Goal: Task Accomplishment & Management: Manage account settings

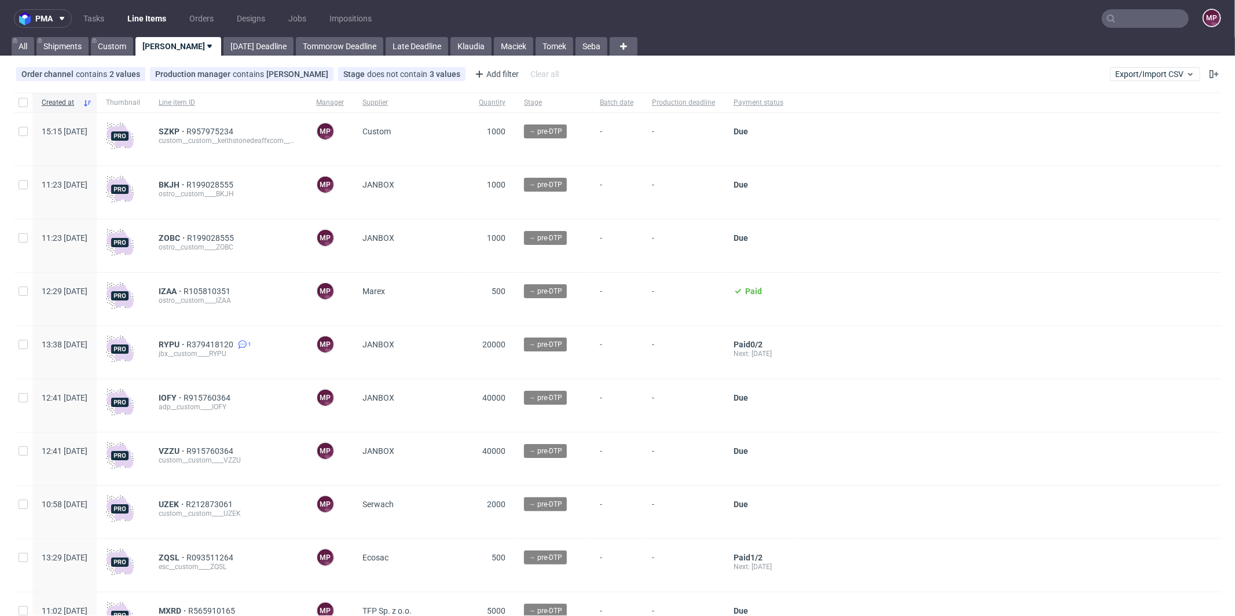
click at [1123, 29] on nav "pma Tasks Line Items Orders Designs Jobs Impositions MP" at bounding box center [617, 18] width 1235 height 37
click at [1126, 24] on input "text" at bounding box center [1145, 18] width 87 height 19
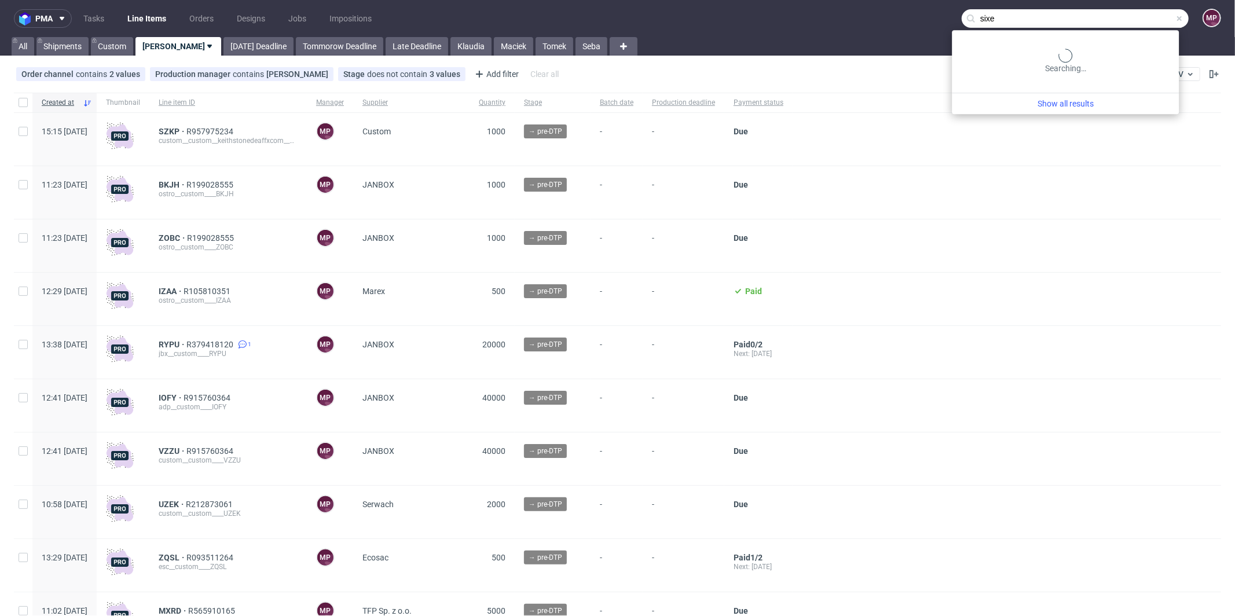
type input "sixe"
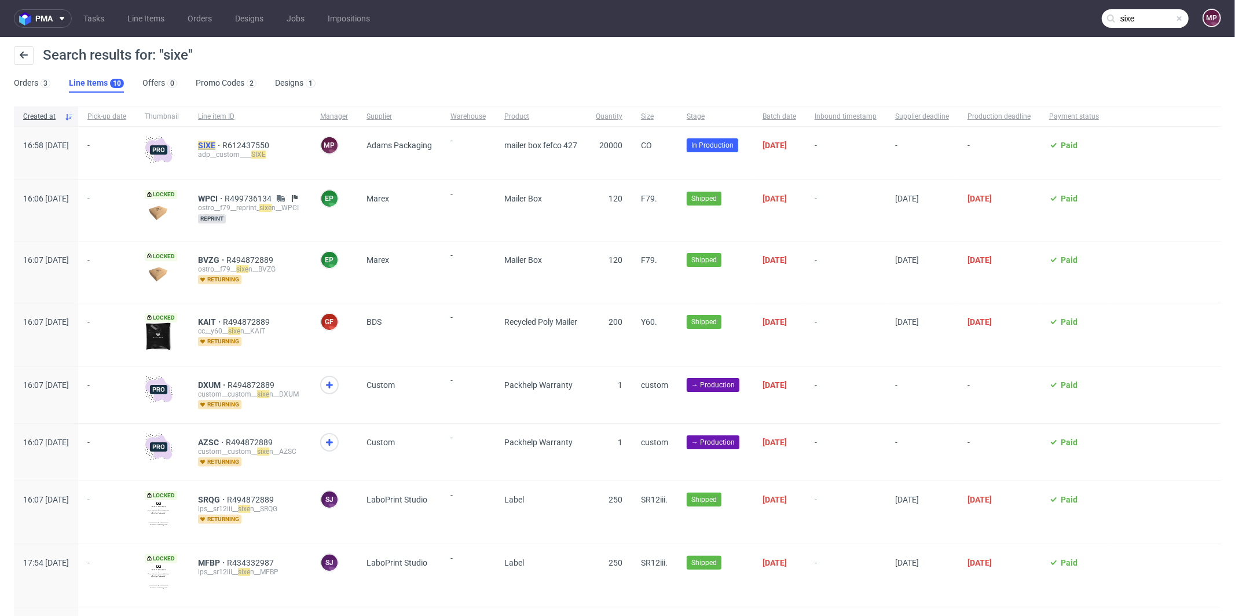
click at [215, 144] on mark "SIXE" at bounding box center [206, 145] width 17 height 9
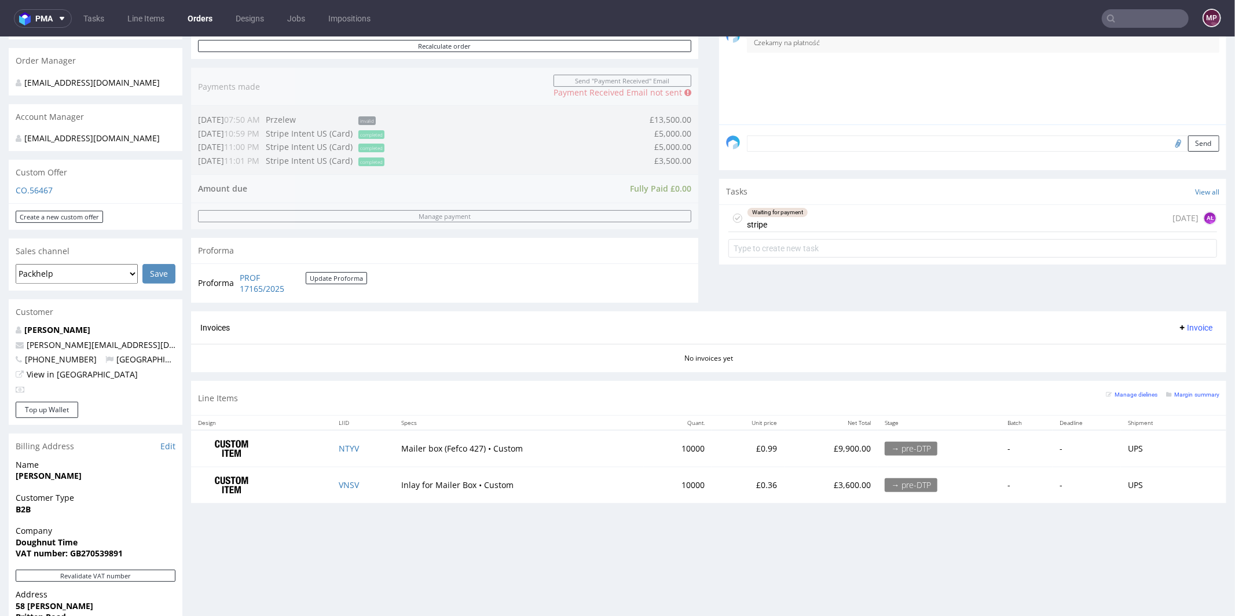
scroll to position [522, 0]
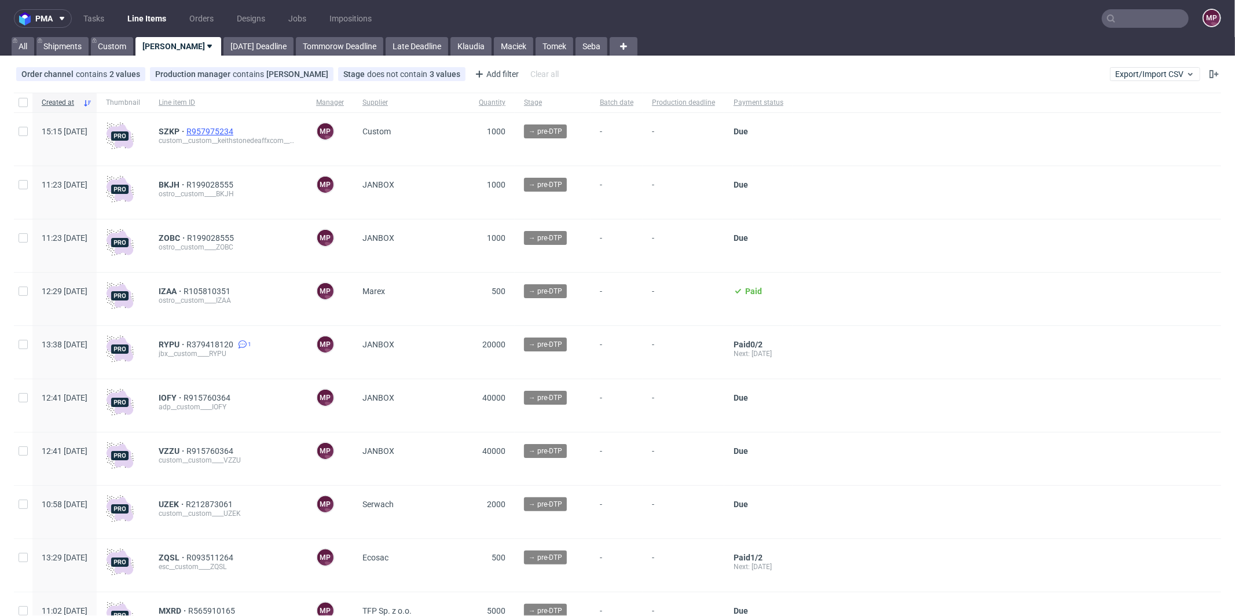
click at [236, 128] on span "R957975234" at bounding box center [210, 131] width 49 height 9
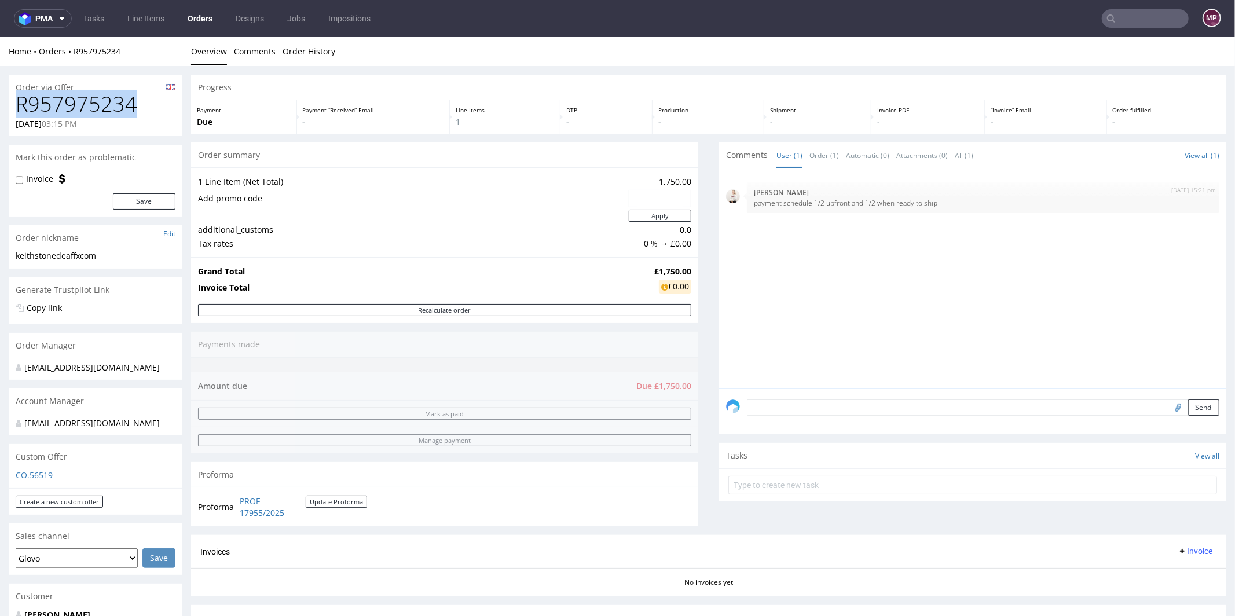
drag, startPoint x: 152, startPoint y: 114, endPoint x: 20, endPoint y: 111, distance: 131.5
click at [20, 111] on h1 "R957975234" at bounding box center [96, 103] width 160 height 23
copy h1 "R957975234"
click at [138, 103] on h1 "R957975234" at bounding box center [96, 103] width 160 height 23
drag, startPoint x: 140, startPoint y: 104, endPoint x: 20, endPoint y: 109, distance: 120.6
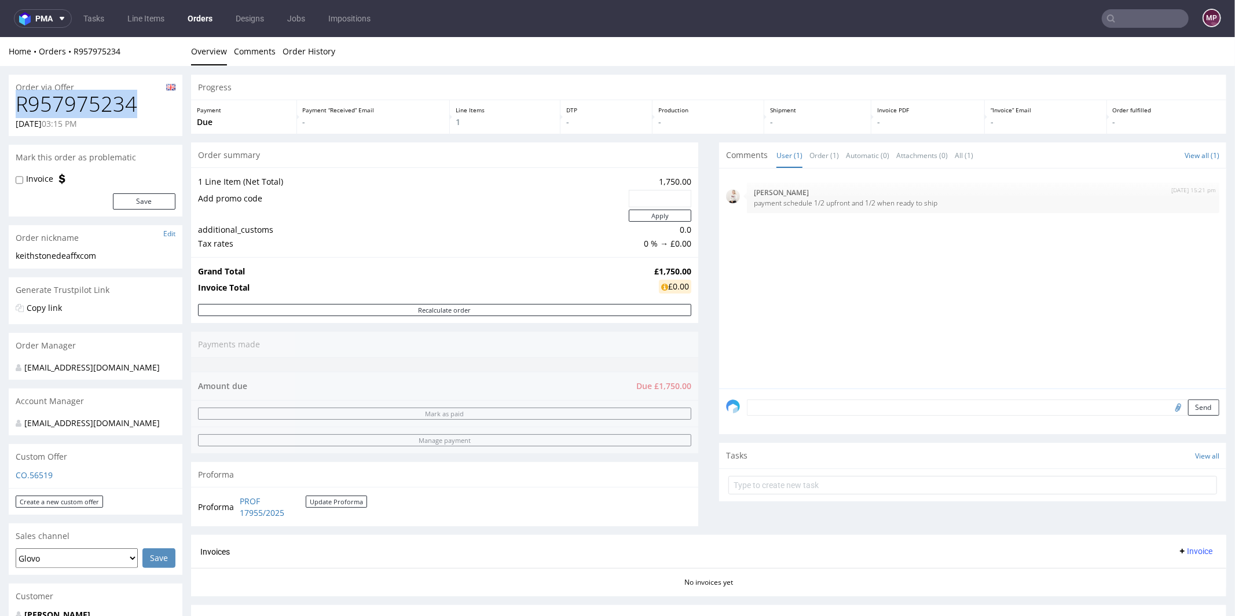
click at [20, 109] on h1 "R957975234" at bounding box center [96, 103] width 160 height 23
copy h1 "R957975234"
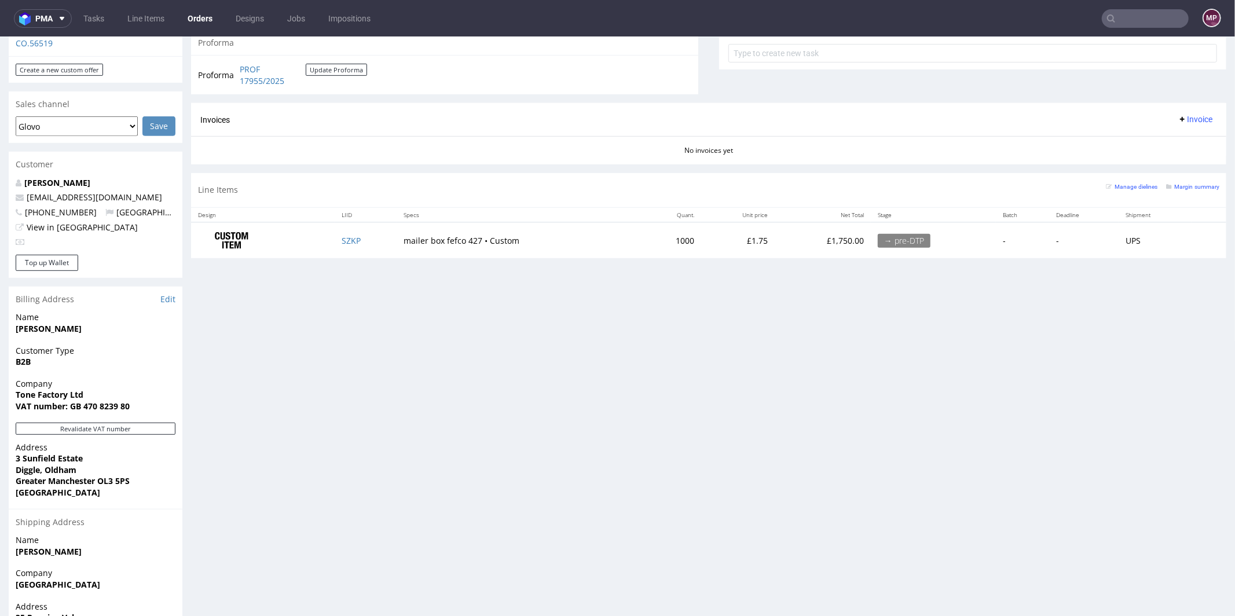
click at [368, 246] on td "SZKP" at bounding box center [366, 240] width 62 height 36
copy link "SZKP"
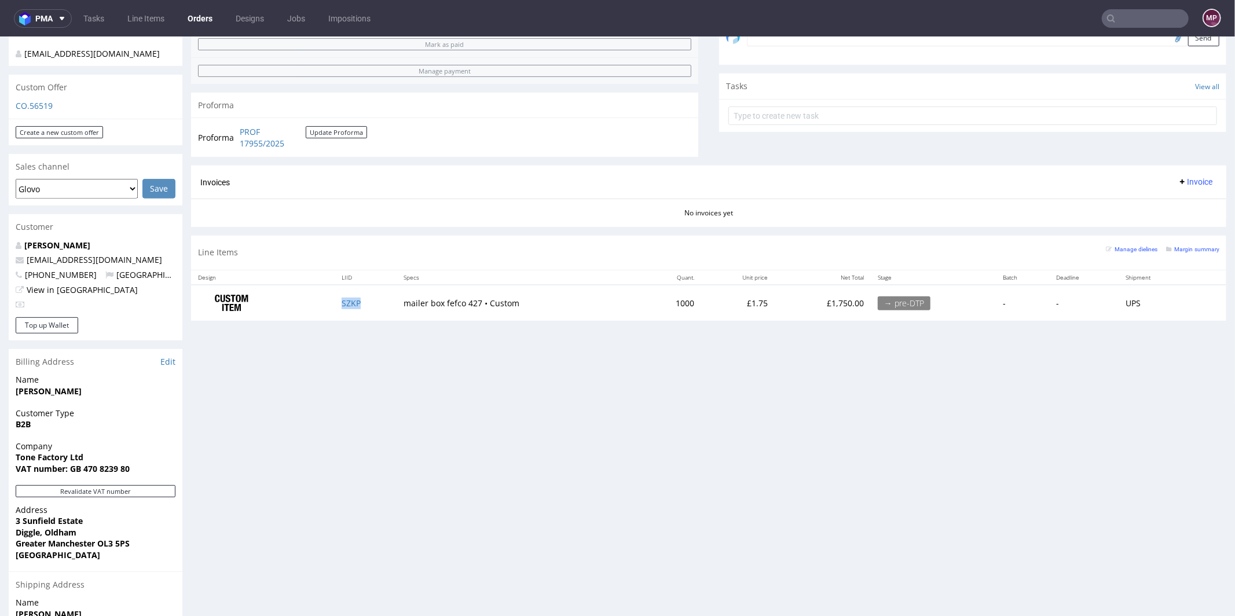
scroll to position [361, 0]
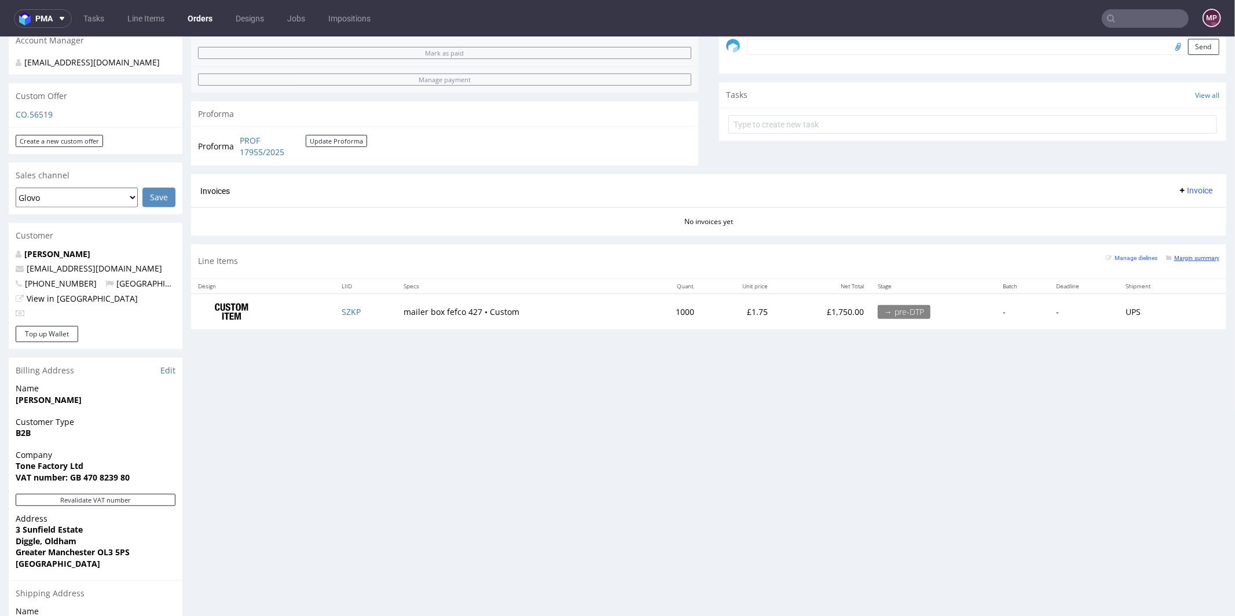
click at [1194, 254] on small "Margin summary" at bounding box center [1192, 257] width 53 height 6
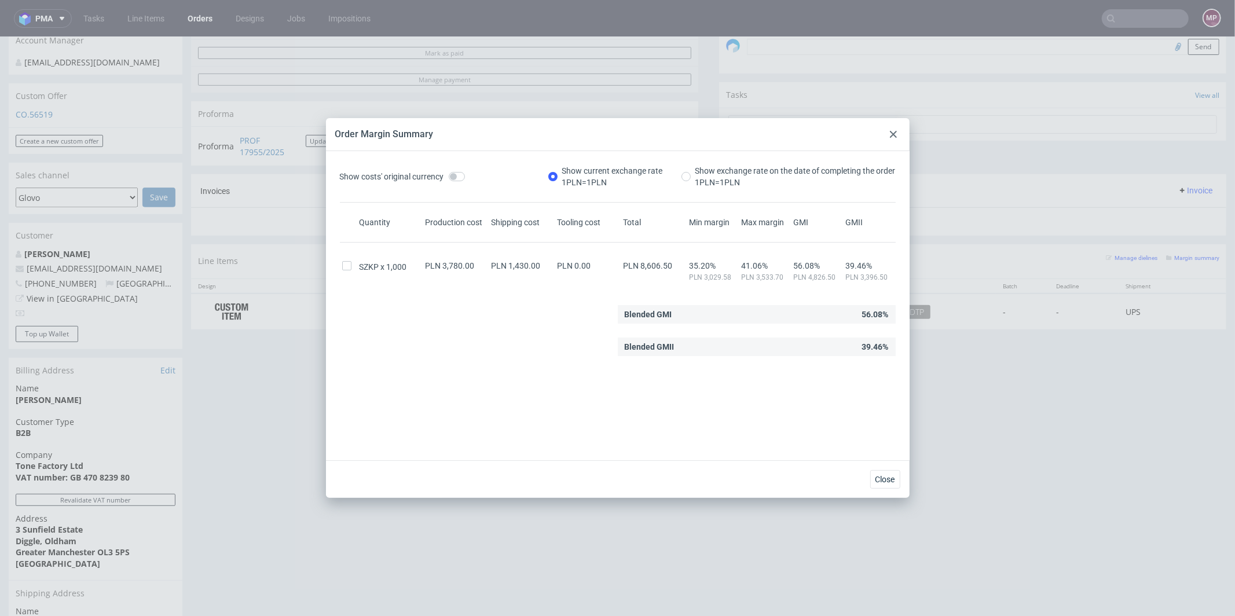
click at [897, 131] on div at bounding box center [894, 134] width 14 height 14
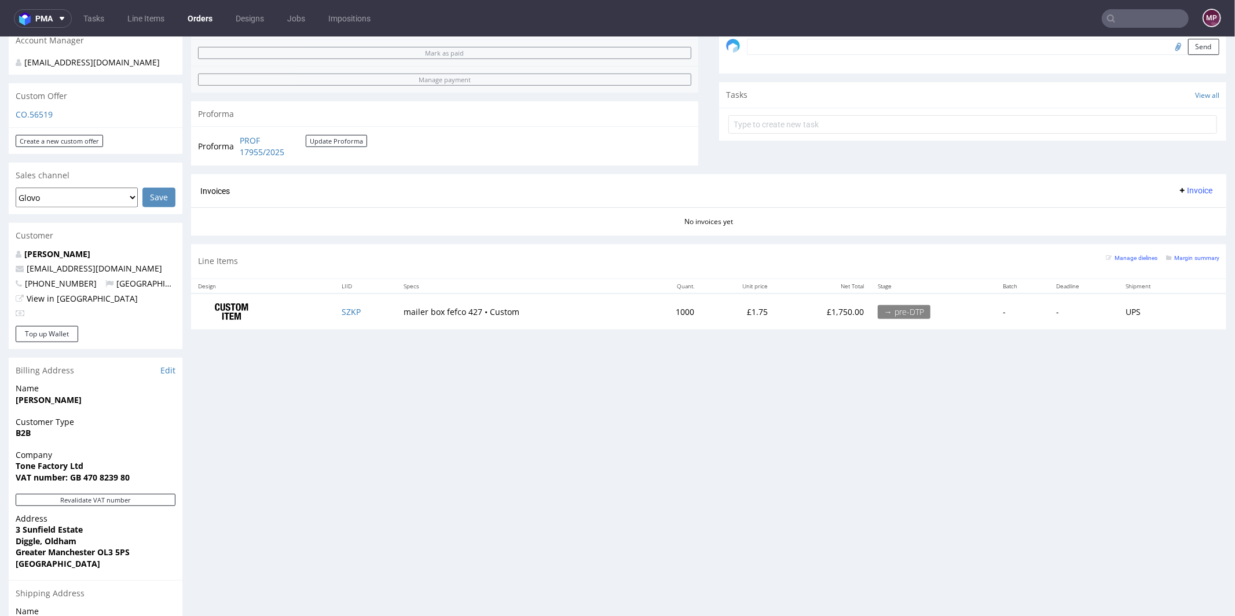
click at [336, 305] on td "SZKP" at bounding box center [366, 311] width 62 height 36
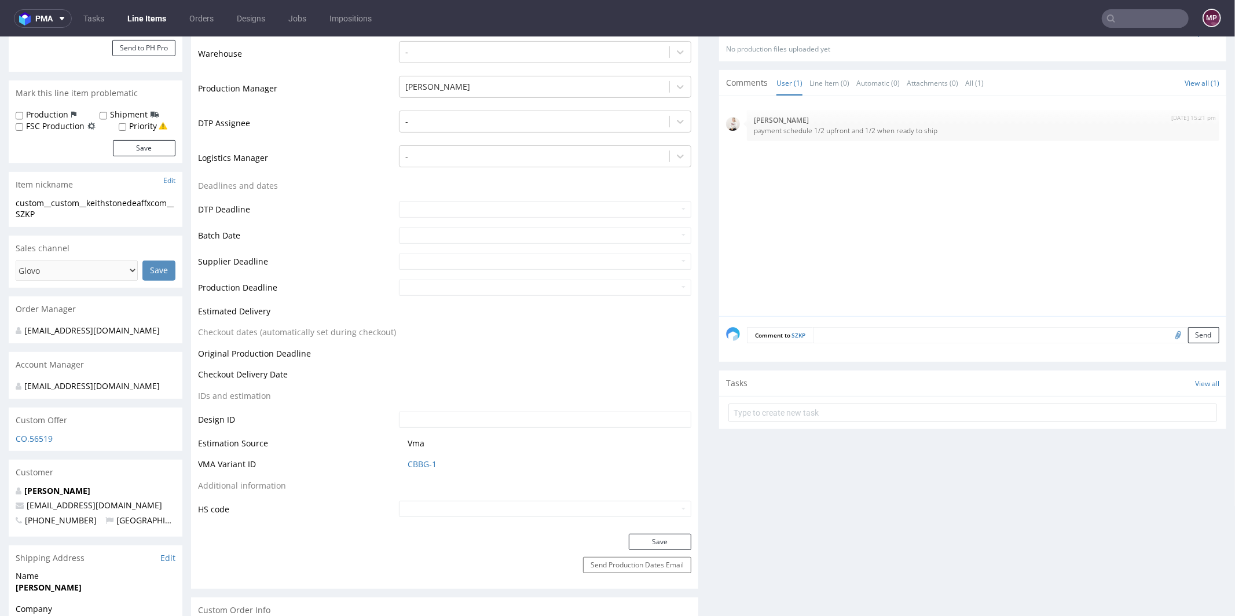
scroll to position [608, 0]
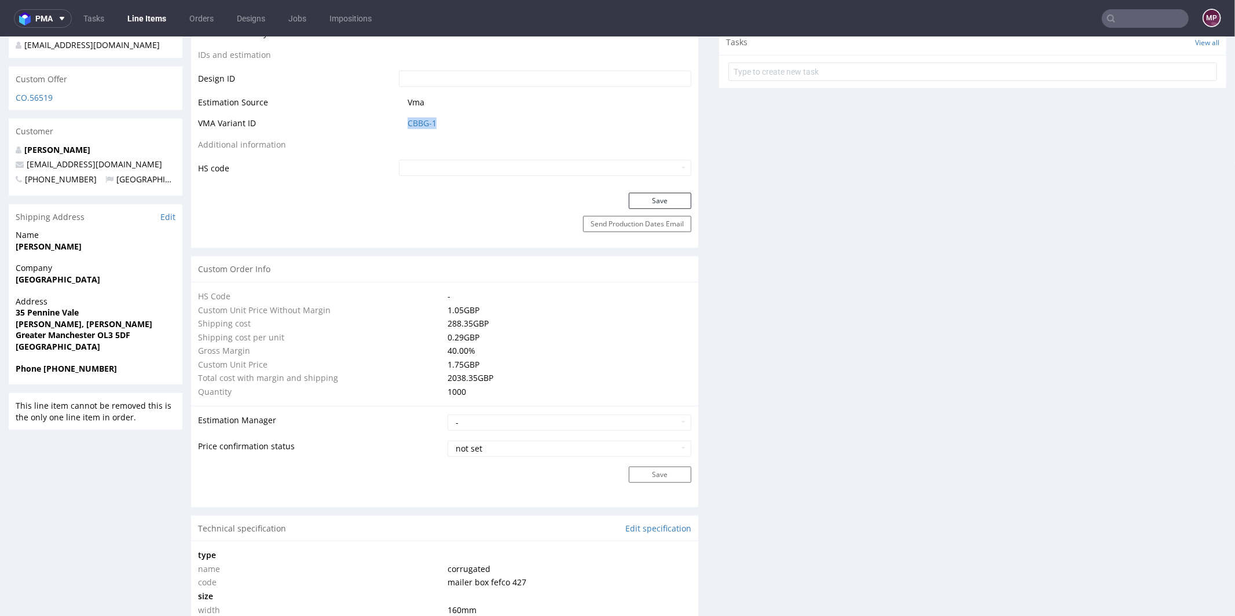
drag, startPoint x: 445, startPoint y: 118, endPoint x: 392, endPoint y: 121, distance: 53.4
click at [396, 121] on td "CBBG-1" at bounding box center [543, 126] width 295 height 21
copy link "CBBG-1"
click at [416, 119] on link "CBBG-1" at bounding box center [422, 123] width 29 height 12
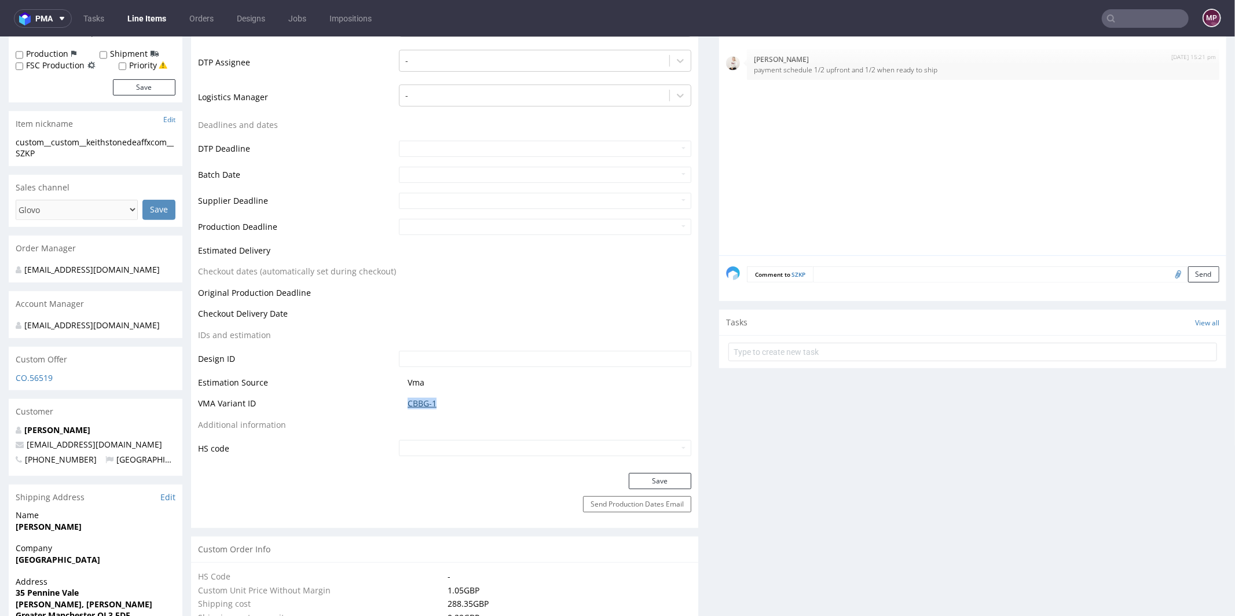
scroll to position [0, 0]
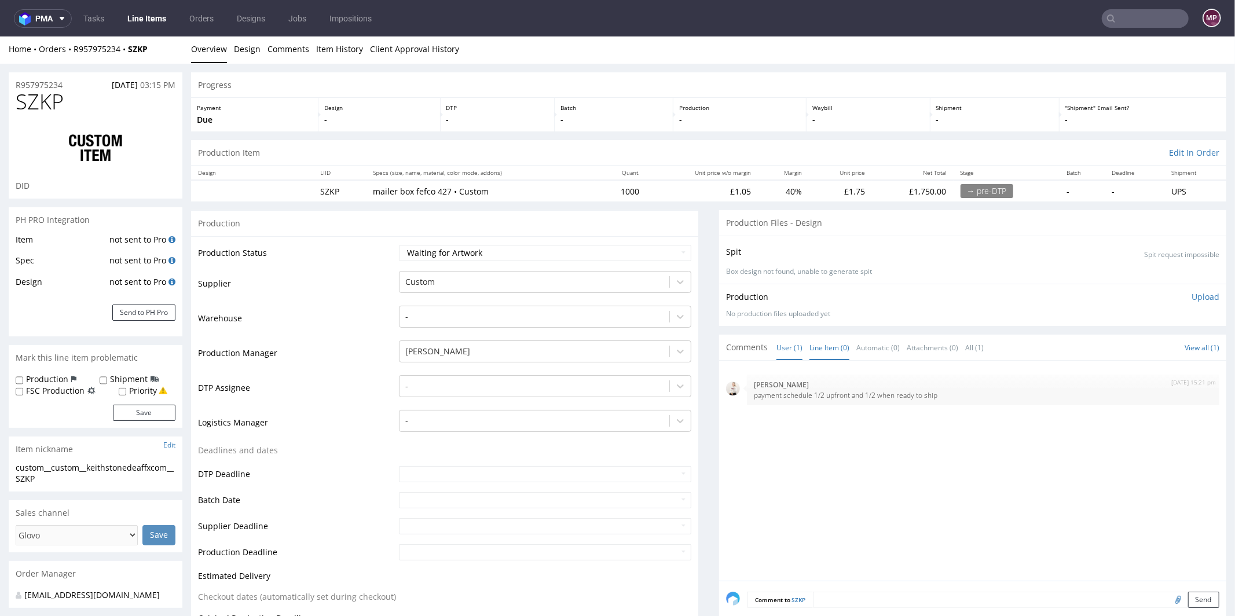
click at [832, 339] on link "Line Item (0)" at bounding box center [830, 347] width 40 height 25
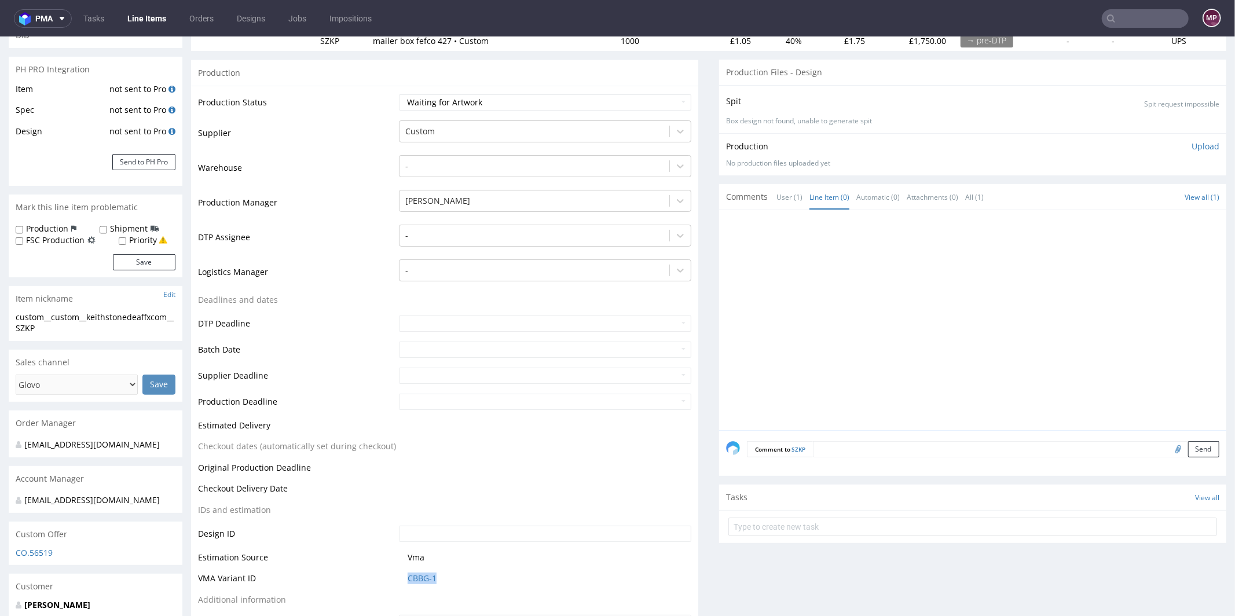
scroll to position [379, 0]
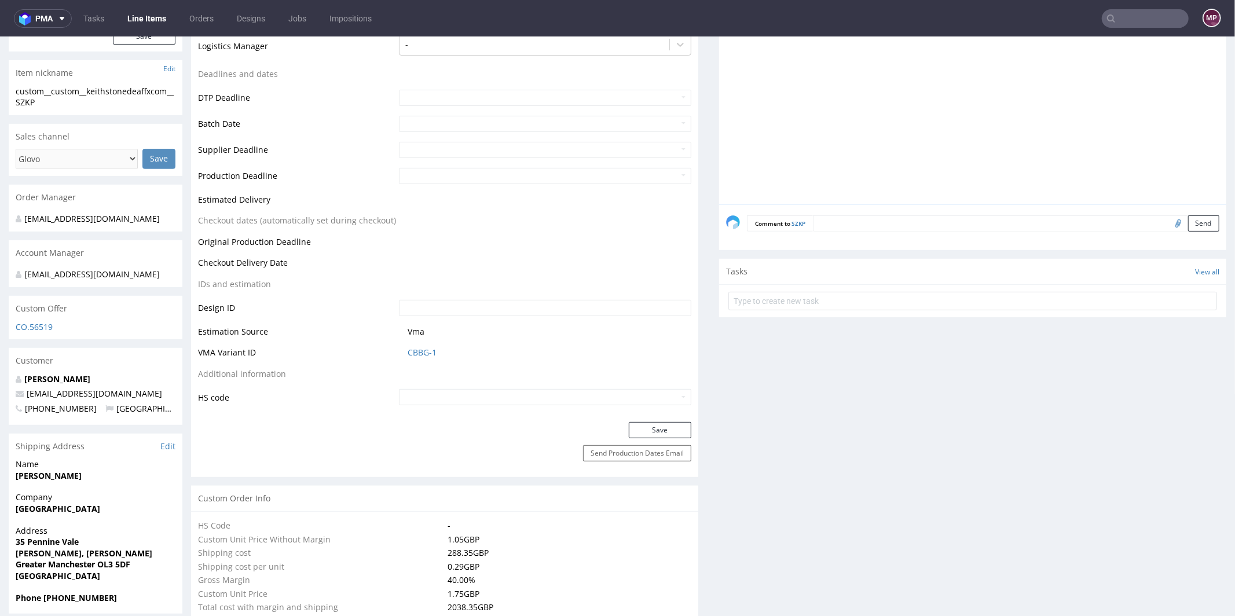
click at [844, 226] on textarea at bounding box center [1016, 223] width 407 height 16
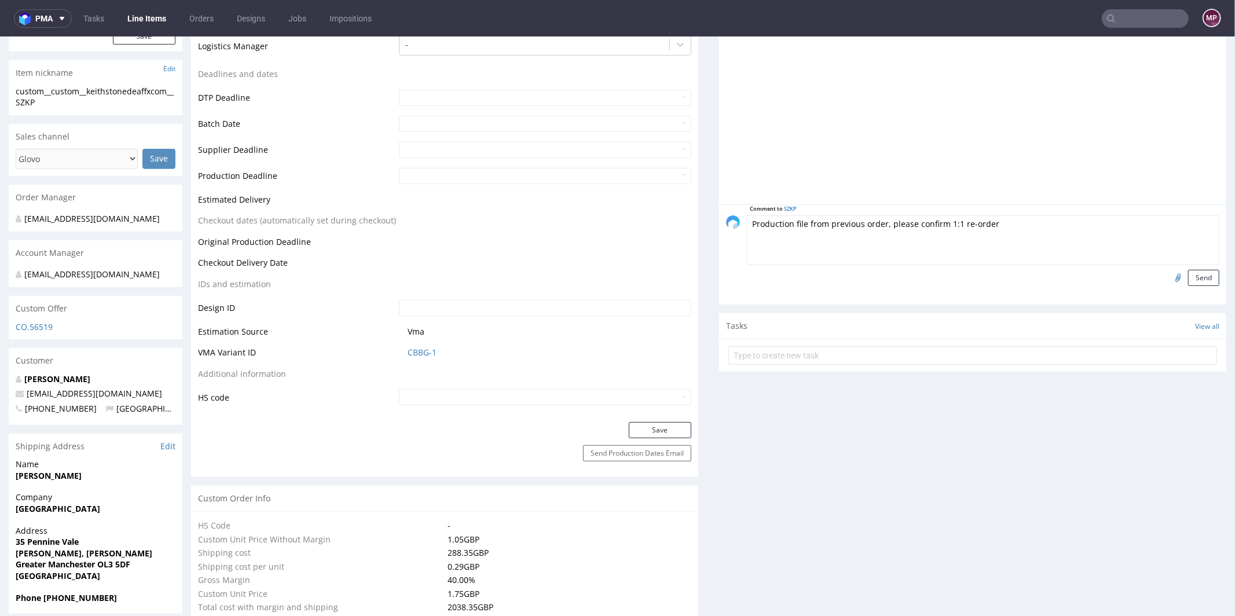
type textarea "Production file from previous order, please confirm 1:1 re-order"
click at [1169, 276] on input "file" at bounding box center [1177, 276] width 16 height 15
type input "C:\fakepath\custom__custom____MWDT__d0__oR879656146__outside.pdf"
click at [1190, 265] on form "Comment to SZKP Production file from previous order, please confirm 1:1 re-orde…" at bounding box center [983, 250] width 473 height 71
click at [1191, 275] on button "Send" at bounding box center [1203, 277] width 31 height 16
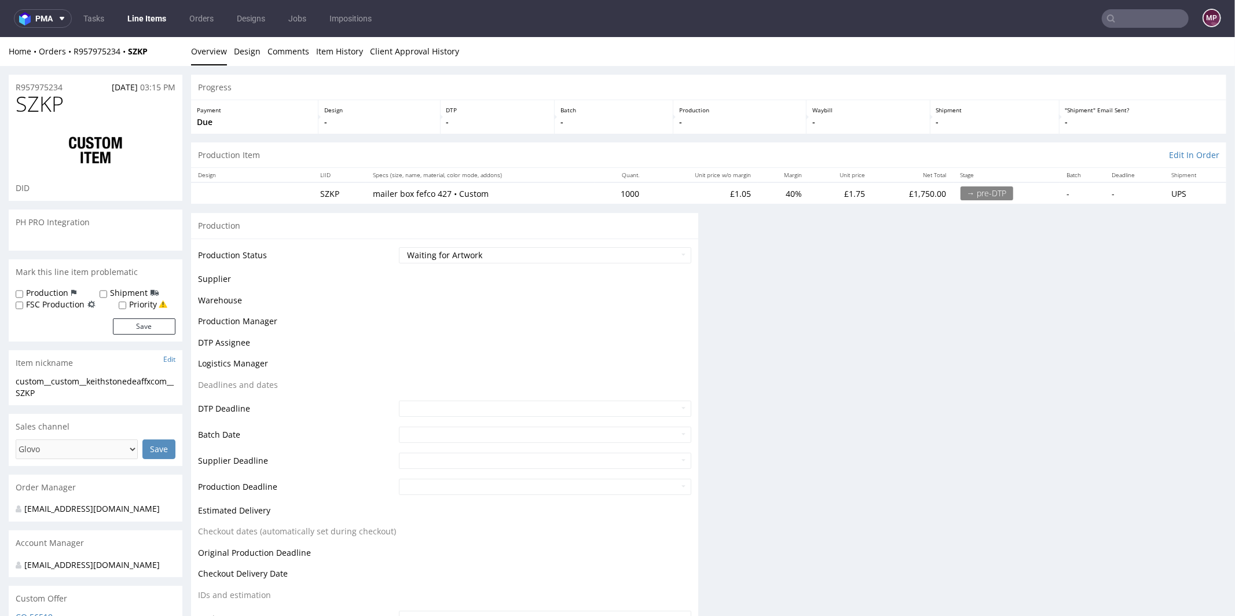
scroll to position [0, 0]
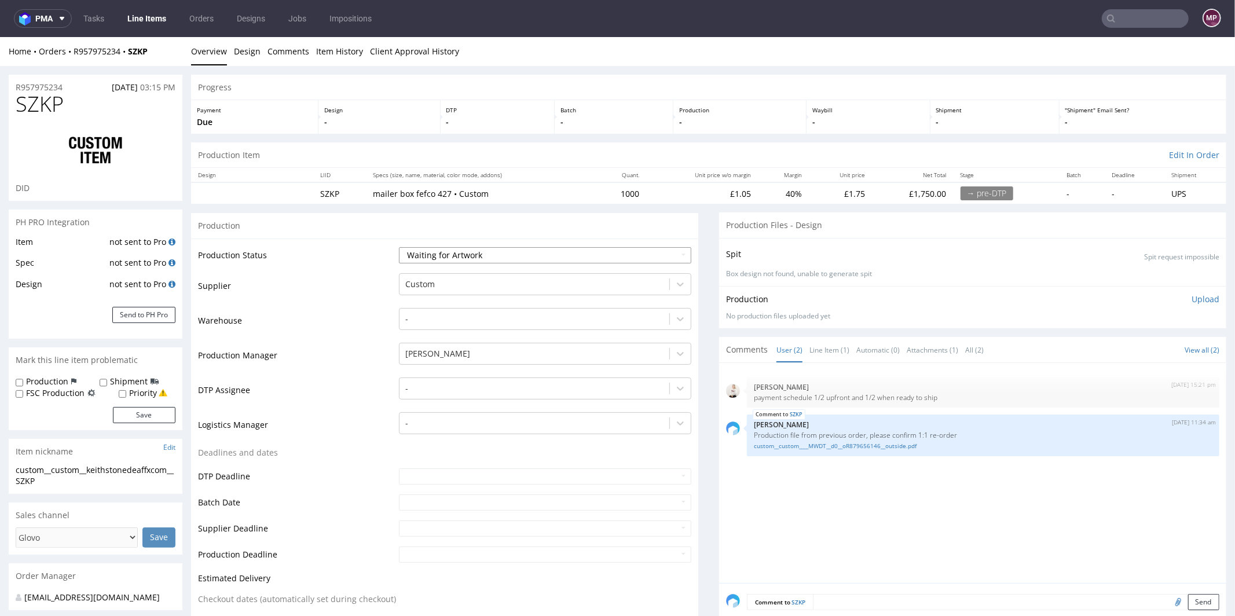
click at [452, 258] on select "Waiting for Artwork Waiting for Diecut Waiting for Mockup Waiting for DTP Waiti…" at bounding box center [545, 255] width 292 height 16
click at [399, 247] on select "Waiting for Artwork Waiting for Diecut Waiting for Mockup Waiting for DTP Waiti…" at bounding box center [545, 255] width 292 height 16
click at [436, 279] on div at bounding box center [534, 284] width 258 height 14
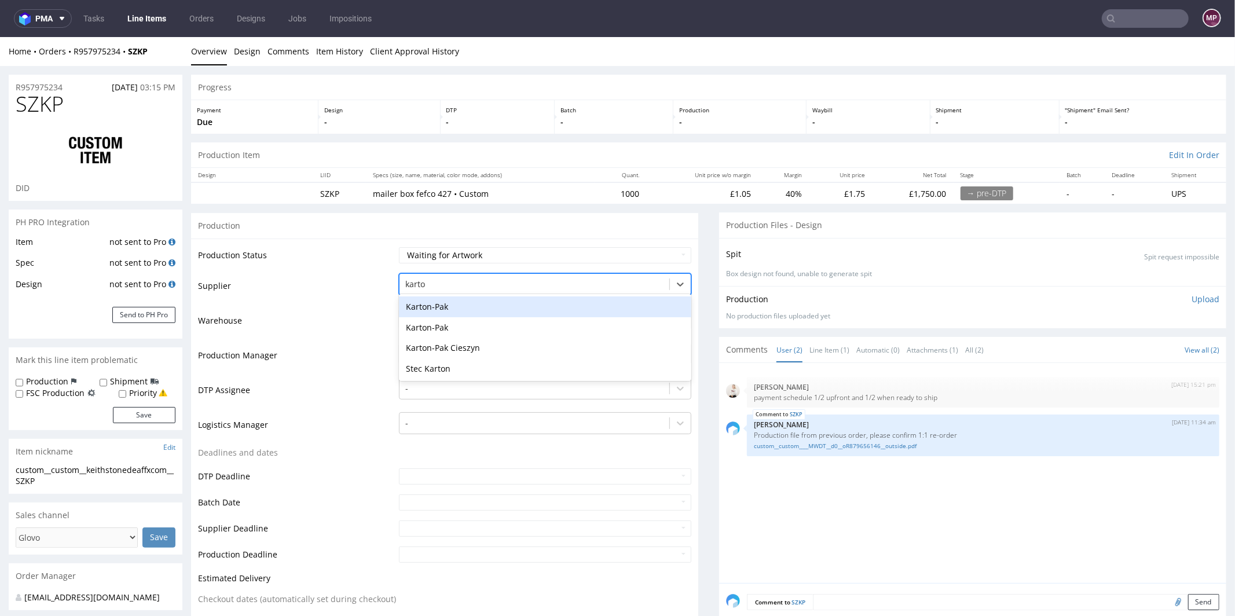
type input "karton"
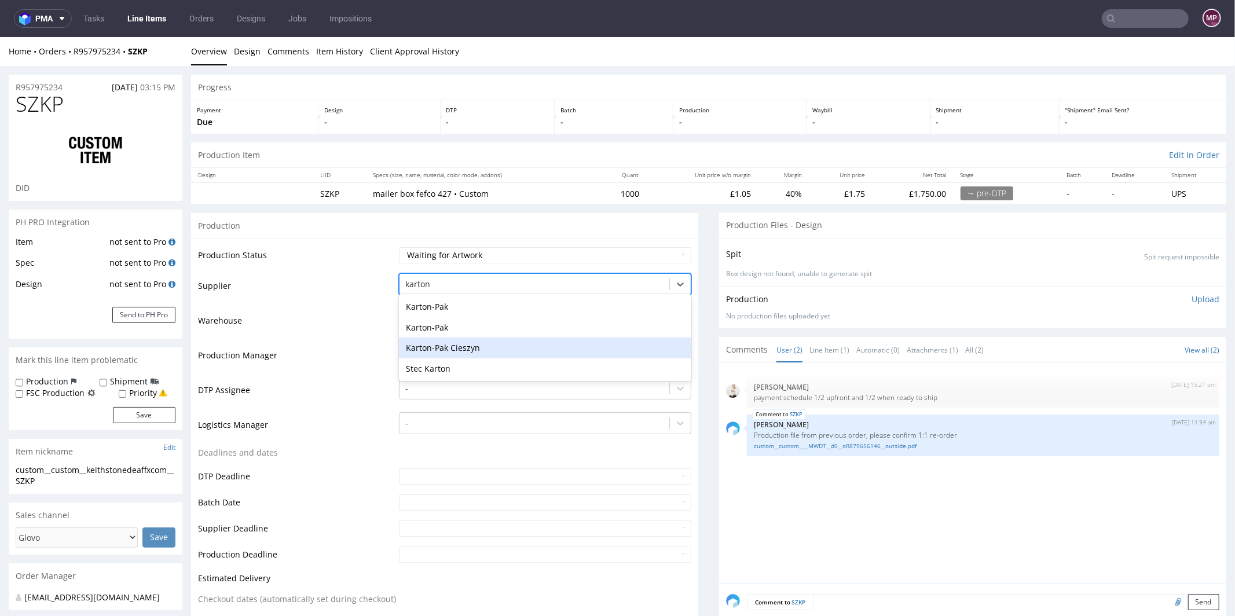
click at [404, 346] on div "Karton-Pak Cieszyn" at bounding box center [545, 347] width 292 height 21
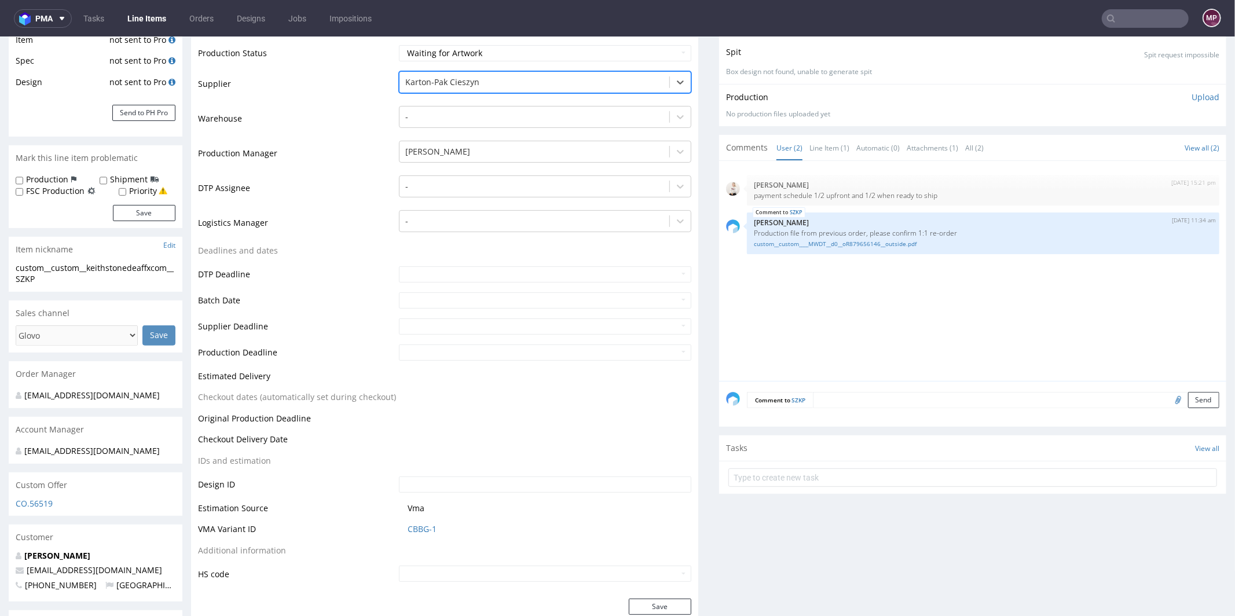
scroll to position [378, 0]
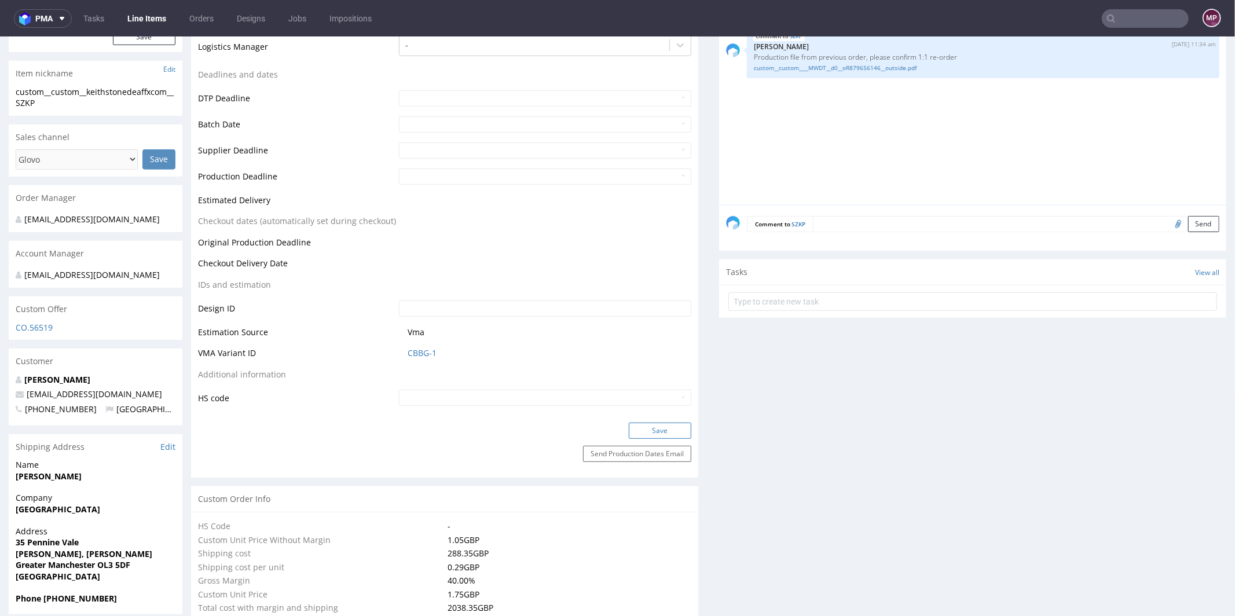
click at [654, 429] on button "Save" at bounding box center [660, 430] width 63 height 16
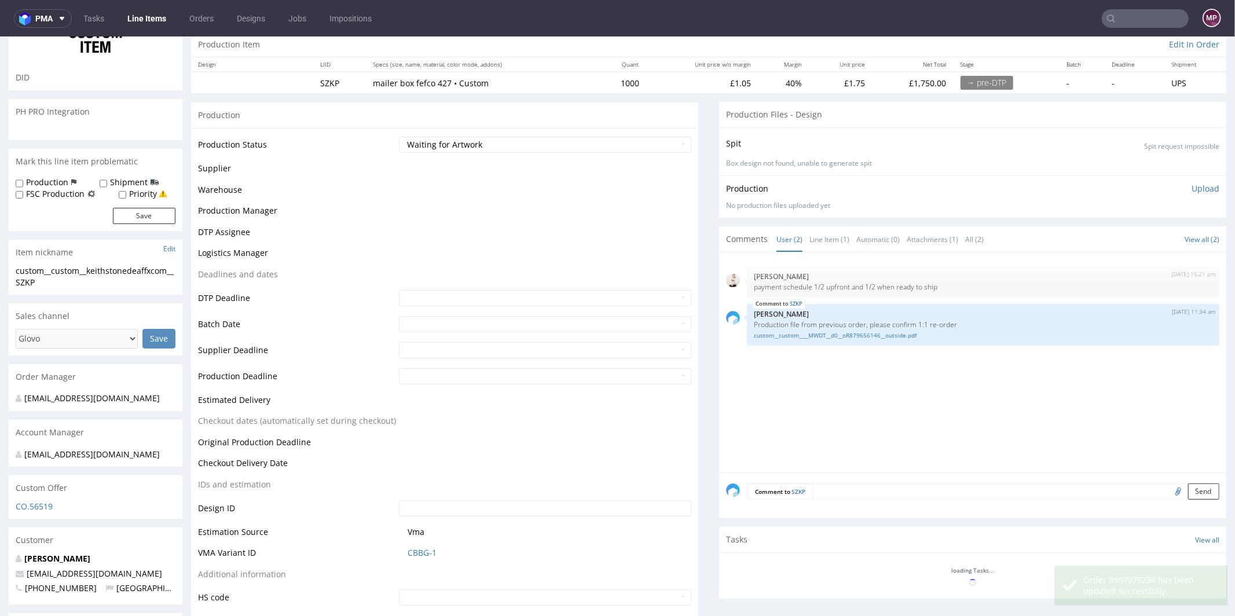
scroll to position [0, 0]
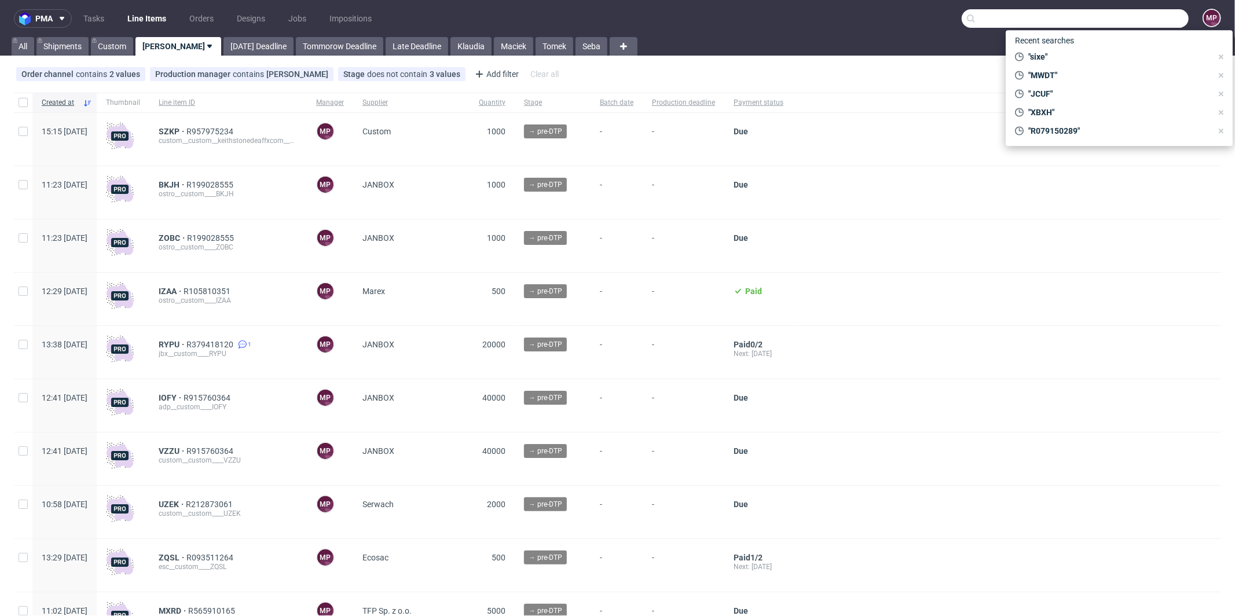
click at [1140, 23] on input "text" at bounding box center [1075, 18] width 227 height 19
paste input "MWDT"
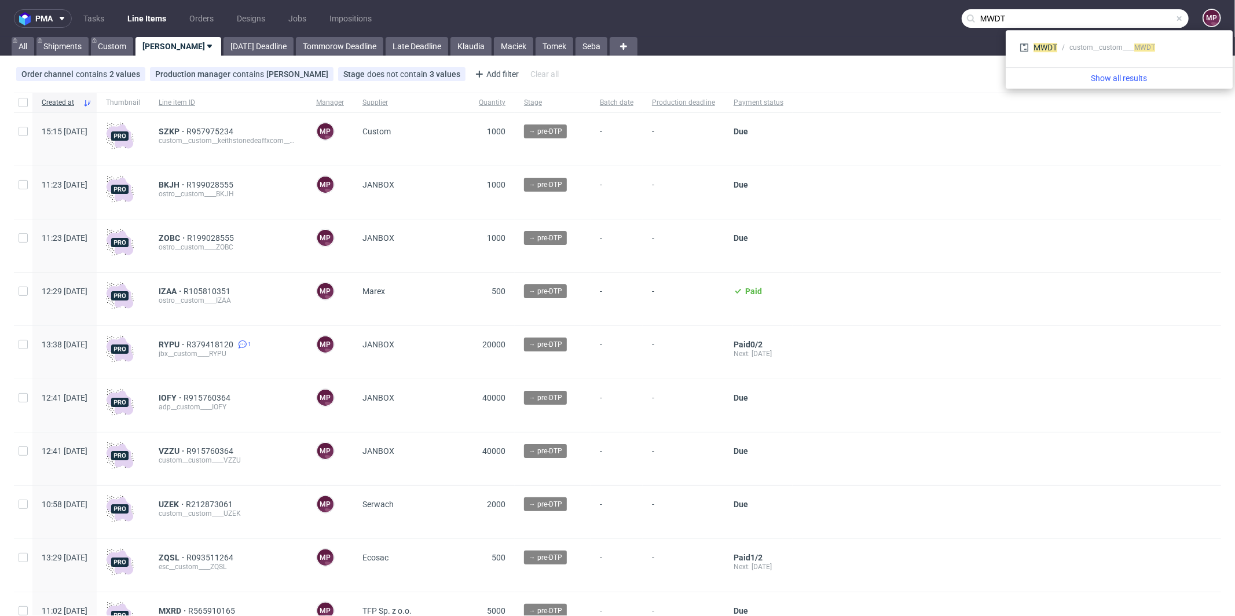
type input "MWDT"
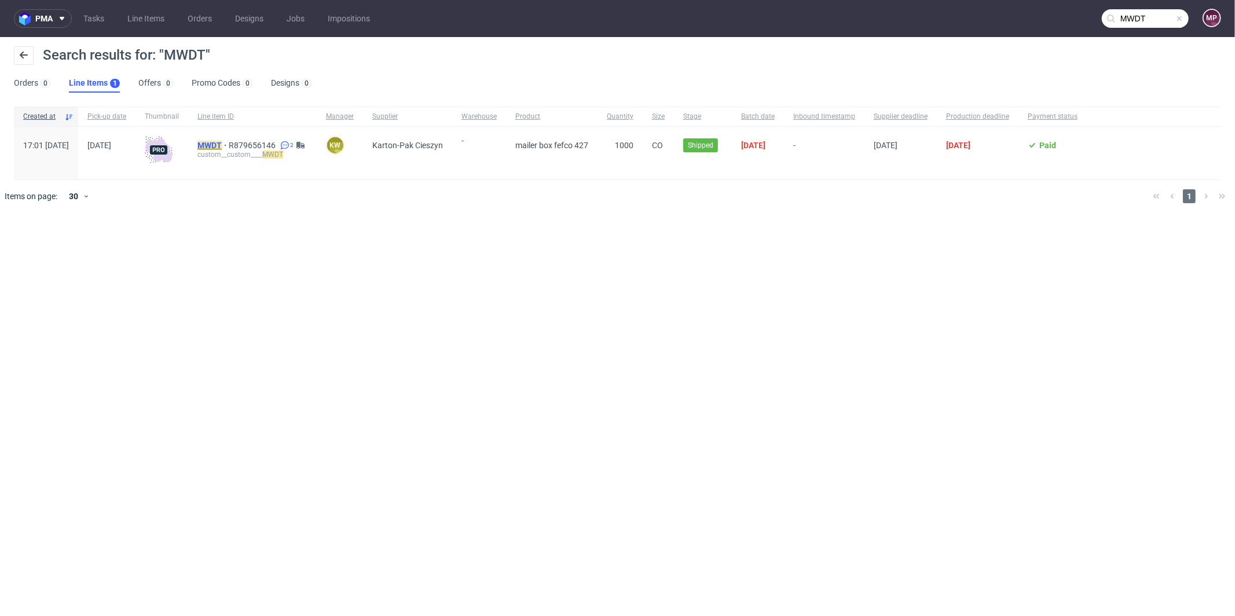
click at [222, 142] on mark "MWDT" at bounding box center [209, 145] width 24 height 9
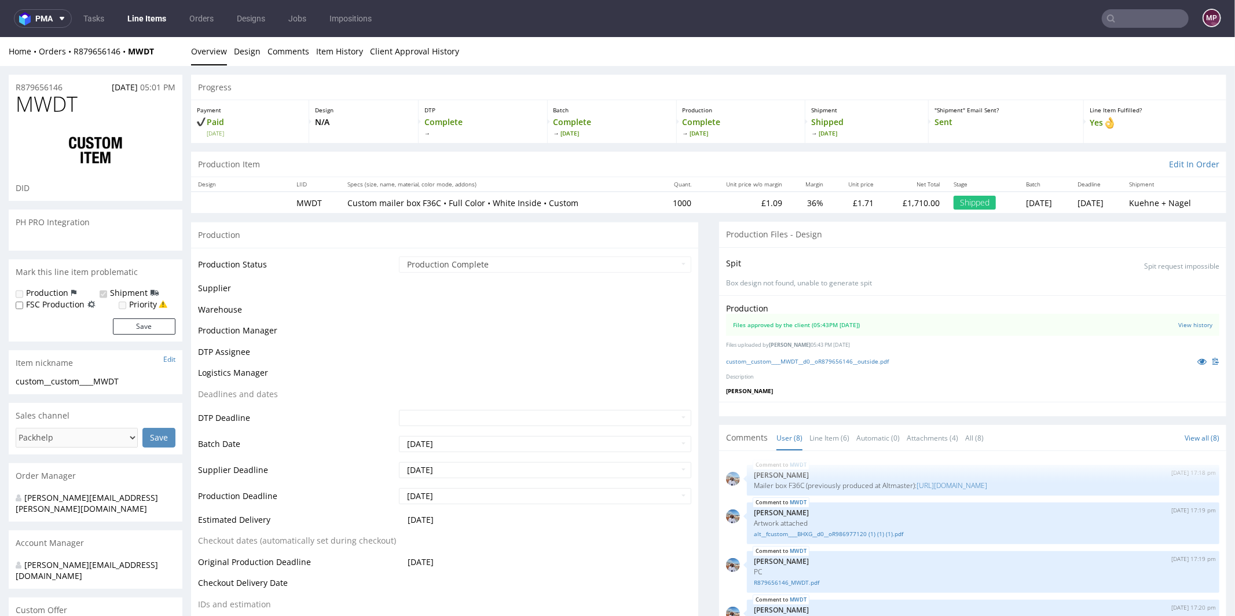
scroll to position [148, 0]
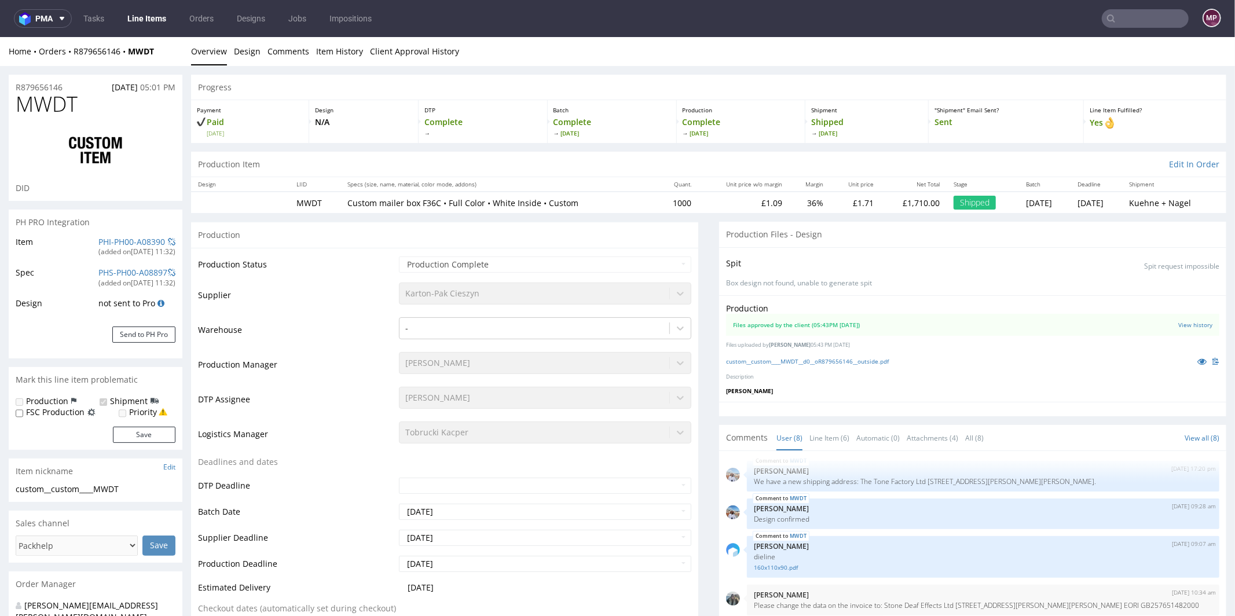
select select "in_progress"
click at [865, 362] on link "custom__custom____MWDT__d0__oR879656146__outside.pdf" at bounding box center [807, 361] width 163 height 8
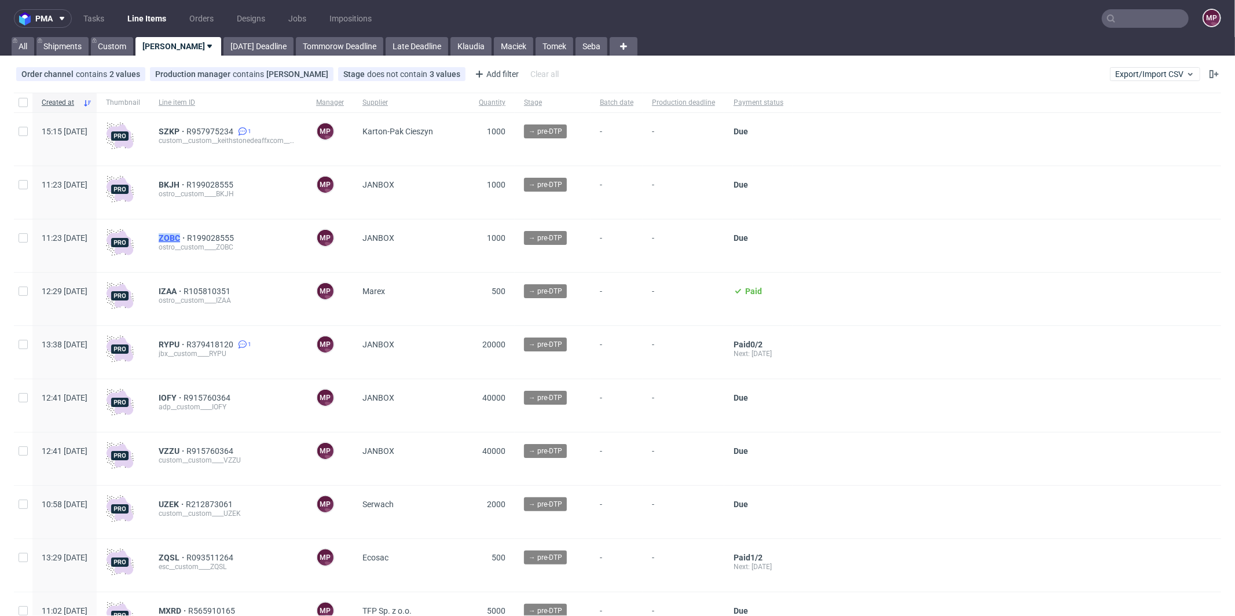
drag, startPoint x: 187, startPoint y: 238, endPoint x: 212, endPoint y: 237, distance: 24.9
click at [212, 237] on div "ZOBC R199028555 ostro__custom____ZOBC" at bounding box center [228, 245] width 158 height 53
copy span "ZOBC"
drag, startPoint x: 189, startPoint y: 177, endPoint x: 211, endPoint y: 180, distance: 21.6
click at [211, 180] on div "BKJH R199028555 ostro__custom____BKJH" at bounding box center [228, 192] width 158 height 53
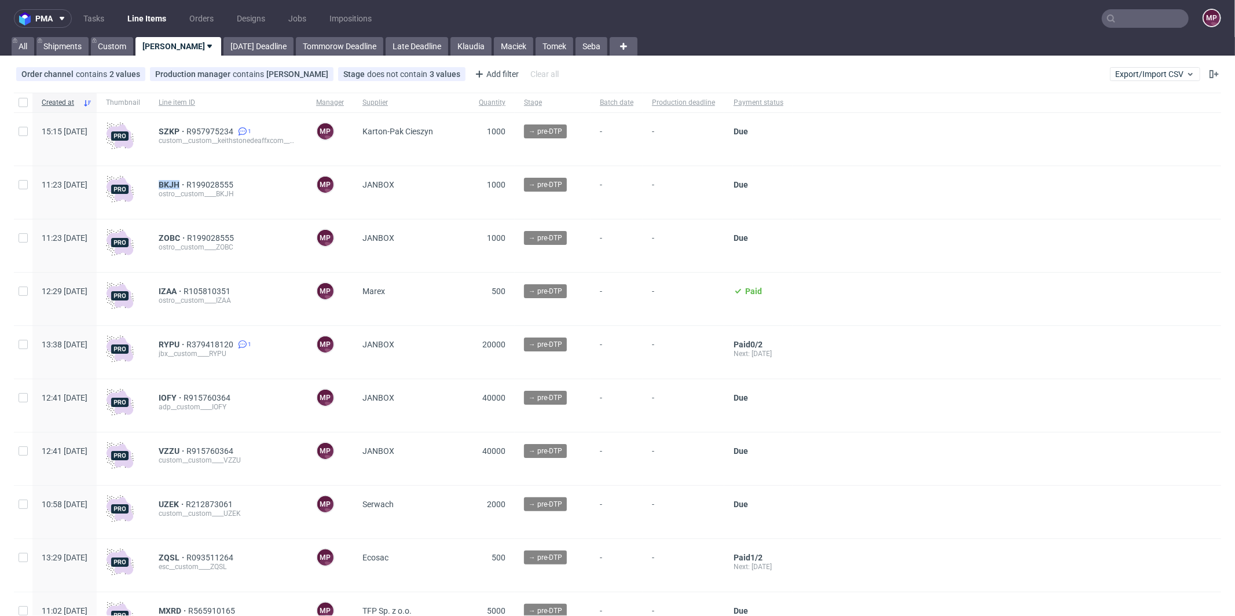
copy span "BKJH"
drag, startPoint x: 189, startPoint y: 128, endPoint x: 211, endPoint y: 131, distance: 22.8
click at [211, 131] on div "SZKP R957975234 1 custom__custom__keithstonedeaffxcom__SZKP" at bounding box center [228, 139] width 158 height 53
copy span "SZKP"
click at [494, 47] on link "Maciek" at bounding box center [513, 46] width 39 height 19
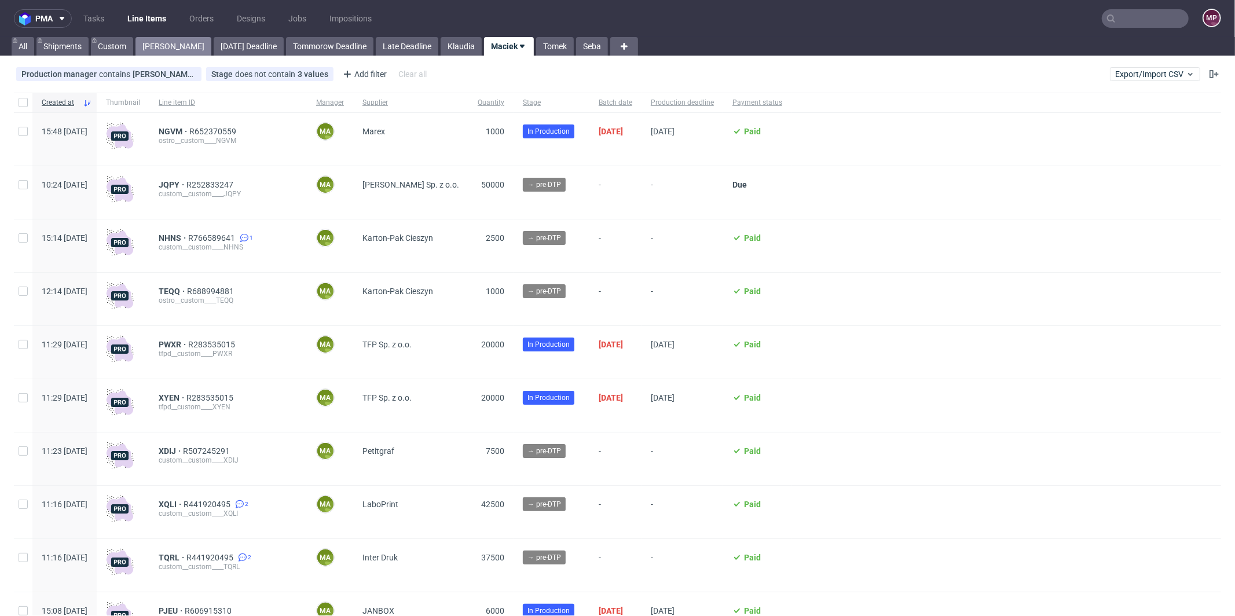
click at [166, 45] on link "Michał P." at bounding box center [174, 46] width 76 height 19
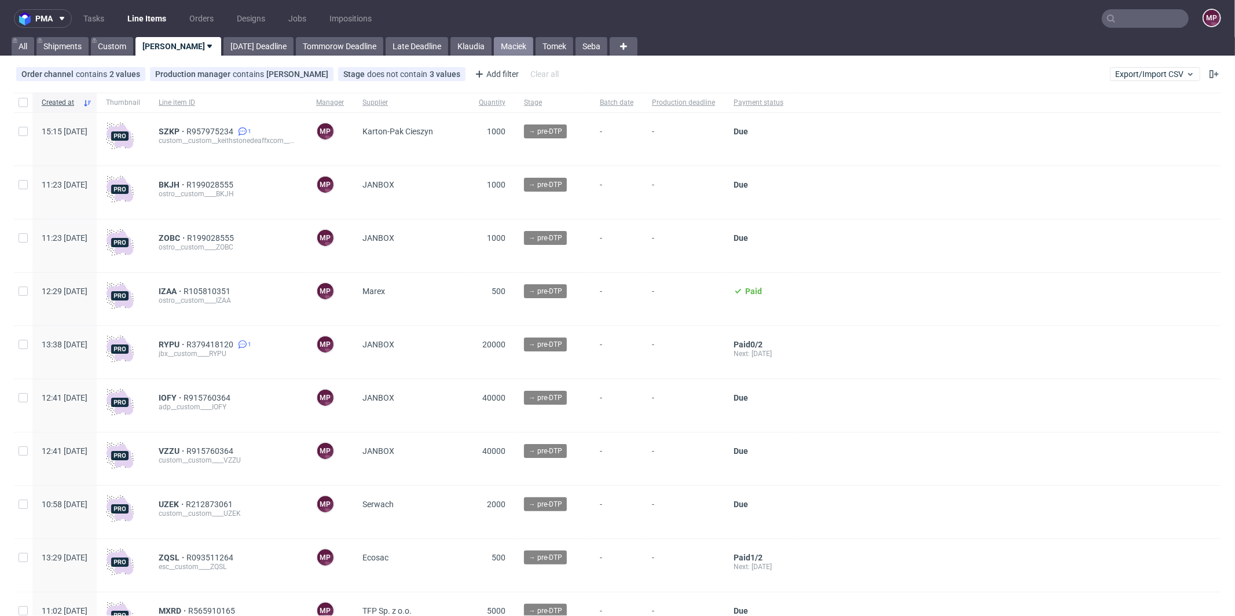
click at [494, 46] on link "Maciek" at bounding box center [513, 46] width 39 height 19
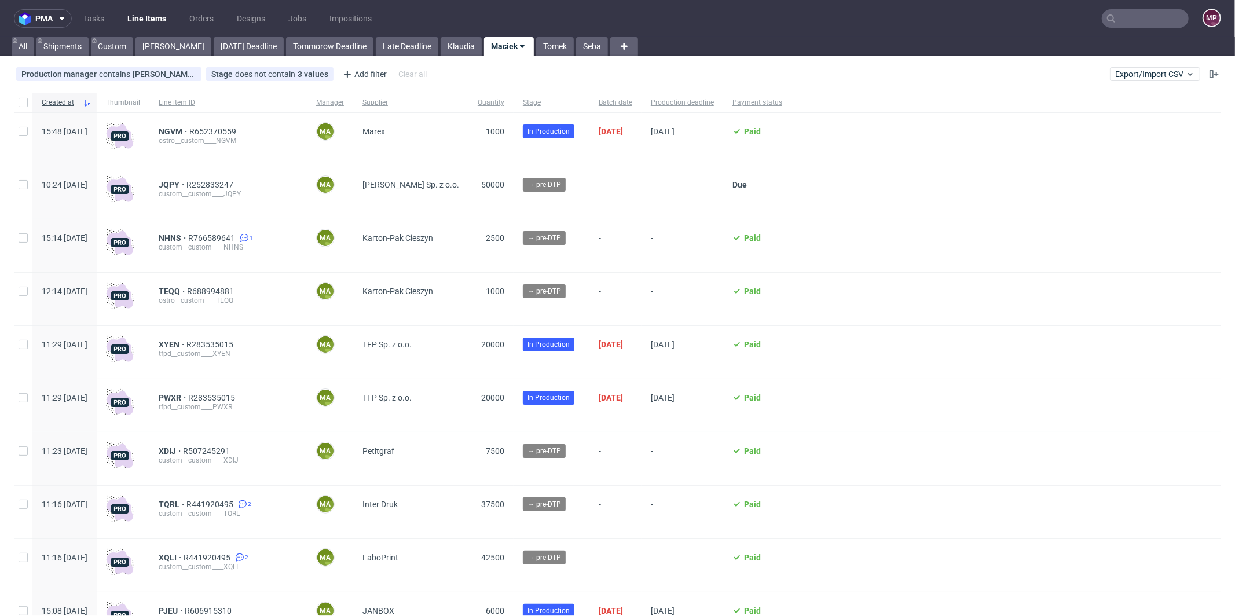
click at [1159, 32] on nav "pma Tasks Line Items Orders Designs Jobs Impositions MP" at bounding box center [617, 18] width 1235 height 37
click at [1155, 27] on input "text" at bounding box center [1145, 18] width 87 height 19
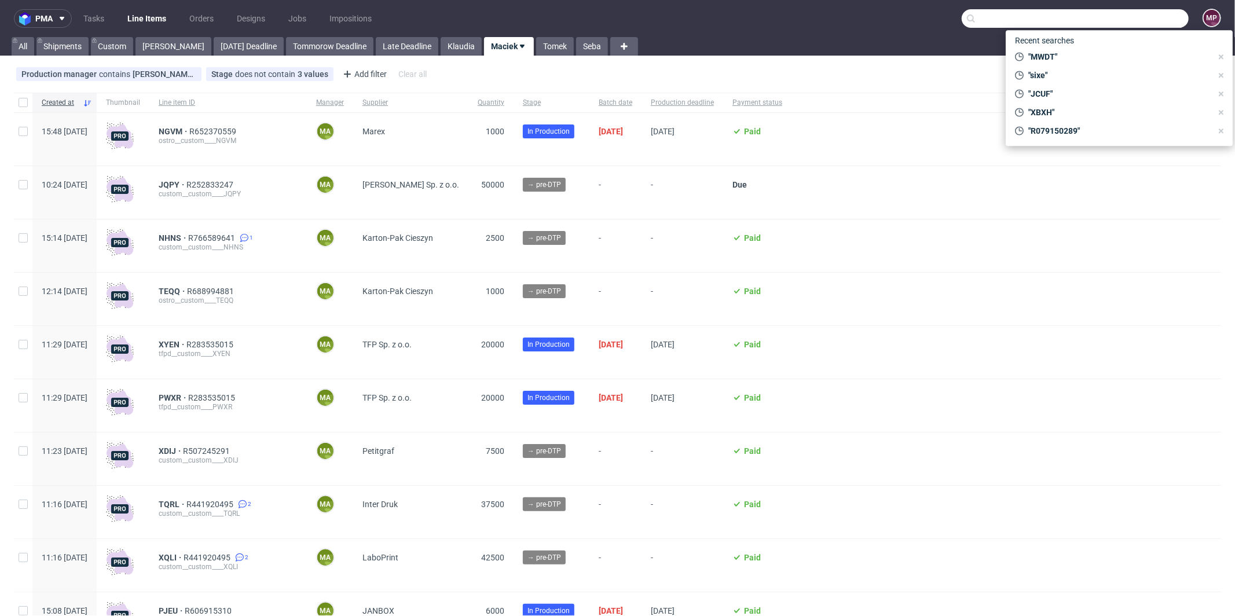
paste input "NOZM"
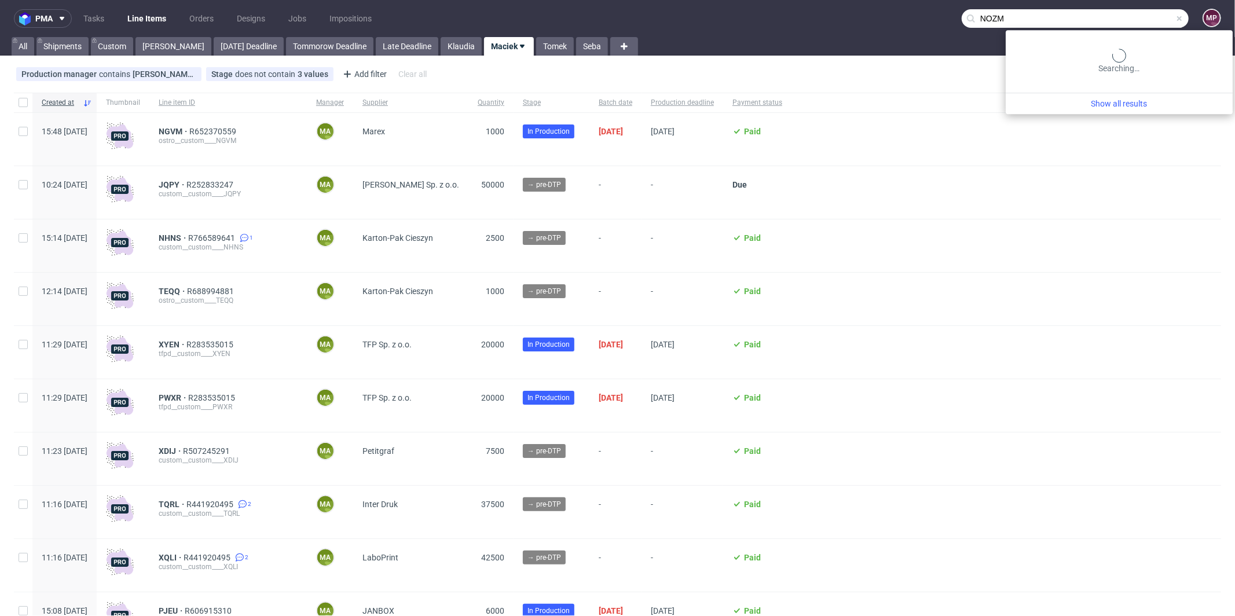
type input "NOZM"
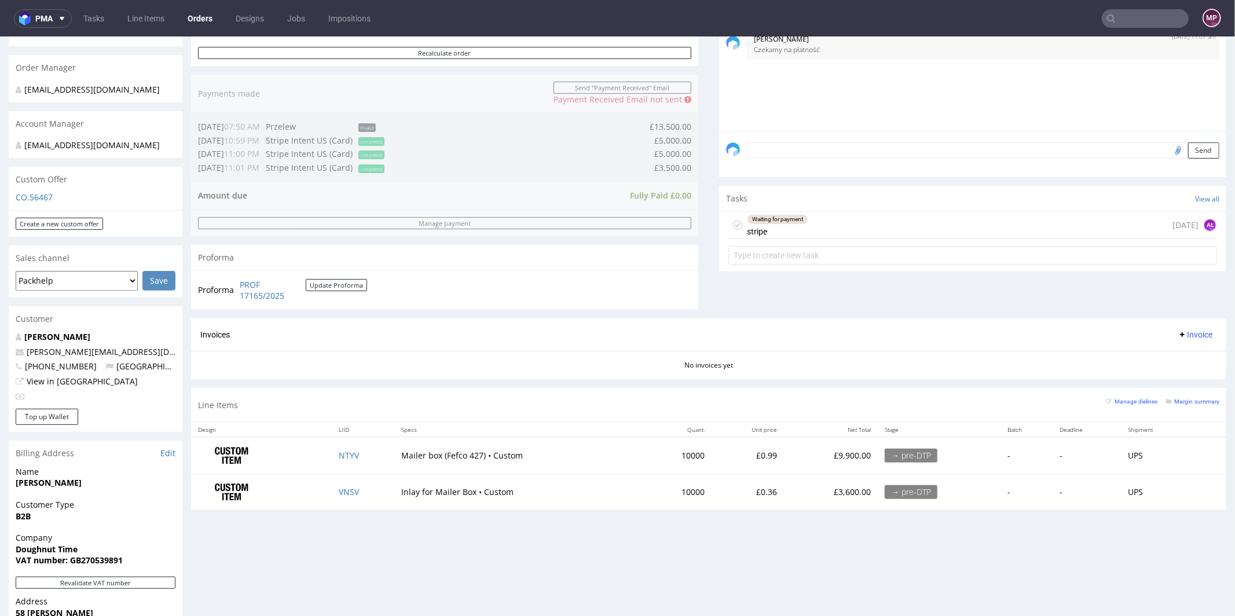
scroll to position [279, 0]
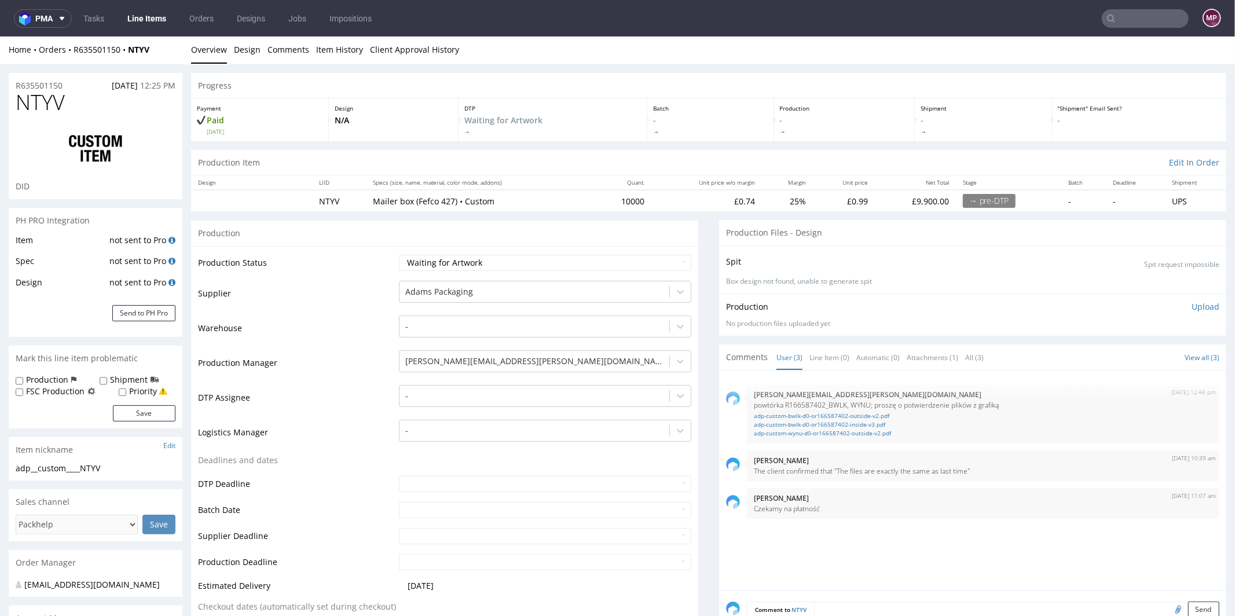
scroll to position [2, 0]
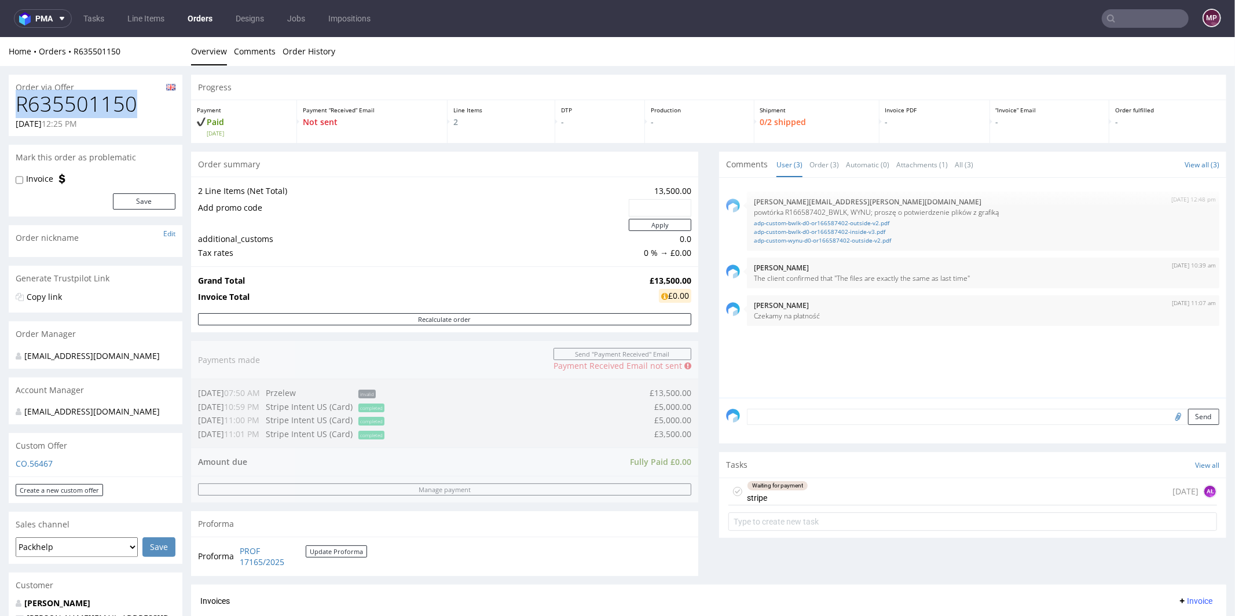
drag, startPoint x: 144, startPoint y: 108, endPoint x: 4, endPoint y: 112, distance: 139.6
click at [4, 112] on div "Order via Offer R635501150 13.08.2025 12:25 PM Mark this order as problematic I…" at bounding box center [617, 608] width 1235 height 1086
copy h1 "R635501150"
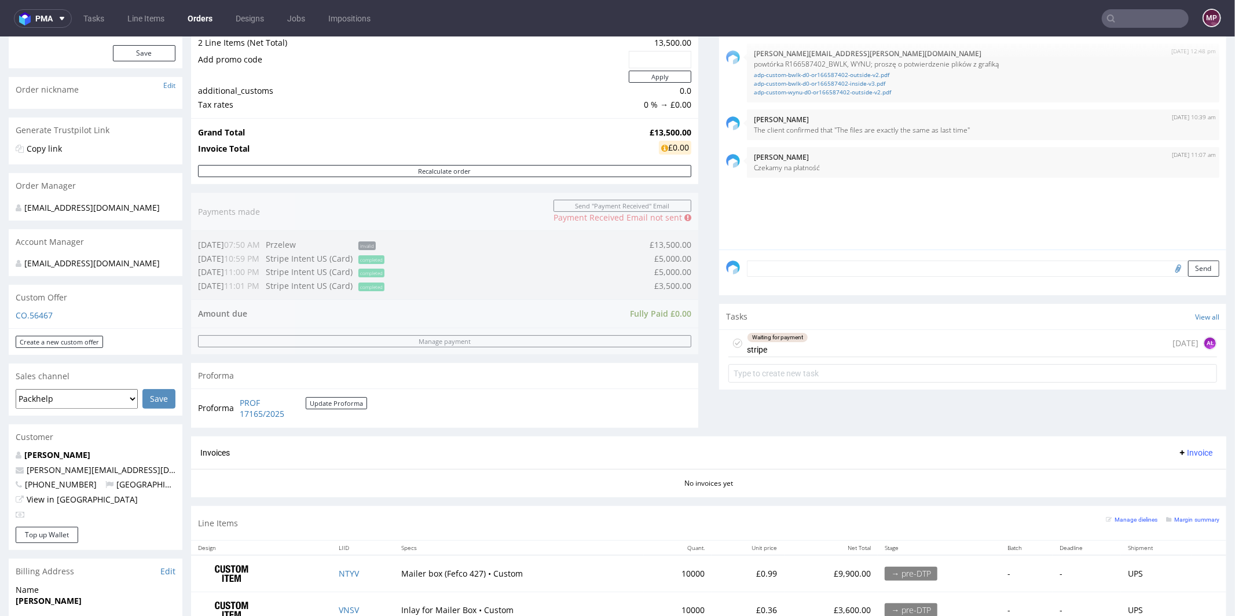
scroll to position [259, 0]
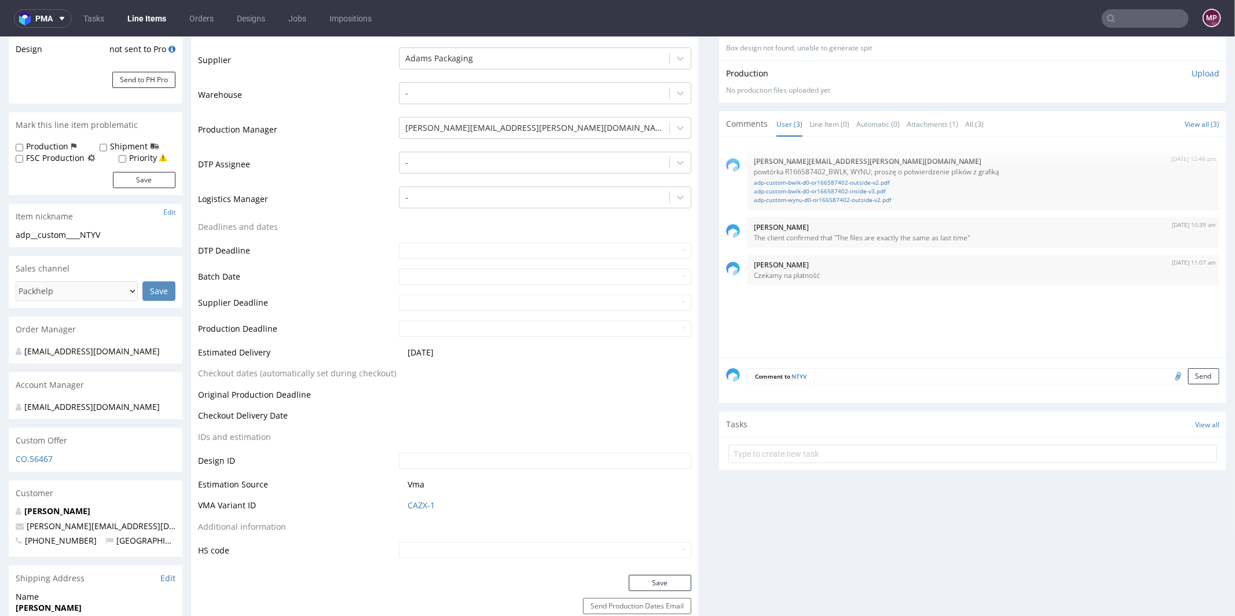
scroll to position [235, 0]
click at [416, 502] on link "CAZX-1" at bounding box center [421, 505] width 27 height 12
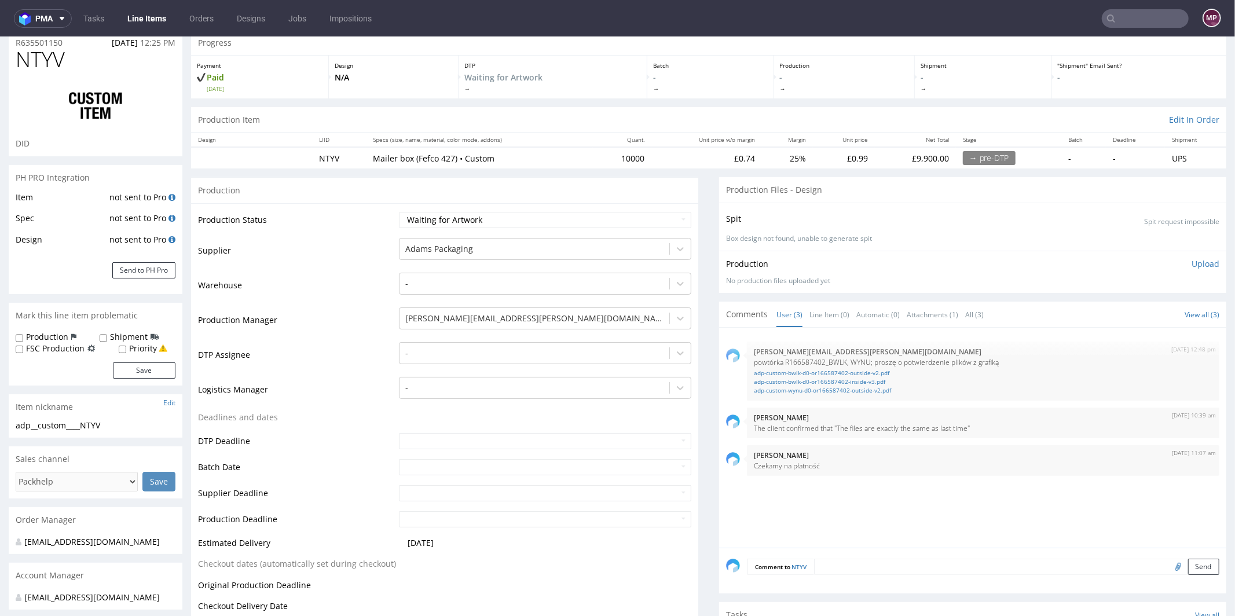
scroll to position [0, 0]
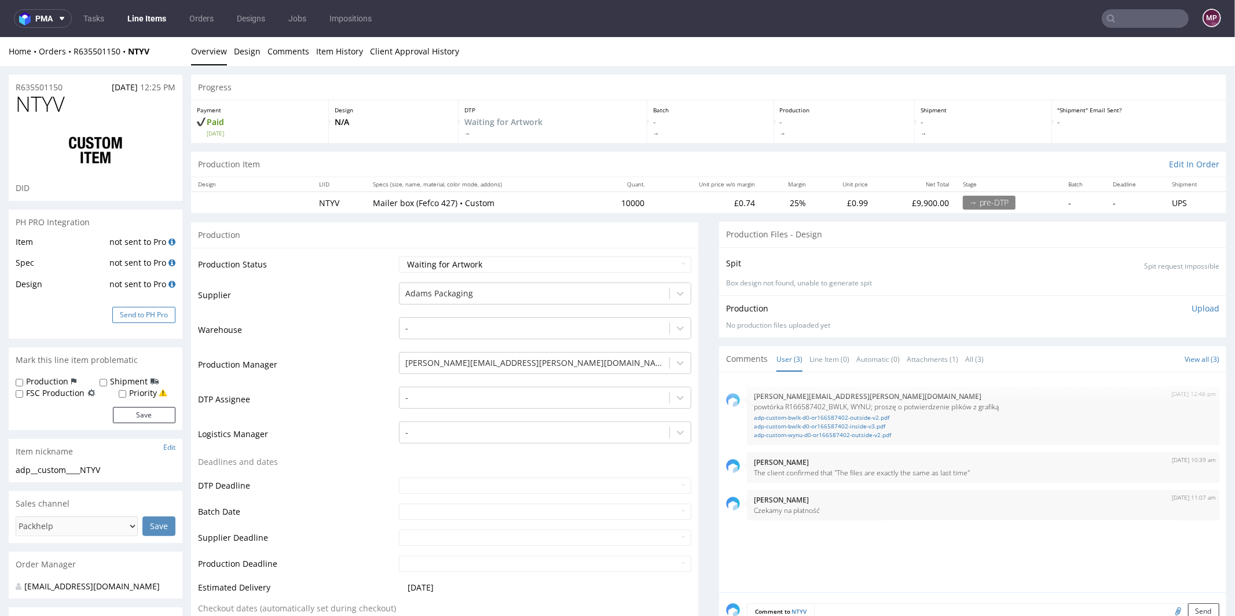
click at [162, 319] on button "Send to PH Pro" at bounding box center [143, 314] width 63 height 16
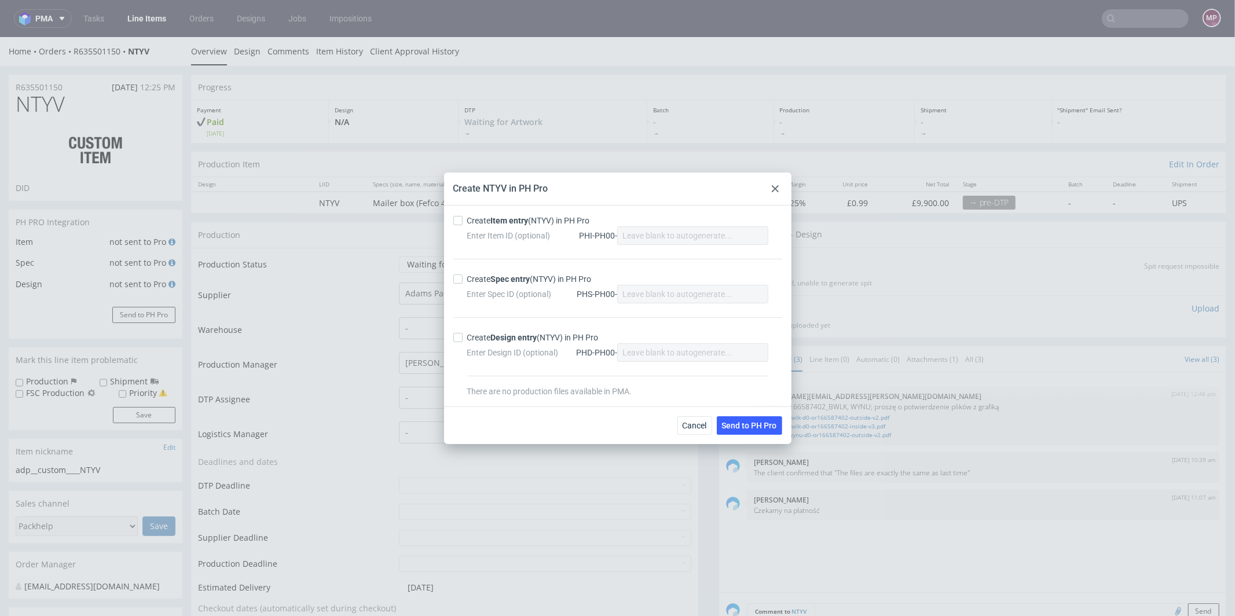
click at [489, 222] on div "Create Item entry (NTYV) in PH Pro" at bounding box center [528, 221] width 123 height 12
click at [463, 222] on input "Create Item entry (NTYV) in PH Pro" at bounding box center [457, 220] width 9 height 9
checkbox input "true"
click at [491, 276] on div "Create Spec entry (NTYV) in PH Pro" at bounding box center [529, 279] width 125 height 12
click at [463, 276] on input "Create Spec entry (NTYV) in PH Pro" at bounding box center [457, 279] width 9 height 9
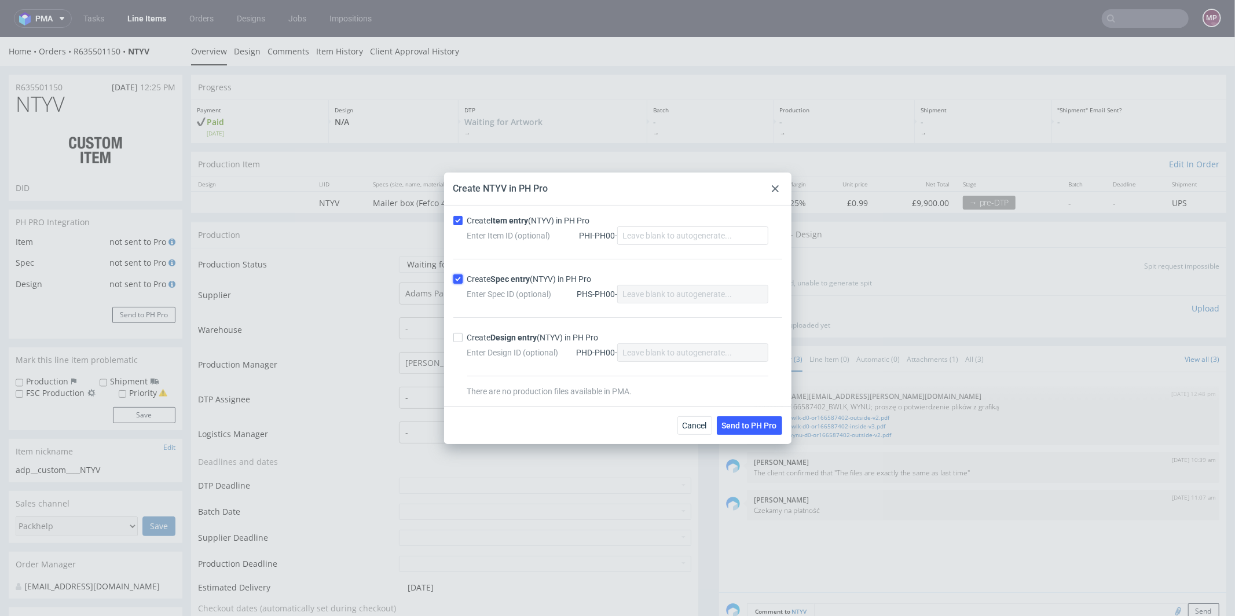
checkbox input "true"
click at [770, 429] on span "Send to PH Pro" at bounding box center [749, 426] width 55 height 8
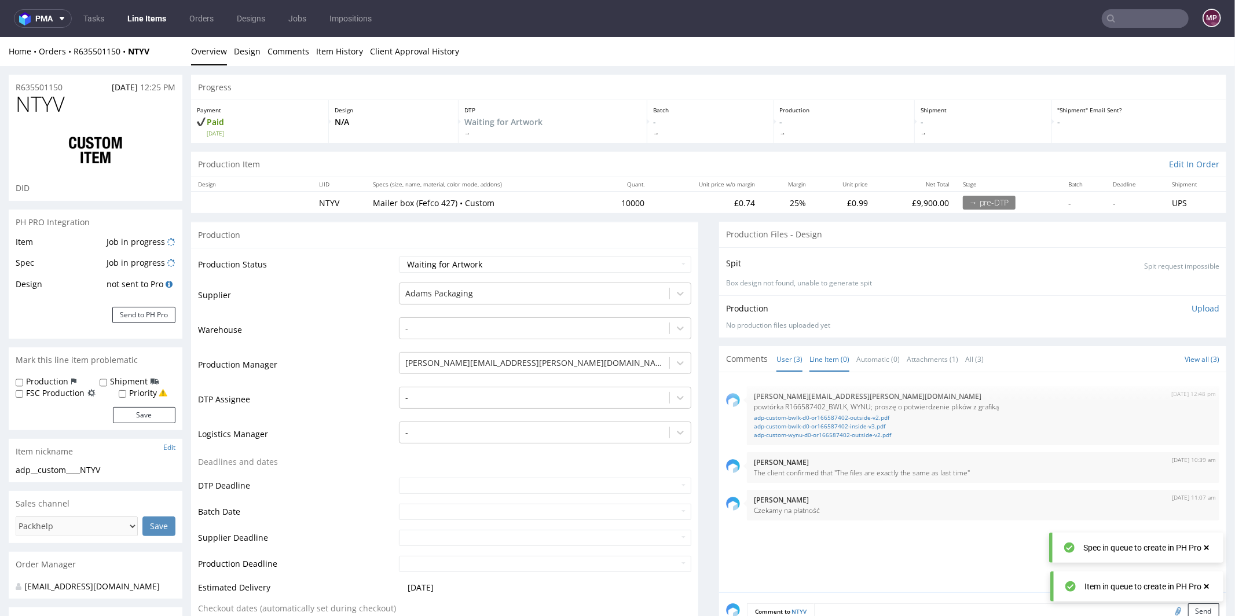
click at [832, 360] on link "Line Item (0)" at bounding box center [830, 358] width 40 height 25
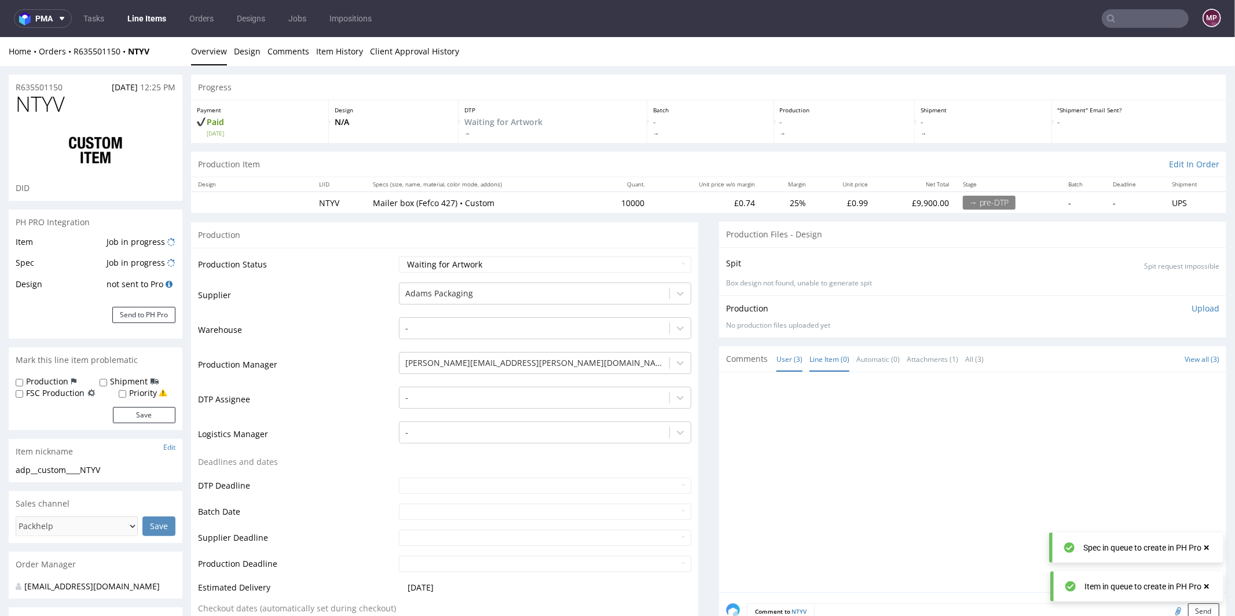
click at [777, 358] on link "User (3)" at bounding box center [790, 358] width 26 height 25
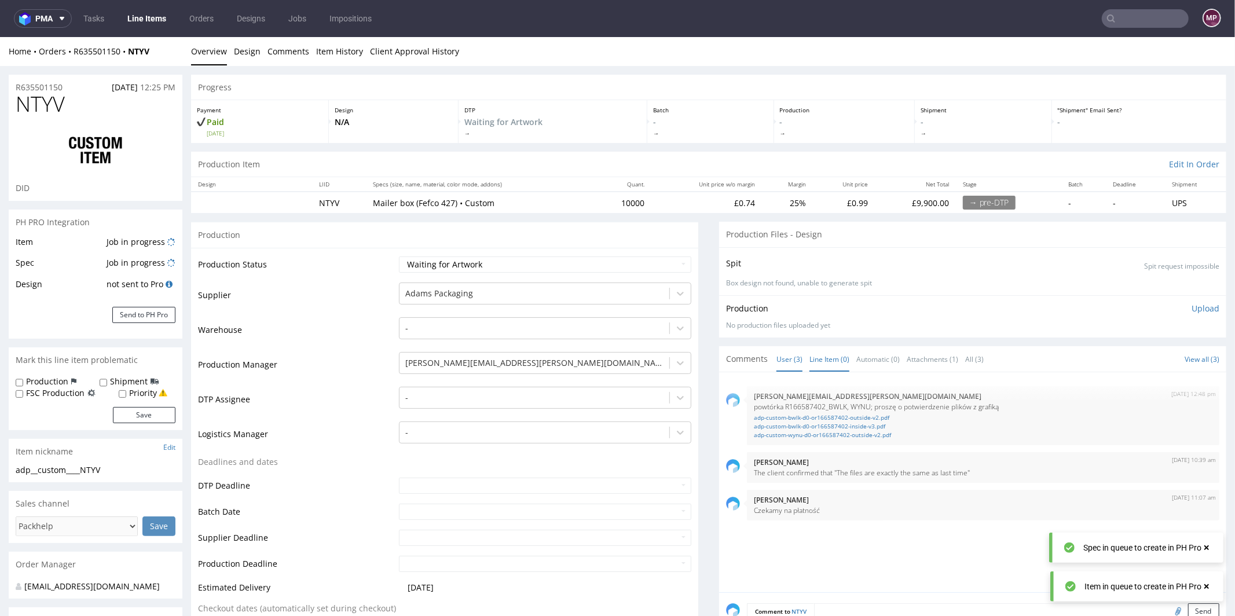
click at [825, 358] on link "Line Item (0)" at bounding box center [830, 358] width 40 height 25
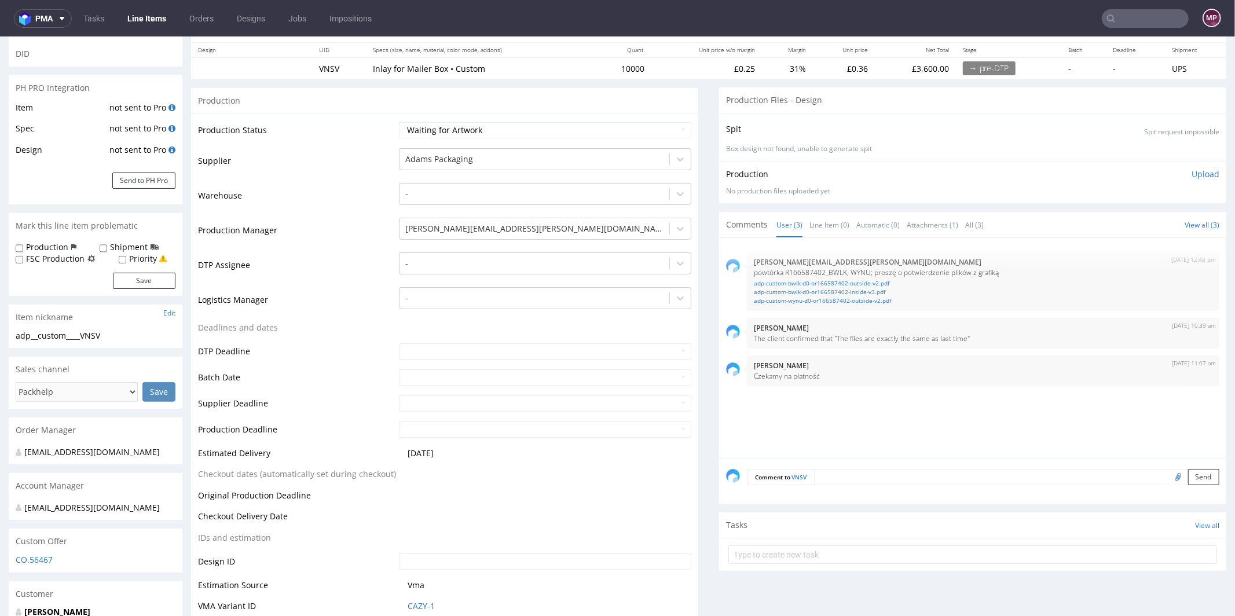
scroll to position [367, 0]
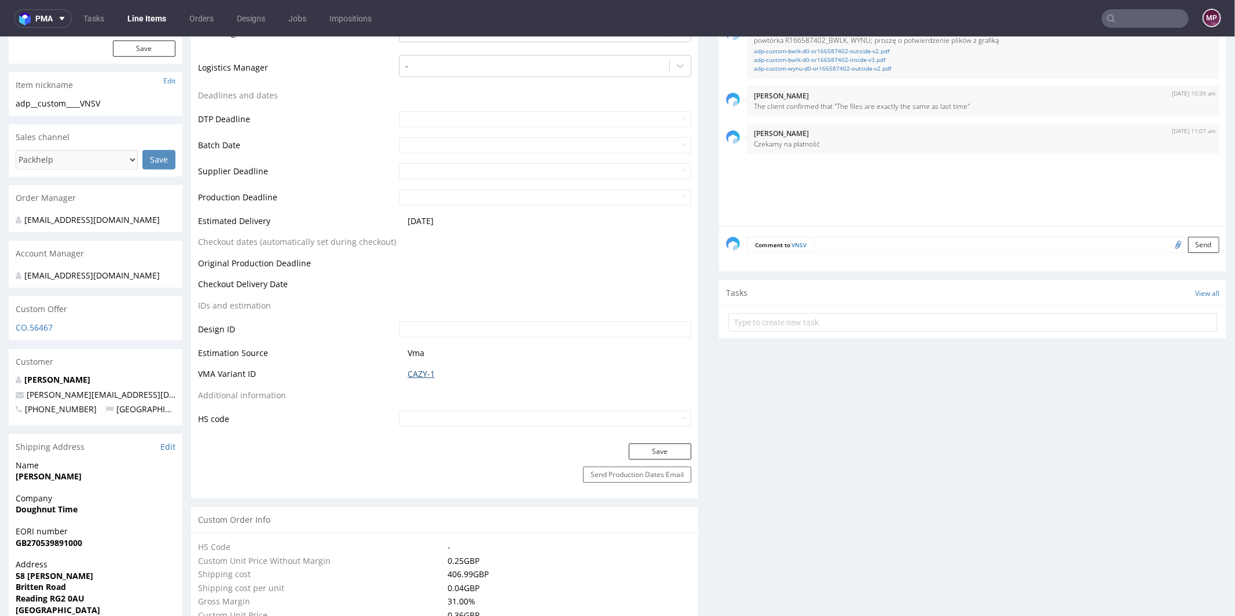
click at [421, 372] on link "CAZY-1" at bounding box center [421, 374] width 27 height 12
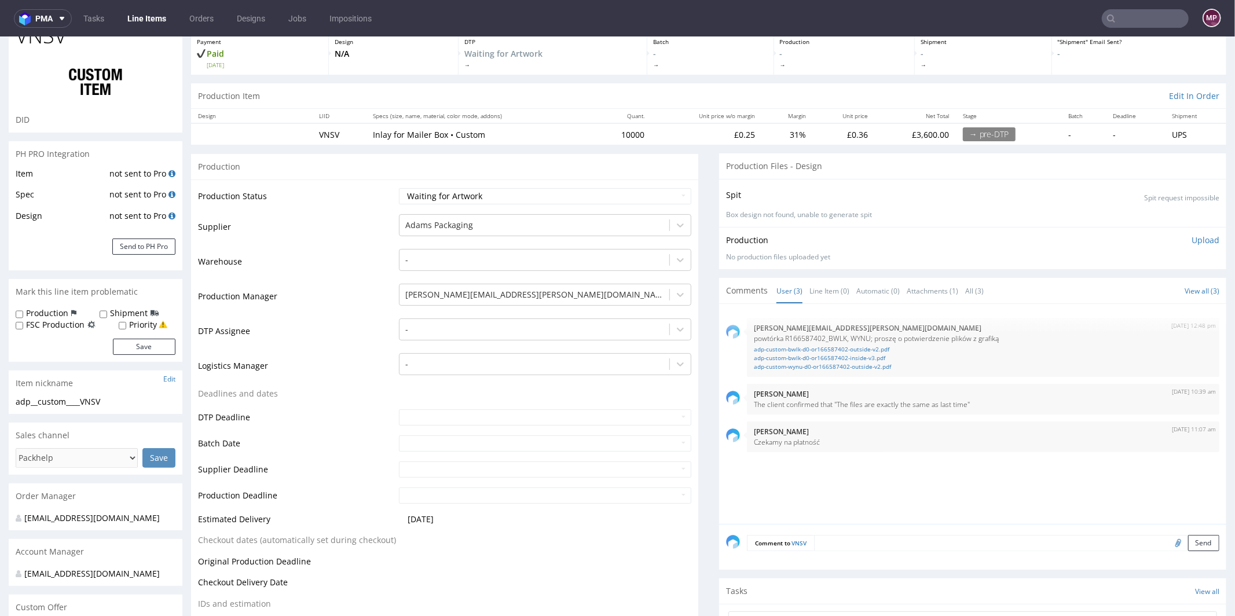
scroll to position [0, 0]
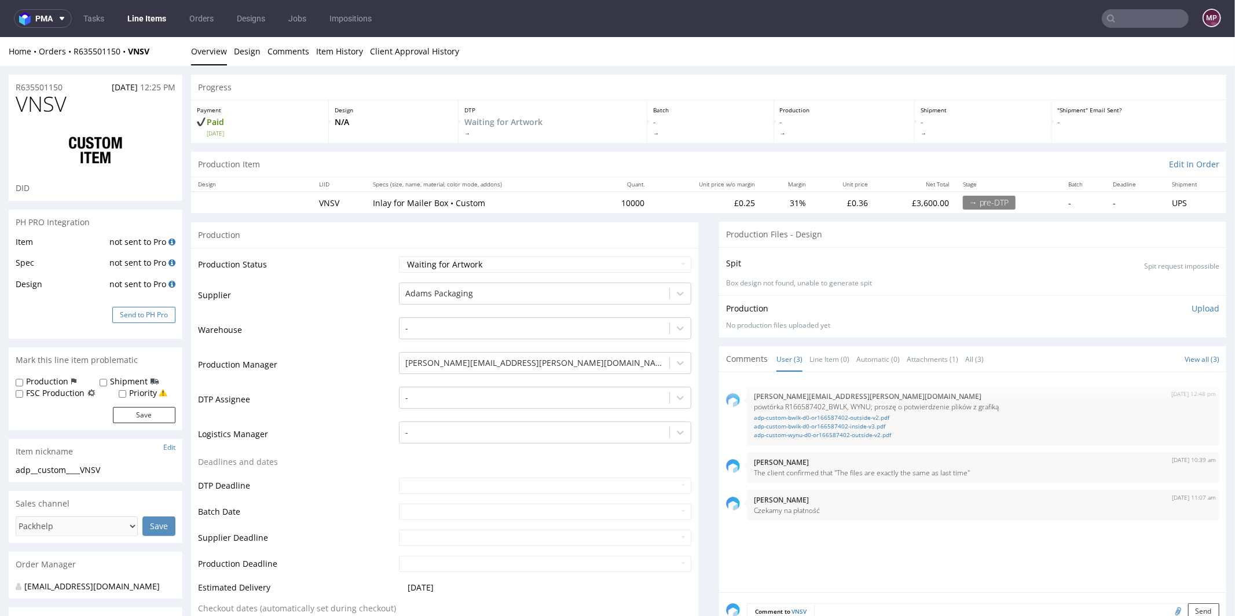
click at [142, 314] on button "Send to PH Pro" at bounding box center [143, 314] width 63 height 16
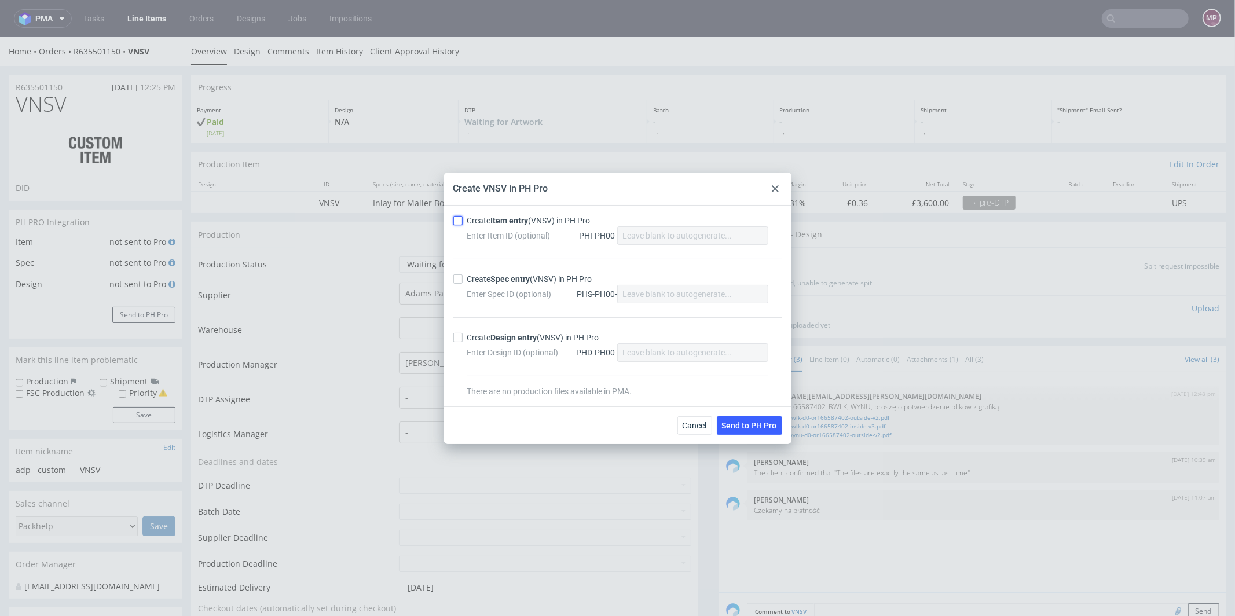
click at [459, 222] on input "Create Item entry (VNSV) in PH Pro" at bounding box center [457, 220] width 9 height 9
checkbox input "true"
click at [460, 279] on input "Create Spec entry (VNSV) in PH Pro" at bounding box center [457, 279] width 9 height 9
checkbox input "true"
click at [740, 419] on button "Send to PH Pro" at bounding box center [749, 425] width 65 height 19
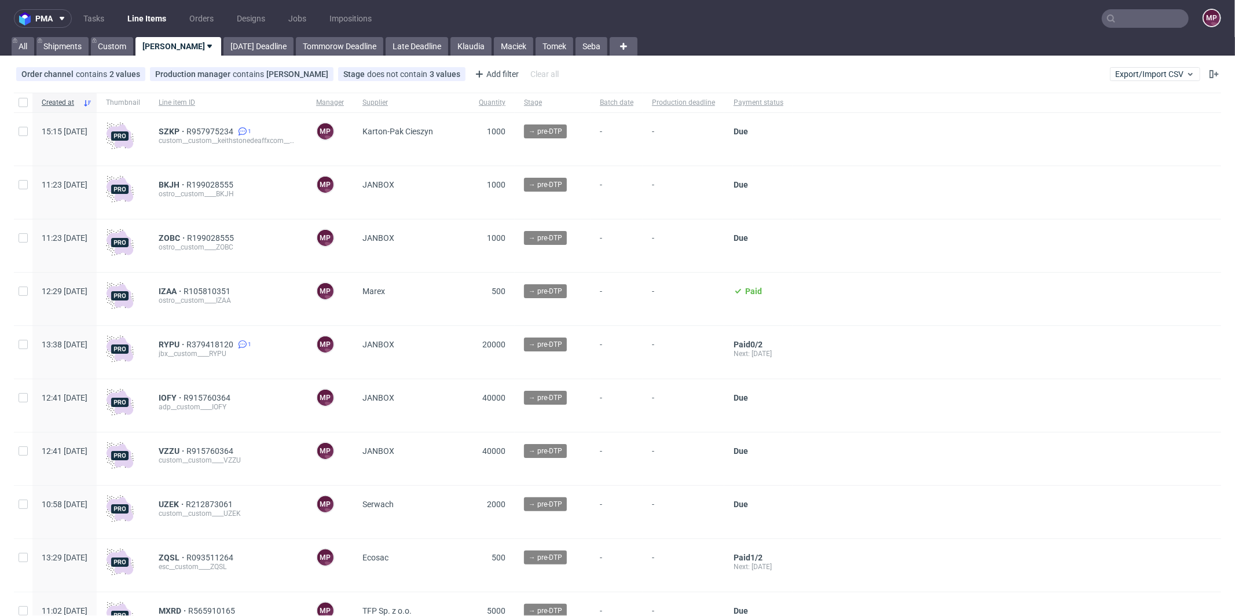
click at [1133, 13] on input "text" at bounding box center [1145, 18] width 87 height 19
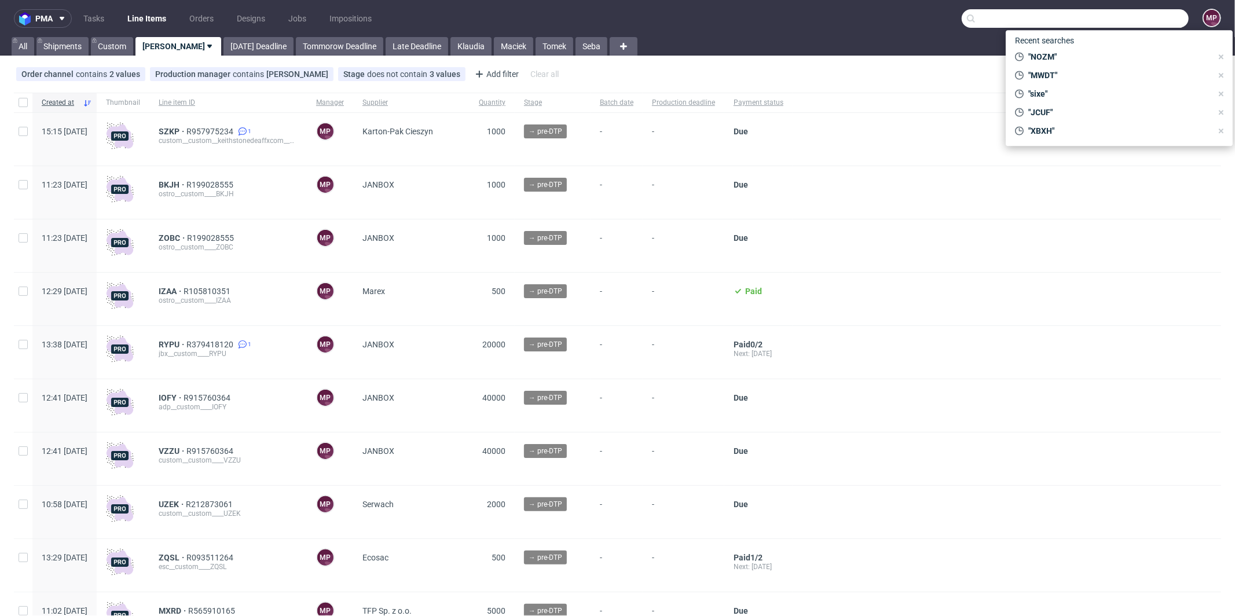
paste input "BWLK"
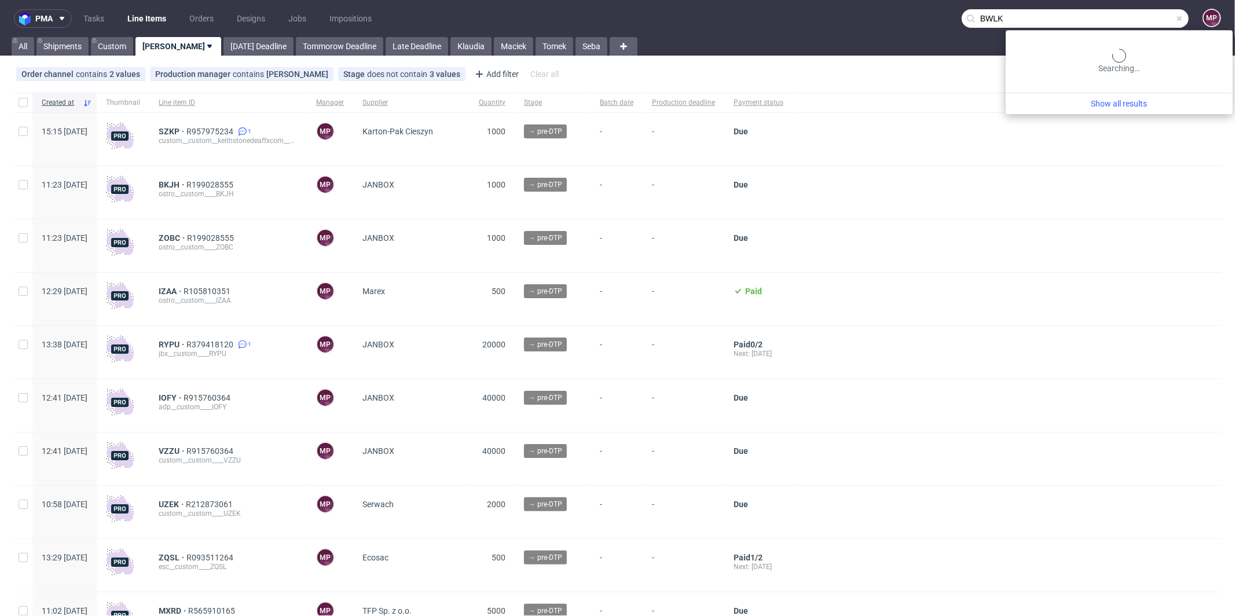
type input "BWLK"
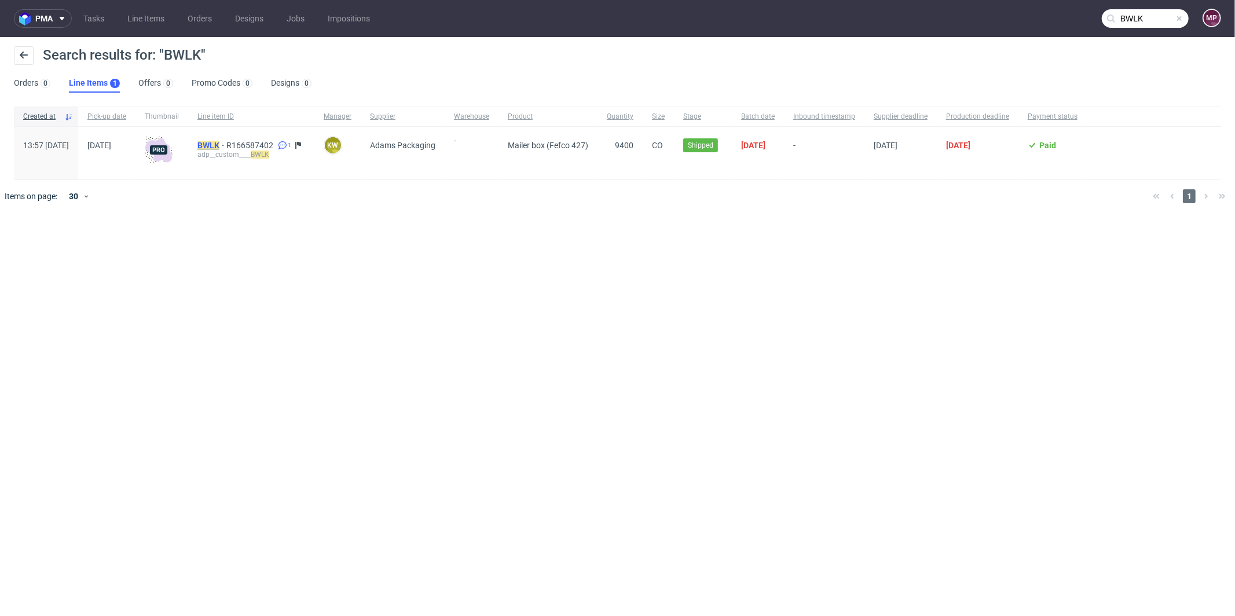
click at [226, 142] on span "BWLK" at bounding box center [211, 145] width 29 height 9
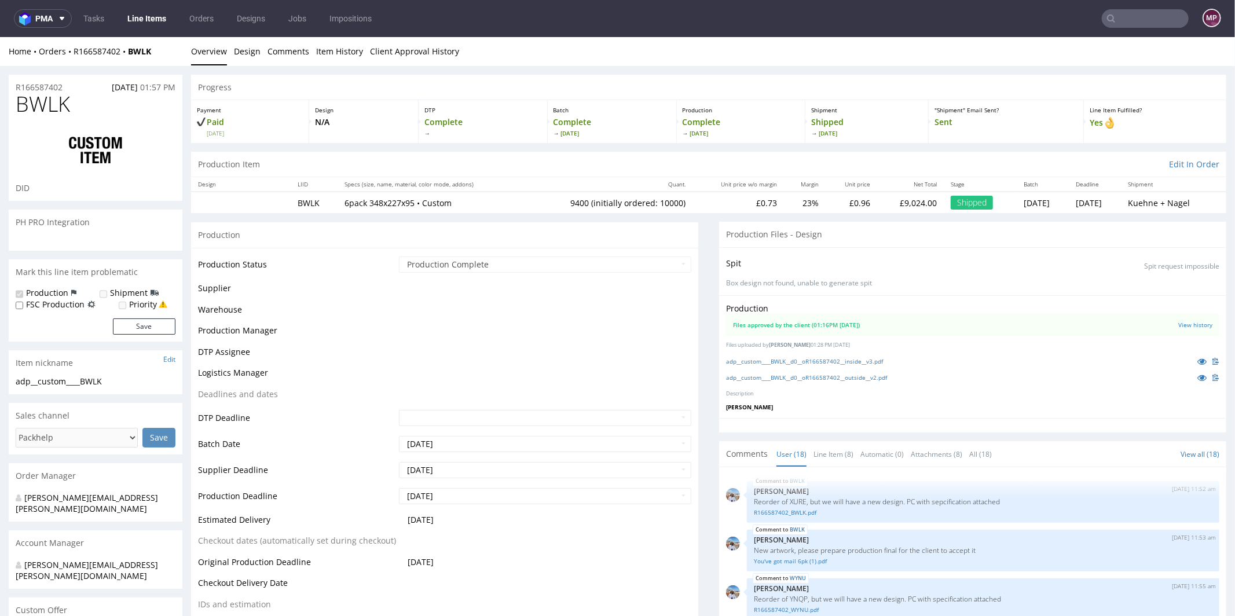
scroll to position [621, 0]
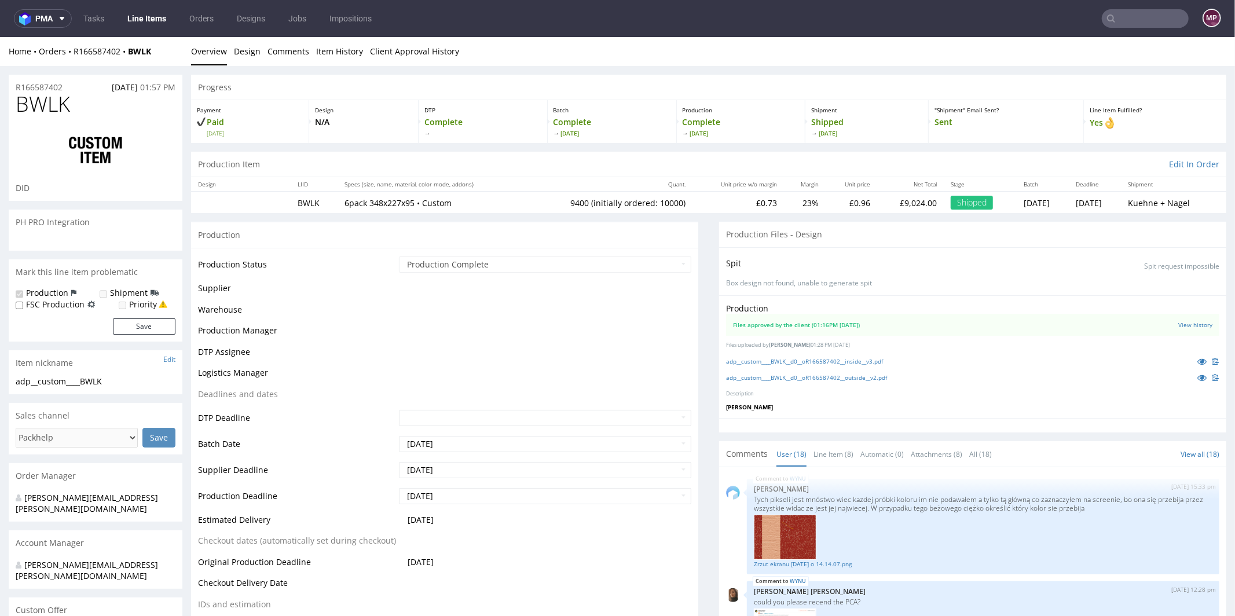
select select "in_progress"
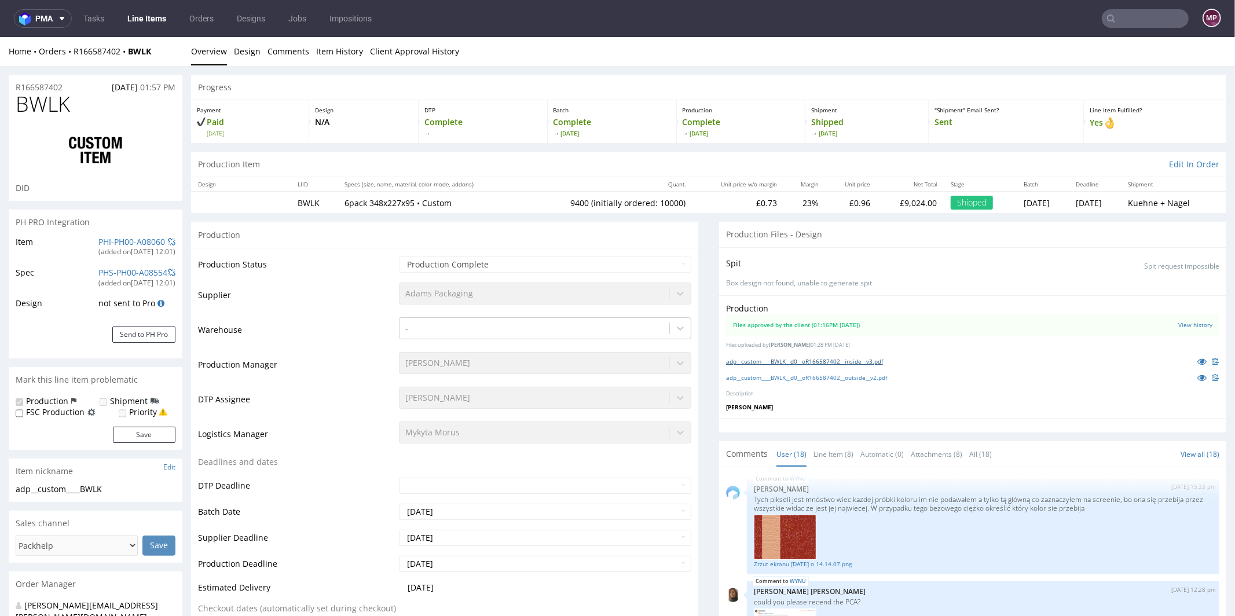
click at [821, 361] on link "adp__custom____BWLK__d0__oR166587402__inside__v3.pdf" at bounding box center [804, 361] width 157 height 8
click at [809, 379] on link "adp__custom____BWLK__d0__oR166587402__outside__v2.pdf" at bounding box center [806, 377] width 161 height 8
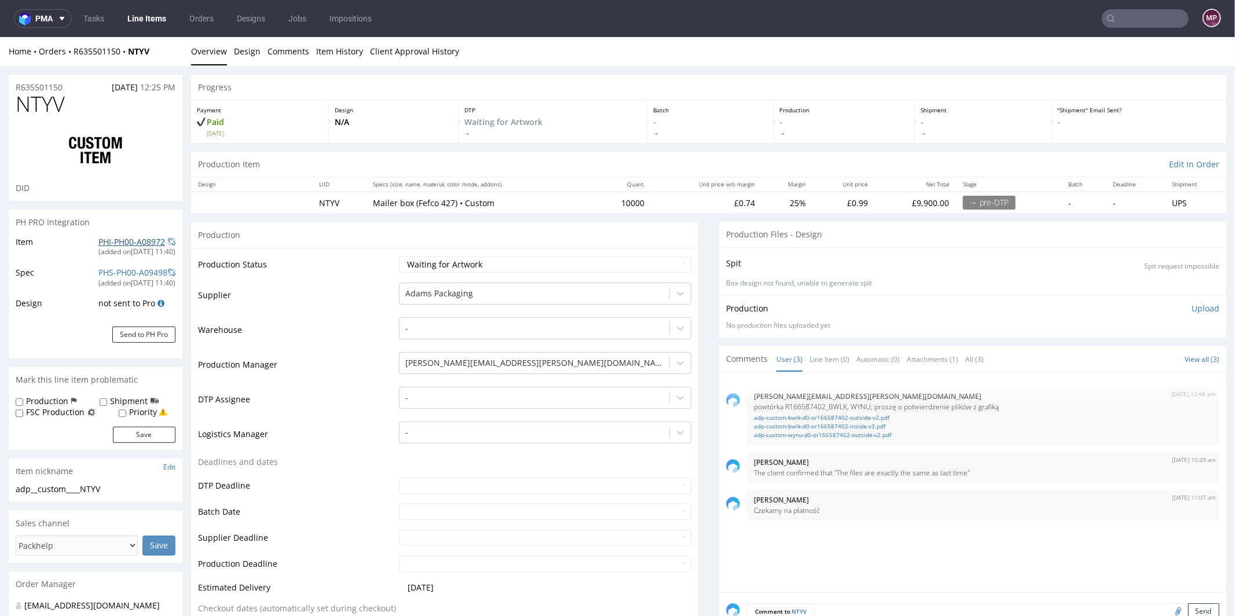
click at [129, 237] on link "PHI-PH00-A08972" at bounding box center [131, 241] width 67 height 11
click at [138, 242] on link "PHI-PH00-A08972" at bounding box center [131, 241] width 67 height 11
drag, startPoint x: 643, startPoint y: 202, endPoint x: 602, endPoint y: 199, distance: 41.8
click at [602, 199] on tr "NTYV Mailer box (Fefco 427) • Custom 10000 £0.74 25% £0.99 £9,900.00 → pre-DTP …" at bounding box center [709, 201] width 1036 height 21
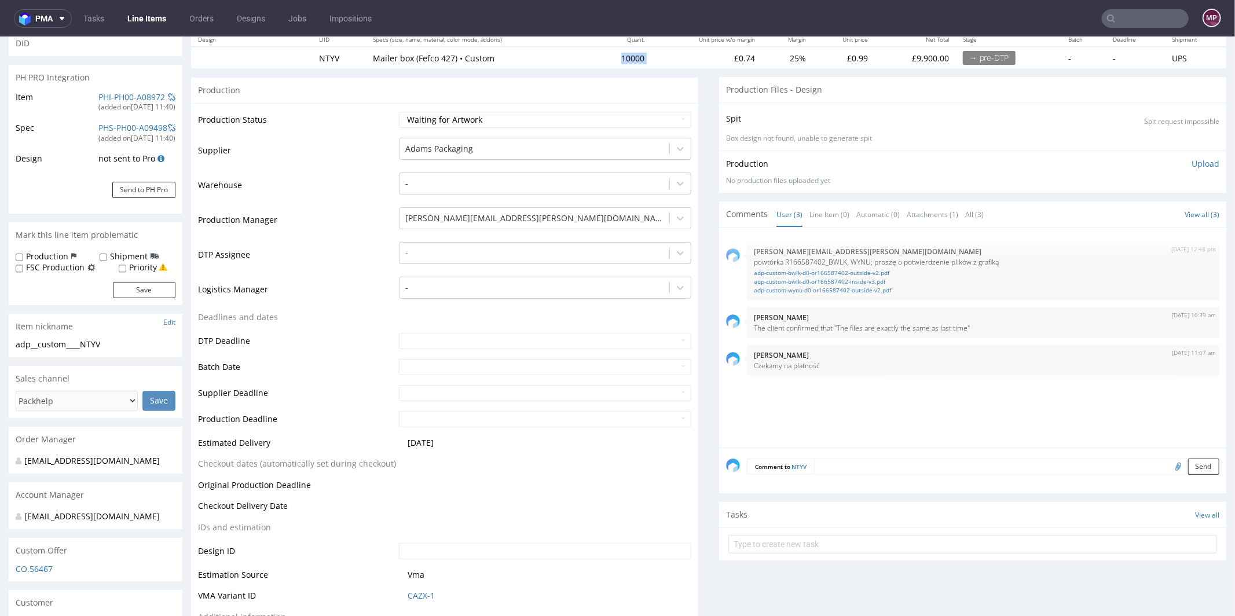
scroll to position [259, 0]
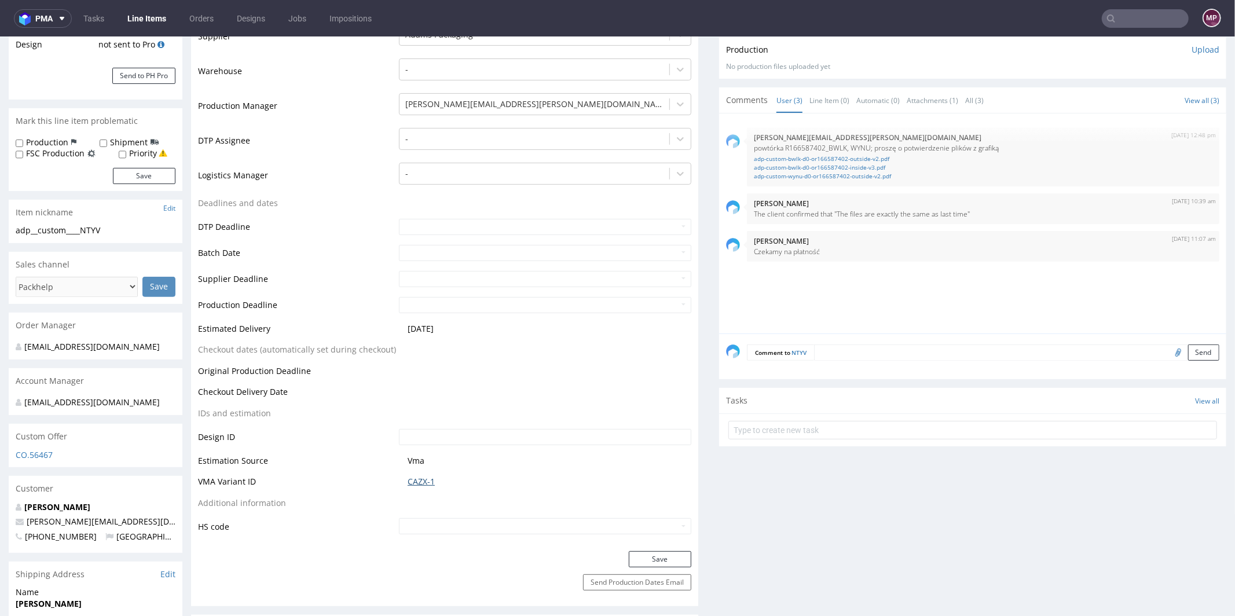
click at [417, 483] on link "CAZX-1" at bounding box center [421, 481] width 27 height 12
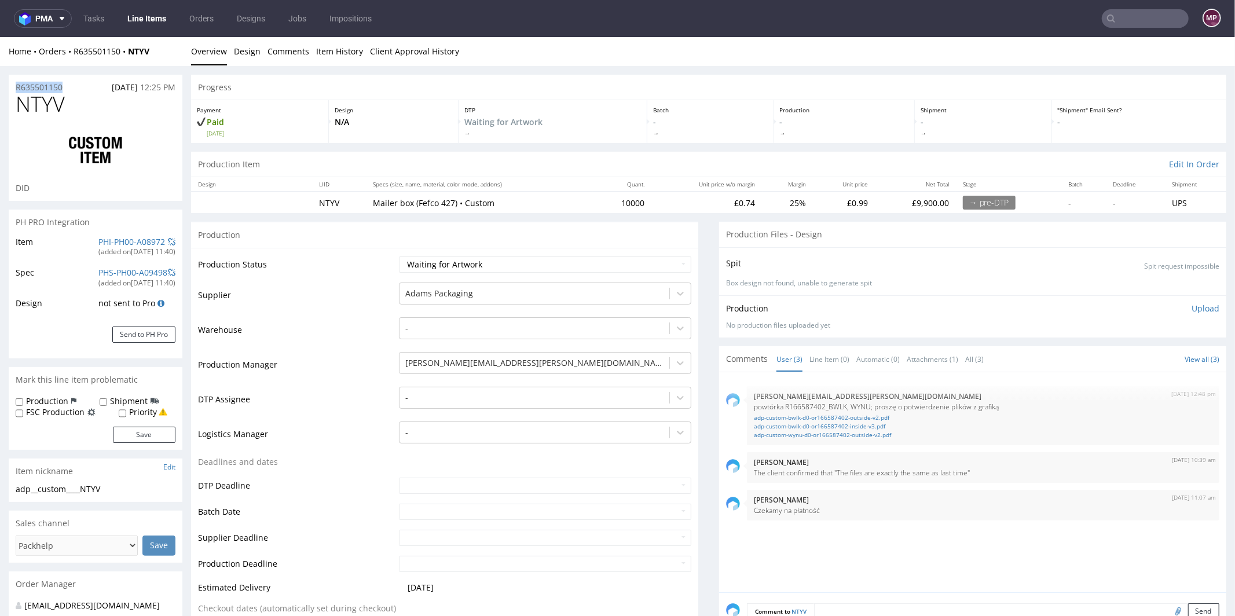
drag, startPoint x: 71, startPoint y: 83, endPoint x: 12, endPoint y: 89, distance: 59.9
click at [12, 89] on div "R635501150 13.08.2025 12:25 PM" at bounding box center [96, 83] width 174 height 19
copy p "R635501150"
click at [81, 104] on h1 "NTYV" at bounding box center [96, 103] width 160 height 23
drag, startPoint x: 67, startPoint y: 84, endPoint x: 6, endPoint y: 87, distance: 61.5
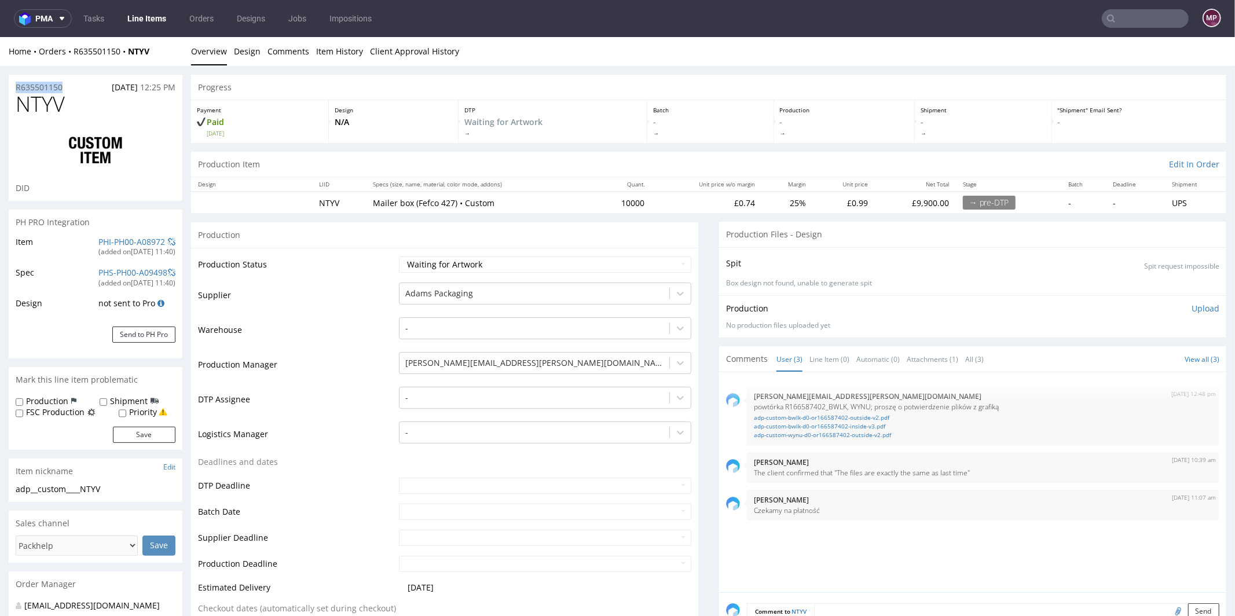
copy p "R635501150"
drag, startPoint x: 97, startPoint y: 105, endPoint x: 20, endPoint y: 107, distance: 77.0
click at [20, 107] on h1 "NTYV" at bounding box center [96, 103] width 160 height 23
copy span "NTYV"
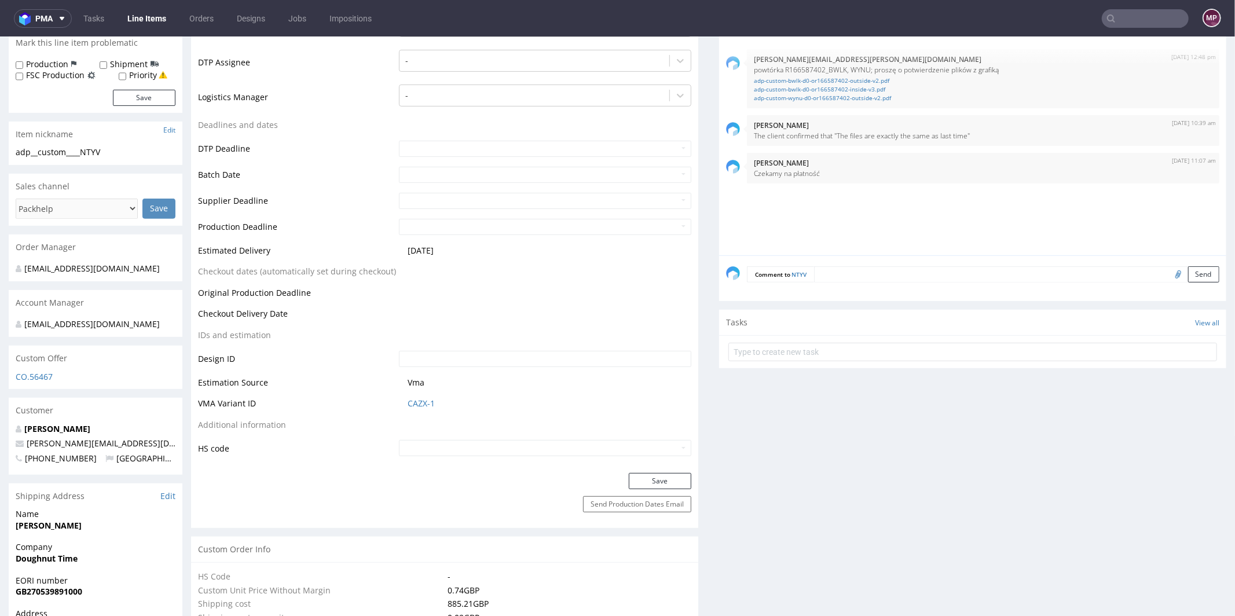
scroll to position [441, 0]
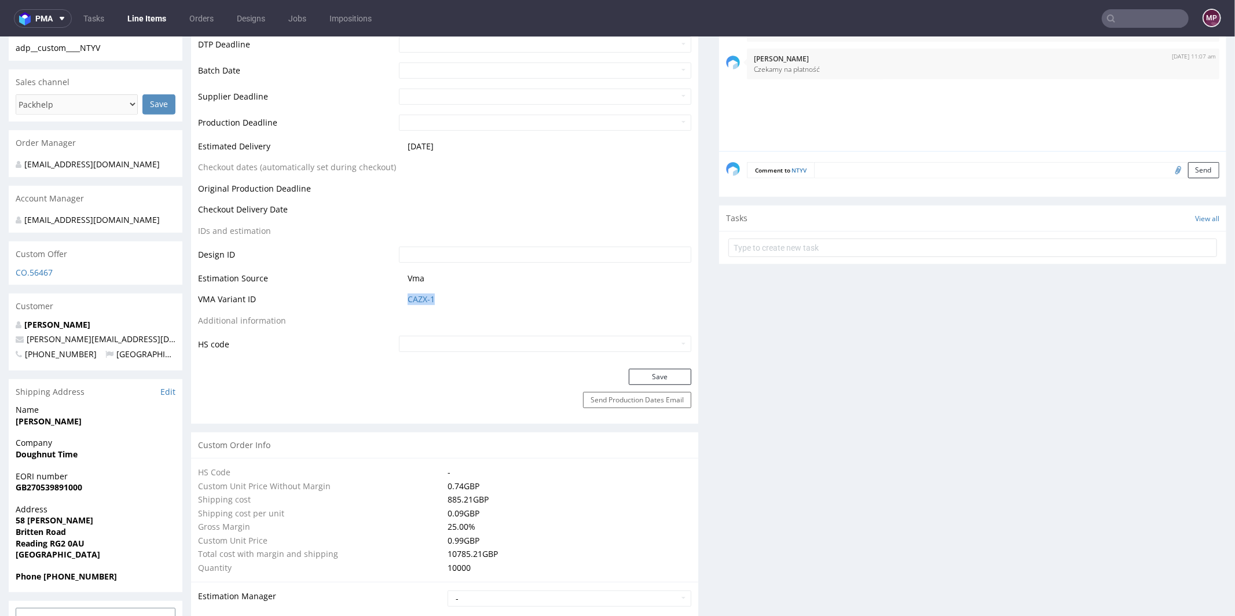
drag, startPoint x: 457, startPoint y: 295, endPoint x: 400, endPoint y: 298, distance: 57.4
click at [400, 298] on td "CAZX-1" at bounding box center [543, 302] width 295 height 21
copy link "CAZX-1"
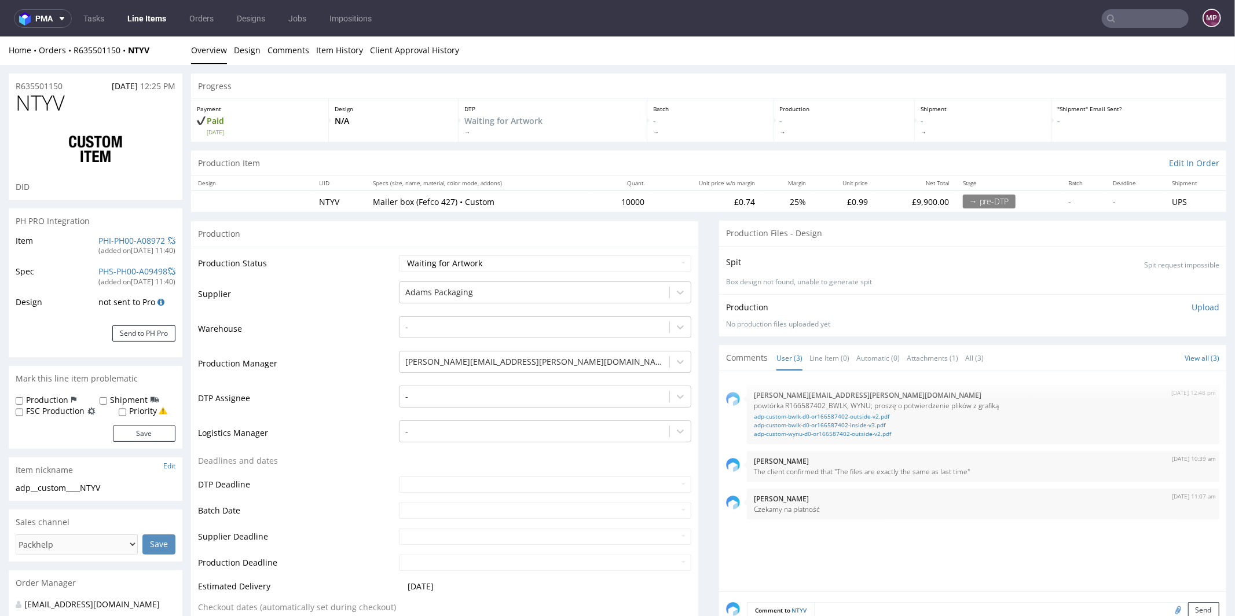
scroll to position [0, 0]
drag, startPoint x: 102, startPoint y: 98, endPoint x: 6, endPoint y: 105, distance: 95.8
copy span "NTYV"
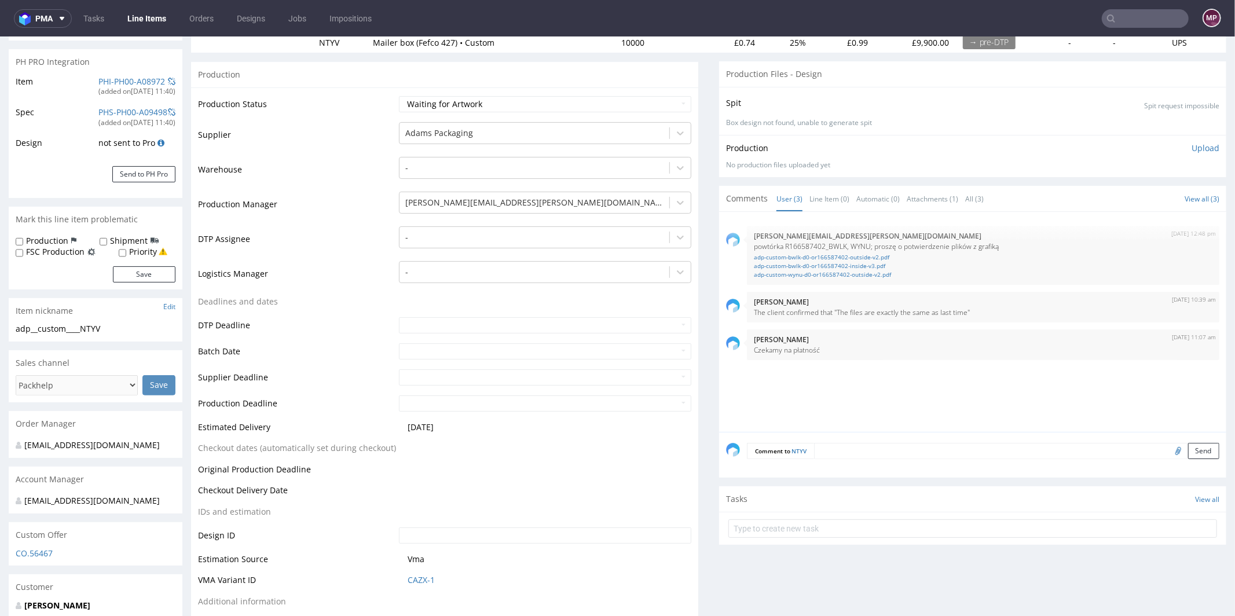
scroll to position [438, 0]
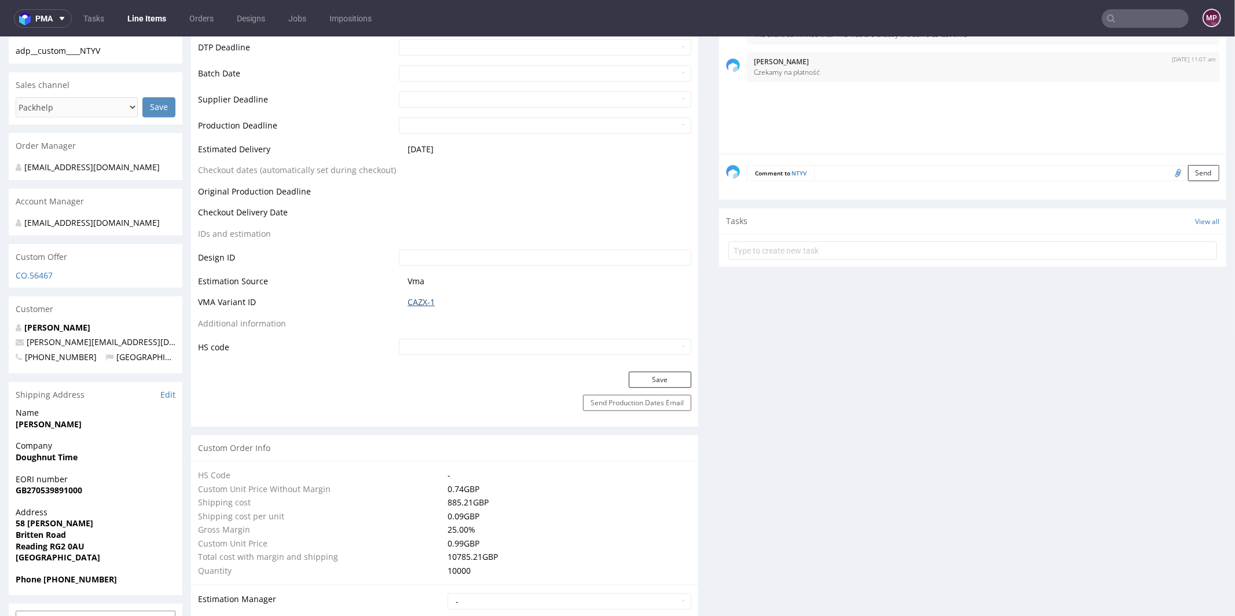
click at [426, 300] on link "CAZX-1" at bounding box center [421, 302] width 27 height 12
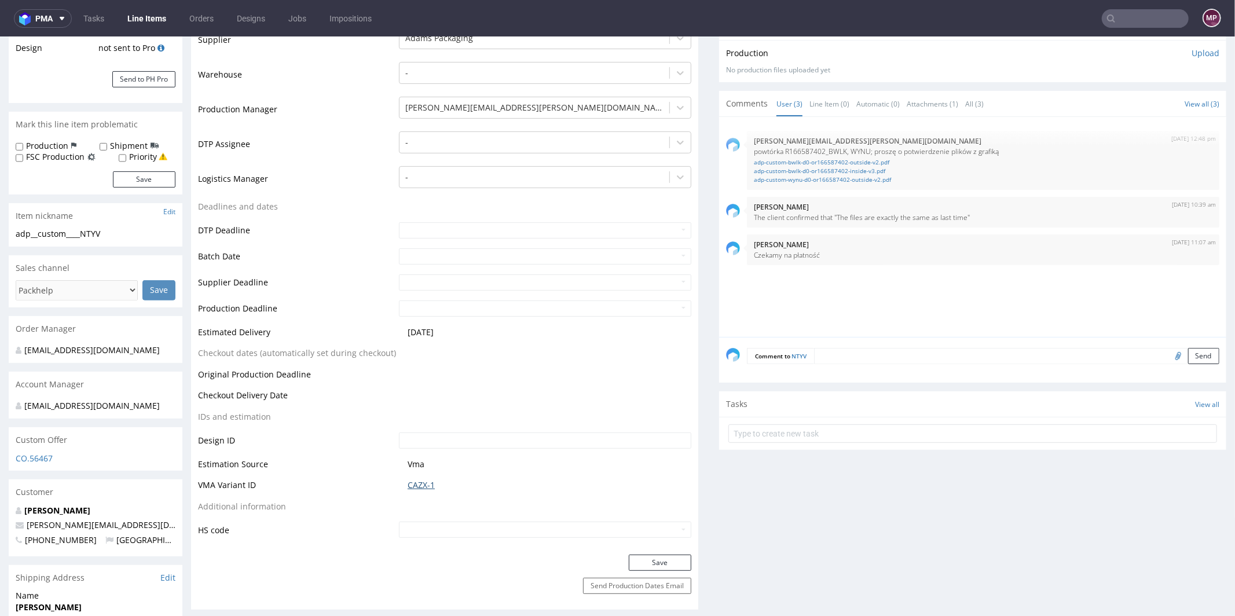
scroll to position [9, 0]
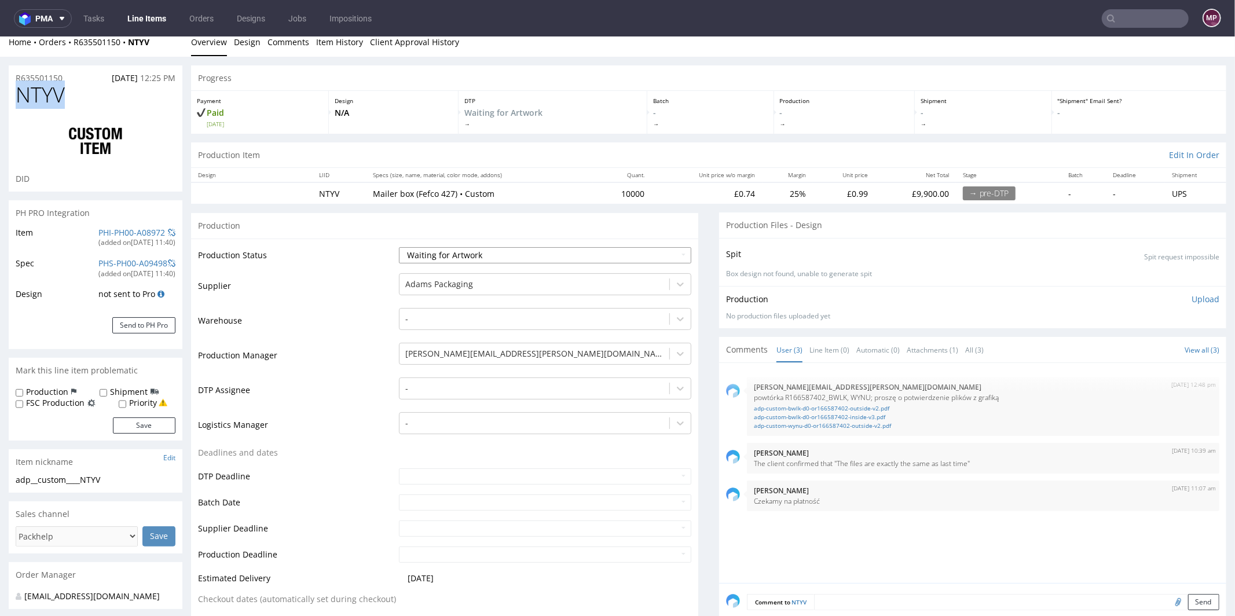
click at [486, 248] on select "Waiting for Artwork Waiting for Diecut Waiting for Mockup Waiting for DTP Waiti…" at bounding box center [545, 255] width 292 height 16
select select "production_in_process"
click at [399, 247] on select "Waiting for Artwork Waiting for Diecut Waiting for Mockup Waiting for DTP Waiti…" at bounding box center [545, 255] width 292 height 16
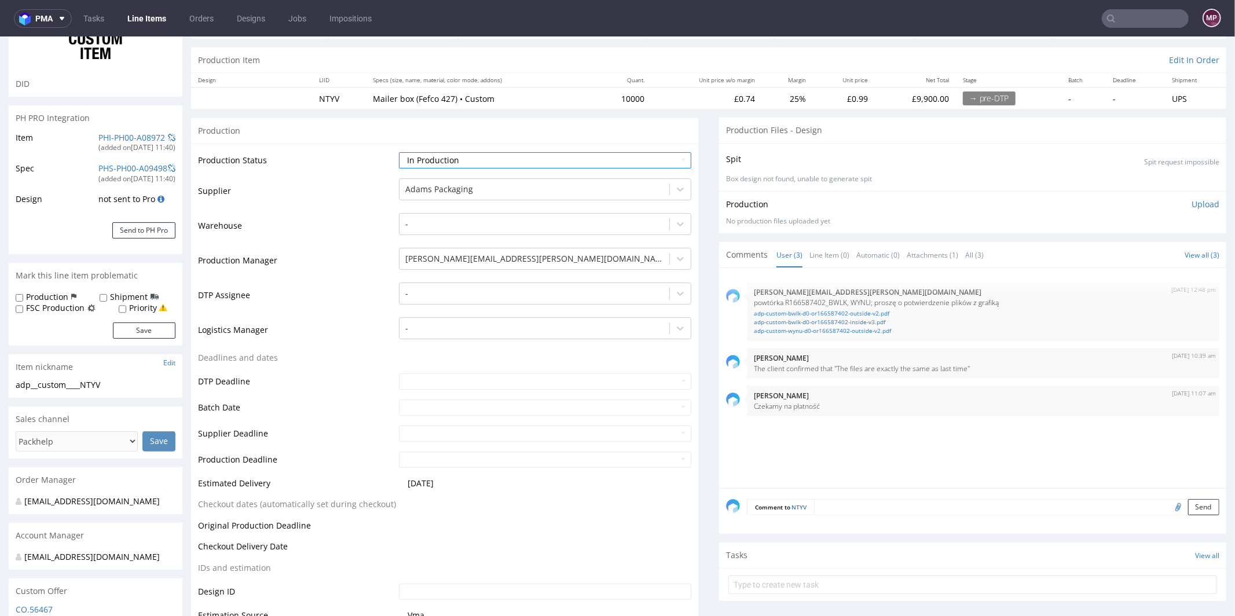
scroll to position [109, 0]
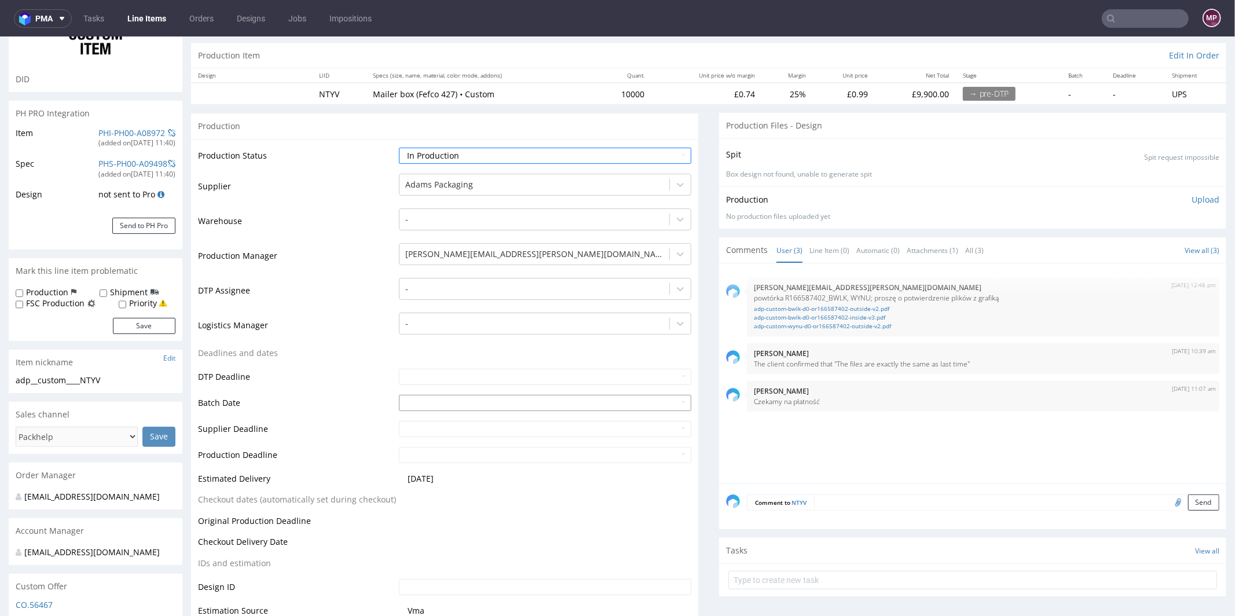
click at [409, 401] on input "text" at bounding box center [545, 402] width 292 height 16
click at [445, 363] on td "26" at bounding box center [441, 366] width 17 height 17
type input "2025-08-26"
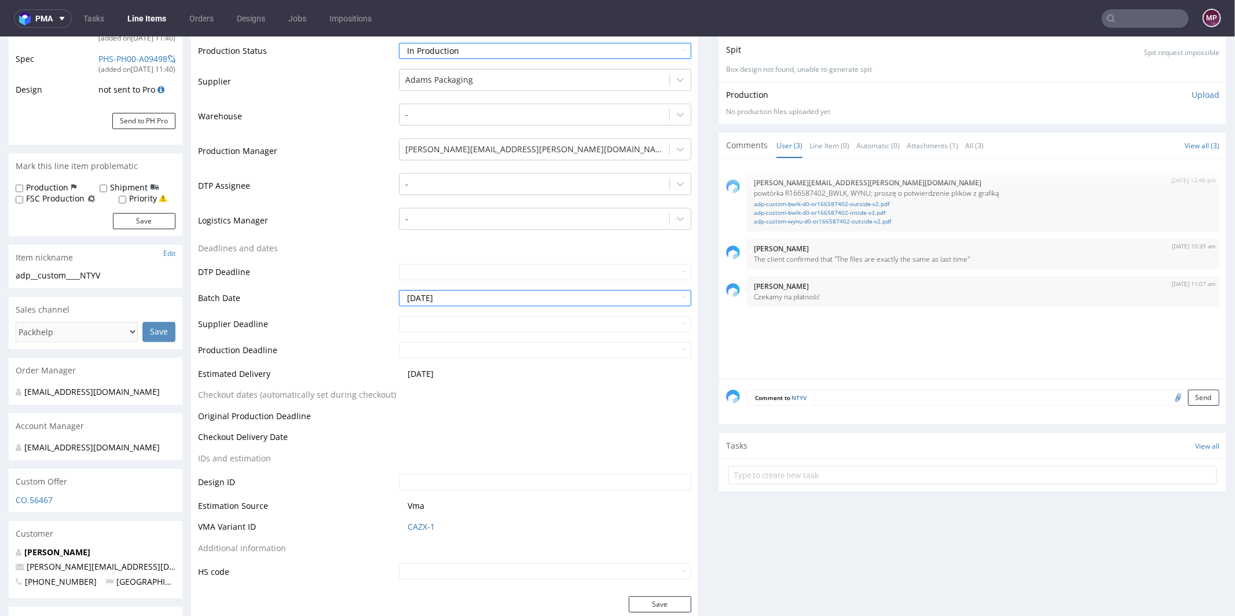
scroll to position [440, 0]
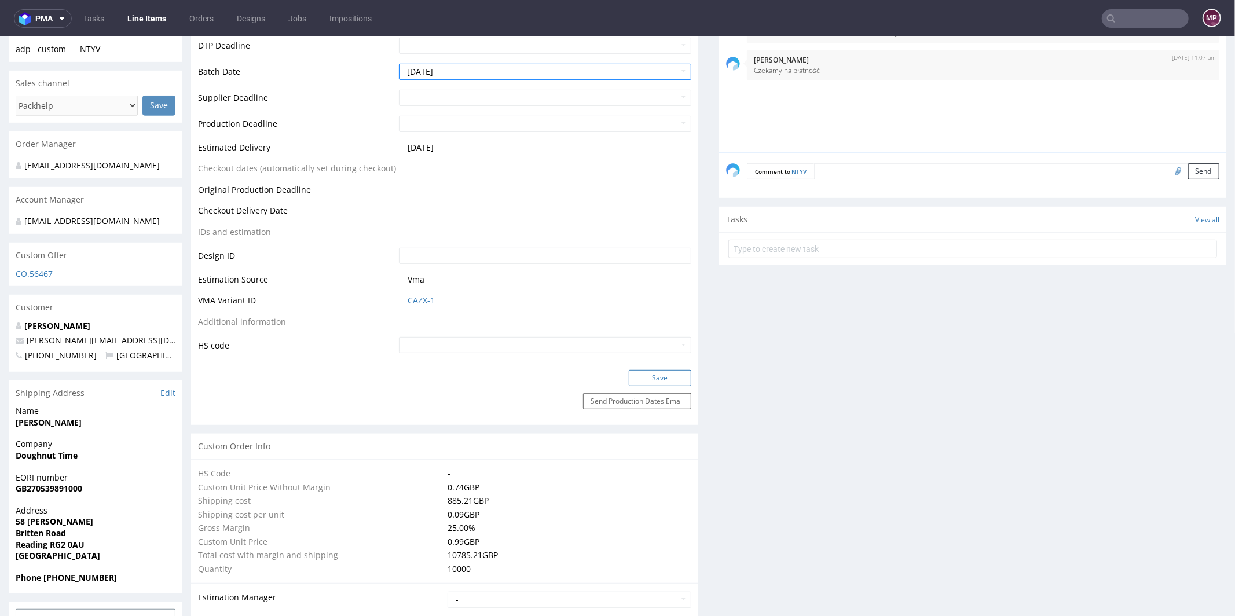
click at [653, 372] on button "Save" at bounding box center [660, 377] width 63 height 16
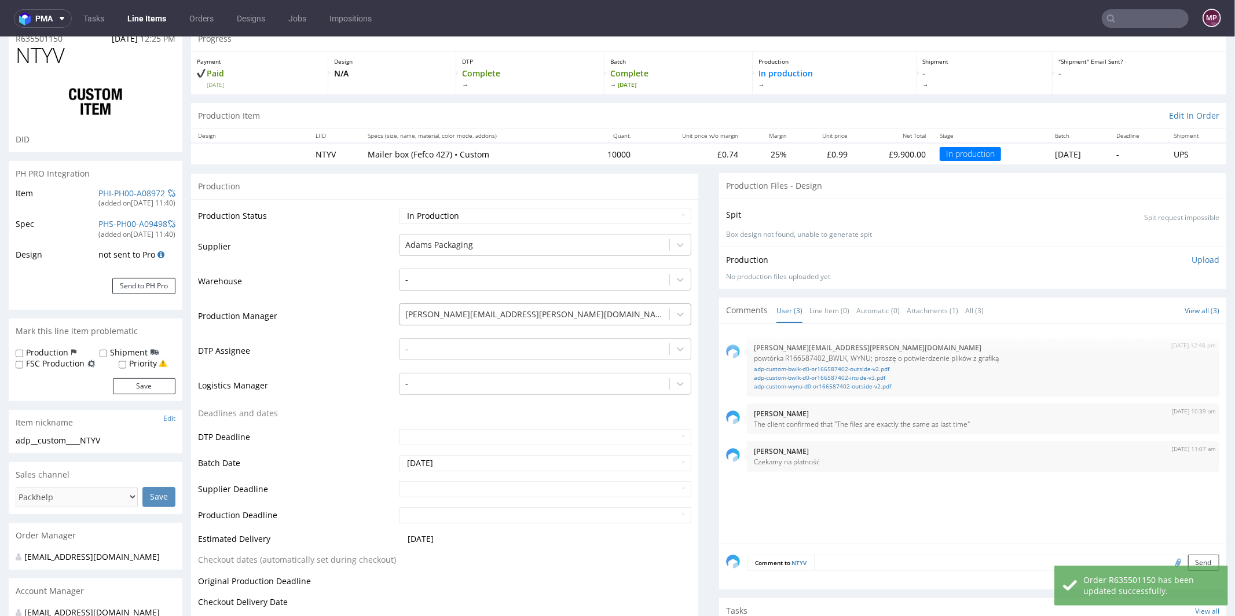
scroll to position [0, 0]
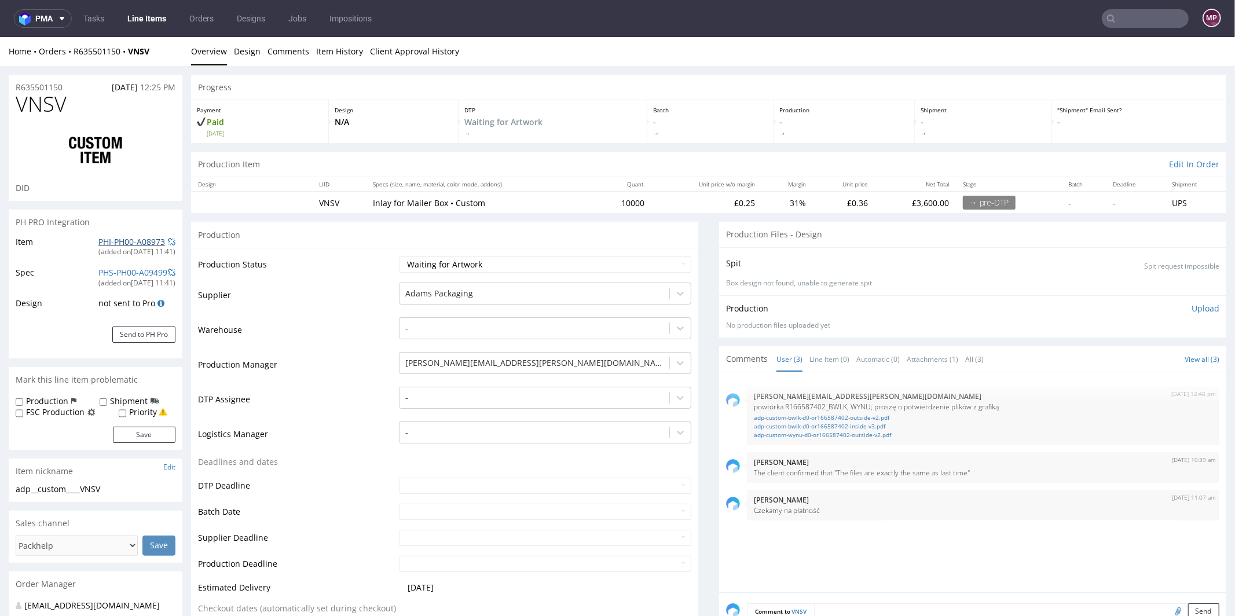
click at [142, 243] on link "PHI-PH00-A08973" at bounding box center [131, 241] width 67 height 11
click at [839, 431] on link "adp-custom-wynu-d0-or166587402-outside-v2.pdf" at bounding box center [983, 434] width 459 height 9
drag, startPoint x: 85, startPoint y: 111, endPoint x: 13, endPoint y: 105, distance: 72.1
click at [13, 105] on div "VNSV DID" at bounding box center [96, 146] width 174 height 108
copy span "VNSV"
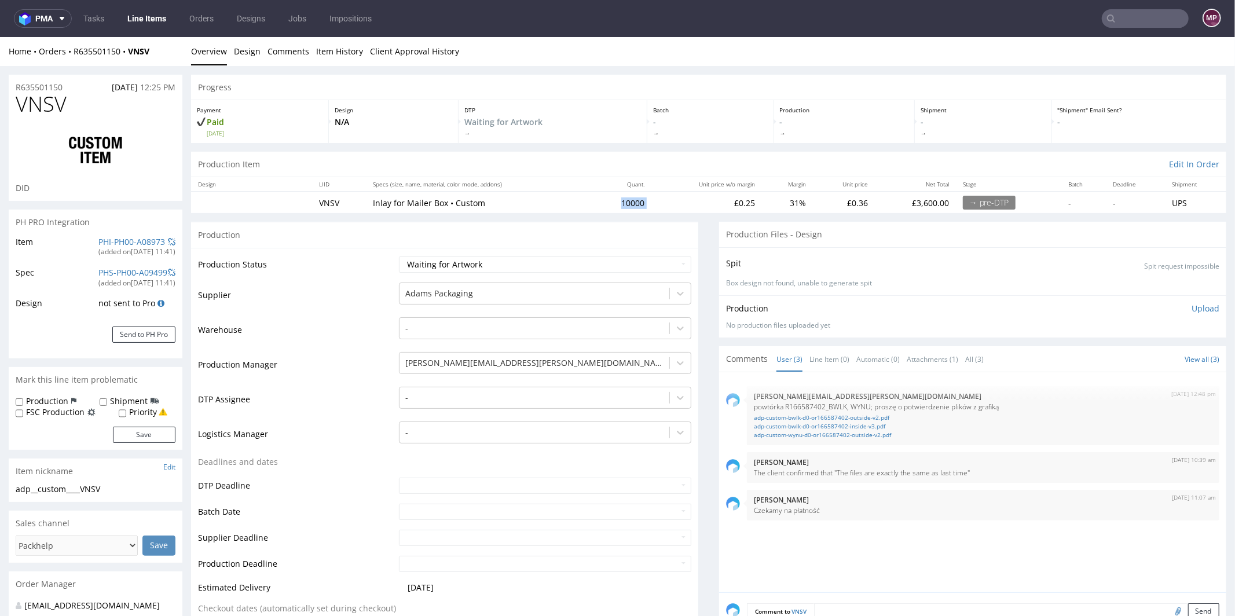
drag, startPoint x: 649, startPoint y: 200, endPoint x: 613, endPoint y: 203, distance: 36.0
click at [613, 203] on tr "VNSV Inlay for Mailer Box • Custom 10000 £0.25 31% £0.36 £3,600.00 → pre-DTP - …" at bounding box center [709, 201] width 1036 height 21
copy td "10000"
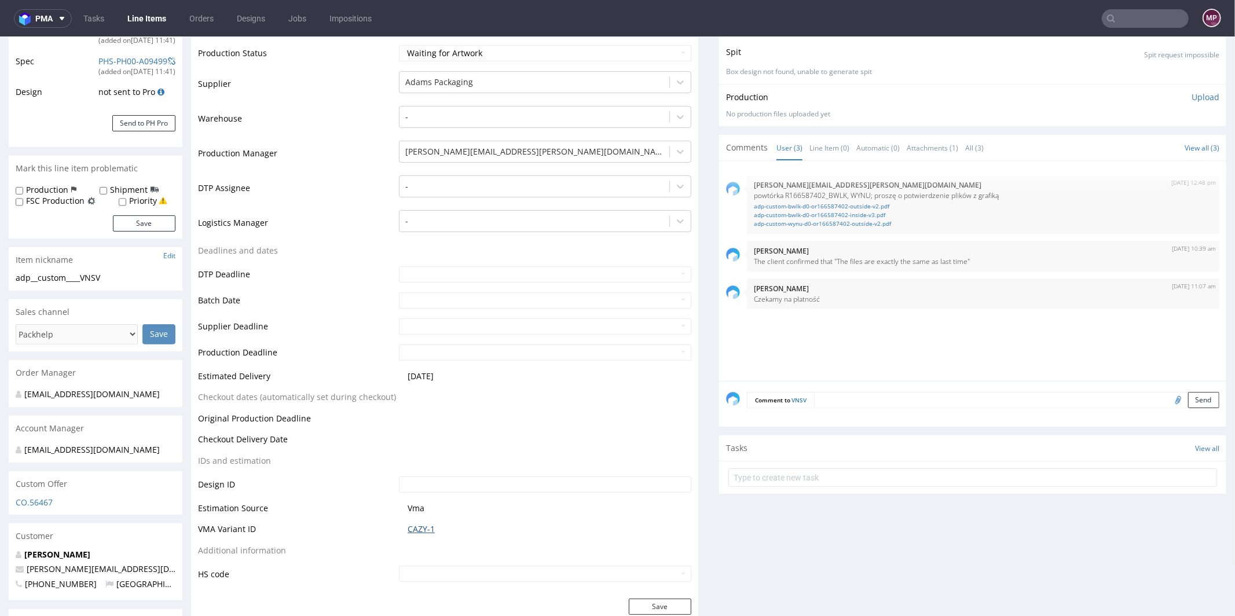
click at [413, 530] on link "CAZY-1" at bounding box center [421, 529] width 27 height 12
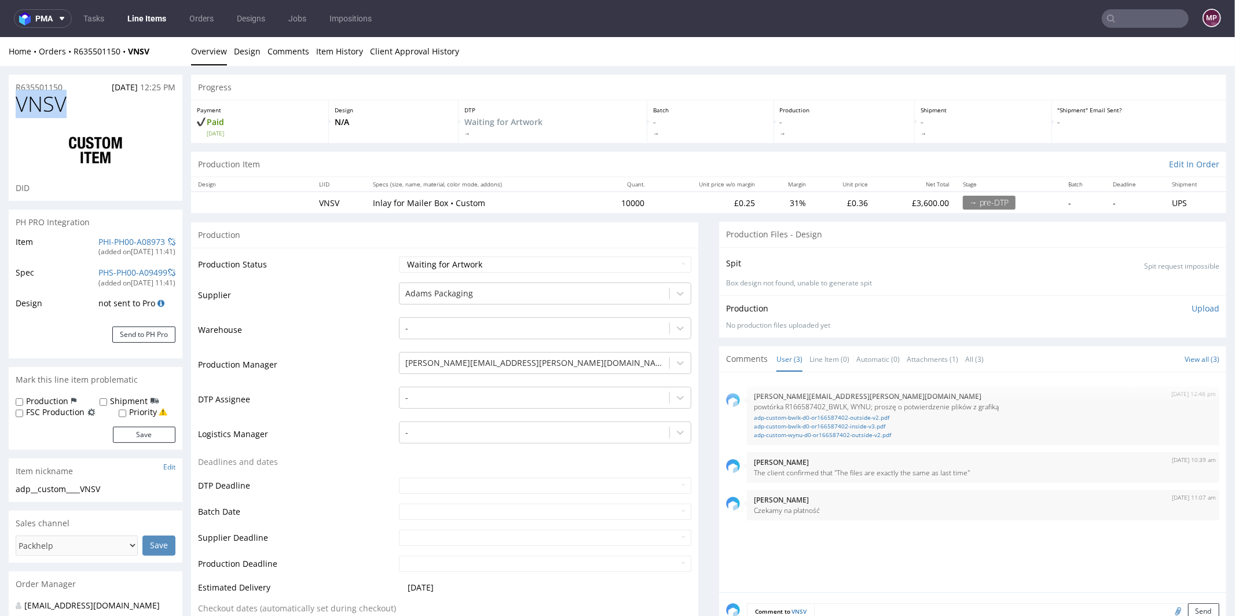
drag, startPoint x: 88, startPoint y: 109, endPoint x: 0, endPoint y: 108, distance: 88.0
copy span "VNSV"
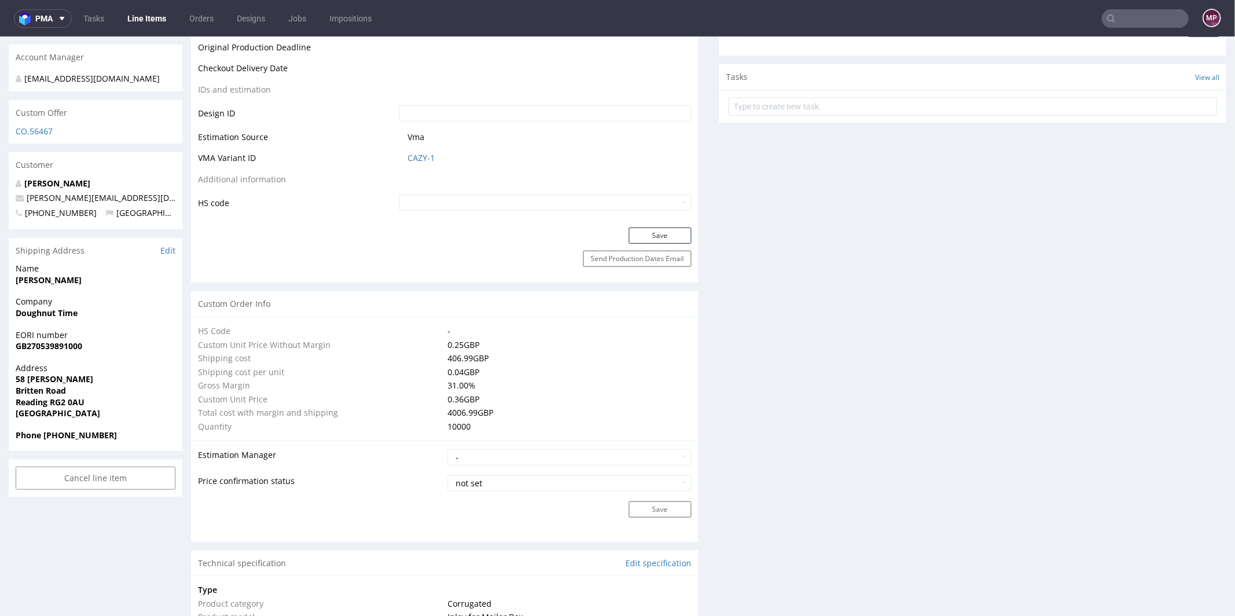
scroll to position [513, 0]
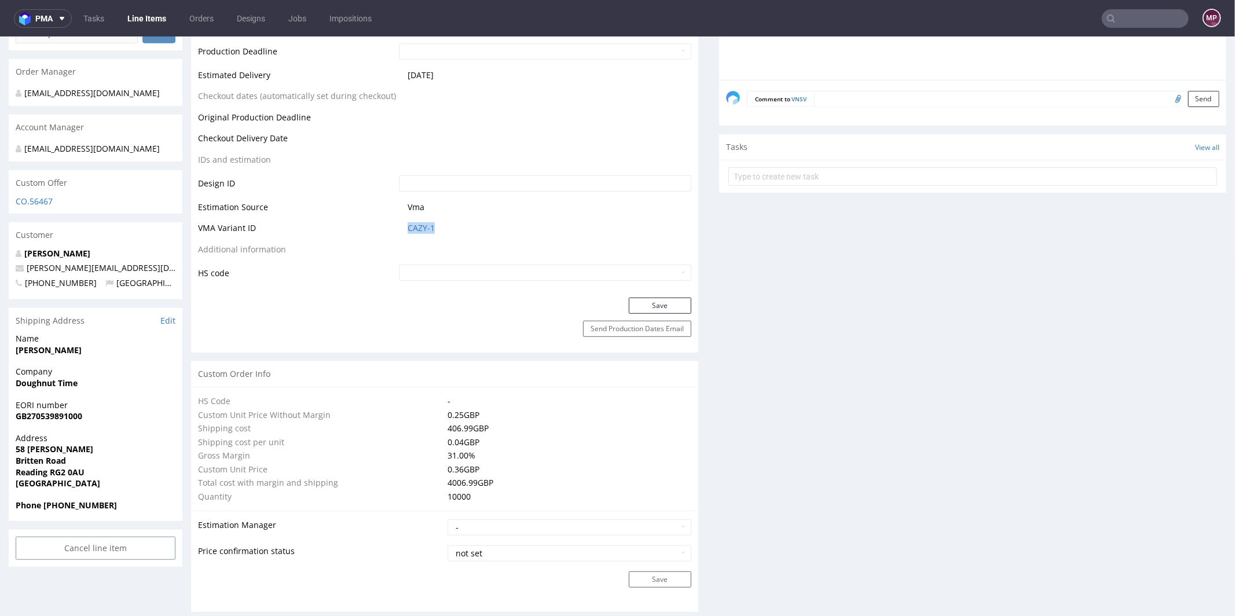
drag, startPoint x: 459, startPoint y: 228, endPoint x: 390, endPoint y: 226, distance: 68.9
click at [390, 226] on tr "VMA Variant ID CAZY-1" at bounding box center [444, 231] width 493 height 21
copy tr "CAZY-1"
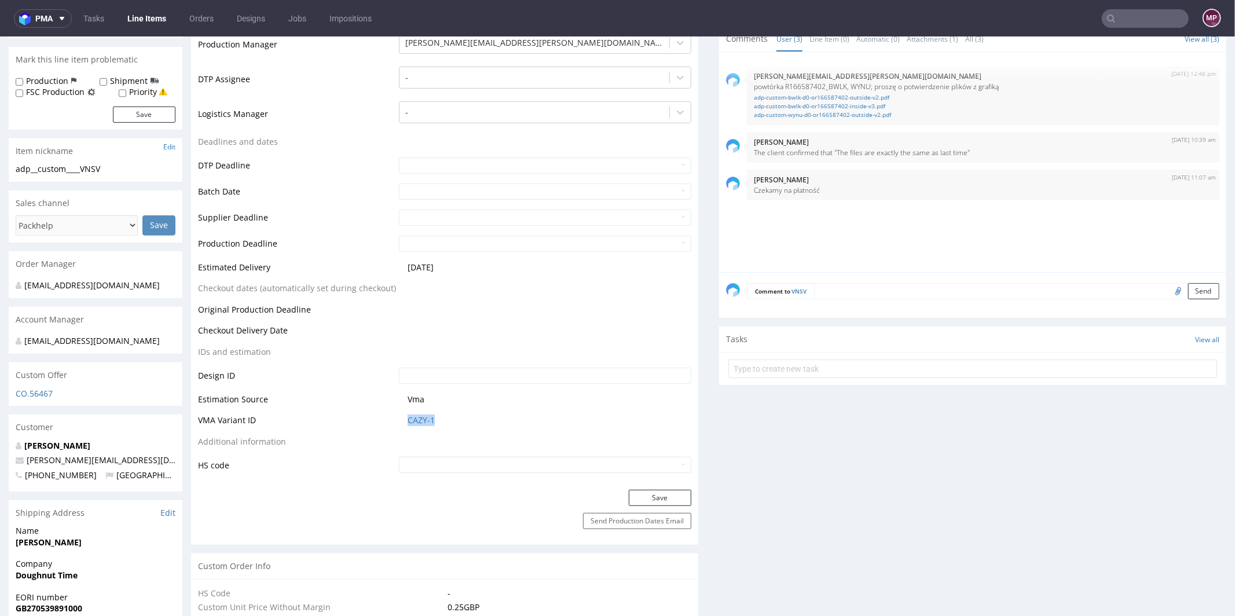
scroll to position [598, 0]
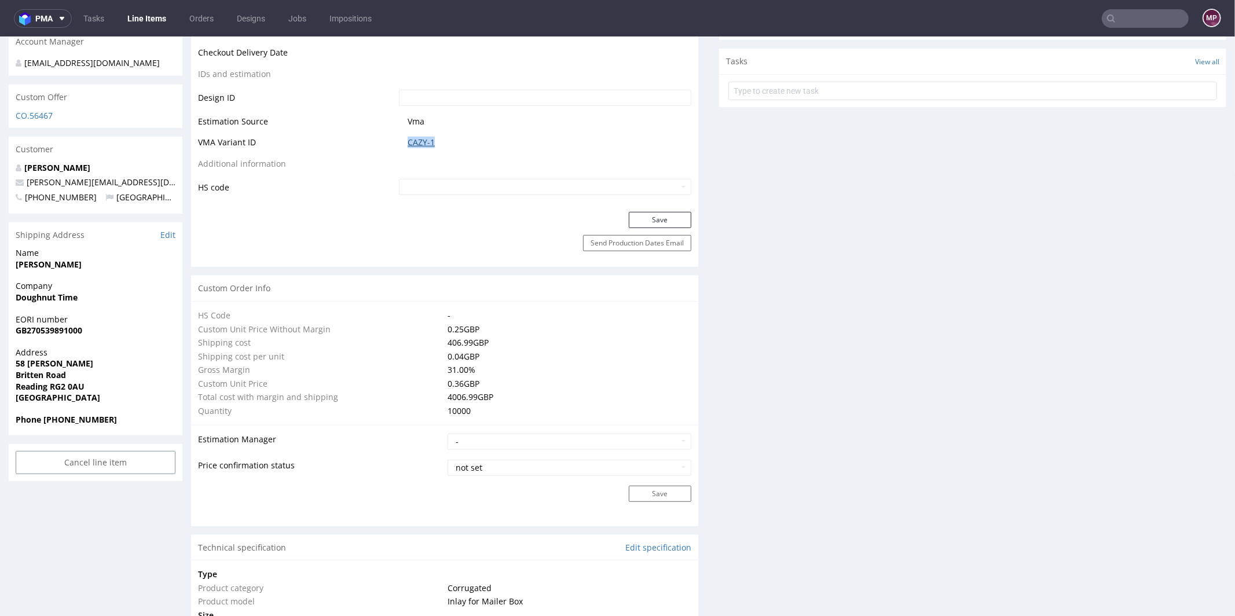
click at [427, 145] on link "CAZY-1" at bounding box center [421, 142] width 27 height 12
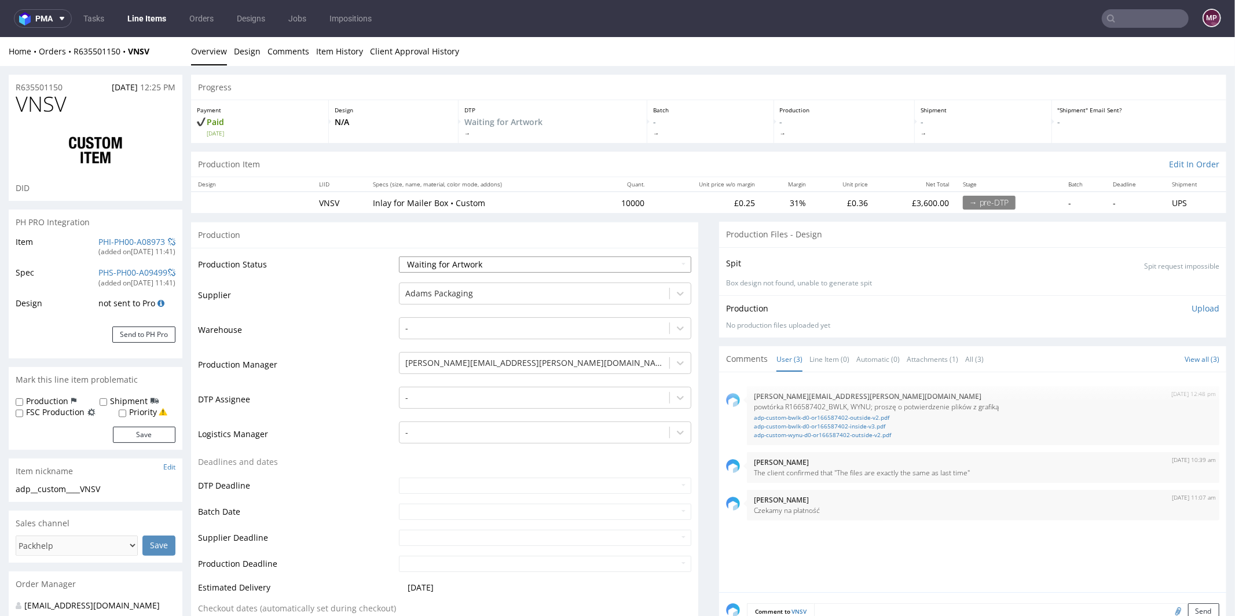
click at [436, 267] on select "Waiting for Artwork Waiting for Diecut Waiting for Mockup Waiting for DTP Waiti…" at bounding box center [545, 264] width 292 height 16
select select "production_in_process"
click at [399, 256] on select "Waiting for Artwork Waiting for Diecut Waiting for Mockup Waiting for DTP Waiti…" at bounding box center [545, 264] width 292 height 16
click at [416, 504] on input "text" at bounding box center [545, 511] width 292 height 16
click at [447, 473] on td "26" at bounding box center [441, 475] width 17 height 17
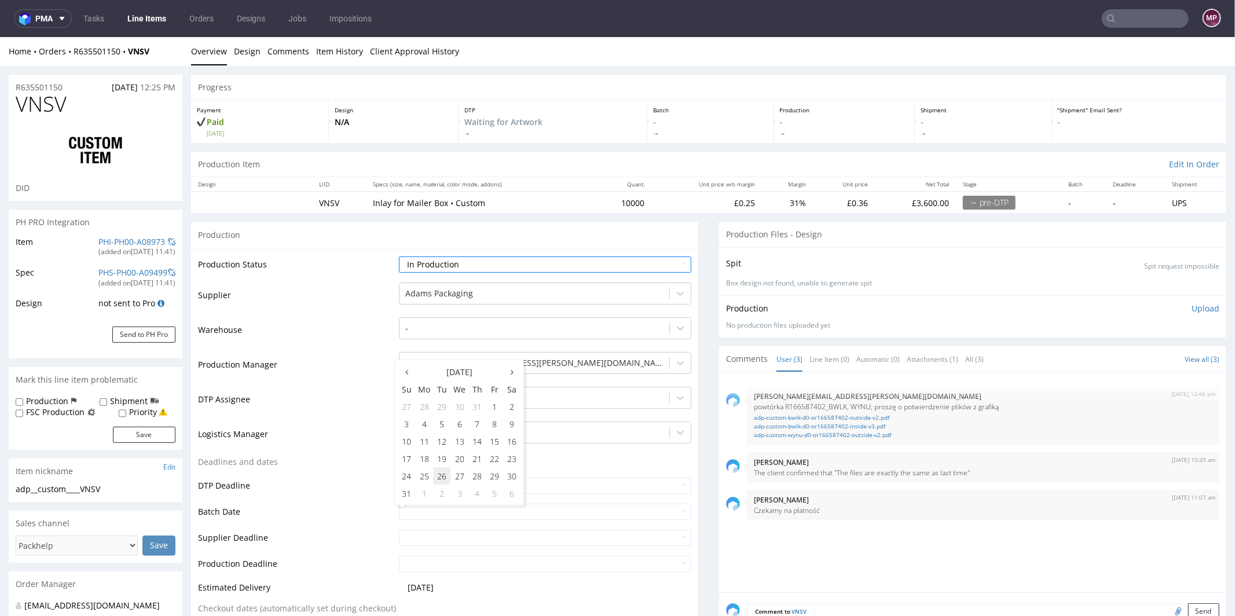
type input "2025-08-26"
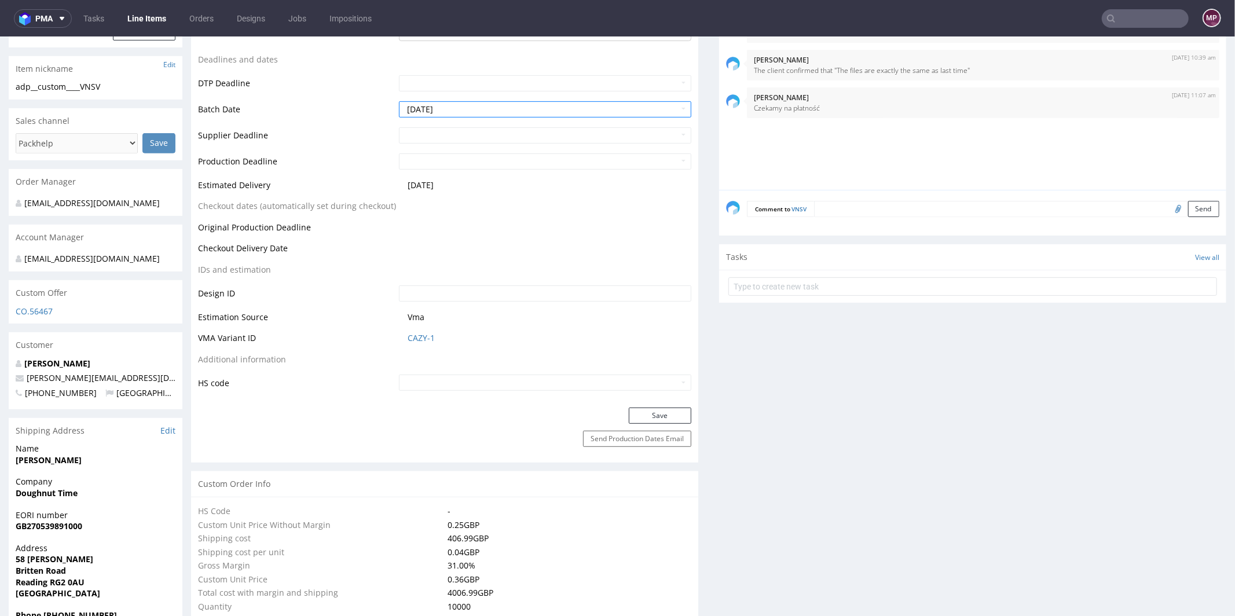
scroll to position [404, 0]
click at [663, 418] on button "Save" at bounding box center [660, 413] width 63 height 16
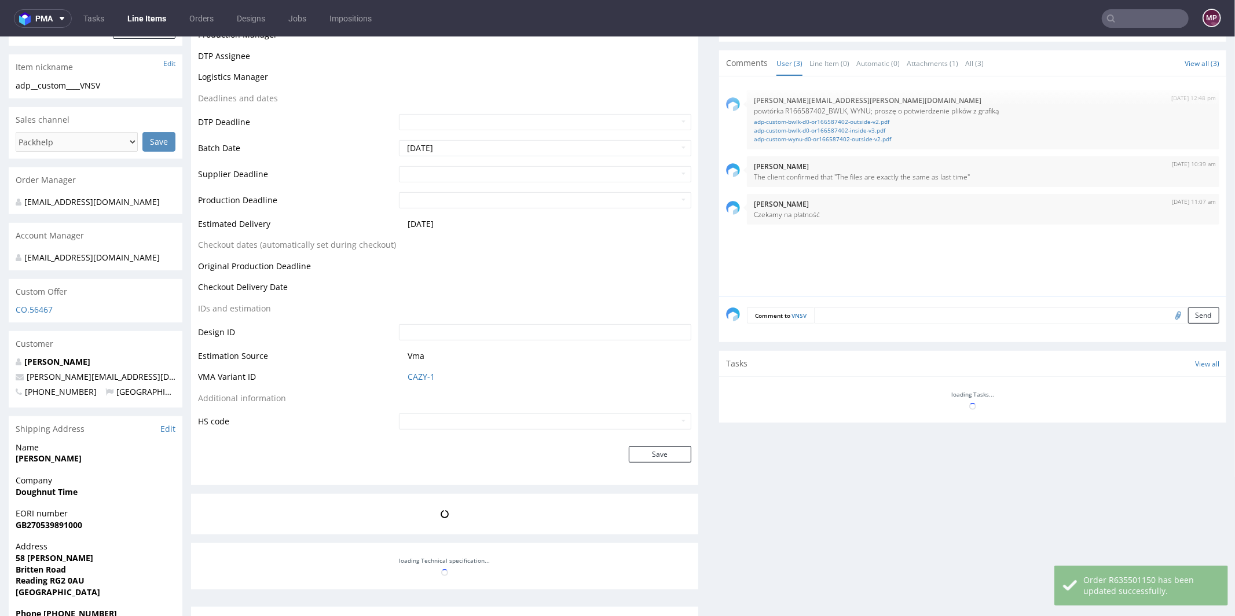
scroll to position [0, 0]
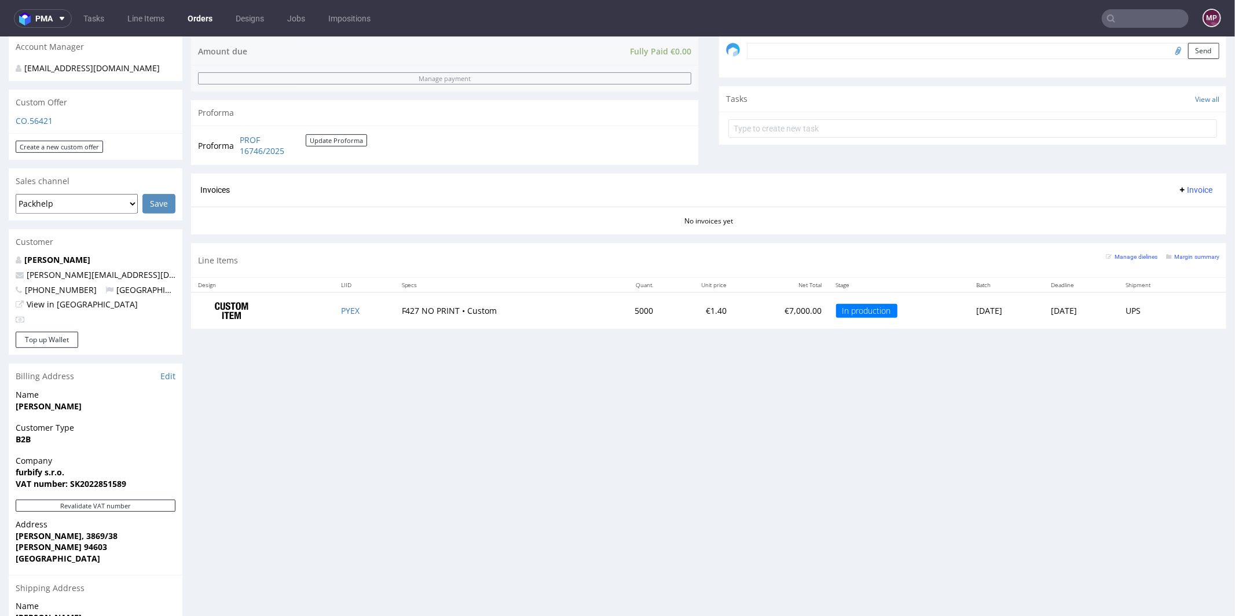
scroll to position [364, 0]
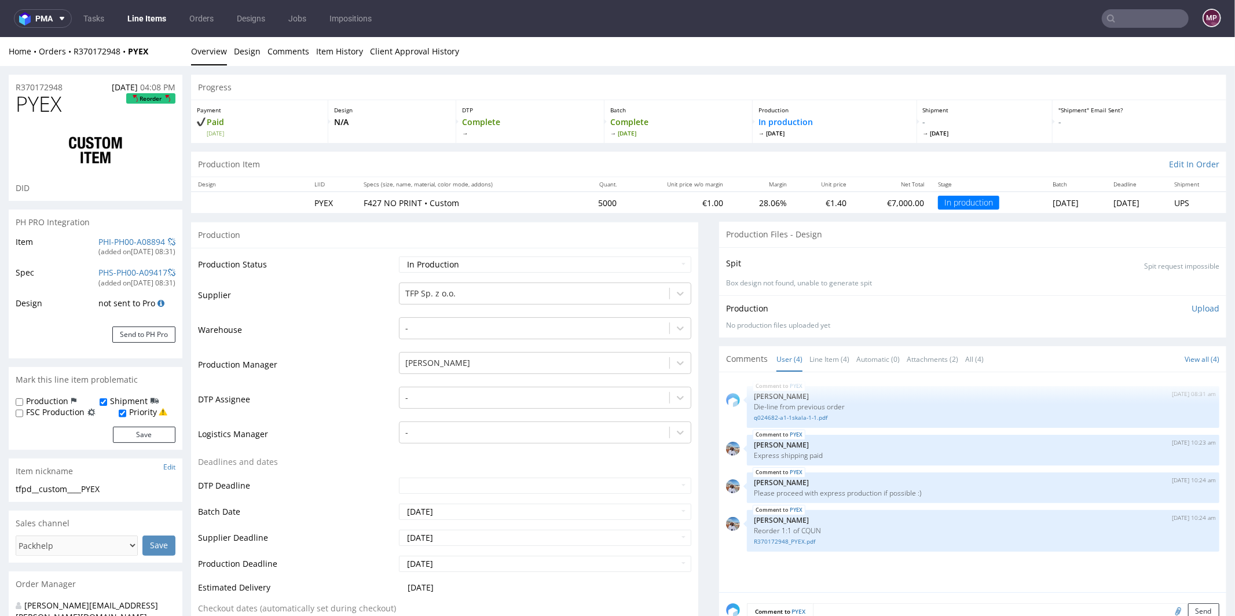
click at [136, 246] on div "PHI-PH00-A08894" at bounding box center [131, 242] width 67 height 12
click at [138, 237] on link "PHI-PH00-A08894" at bounding box center [131, 241] width 67 height 11
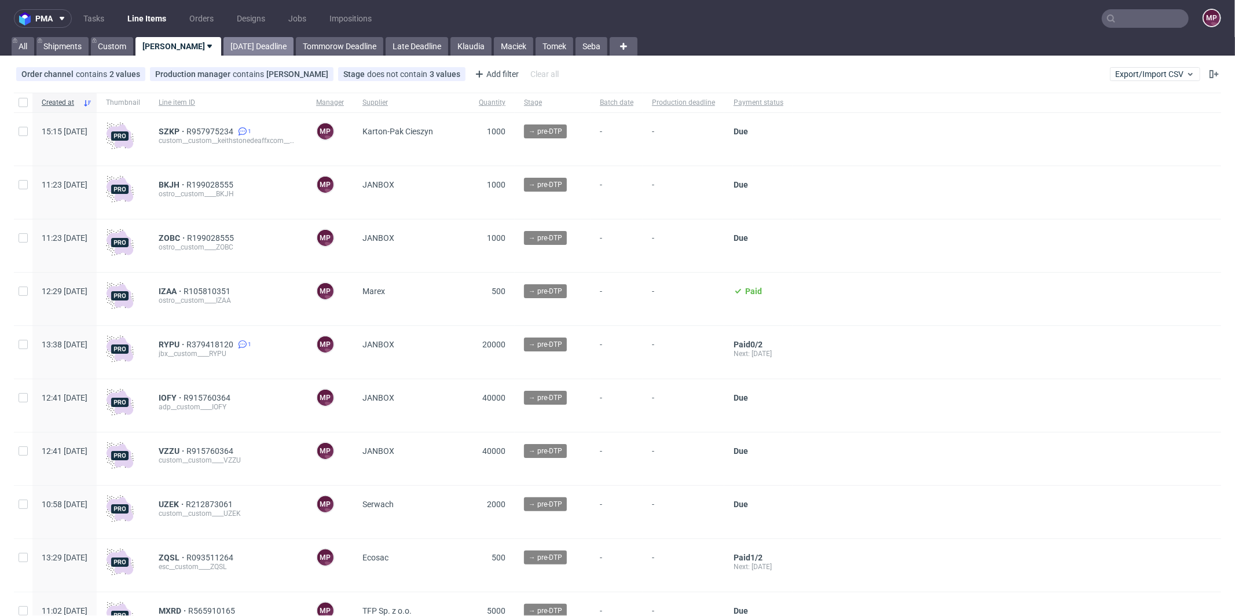
click at [231, 46] on link "[DATE] Deadline" at bounding box center [259, 46] width 70 height 19
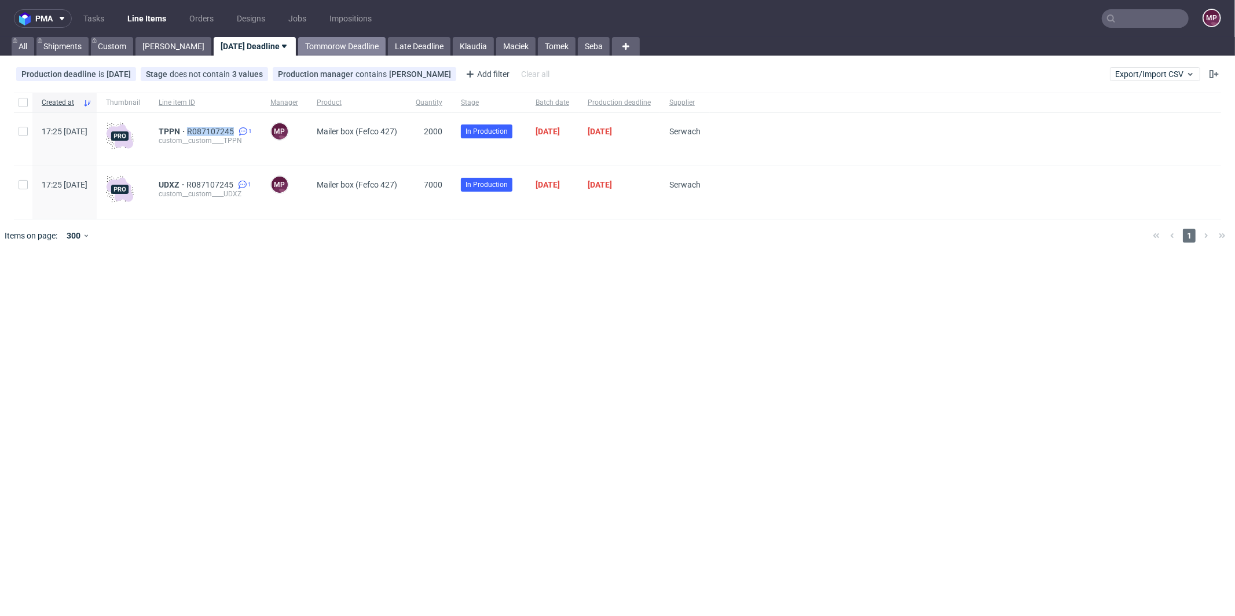
click at [309, 51] on link "Tommorow Deadline" at bounding box center [341, 46] width 87 height 19
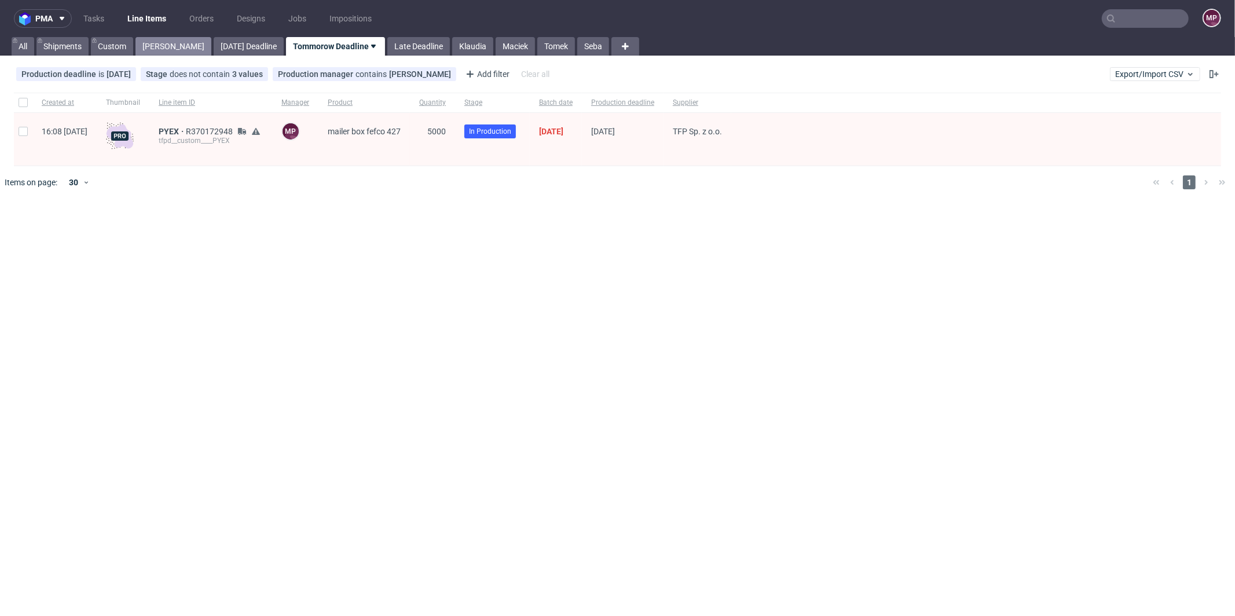
click at [164, 47] on link "[PERSON_NAME]" at bounding box center [174, 46] width 76 height 19
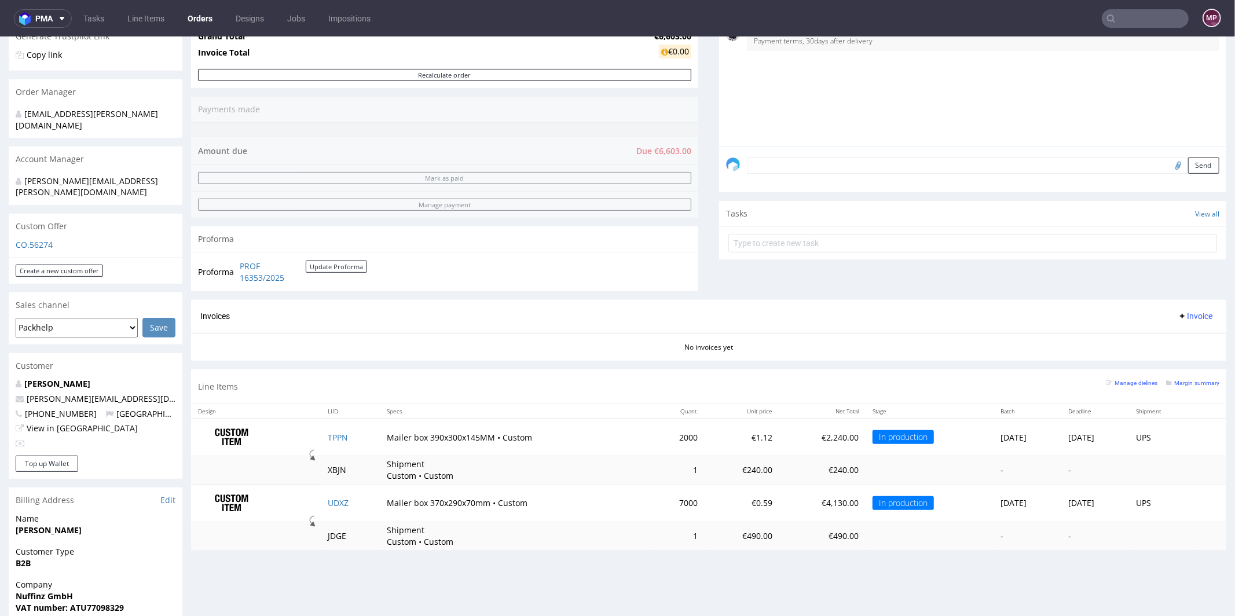
scroll to position [268, 0]
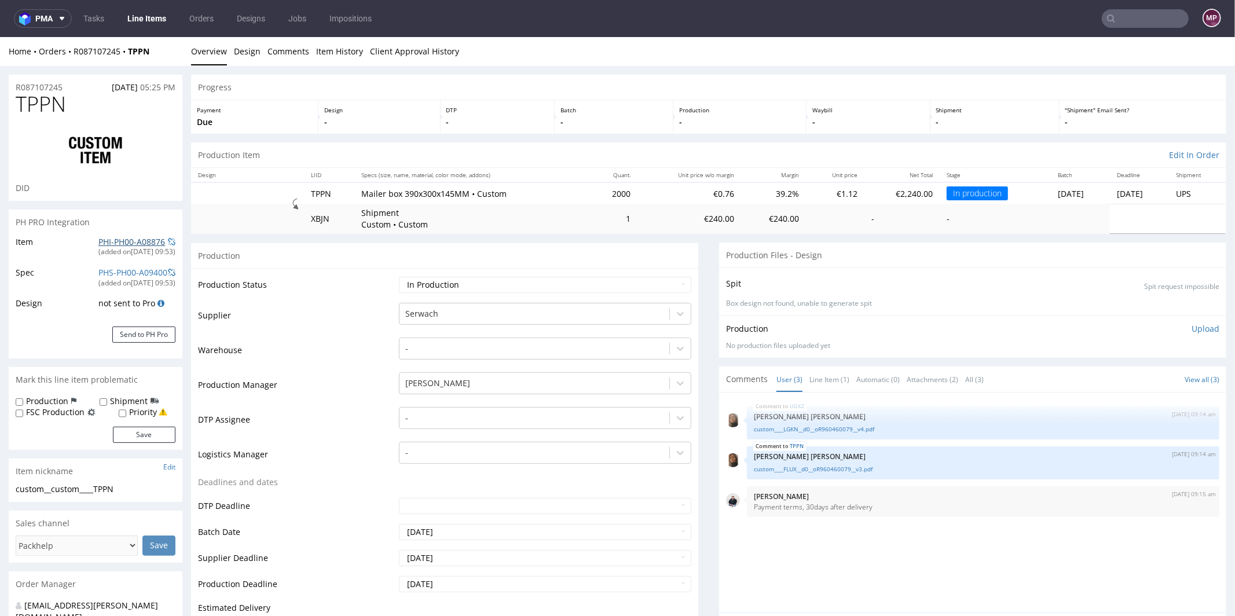
click at [145, 237] on link "PHI-PH00-A08876" at bounding box center [131, 241] width 67 height 11
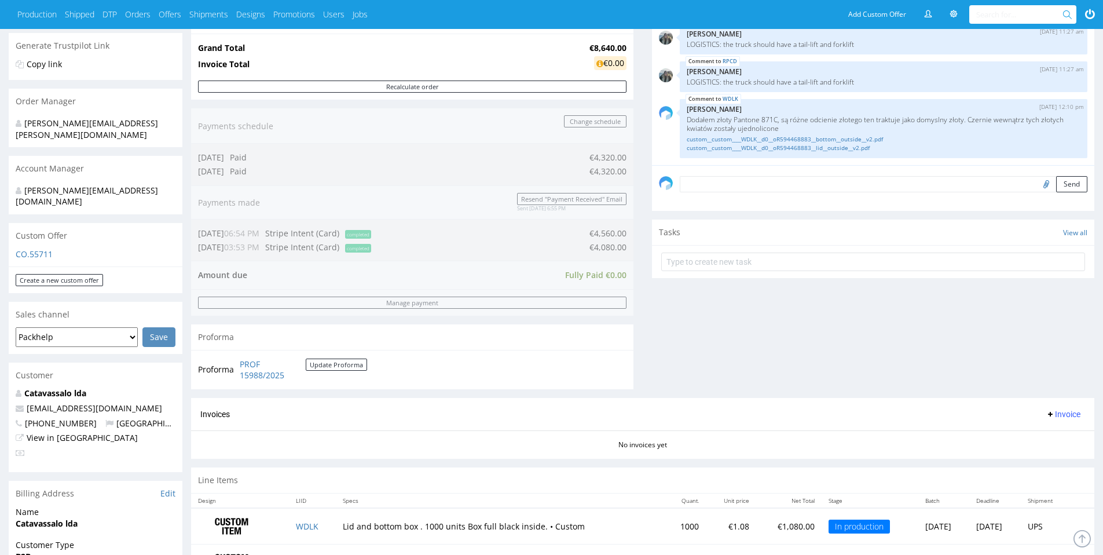
scroll to position [565, 0]
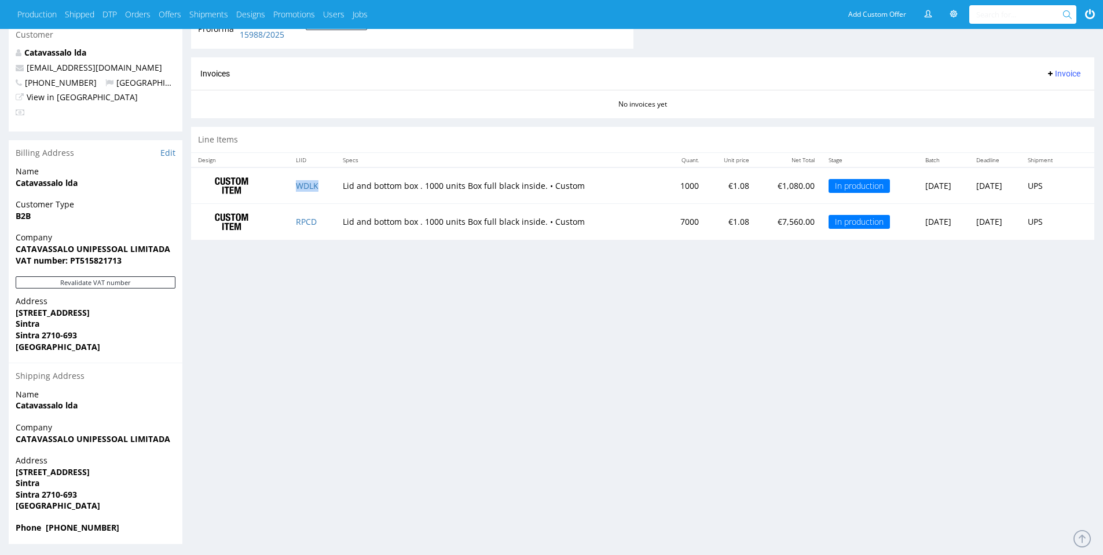
click at [303, 192] on td "WDLK" at bounding box center [312, 185] width 47 height 36
click at [303, 189] on link "WDLK" at bounding box center [307, 185] width 23 height 11
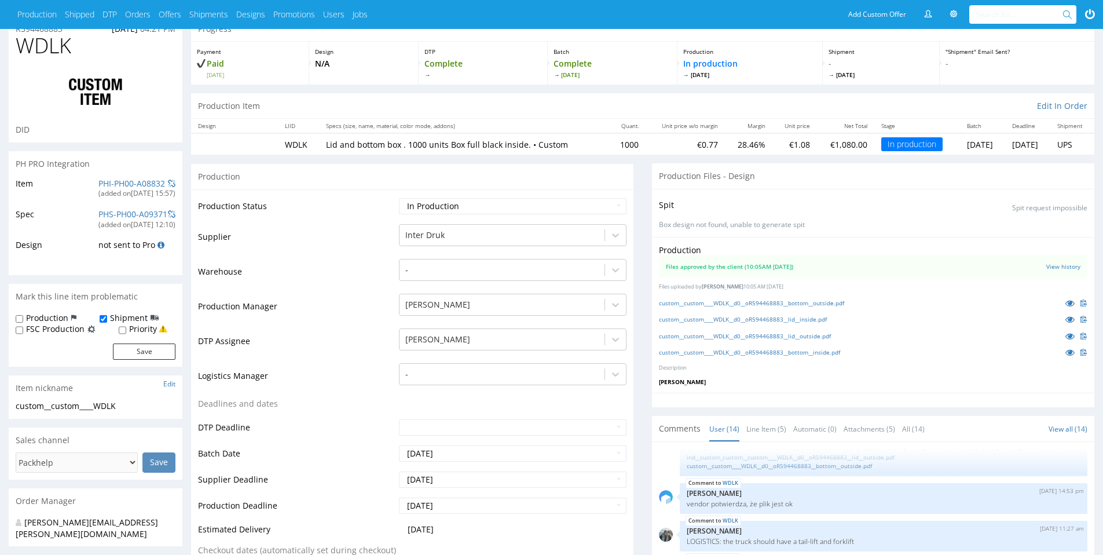
scroll to position [50, 0]
click at [140, 188] on div "PHI-PH00-A08832" at bounding box center [131, 184] width 67 height 12
click at [140, 185] on link "PHI-PH00-A08832" at bounding box center [131, 183] width 67 height 11
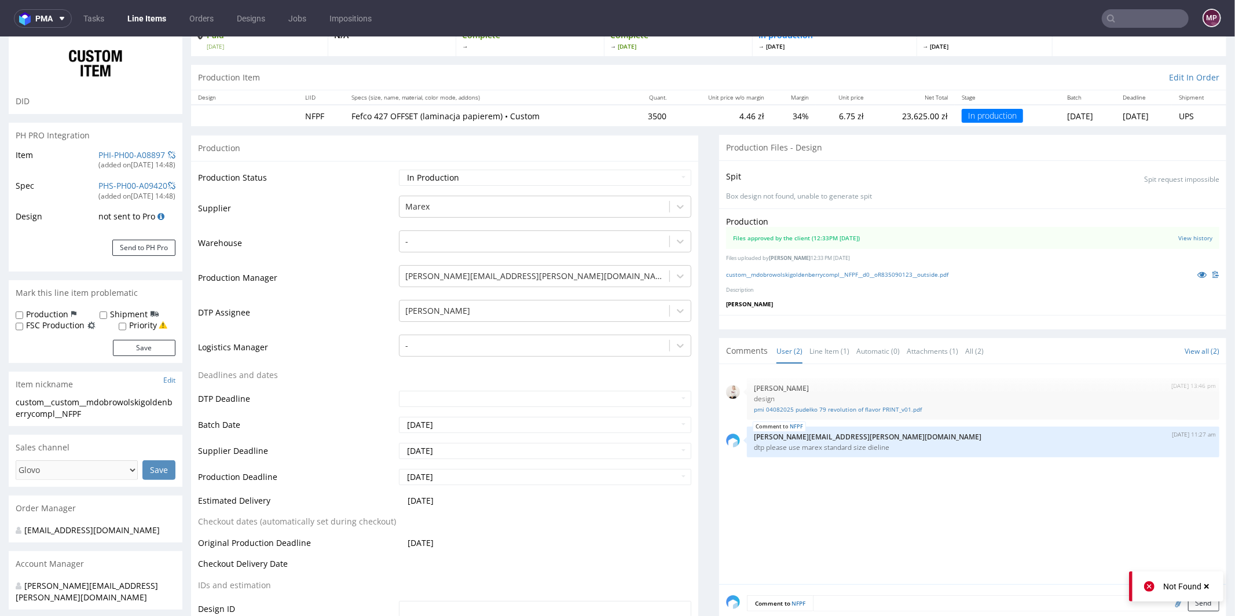
scroll to position [19, 0]
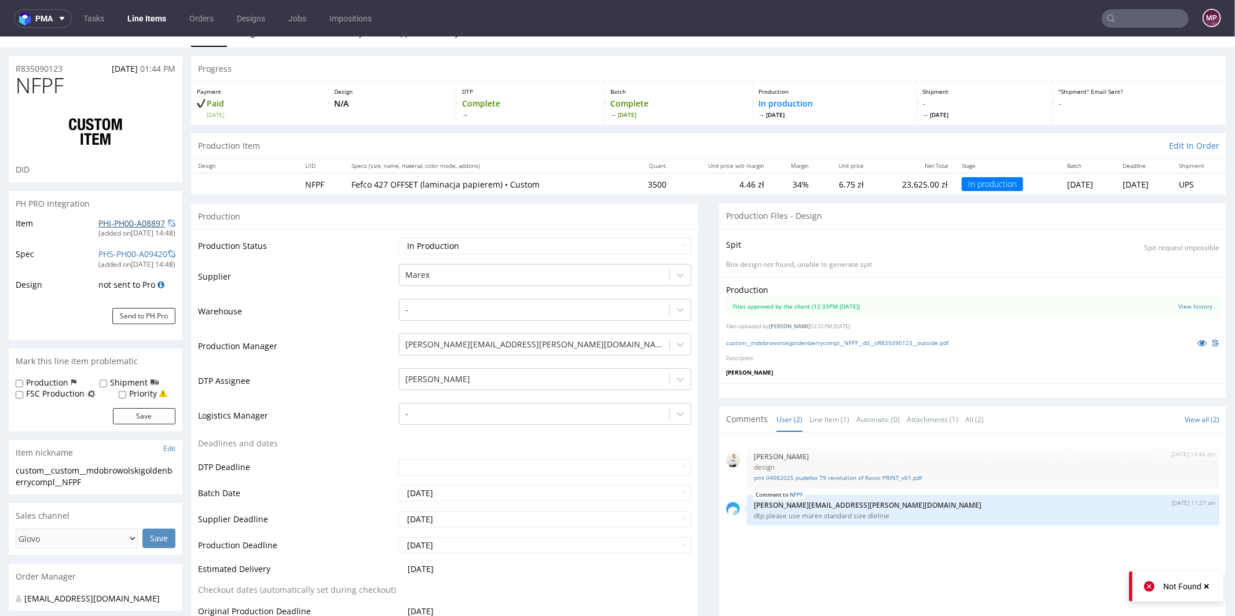
click at [142, 224] on link "PHI-PH00-A08897" at bounding box center [131, 222] width 67 height 11
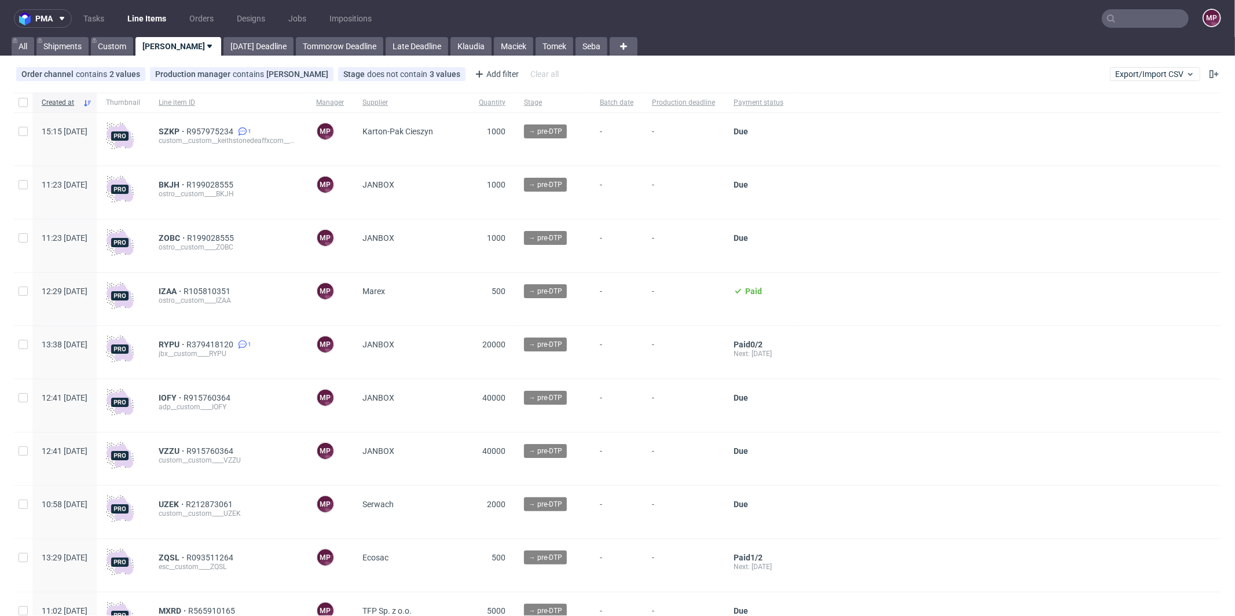
click at [1153, 16] on input "text" at bounding box center [1145, 18] width 87 height 19
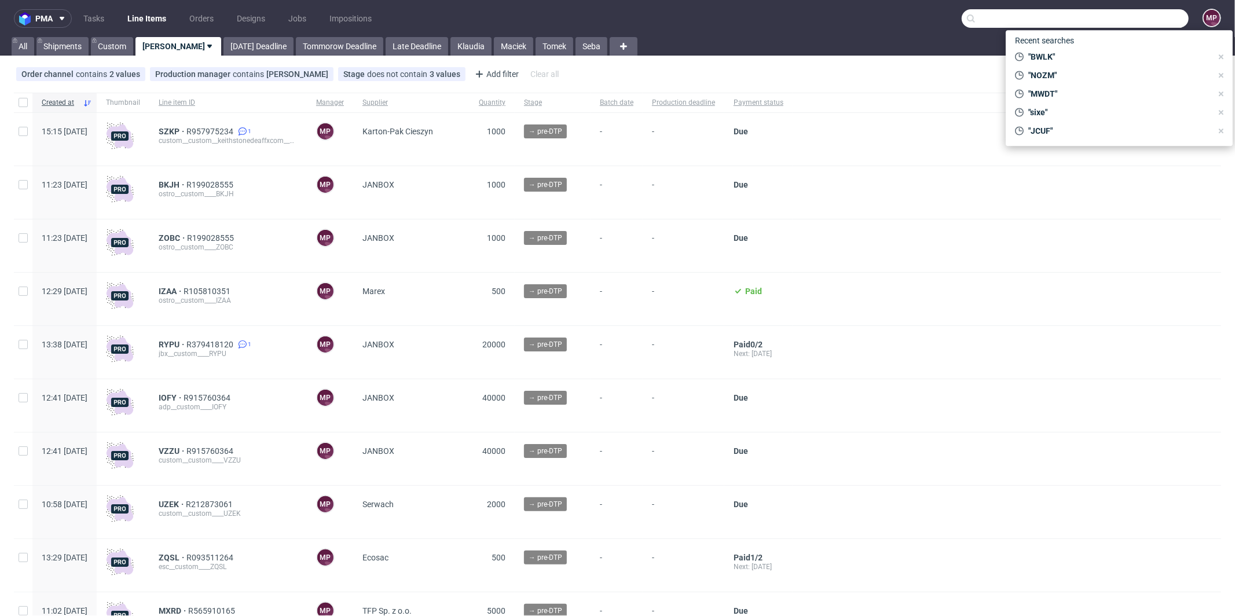
paste input "LPGT"
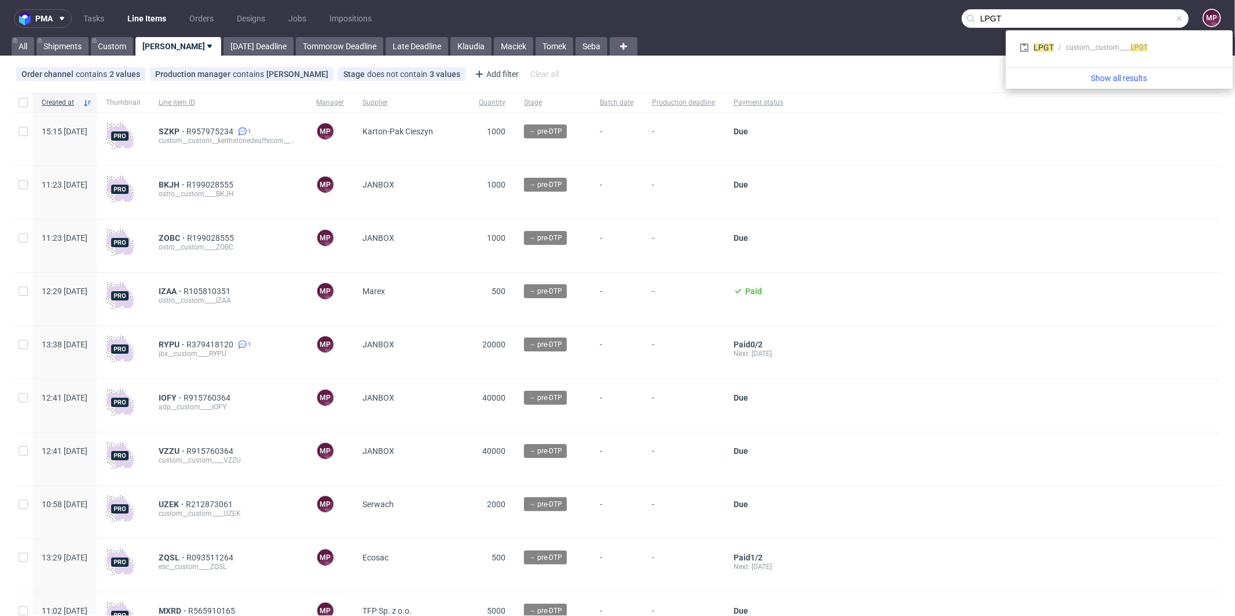
type input "LPGT"
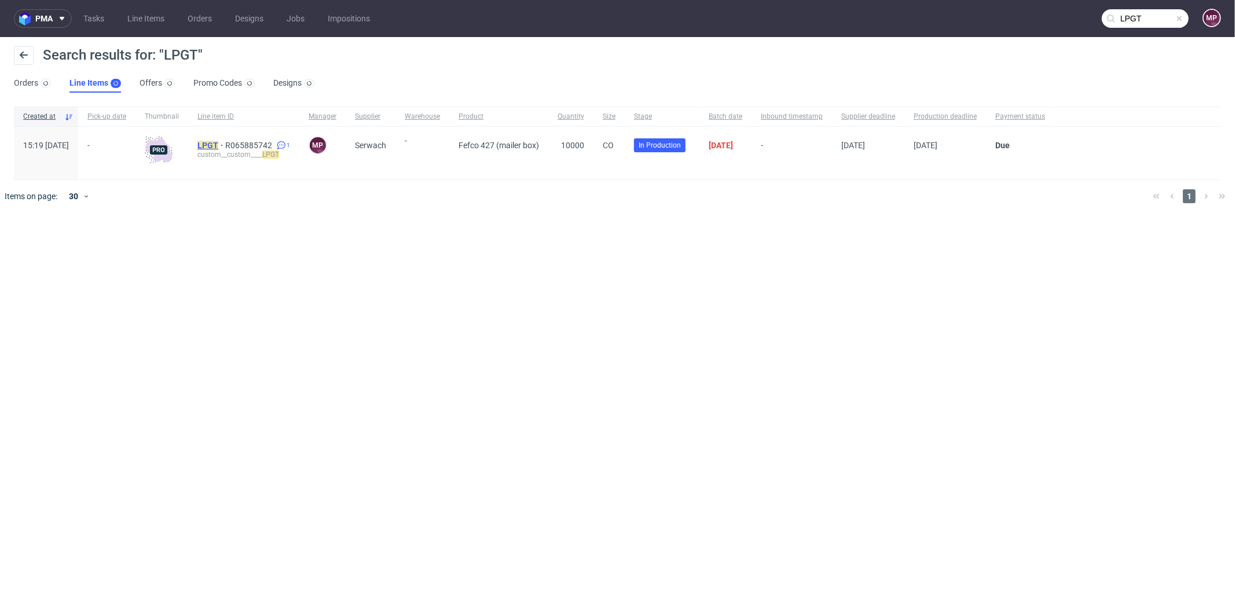
click at [218, 143] on mark "LPGT" at bounding box center [207, 145] width 21 height 9
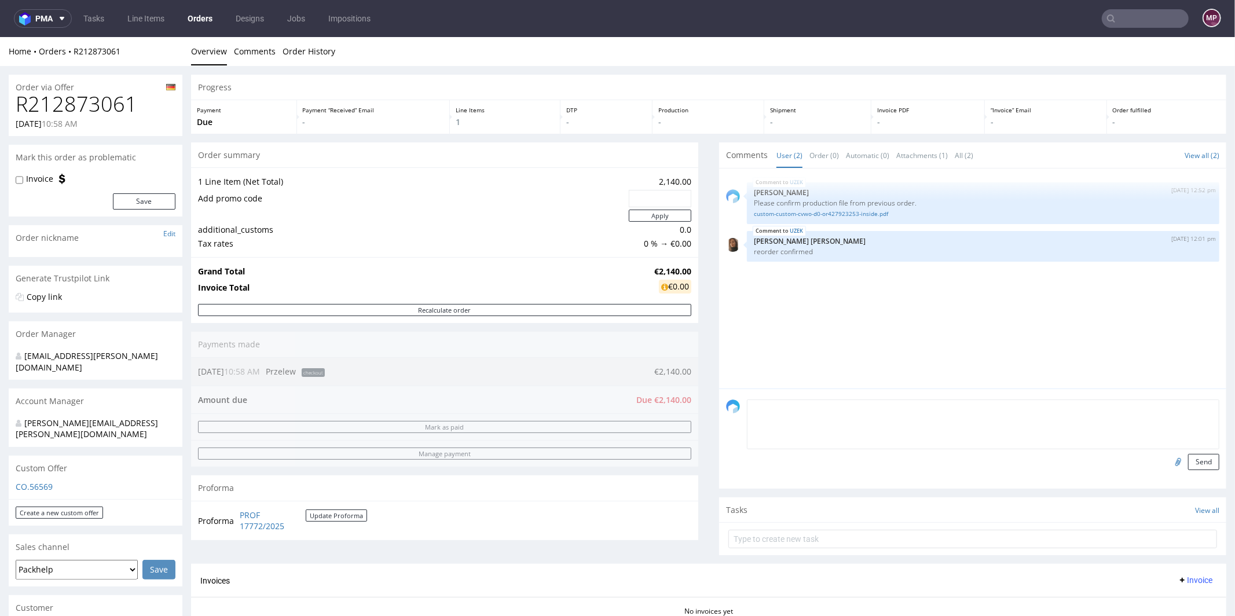
click at [807, 411] on textarea at bounding box center [983, 424] width 473 height 50
type textarea "Waiting for payment"
click at [1188, 459] on button "Send" at bounding box center [1203, 461] width 31 height 16
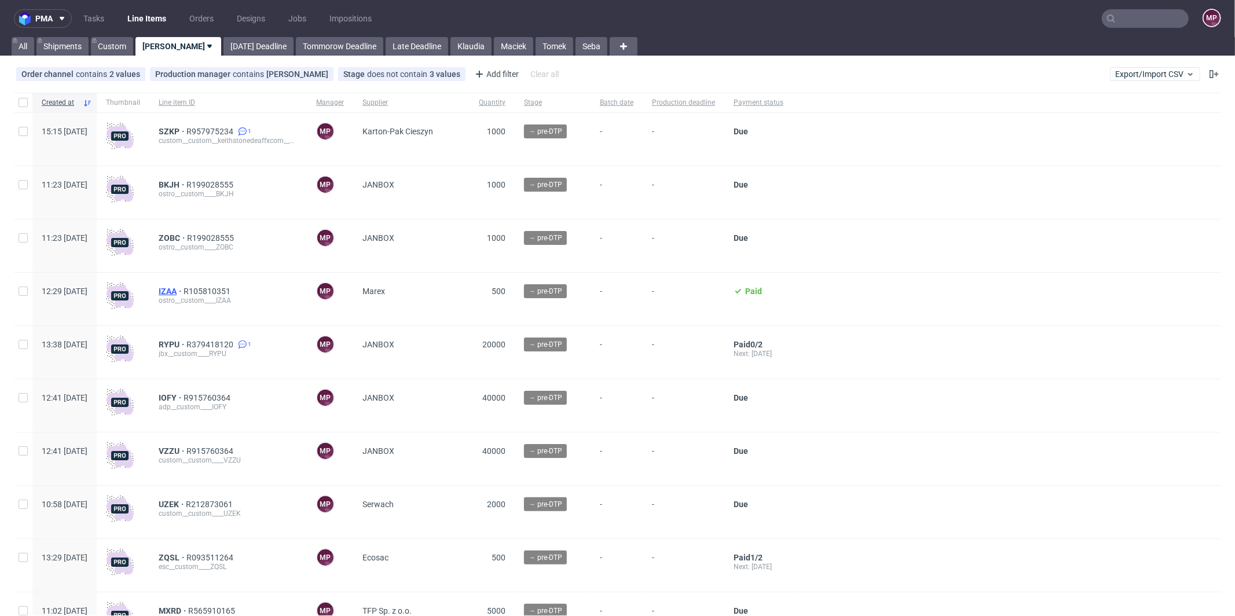
click at [184, 290] on span "IZAA" at bounding box center [171, 291] width 25 height 9
click at [494, 51] on link "Maciek" at bounding box center [513, 46] width 39 height 19
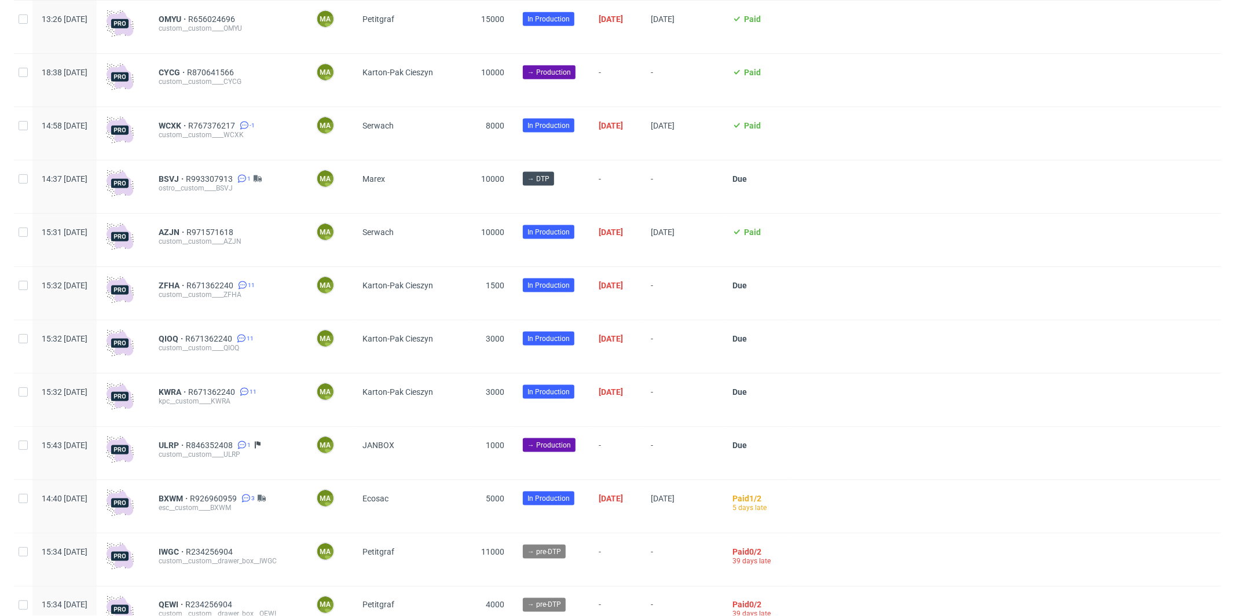
scroll to position [1316, 0]
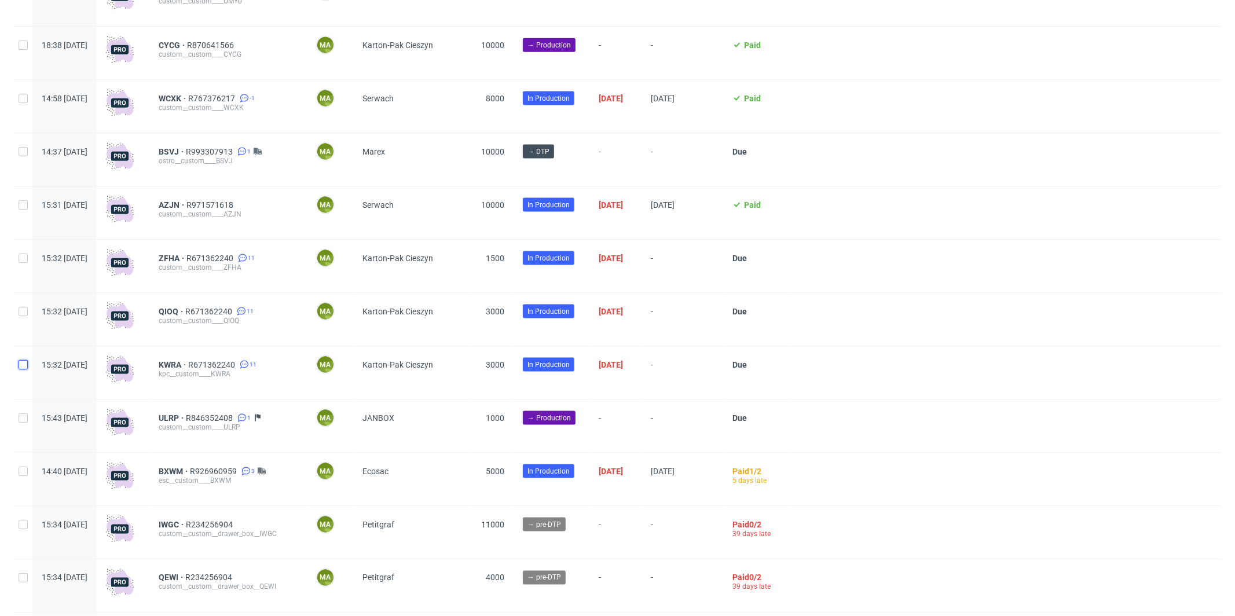
click at [25, 369] on input "checkbox" at bounding box center [23, 364] width 9 height 9
checkbox input "true"
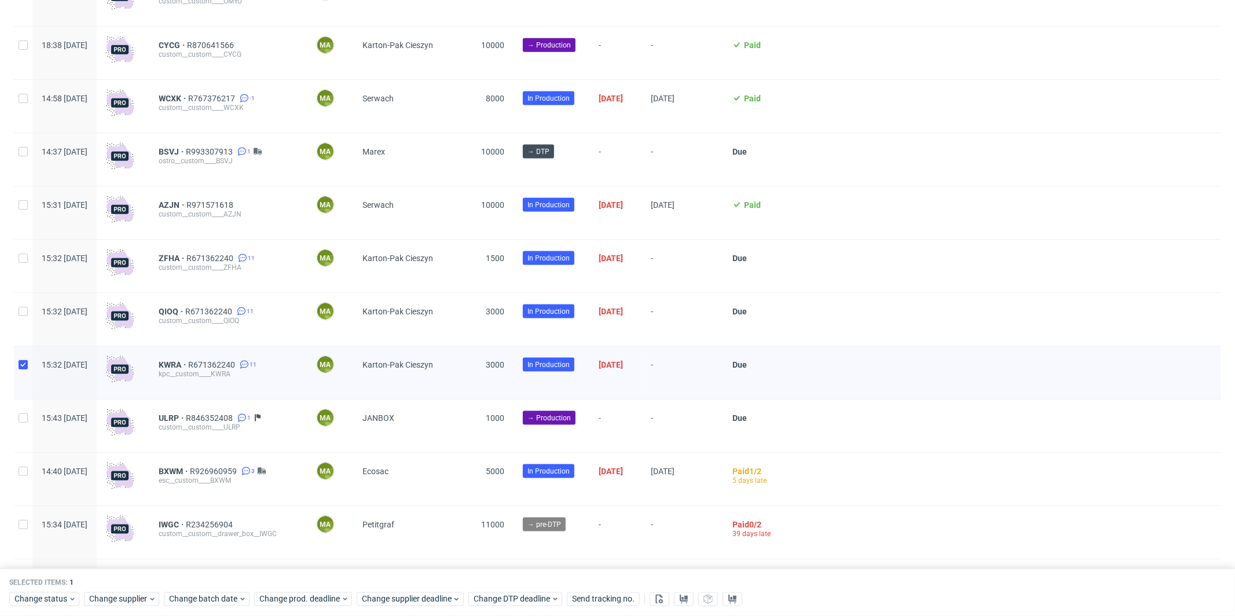
click at [24, 320] on div at bounding box center [23, 319] width 19 height 53
checkbox input "true"
click at [23, 263] on input "checkbox" at bounding box center [23, 258] width 9 height 9
checkbox input "true"
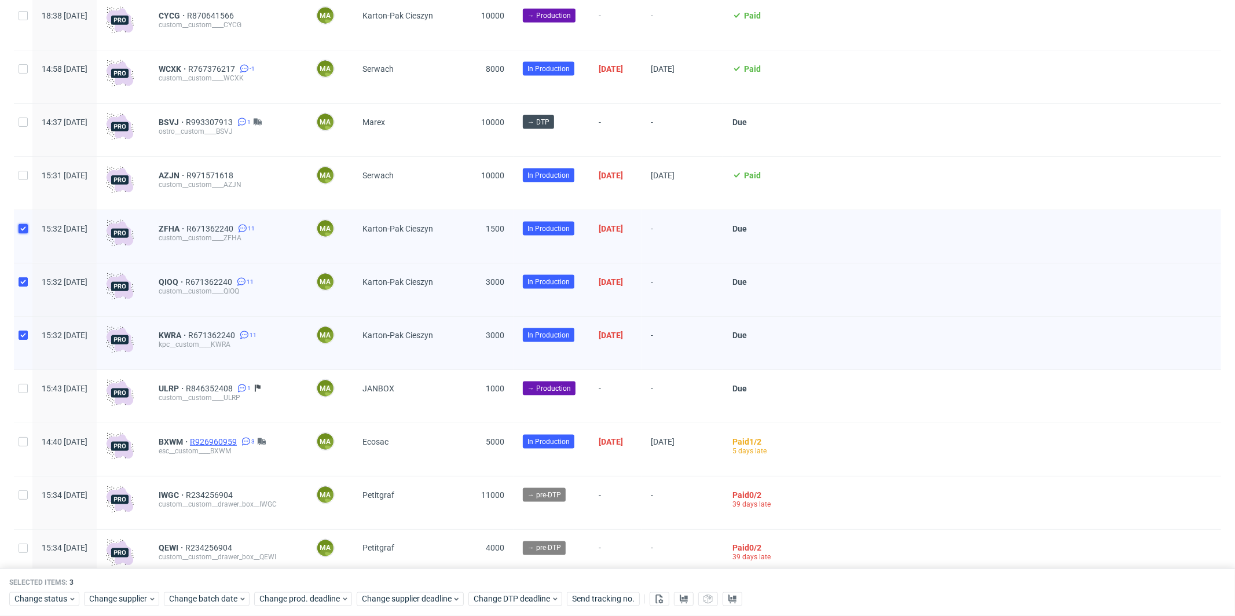
scroll to position [1409, 0]
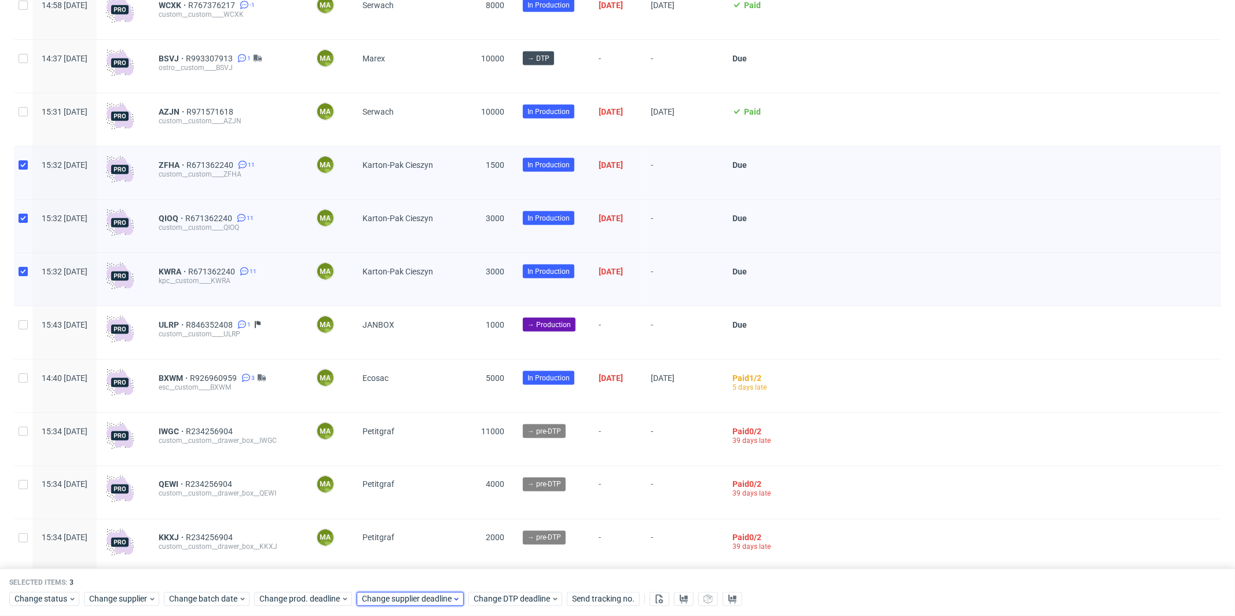
click at [389, 594] on span "Change supplier deadline" at bounding box center [407, 600] width 90 height 12
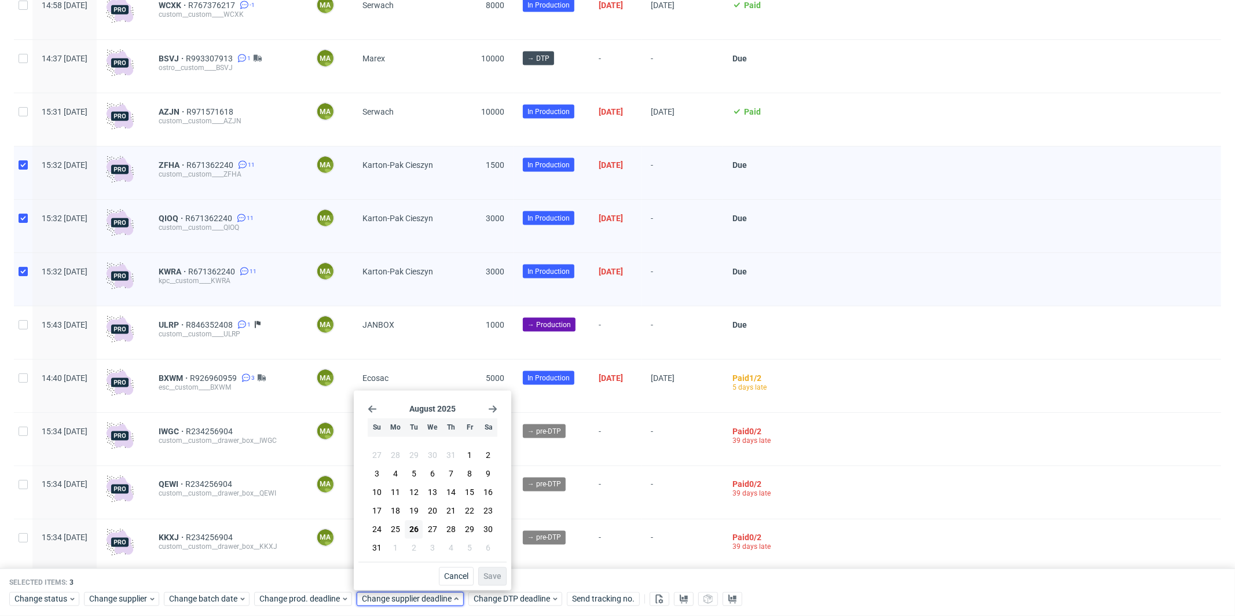
click at [493, 409] on use "Go forward 1 month" at bounding box center [493, 409] width 8 height 7
click at [470, 500] on span "19" at bounding box center [469, 497] width 9 height 12
click at [497, 573] on span "Save" at bounding box center [493, 577] width 18 height 8
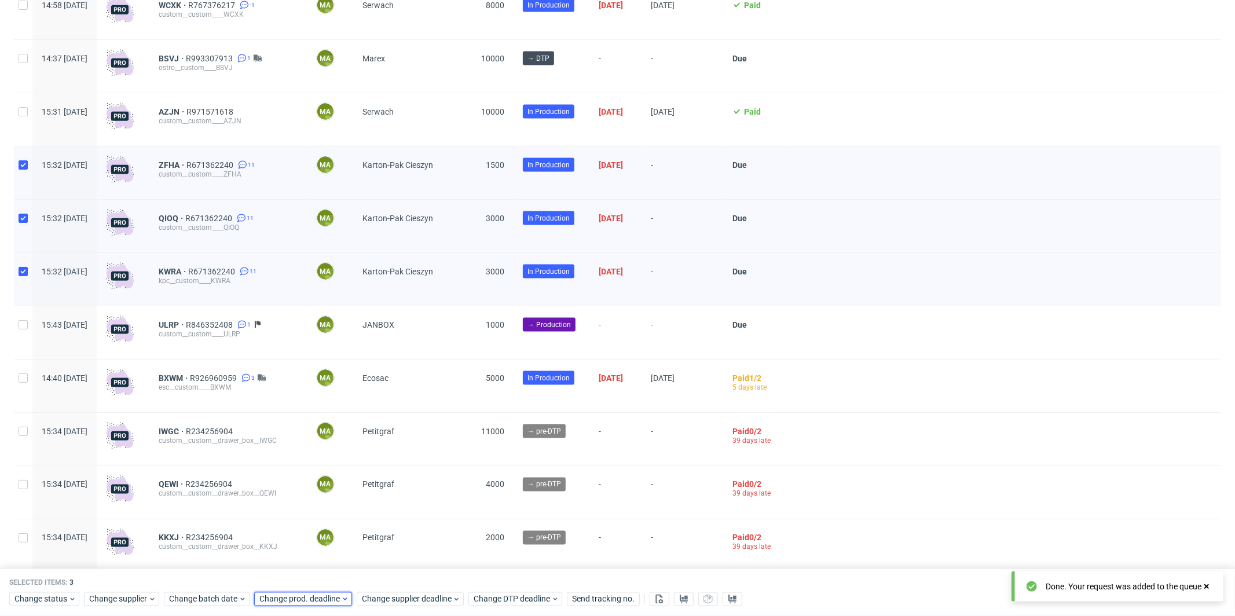
click at [317, 597] on span "Change prod. deadline" at bounding box center [300, 600] width 82 height 12
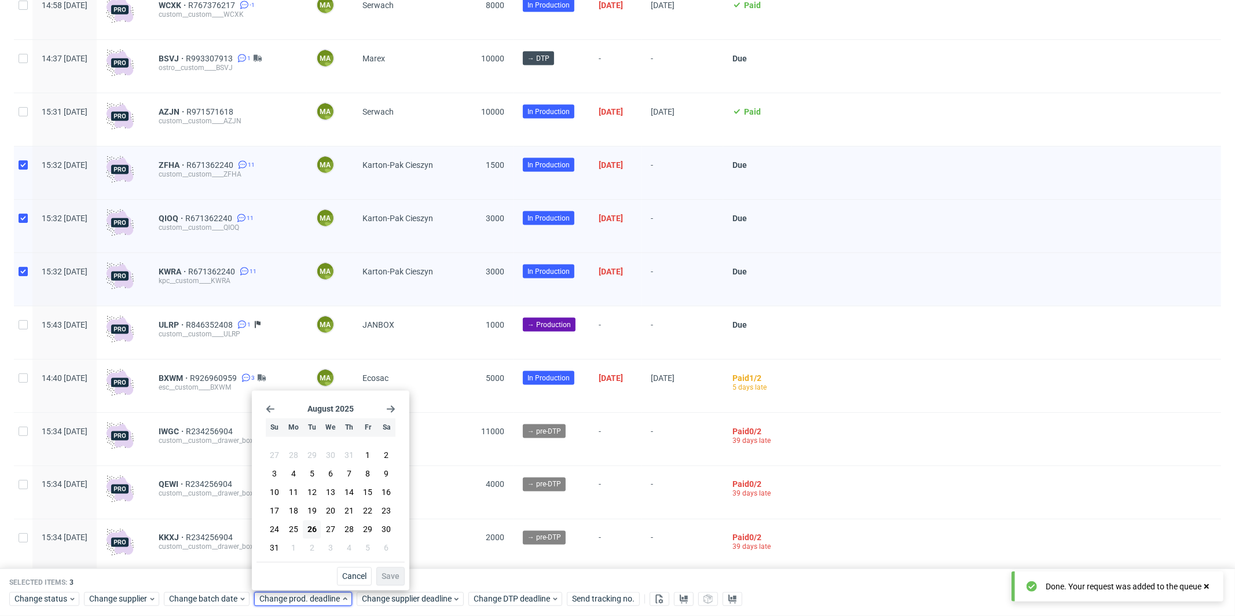
click at [392, 409] on use "Go forward 1 month" at bounding box center [391, 409] width 8 height 7
click at [305, 512] on button "23" at bounding box center [312, 516] width 18 height 19
click at [391, 573] on span "Save" at bounding box center [391, 577] width 18 height 8
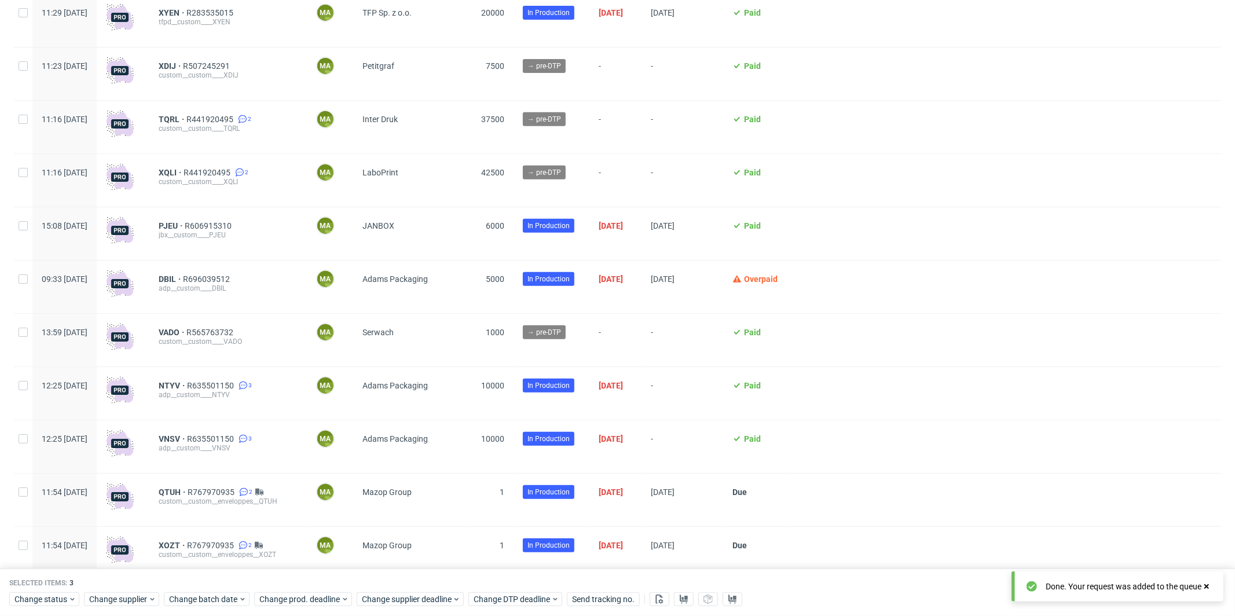
scroll to position [0, 0]
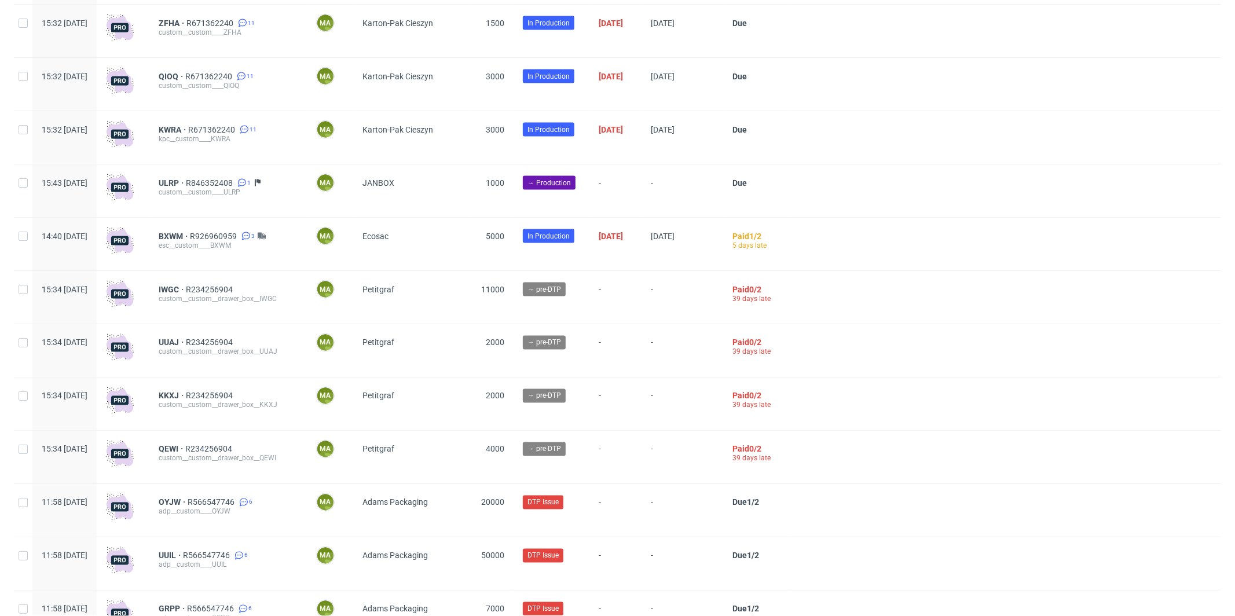
scroll to position [1550, 0]
drag, startPoint x: 226, startPoint y: 171, endPoint x: 266, endPoint y: 187, distance: 43.1
click at [266, 187] on div "ULRP R846352408 1 custom__custom____ULRP" at bounding box center [228, 191] width 158 height 53
copy span "R846352408"
click at [235, 188] on span "R846352408" at bounding box center [210, 183] width 49 height 9
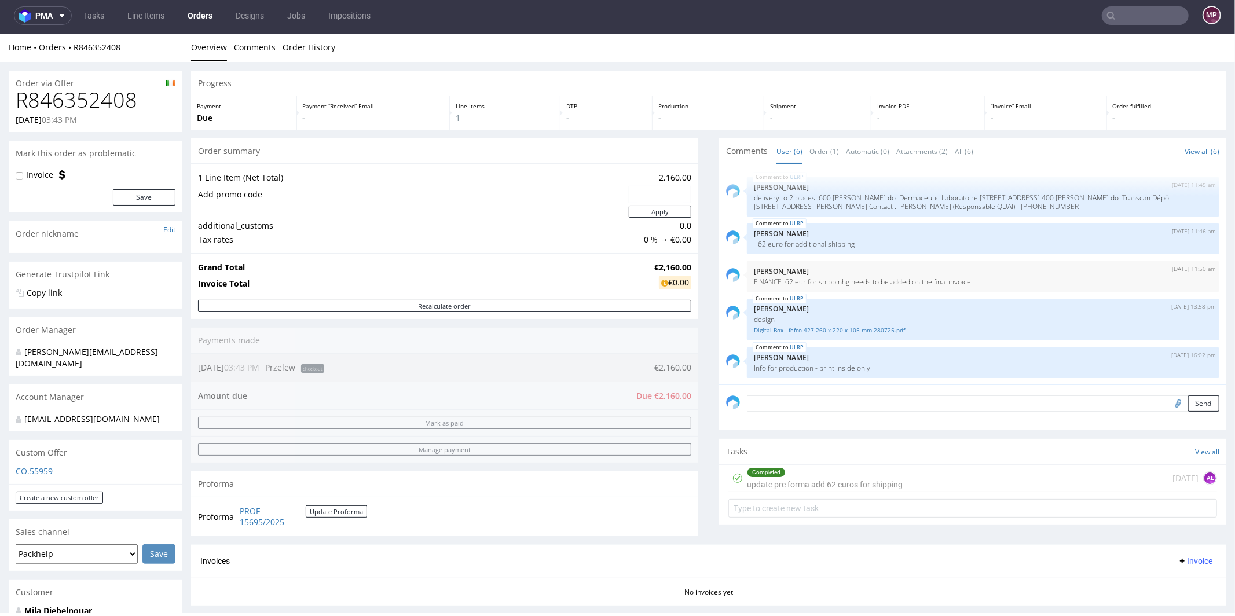
scroll to position [20, 0]
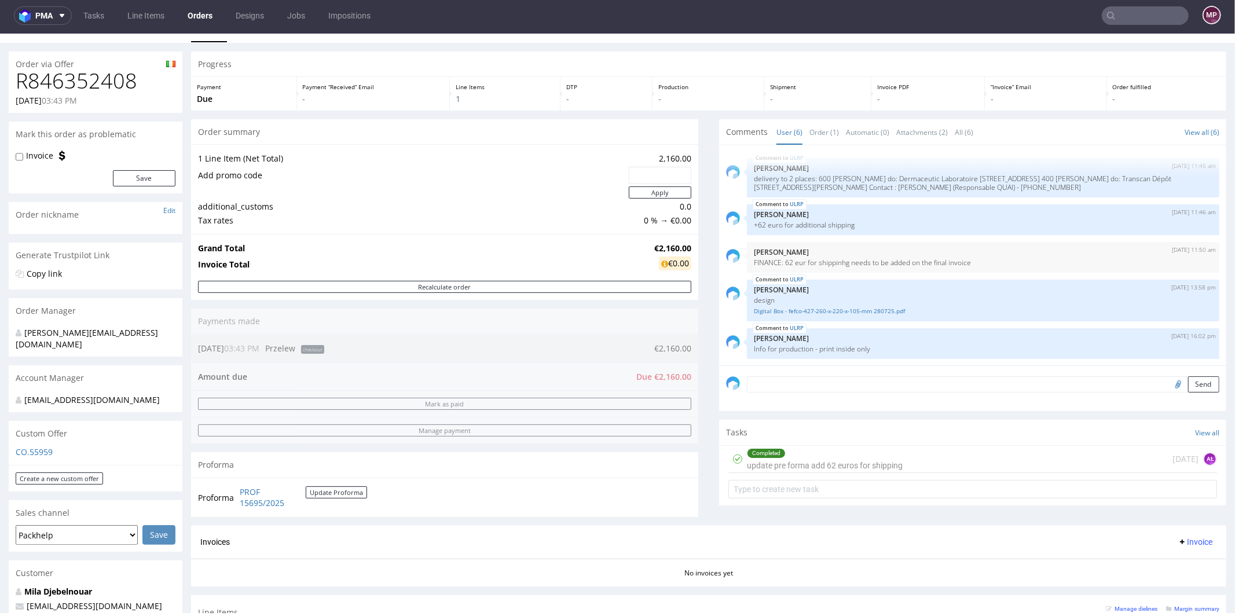
click at [780, 390] on textarea at bounding box center [983, 384] width 473 height 16
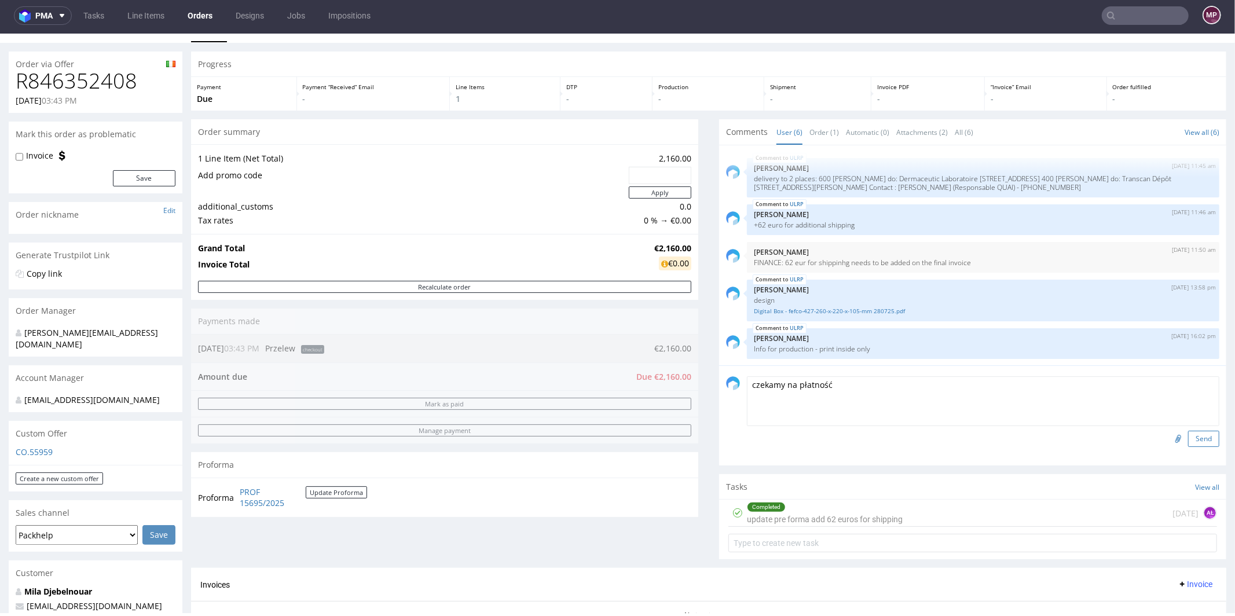
type textarea "czekamy na płatność"
click at [1188, 442] on button "Send" at bounding box center [1203, 438] width 31 height 16
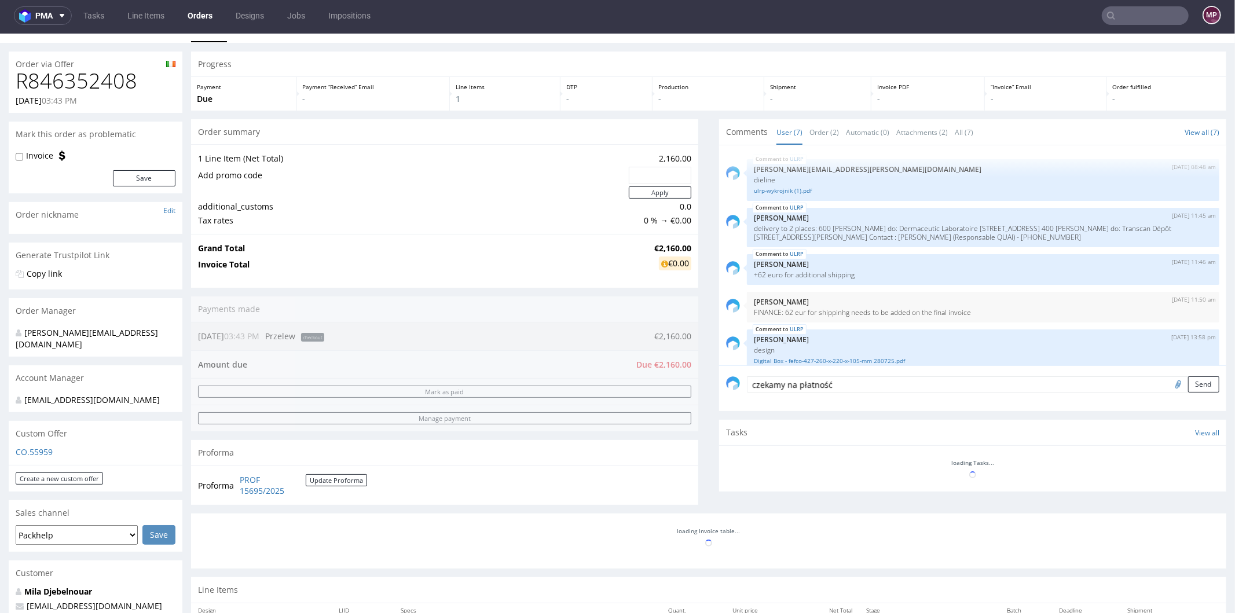
scroll to position [88, 0]
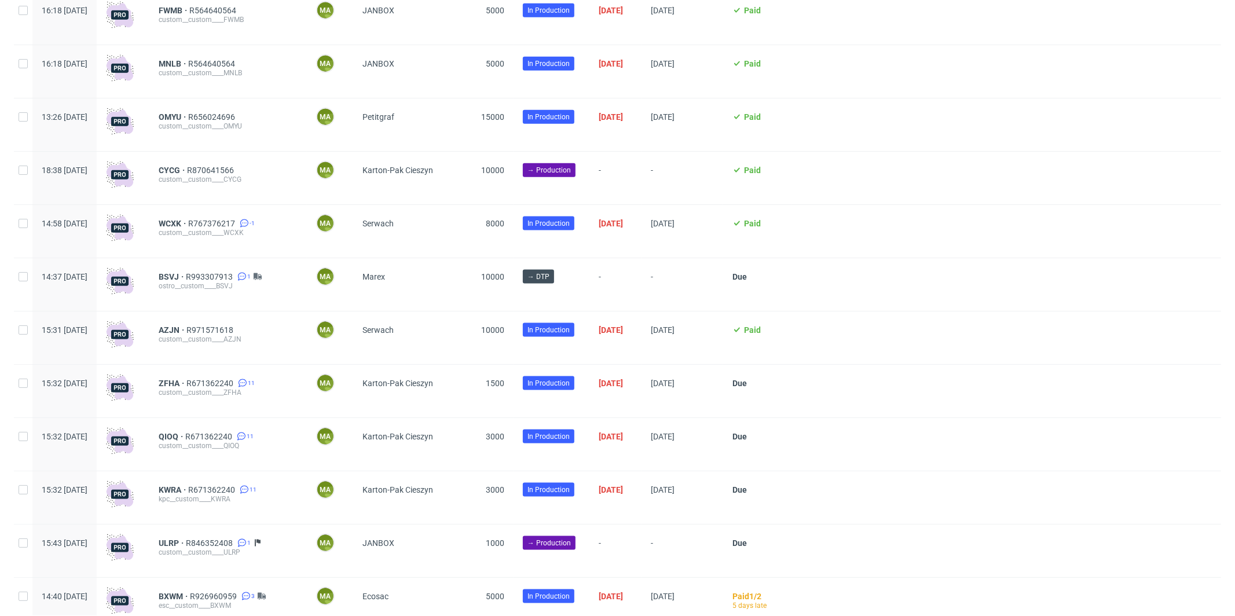
scroll to position [1188, 0]
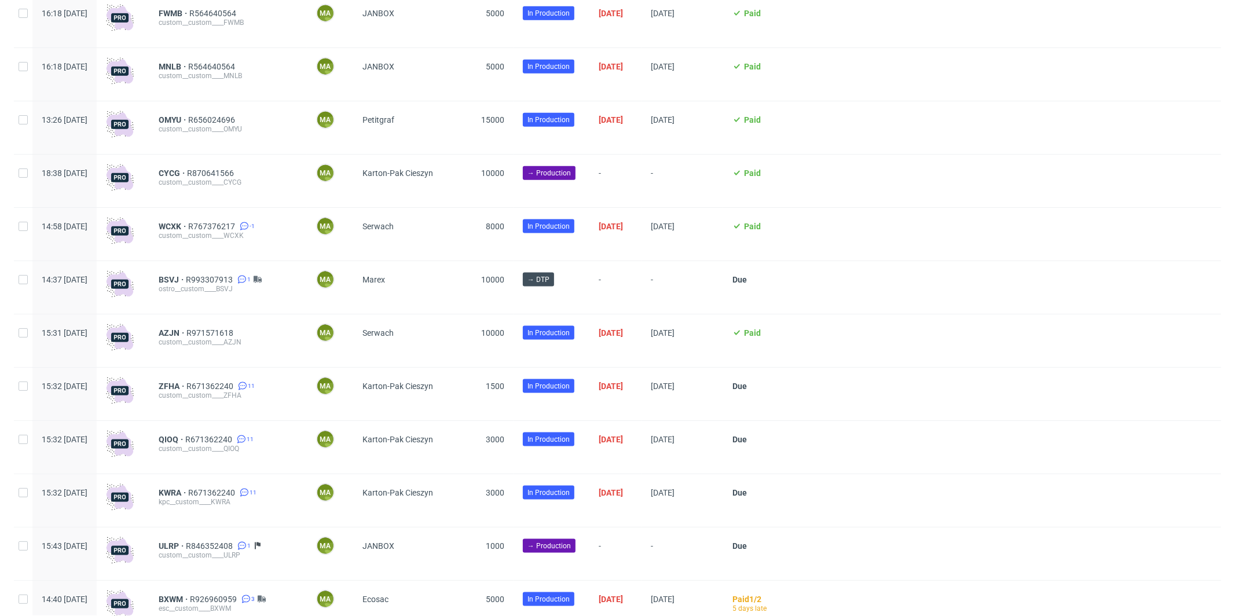
click at [272, 175] on div "CYCG R870641566" at bounding box center [228, 173] width 139 height 9
click at [236, 175] on span "R870641566" at bounding box center [211, 173] width 49 height 9
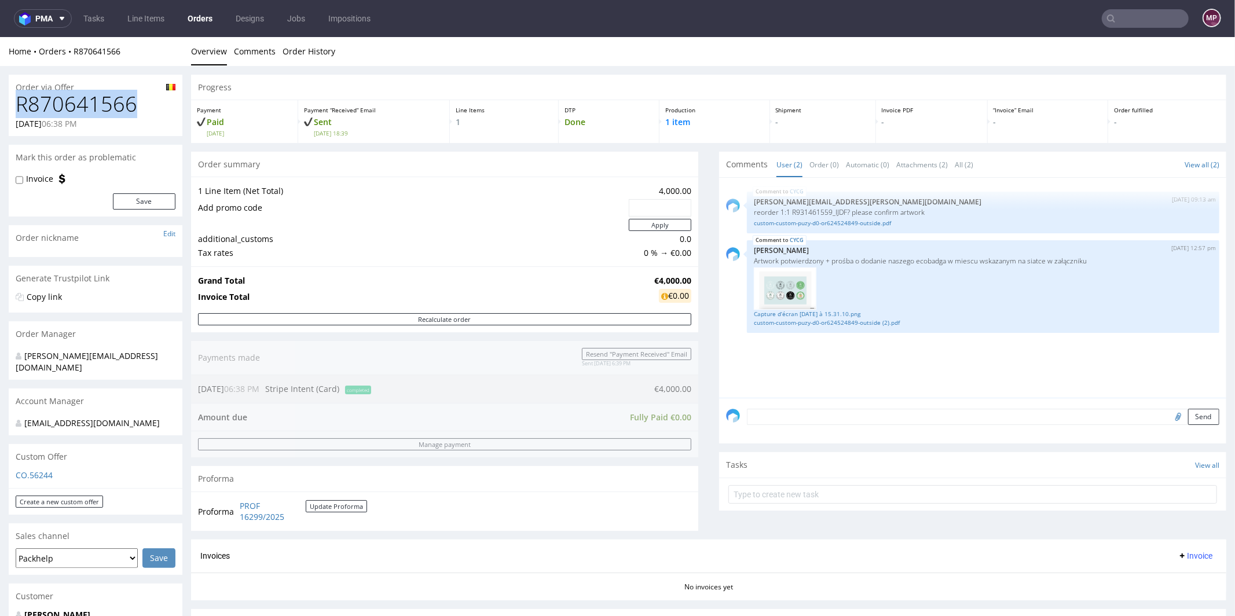
drag, startPoint x: 144, startPoint y: 106, endPoint x: 20, endPoint y: 107, distance: 123.9
click at [20, 107] on h1 "R870641566" at bounding box center [96, 103] width 160 height 23
copy h1 "R870641566"
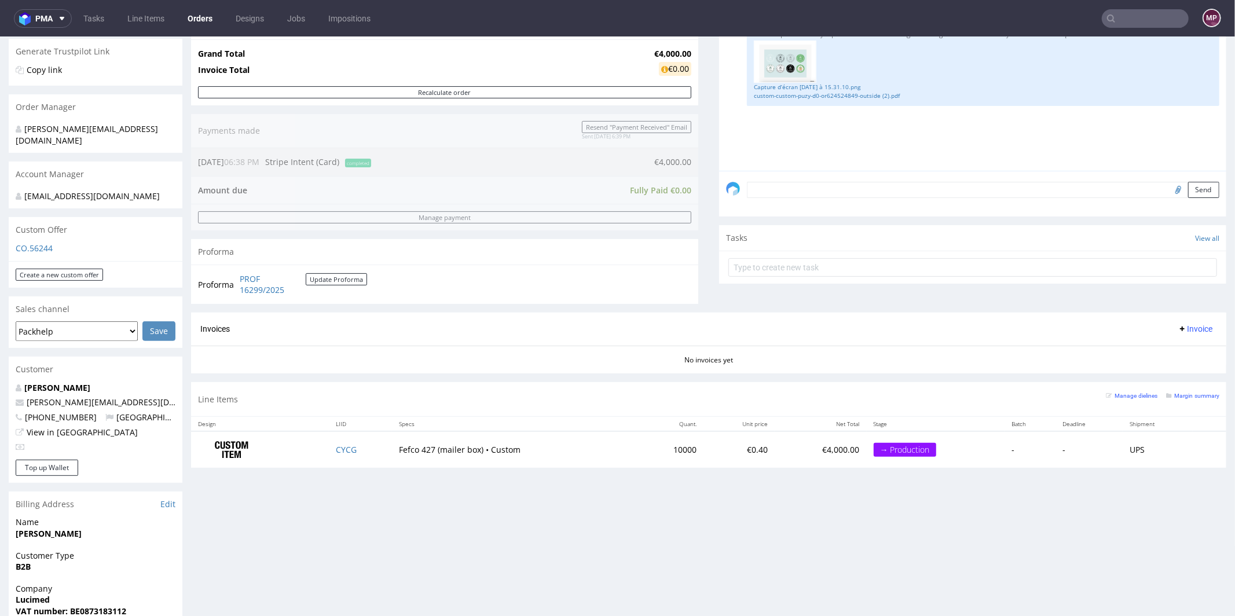
scroll to position [255, 0]
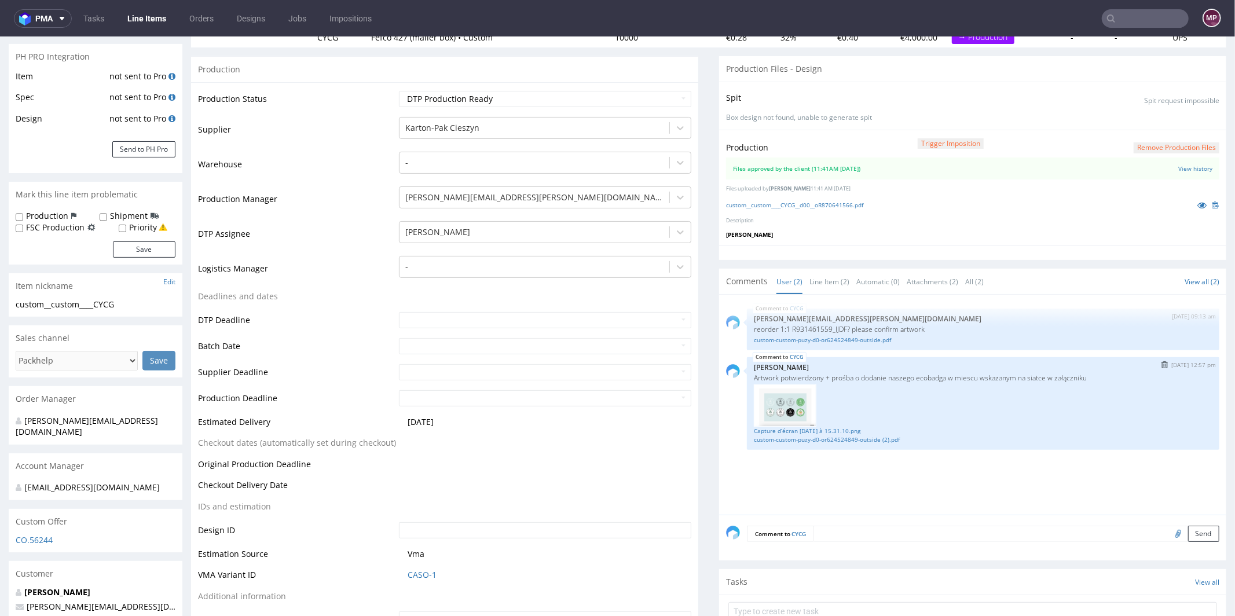
scroll to position [153, 0]
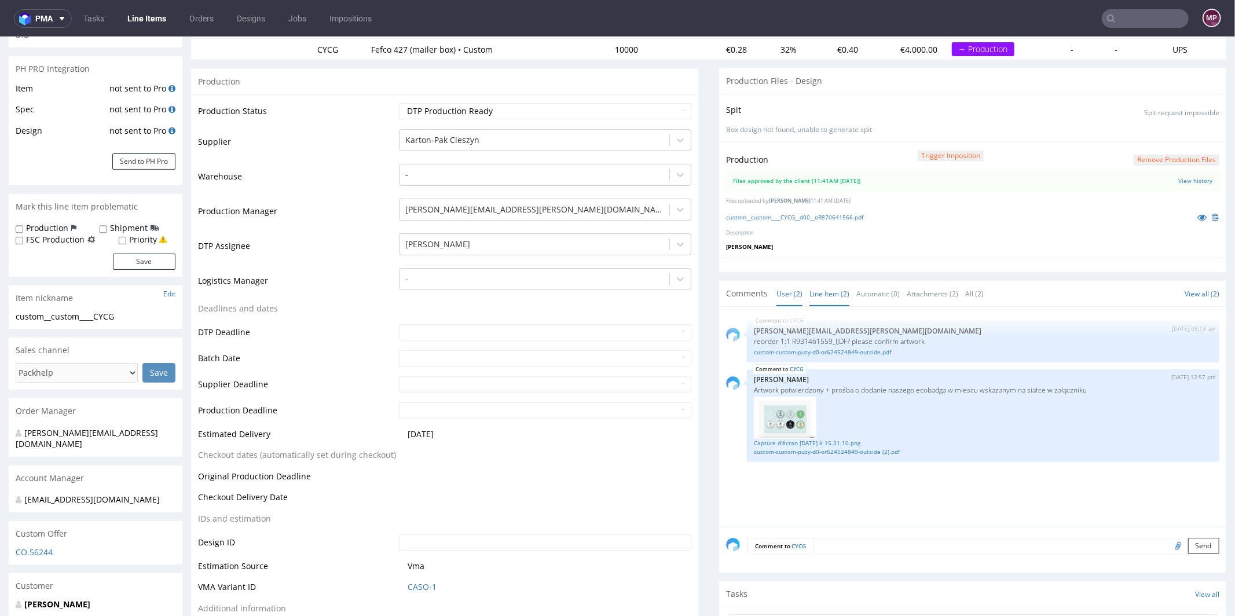
click at [815, 292] on link "Line Item (2)" at bounding box center [830, 293] width 40 height 25
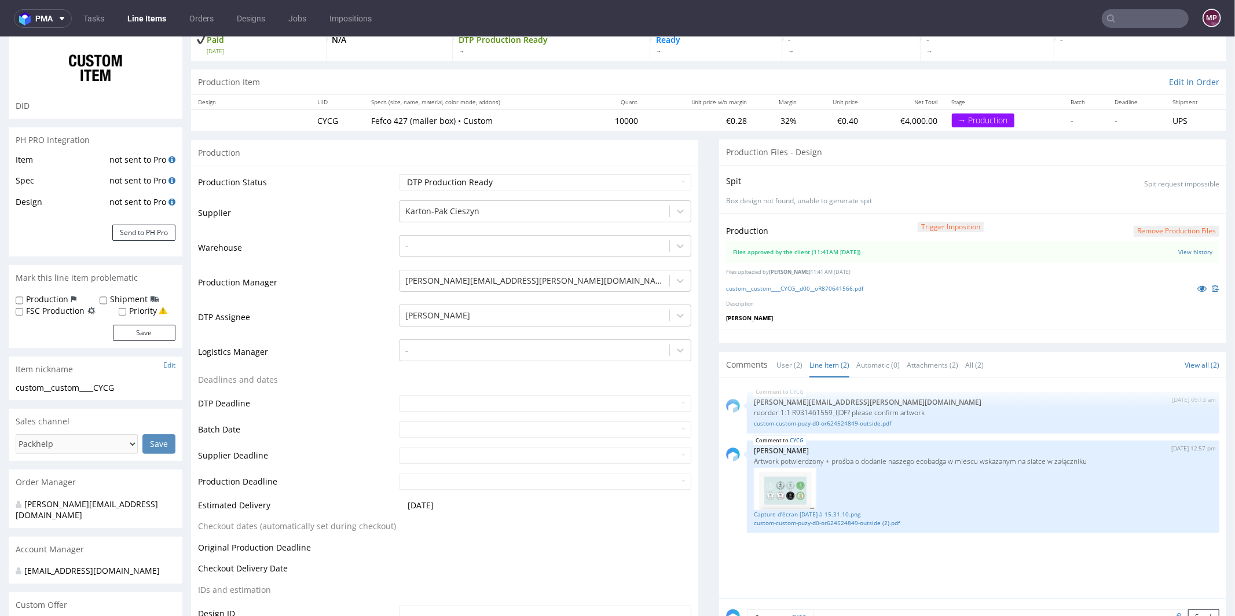
scroll to position [0, 0]
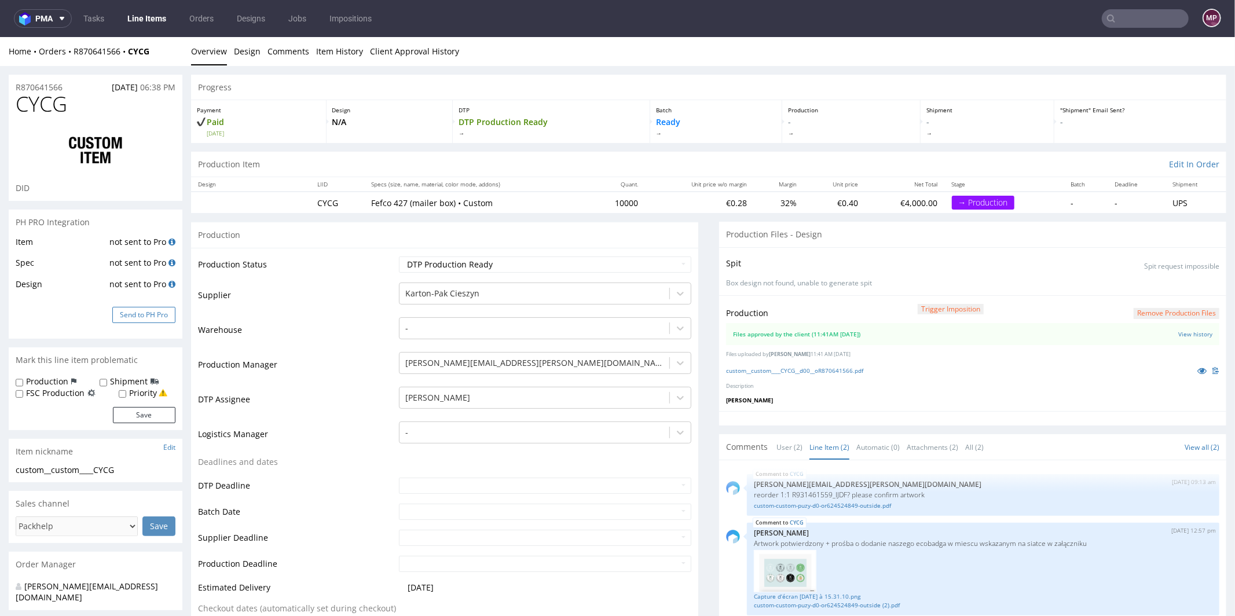
click at [149, 315] on button "Send to PH Pro" at bounding box center [143, 314] width 63 height 16
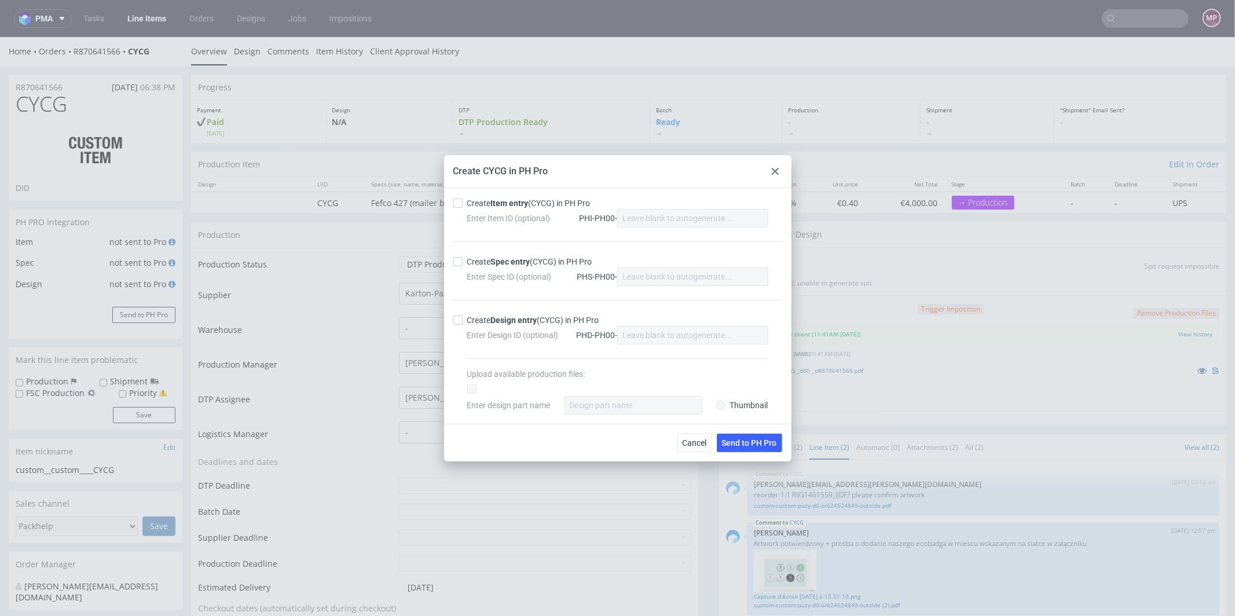
click at [495, 204] on strong "Item entry" at bounding box center [510, 203] width 38 height 9
click at [463, 204] on input "Create Item entry (CYCG) in PH Pro" at bounding box center [457, 203] width 9 height 9
checkbox input "true"
click at [511, 262] on strong "Spec entry" at bounding box center [510, 261] width 39 height 9
click at [463, 262] on input "Create Spec entry (CYCG) in PH Pro" at bounding box center [457, 261] width 9 height 9
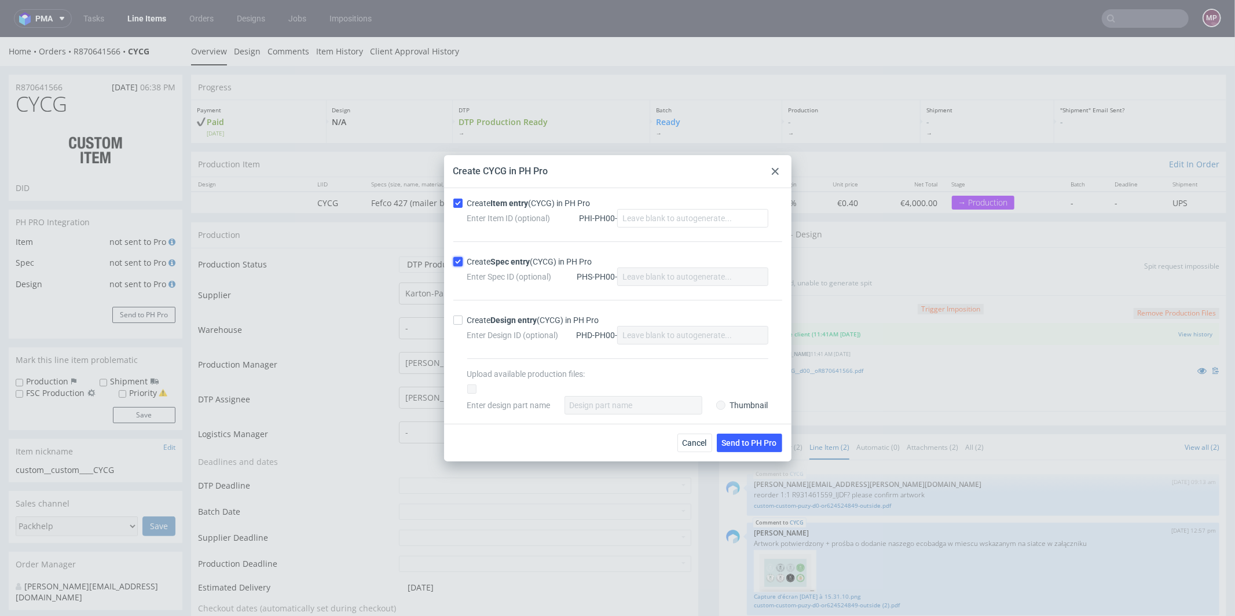
checkbox input "true"
click at [730, 443] on span "Send to PH Pro" at bounding box center [749, 443] width 55 height 8
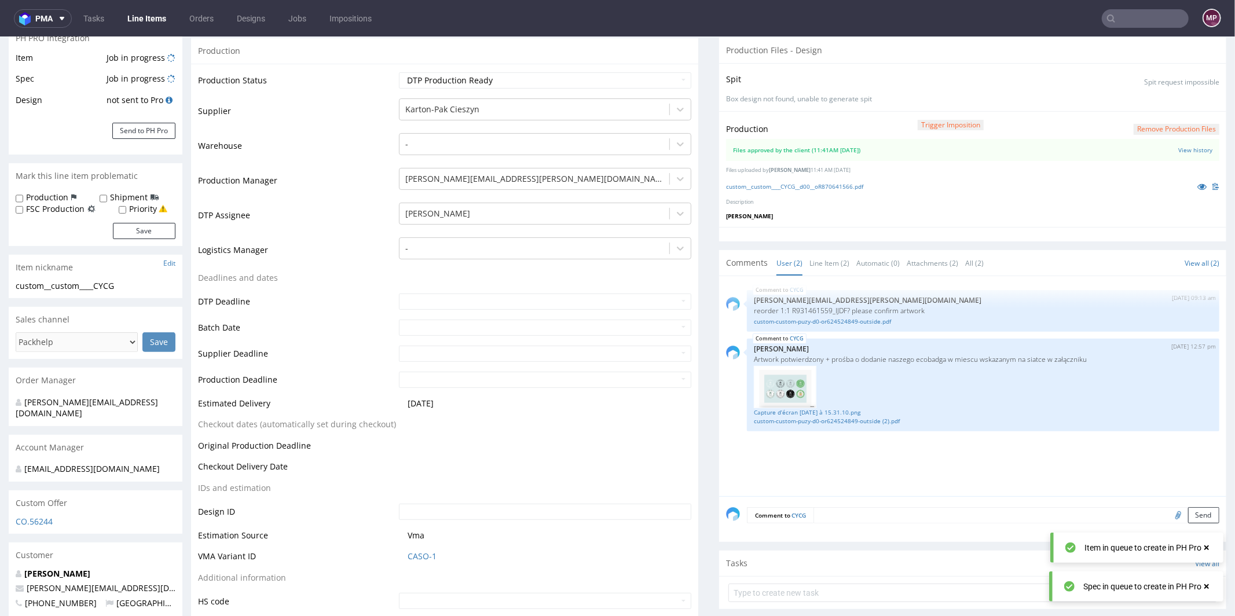
scroll to position [415, 0]
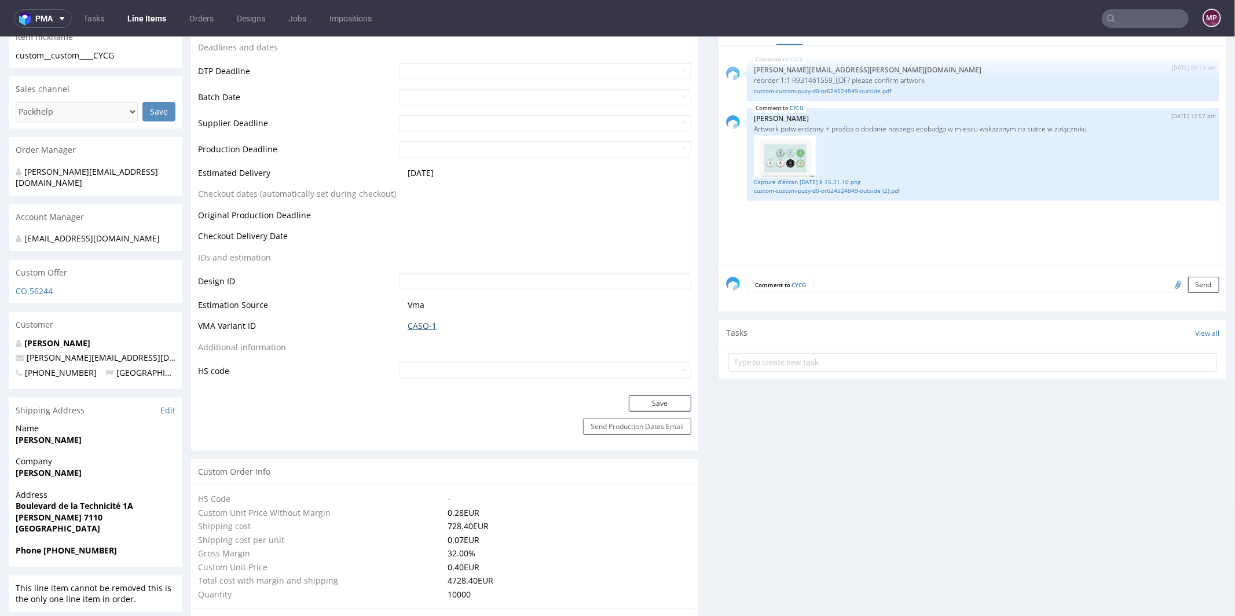
click at [422, 322] on link "CASO-1" at bounding box center [422, 326] width 29 height 12
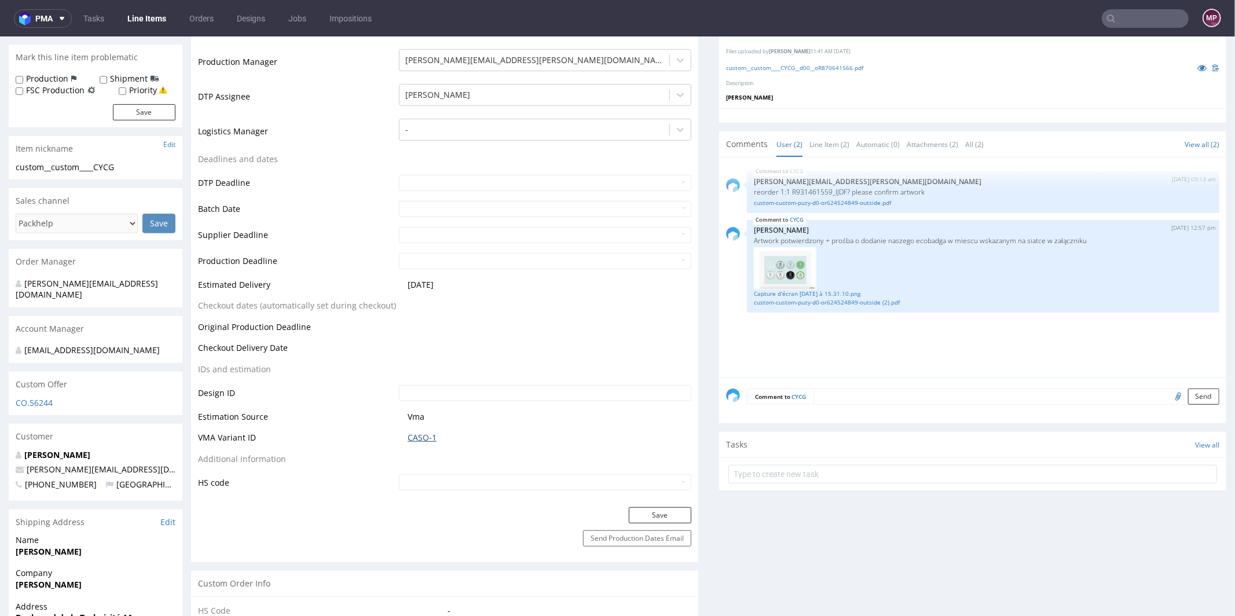
scroll to position [180, 0]
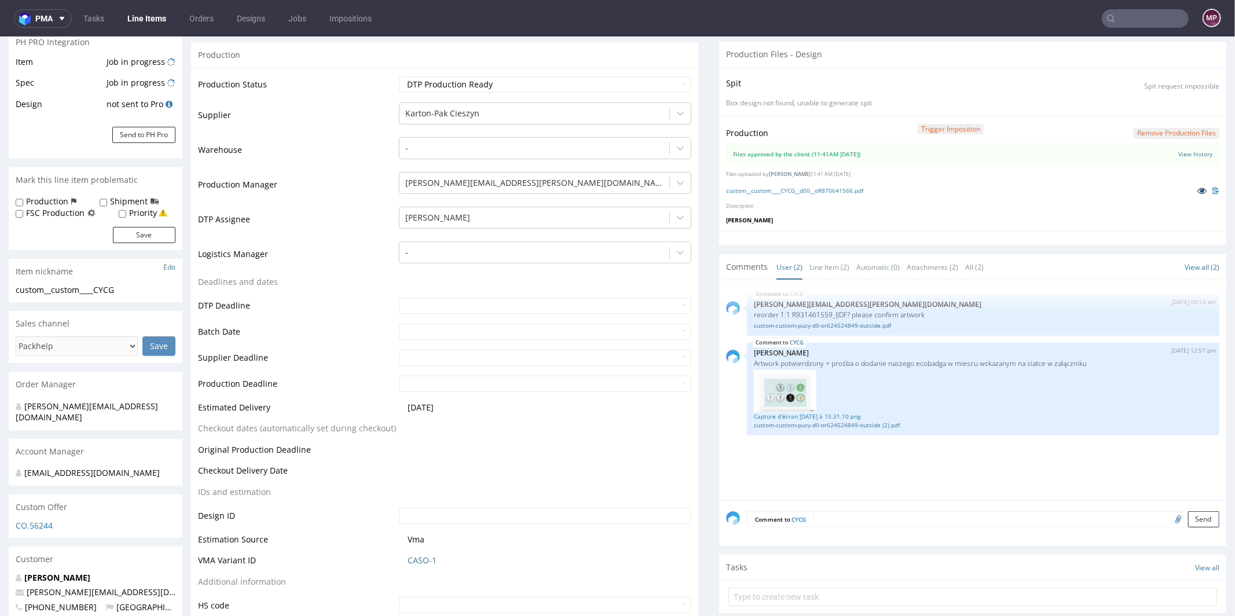
click at [1198, 190] on icon at bounding box center [1202, 190] width 9 height 8
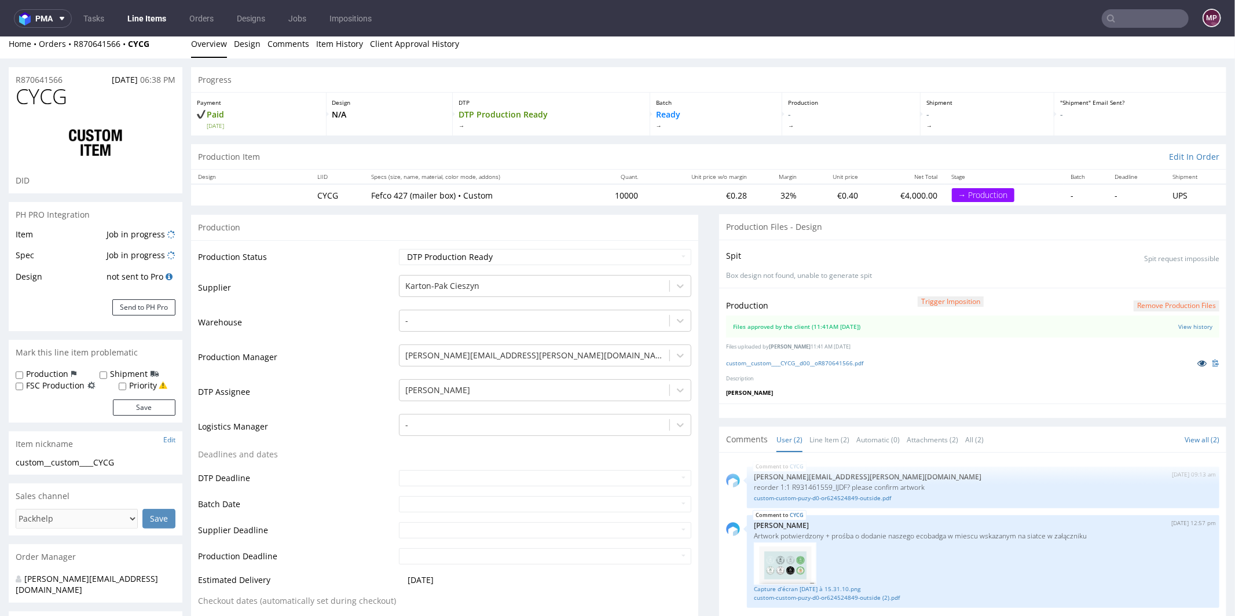
scroll to position [0, 0]
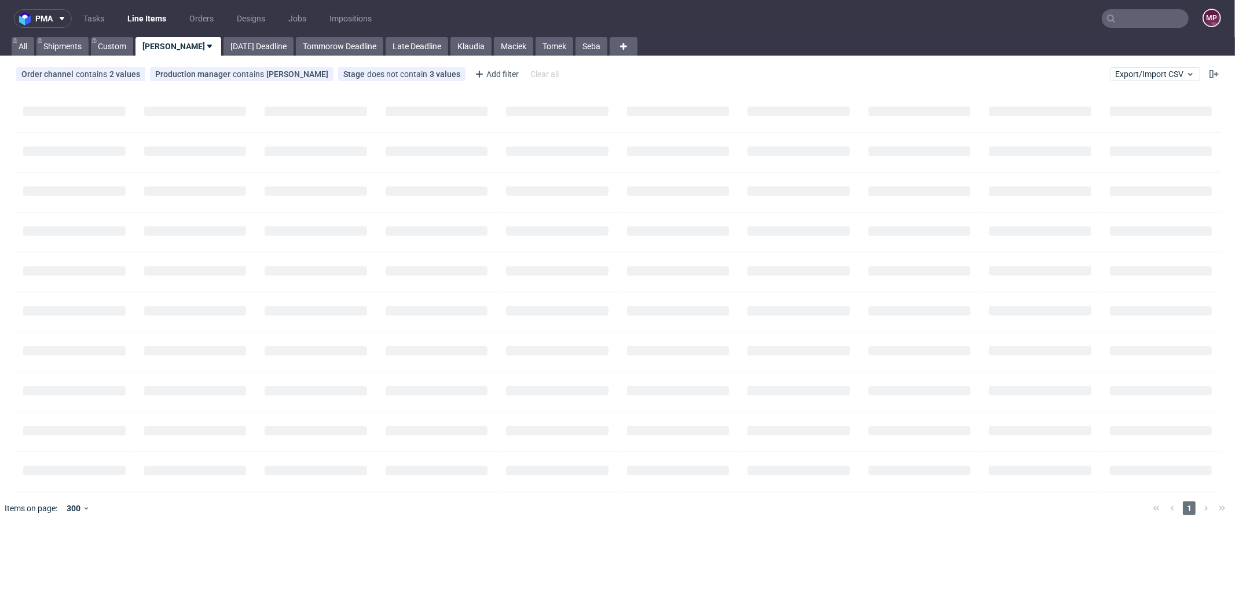
click at [1135, 19] on input "text" at bounding box center [1145, 18] width 87 height 19
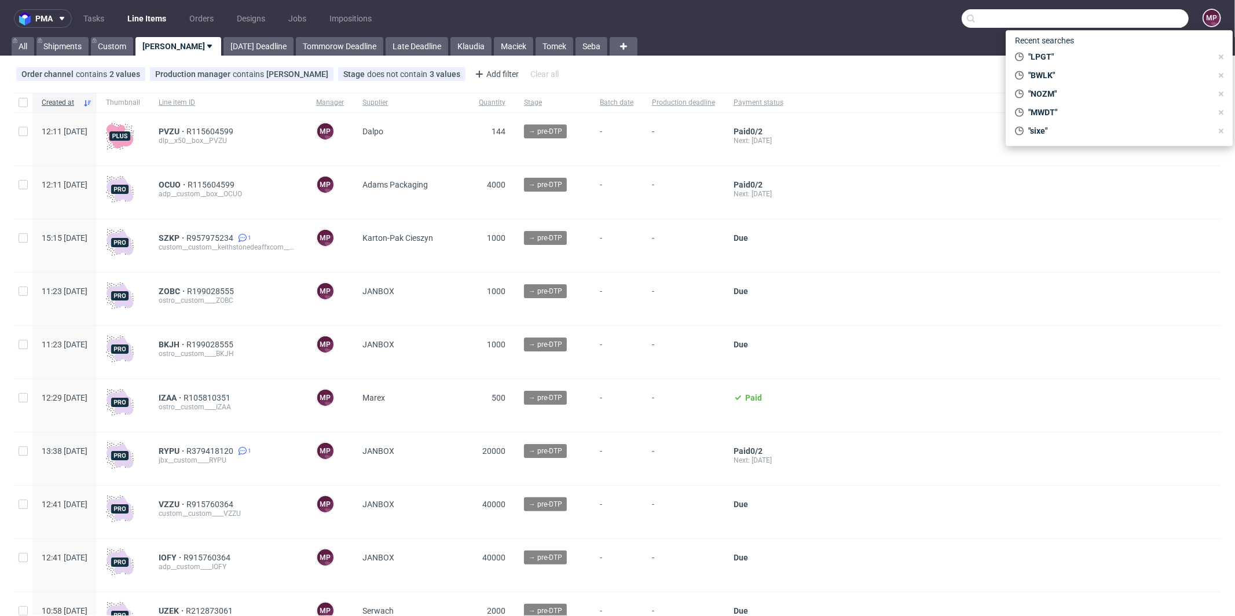
paste input "IJDF"
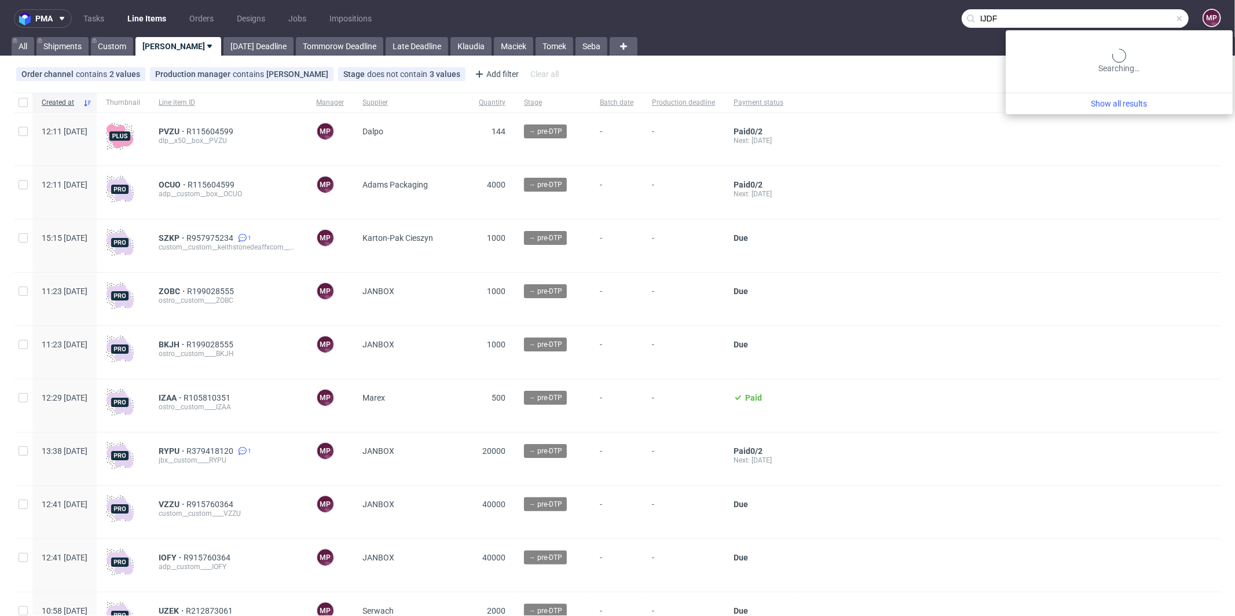
type input "IJDF"
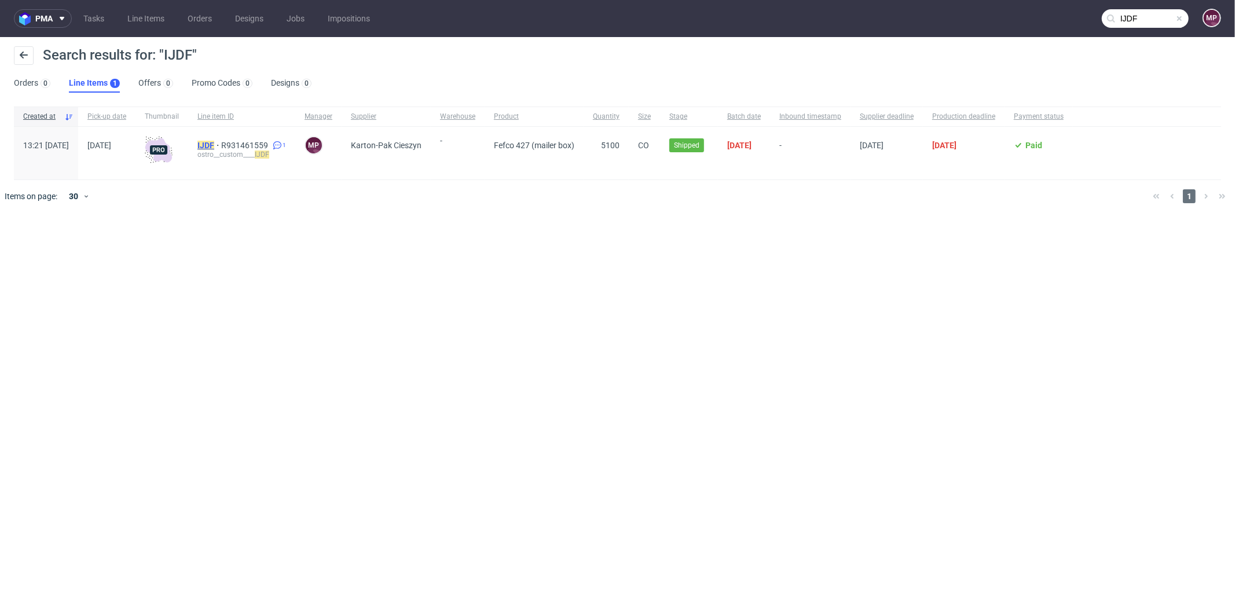
click at [214, 141] on mark "IJDF" at bounding box center [205, 145] width 17 height 9
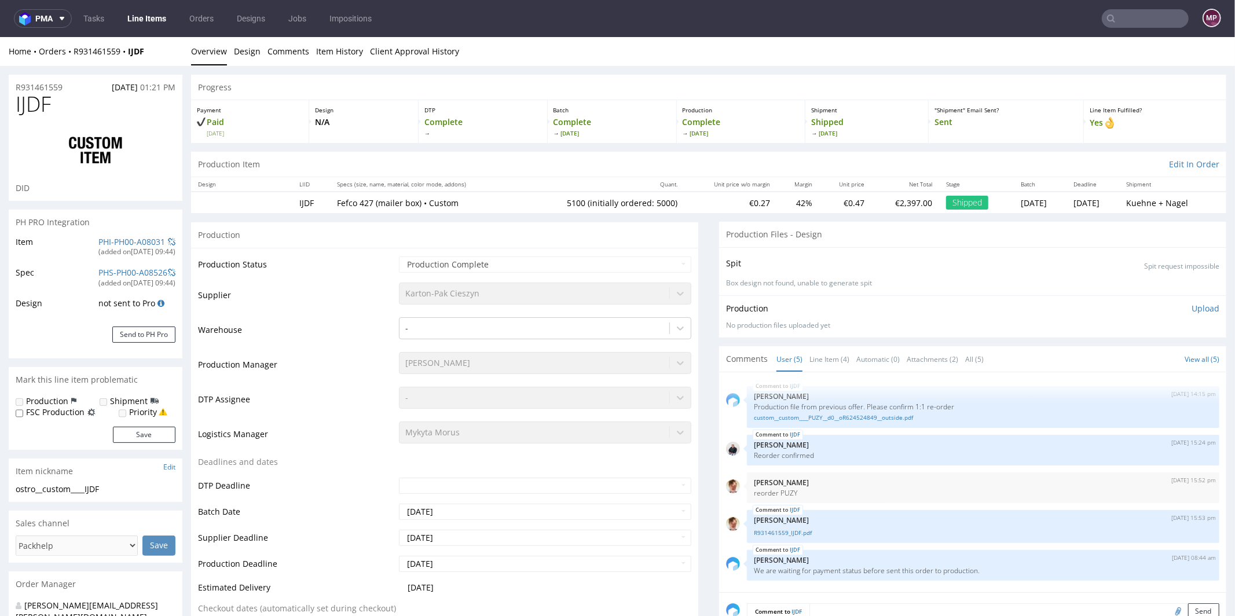
select select "in_progress"
click at [814, 360] on link "Line Item (4)" at bounding box center [830, 358] width 40 height 25
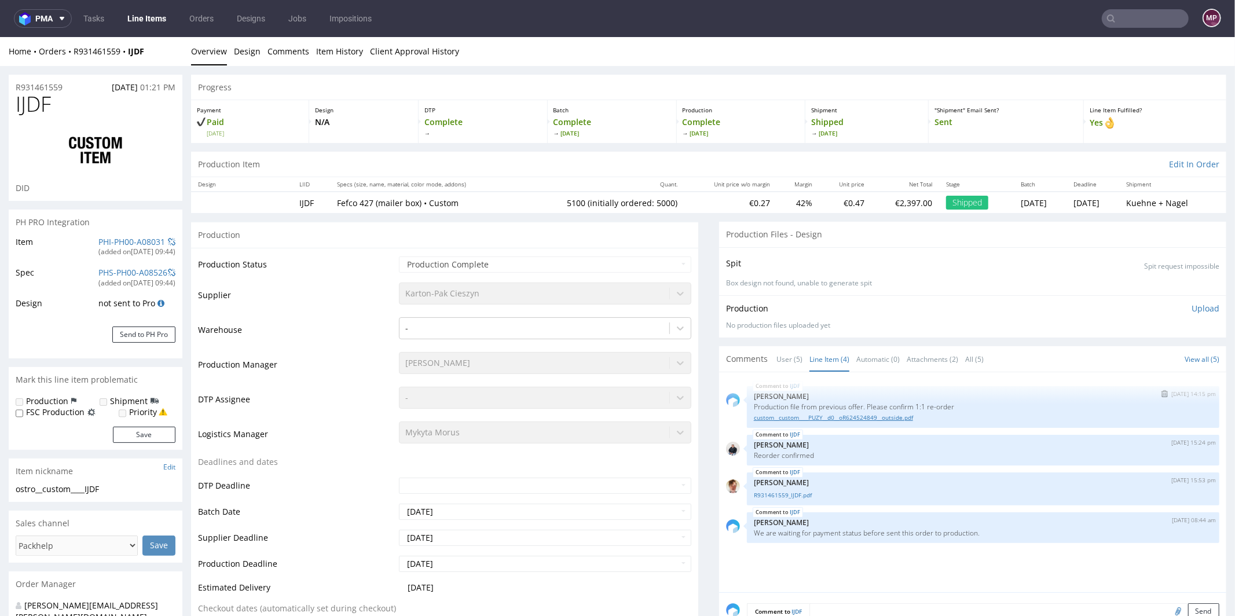
click at [828, 413] on link "custom__custom____PUZY__d0__oR624524849__outside.pdf" at bounding box center [983, 417] width 459 height 9
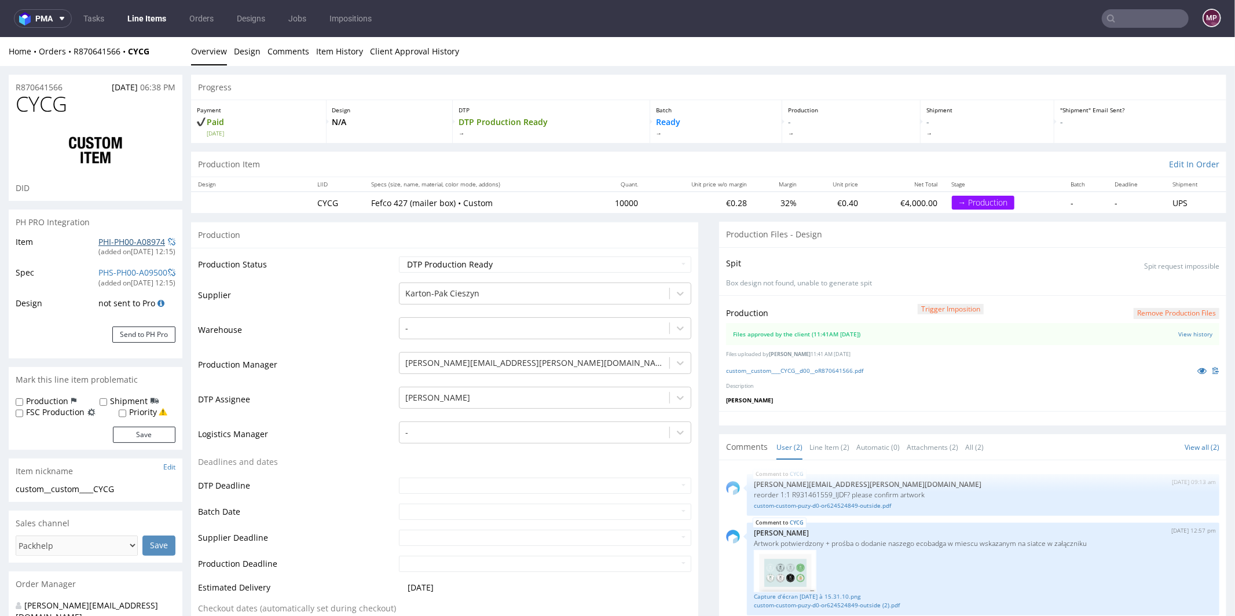
click at [137, 241] on link "PHI-PH00-A08974" at bounding box center [131, 241] width 67 height 11
click at [835, 364] on div "custom__custom____CYCG__d00__oR870641566.pdf" at bounding box center [972, 370] width 493 height 13
click at [833, 367] on link "custom__custom____CYCG__d00__oR870641566.pdf" at bounding box center [794, 370] width 137 height 8
drag, startPoint x: 635, startPoint y: 202, endPoint x: 602, endPoint y: 203, distance: 33.0
click at [602, 203] on td "10000" at bounding box center [616, 201] width 58 height 21
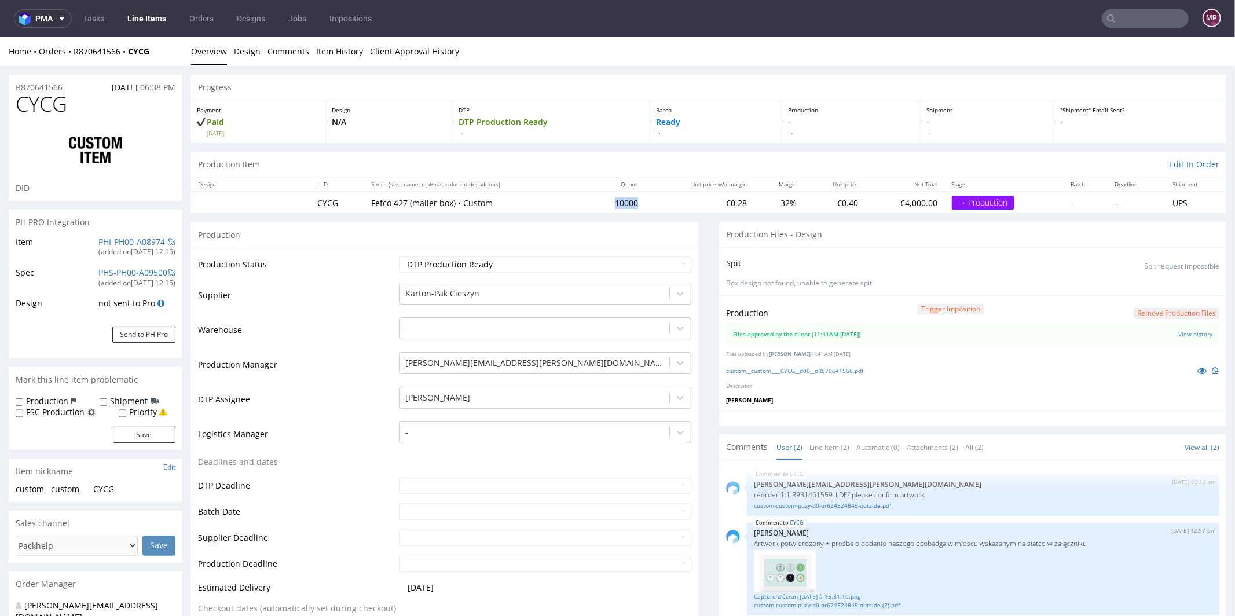
copy td "10000"
drag, startPoint x: 87, startPoint y: 101, endPoint x: 21, endPoint y: 103, distance: 66.6
click at [21, 103] on h1 "CYCG" at bounding box center [96, 103] width 160 height 23
copy span "CYCG"
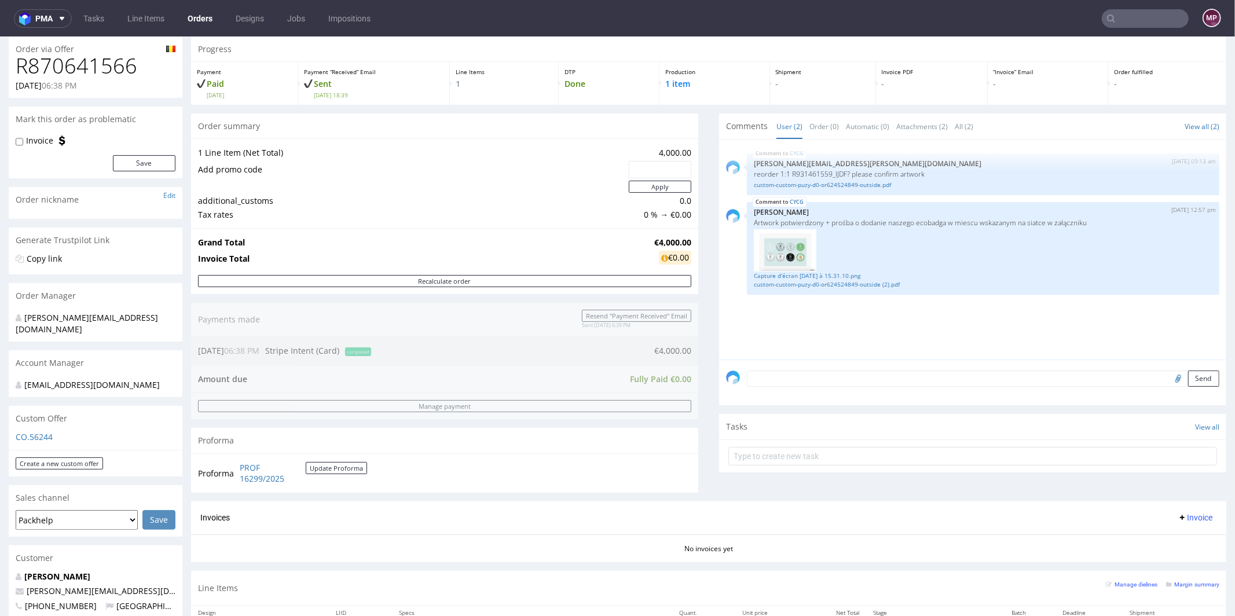
scroll to position [227, 0]
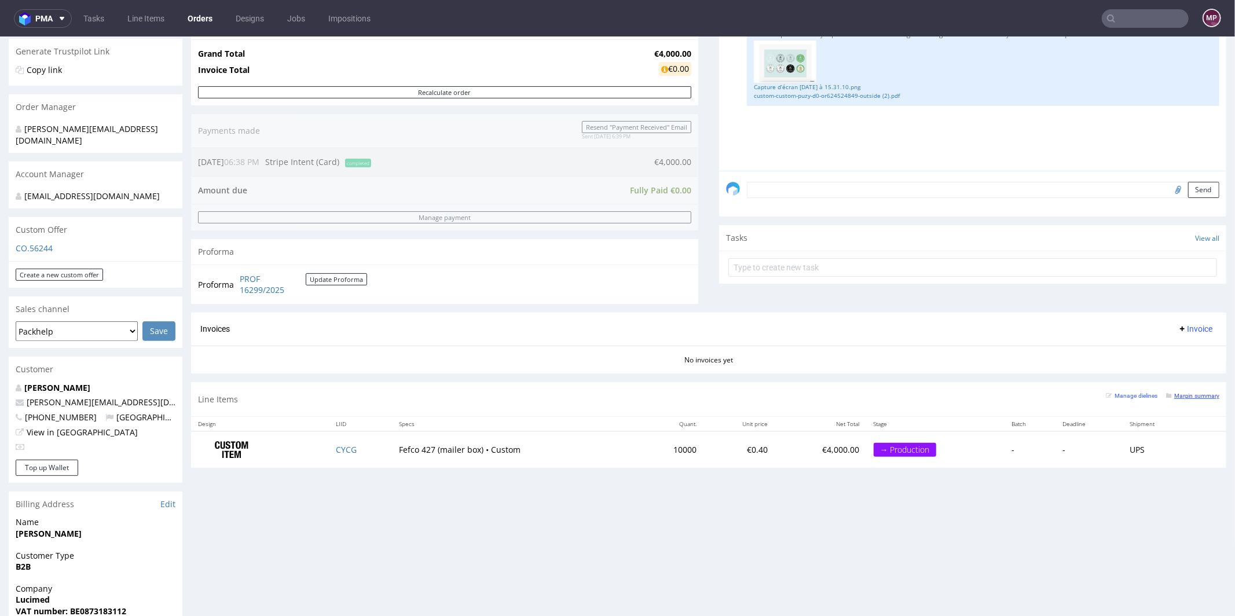
click at [1179, 396] on small "Margin summary" at bounding box center [1192, 395] width 53 height 6
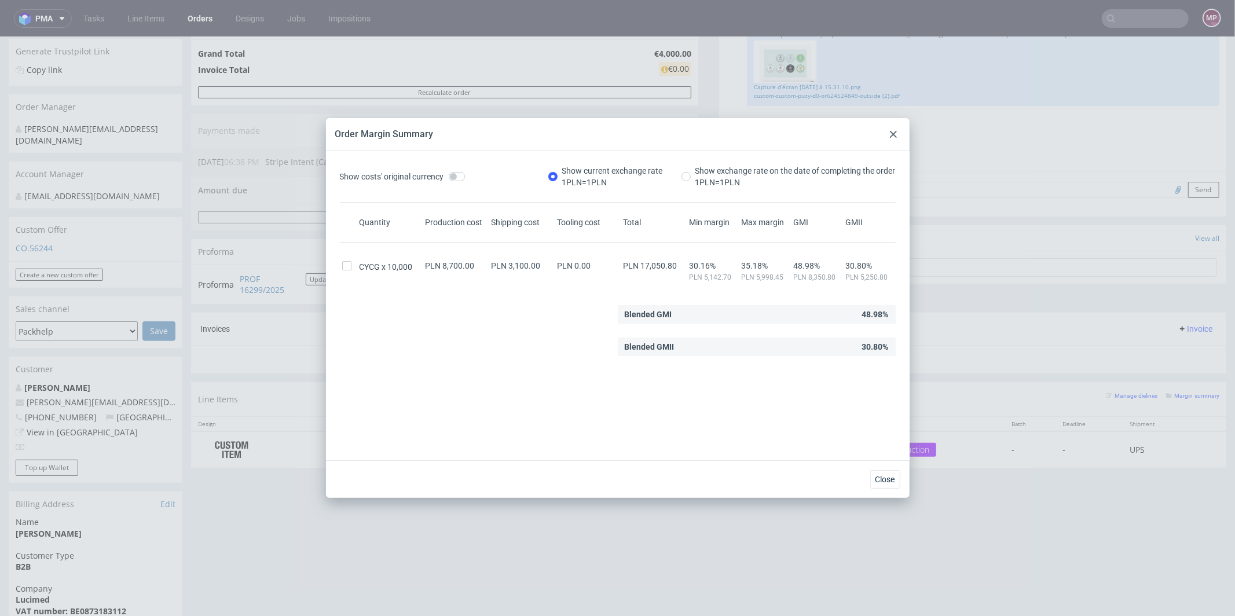
click at [891, 134] on icon at bounding box center [893, 134] width 7 height 7
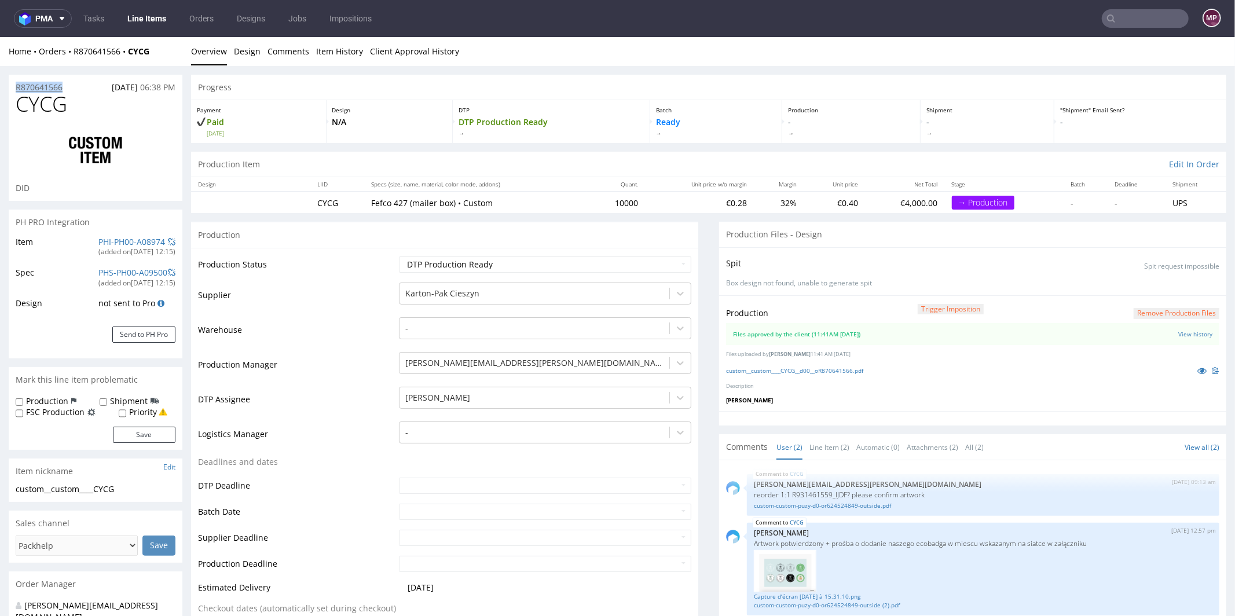
drag, startPoint x: 71, startPoint y: 84, endPoint x: 16, endPoint y: 86, distance: 55.0
click at [16, 86] on div "R870641566 31.07.2025 06:38 PM" at bounding box center [96, 83] width 174 height 19
copy p "R870641566"
drag, startPoint x: 83, startPoint y: 105, endPoint x: 21, endPoint y: 105, distance: 62.5
click at [21, 105] on h1 "CYCG" at bounding box center [96, 103] width 160 height 23
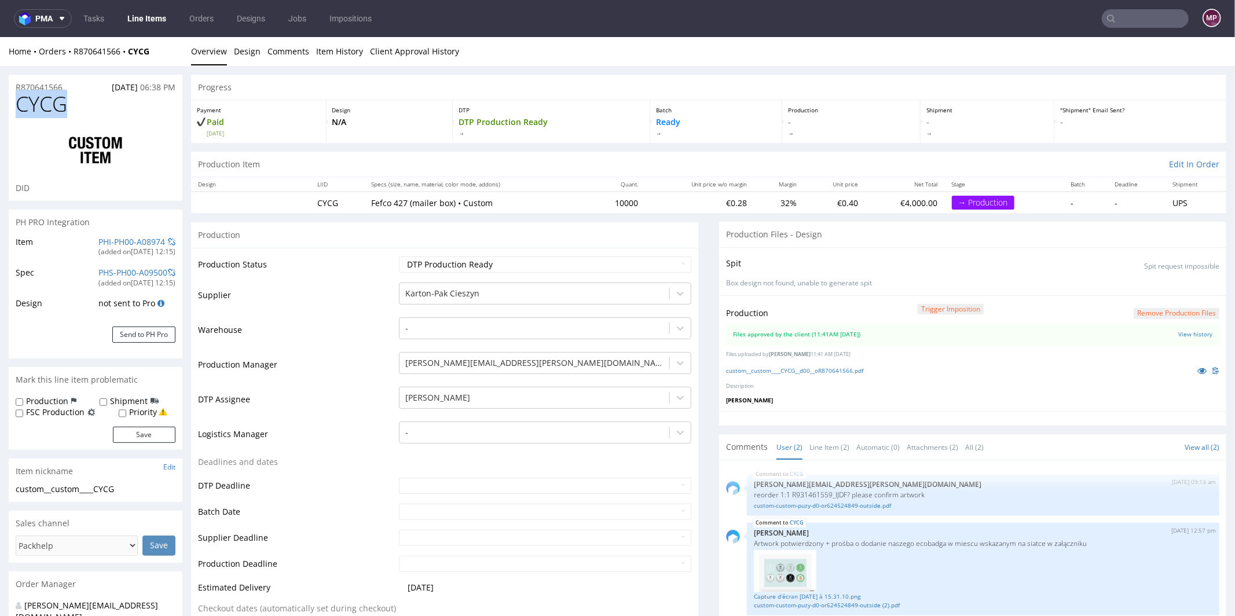
copy span "CYCG"
click at [474, 265] on select "Waiting for Artwork Waiting for Diecut Waiting for Mockup Waiting for DTP Waiti…" at bounding box center [545, 264] width 292 height 16
select select "production_in_process"
click at [399, 256] on select "Waiting for Artwork Waiting for Diecut Waiting for Mockup Waiting for DTP Waiti…" at bounding box center [545, 264] width 292 height 16
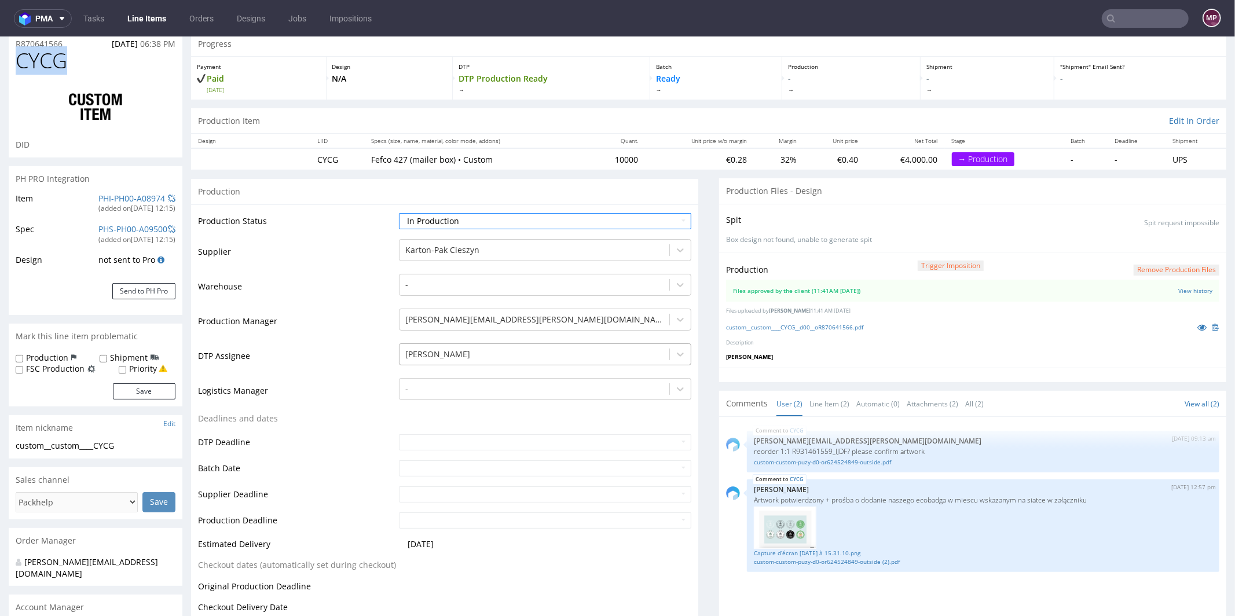
scroll to position [101, 0]
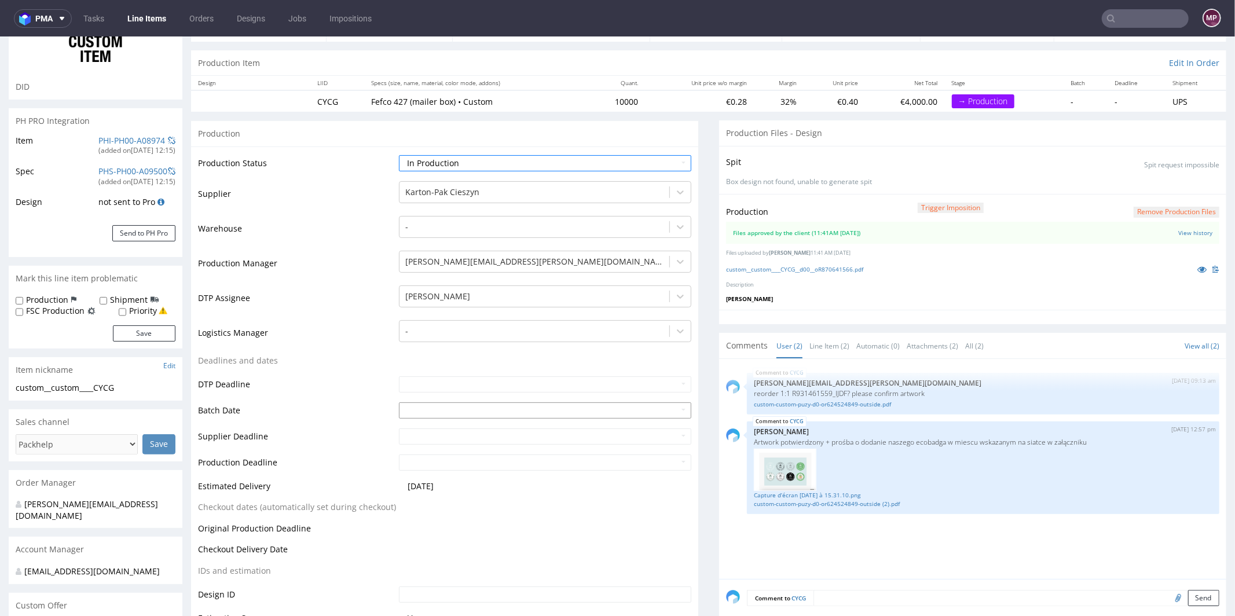
click at [429, 405] on input "text" at bounding box center [545, 410] width 292 height 16
click at [441, 372] on td "26" at bounding box center [441, 373] width 17 height 17
type input "2025-08-26"
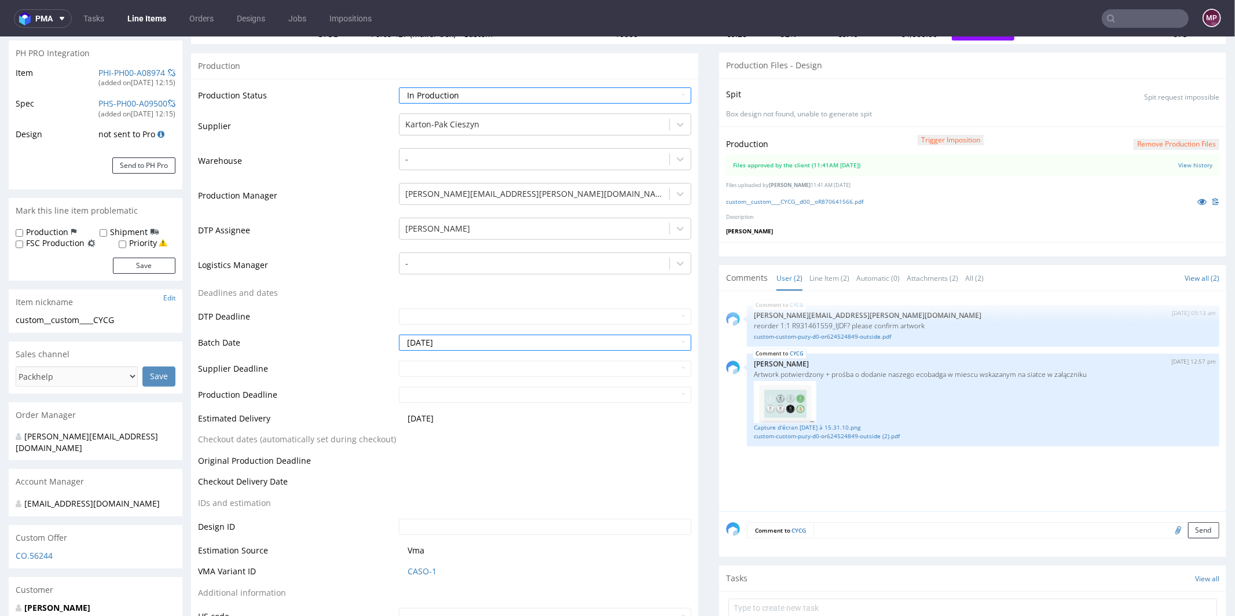
scroll to position [331, 0]
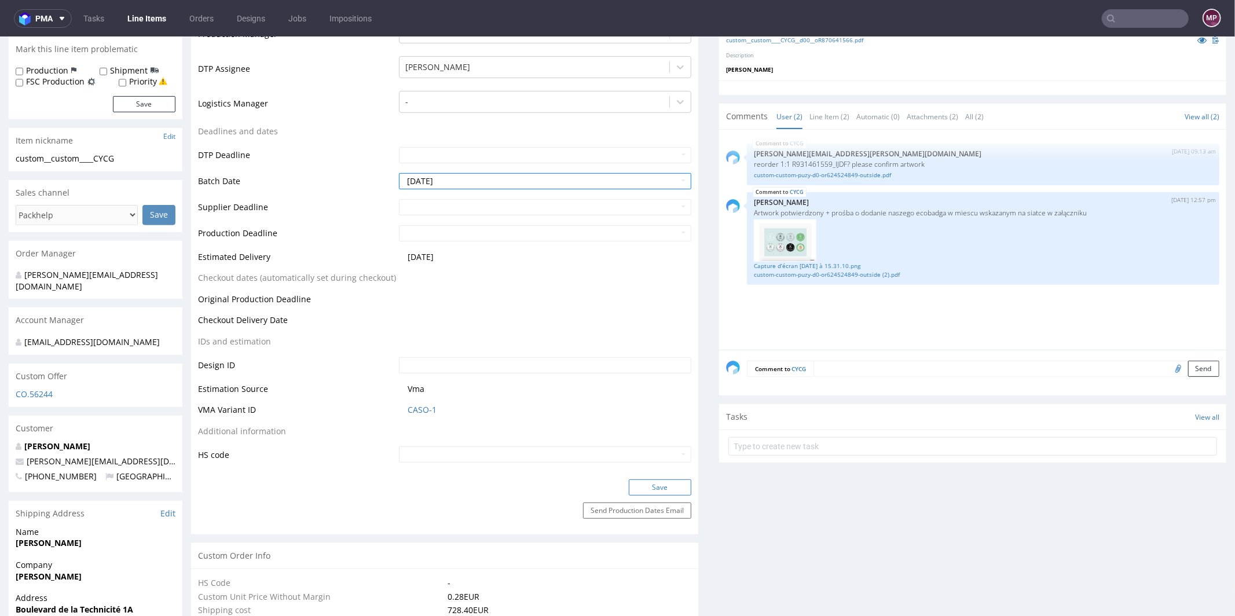
click at [635, 483] on button "Save" at bounding box center [660, 487] width 63 height 16
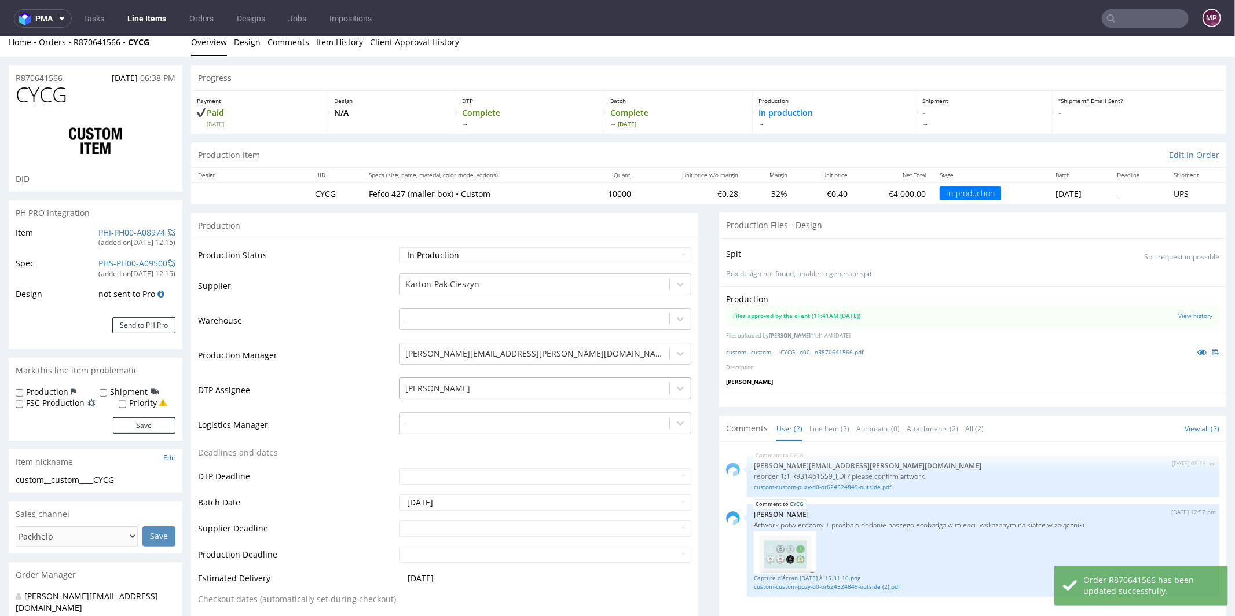
scroll to position [0, 0]
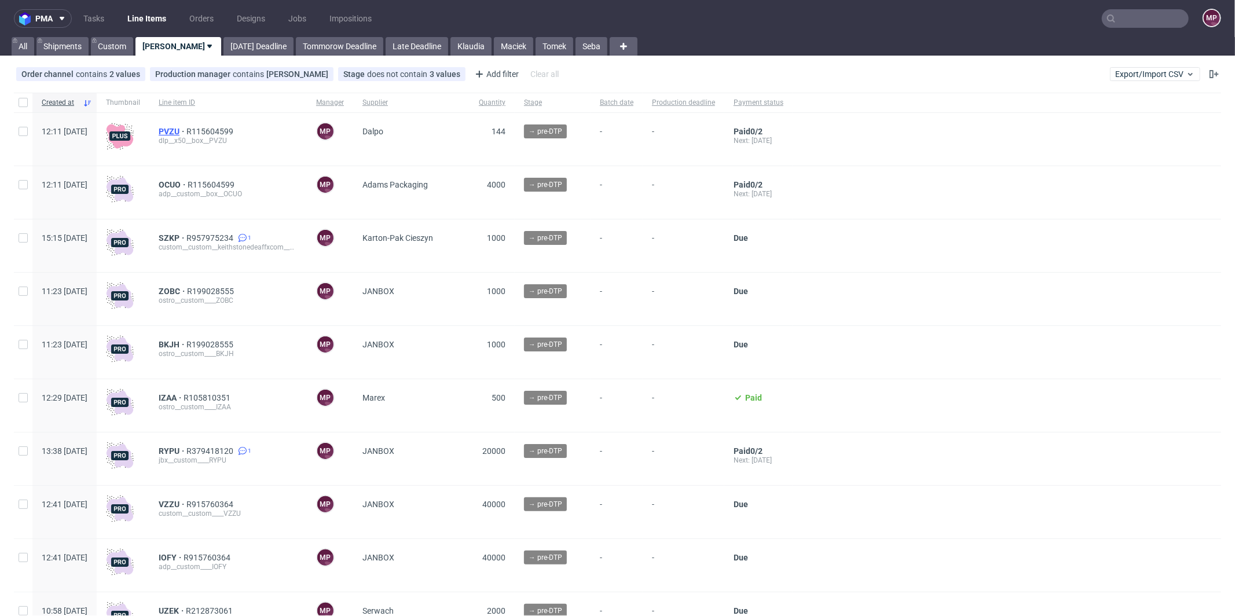
click at [186, 133] on span "PVZU" at bounding box center [173, 131] width 28 height 9
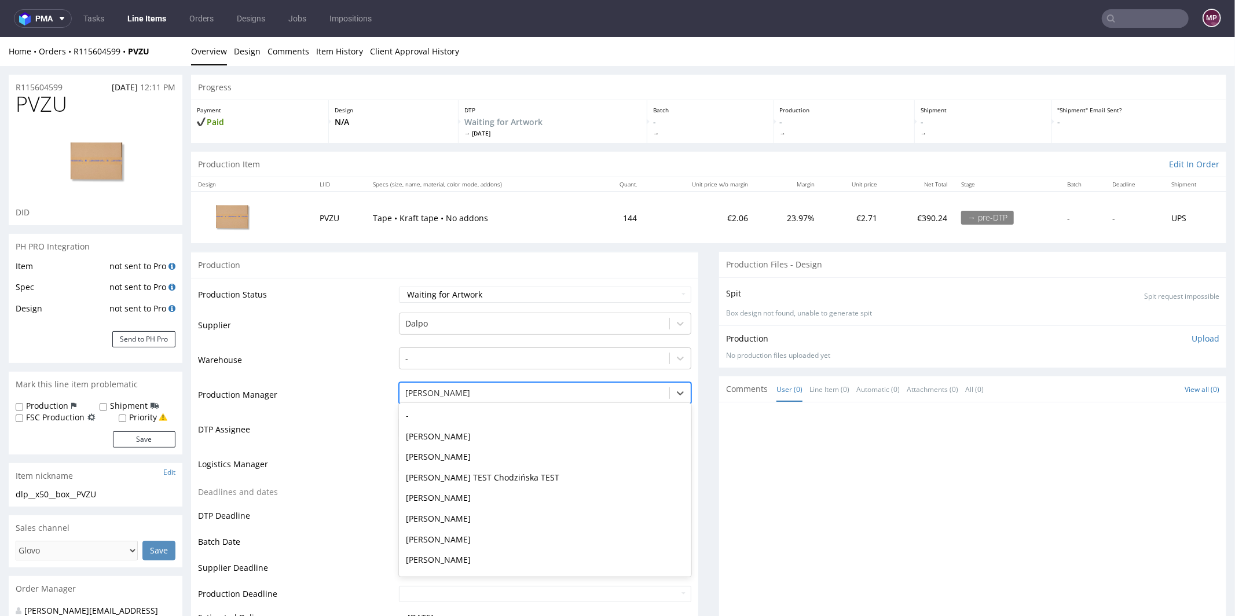
click at [454, 394] on div at bounding box center [534, 393] width 258 height 14
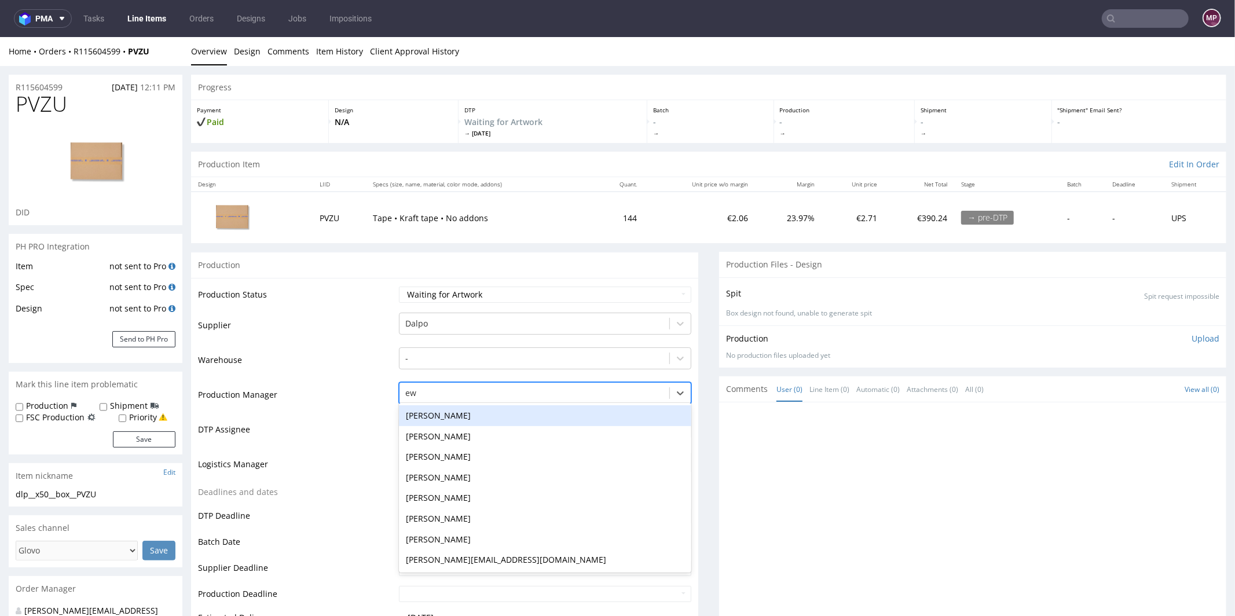
type input "ewa"
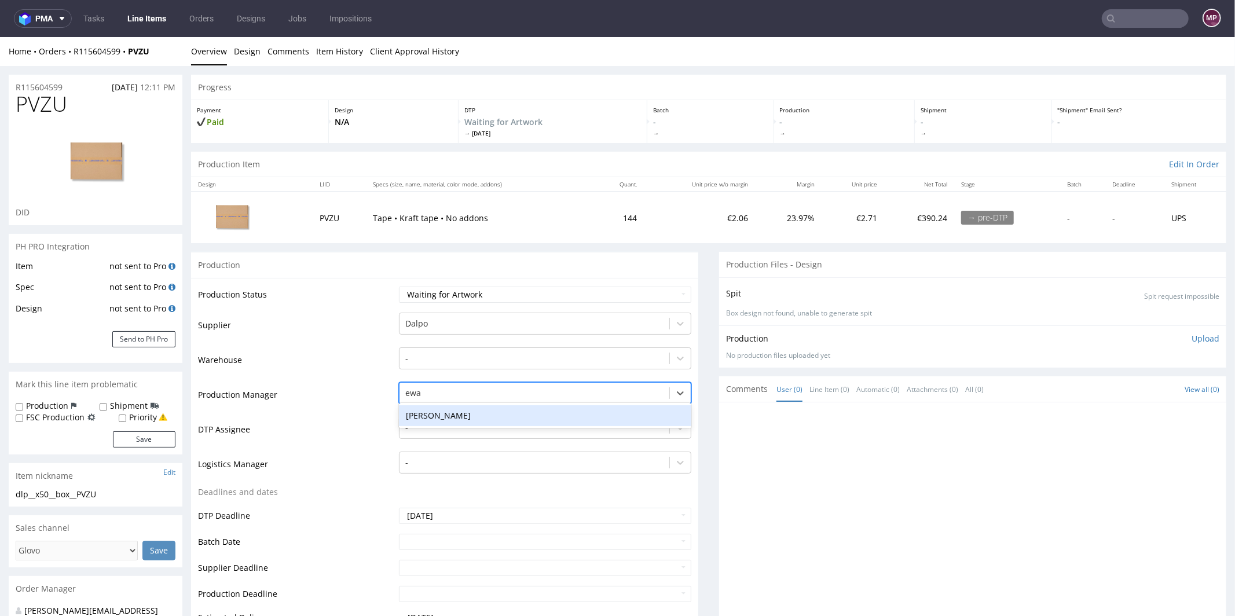
click at [454, 412] on div "[PERSON_NAME]" at bounding box center [545, 415] width 292 height 21
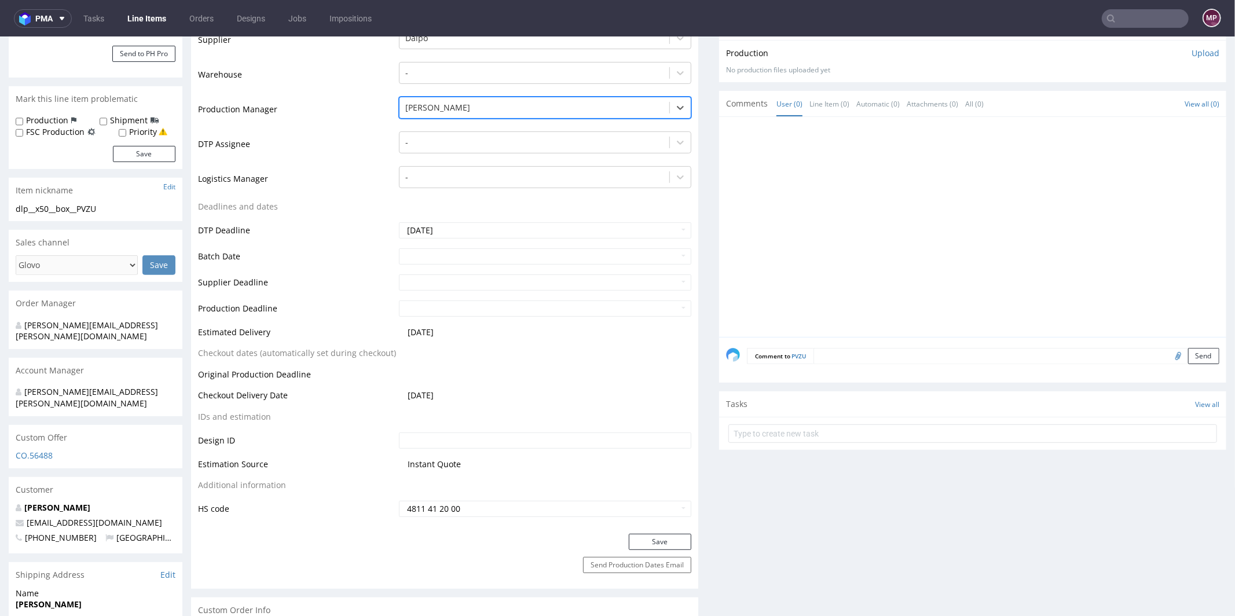
scroll to position [352, 0]
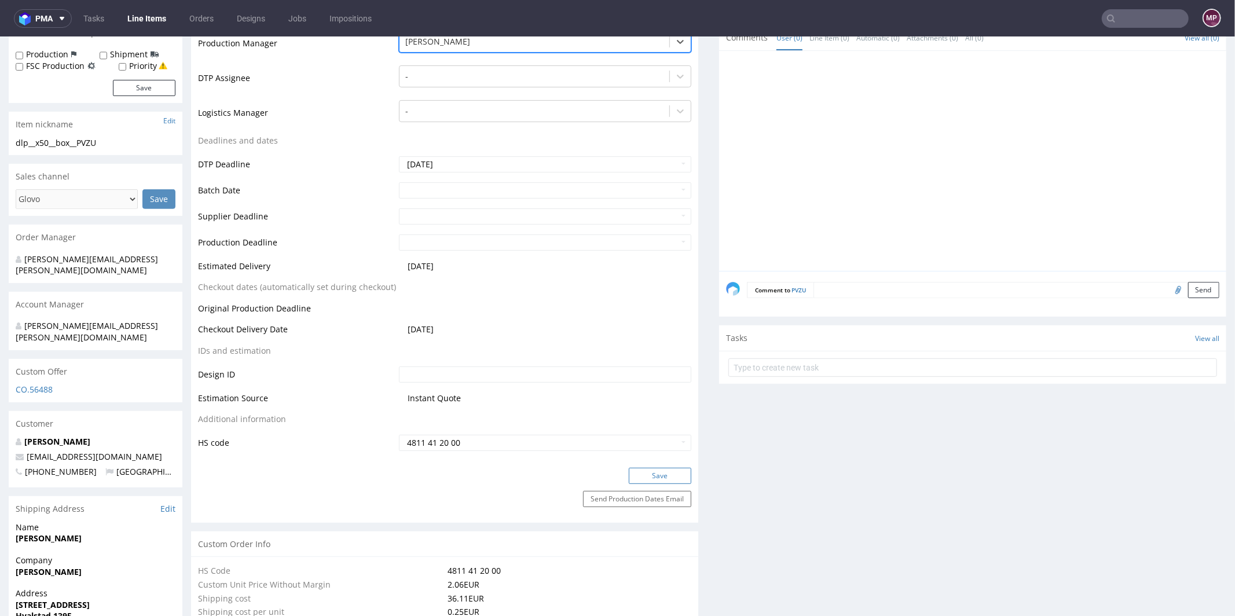
click at [646, 471] on button "Save" at bounding box center [660, 475] width 63 height 16
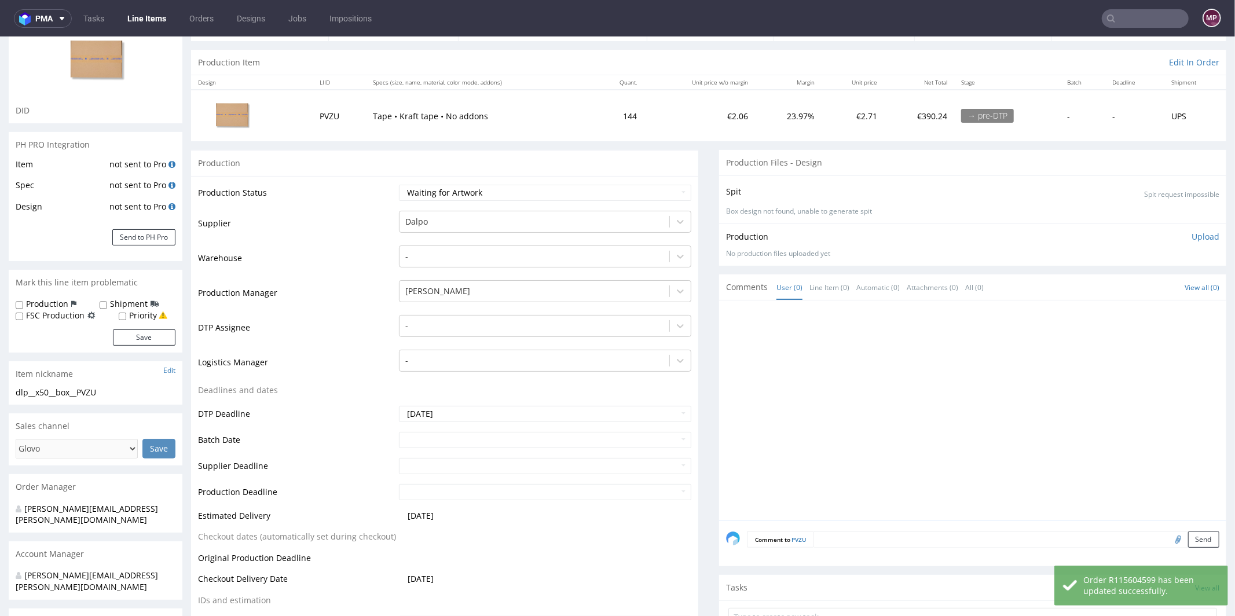
scroll to position [0, 0]
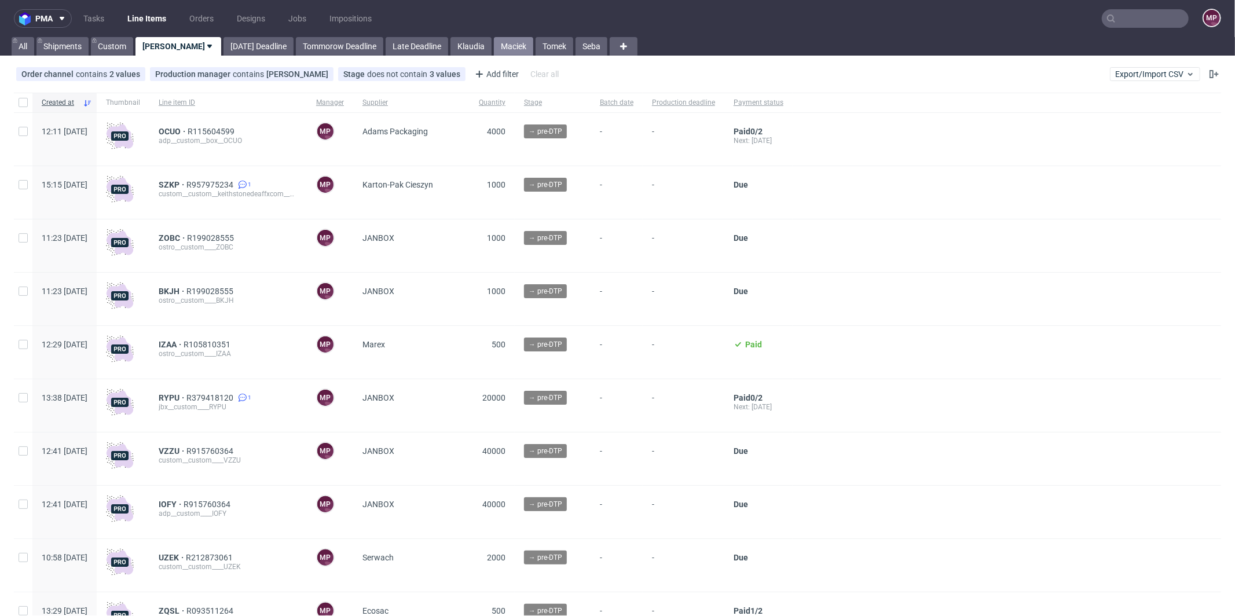
click at [494, 54] on link "Maciek" at bounding box center [513, 46] width 39 height 19
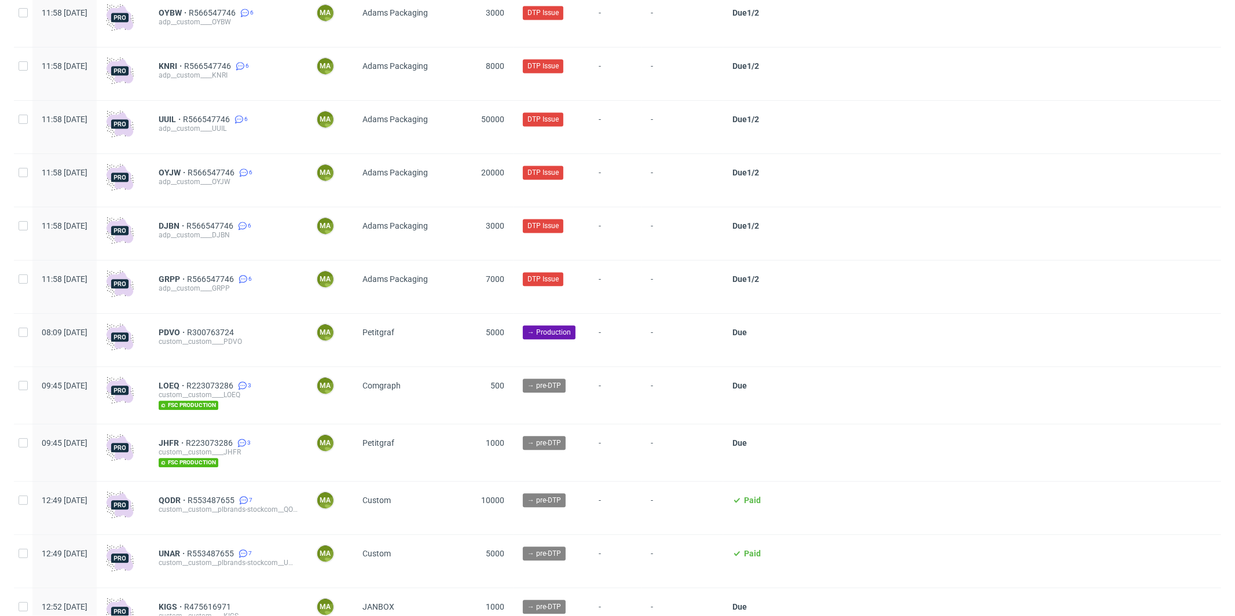
scroll to position [2216, 0]
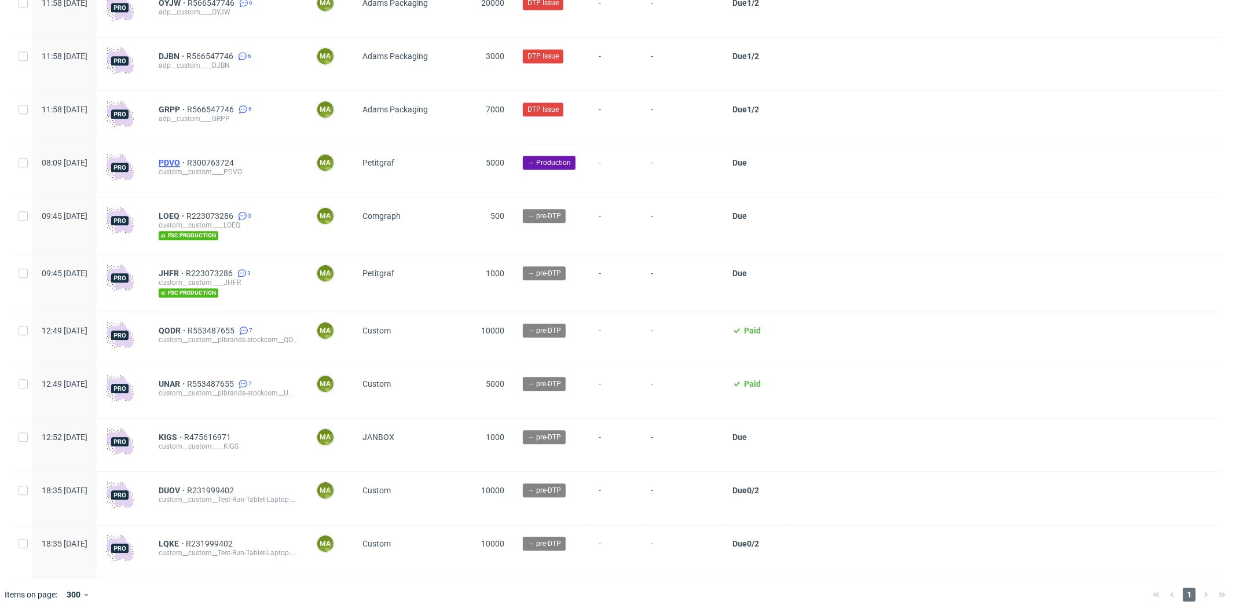
click at [187, 160] on span "PDVO" at bounding box center [173, 162] width 28 height 9
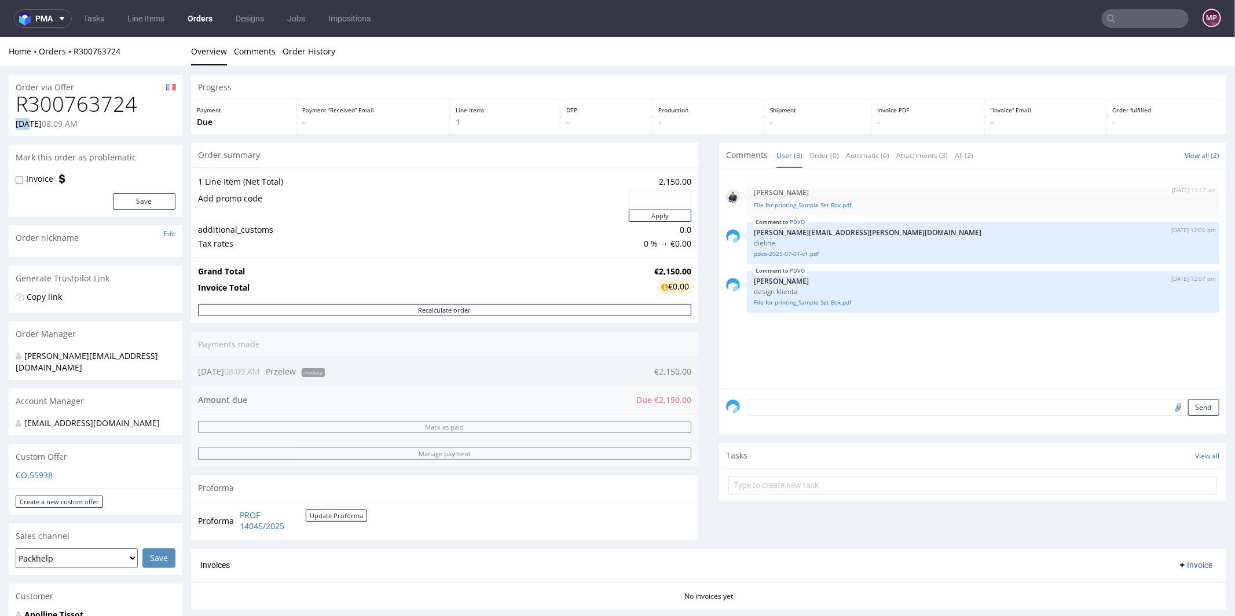
drag, startPoint x: 141, startPoint y: 112, endPoint x: 29, endPoint y: 116, distance: 112.5
click at [28, 116] on div "R300763724 01.07.2025 08:09 AM" at bounding box center [96, 113] width 174 height 43
drag, startPoint x: 134, startPoint y: 103, endPoint x: 15, endPoint y: 107, distance: 119.4
click at [16, 107] on h1 "R300763724" at bounding box center [96, 103] width 160 height 23
copy h1 "R300763724"
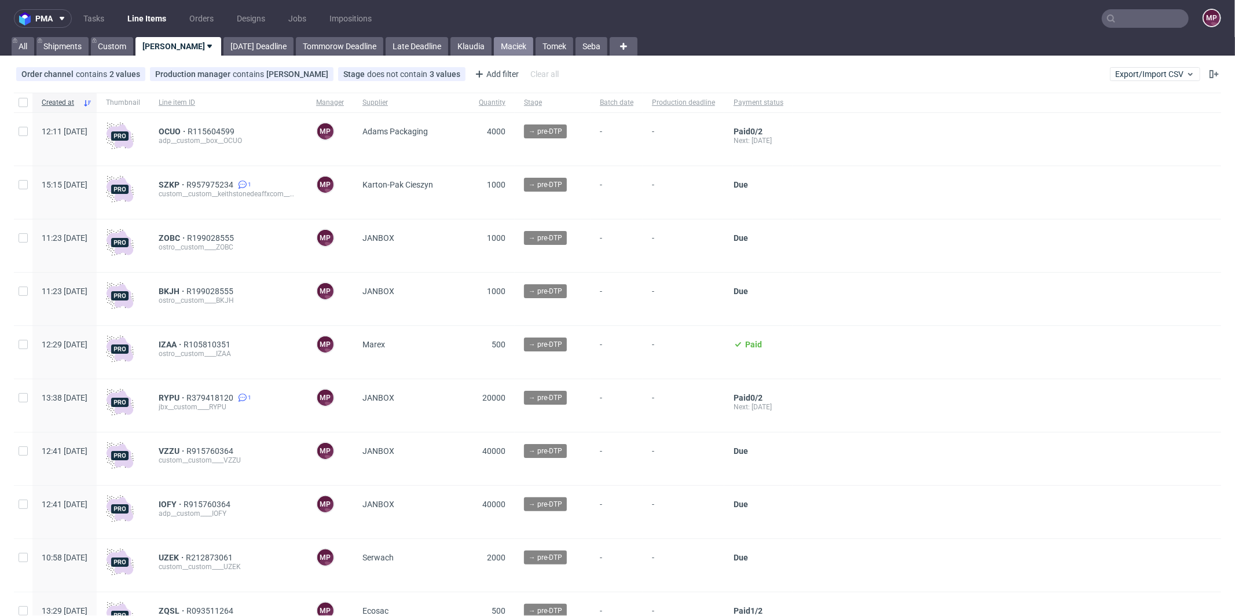
click at [494, 46] on link "Maciek" at bounding box center [513, 46] width 39 height 19
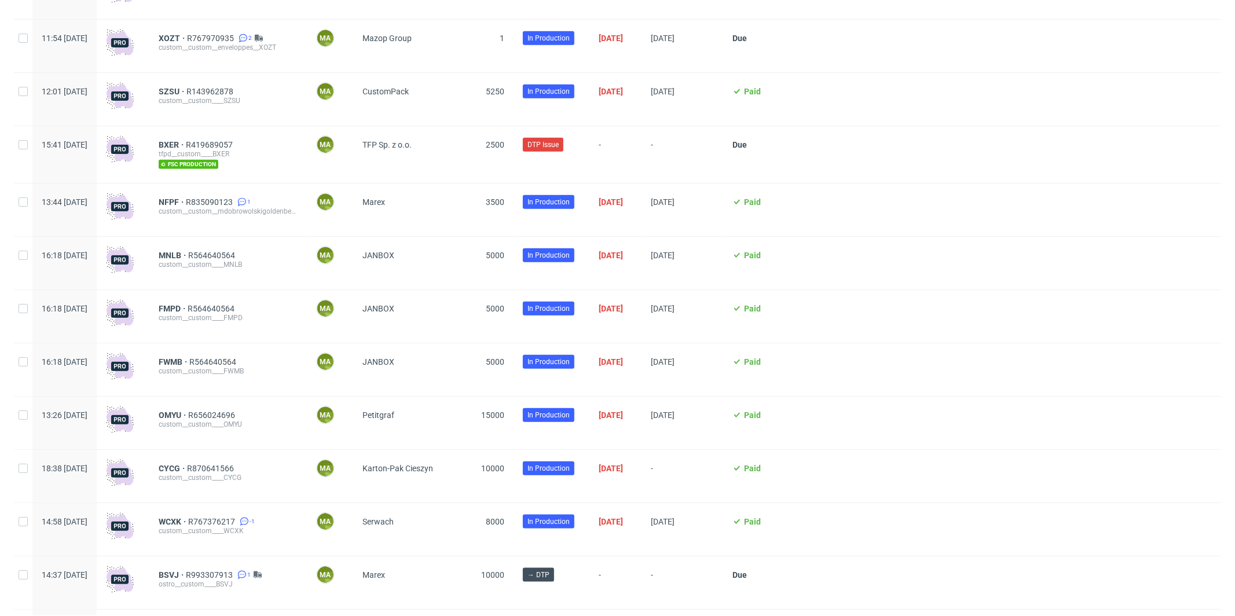
scroll to position [1125, 0]
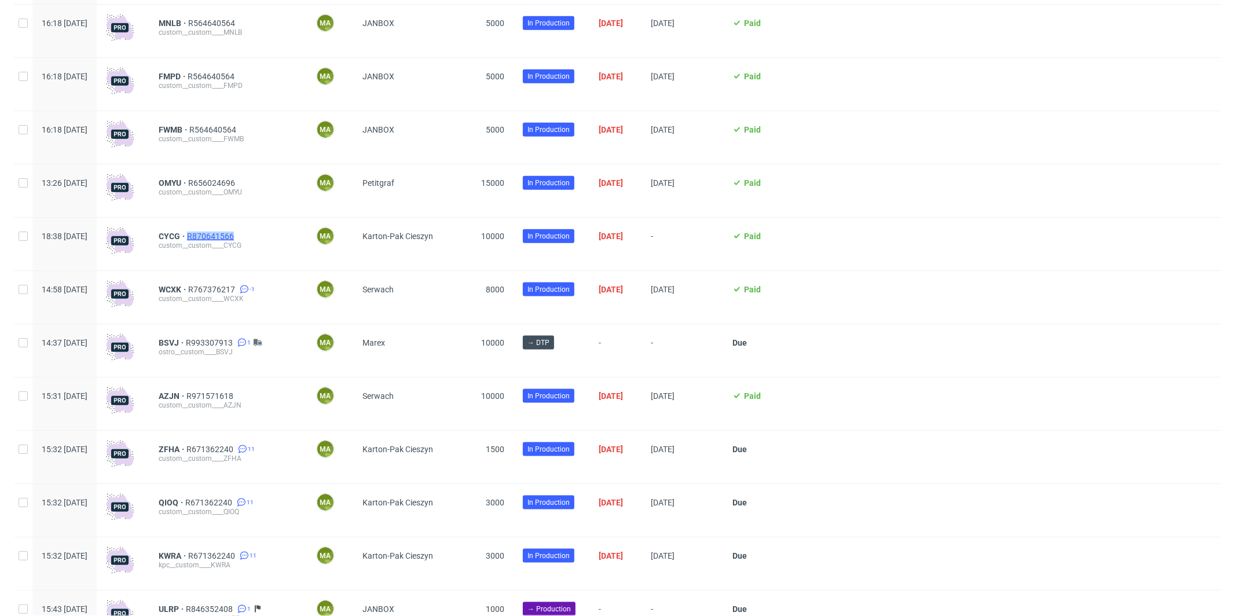
drag, startPoint x: 273, startPoint y: 236, endPoint x: 221, endPoint y: 239, distance: 52.2
click at [221, 239] on div "CYCG R870641566" at bounding box center [228, 236] width 139 height 9
copy span "R870641566"
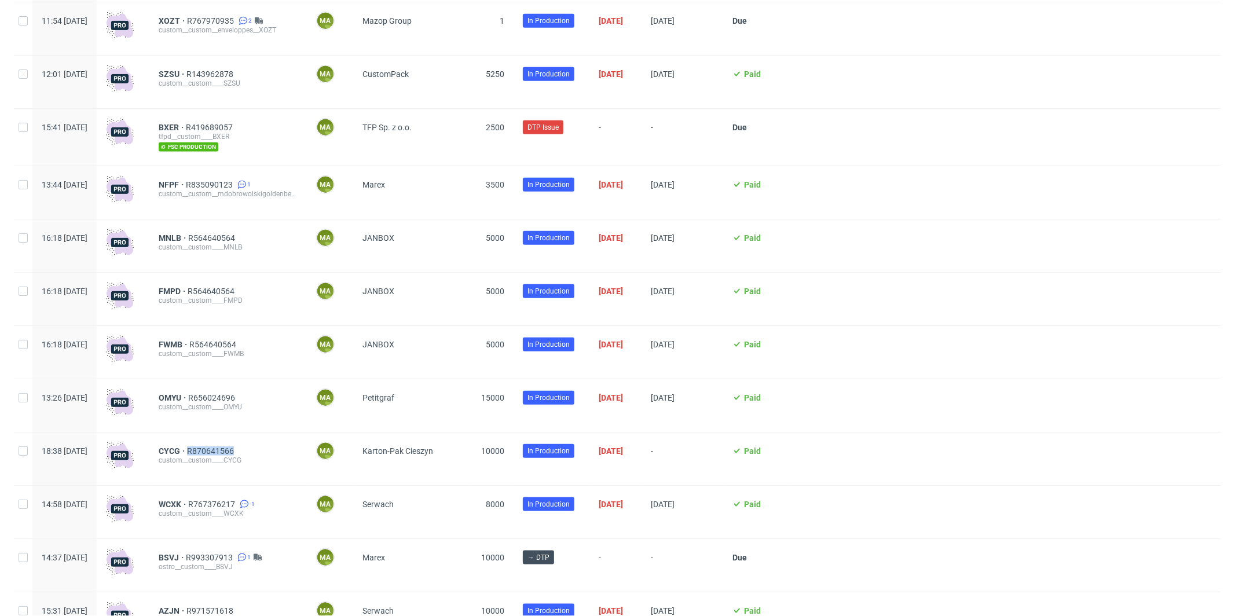
scroll to position [858, 0]
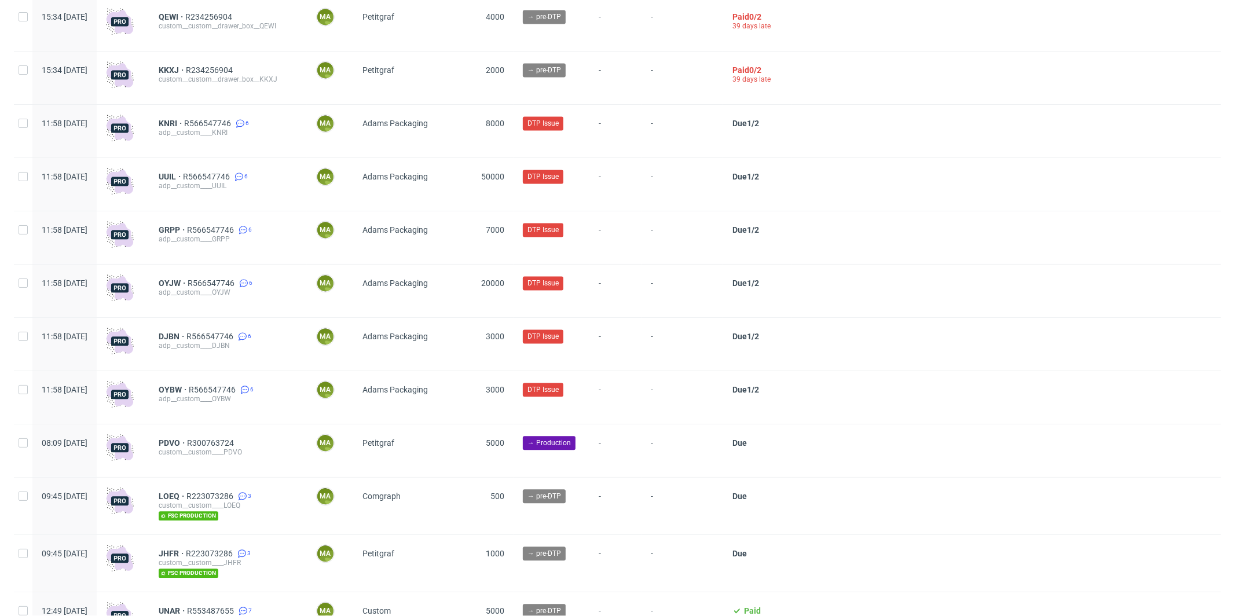
scroll to position [2121, 0]
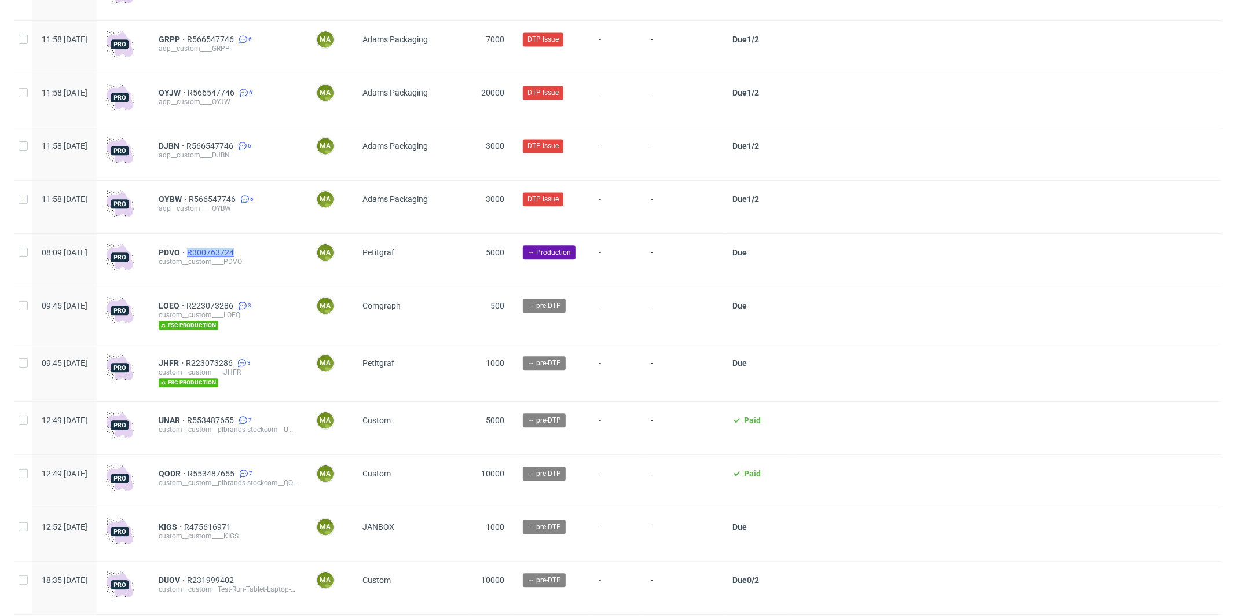
drag, startPoint x: 272, startPoint y: 256, endPoint x: 222, endPoint y: 258, distance: 49.9
click at [222, 257] on div "PDVO R300763724" at bounding box center [228, 252] width 139 height 9
copy span "R300763724"
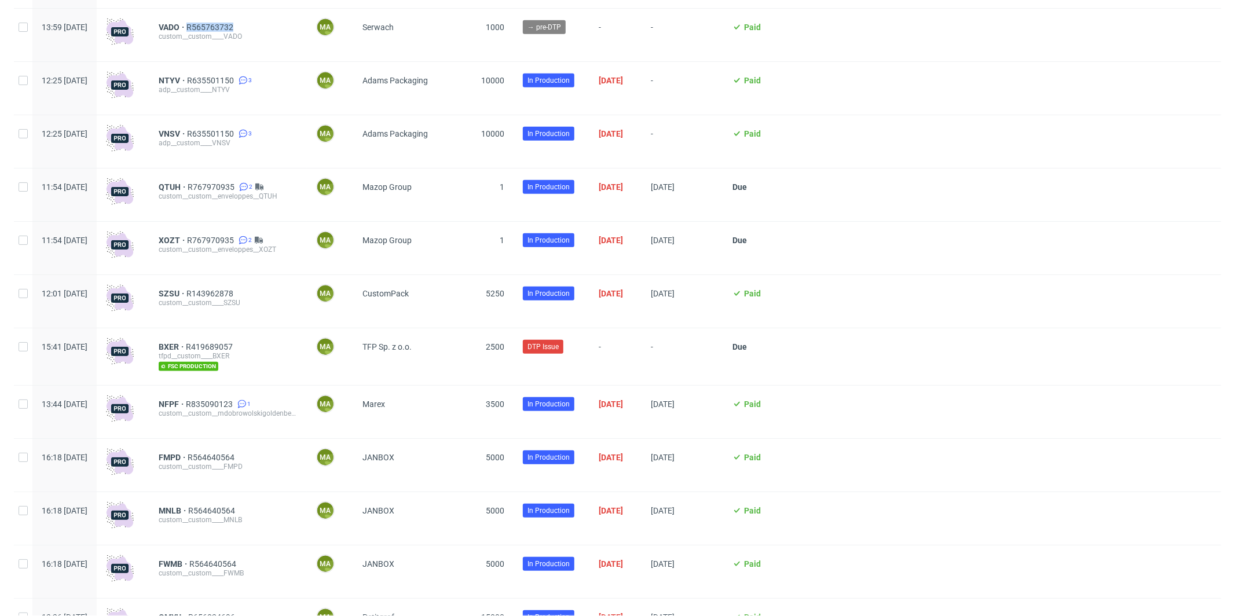
scroll to position [0, 0]
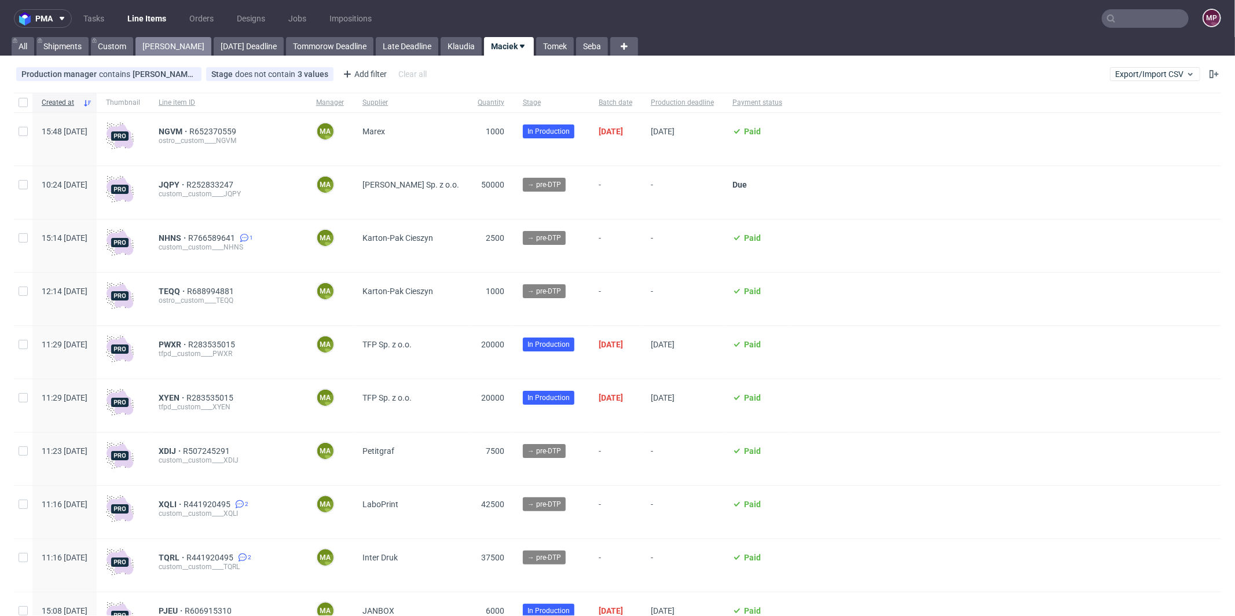
click at [153, 48] on link "Michał P." at bounding box center [174, 46] width 76 height 19
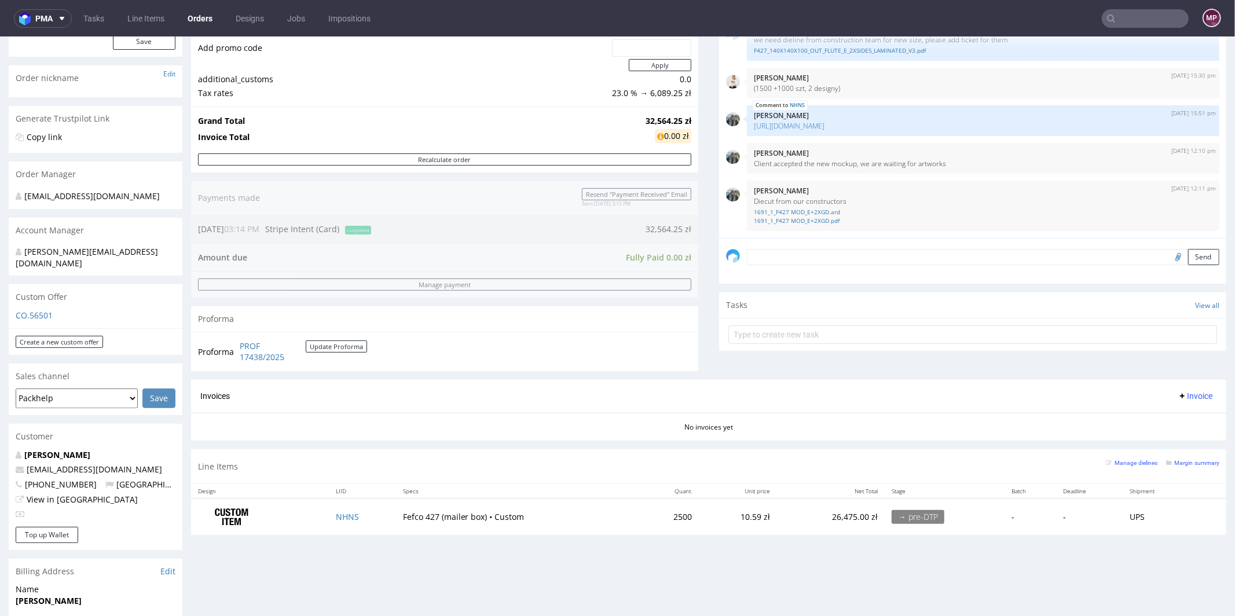
scroll to position [394, 0]
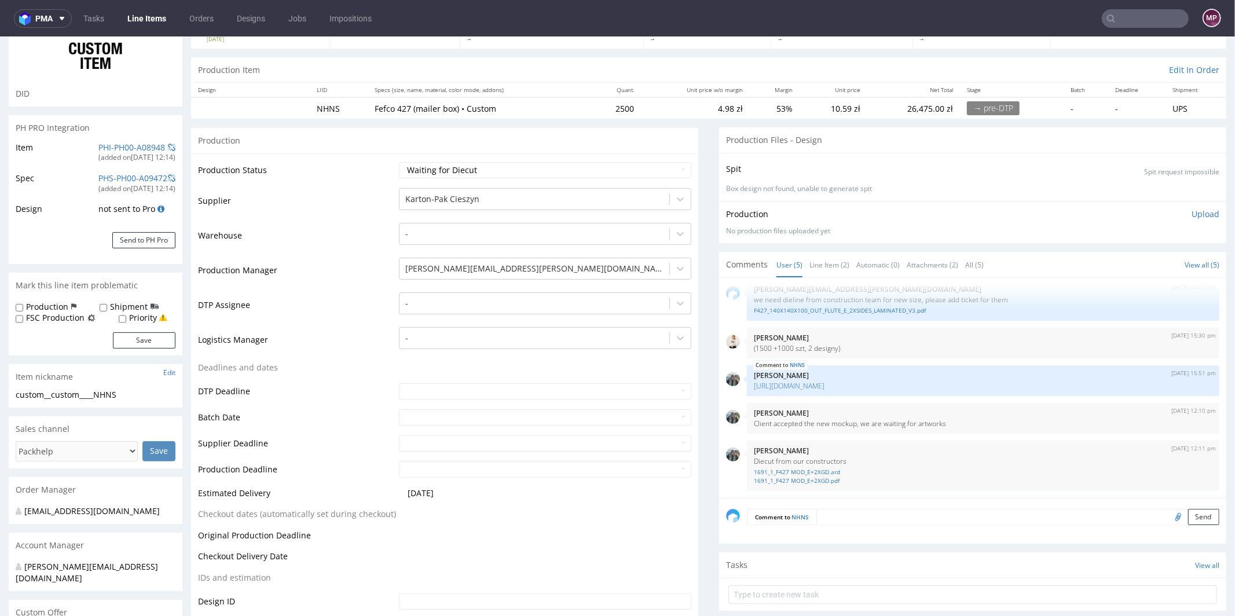
scroll to position [153, 0]
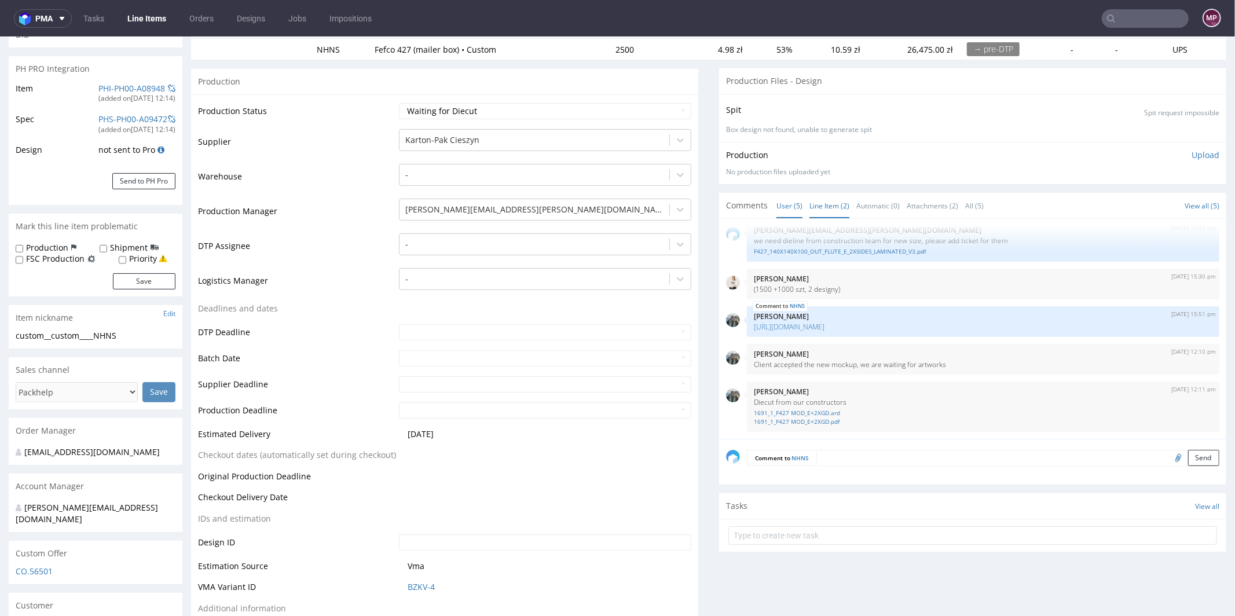
click at [821, 200] on link "Line Item (2)" at bounding box center [830, 205] width 40 height 25
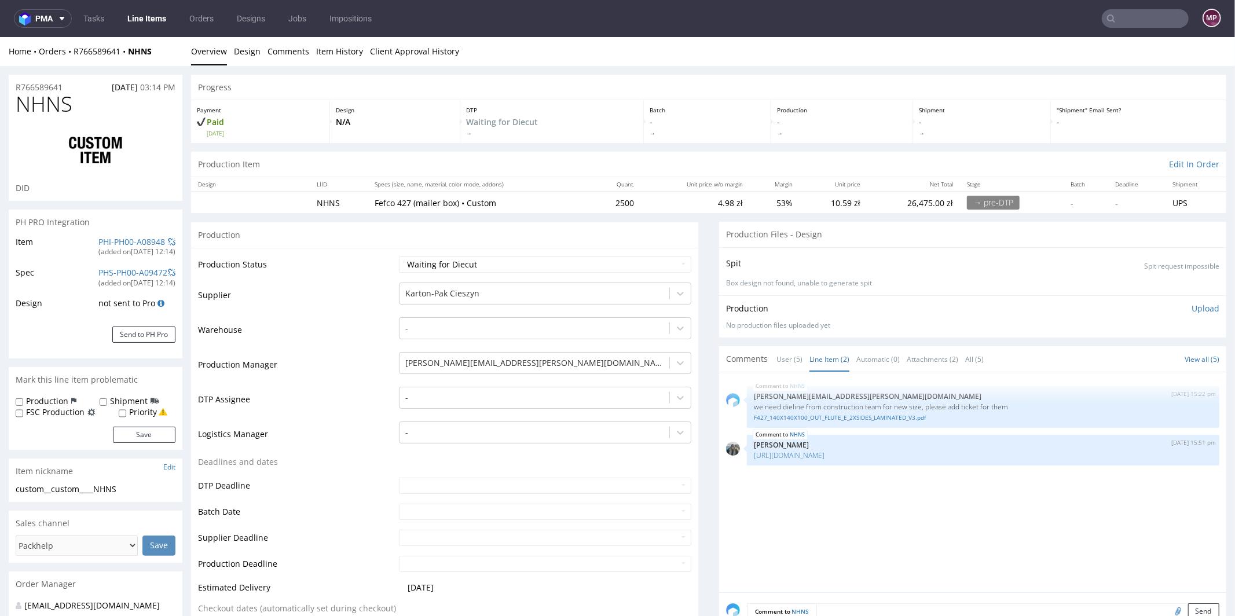
scroll to position [0, 0]
drag, startPoint x: 71, startPoint y: 85, endPoint x: 13, endPoint y: 86, distance: 57.9
click at [13, 86] on div "R766589641 18.08.2025 03:14 PM" at bounding box center [96, 83] width 174 height 19
copy p "R766589641"
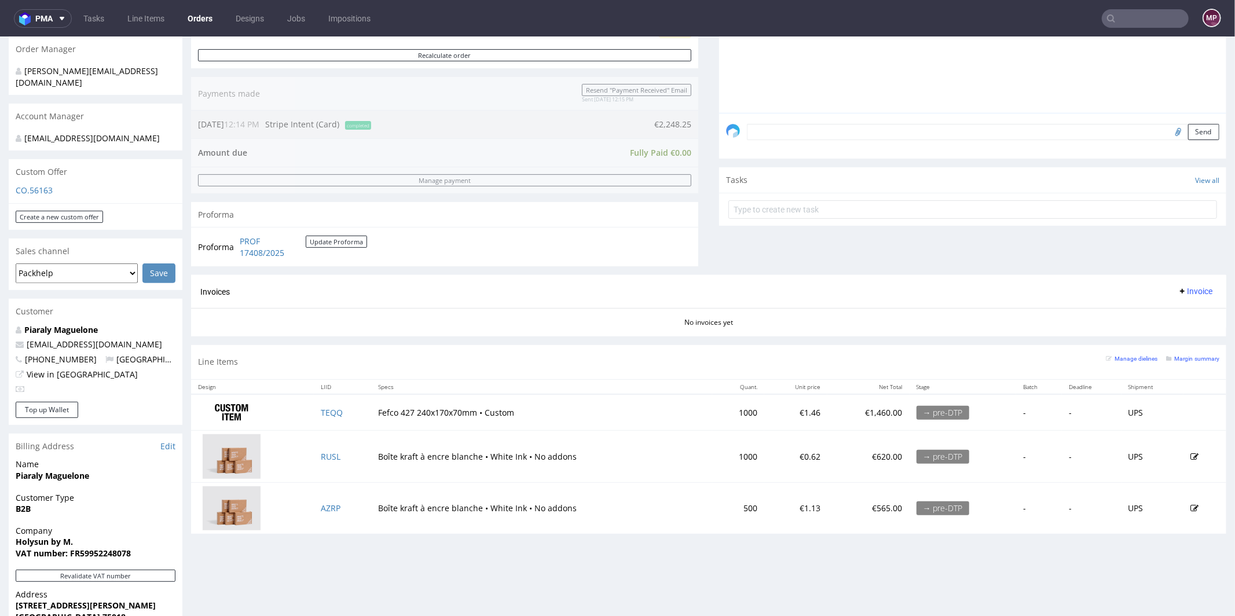
scroll to position [19, 0]
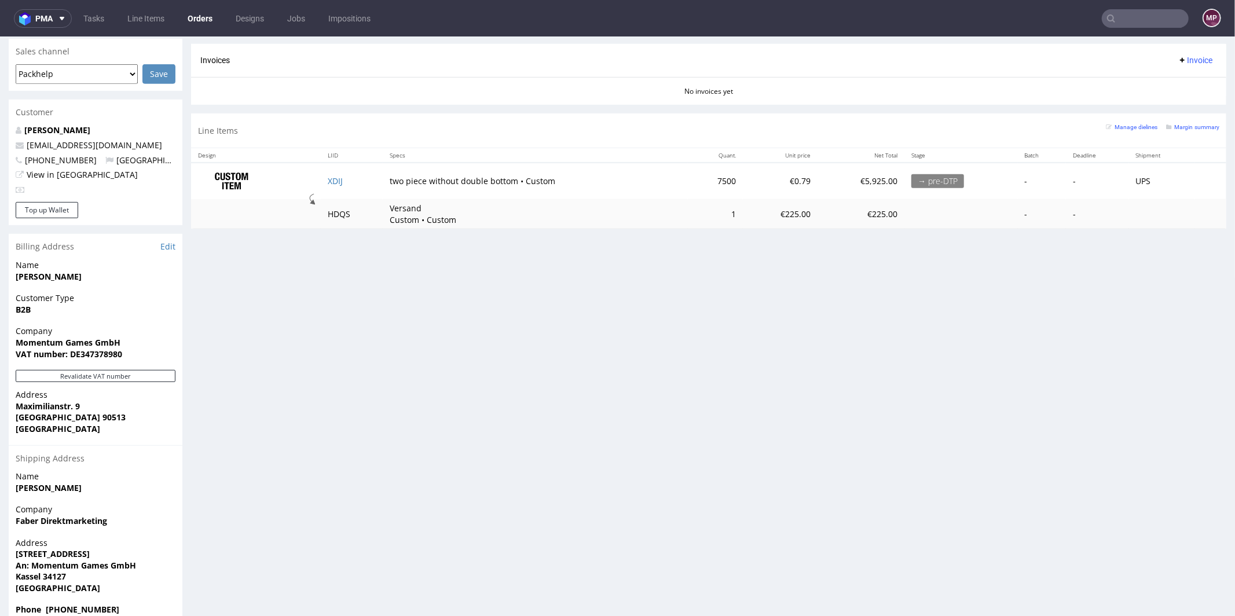
scroll to position [496, 0]
click at [356, 177] on td "XDIJ" at bounding box center [352, 180] width 62 height 36
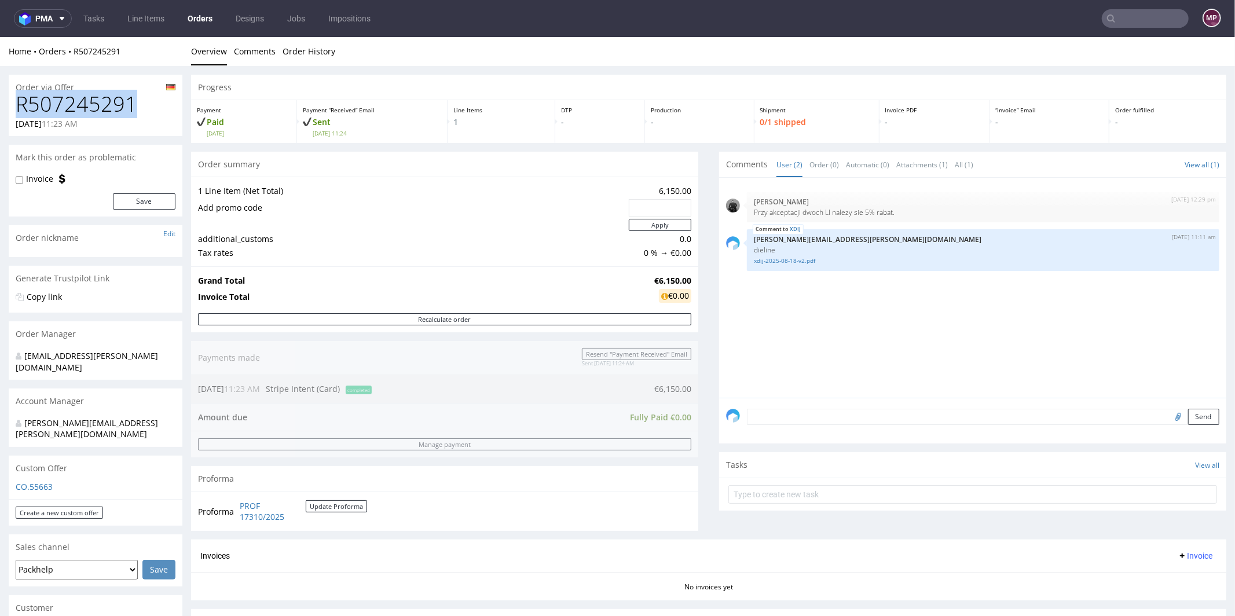
drag, startPoint x: 148, startPoint y: 108, endPoint x: 20, endPoint y: 109, distance: 127.4
click at [20, 109] on h1 "R507245291" at bounding box center [96, 103] width 160 height 23
copy h1 "R507245291"
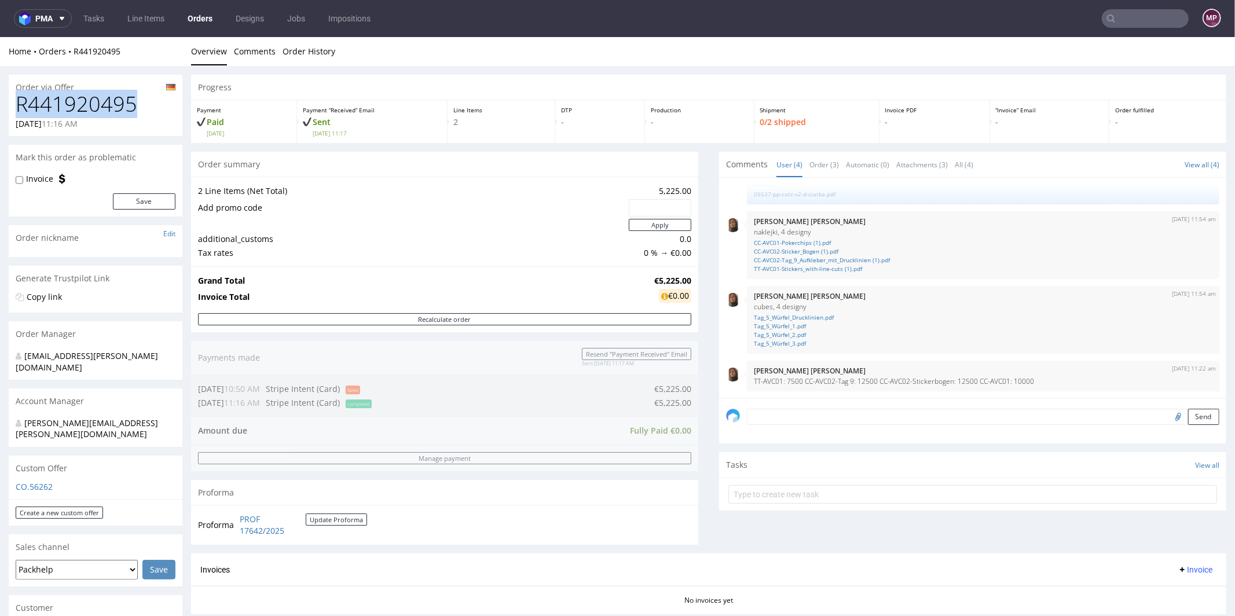
drag, startPoint x: 151, startPoint y: 109, endPoint x: 17, endPoint y: 104, distance: 133.9
click at [17, 104] on h1 "R441920495" at bounding box center [96, 103] width 160 height 23
copy h1 "R441920495"
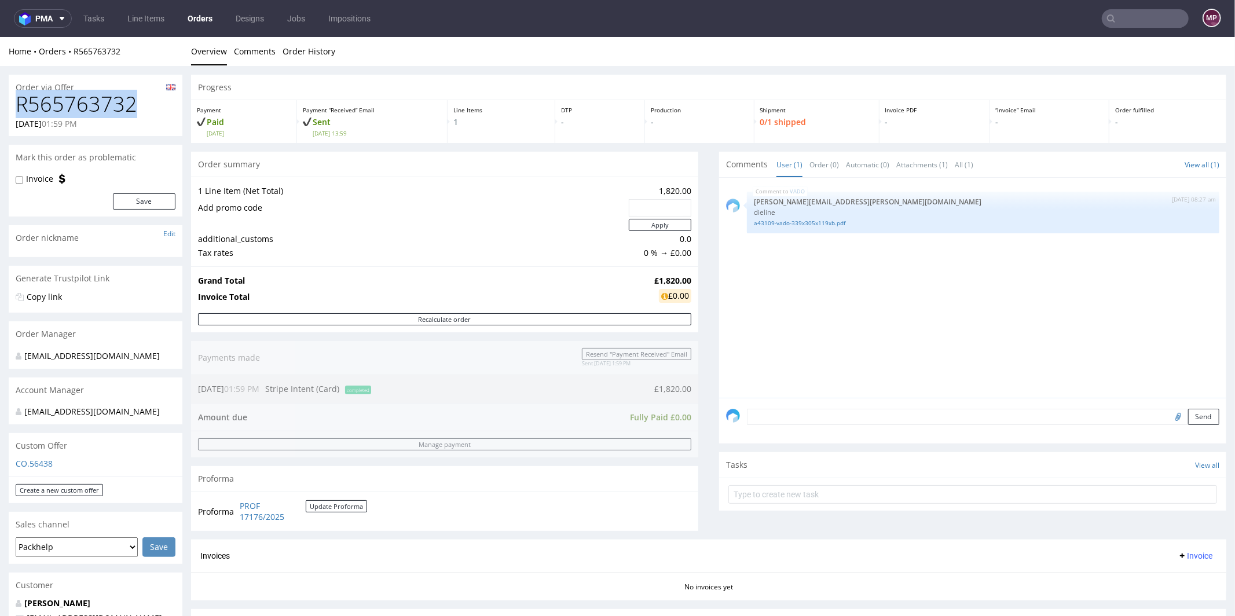
drag, startPoint x: 150, startPoint y: 108, endPoint x: 10, endPoint y: 111, distance: 139.6
click at [10, 111] on div "R565763732 [DATE] 01:59 PM" at bounding box center [96, 113] width 174 height 43
copy h1 "R565763732"
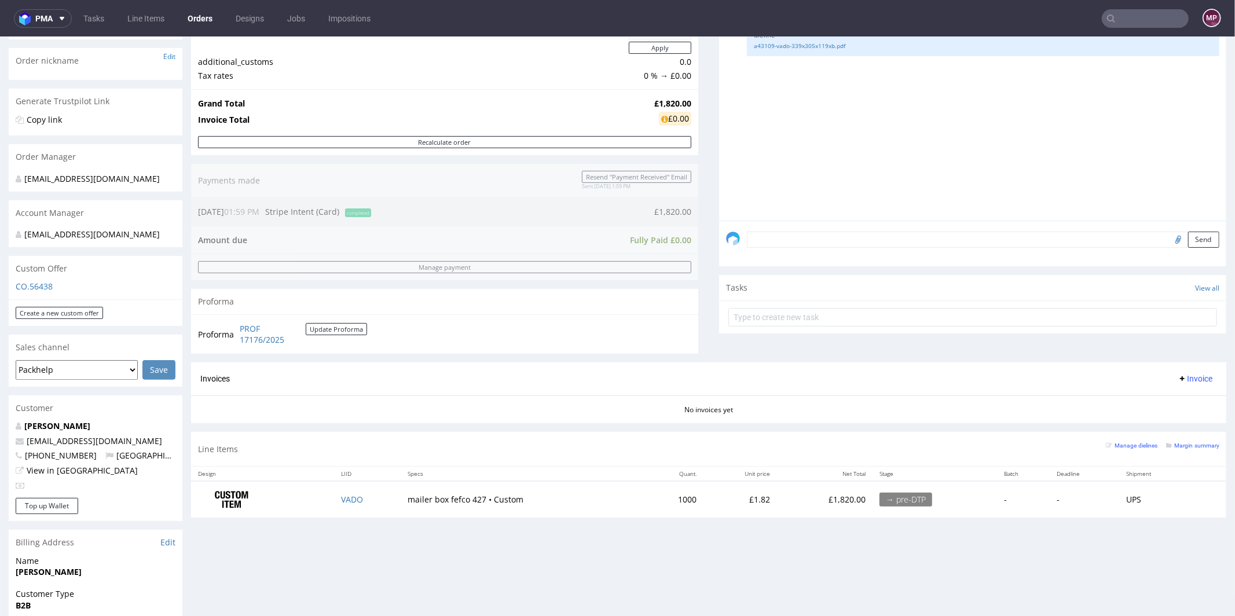
scroll to position [250, 0]
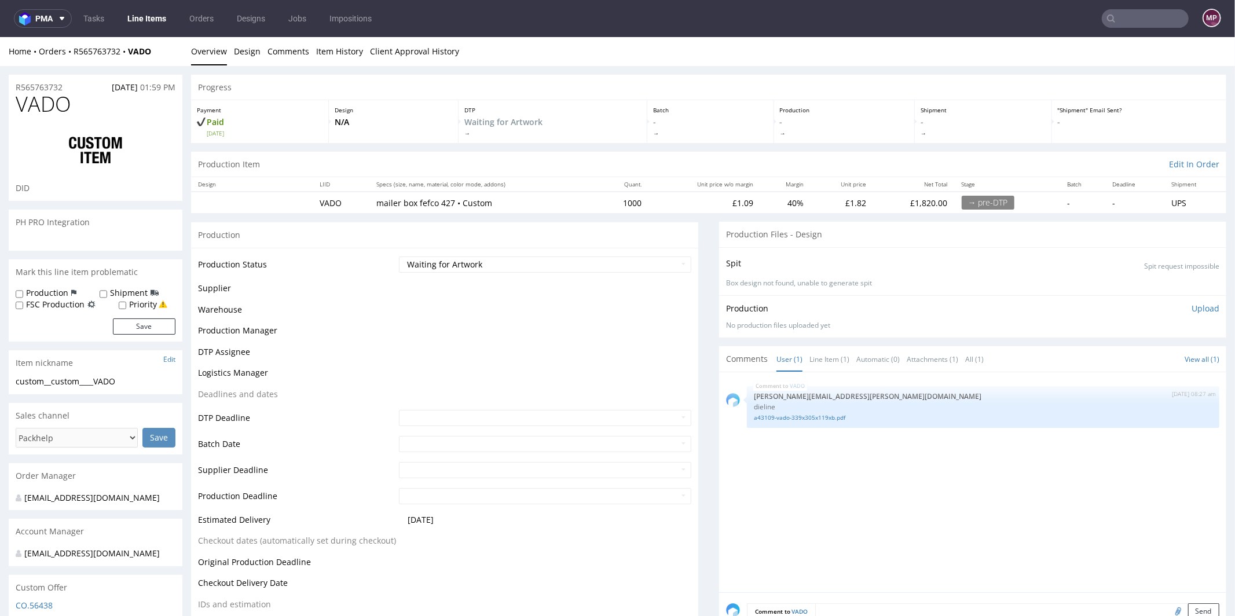
select select "in_progress"
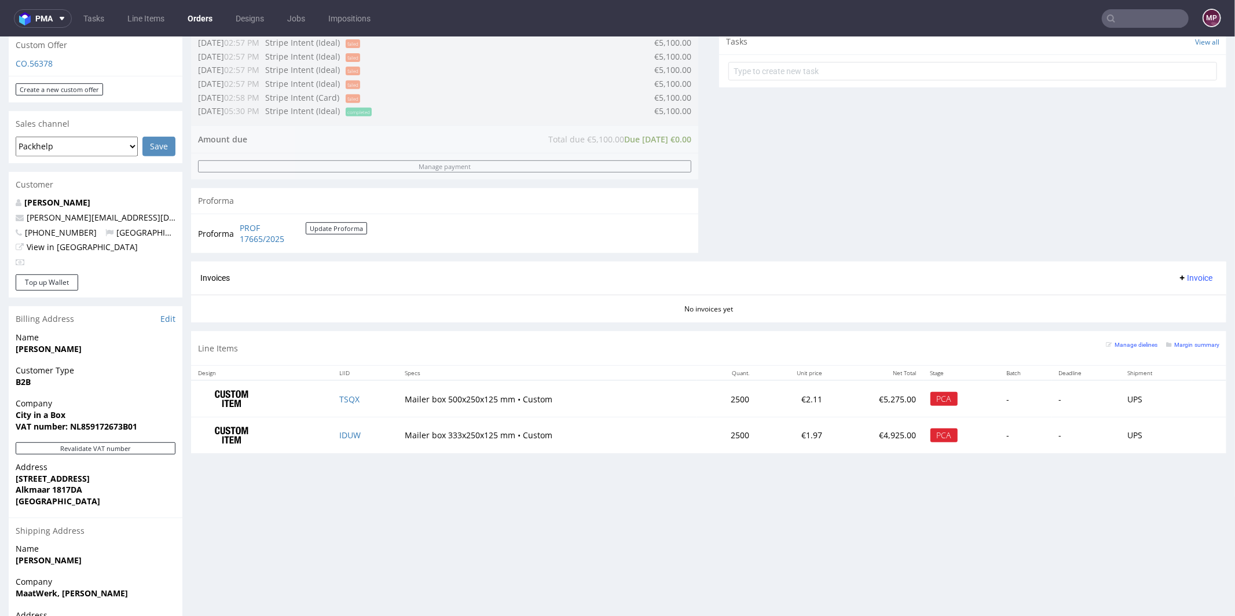
scroll to position [485, 0]
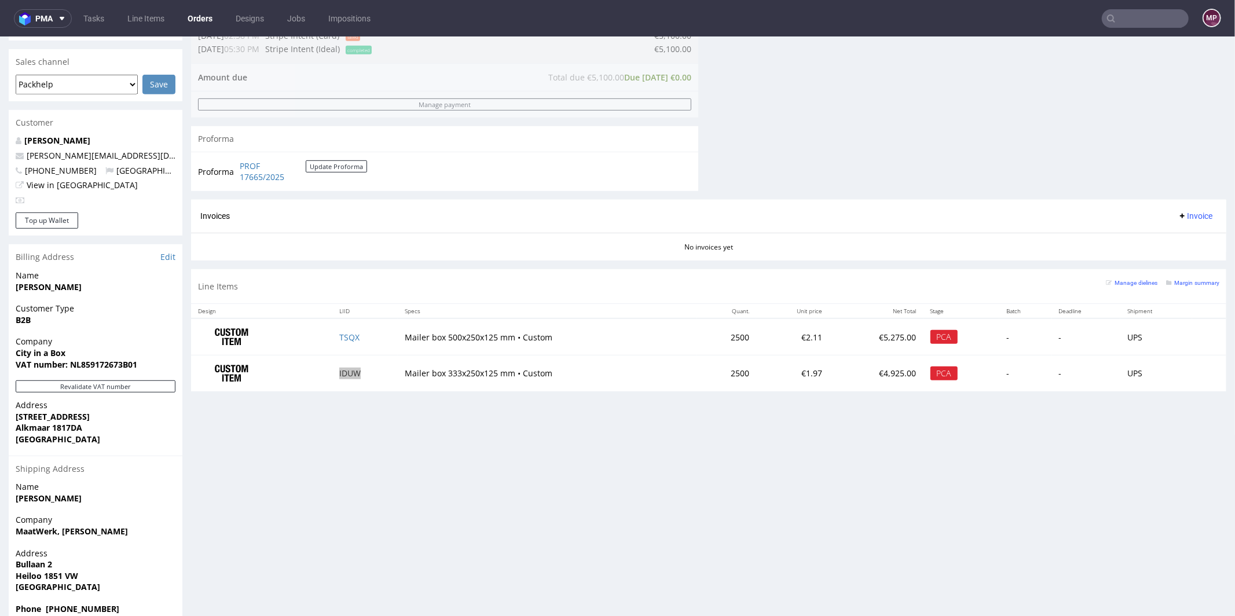
click at [1132, 21] on input "text" at bounding box center [1145, 18] width 87 height 19
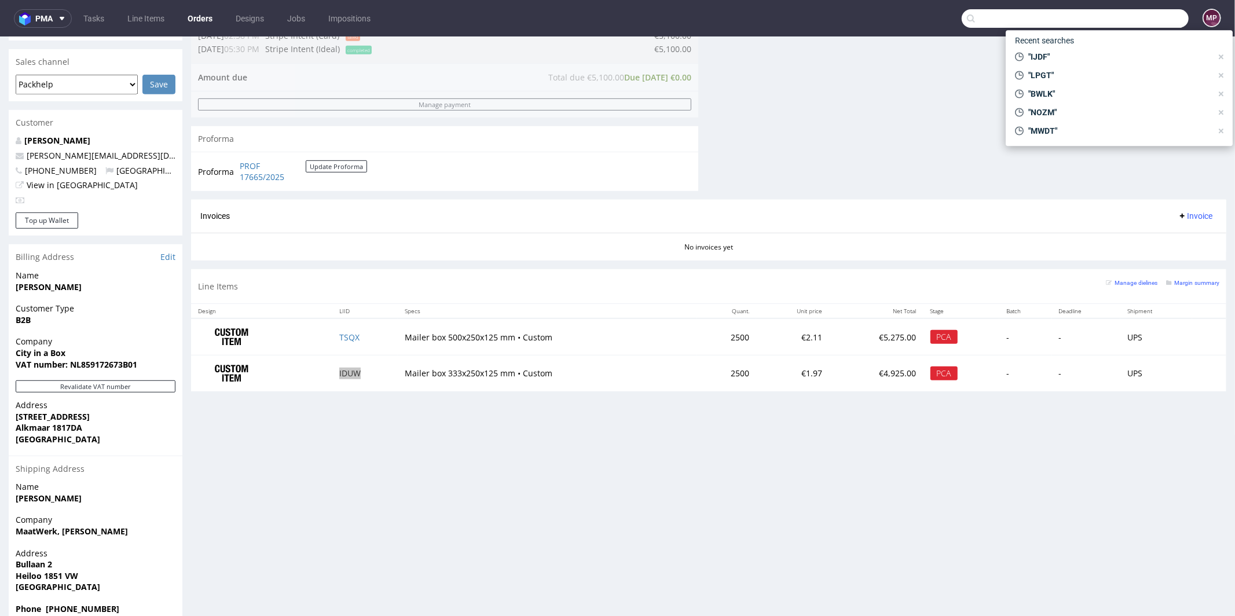
paste input "R115604599"
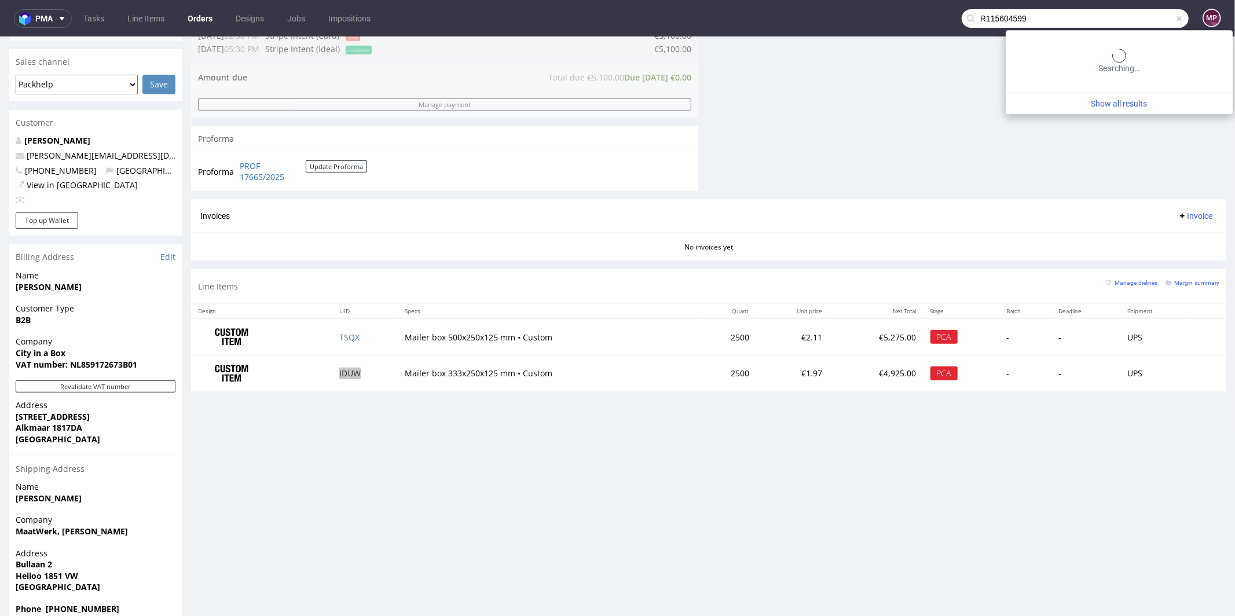
type input "R115604599"
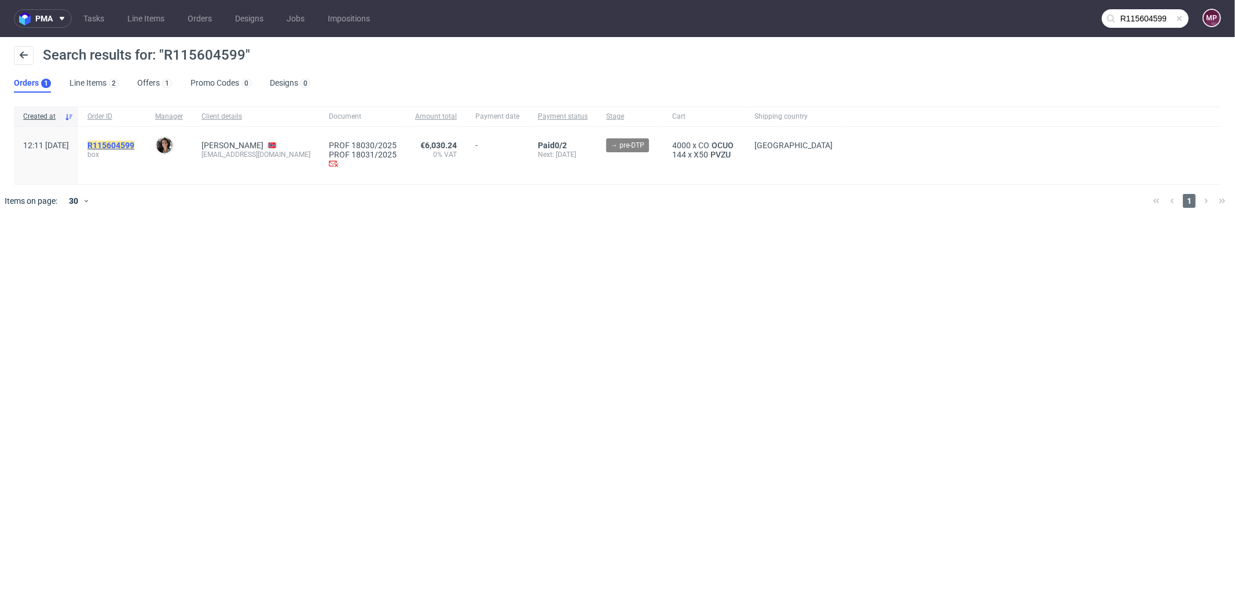
click at [126, 142] on mark "R115604599" at bounding box center [110, 145] width 47 height 9
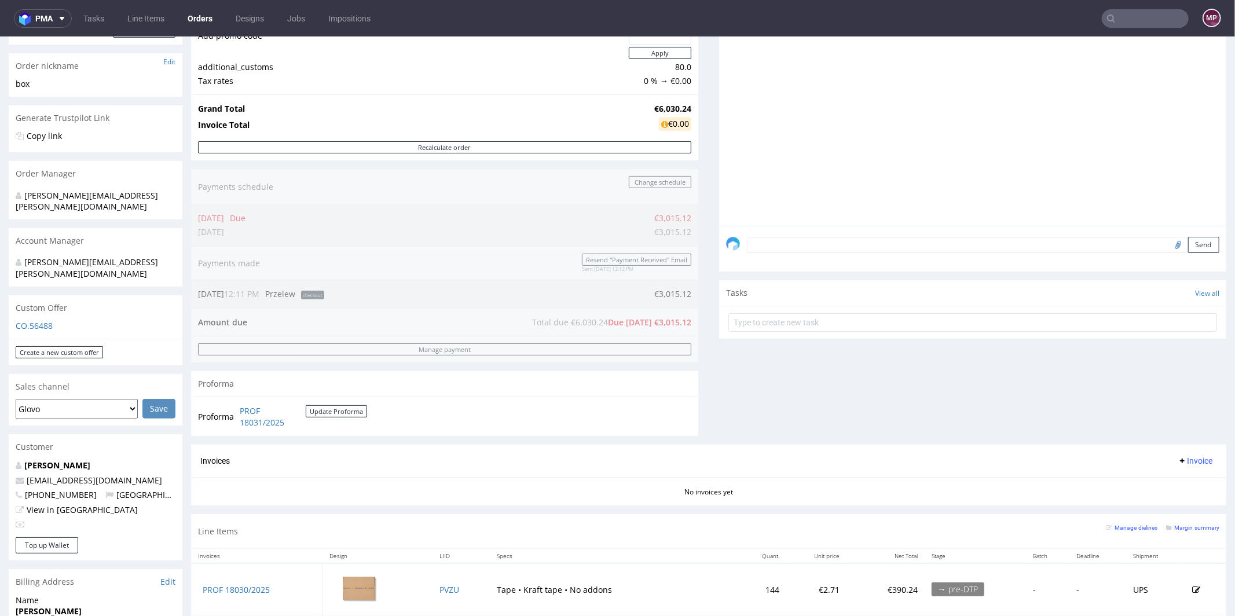
scroll to position [423, 0]
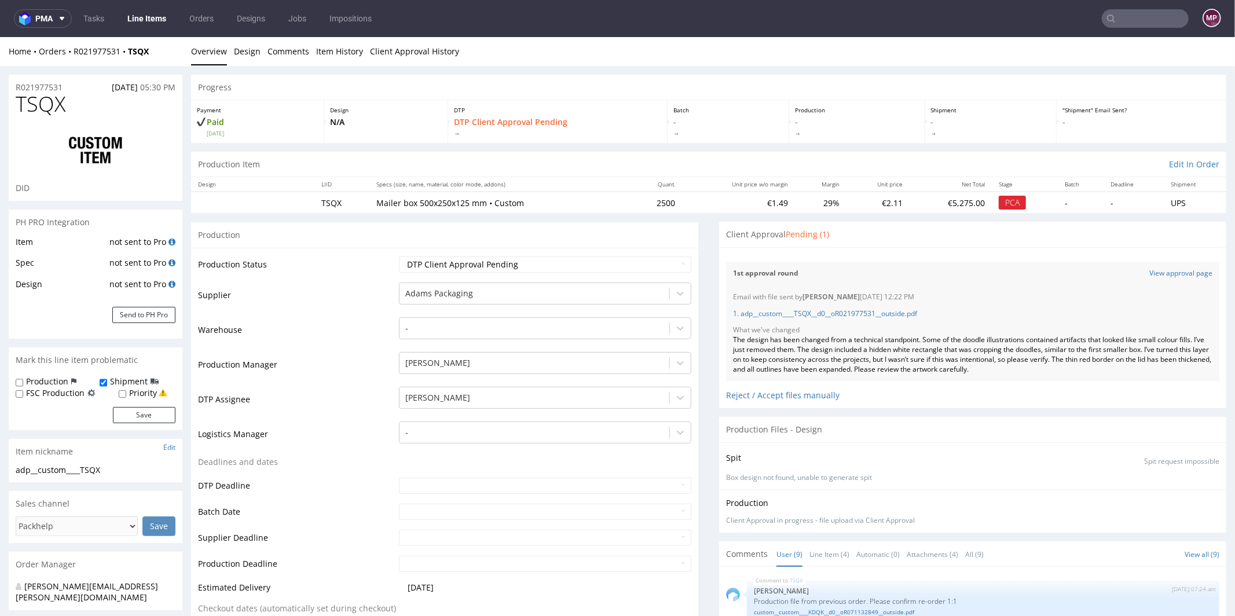
scroll to position [194, 0]
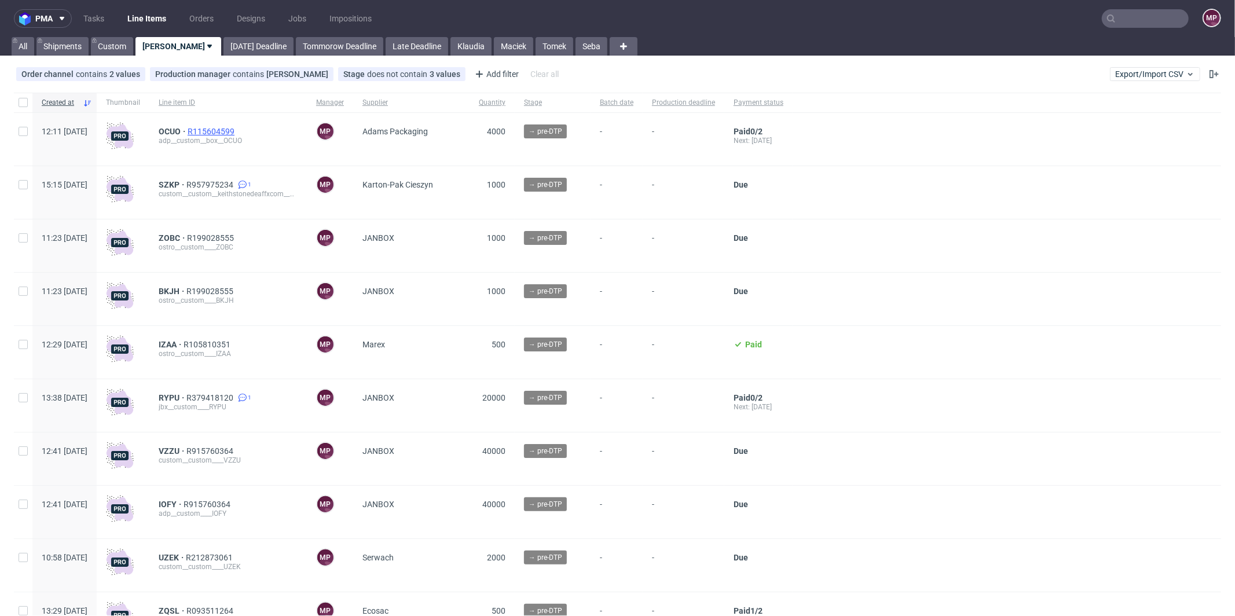
click at [237, 132] on span "R115604599" at bounding box center [212, 131] width 49 height 9
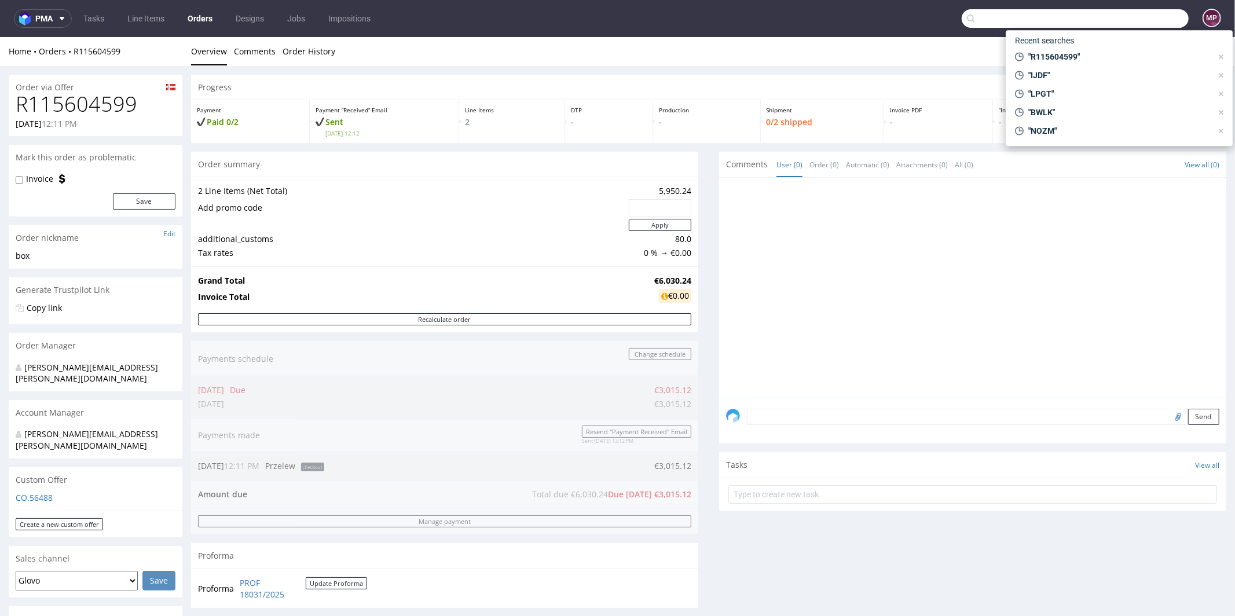
click at [1129, 19] on input "text" at bounding box center [1075, 18] width 227 height 19
paste input "LPGT"
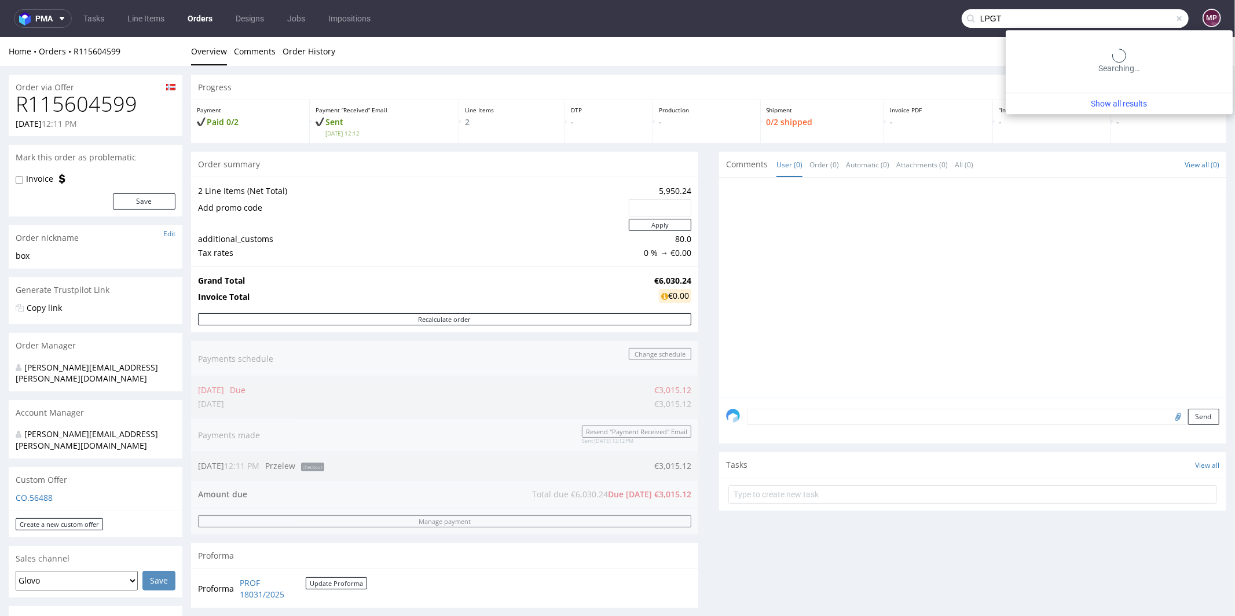
type input "LPGT"
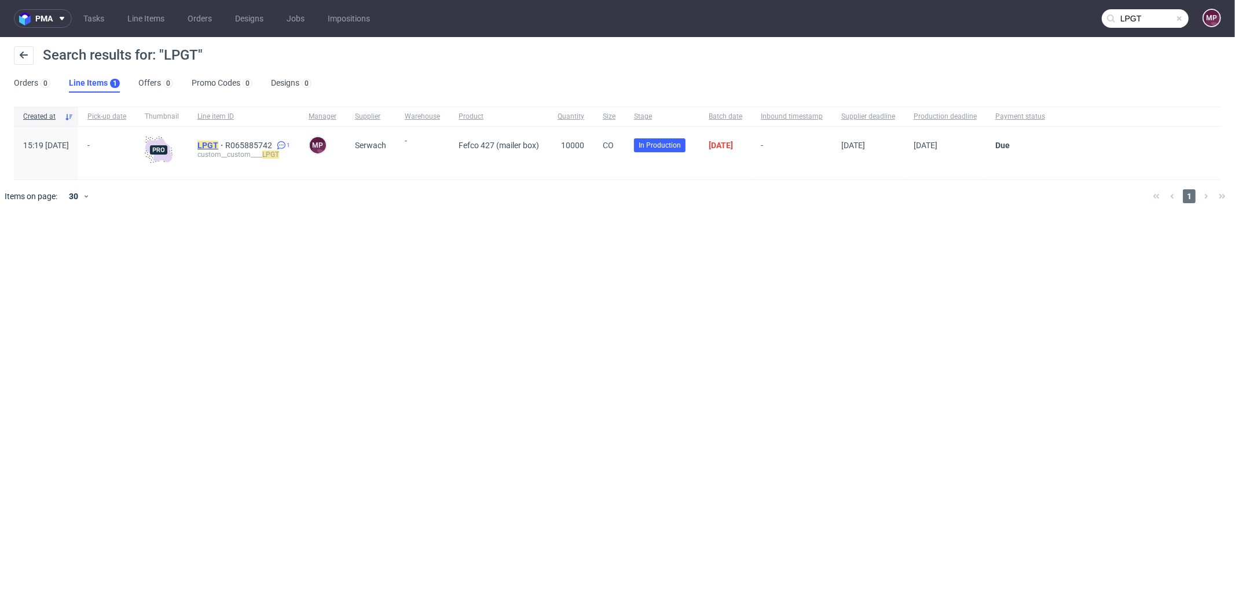
click at [218, 142] on mark "LPGT" at bounding box center [207, 145] width 21 height 9
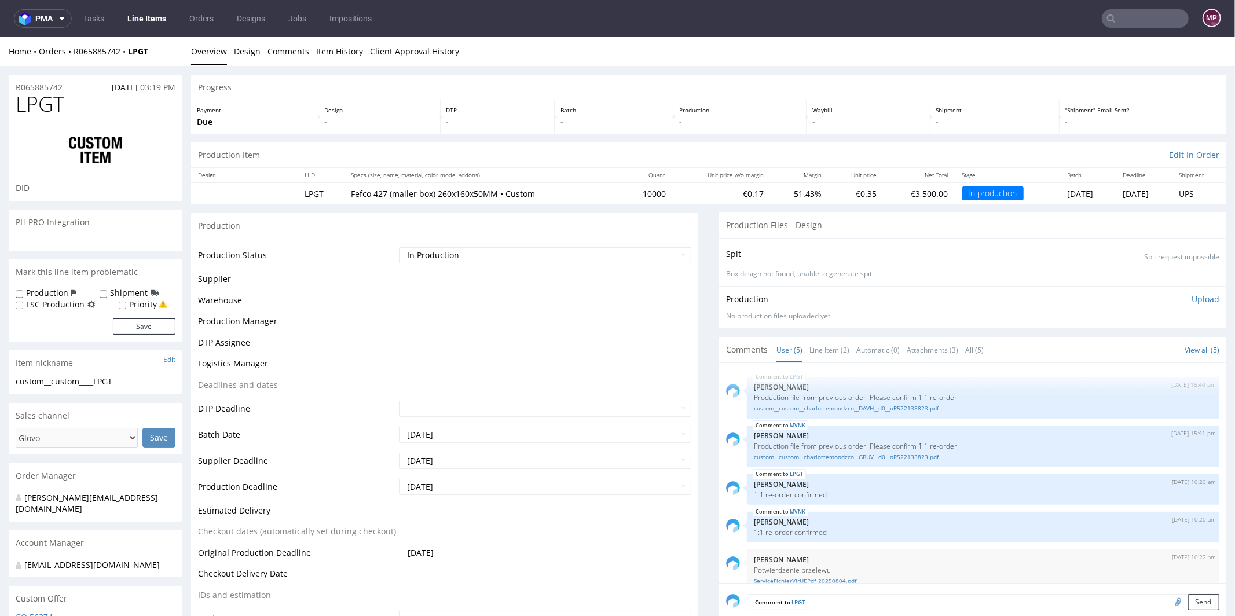
scroll to position [15, 0]
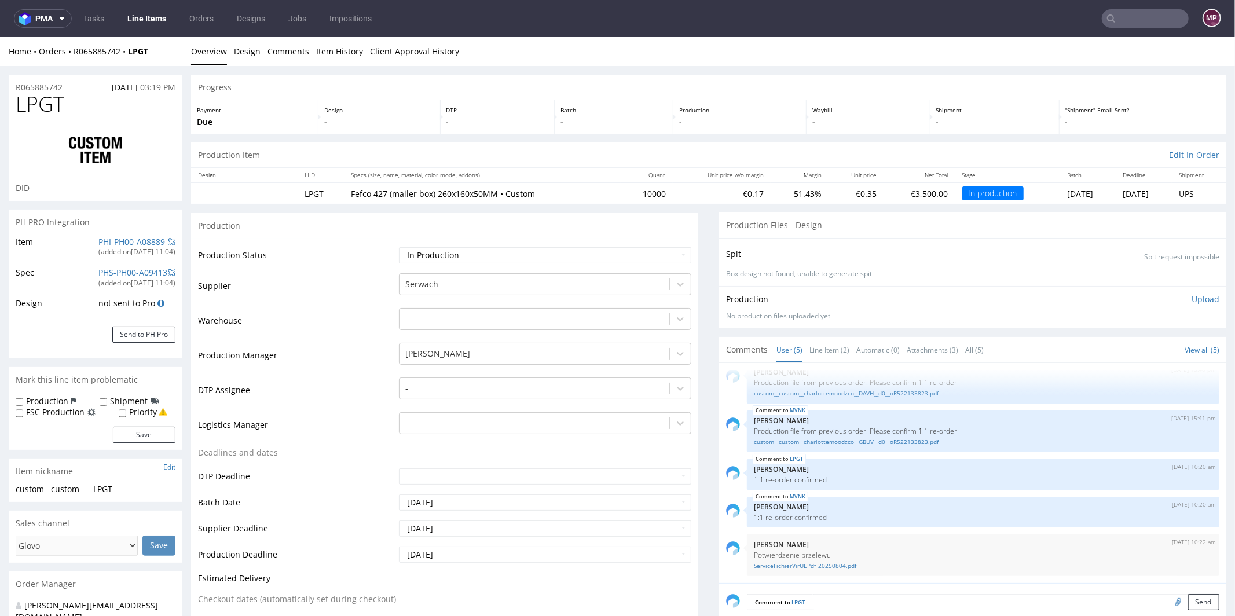
click at [327, 411] on td "Logistics Manager" at bounding box center [297, 428] width 198 height 35
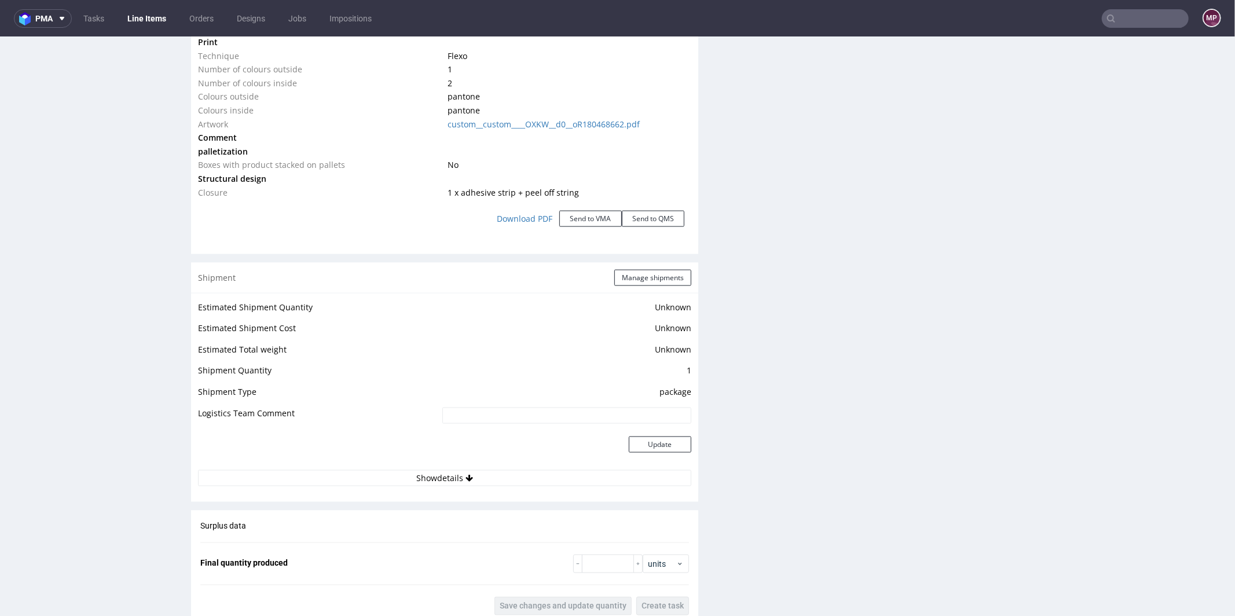
scroll to position [1416, 0]
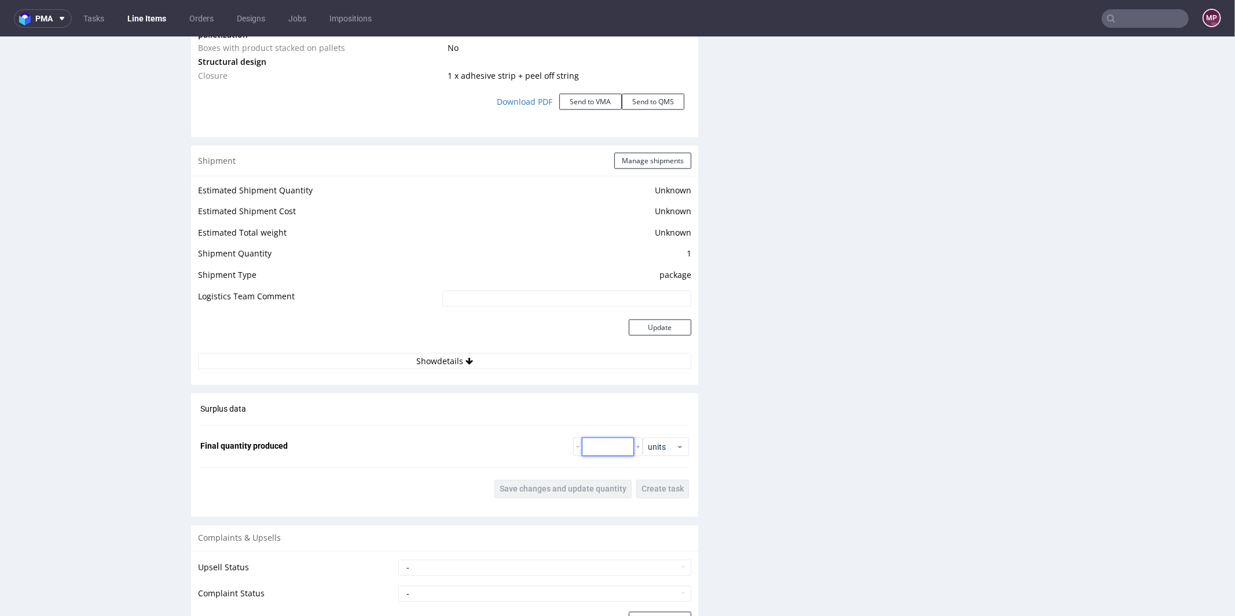
click at [590, 447] on input "number" at bounding box center [608, 446] width 52 height 19
type input "10200"
click at [565, 485] on span "Save changes and update quantity" at bounding box center [563, 489] width 127 height 8
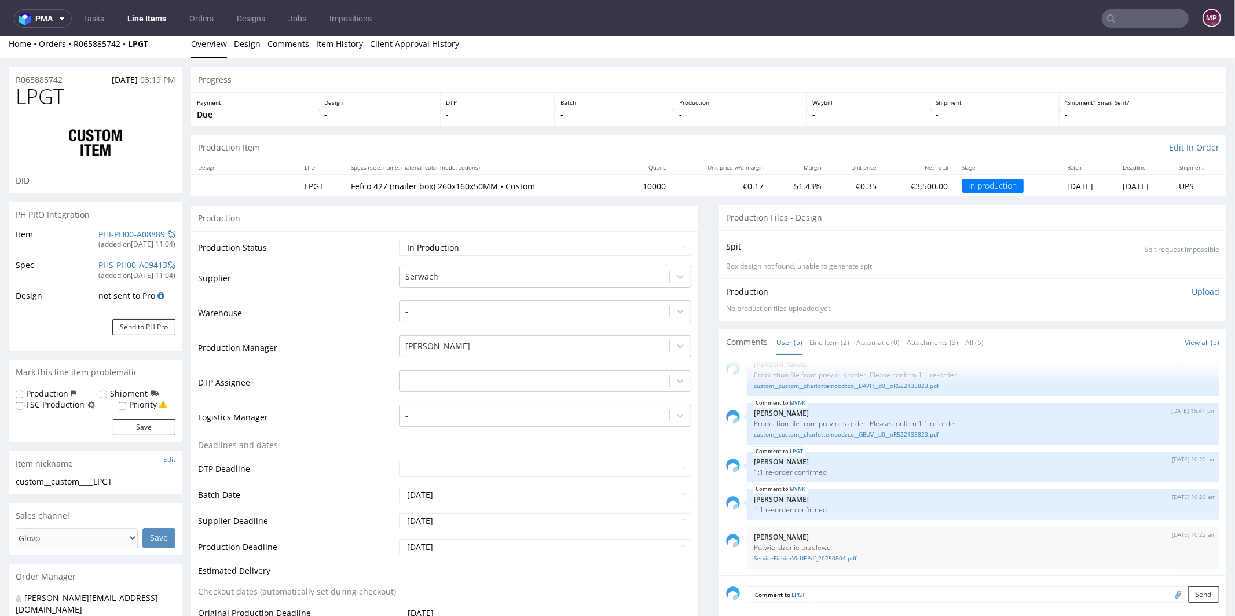
scroll to position [0, 0]
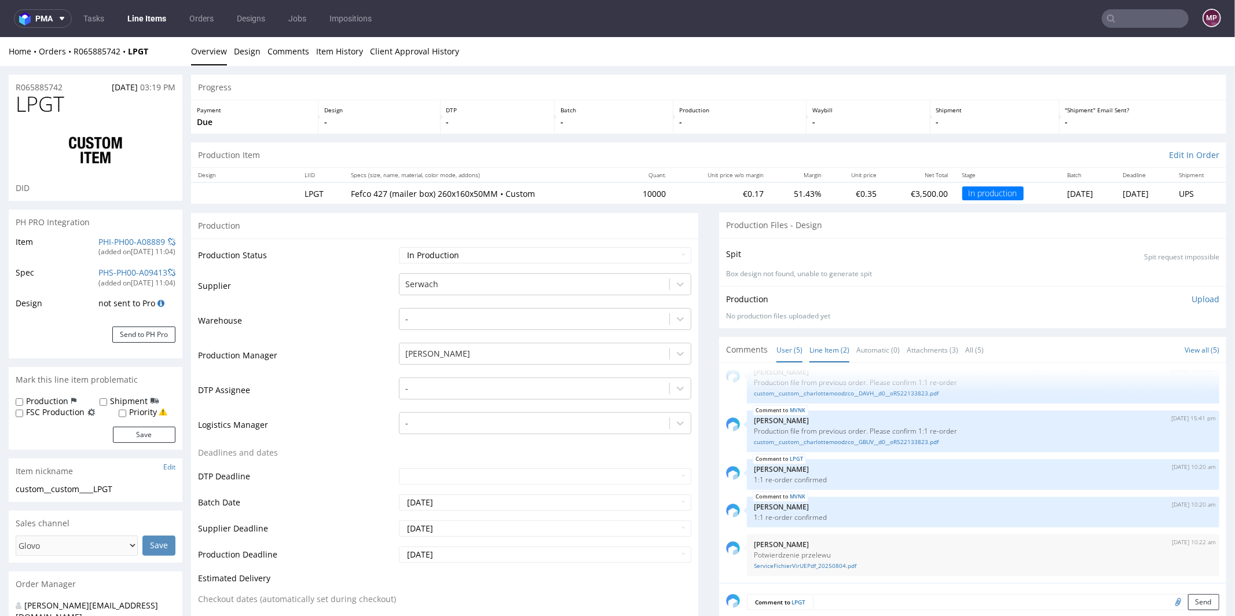
click at [810, 348] on link "Line Item (2)" at bounding box center [830, 349] width 40 height 25
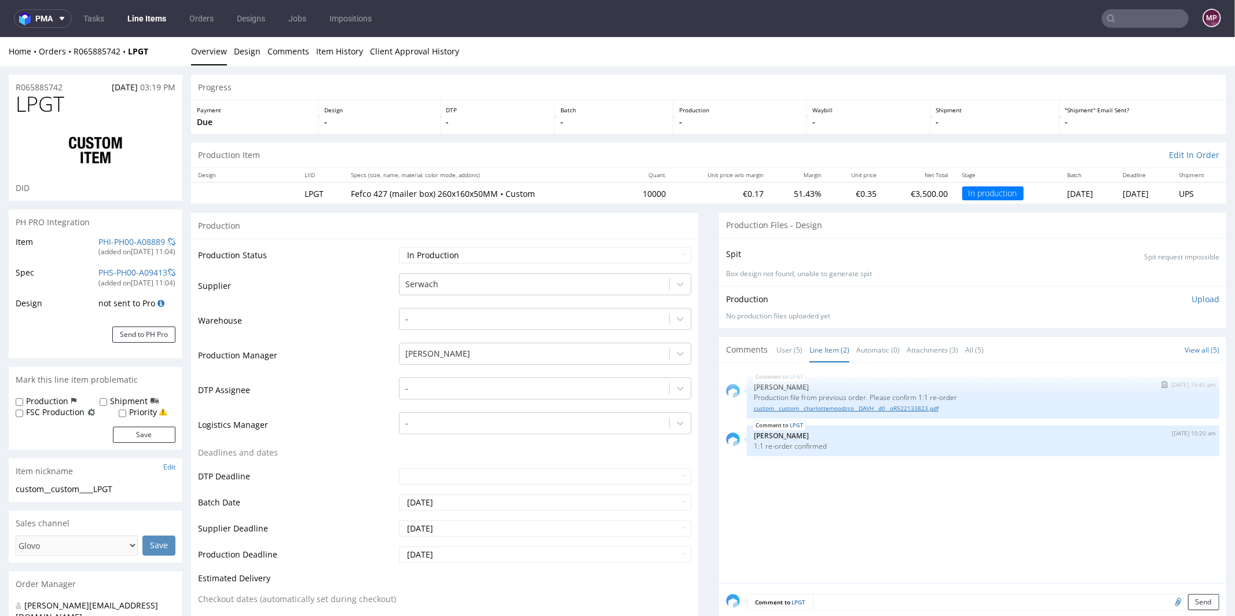
click at [815, 408] on link "custom__custom__charlottemoodzco__DAVH__d0__oR522133823.pdf" at bounding box center [983, 408] width 459 height 9
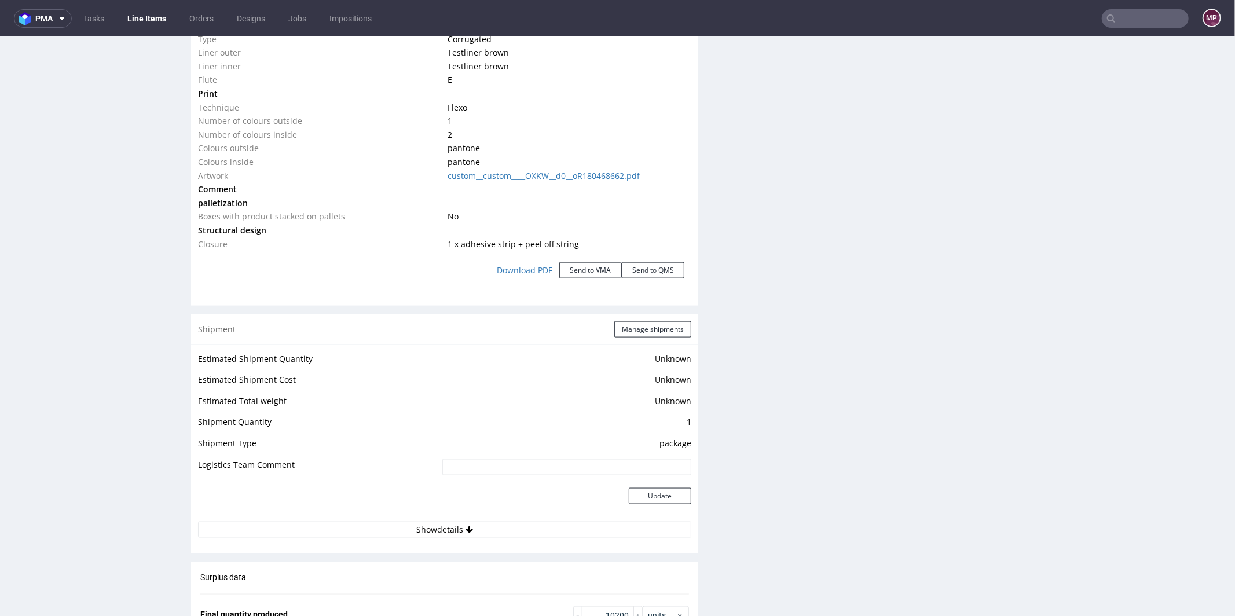
scroll to position [1295, 0]
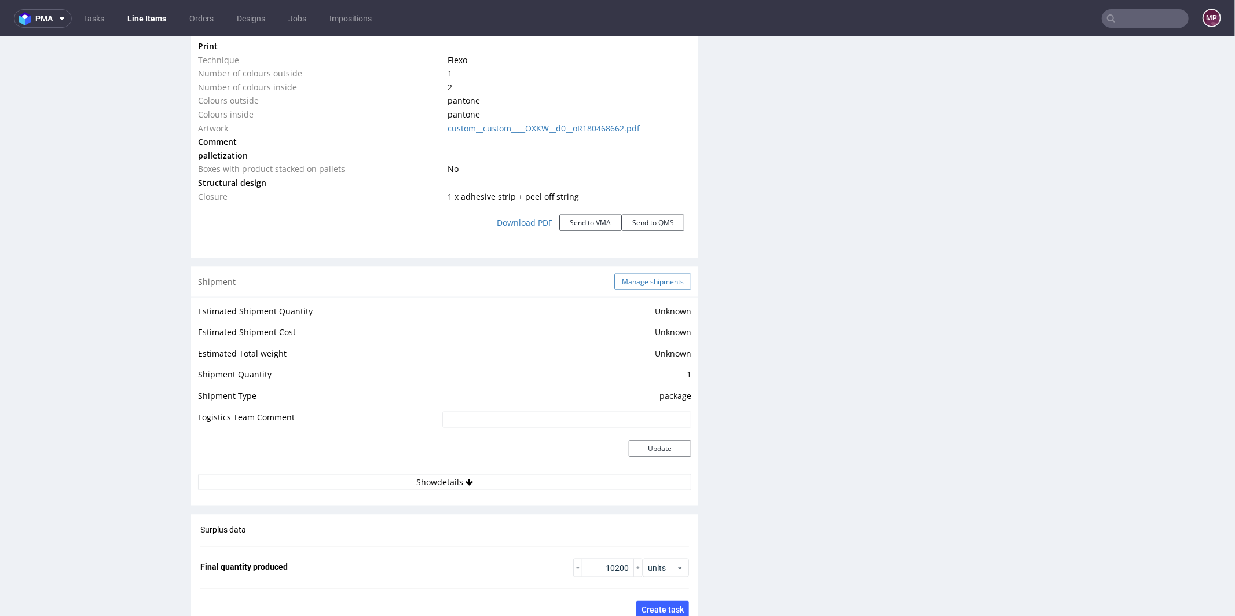
click at [634, 281] on button "Manage shipments" at bounding box center [652, 281] width 77 height 16
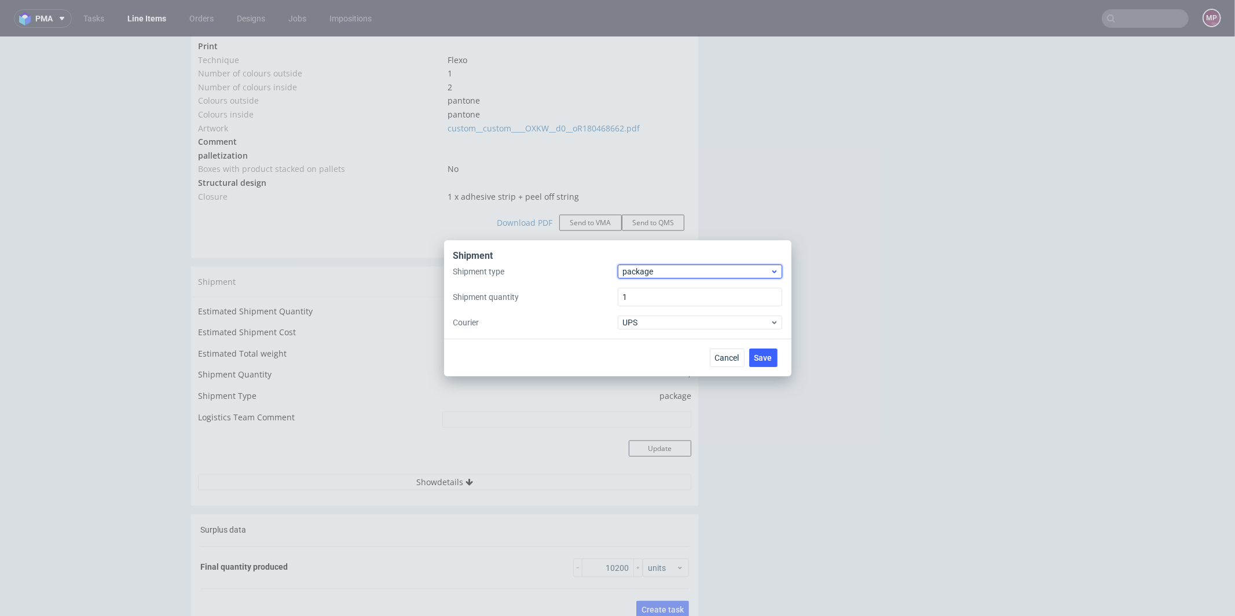
click at [657, 273] on span "package" at bounding box center [697, 272] width 148 height 12
click at [643, 290] on div "pallet" at bounding box center [700, 296] width 155 height 21
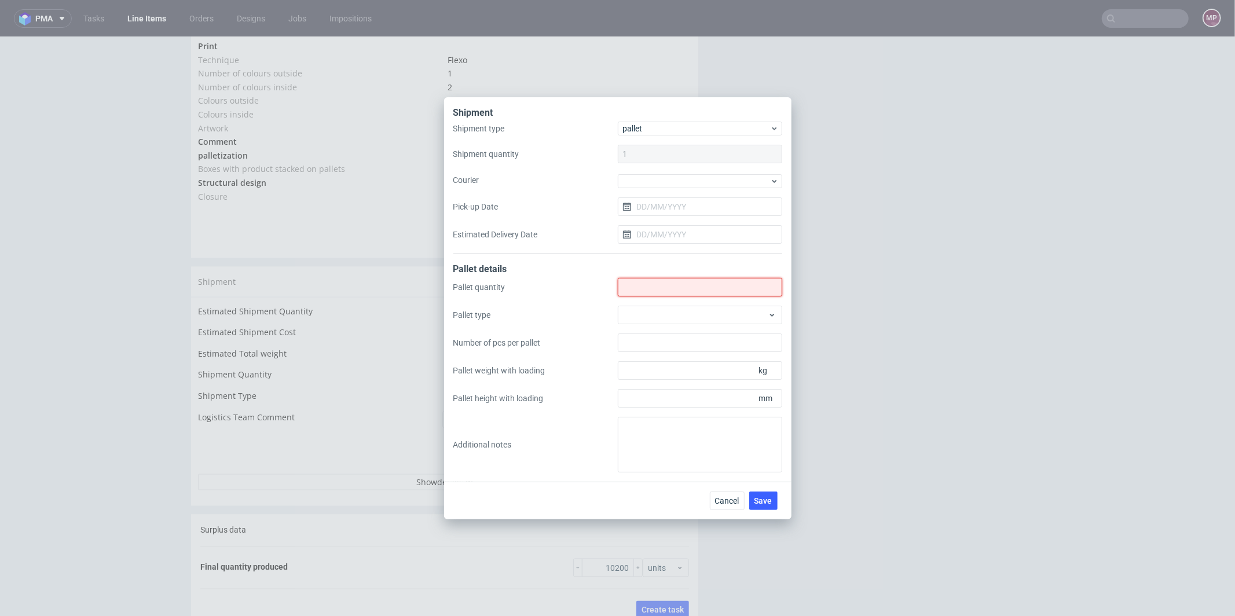
click at [643, 290] on input "Shipment type" at bounding box center [700, 287] width 164 height 19
type input "3"
click at [670, 318] on div at bounding box center [700, 315] width 164 height 19
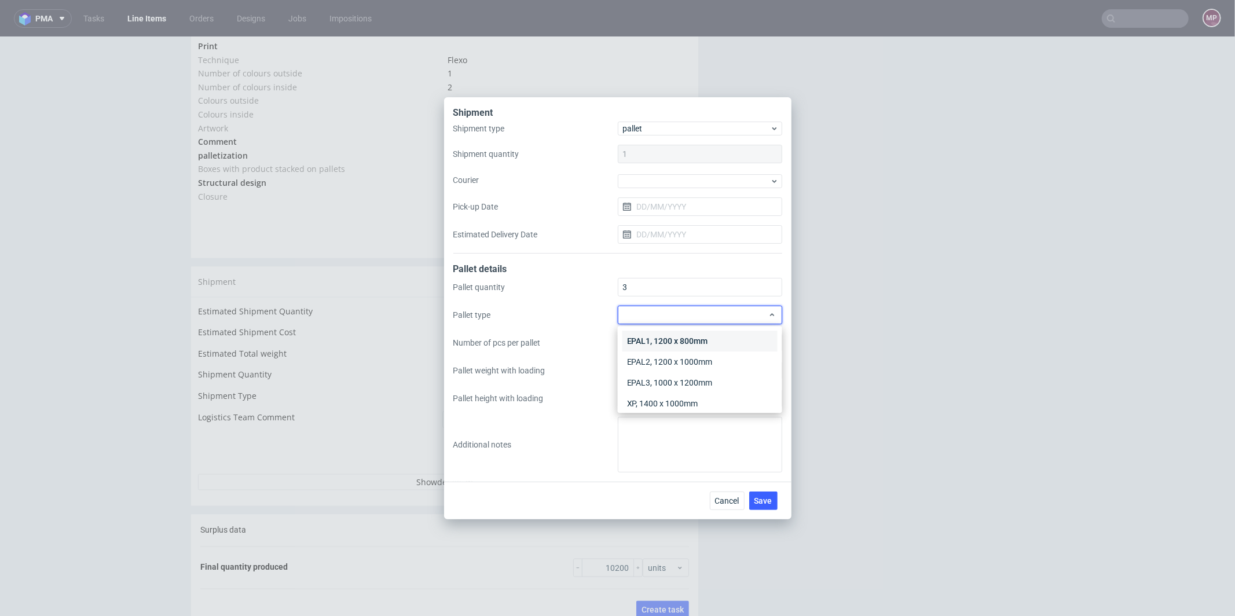
click at [679, 337] on div "EPAL1, 1200 x 800mm" at bounding box center [700, 341] width 155 height 21
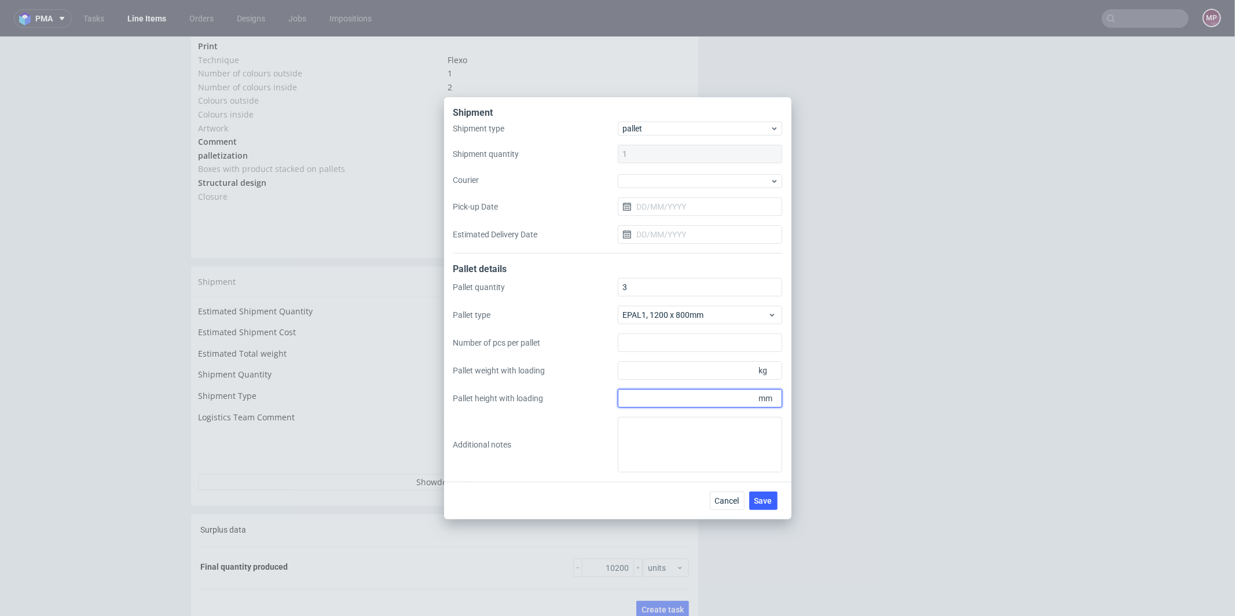
click at [681, 401] on input "Pallet height with loading" at bounding box center [700, 398] width 164 height 19
type input "1800"
click at [714, 367] on input "Pallet weight with loading" at bounding box center [700, 370] width 164 height 19
type input "390"
click at [784, 497] on div "Cancel Save" at bounding box center [617, 501] width 347 height 38
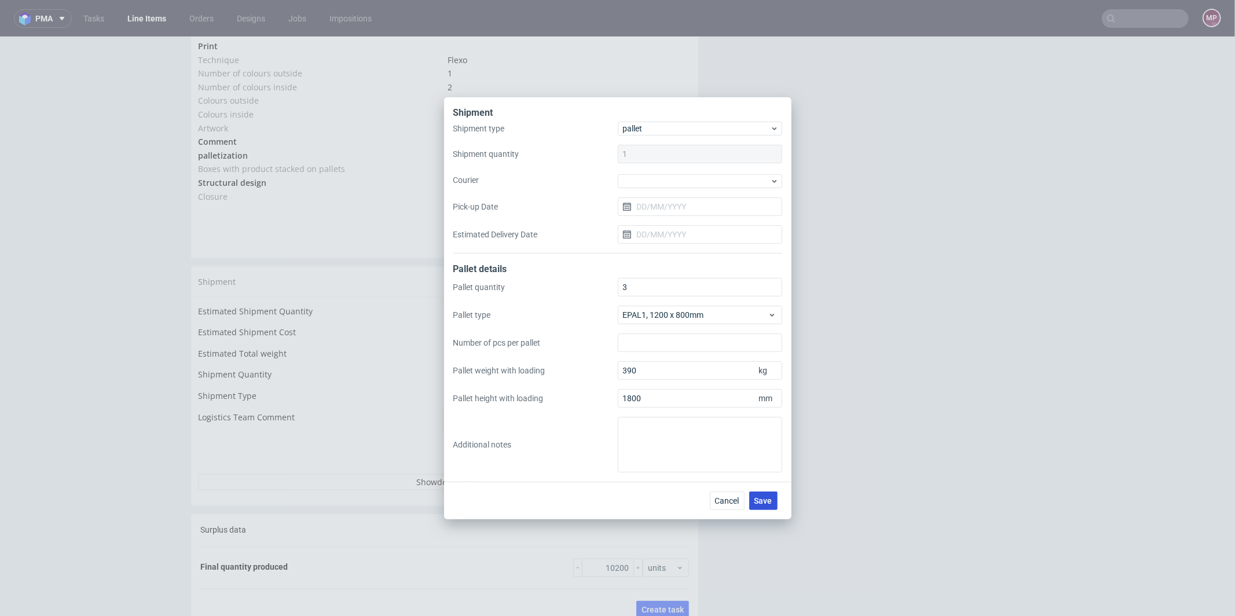
click at [771, 502] on span "Save" at bounding box center [764, 501] width 18 height 8
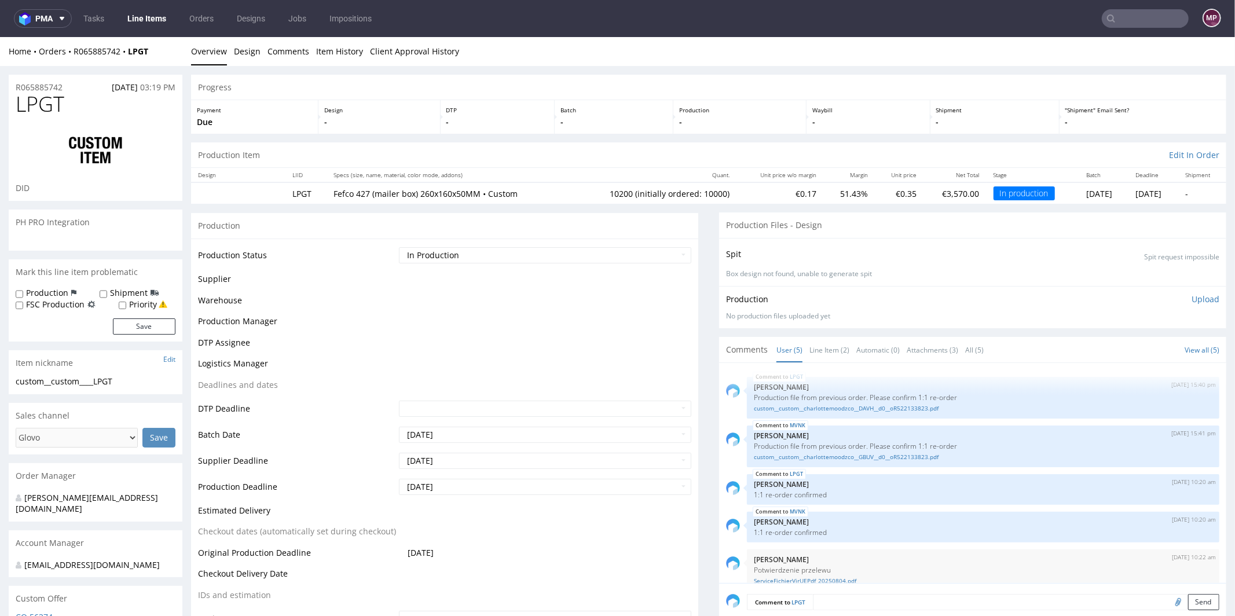
scroll to position [15, 0]
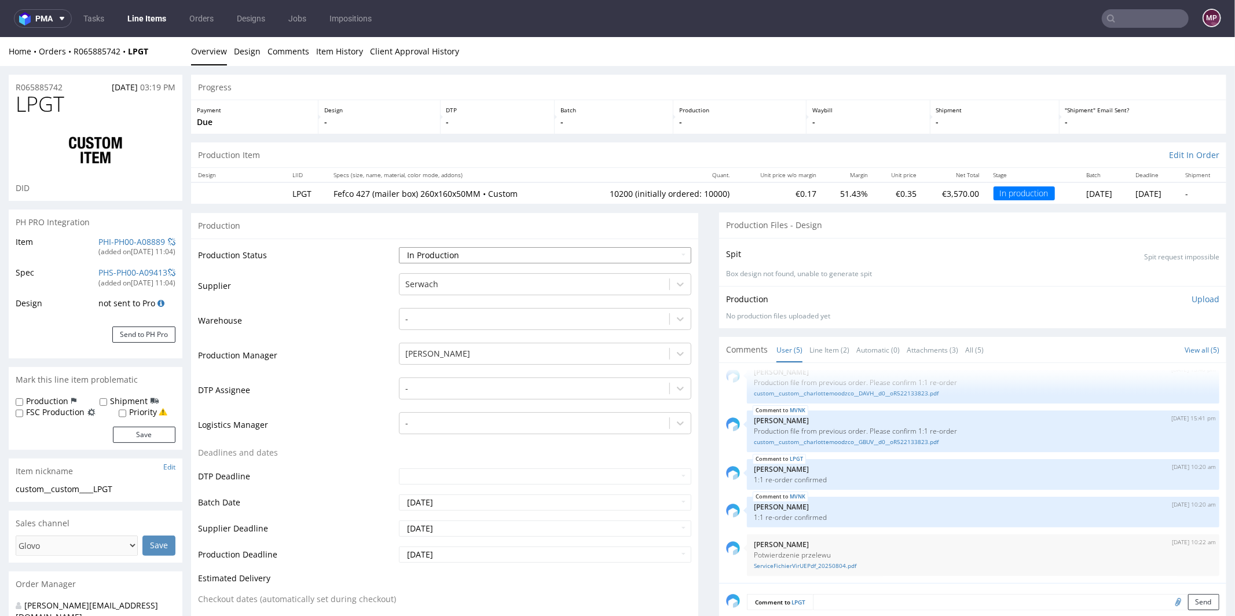
click at [473, 255] on select "Waiting for Artwork Waiting for Diecut Waiting for Mockup Waiting for DTP Waiti…" at bounding box center [545, 255] width 292 height 16
select select "production_complete"
click at [399, 247] on select "Waiting for Artwork Waiting for Diecut Waiting for Mockup Waiting for DTP Waiti…" at bounding box center [545, 255] width 292 height 16
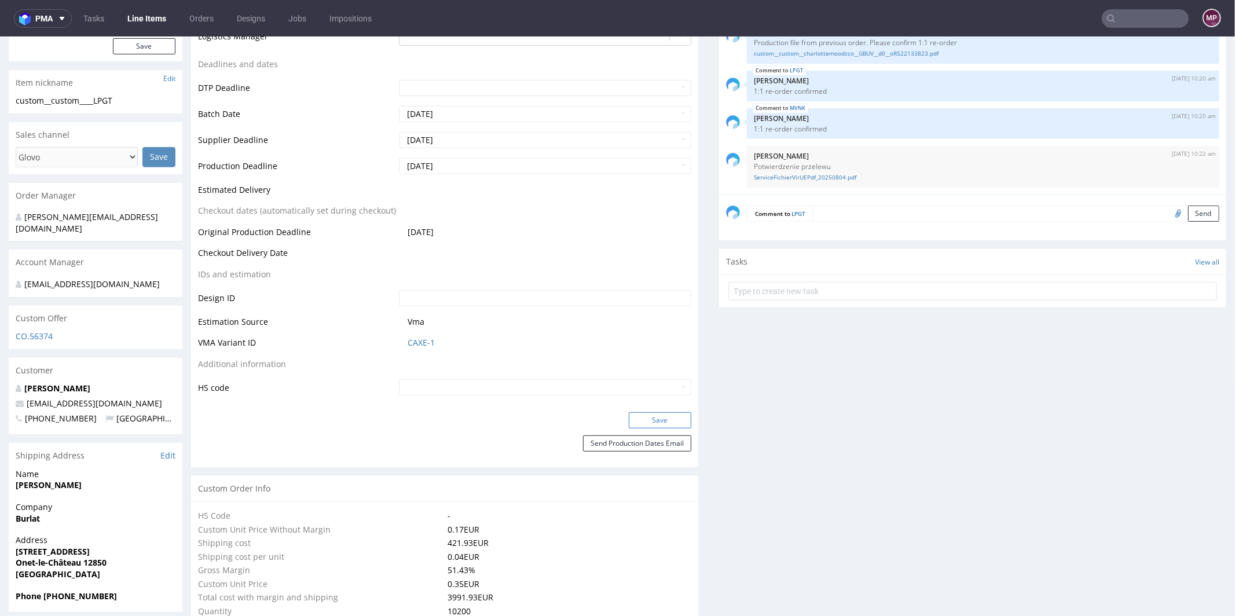
scroll to position [459, 0]
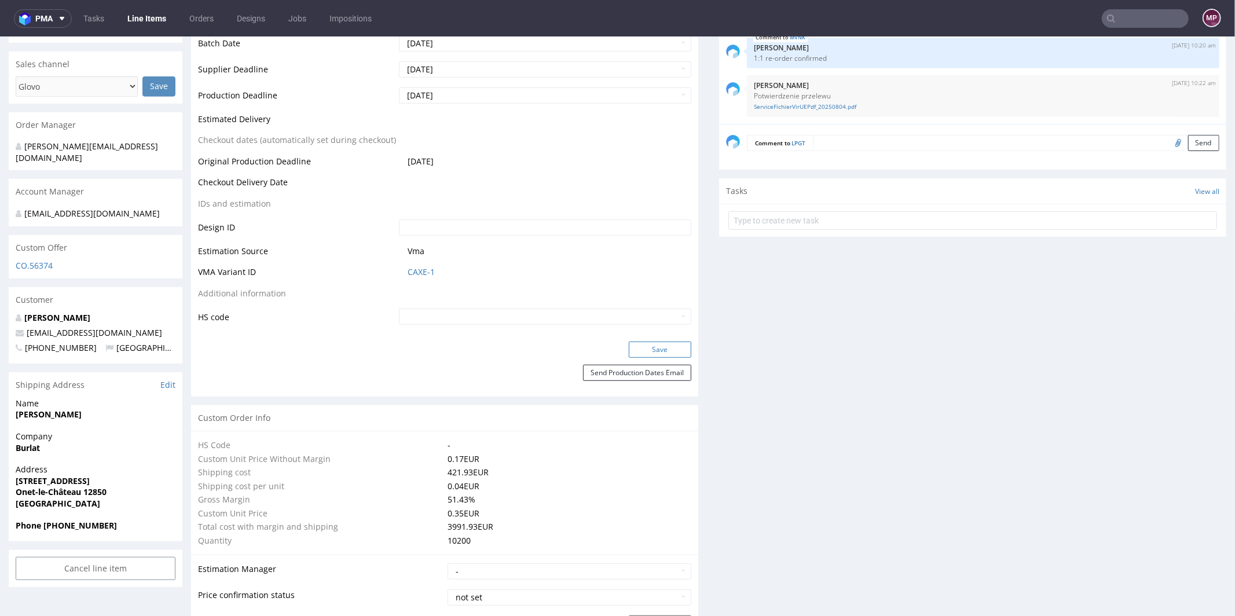
click at [647, 343] on button "Save" at bounding box center [660, 349] width 63 height 16
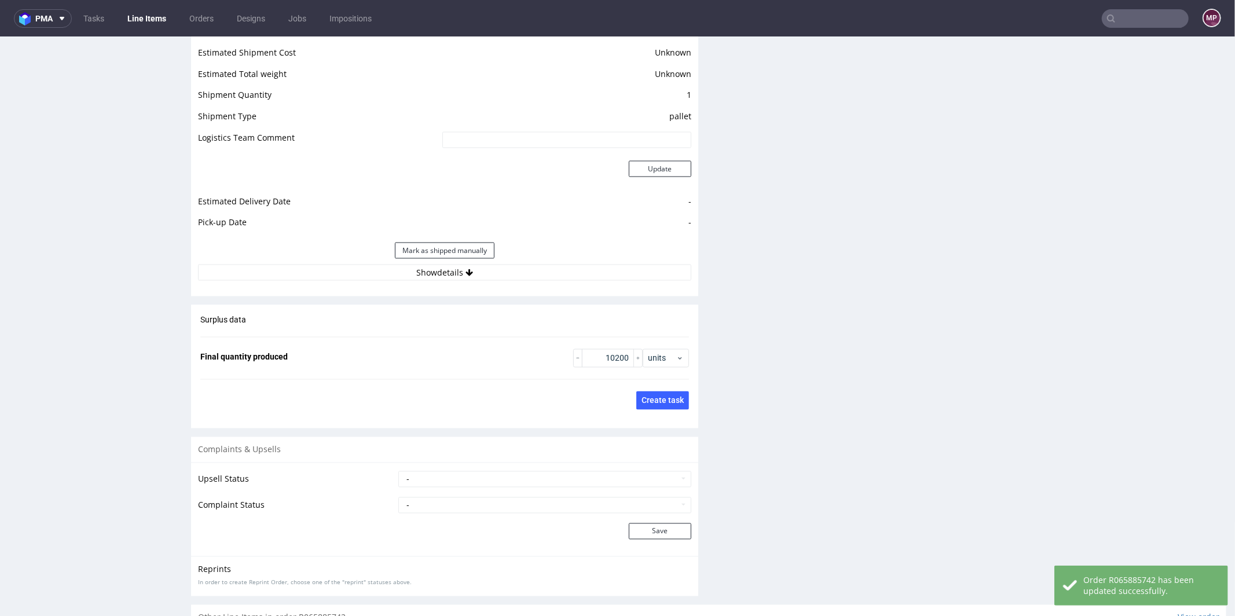
scroll to position [1675, 0]
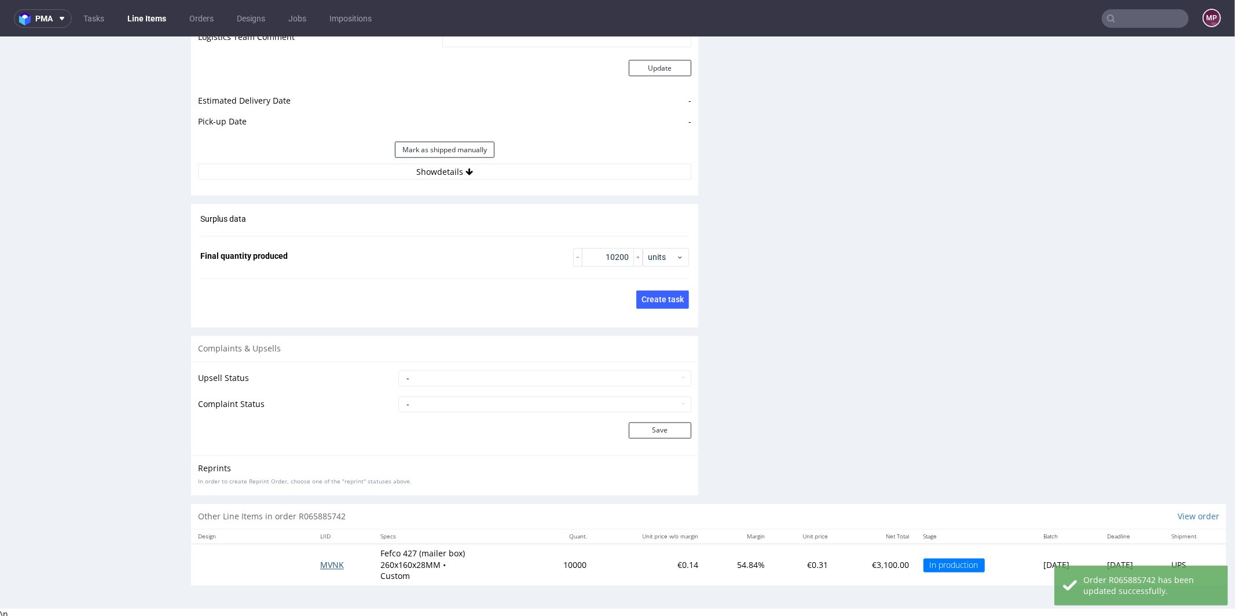
click at [327, 561] on span "MVNK" at bounding box center [332, 564] width 24 height 11
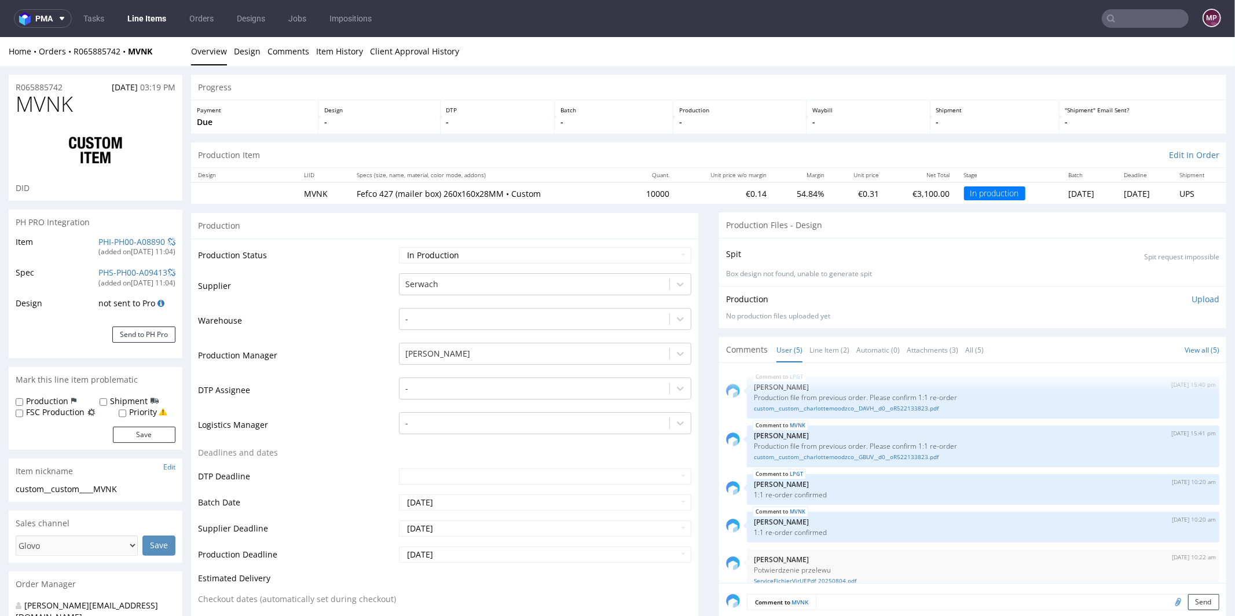
scroll to position [15, 0]
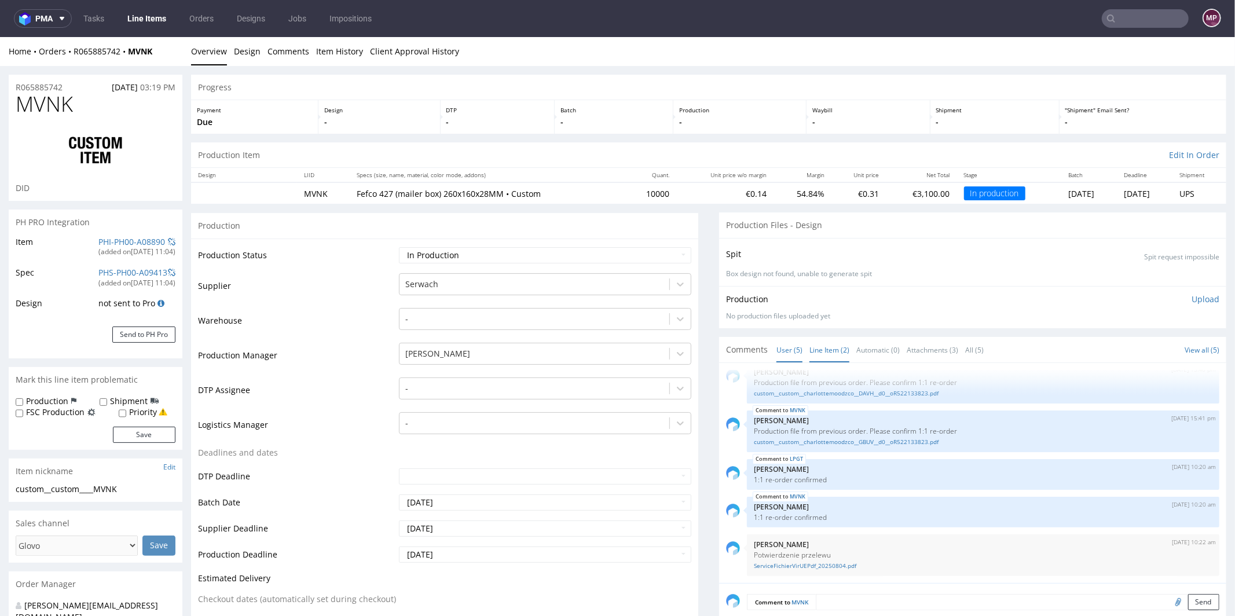
click at [810, 350] on link "Line Item (2)" at bounding box center [830, 349] width 40 height 25
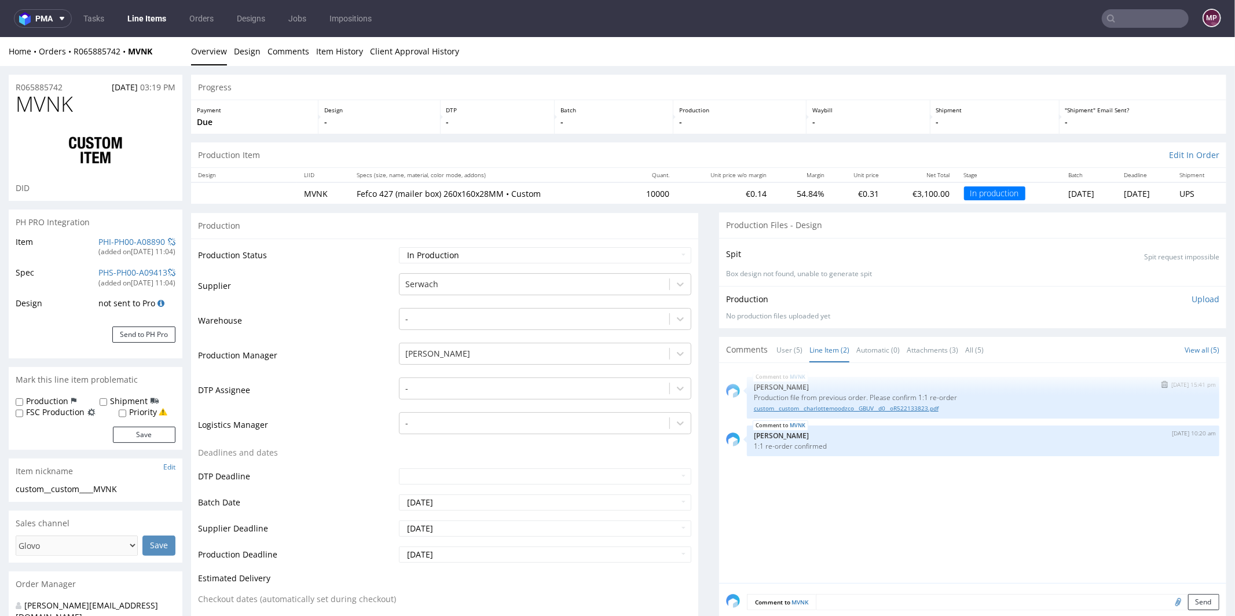
click at [812, 404] on link "custom__custom__charlottemoodzco__GBUV__d0__oR522133823.pdf" at bounding box center [983, 408] width 459 height 9
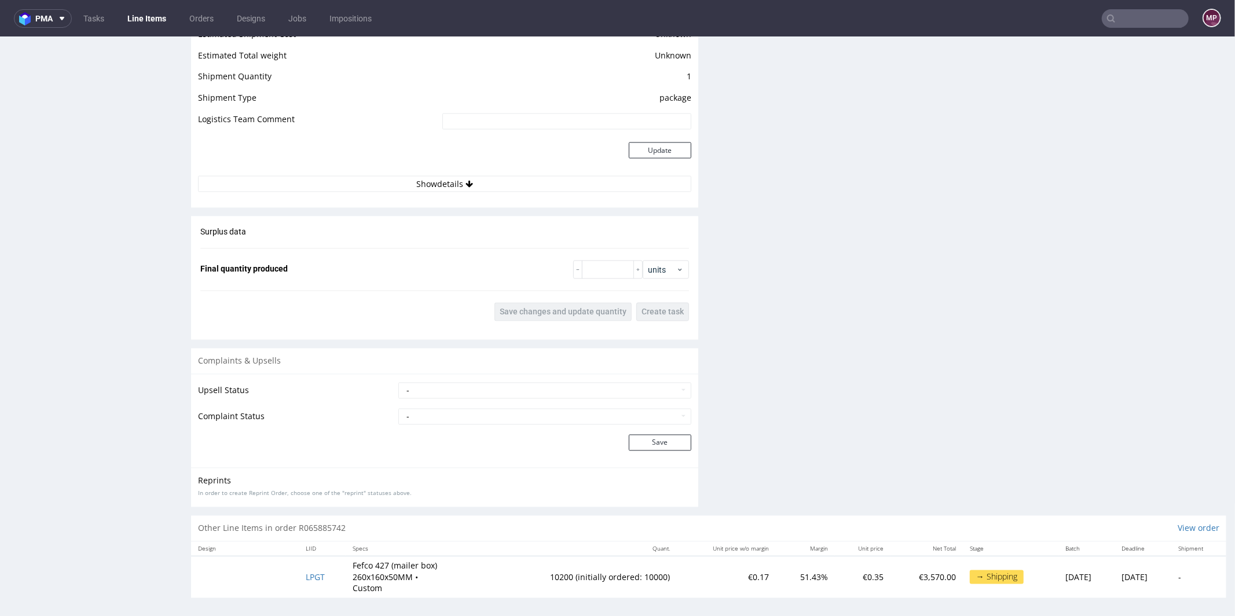
scroll to position [1594, 0]
click at [583, 259] on input "number" at bounding box center [608, 268] width 52 height 19
type input "10140"
click at [592, 308] on span "Save changes and update quantity" at bounding box center [563, 311] width 127 height 8
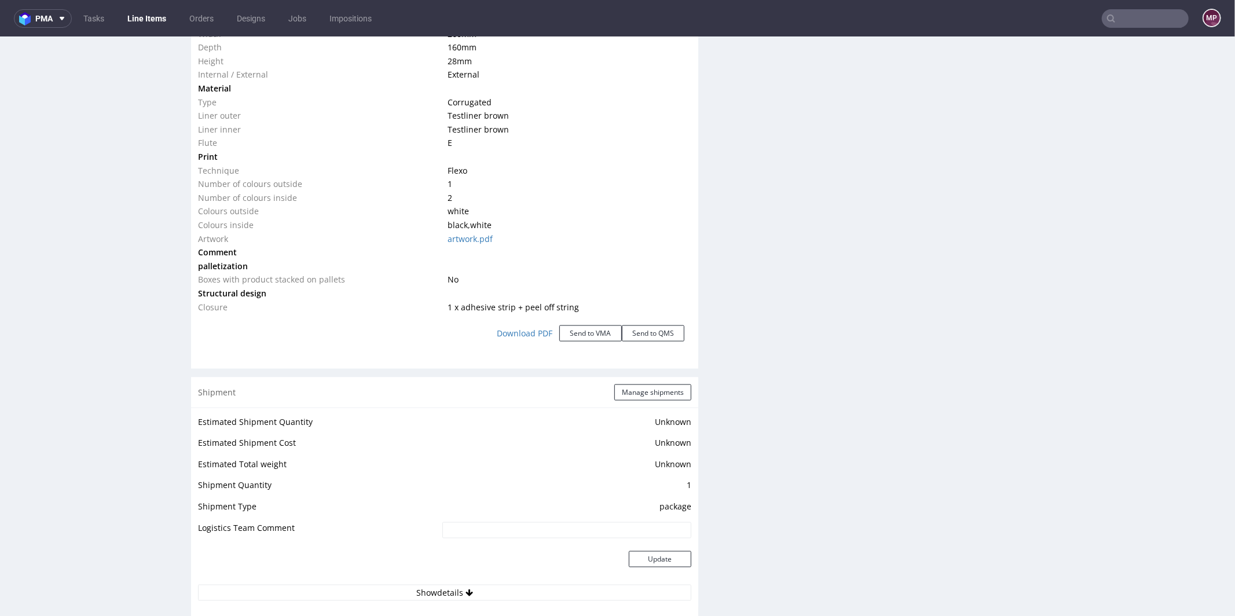
scroll to position [1192, 0]
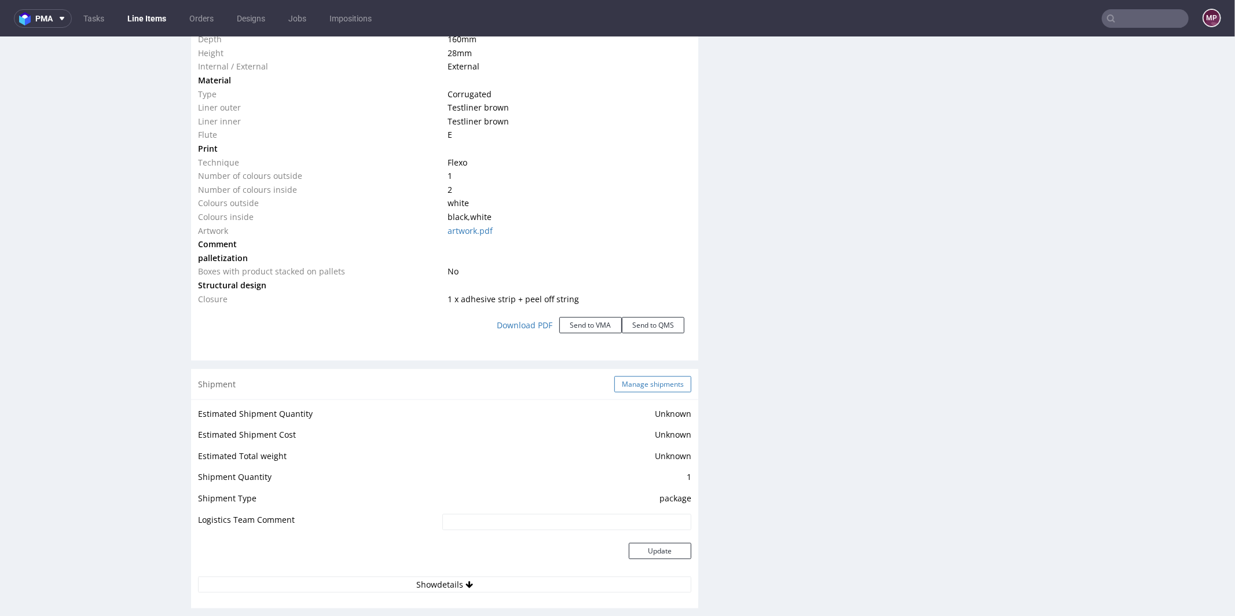
click at [620, 376] on button "Manage shipments" at bounding box center [652, 384] width 77 height 16
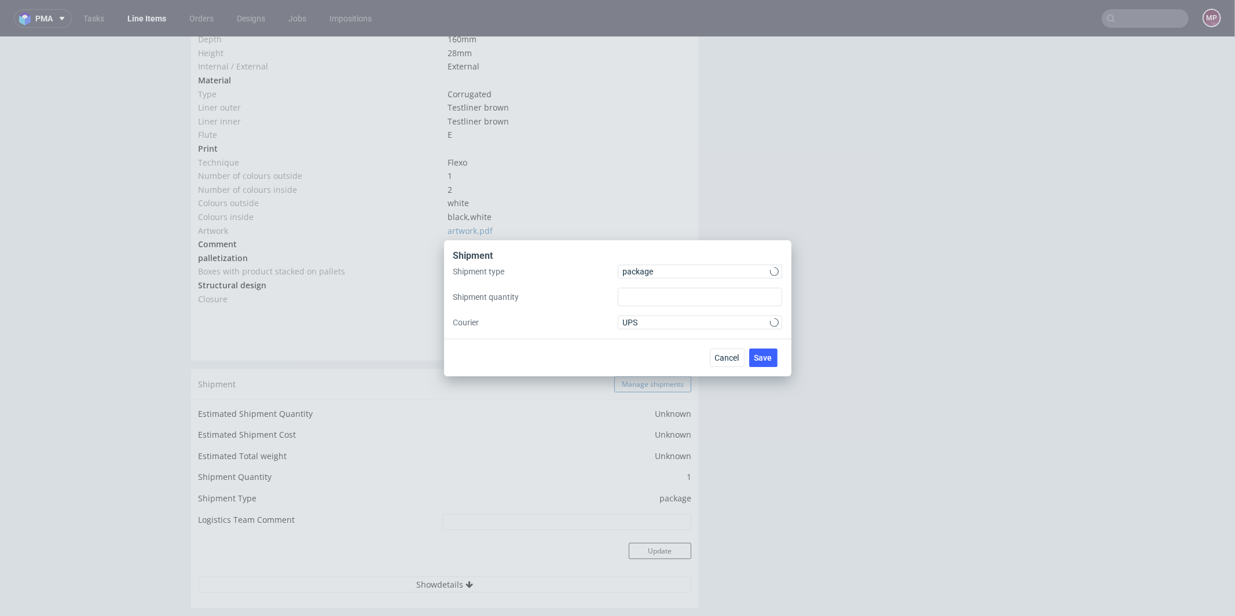
type input "1"
click at [660, 275] on span "package" at bounding box center [697, 272] width 148 height 12
click at [656, 291] on div "pallet" at bounding box center [700, 296] width 155 height 21
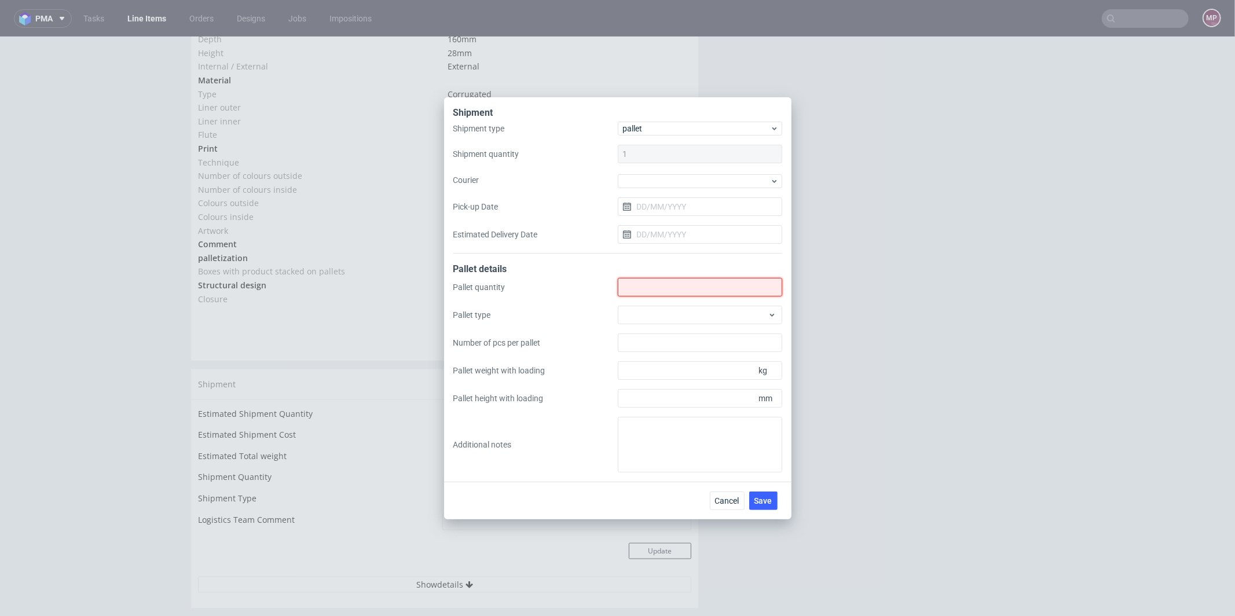
click at [664, 293] on input "Shipment type" at bounding box center [700, 287] width 164 height 19
type input "2"
click at [668, 314] on div at bounding box center [700, 315] width 164 height 19
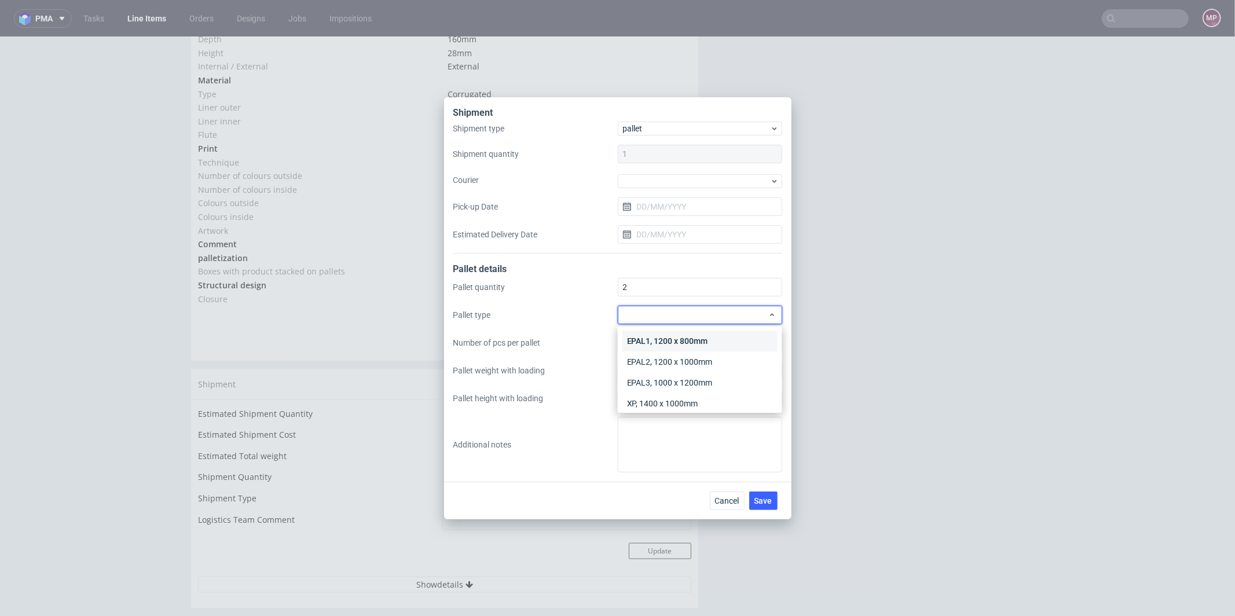
click at [672, 343] on div "EPAL1, 1200 x 800mm" at bounding box center [700, 341] width 155 height 21
click at [682, 312] on span "EPAL1, 1200 x 800mm" at bounding box center [695, 315] width 145 height 12
click at [685, 356] on div "EPAL2, 1200 x 1000mm" at bounding box center [700, 362] width 155 height 21
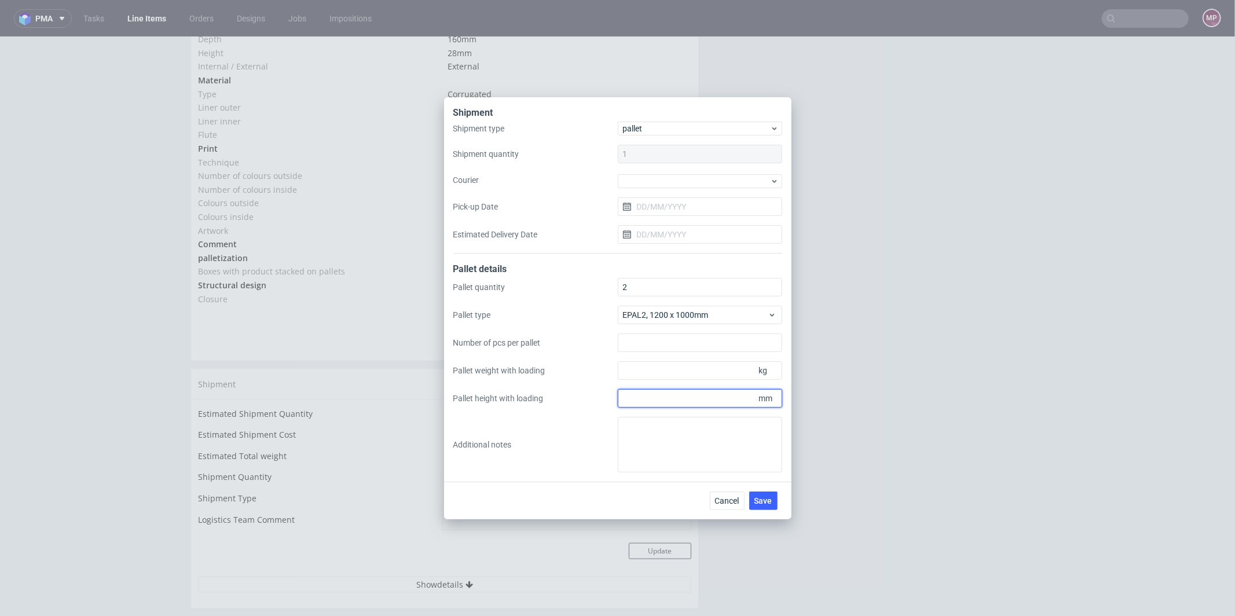
click at [668, 400] on input "Pallet height with loading" at bounding box center [700, 398] width 164 height 19
type input "1800"
click at [695, 372] on input "Pallet weight with loading" at bounding box center [700, 370] width 164 height 19
type input "428"
click at [764, 500] on span "Save" at bounding box center [764, 501] width 18 height 8
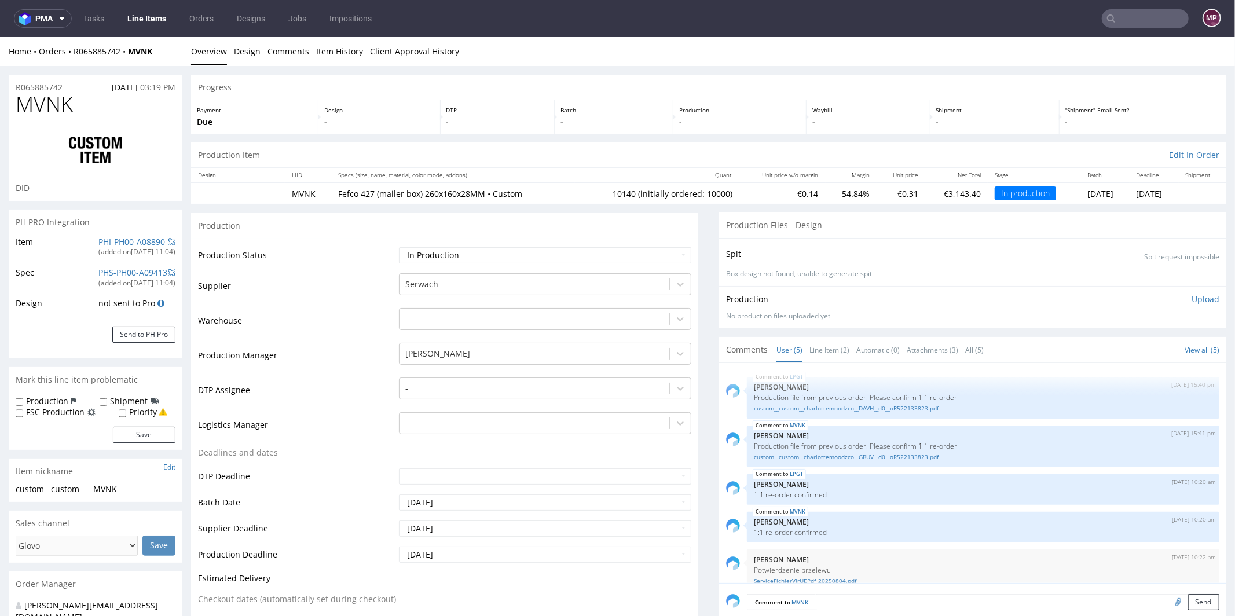
scroll to position [15, 0]
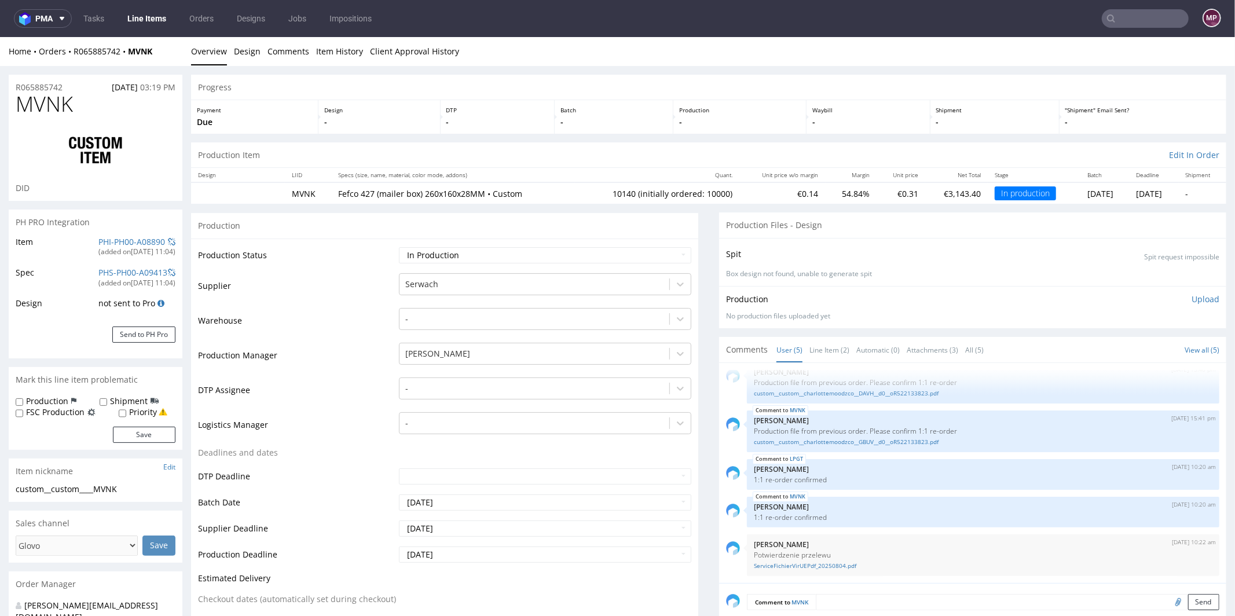
click at [471, 263] on td "Waiting for Artwork Waiting for Diecut Waiting for Mockup Waiting for DTP Waiti…" at bounding box center [543, 259] width 295 height 26
click at [473, 253] on select "Waiting for Artwork Waiting for Diecut Waiting for Mockup Waiting for DTP Waiti…" at bounding box center [545, 255] width 292 height 16
select select "production_complete"
click at [399, 247] on select "Waiting for Artwork Waiting for Diecut Waiting for Mockup Waiting for DTP Waiti…" at bounding box center [545, 255] width 292 height 16
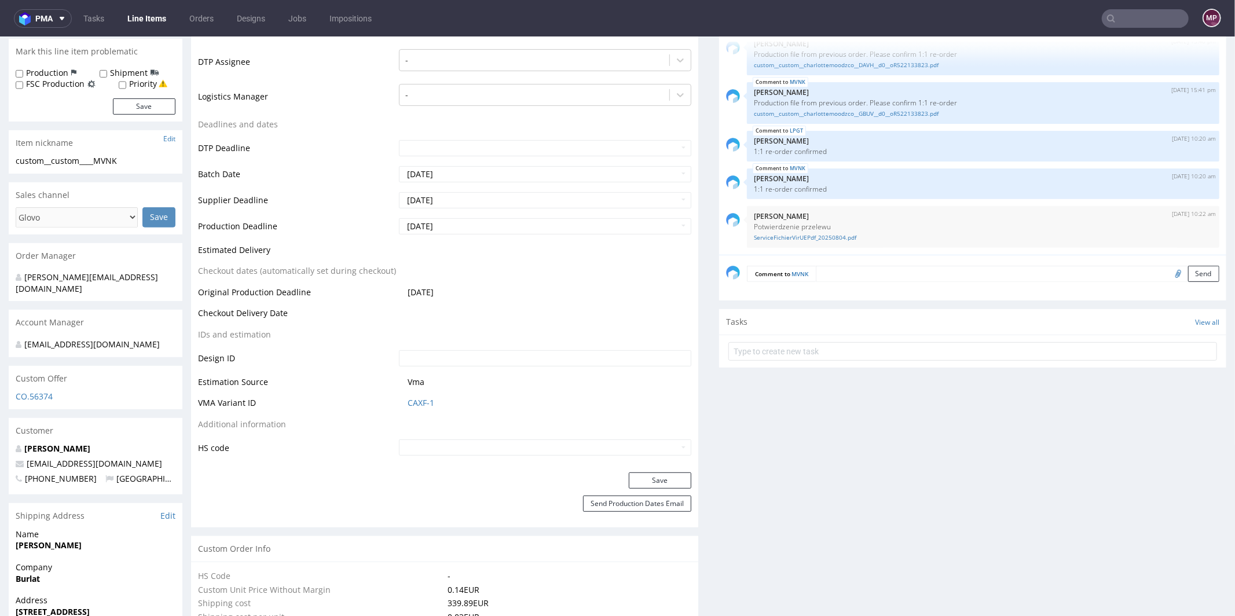
scroll to position [343, 0]
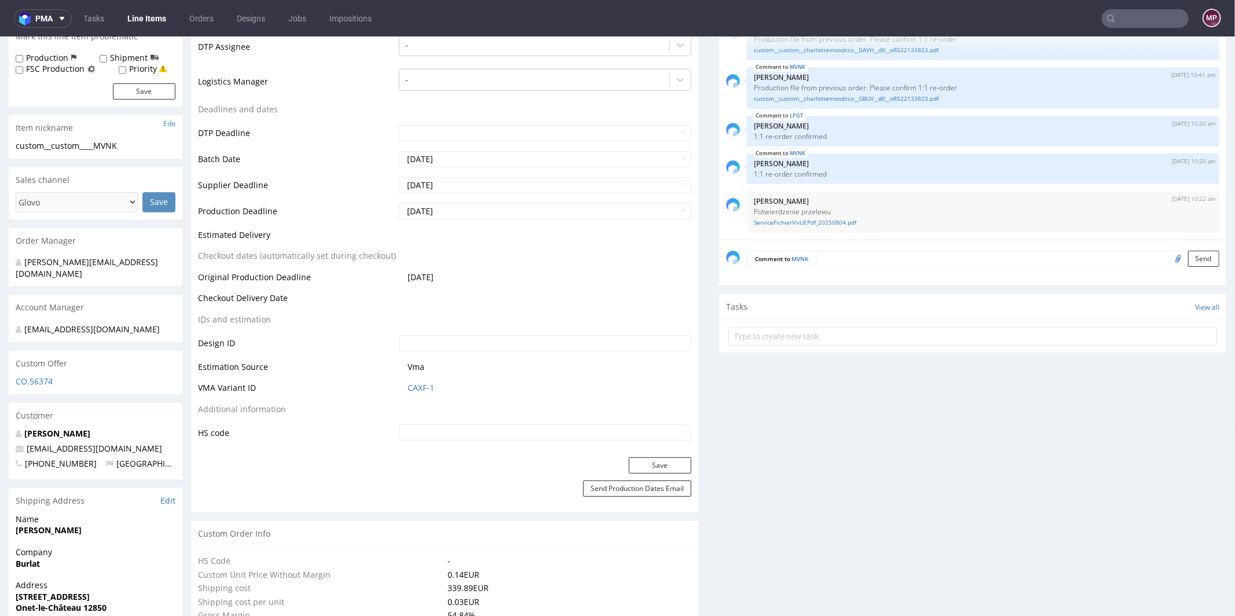
click at [636, 455] on div "Production Status Waiting for Artwork Waiting for Diecut Waiting for Mockup Wai…" at bounding box center [444, 176] width 507 height 562
click at [636, 458] on button "Save" at bounding box center [660, 465] width 63 height 16
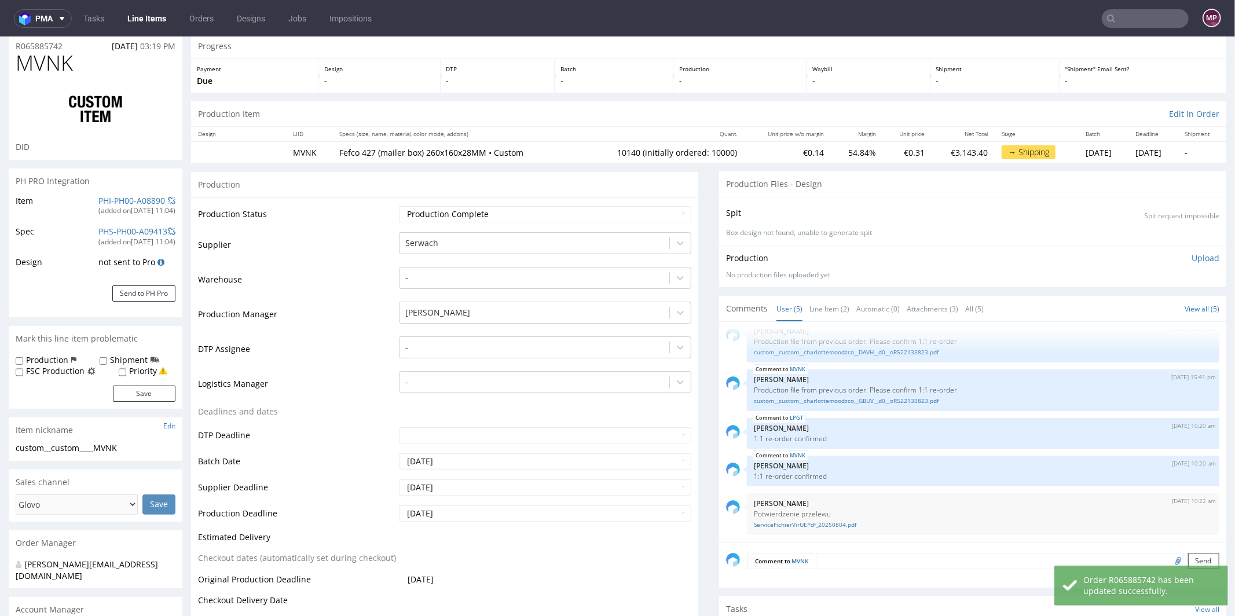
scroll to position [0, 0]
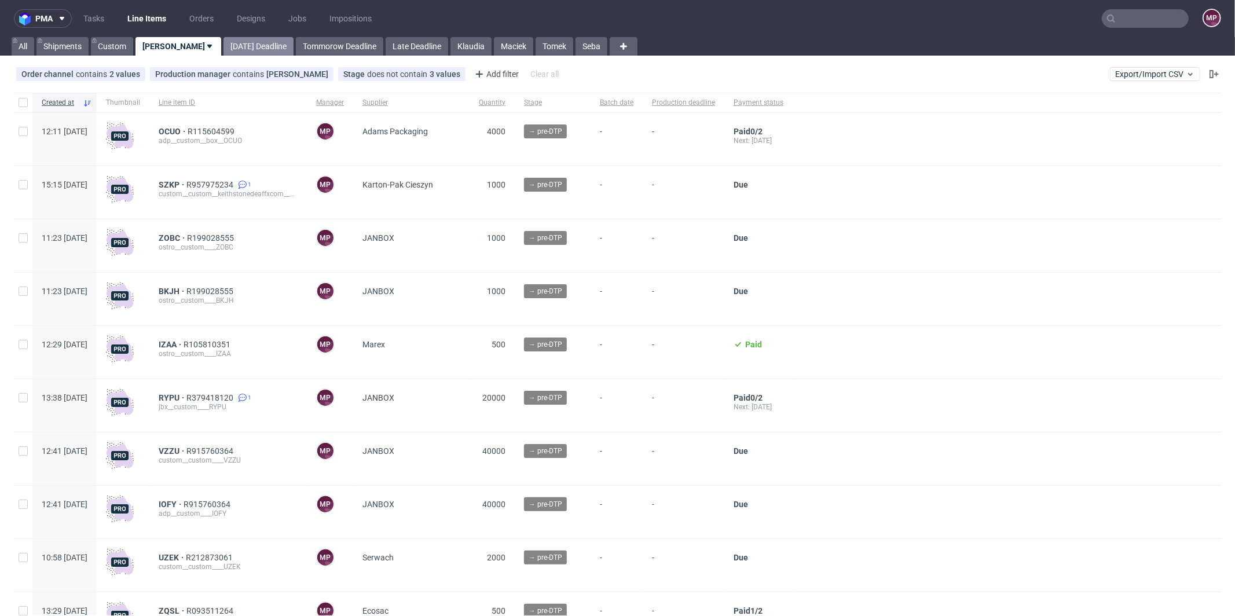
click at [228, 50] on link "[DATE] Deadline" at bounding box center [259, 46] width 70 height 19
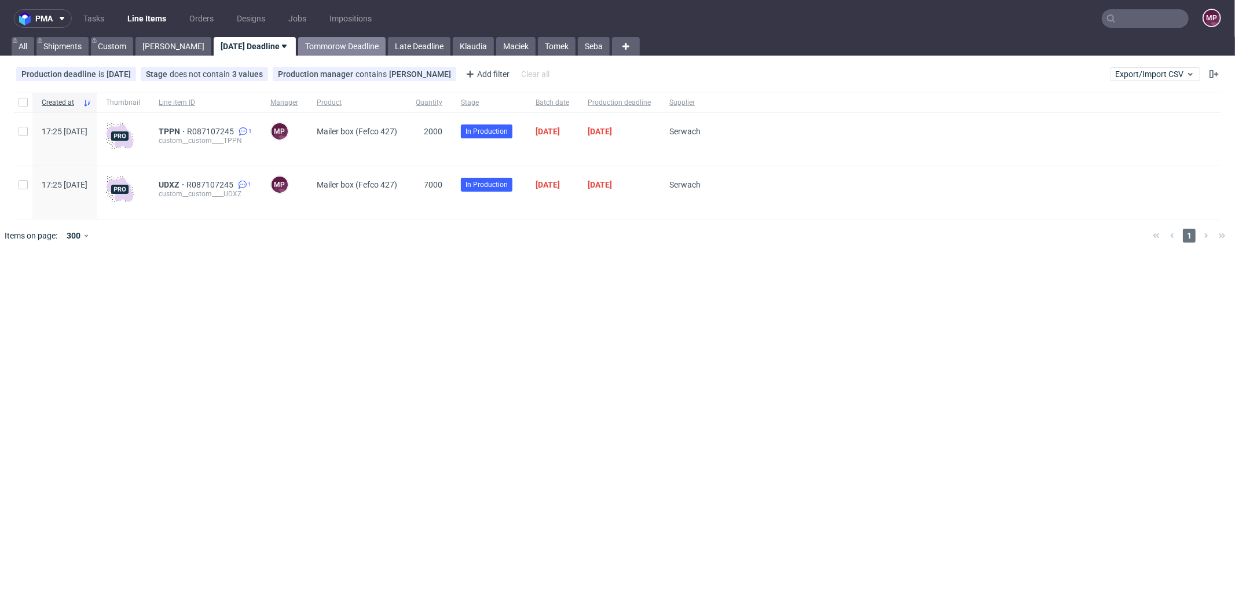
click at [298, 48] on link "Tommorow Deadline" at bounding box center [341, 46] width 87 height 19
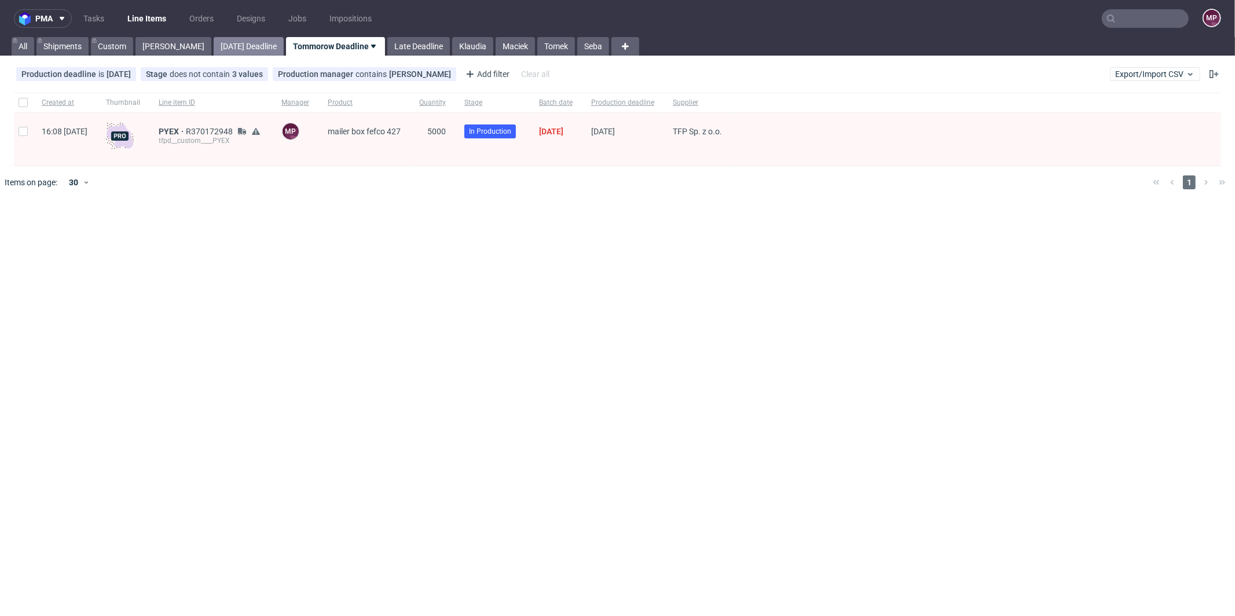
click at [237, 52] on link "[DATE] Deadline" at bounding box center [249, 46] width 70 height 19
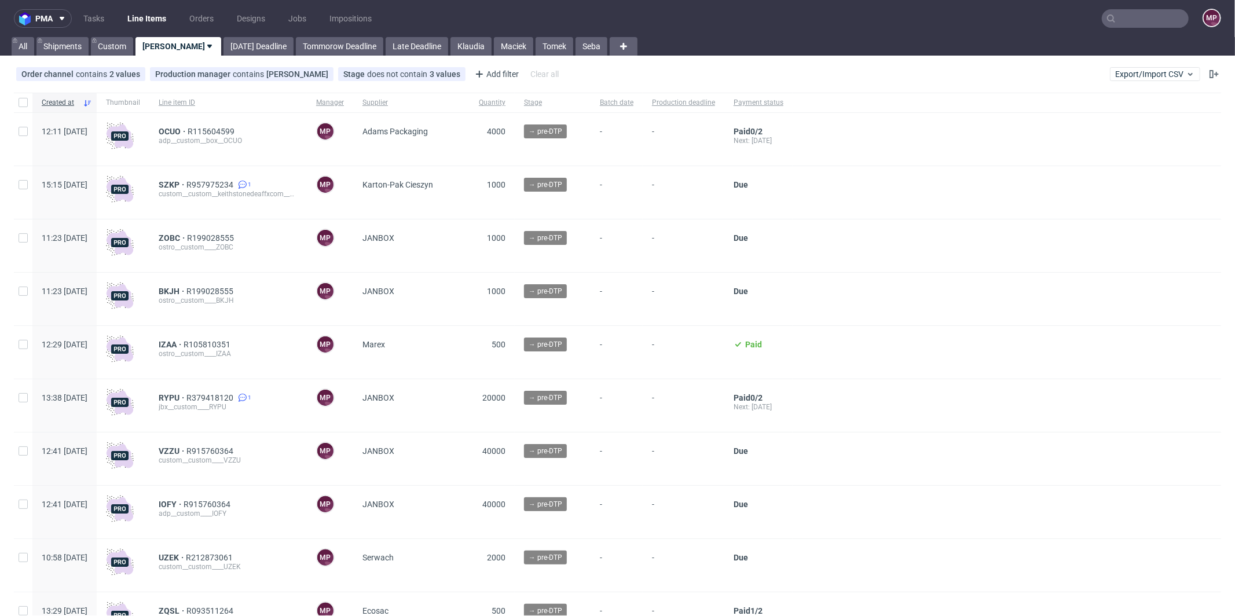
scroll to position [209, 0]
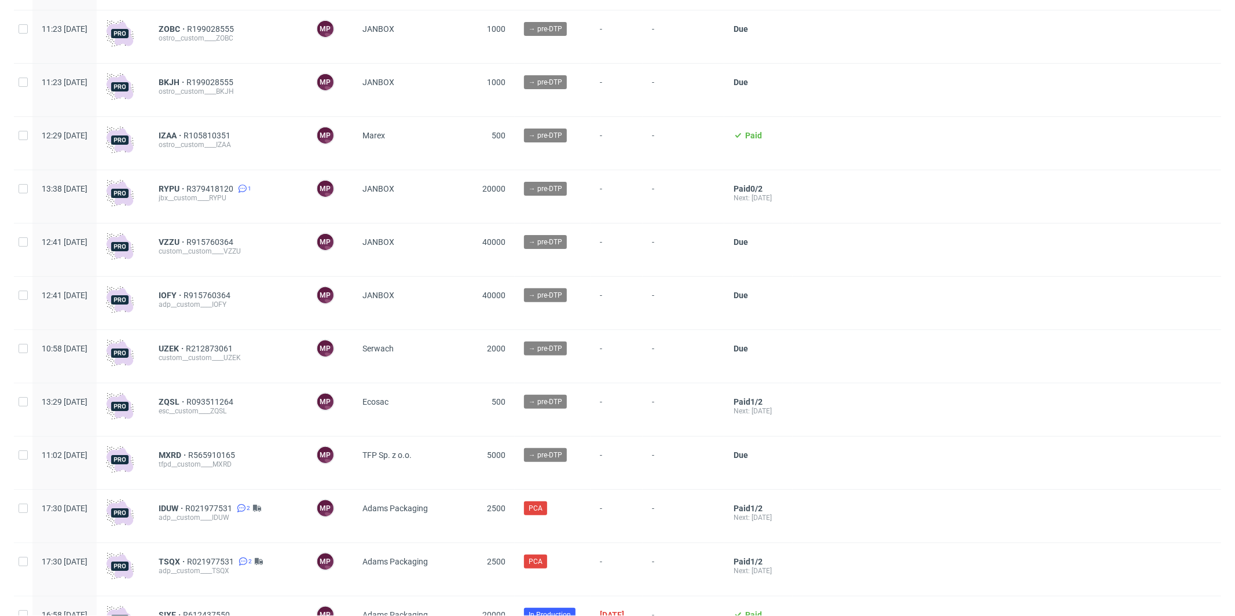
click at [211, 450] on div "MXRD R565910165 tfpd__custom____MXRD" at bounding box center [228, 463] width 158 height 53
click at [188, 452] on span "MXRD" at bounding box center [174, 455] width 30 height 9
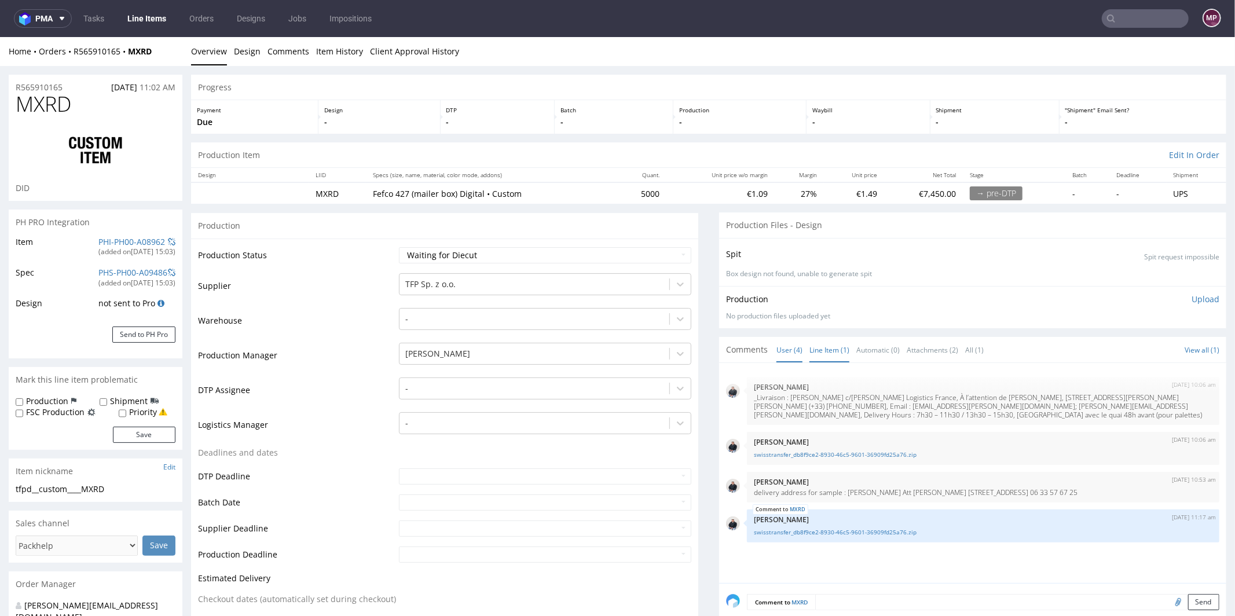
click at [823, 344] on link "Line Item (1)" at bounding box center [830, 349] width 40 height 25
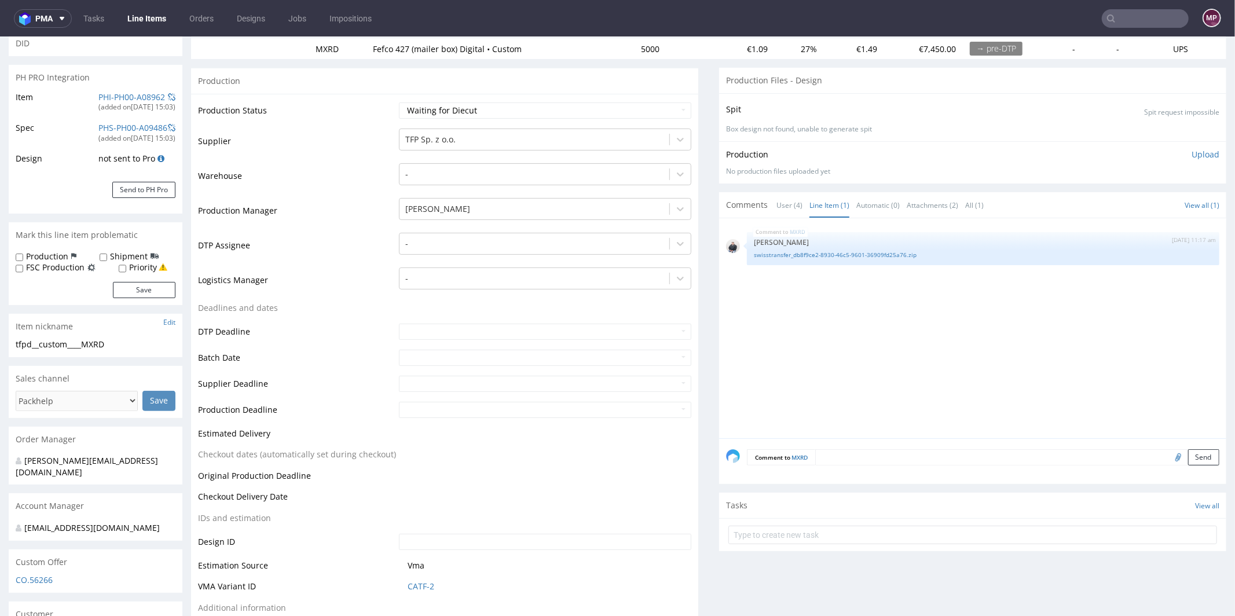
scroll to position [248, 0]
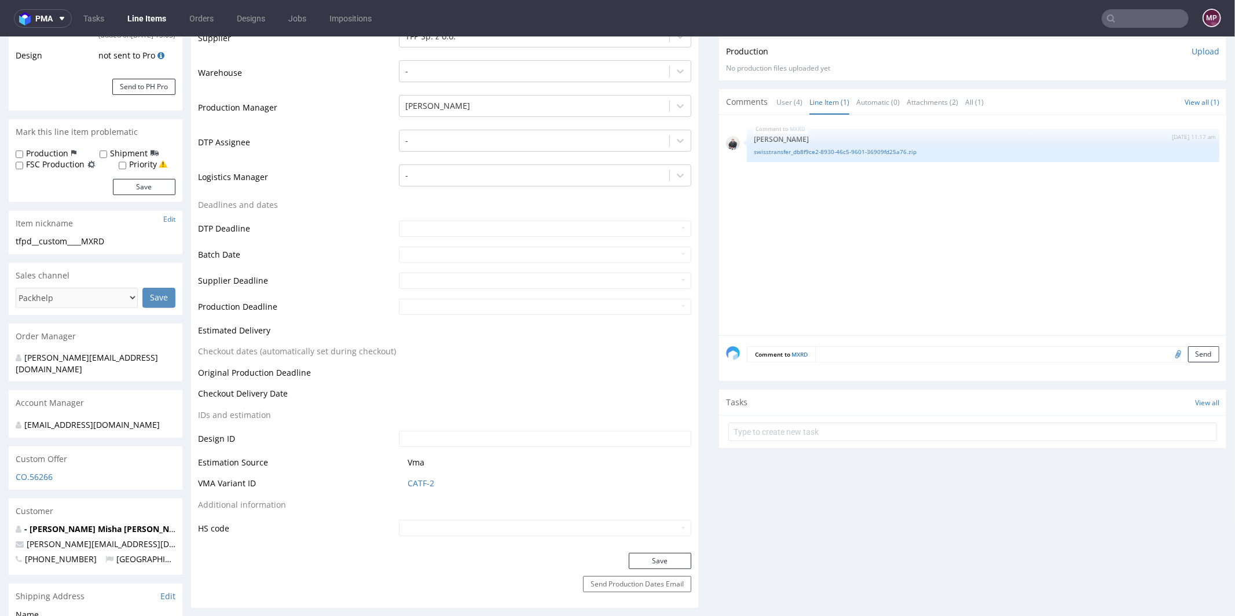
click at [849, 349] on textarea at bounding box center [1017, 354] width 404 height 16
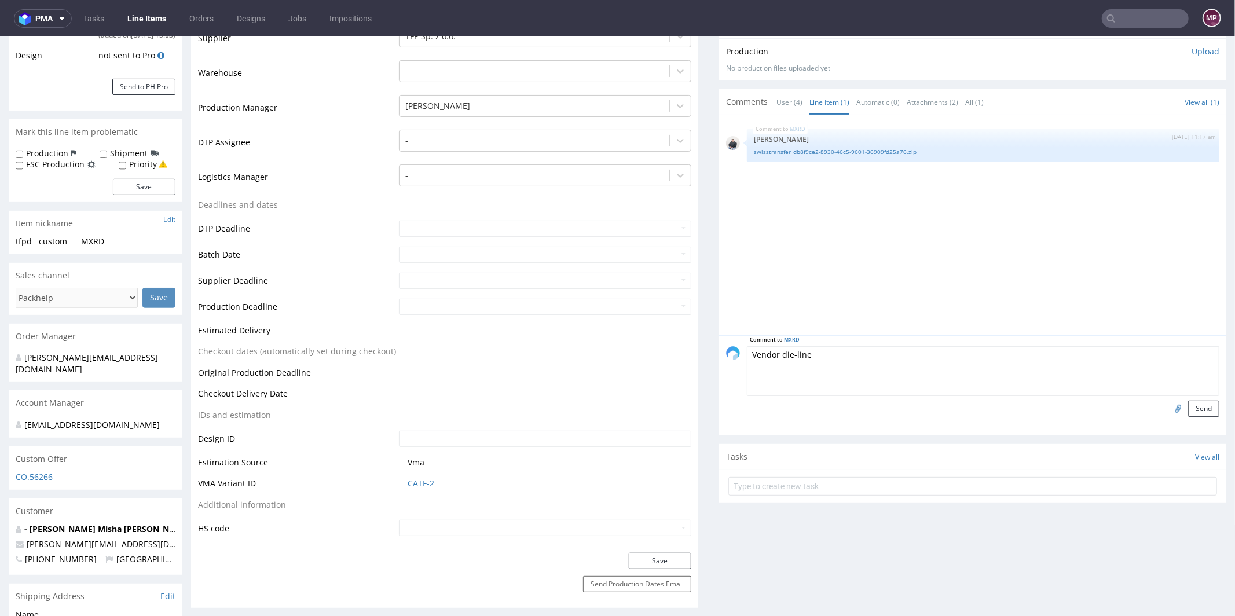
type textarea "Vendor die-line"
click at [1169, 407] on input "file" at bounding box center [1177, 407] width 16 height 15
type input "C:\fakepath\catf-q031434-a1-1k.pdf"
drag, startPoint x: 1185, startPoint y: 407, endPoint x: 1163, endPoint y: 410, distance: 22.2
click at [1188, 407] on button "Send" at bounding box center [1203, 408] width 31 height 16
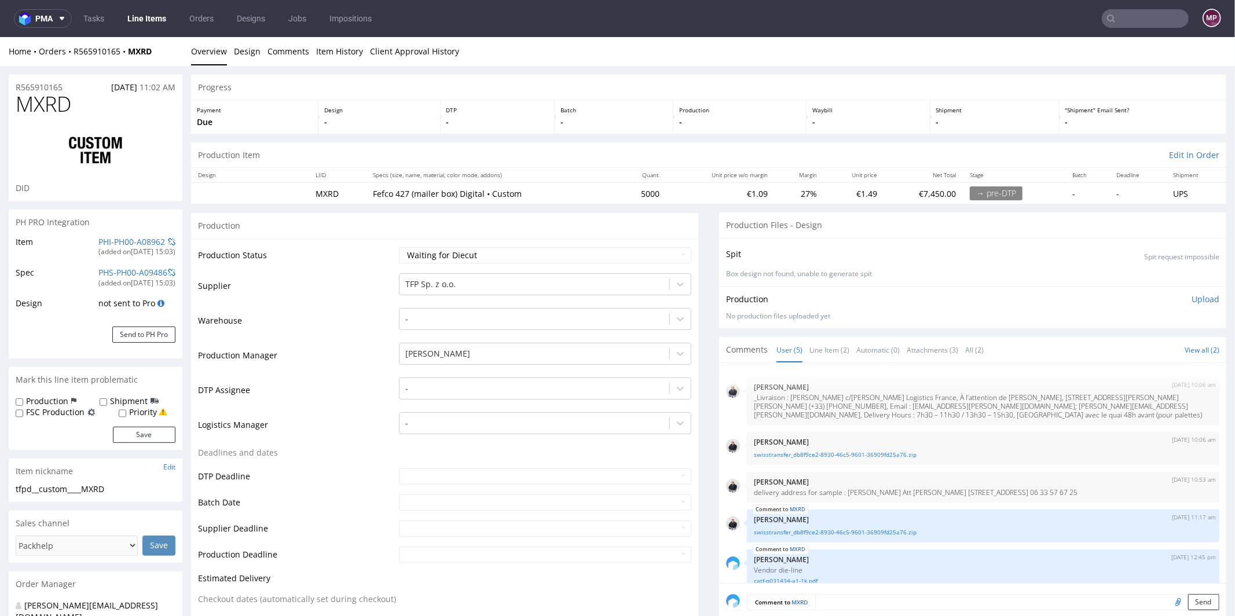
scroll to position [24, 0]
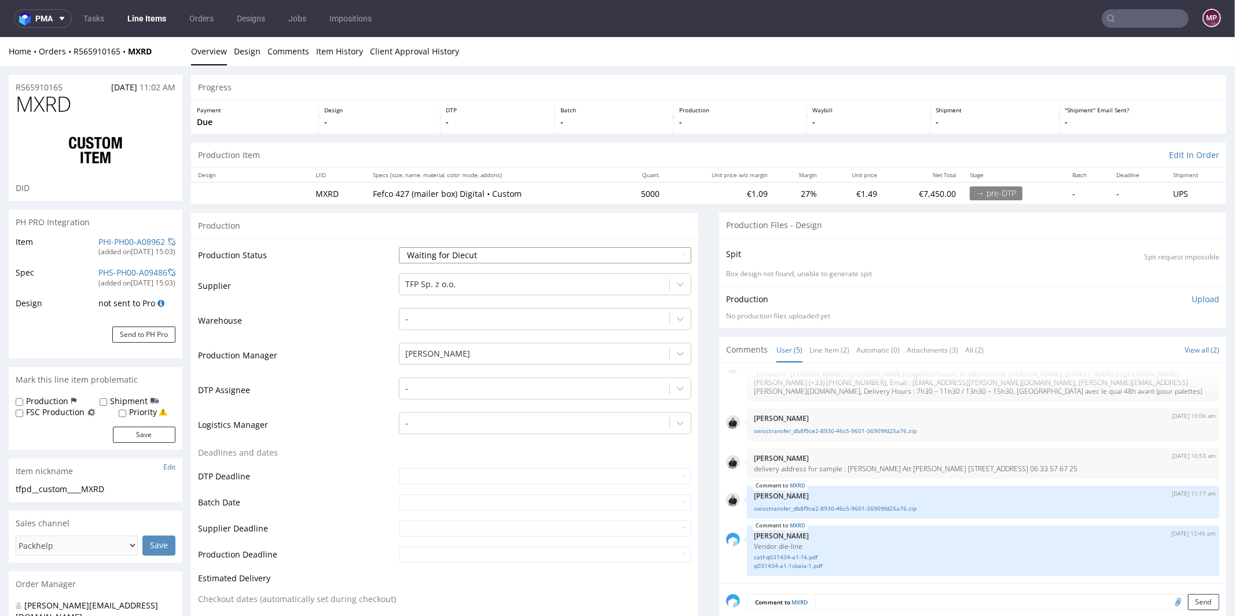
click at [532, 253] on select "Waiting for Artwork Waiting for Diecut Waiting for Mockup Waiting for DTP Waiti…" at bounding box center [545, 255] width 292 height 16
select select "dtp_waiting_for_check"
click at [399, 247] on select "Waiting for Artwork Waiting for Diecut Waiting for Mockup Waiting for DTP Waiti…" at bounding box center [545, 255] width 292 height 16
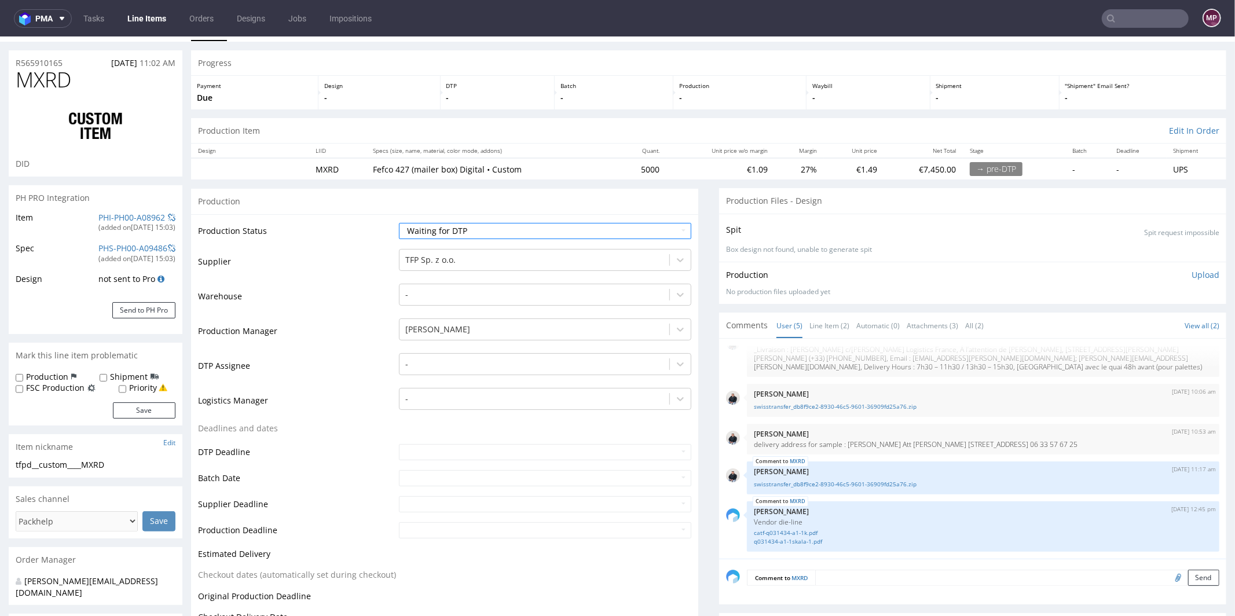
scroll to position [280, 0]
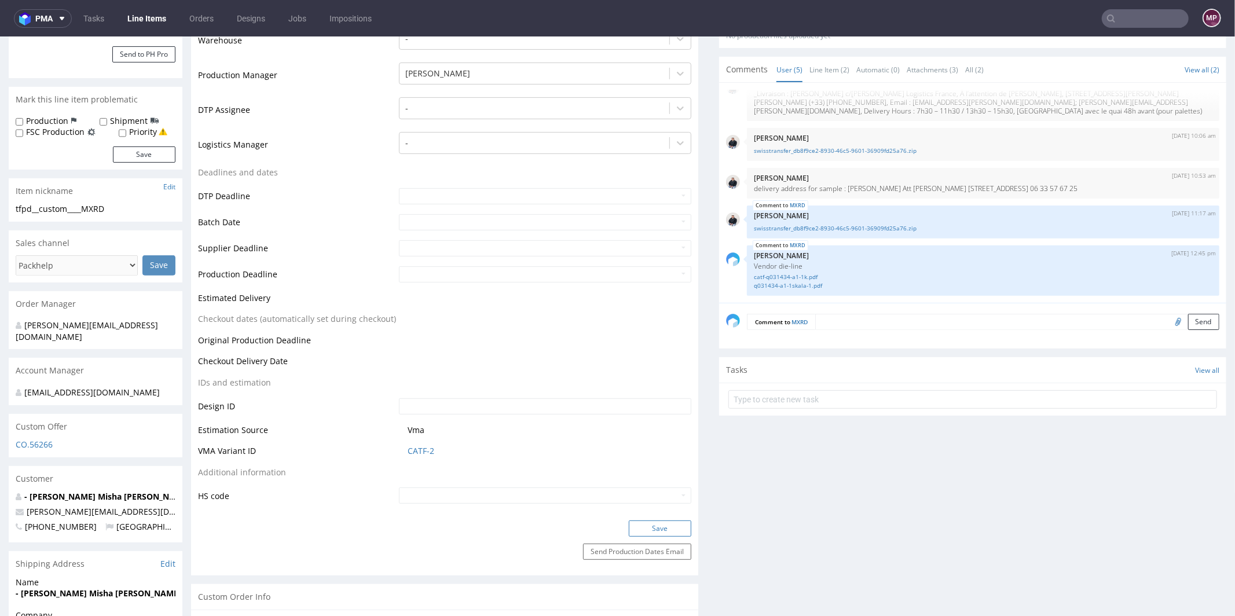
click at [649, 520] on button "Save" at bounding box center [660, 528] width 63 height 16
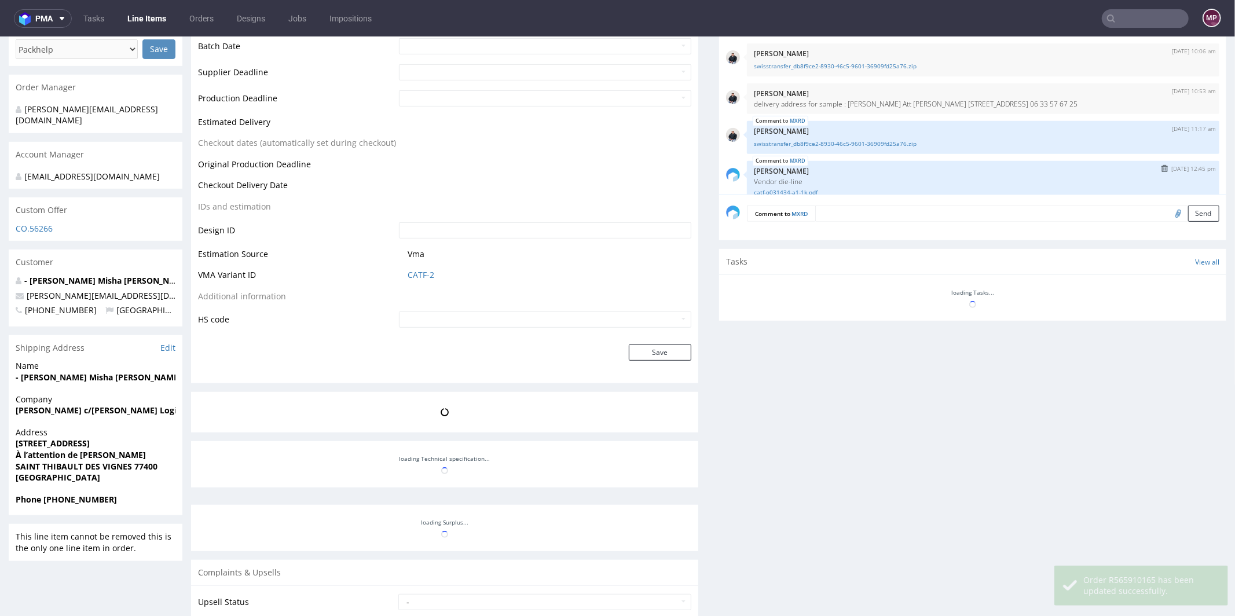
scroll to position [24, 0]
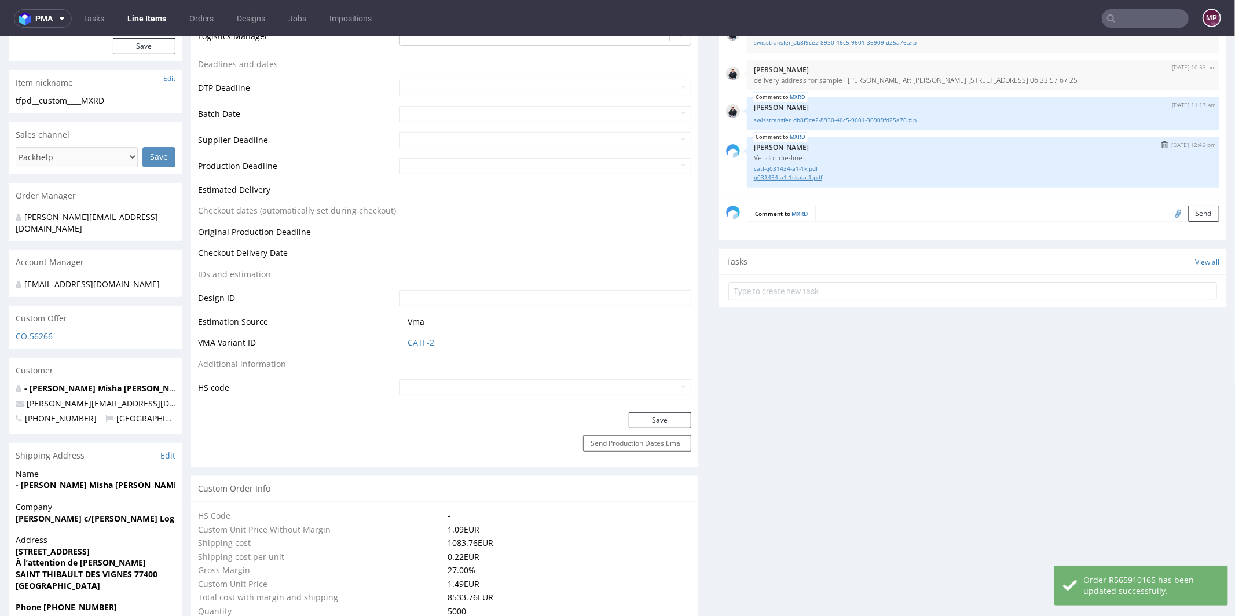
click at [782, 174] on link "q031434-a1-1skala-1.pdf" at bounding box center [983, 177] width 459 height 9
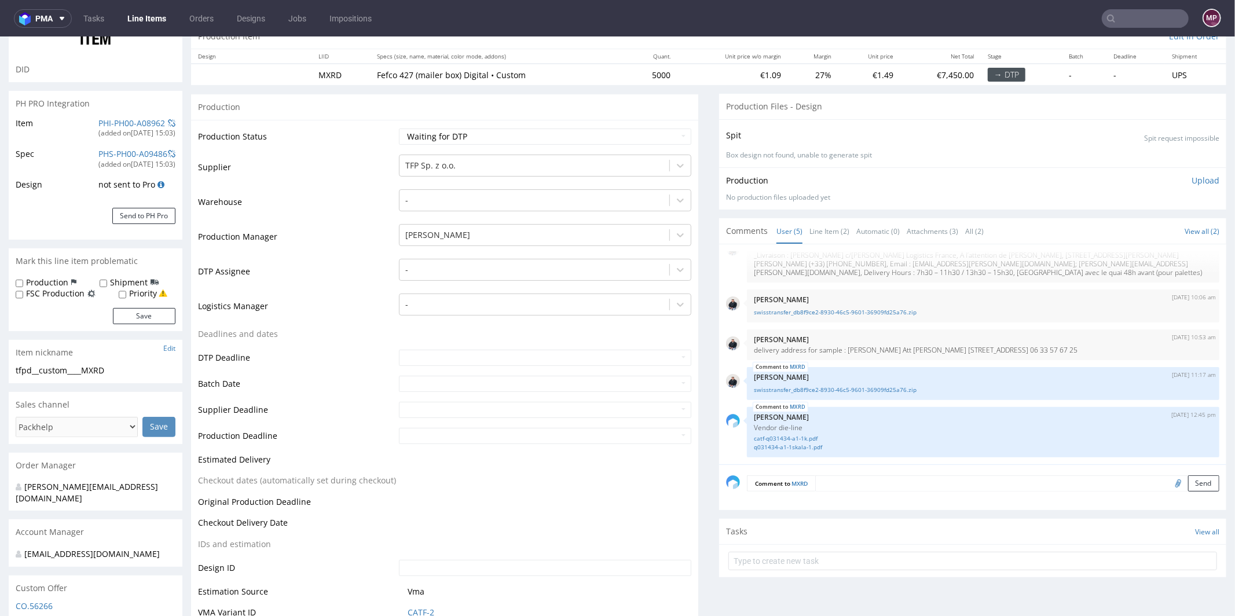
scroll to position [24, 0]
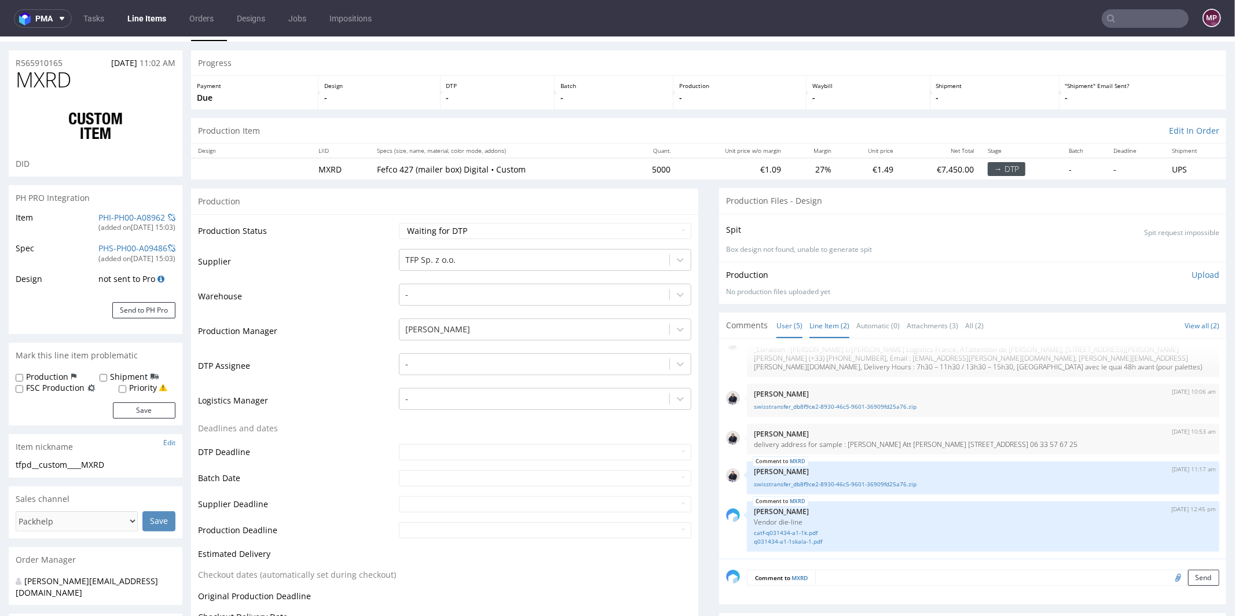
click at [829, 320] on link "Line Item (2)" at bounding box center [830, 325] width 40 height 25
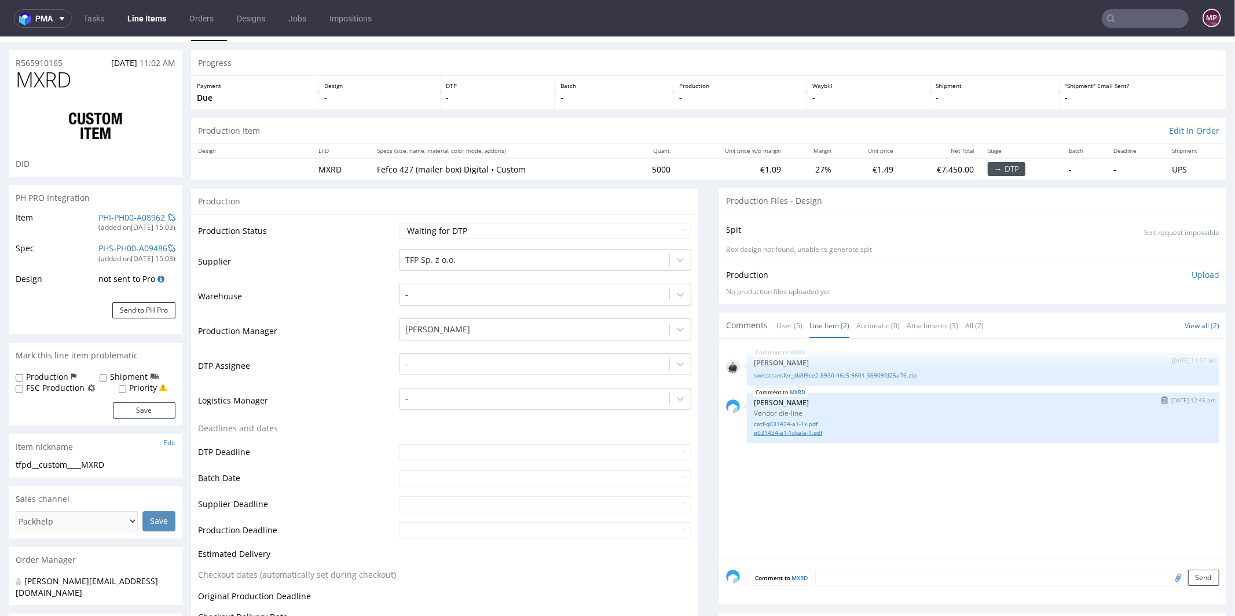
click at [793, 431] on link "q031434-a1-1skala-1.pdf" at bounding box center [983, 432] width 459 height 9
click at [783, 420] on link "catf-q031434-a1-1k.pdf" at bounding box center [983, 423] width 459 height 9
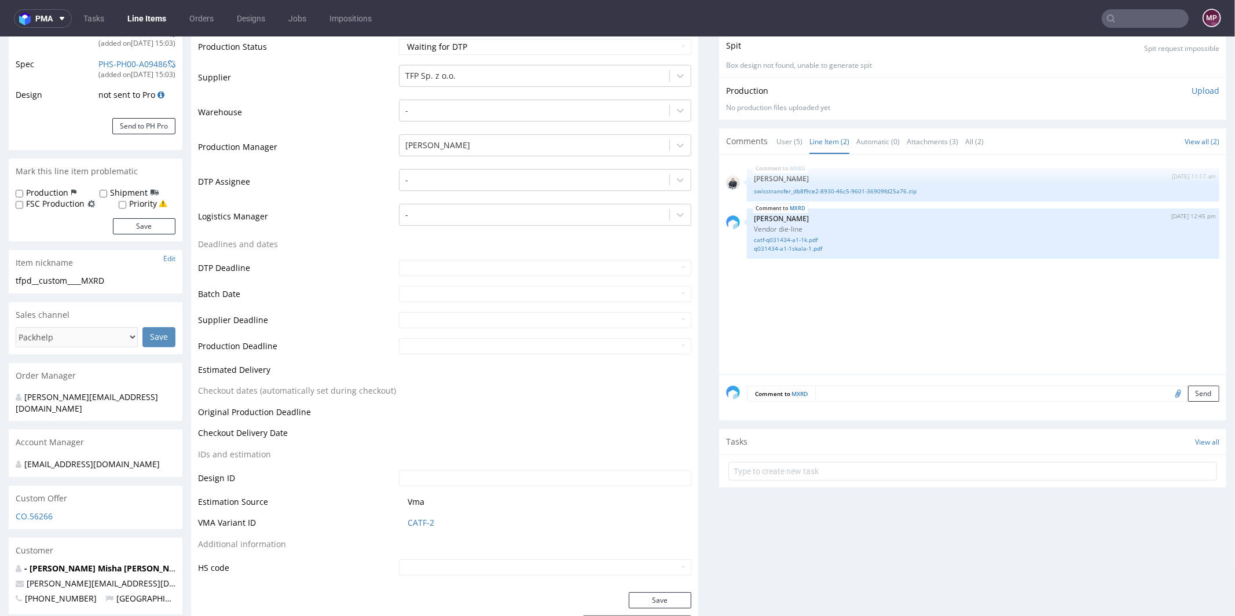
scroll to position [294, 0]
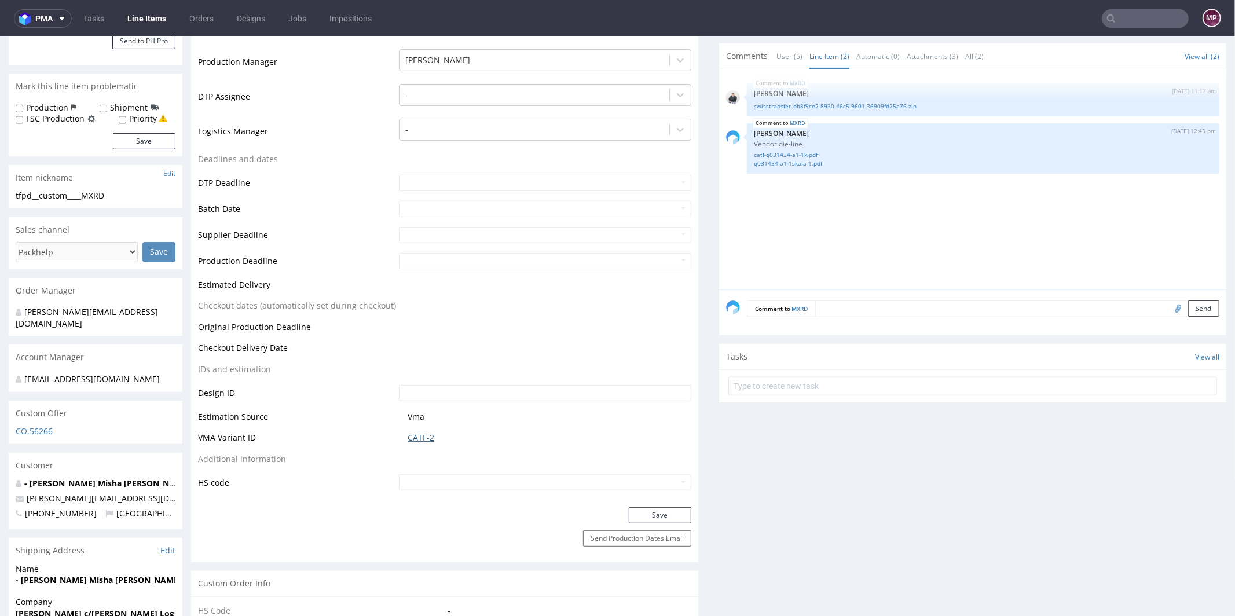
click at [414, 435] on link "CATF-2" at bounding box center [421, 437] width 27 height 12
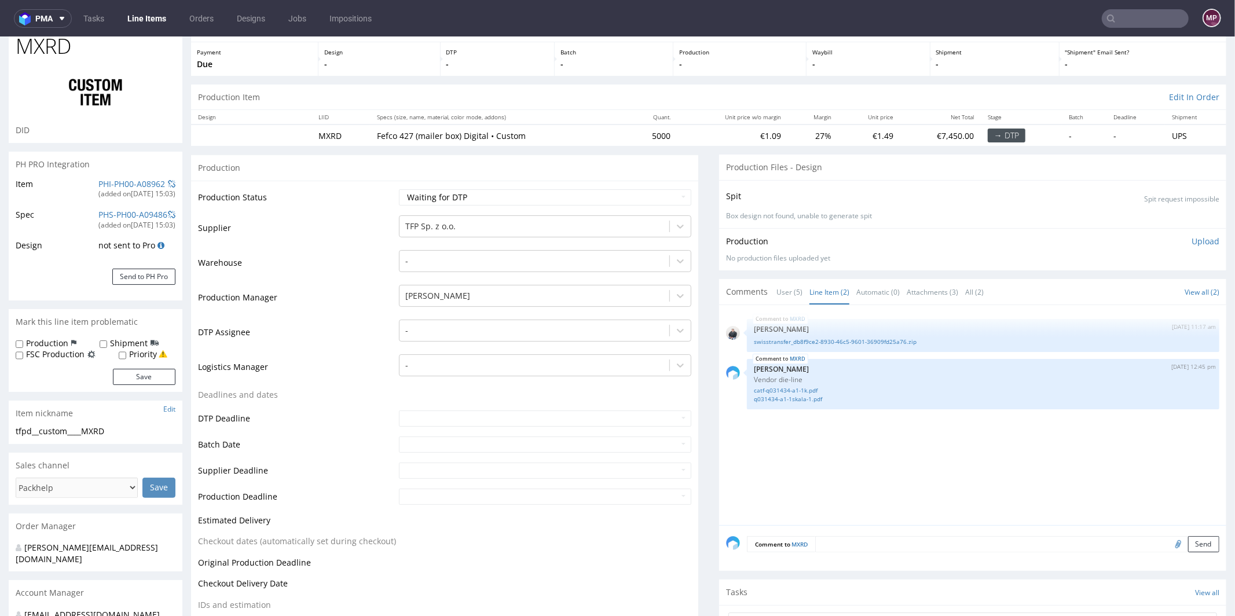
scroll to position [0, 0]
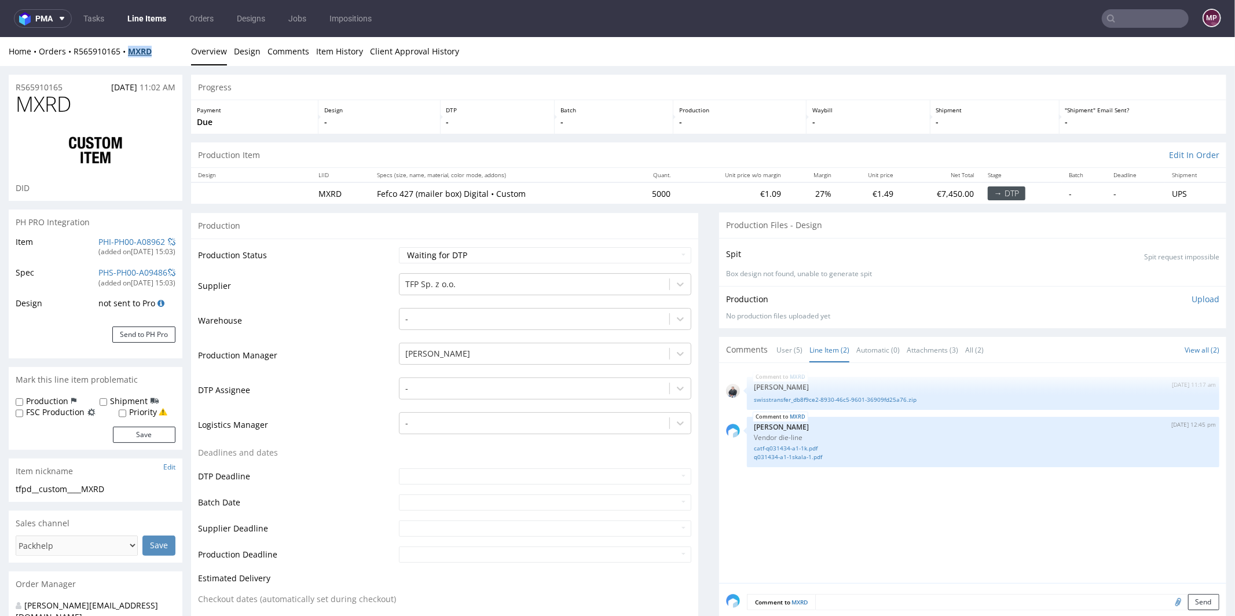
drag, startPoint x: 160, startPoint y: 49, endPoint x: 130, endPoint y: 52, distance: 30.3
click at [130, 52] on div "Home Orders R565910165 MXRD" at bounding box center [96, 51] width 174 height 12
copy strong "MXRD"
click at [806, 454] on link "q031434-a1-1skala-1.pdf" at bounding box center [983, 456] width 459 height 9
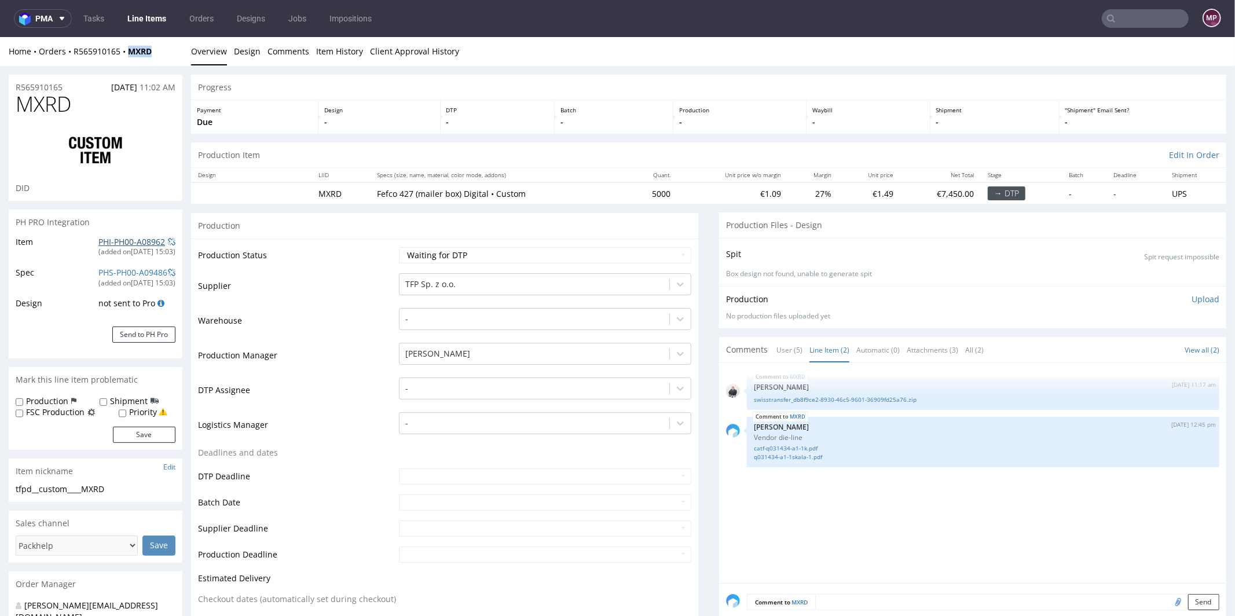
click at [145, 242] on link "PHI-PH00-A08962" at bounding box center [131, 241] width 67 height 11
click at [818, 395] on link "swisstransfer_db8f9ce2-8930-46c5-9601-36909fd25a76.zip" at bounding box center [983, 399] width 459 height 9
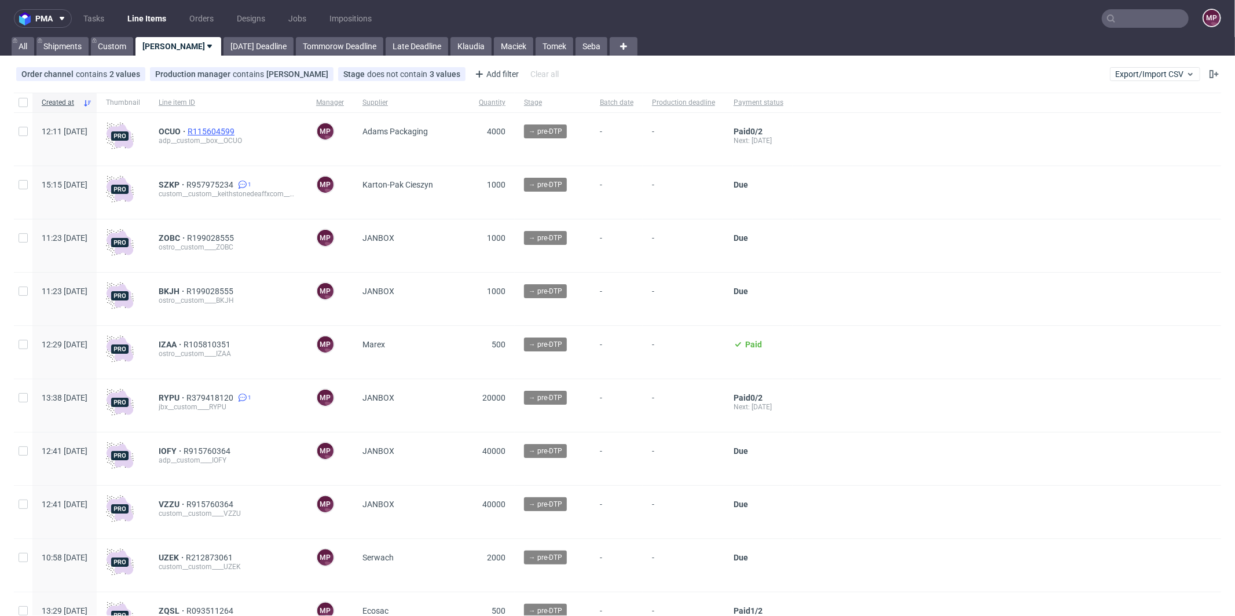
click at [233, 129] on span "R115604599" at bounding box center [212, 131] width 49 height 9
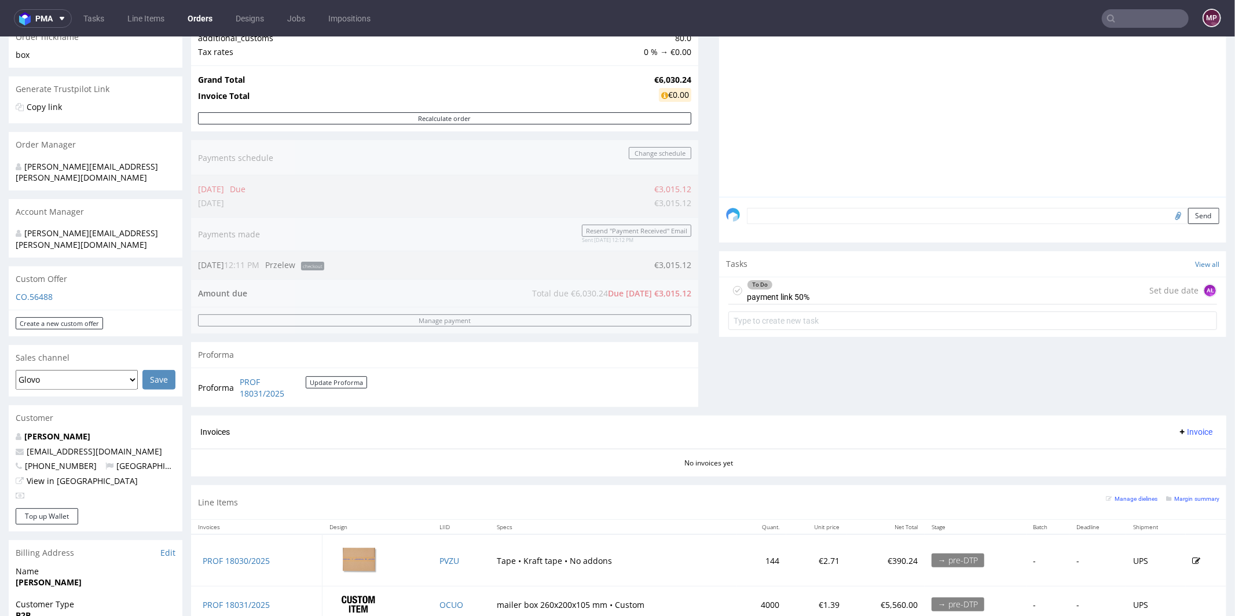
scroll to position [357, 0]
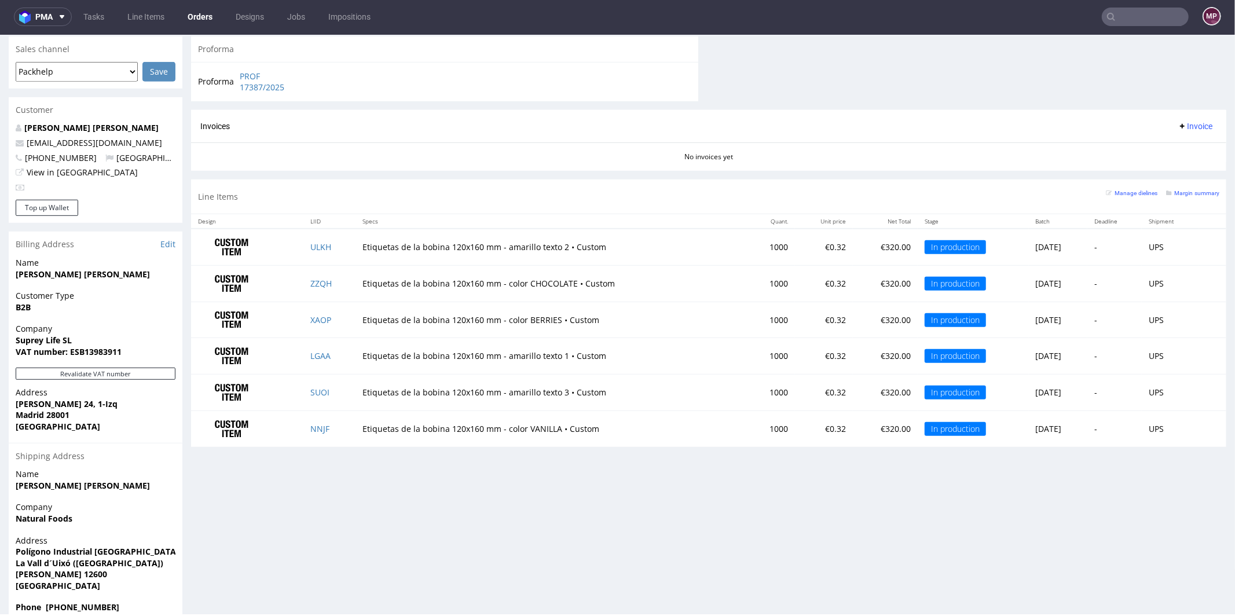
scroll to position [3, 0]
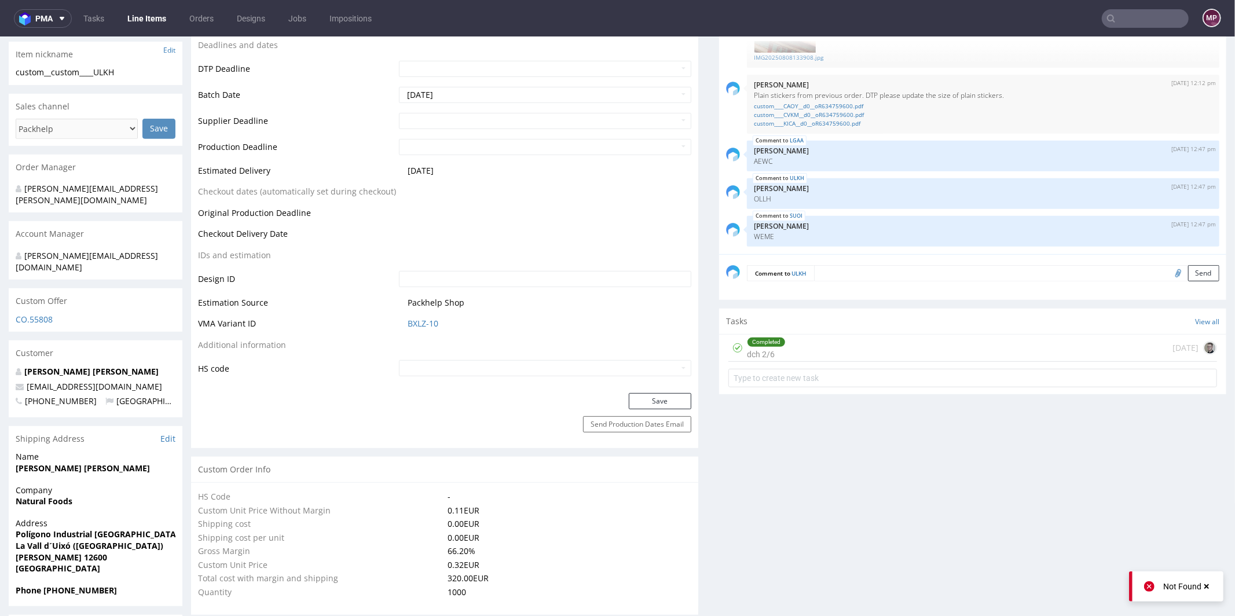
scroll to position [507, 0]
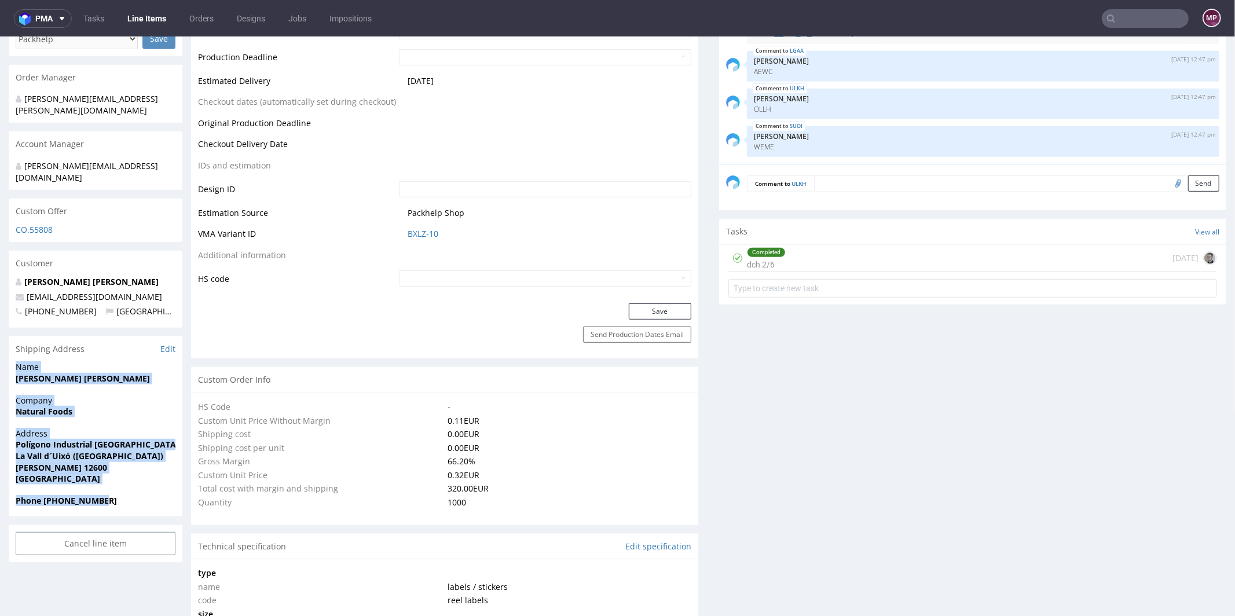
drag, startPoint x: 114, startPoint y: 474, endPoint x: 12, endPoint y: 343, distance: 166.3
click at [12, 343] on section "Shipping Address Edit Name Isabel Rodriguez Calvet Company Natural Foods Addres…" at bounding box center [96, 426] width 174 height 181
copy section "Name Isabel Rodriguez Calvet Company Natural Foods Address Polígono Industrial …"
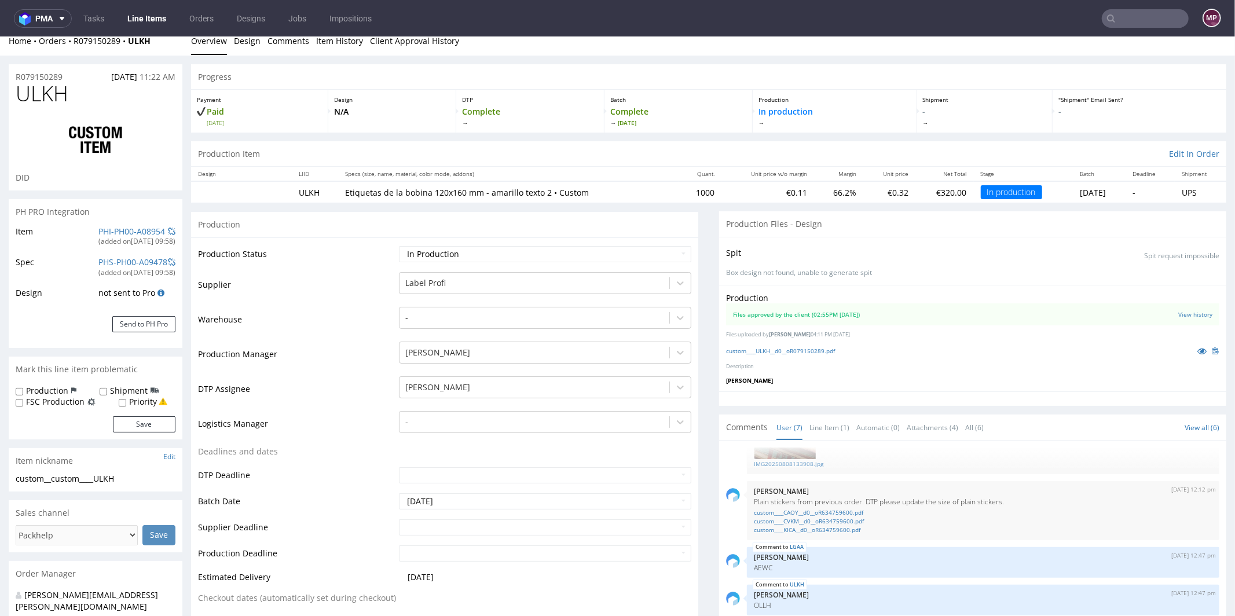
scroll to position [0, 0]
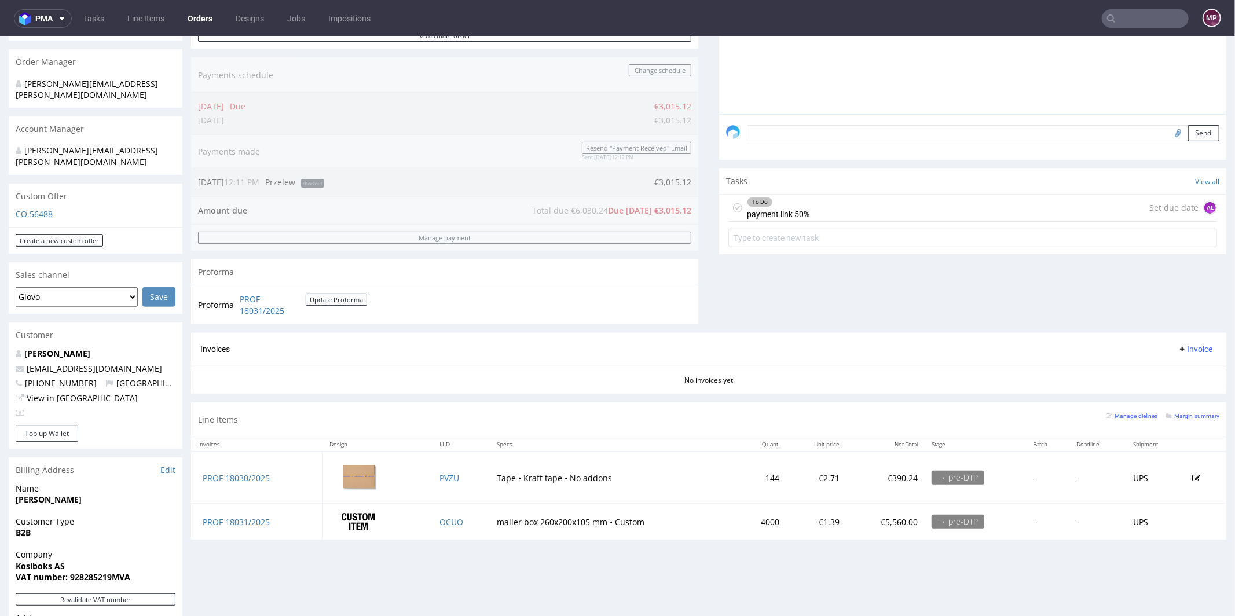
scroll to position [496, 0]
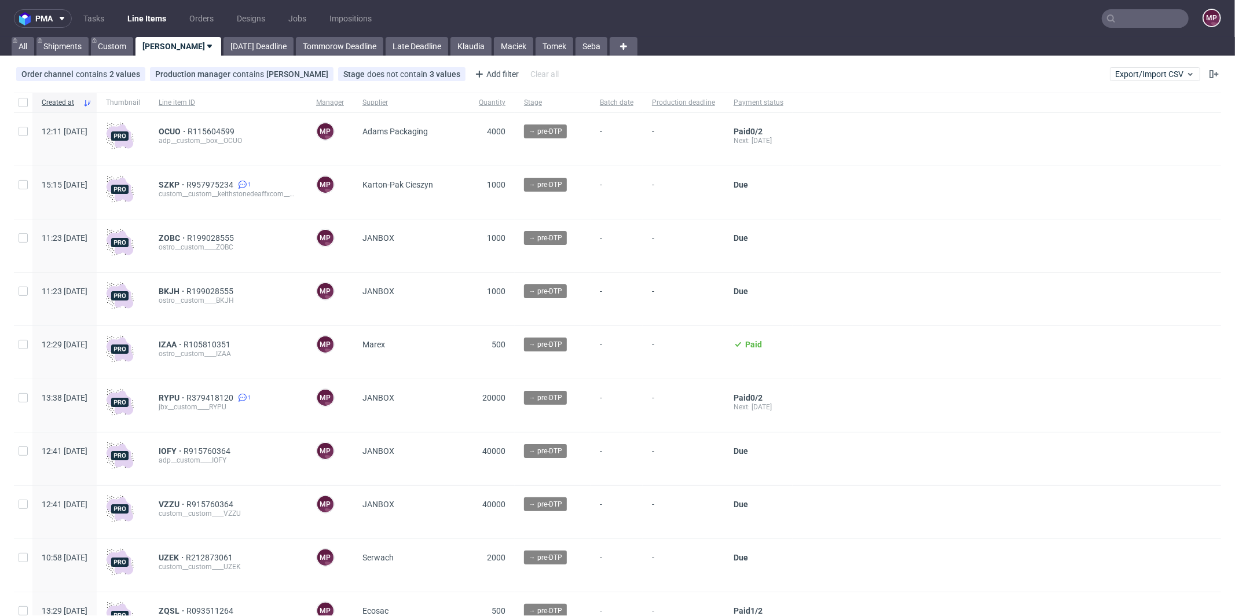
click at [1150, 19] on input "text" at bounding box center [1145, 18] width 87 height 19
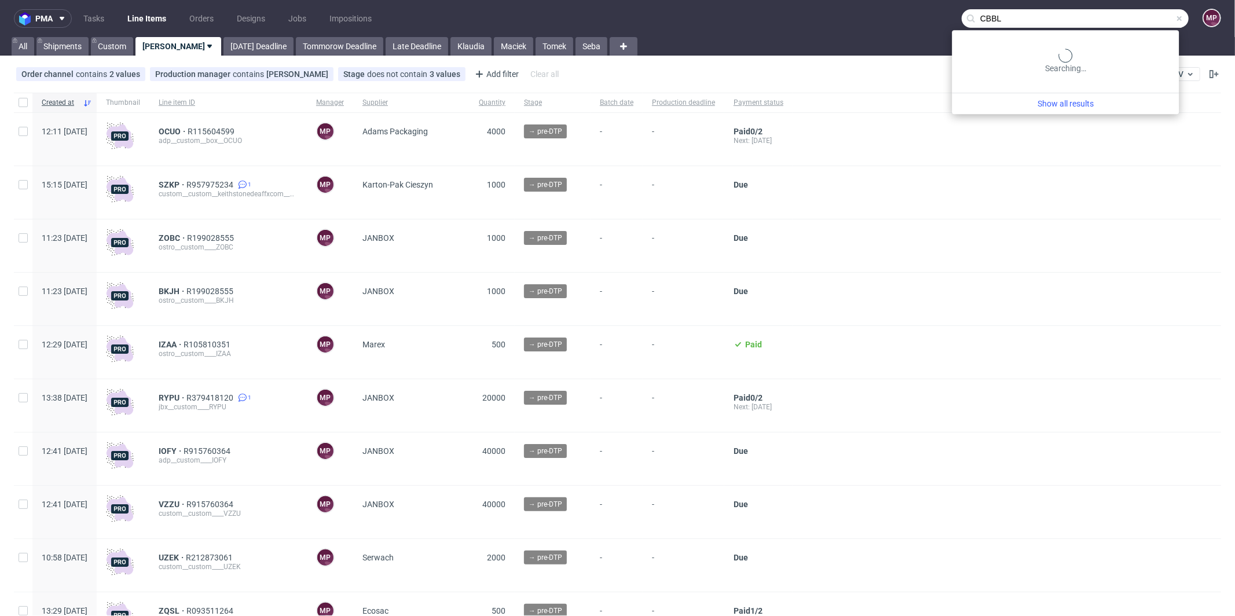
type input "CBBL"
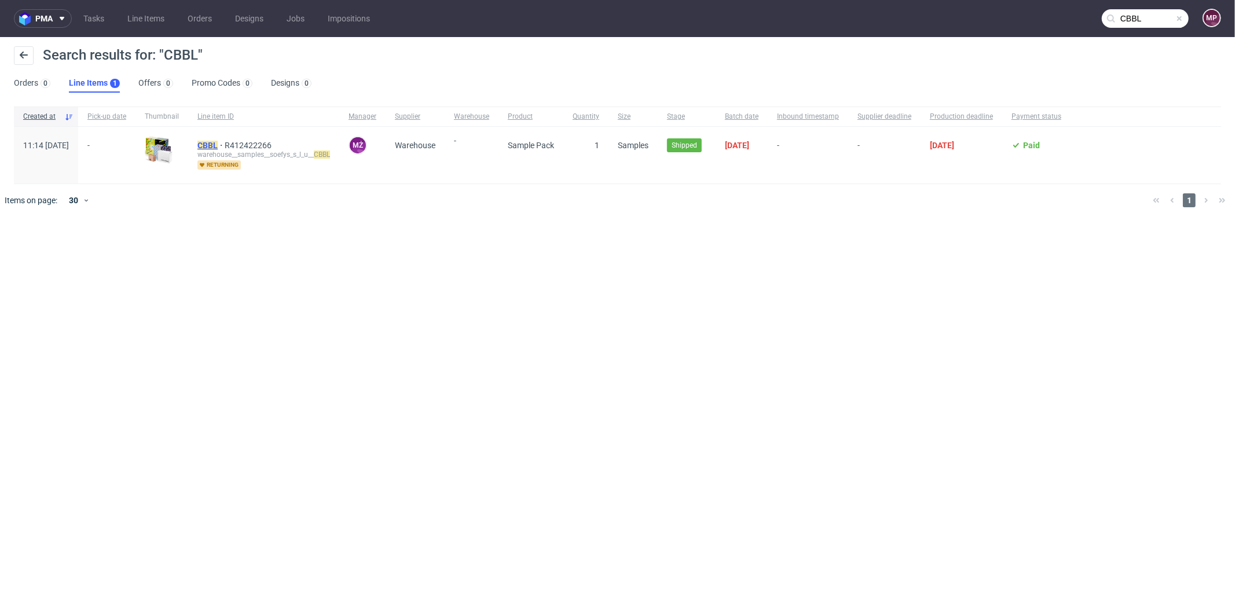
click at [218, 146] on mark "CBBL" at bounding box center [207, 145] width 20 height 9
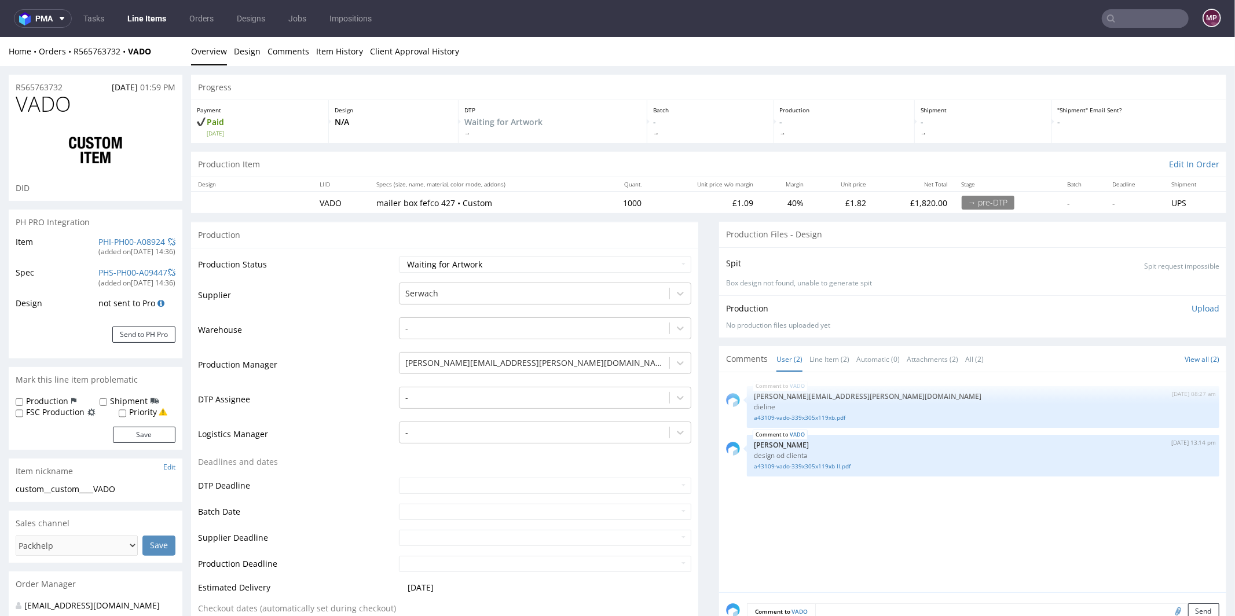
select select "in_progress"
drag, startPoint x: 76, startPoint y: 83, endPoint x: 15, endPoint y: 87, distance: 60.9
click at [15, 87] on div "R565763732 13.08.2025 01:59 PM" at bounding box center [96, 83] width 174 height 19
copy p "R565763732"
click at [464, 262] on select "Waiting for Artwork Waiting for Diecut Waiting for Mockup Waiting for DTP Waiti…" at bounding box center [545, 264] width 292 height 16
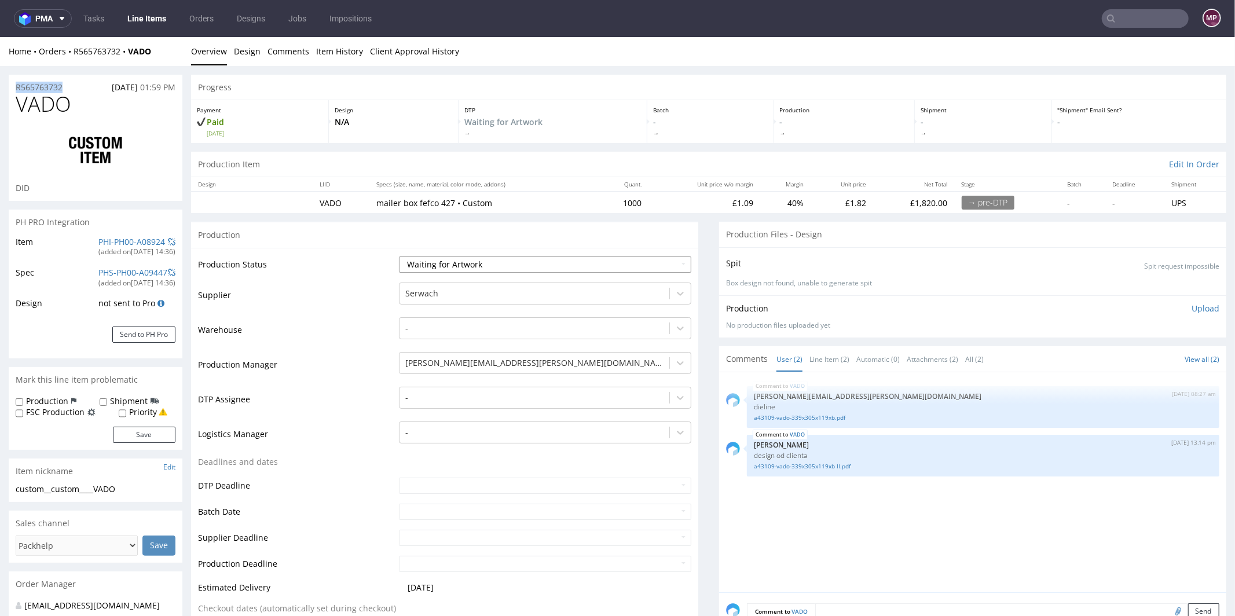
click at [464, 262] on select "Waiting for Artwork Waiting for Diecut Waiting for Mockup Waiting for DTP Waiti…" at bounding box center [545, 264] width 292 height 16
click at [476, 267] on select "Waiting for Artwork Waiting for Diecut Waiting for Mockup Waiting for DTP Waiti…" at bounding box center [545, 264] width 292 height 16
select select "dtp_waiting_for_check"
click at [399, 256] on select "Waiting for Artwork Waiting for Diecut Waiting for Mockup Waiting for DTP Waiti…" at bounding box center [545, 264] width 292 height 16
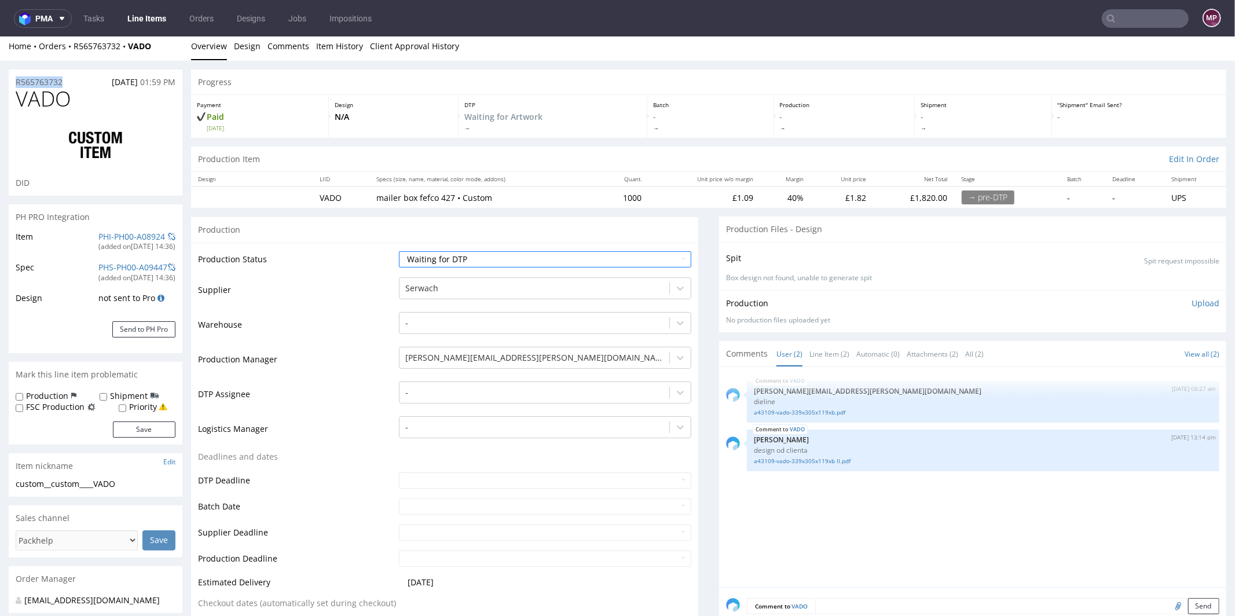
scroll to position [246, 0]
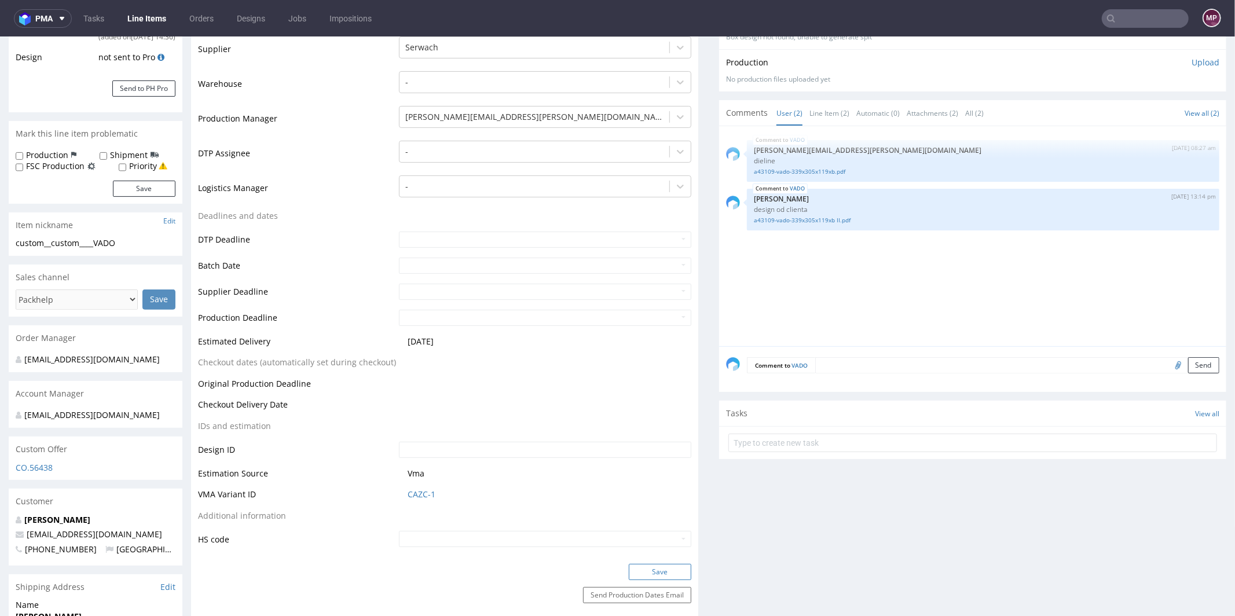
click at [656, 572] on button "Save" at bounding box center [660, 572] width 63 height 16
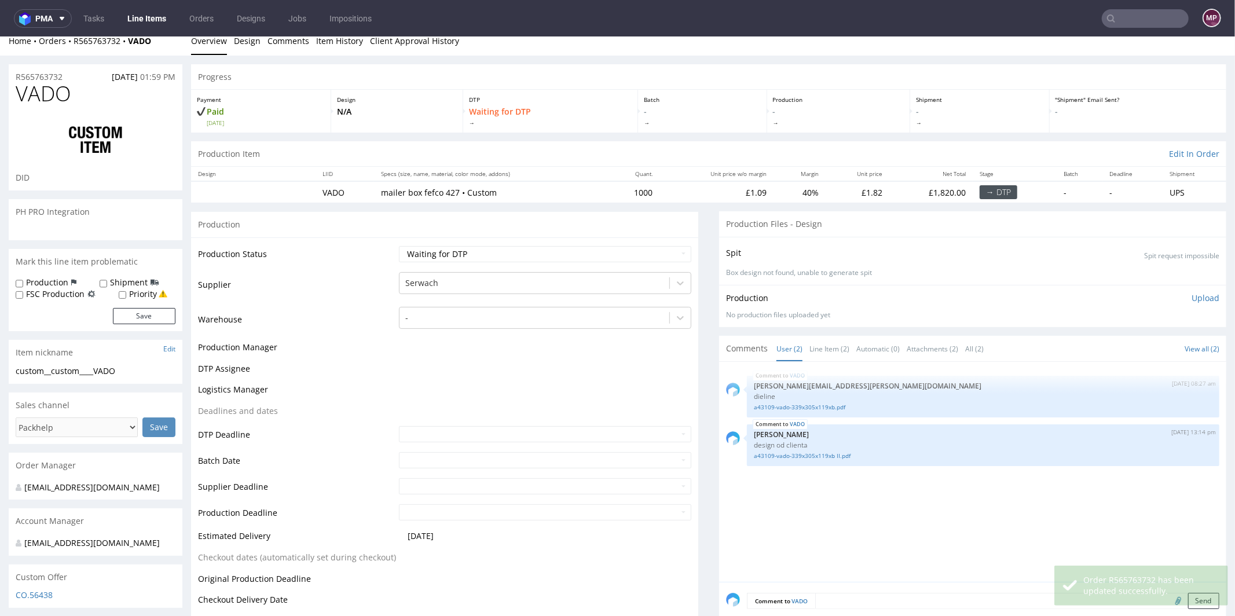
scroll to position [0, 0]
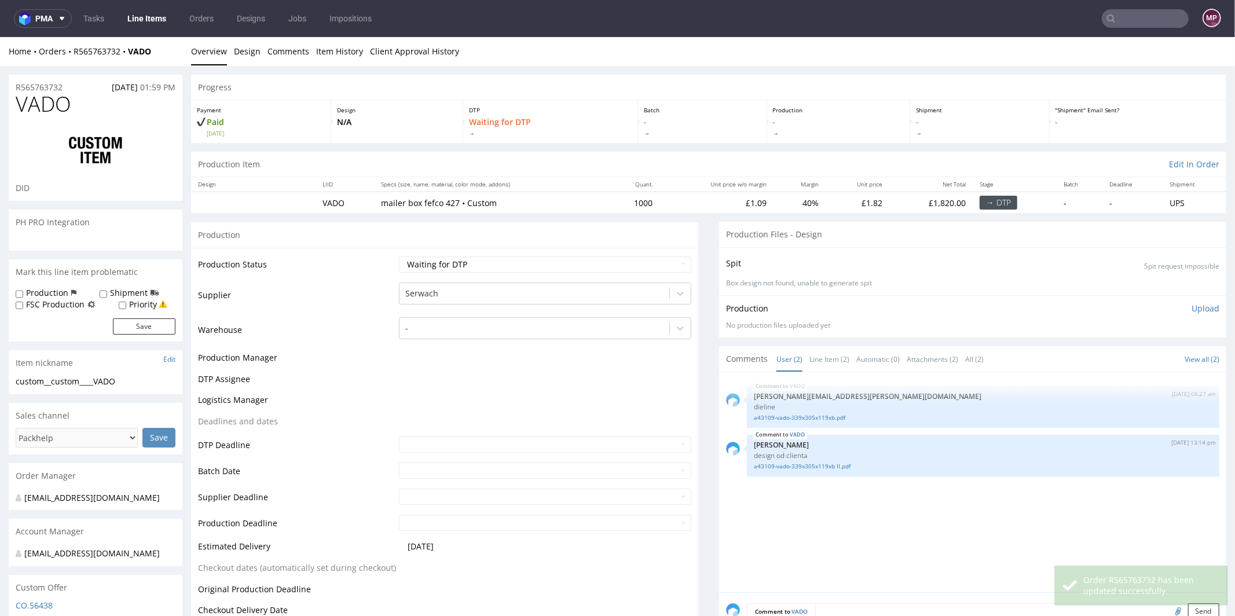
select select "in_progress"
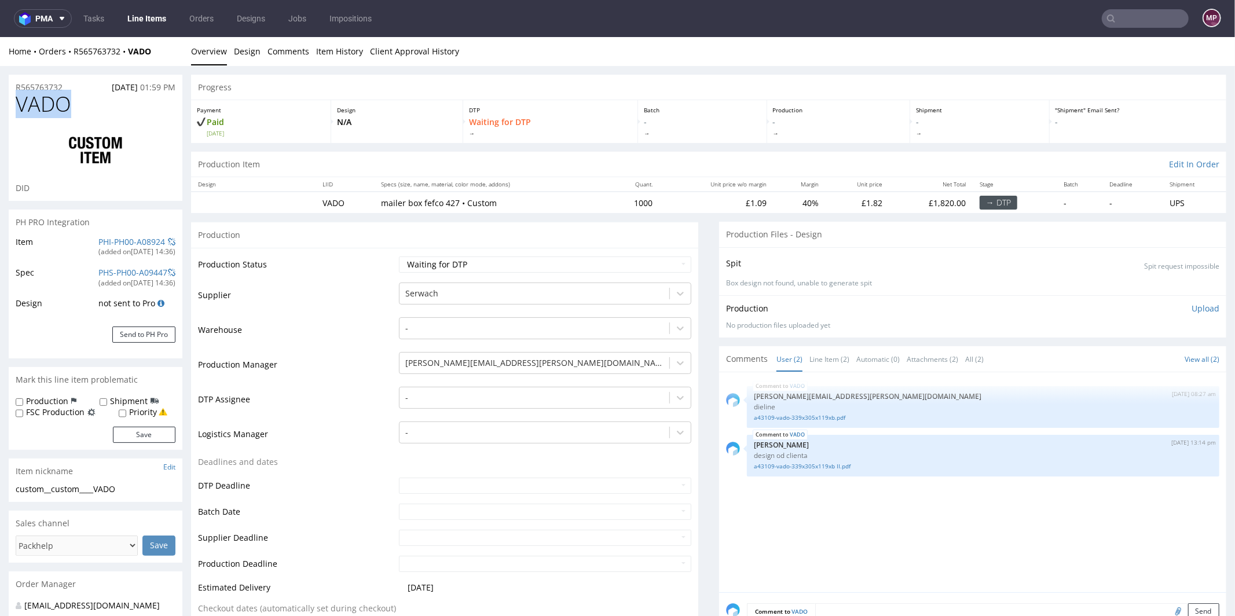
drag, startPoint x: 84, startPoint y: 109, endPoint x: 20, endPoint y: 107, distance: 64.4
click at [20, 107] on h1 "VADO" at bounding box center [96, 103] width 160 height 23
copy span "VADO"
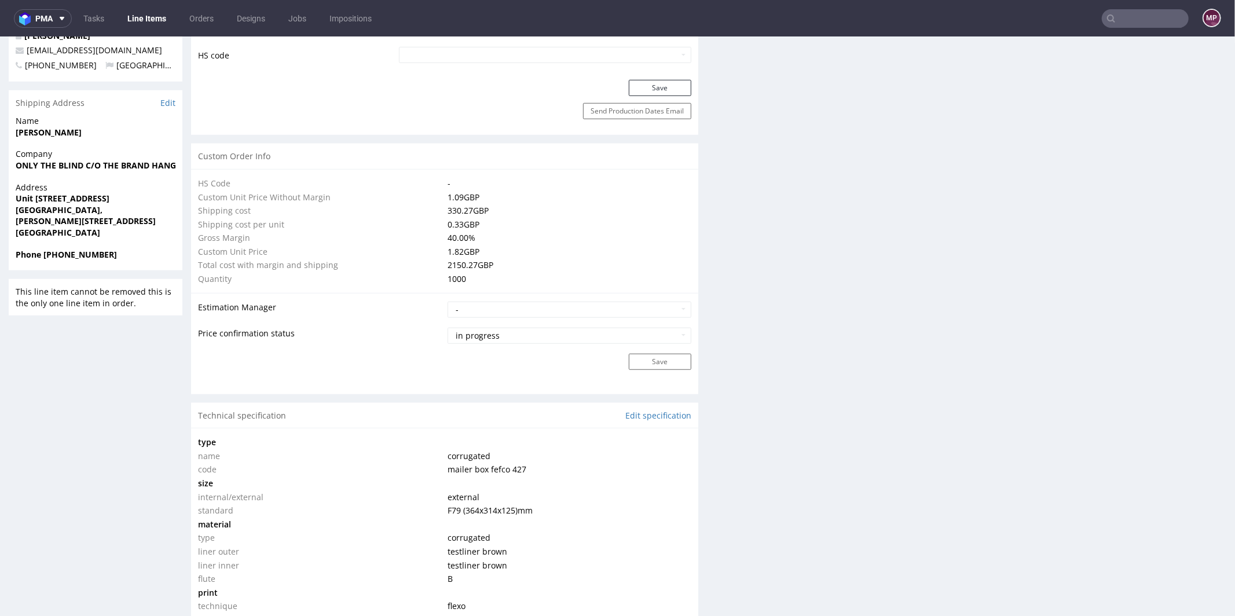
scroll to position [981, 0]
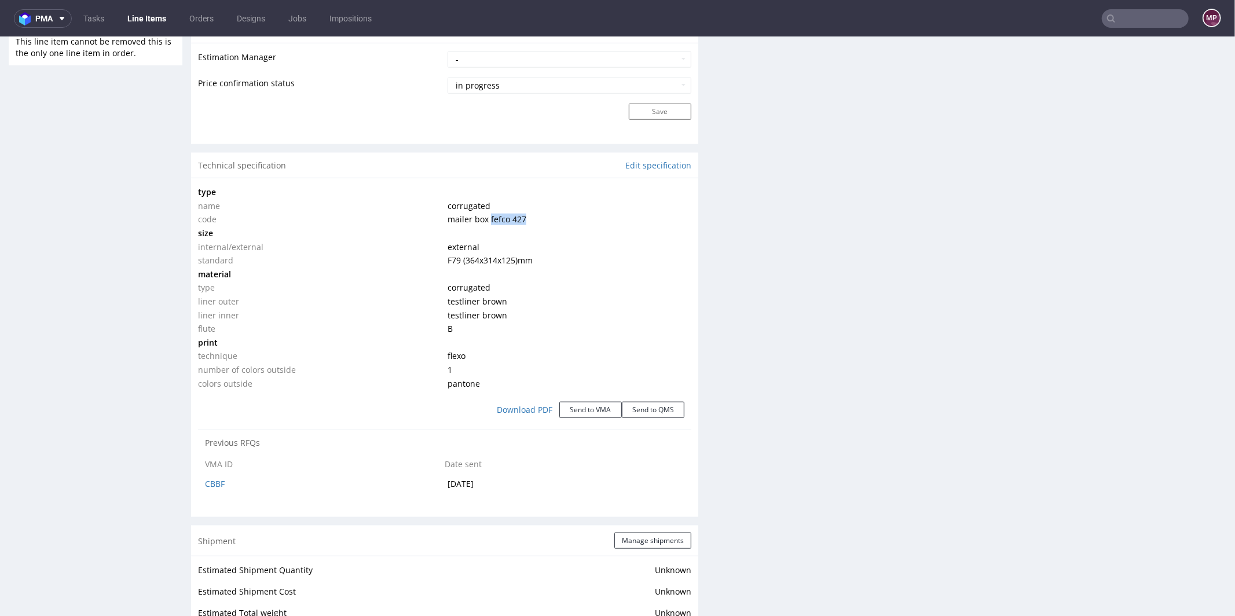
drag, startPoint x: 538, startPoint y: 218, endPoint x: 483, endPoint y: 221, distance: 55.1
click td "mailer box fefco 427"
copy span "fefco 427"
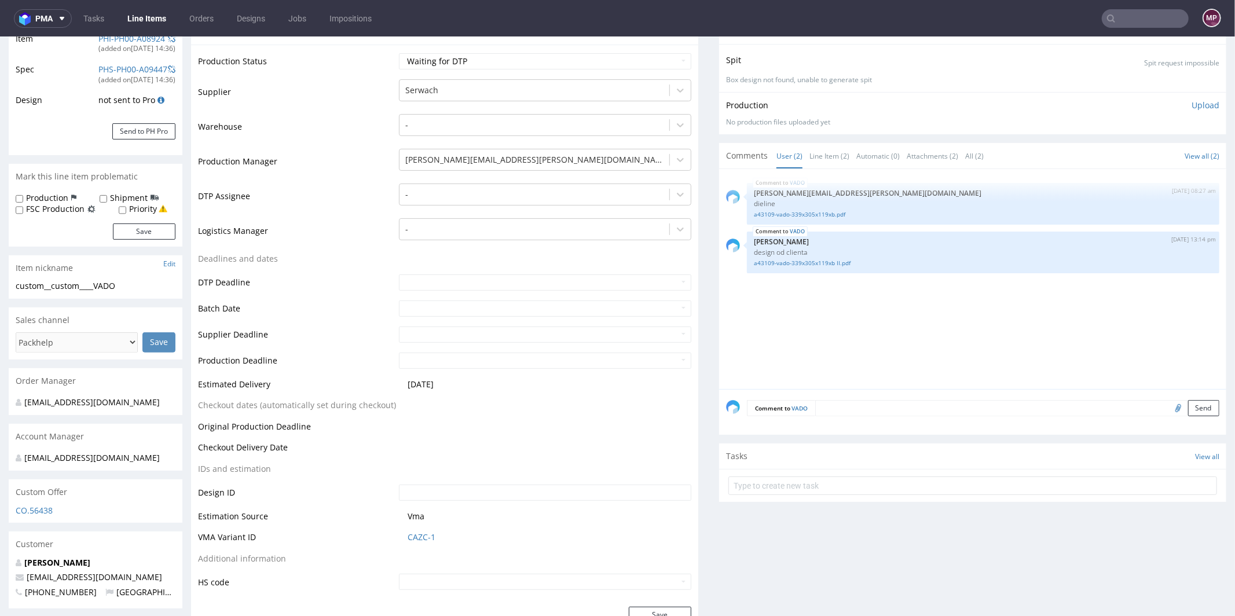
scroll to position [0, 0]
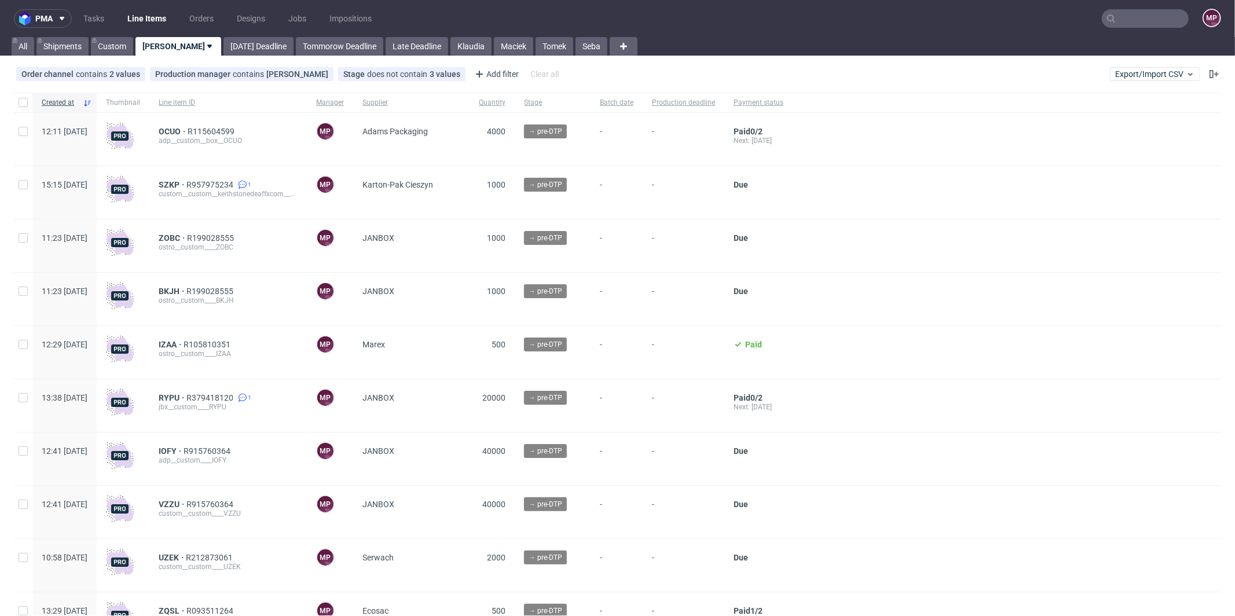
click at [209, 349] on div "ostro__custom____IZAA" at bounding box center [228, 353] width 139 height 9
click at [184, 346] on span "IZAA" at bounding box center [171, 344] width 25 height 9
click at [494, 41] on link "Maciek" at bounding box center [513, 46] width 39 height 19
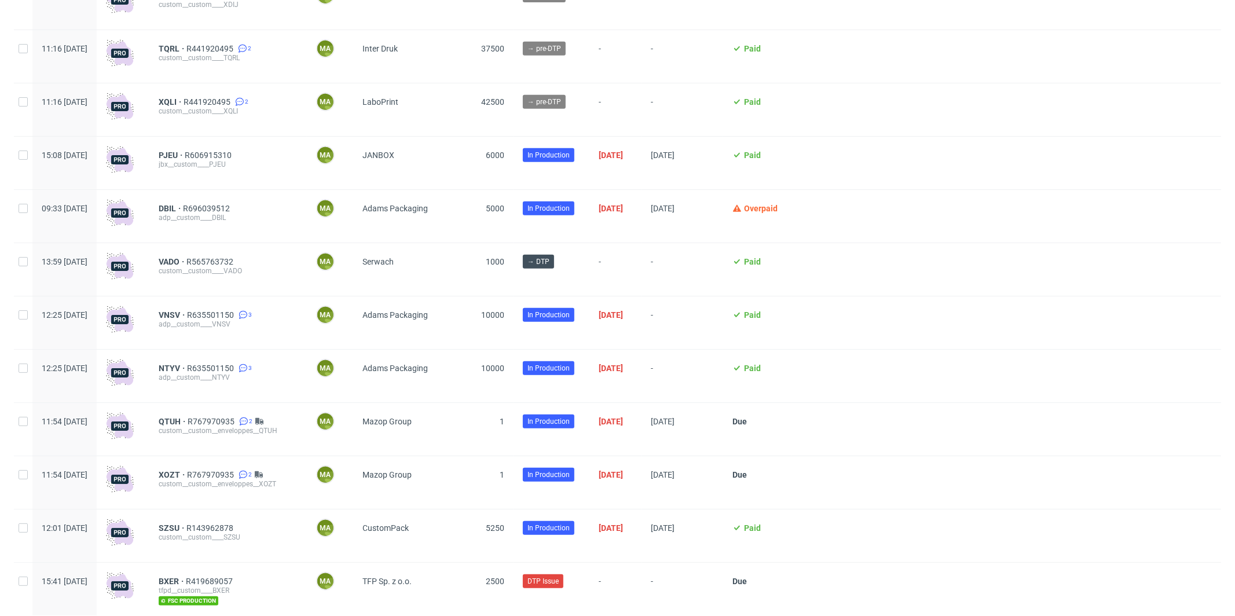
scroll to position [453, 0]
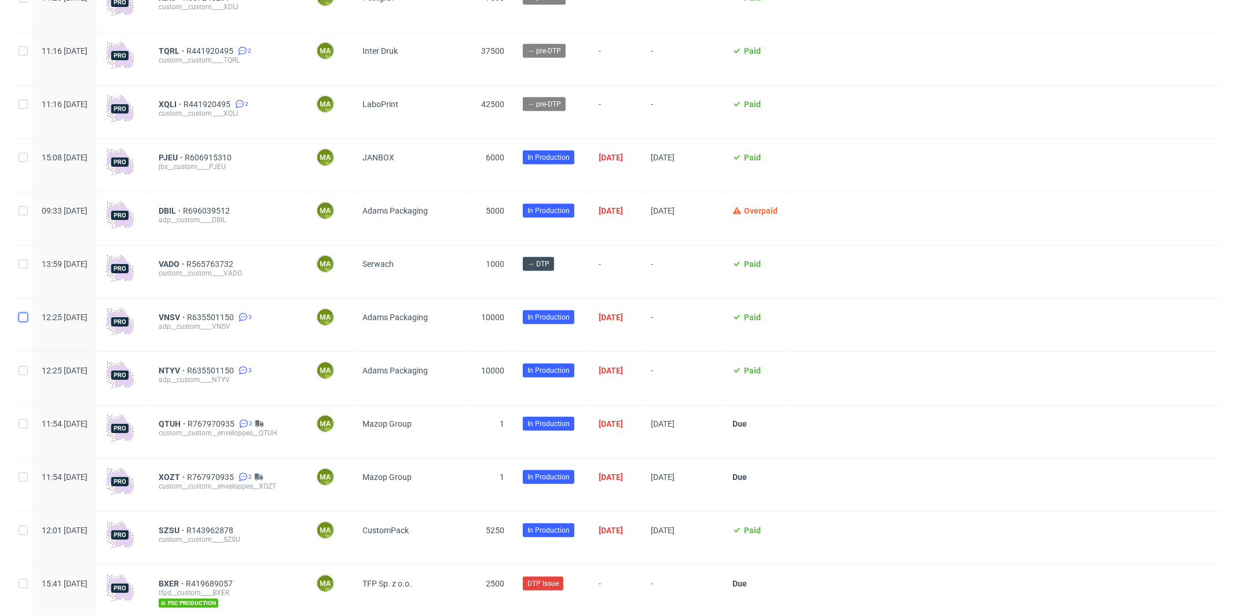
click at [24, 317] on input "checkbox" at bounding box center [23, 317] width 9 height 9
checkbox input "true"
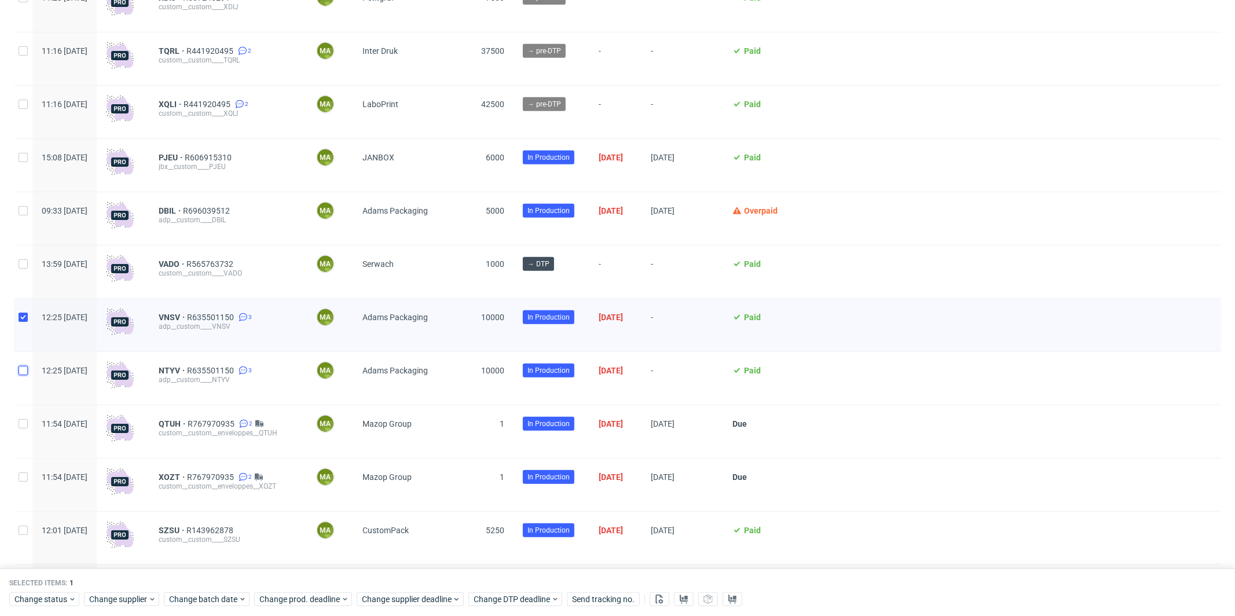
click at [20, 372] on input "checkbox" at bounding box center [23, 370] width 9 height 9
checkbox input "true"
click at [385, 609] on div "Selected items: 2 Change status Change supplier Change batch date Change prod. …" at bounding box center [617, 593] width 1235 height 48
click at [390, 601] on span "Change supplier deadline" at bounding box center [407, 600] width 90 height 12
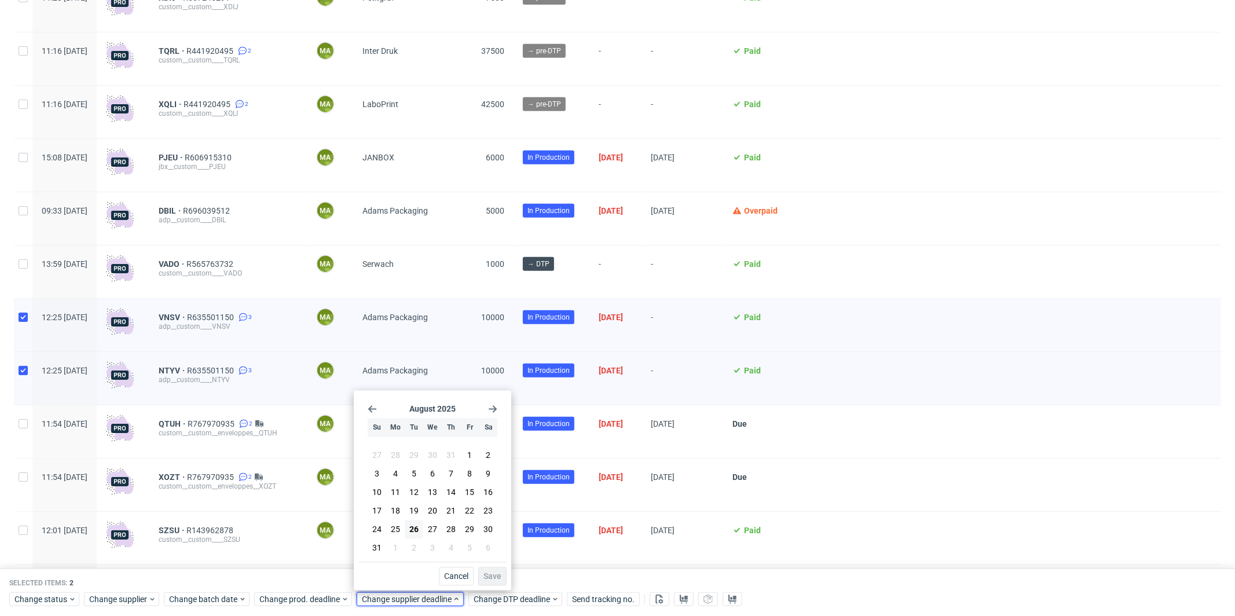
click at [492, 409] on use "Go forward 1 month" at bounding box center [493, 409] width 8 height 7
click at [433, 495] on span "17" at bounding box center [432, 497] width 9 height 12
click at [488, 578] on span "Save" at bounding box center [493, 577] width 18 height 8
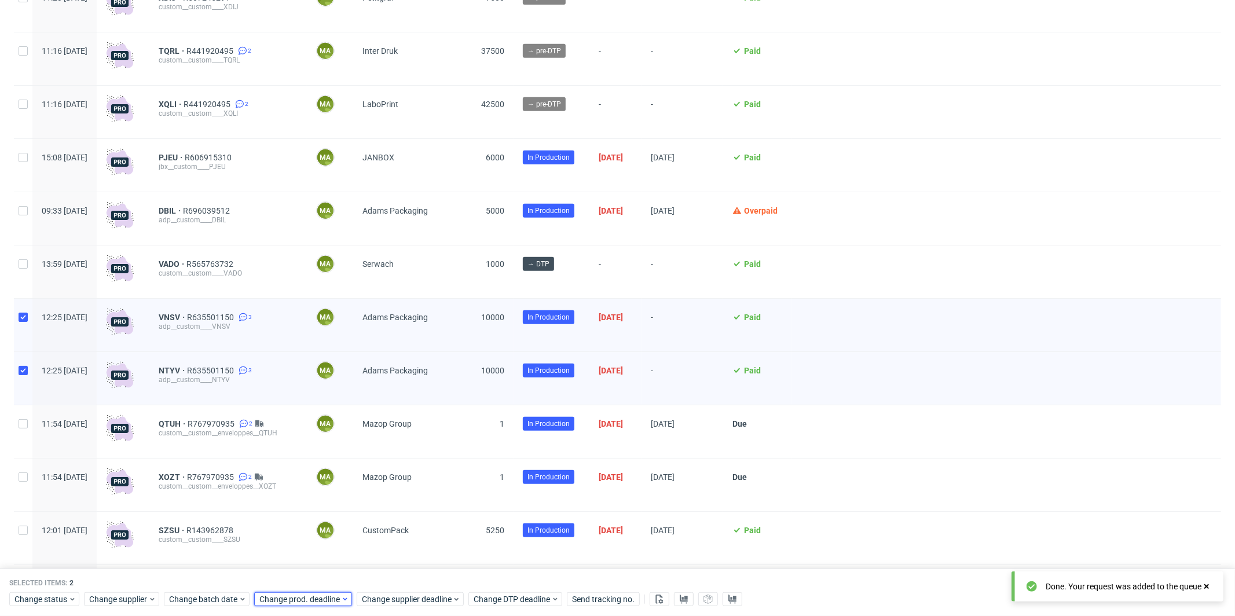
click at [302, 599] on span "Change prod. deadline" at bounding box center [300, 600] width 82 height 12
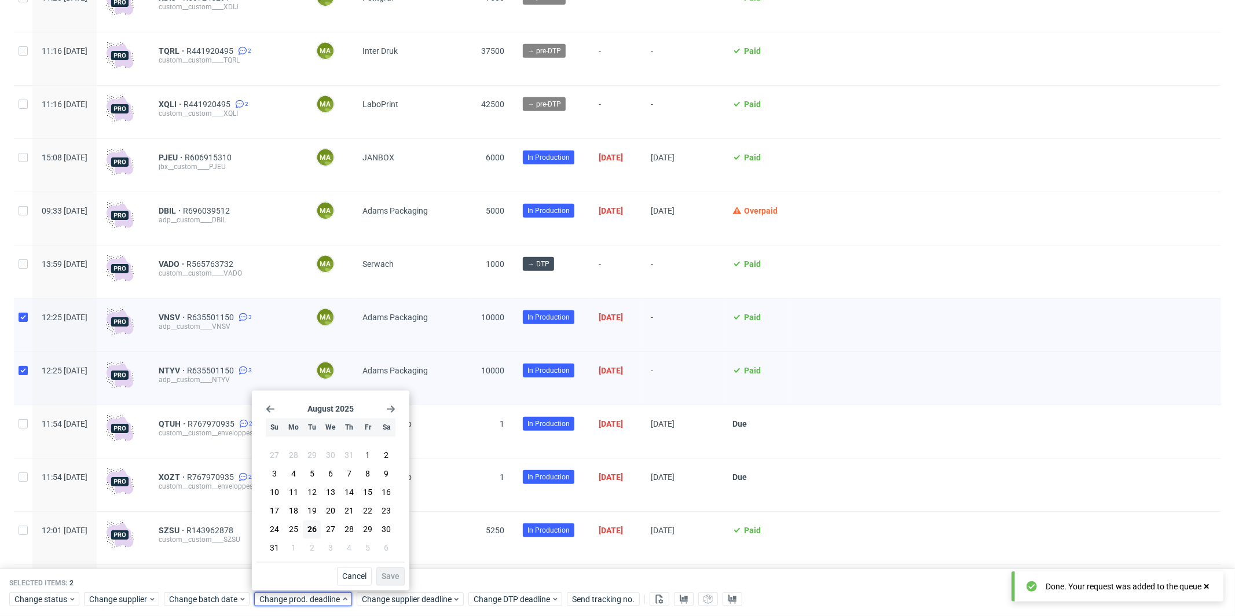
click at [389, 411] on icon "Go forward 1 month" at bounding box center [390, 409] width 9 height 9
click at [364, 495] on span "19" at bounding box center [367, 497] width 9 height 12
click at [389, 578] on span "Save" at bounding box center [391, 577] width 18 height 8
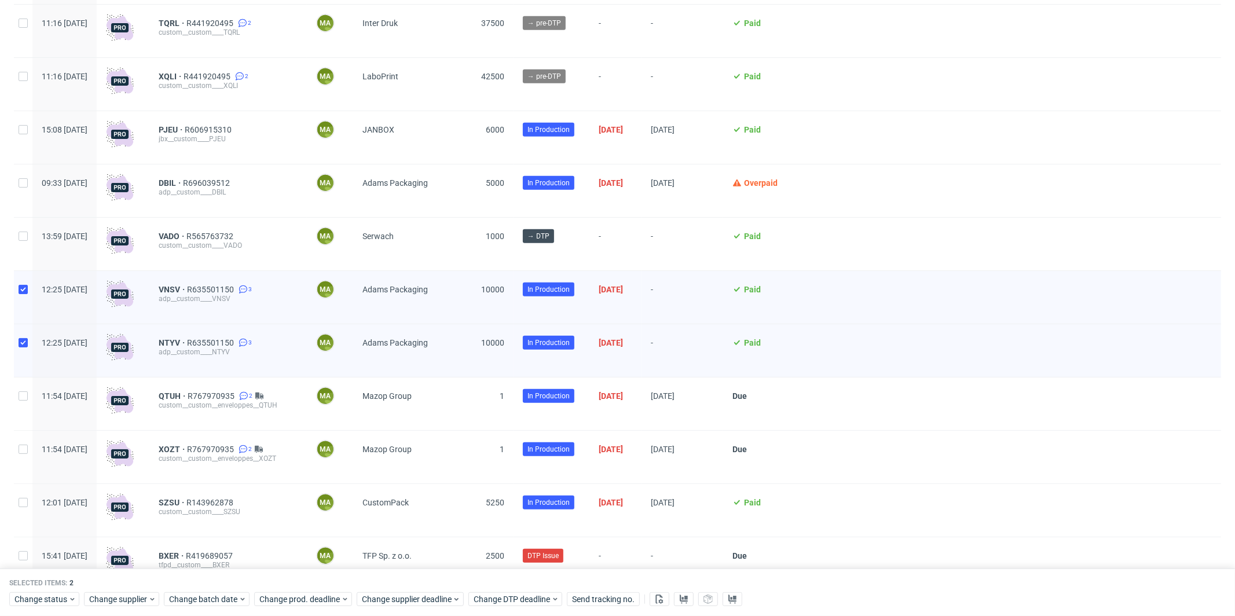
scroll to position [482, 0]
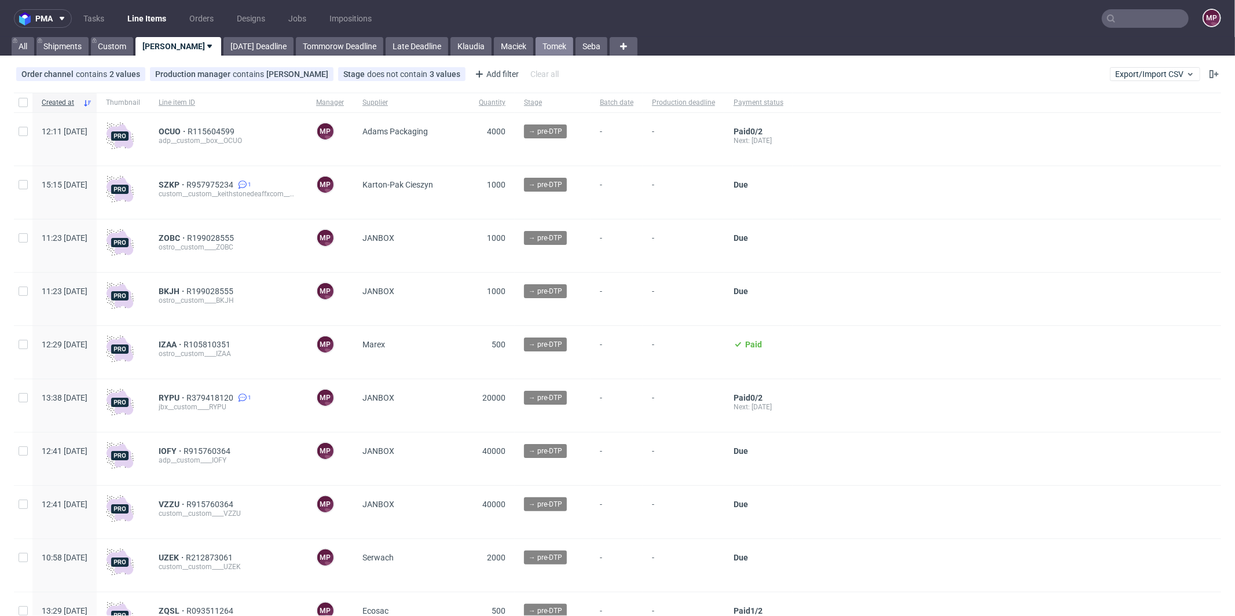
click at [536, 54] on link "Tomek" at bounding box center [555, 46] width 38 height 19
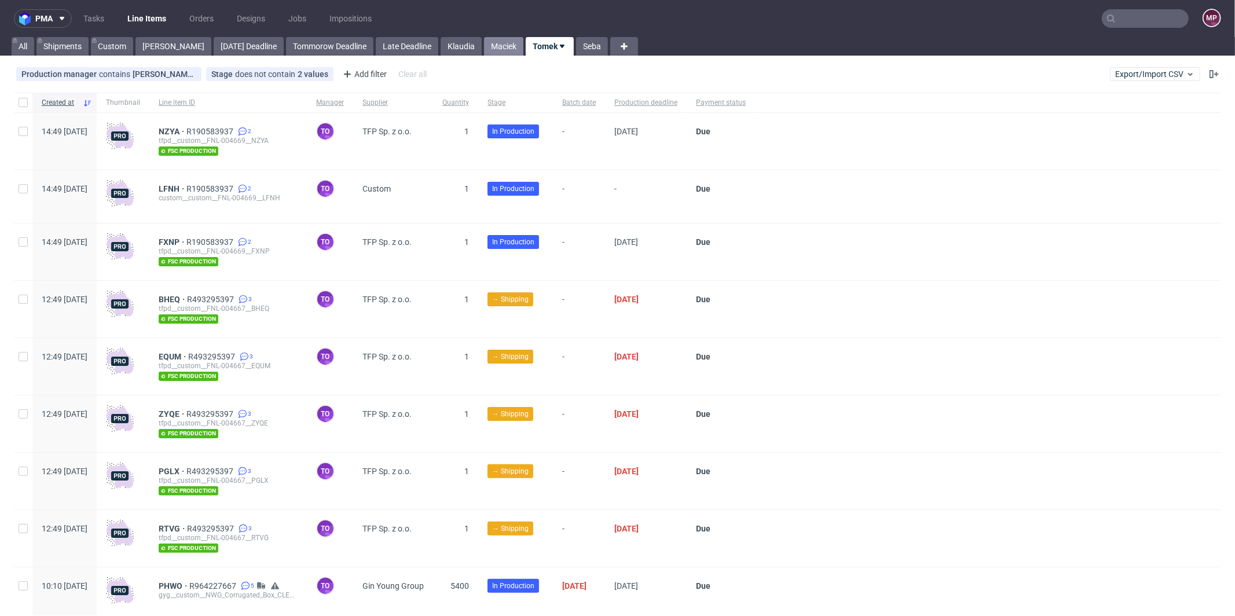
click at [484, 49] on link "Maciek" at bounding box center [503, 46] width 39 height 19
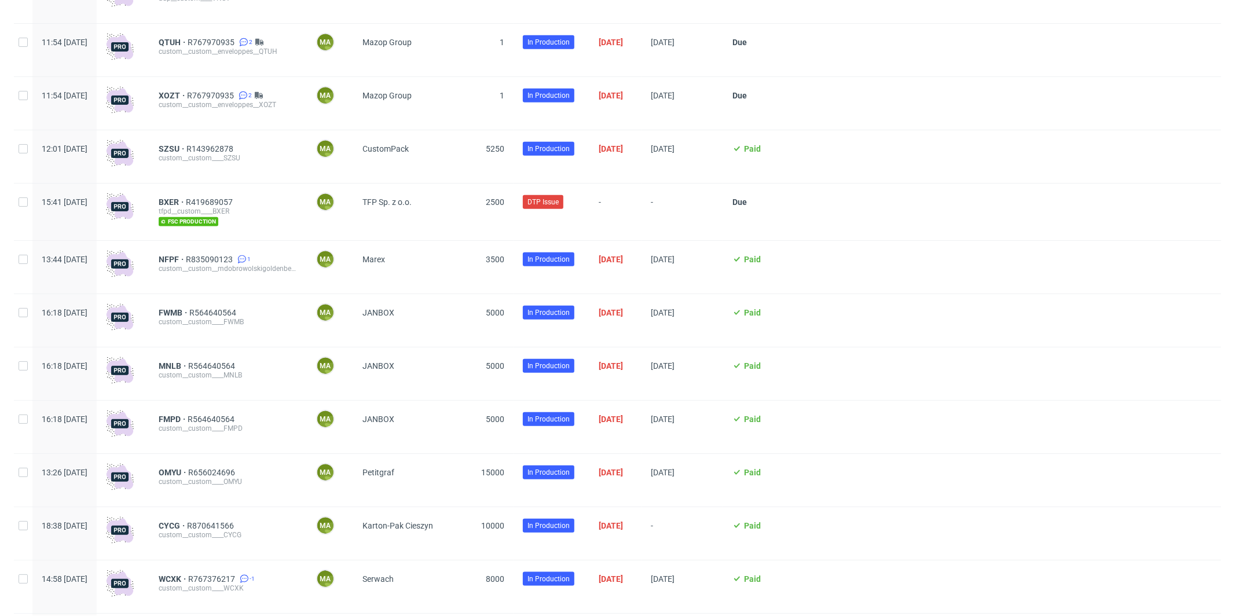
scroll to position [989, 0]
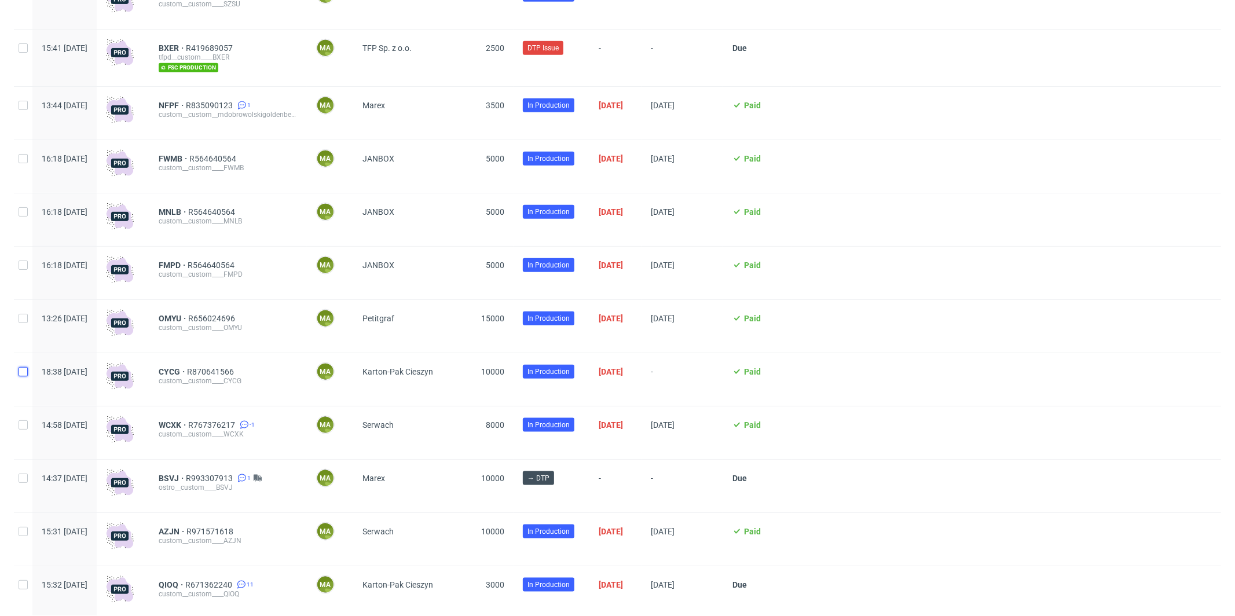
click at [25, 374] on input "checkbox" at bounding box center [23, 371] width 9 height 9
checkbox input "true"
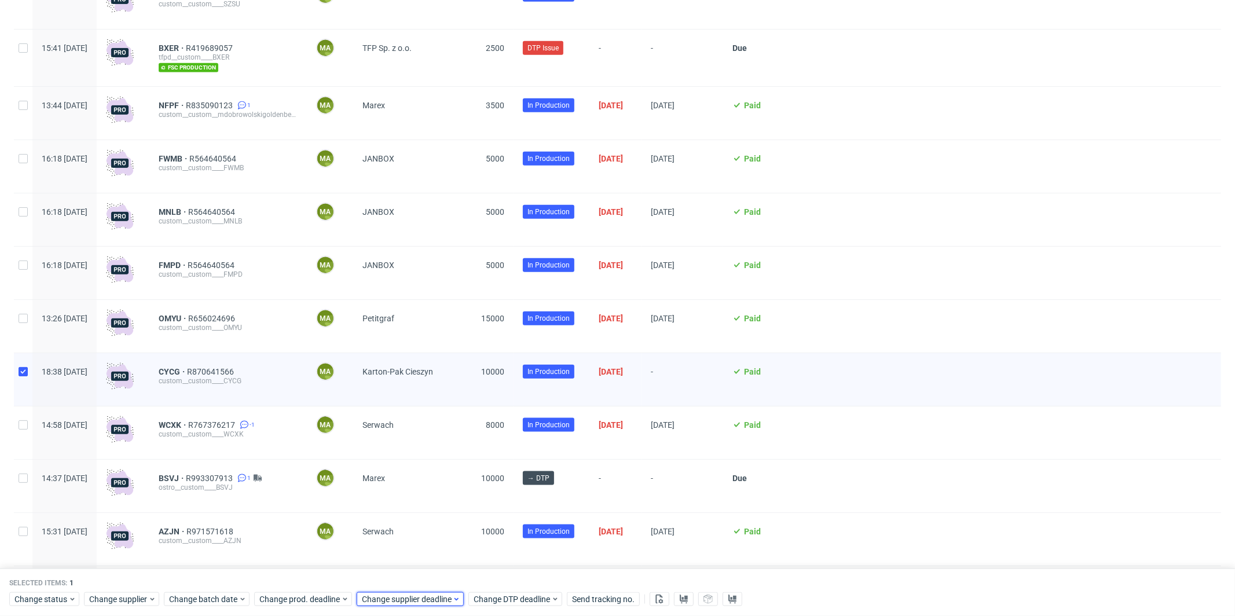
click at [407, 594] on span "Change supplier deadline" at bounding box center [407, 600] width 90 height 12
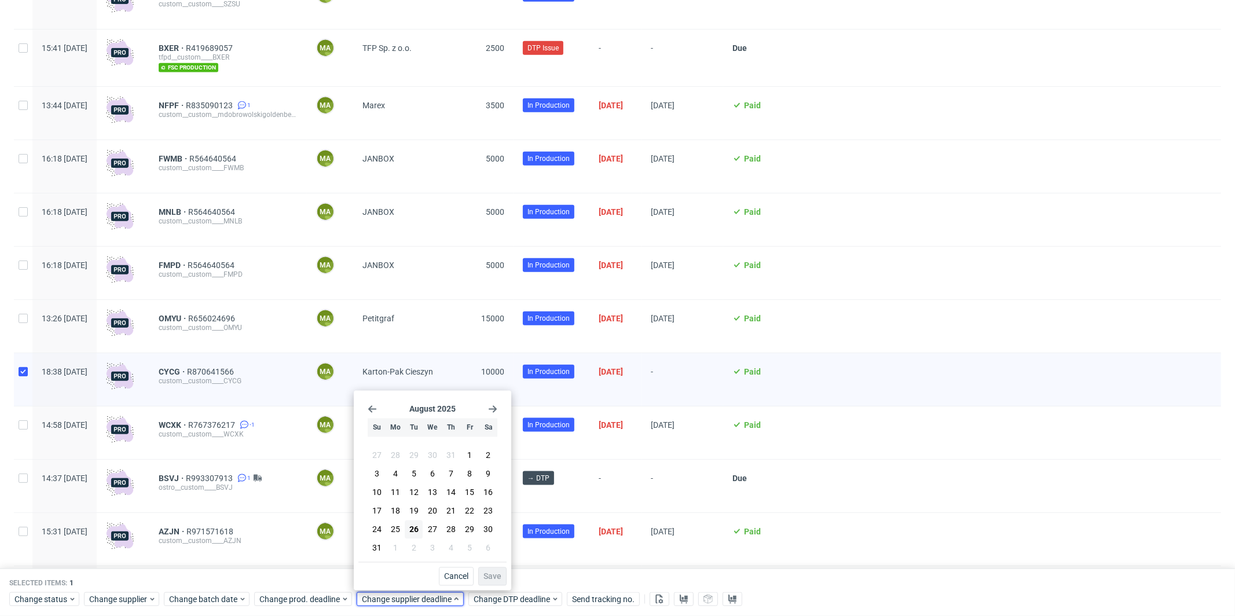
click at [497, 407] on div "August 2025 Su Mo Tu We Th Fr Sa 27 28 29 30 31 1 2 3 4 5 6 7 8 9 10 11 12 13 1…" at bounding box center [432, 479] width 148 height 167
drag, startPoint x: 361, startPoint y: 409, endPoint x: 372, endPoint y: 410, distance: 10.5
click at [361, 409] on div "August 2025 Su Mo Tu We Th Fr Sa 27 28 29 30 31 1 2 3 4 5 6 7 8 9 10 11 12 13 1…" at bounding box center [432, 479] width 148 height 167
click at [372, 409] on use "Go back 1 month" at bounding box center [372, 409] width 8 height 7
click at [496, 411] on icon "Go forward 1 month" at bounding box center [492, 409] width 9 height 9
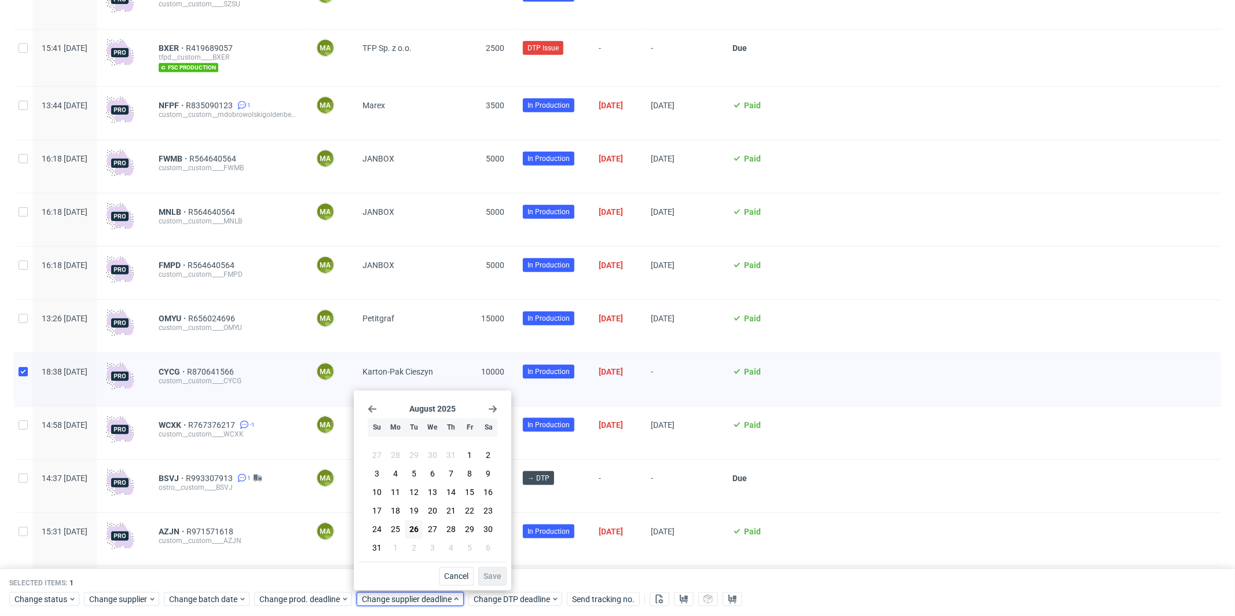
click at [493, 411] on use "Go forward 1 month" at bounding box center [493, 409] width 8 height 7
click at [417, 495] on span "16" at bounding box center [413, 497] width 9 height 12
click at [487, 573] on span "Save" at bounding box center [493, 577] width 18 height 8
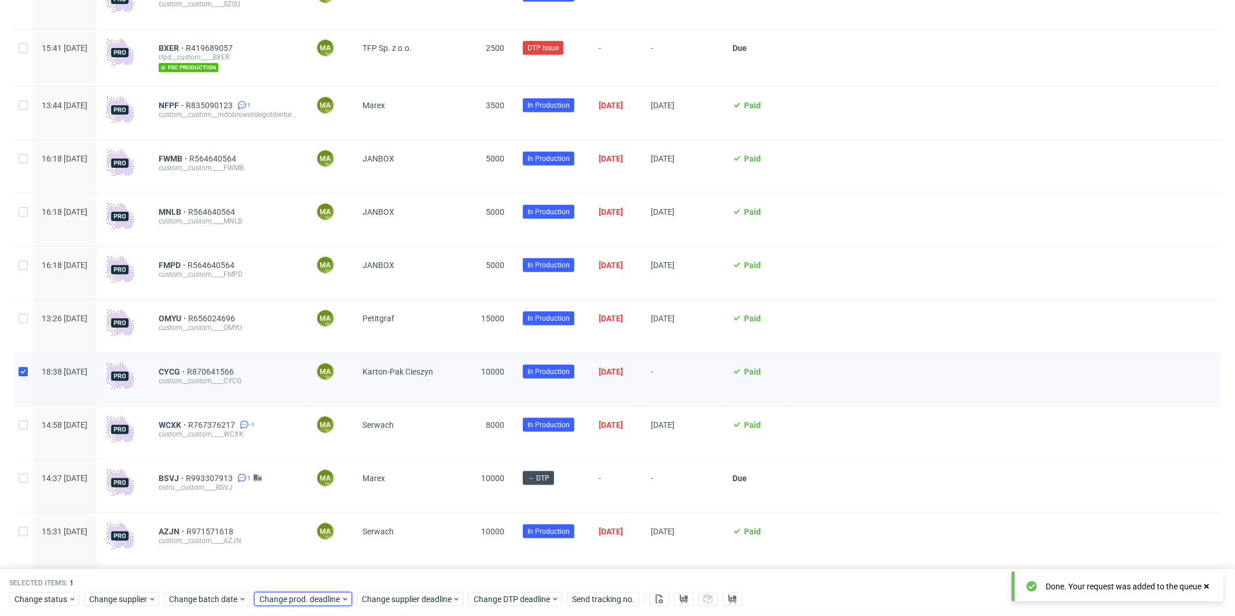
click at [269, 599] on span "Change prod. deadline" at bounding box center [300, 600] width 82 height 12
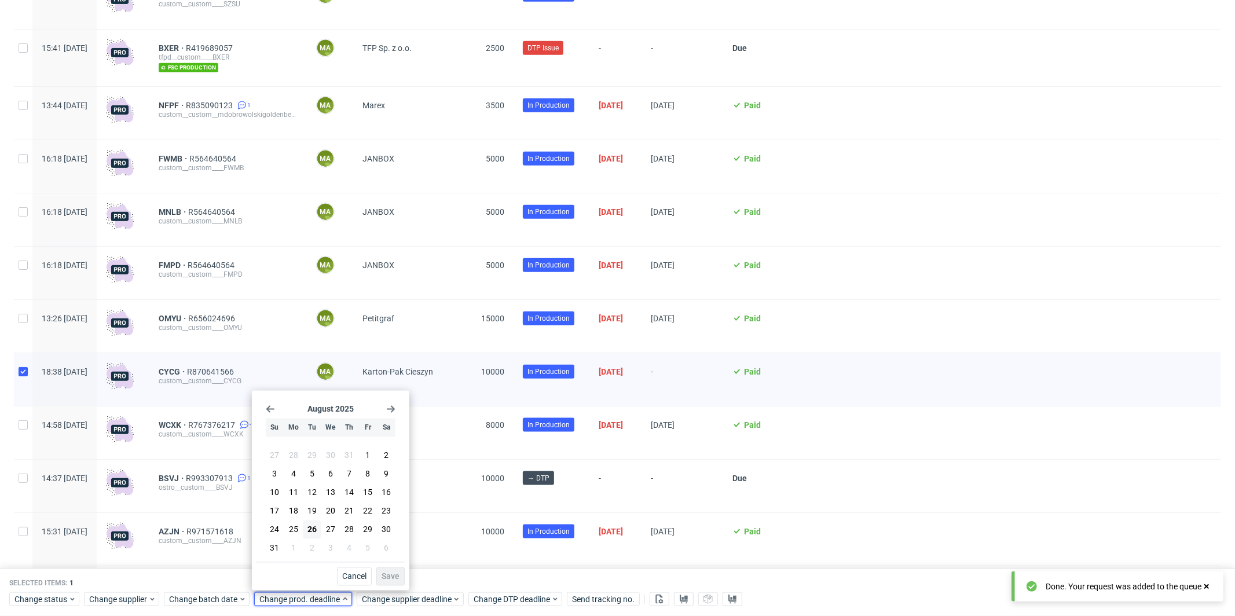
click at [392, 409] on use "Go forward 1 month" at bounding box center [391, 409] width 8 height 7
click at [354, 496] on button "18" at bounding box center [350, 496] width 18 height 19
click at [392, 575] on span "Save" at bounding box center [391, 577] width 18 height 8
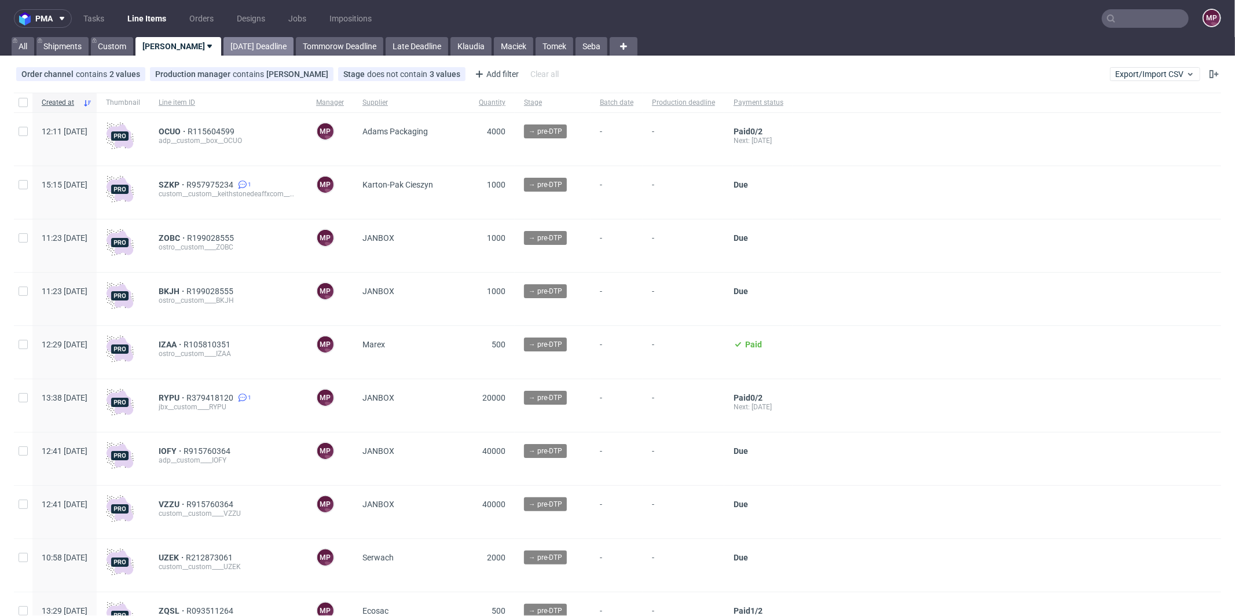
click at [232, 51] on link "[DATE] Deadline" at bounding box center [259, 46] width 70 height 19
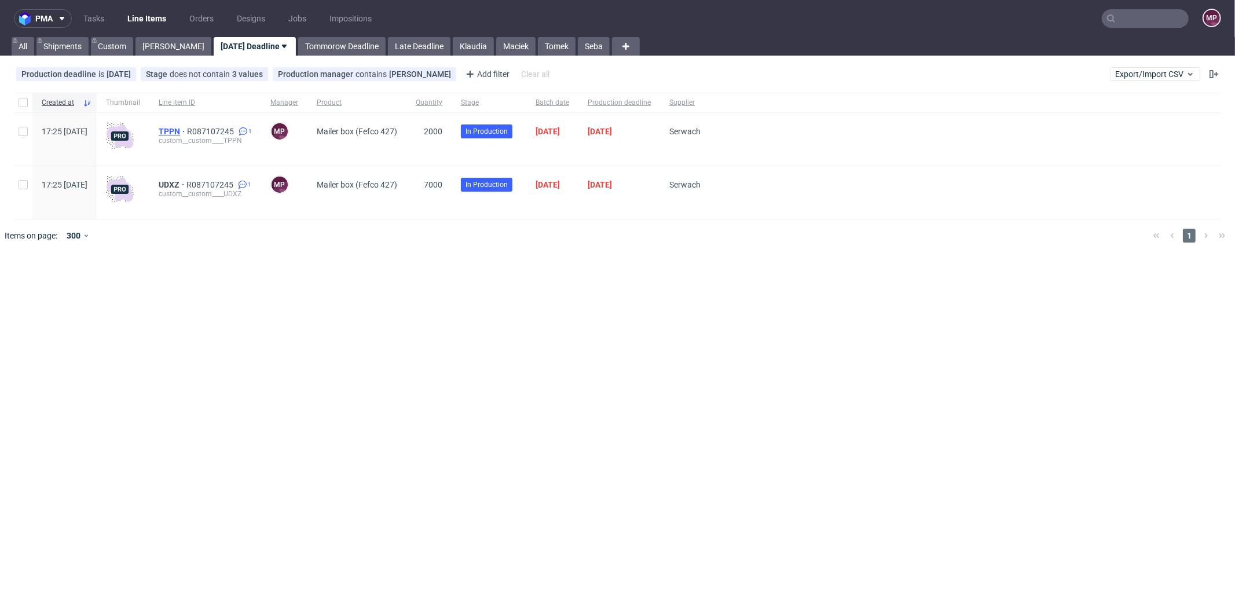
click at [187, 127] on span "TPPN" at bounding box center [173, 131] width 28 height 9
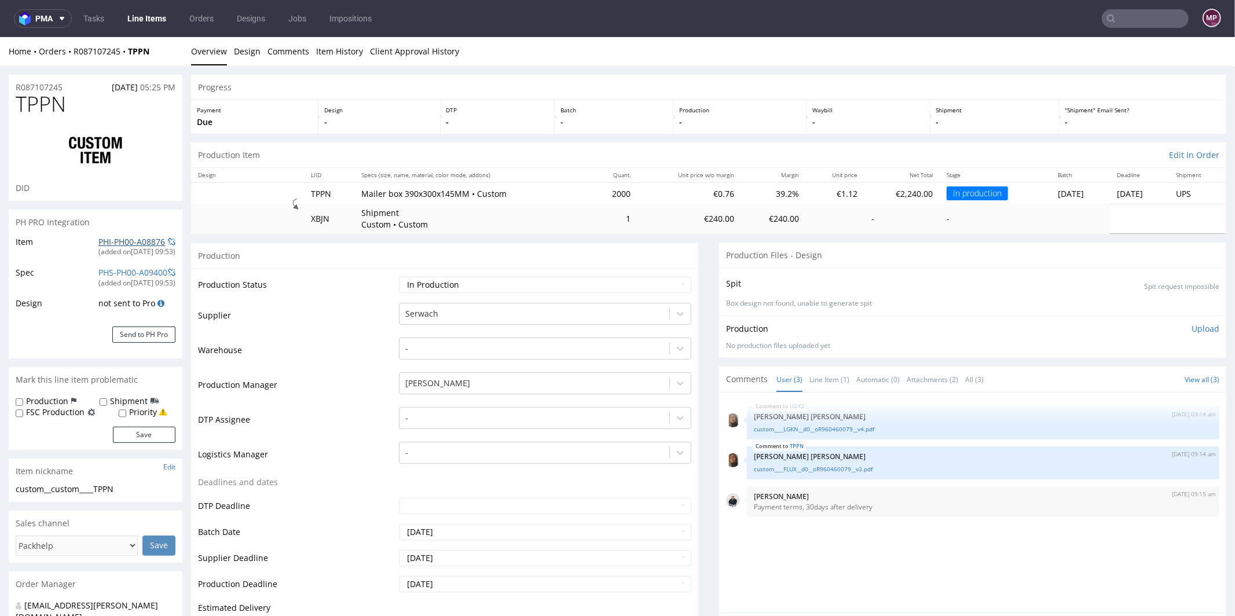
click at [134, 239] on link "PHI-PH00-A08876" at bounding box center [131, 241] width 67 height 11
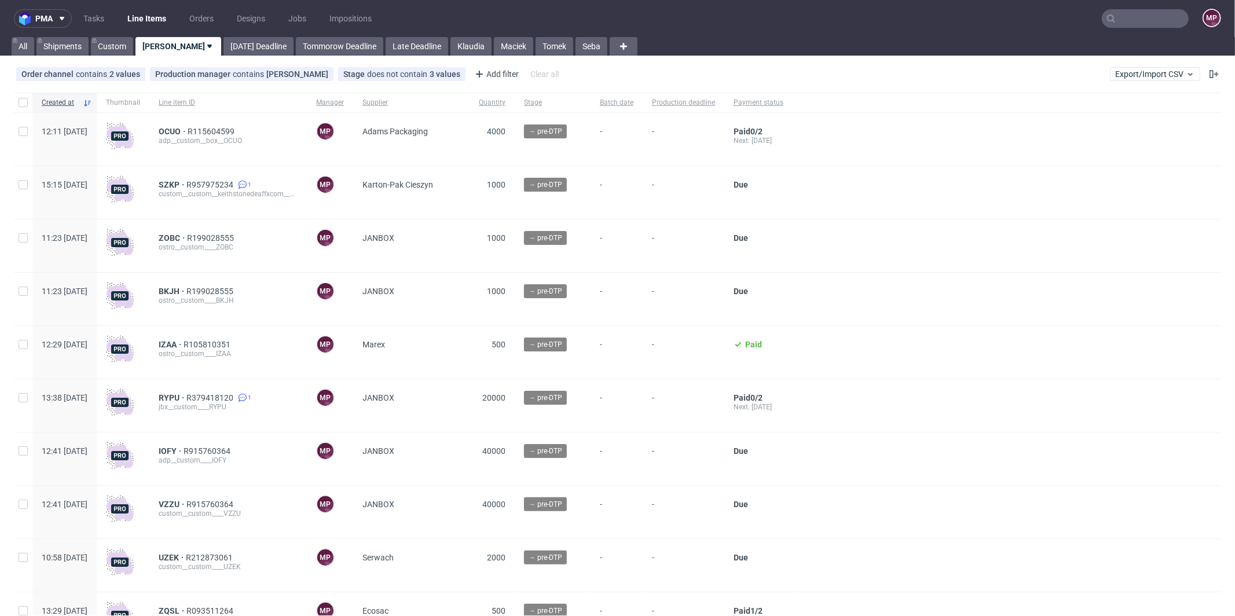
click at [241, 126] on div "OCUO R115604599 adp__custom__box__OCUO" at bounding box center [228, 139] width 158 height 53
click at [237, 127] on span "R115604599" at bounding box center [212, 131] width 49 height 9
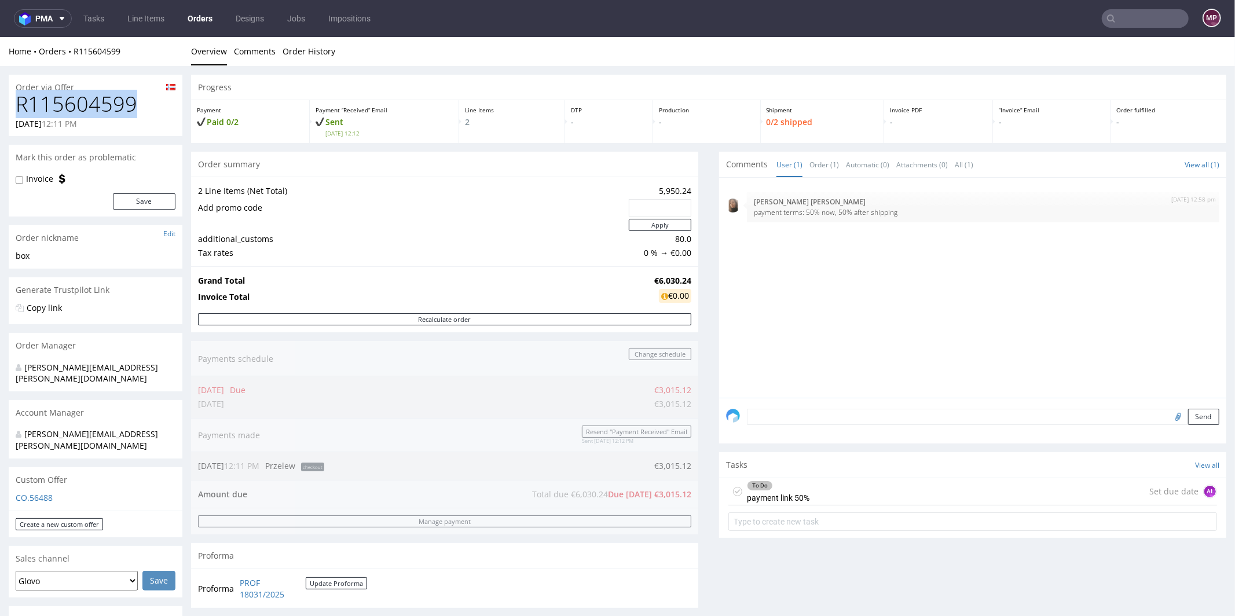
drag, startPoint x: 145, startPoint y: 115, endPoint x: 1, endPoint y: 109, distance: 144.3
click at [1, 109] on div "Order via Offer R115604599 26.08.2025 12:11 PM Mark this order as problematic I…" at bounding box center [617, 597] width 1235 height 1064
copy h1 "R115604599"
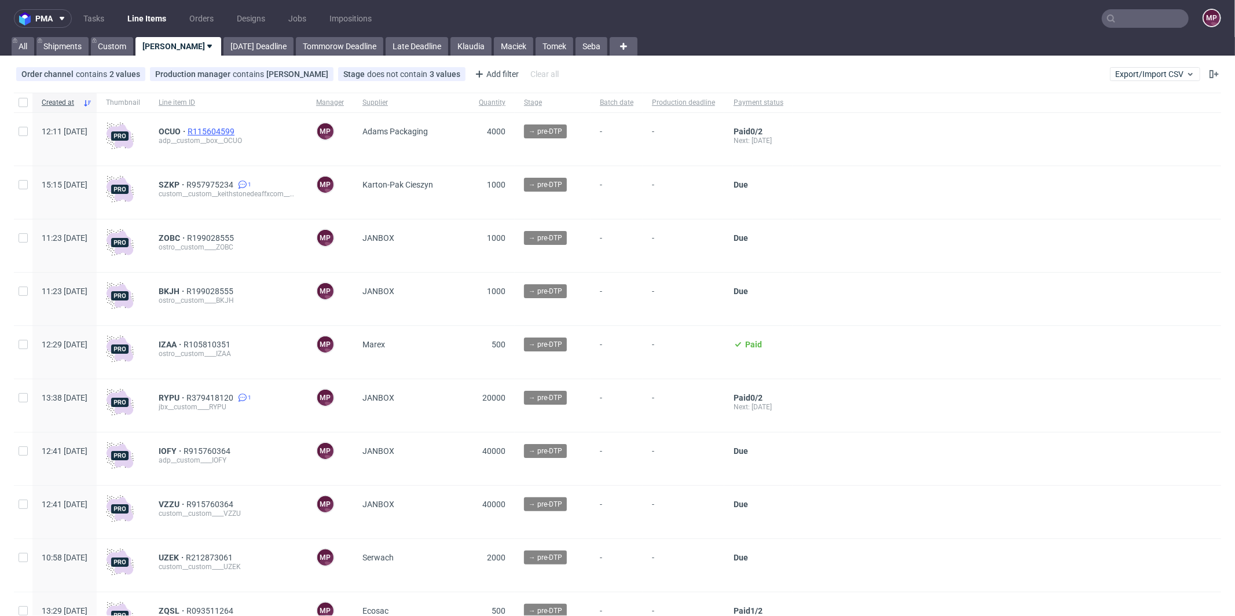
click at [237, 132] on span "R115604599" at bounding box center [212, 131] width 49 height 9
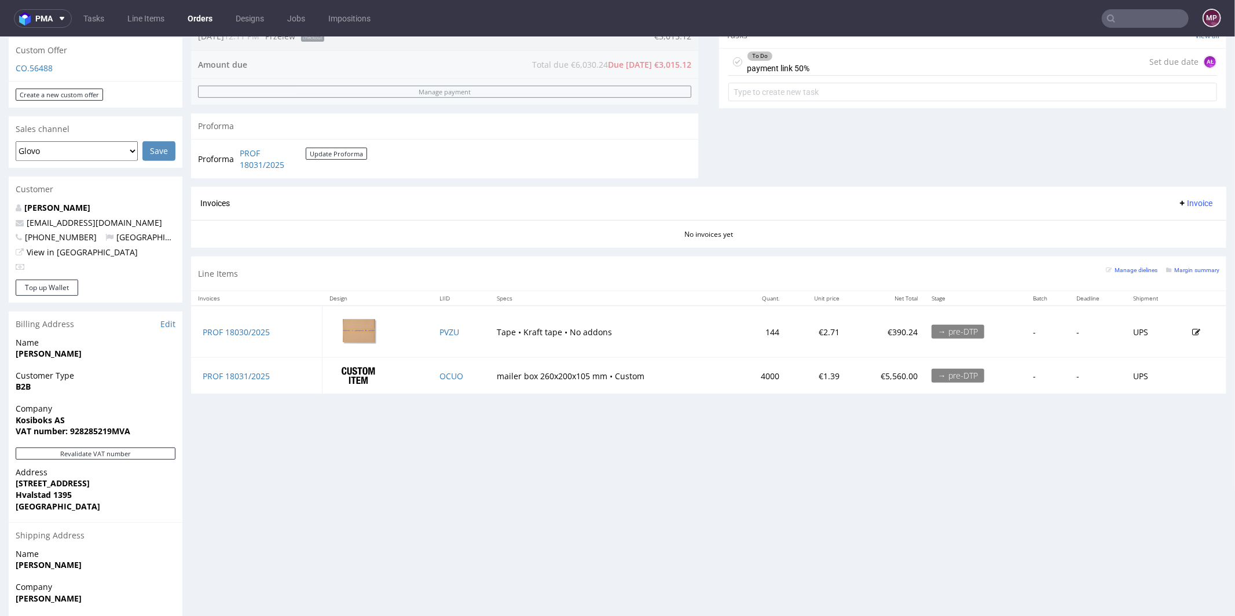
scroll to position [445, 0]
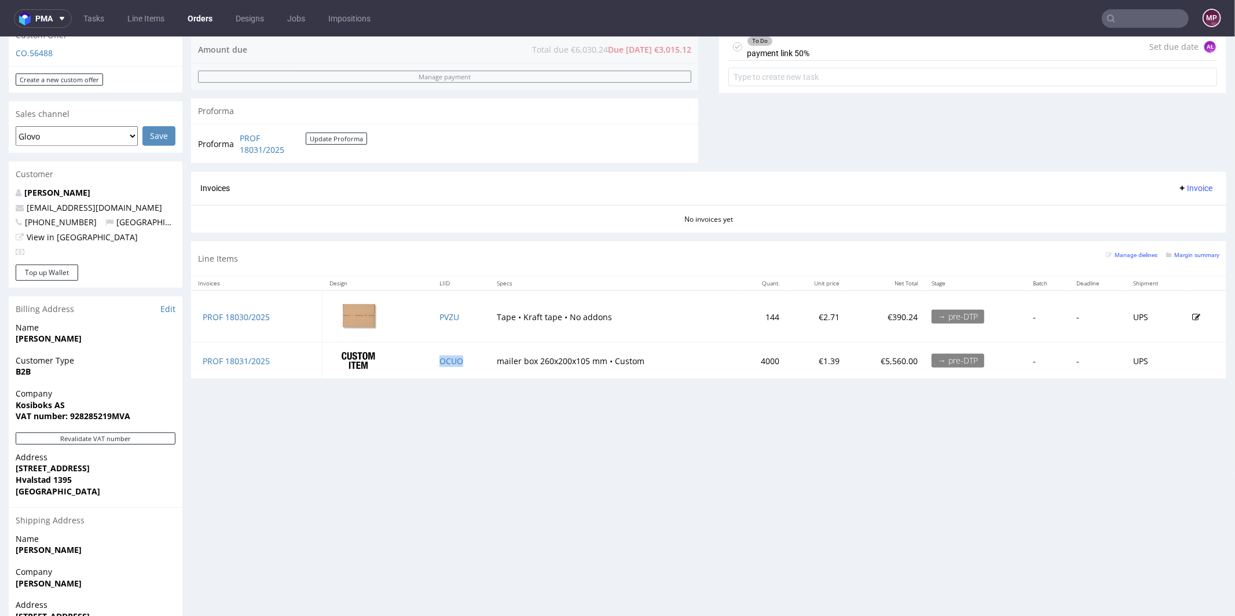
click at [467, 360] on td "OCUO" at bounding box center [461, 360] width 57 height 36
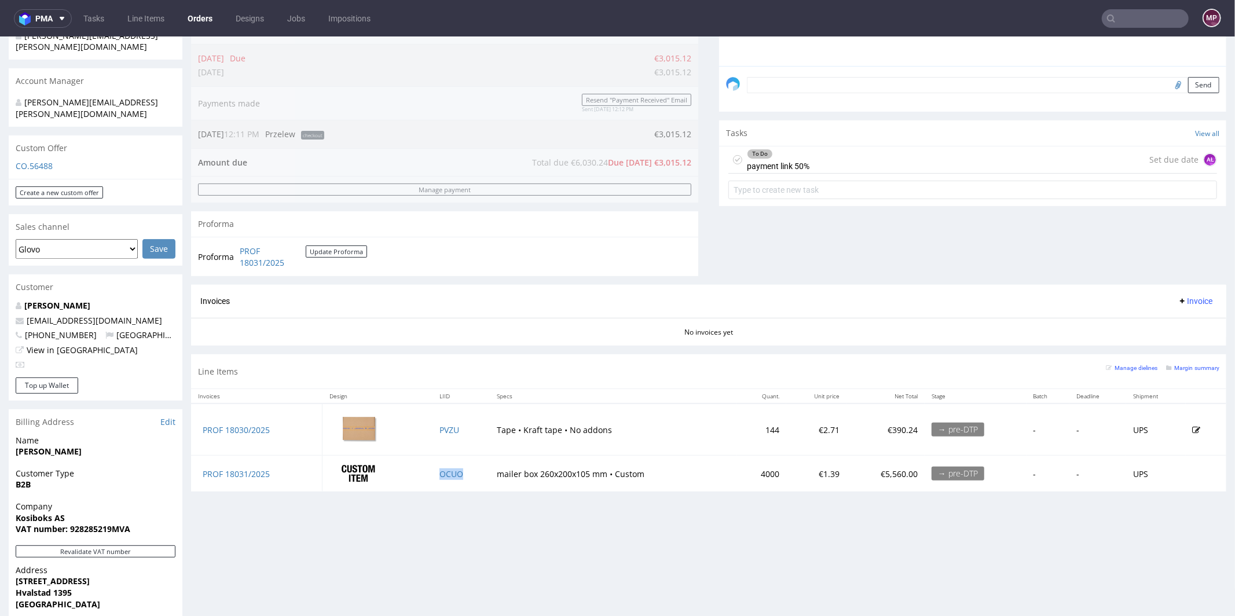
scroll to position [334, 0]
click at [1194, 368] on div "Manage dielines Margin summary" at bounding box center [1163, 369] width 114 height 20
click at [1190, 364] on small "Margin summary" at bounding box center [1192, 366] width 53 height 6
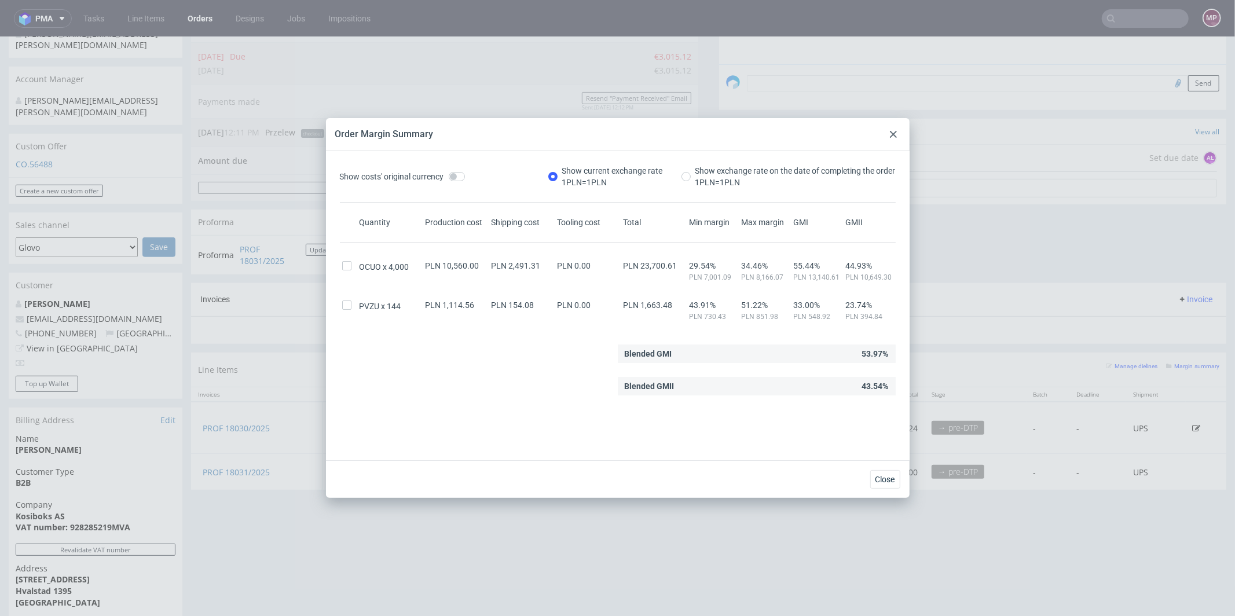
click at [888, 130] on div at bounding box center [894, 134] width 14 height 14
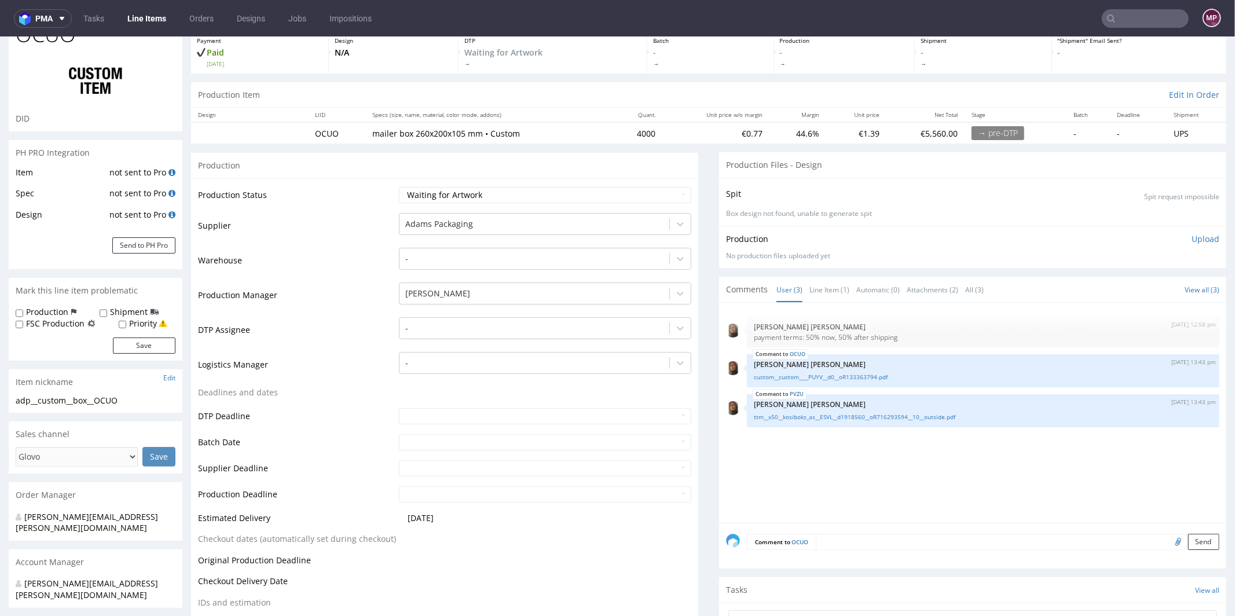
scroll to position [244, 0]
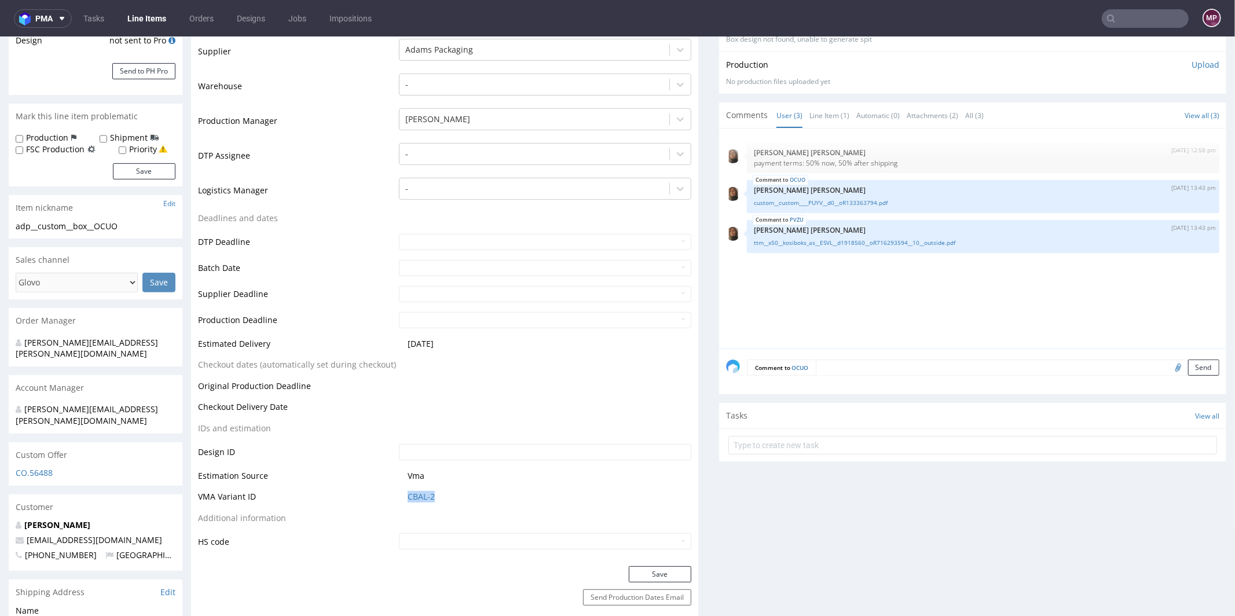
drag, startPoint x: 443, startPoint y: 496, endPoint x: 400, endPoint y: 495, distance: 42.9
click at [400, 495] on td "CBAL-2" at bounding box center [543, 499] width 295 height 21
copy link "CBAL-2"
click at [426, 493] on link "CBAL-2" at bounding box center [421, 497] width 27 height 12
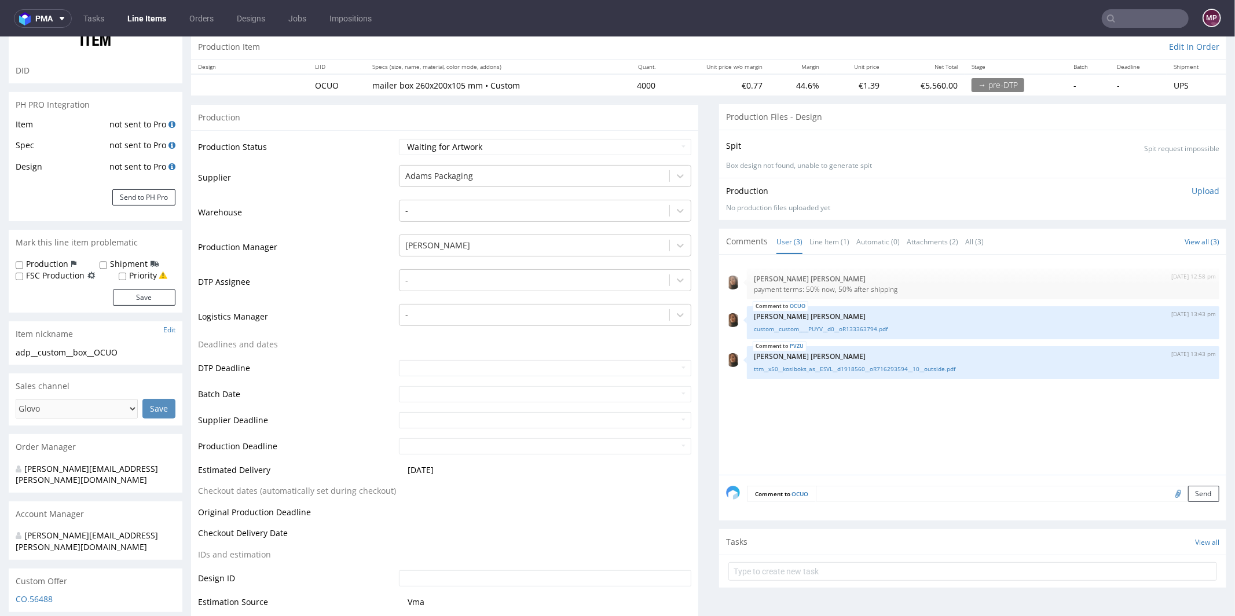
scroll to position [0, 0]
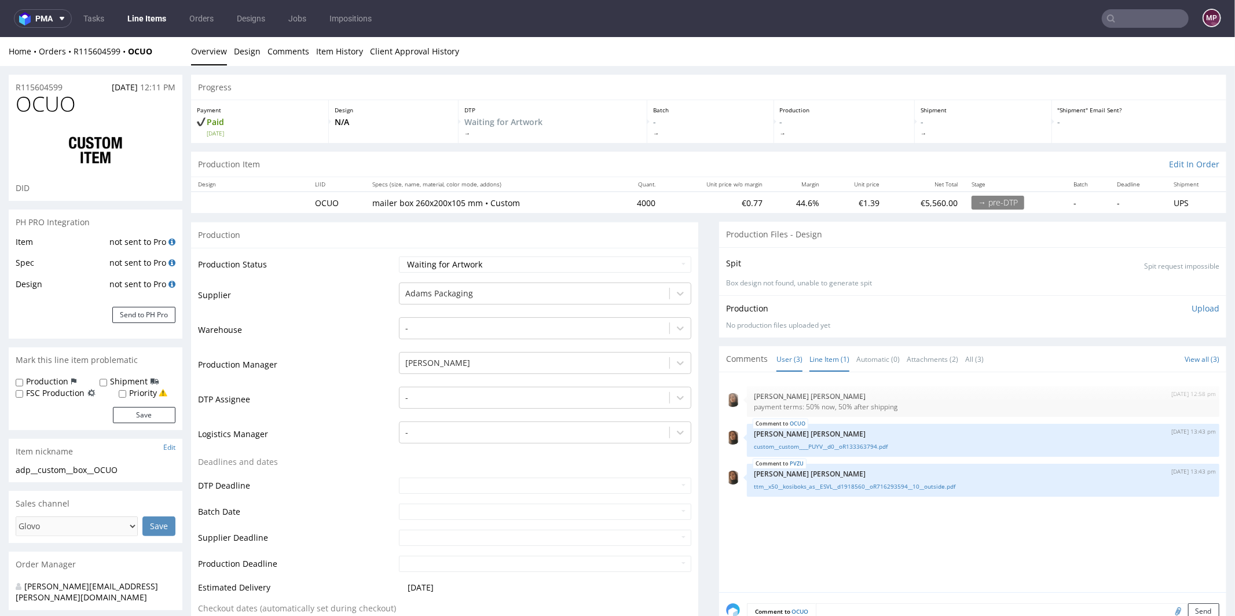
click at [831, 355] on link "Line Item (1)" at bounding box center [830, 358] width 40 height 25
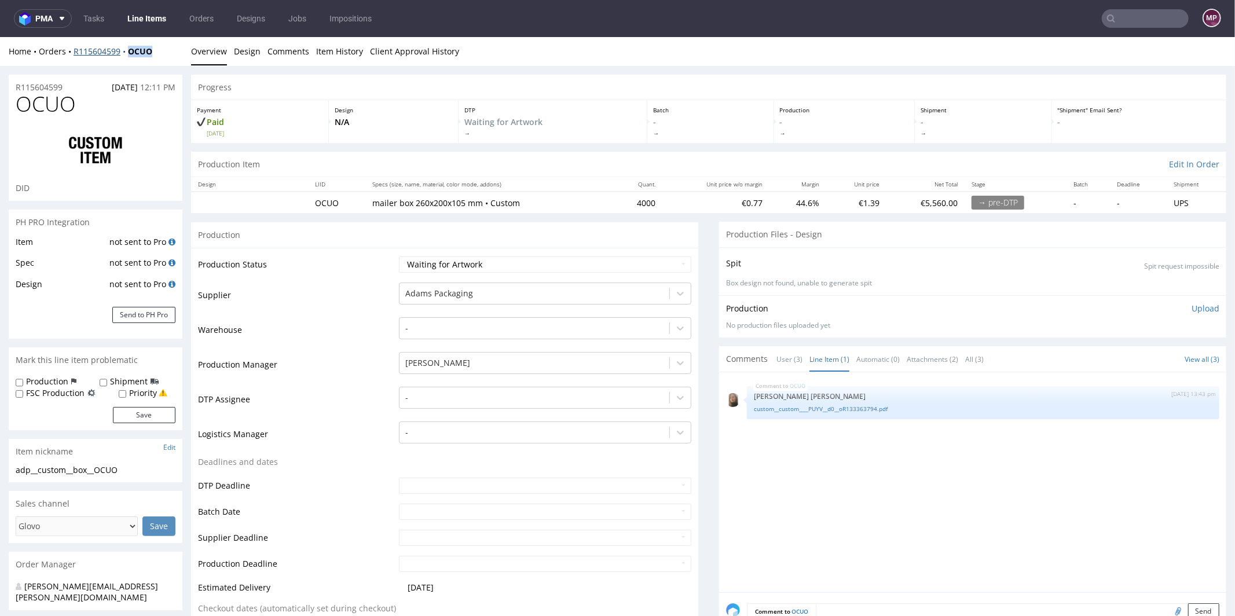
drag, startPoint x: 162, startPoint y: 53, endPoint x: 123, endPoint y: 54, distance: 38.8
click at [123, 54] on div "Home Orders R115604599 OCUO" at bounding box center [96, 51] width 174 height 12
copy strong "OCUO"
click at [145, 317] on button "Send to PH Pro" at bounding box center [143, 314] width 63 height 16
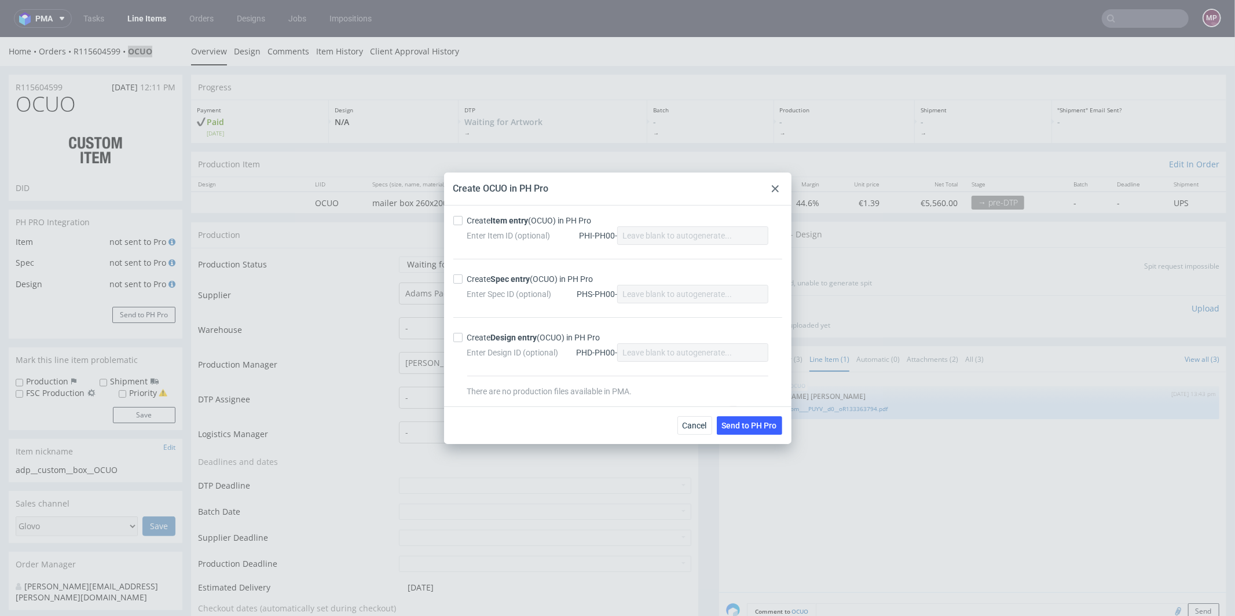
click at [485, 218] on div "Create Item entry (OCUO) in PH Pro" at bounding box center [529, 221] width 125 height 12
click at [463, 218] on input "Create Item entry (OCUO) in PH Pro" at bounding box center [457, 220] width 9 height 9
checkbox input "true"
click at [484, 276] on div "Create Spec entry (OCUO) in PH Pro" at bounding box center [530, 279] width 126 height 12
click at [463, 276] on input "Create Spec entry (OCUO) in PH Pro" at bounding box center [457, 279] width 9 height 9
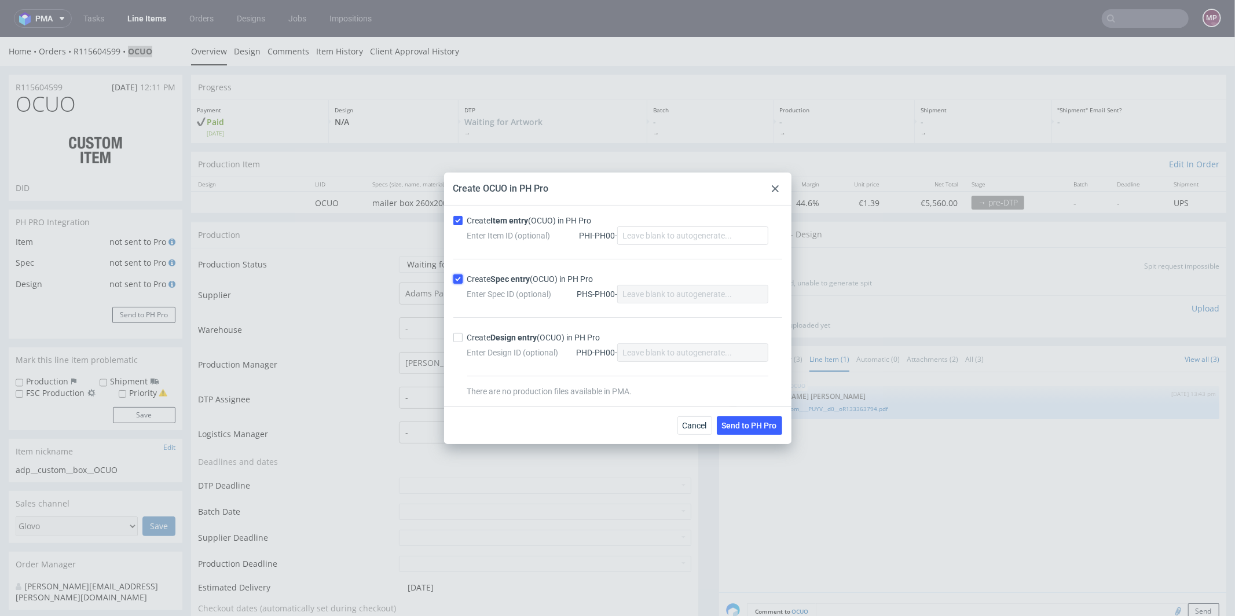
checkbox input "true"
click at [741, 422] on span "Send to PH Pro" at bounding box center [749, 426] width 55 height 8
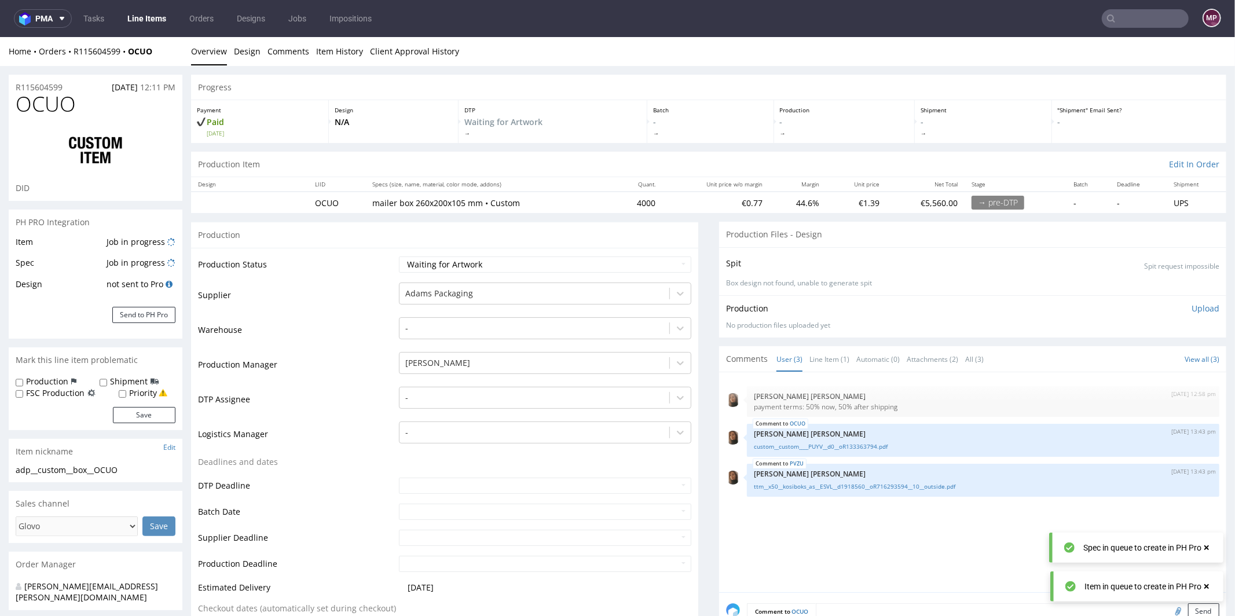
scroll to position [2, 0]
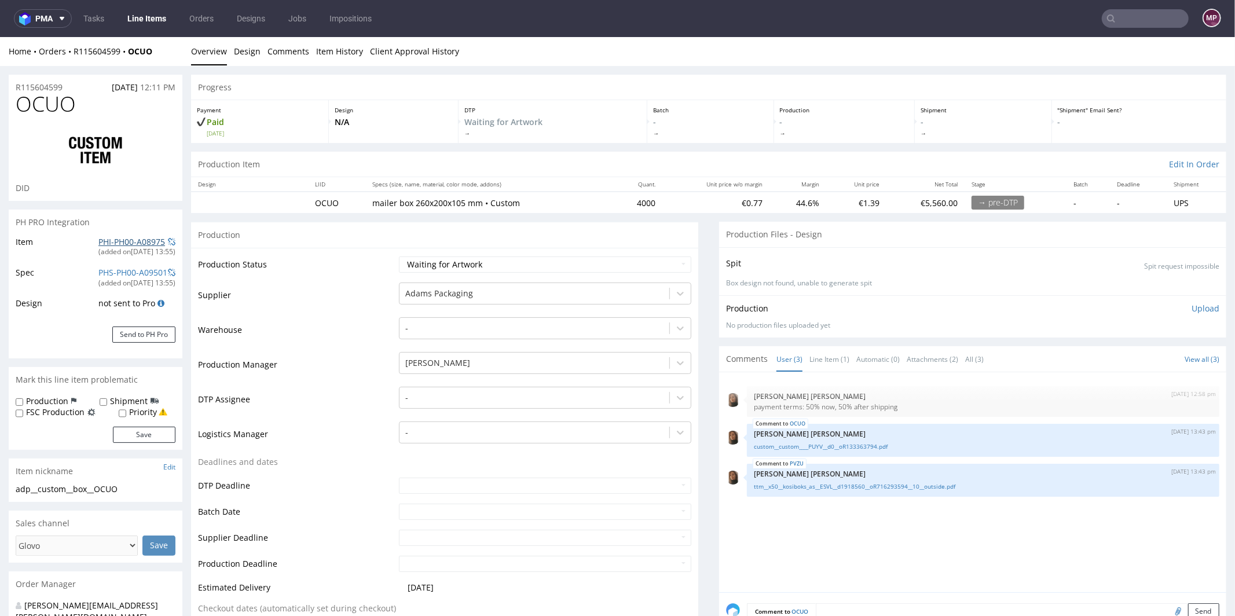
click at [142, 237] on link "PHI-PH00-A08975" at bounding box center [131, 241] width 67 height 11
click at [859, 447] on link "custom__custom____PUYV__d0__oR133363794.pdf" at bounding box center [983, 446] width 459 height 9
drag, startPoint x: 649, startPoint y: 199, endPoint x: 620, endPoint y: 200, distance: 29.0
click at [620, 200] on tr "OCUO mailer box 260x200x105 mm • Custom 4000 €0.77 44.6% €1.39 €5,560.00 → pre-…" at bounding box center [709, 201] width 1036 height 21
copy td "4000"
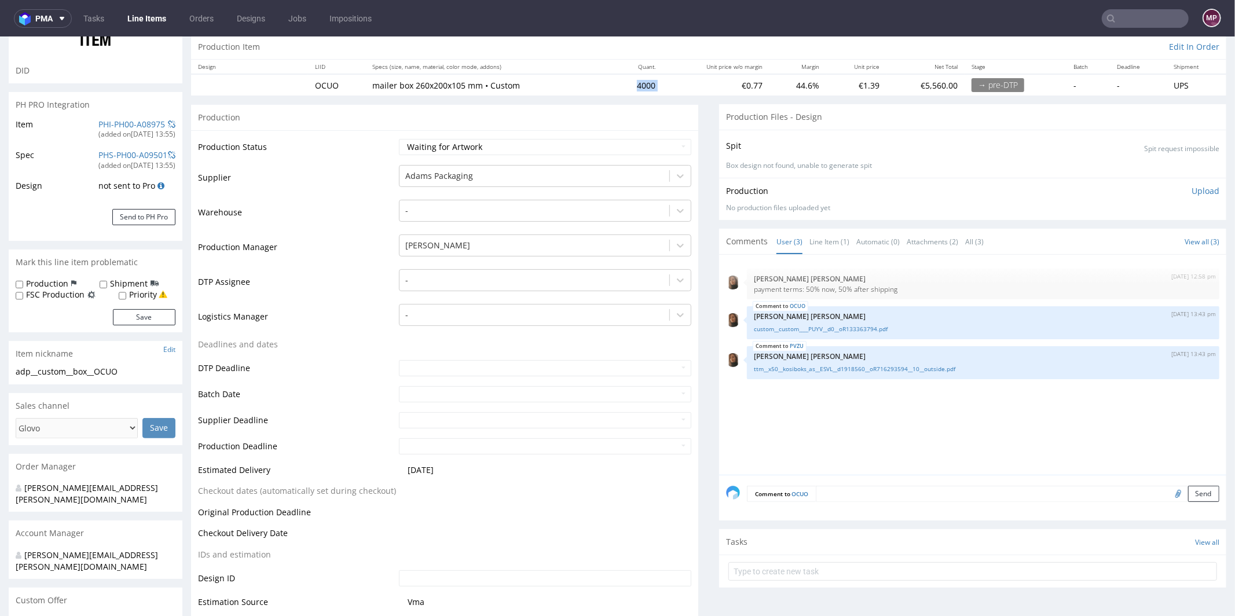
scroll to position [386, 0]
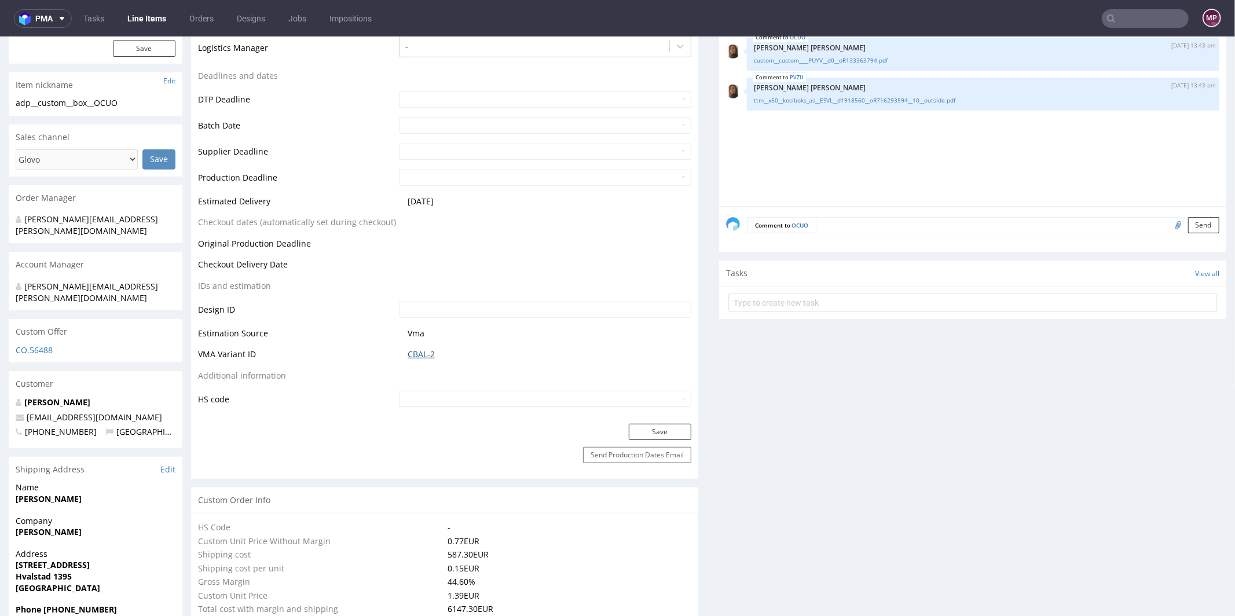
click at [431, 349] on link "CBAL-2" at bounding box center [421, 354] width 27 height 12
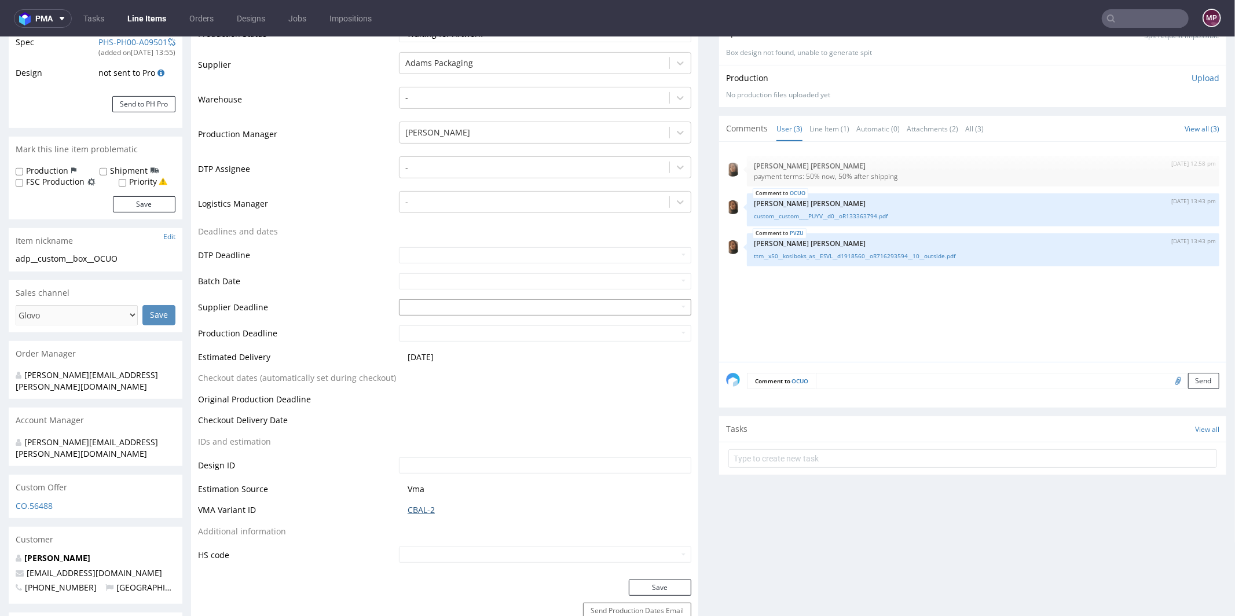
scroll to position [122, 0]
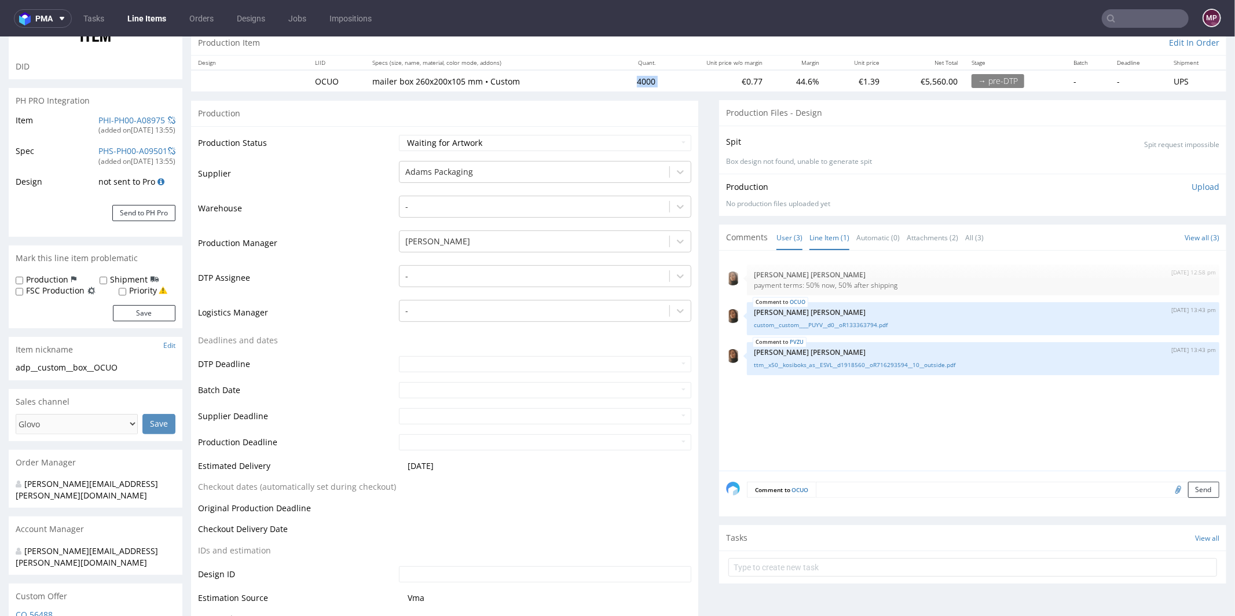
click at [810, 232] on link "Line Item (1)" at bounding box center [830, 237] width 40 height 25
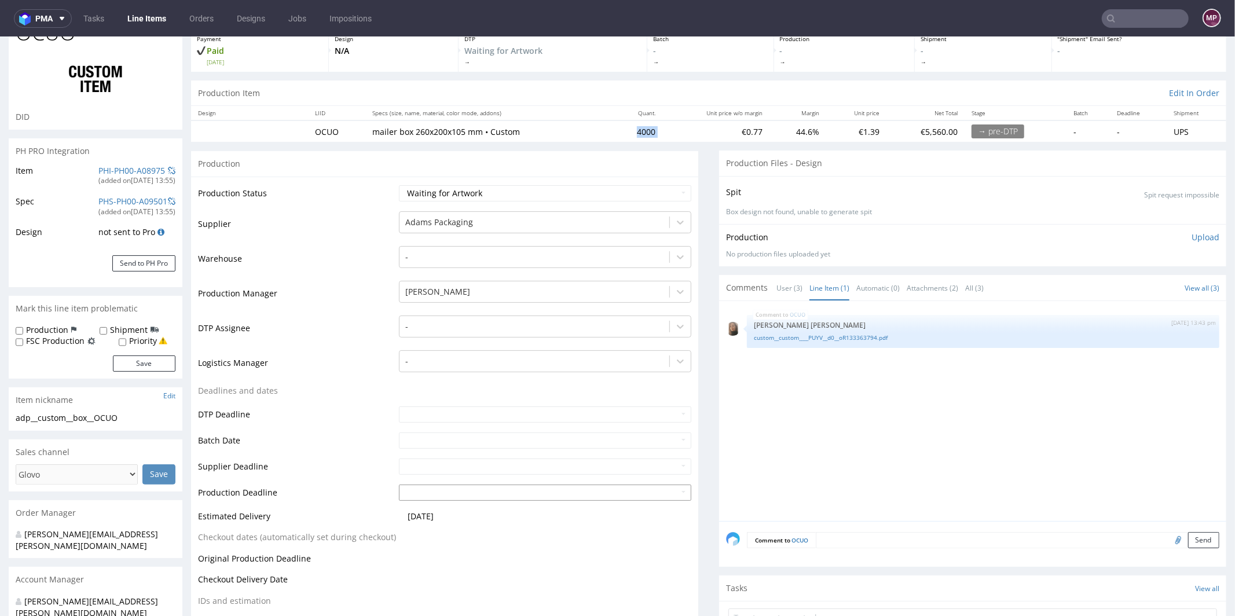
scroll to position [118, 0]
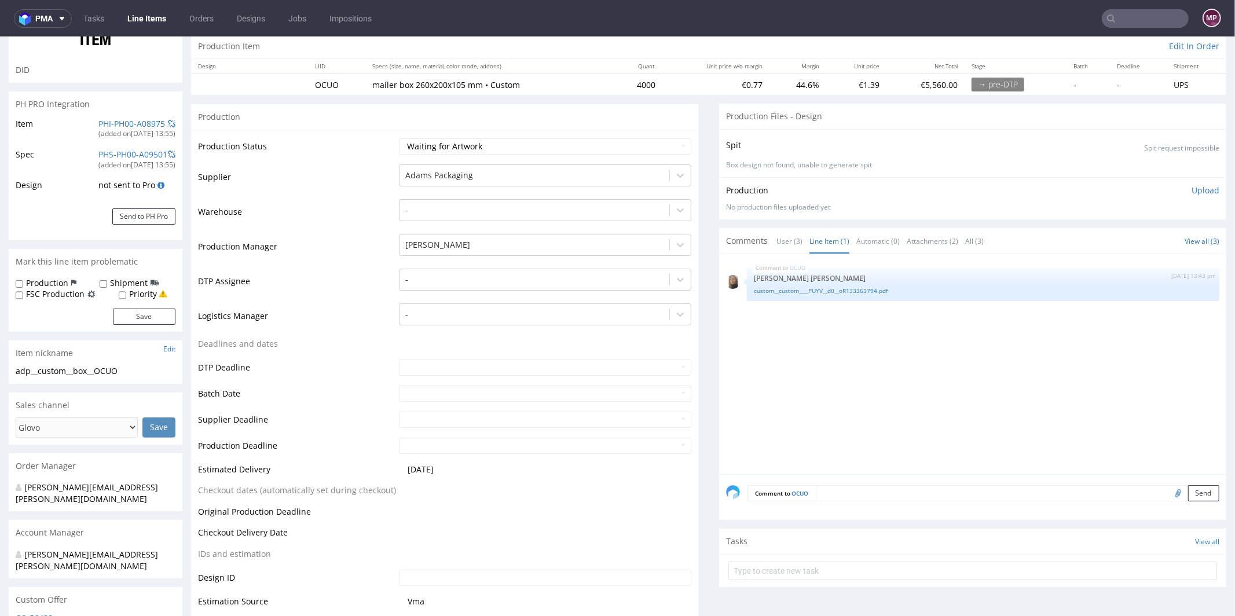
click at [835, 488] on textarea at bounding box center [1018, 493] width 404 height 16
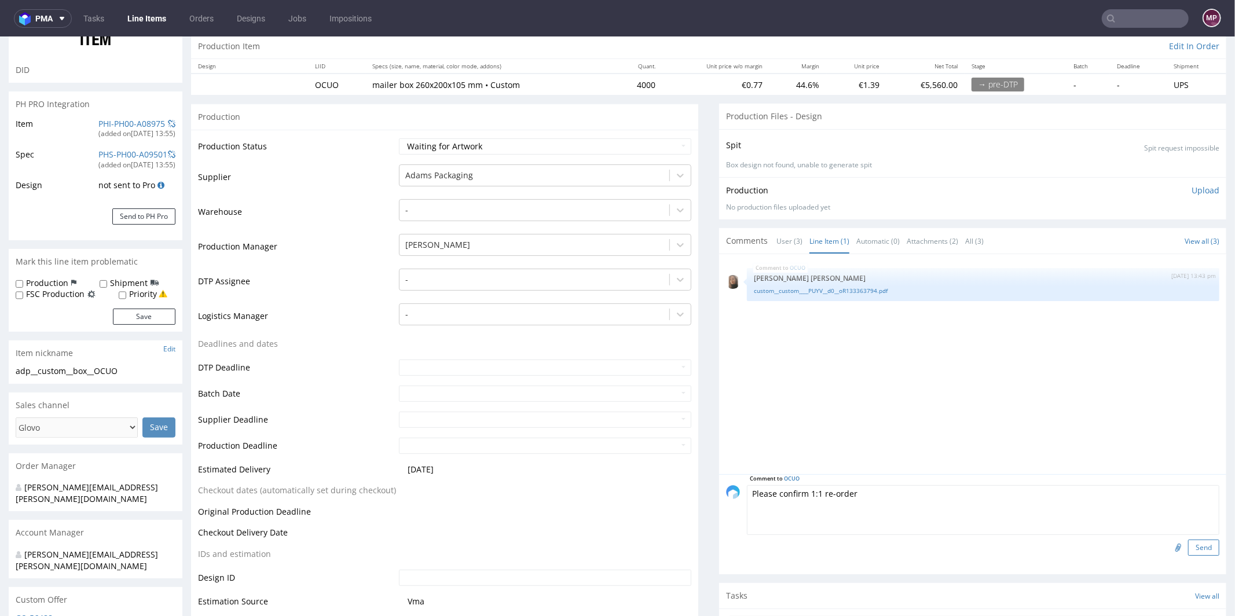
type textarea "Please confirm 1:1 re-order"
click at [1188, 543] on button "Send" at bounding box center [1203, 547] width 31 height 16
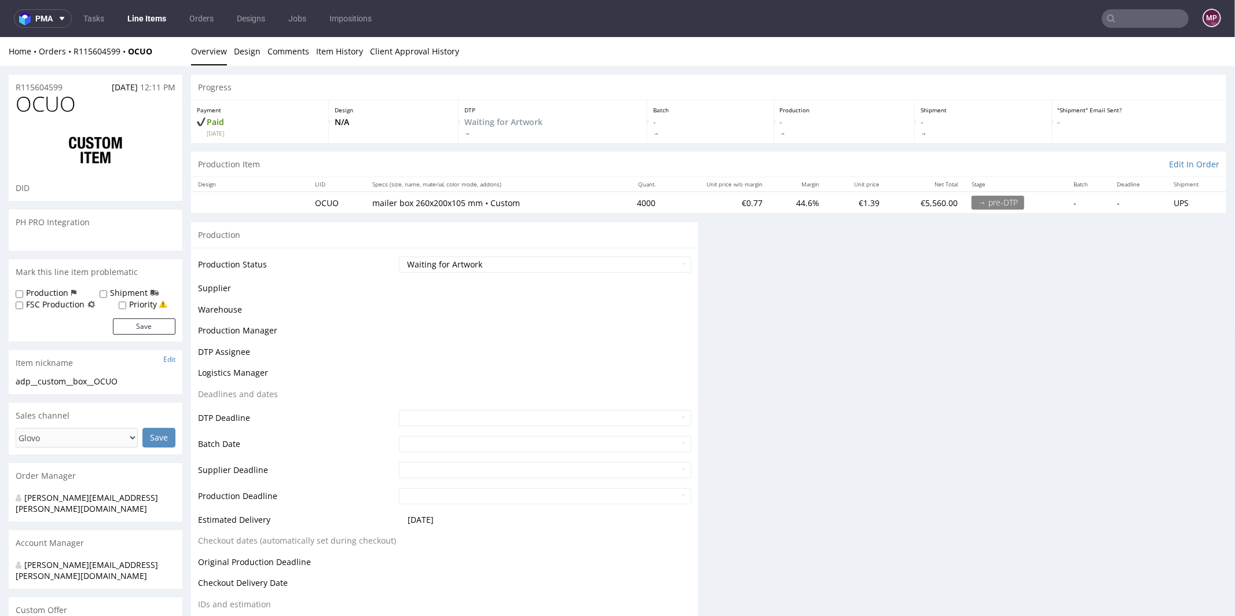
scroll to position [0, 0]
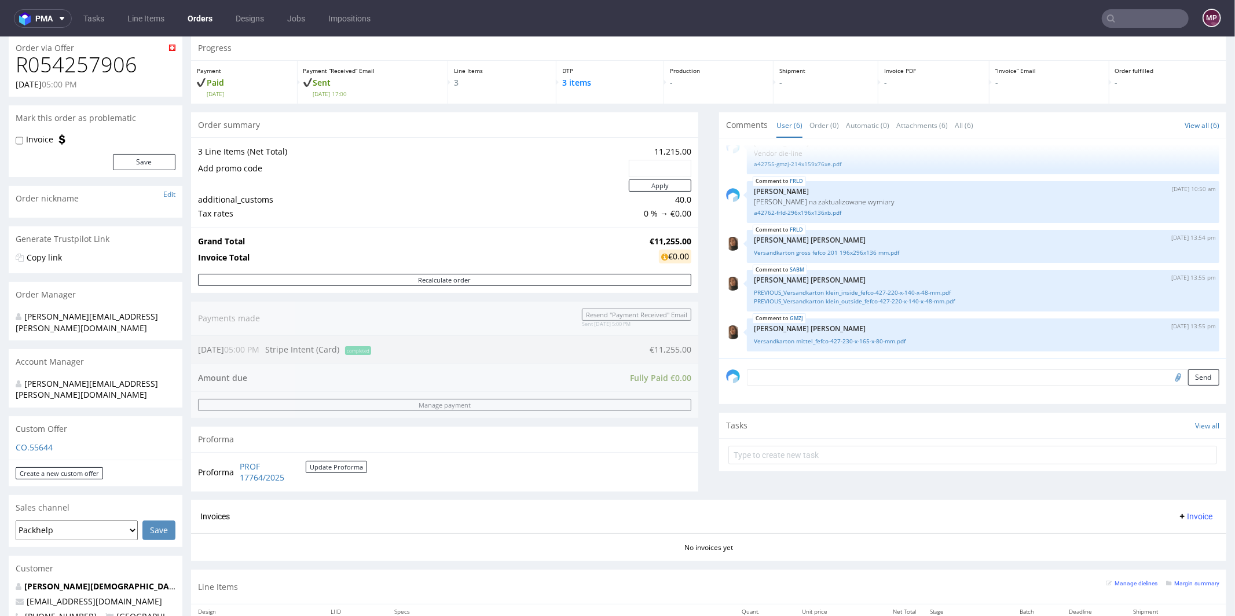
scroll to position [264, 0]
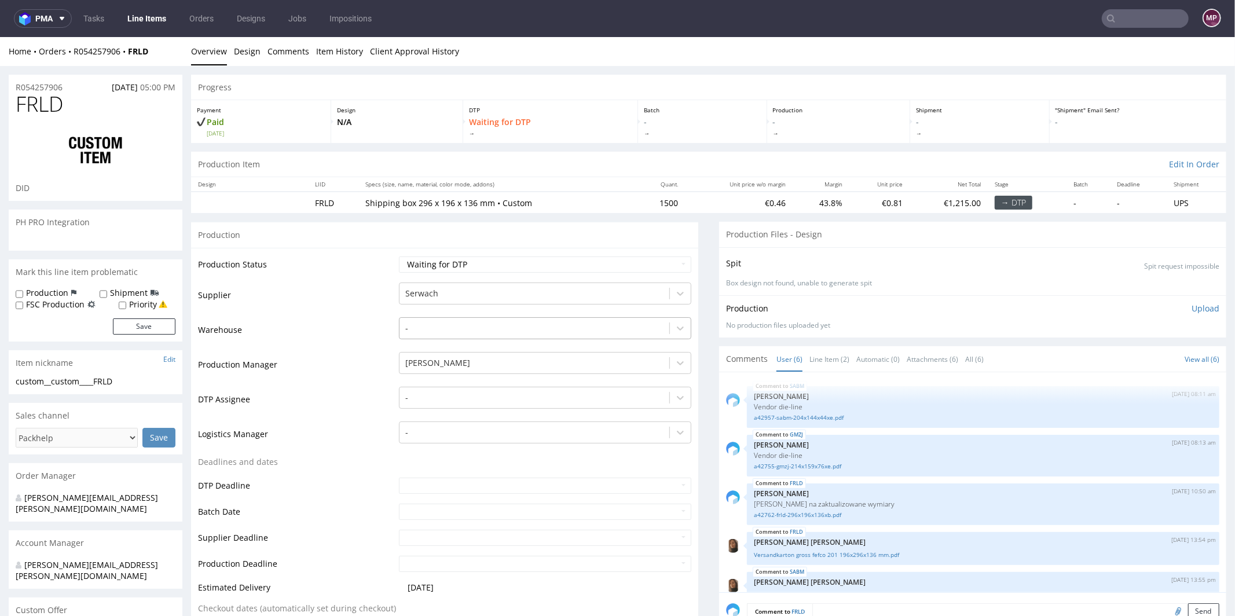
scroll to position [68, 0]
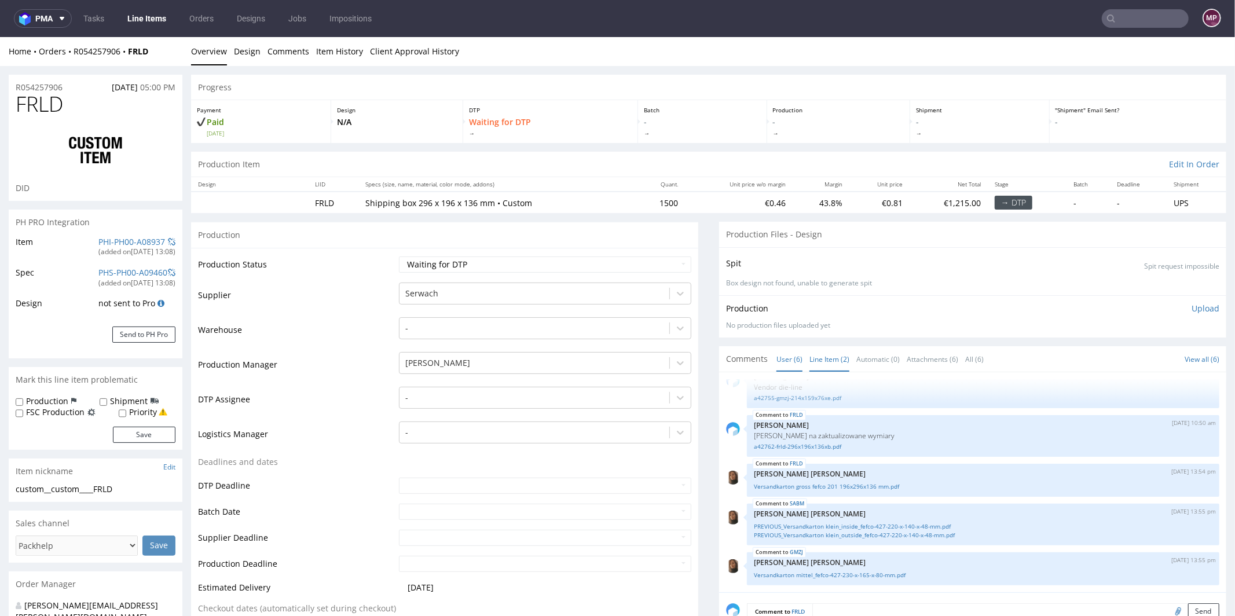
click at [814, 363] on link "Line Item (2)" at bounding box center [830, 358] width 40 height 25
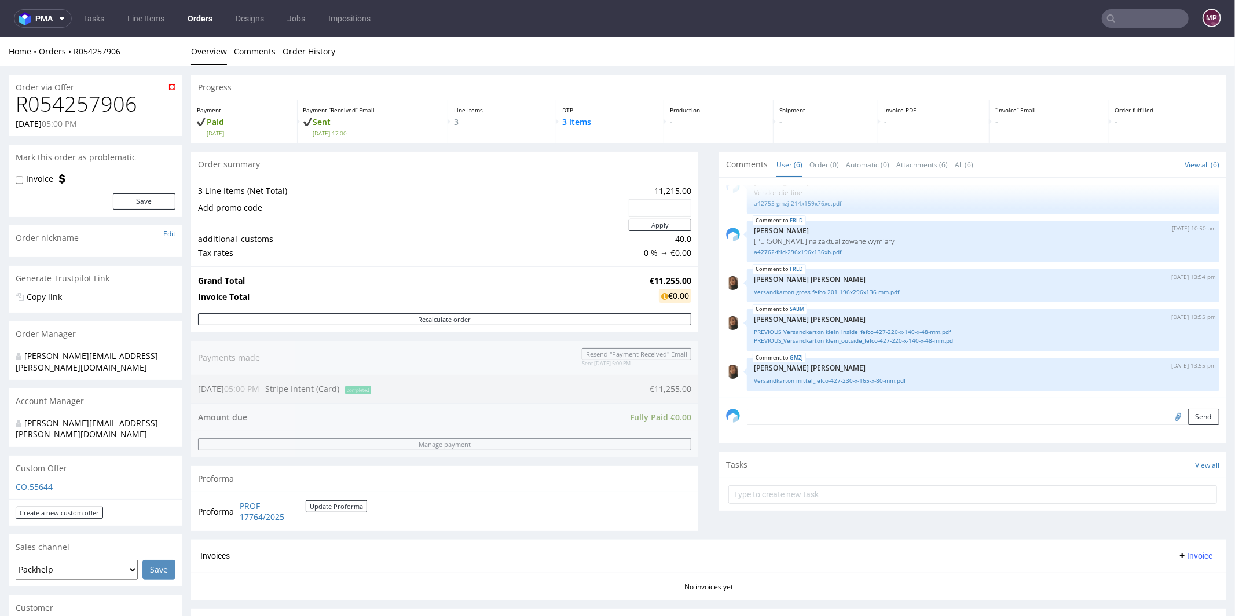
click at [141, 92] on div "Order via Offer" at bounding box center [96, 83] width 174 height 19
click at [141, 93] on h1 "R054257906" at bounding box center [96, 103] width 160 height 23
drag, startPoint x: 143, startPoint y: 99, endPoint x: 159, endPoint y: 64, distance: 38.9
click at [44, 95] on h1 "R054257906" at bounding box center [96, 103] width 160 height 23
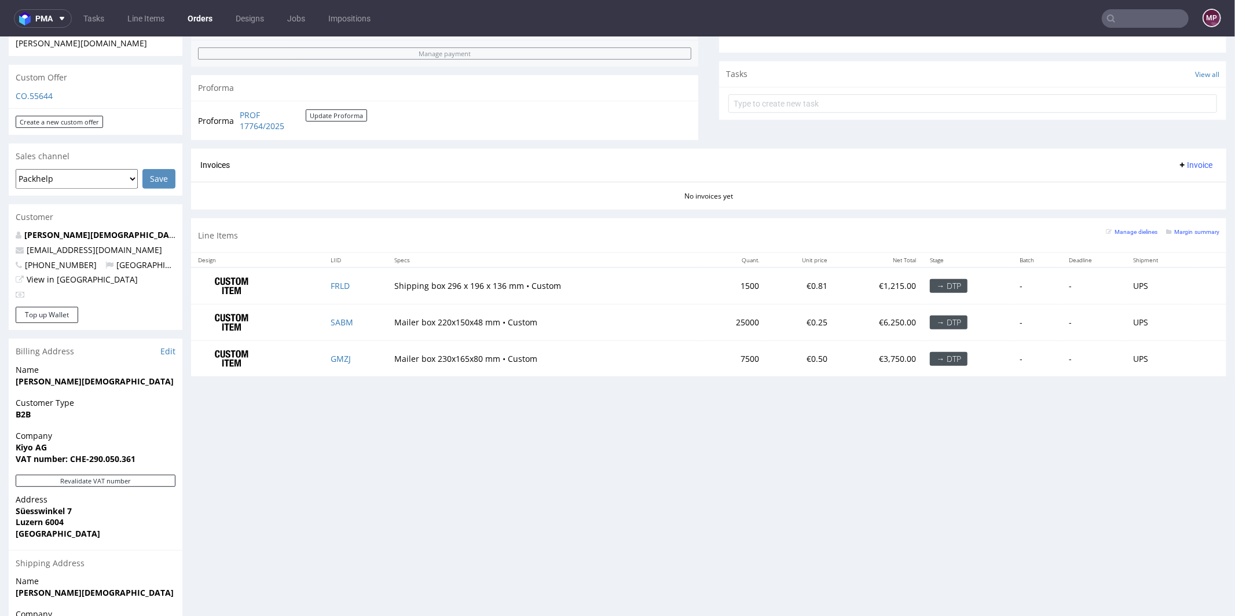
scroll to position [393, 0]
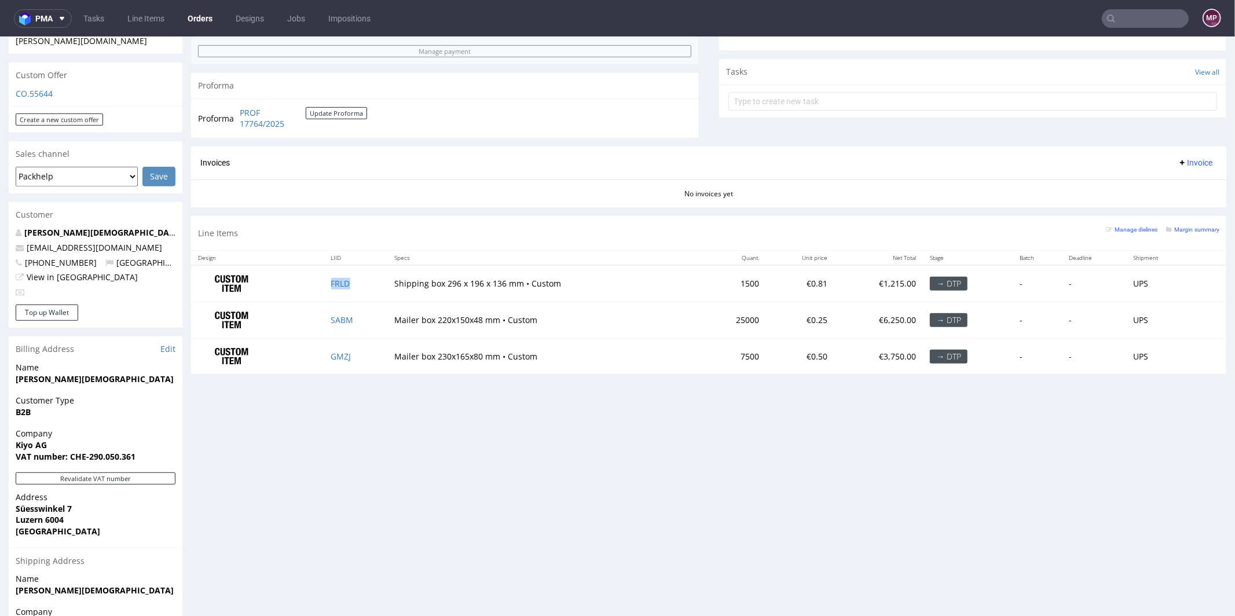
click at [352, 283] on td "FRLD" at bounding box center [356, 283] width 64 height 36
copy link "FRLD"
click at [356, 317] on td "SABM" at bounding box center [356, 320] width 64 height 36
copy link "SABM"
click at [364, 354] on td "GMZJ" at bounding box center [356, 356] width 64 height 36
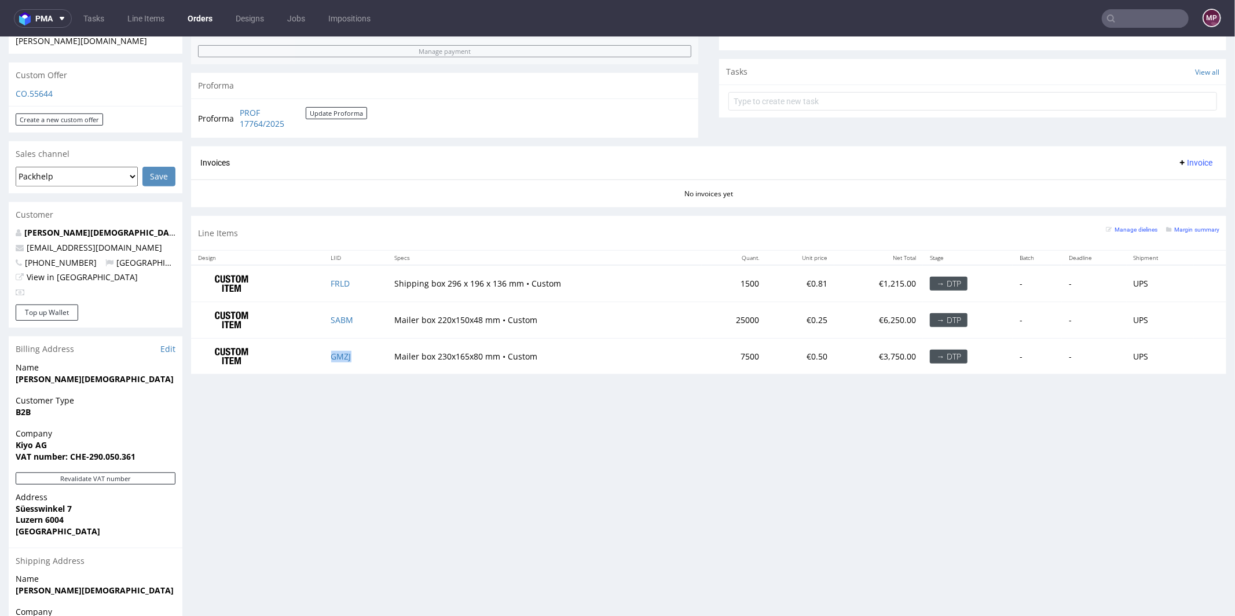
copy link "GMZJ"
click at [363, 286] on td "FRLD" at bounding box center [356, 283] width 64 height 36
copy link "FRLD"
click at [361, 316] on td "SABM" at bounding box center [356, 320] width 64 height 36
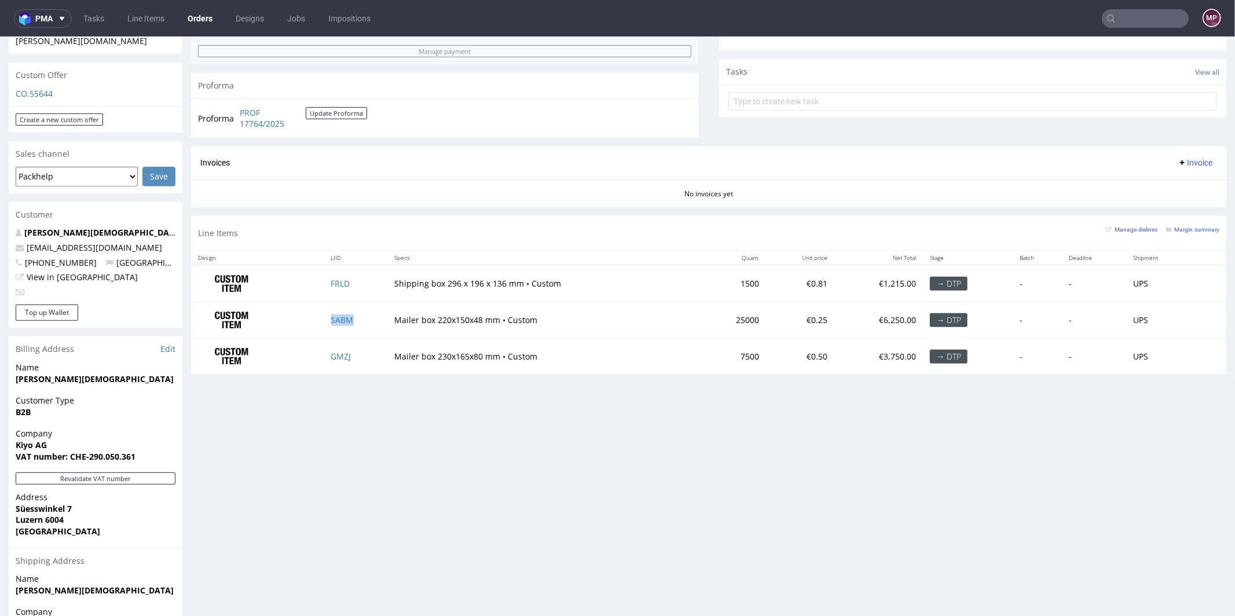
copy link "SABM"
click at [357, 352] on td "GMZJ" at bounding box center [356, 356] width 64 height 36
copy link "GMZJ"
click at [396, 317] on td "Mailer box 220x150x48 mm • Custom" at bounding box center [544, 320] width 314 height 36
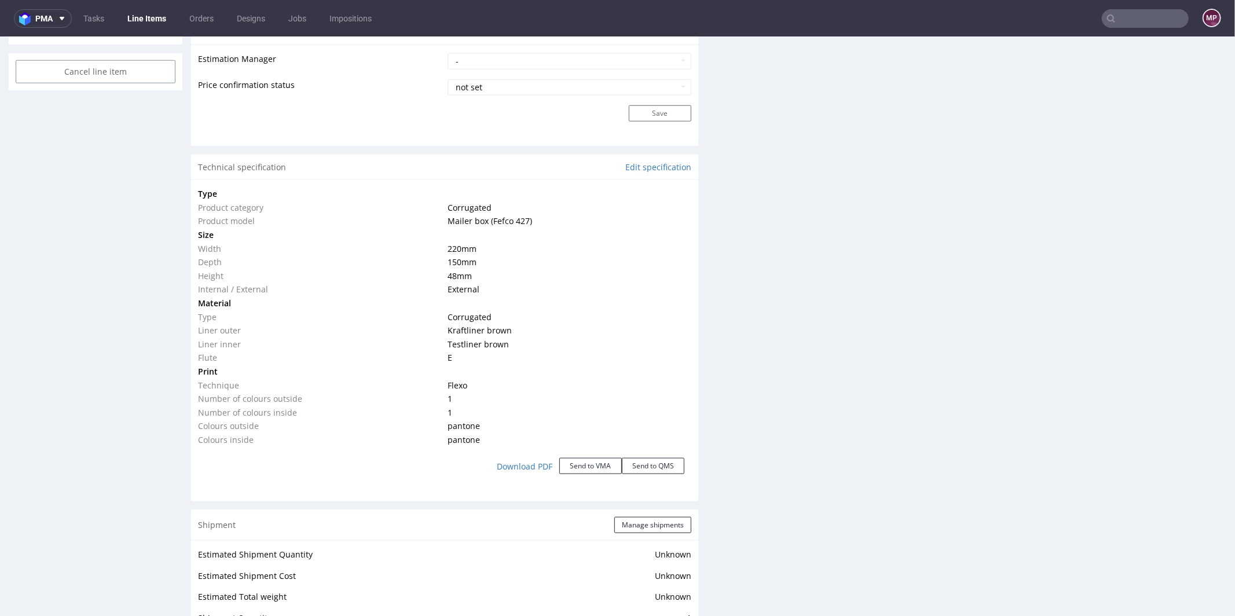
scroll to position [820, 0]
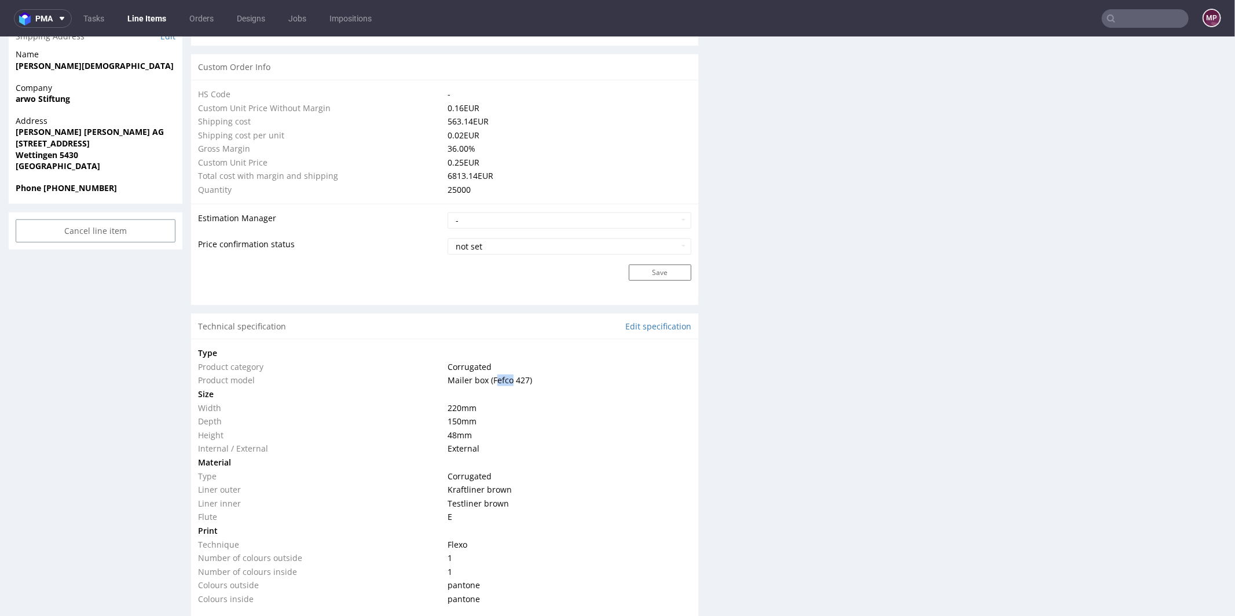
drag, startPoint x: 489, startPoint y: 379, endPoint x: 508, endPoint y: 378, distance: 18.5
click at [508, 378] on span "Mailer box (Fefco 427)" at bounding box center [490, 379] width 85 height 11
click at [504, 387] on td at bounding box center [568, 394] width 247 height 14
drag, startPoint x: 487, startPoint y: 378, endPoint x: 524, endPoint y: 378, distance: 36.5
click at [524, 378] on span "Mailer box (Fefco 427)" at bounding box center [490, 379] width 85 height 11
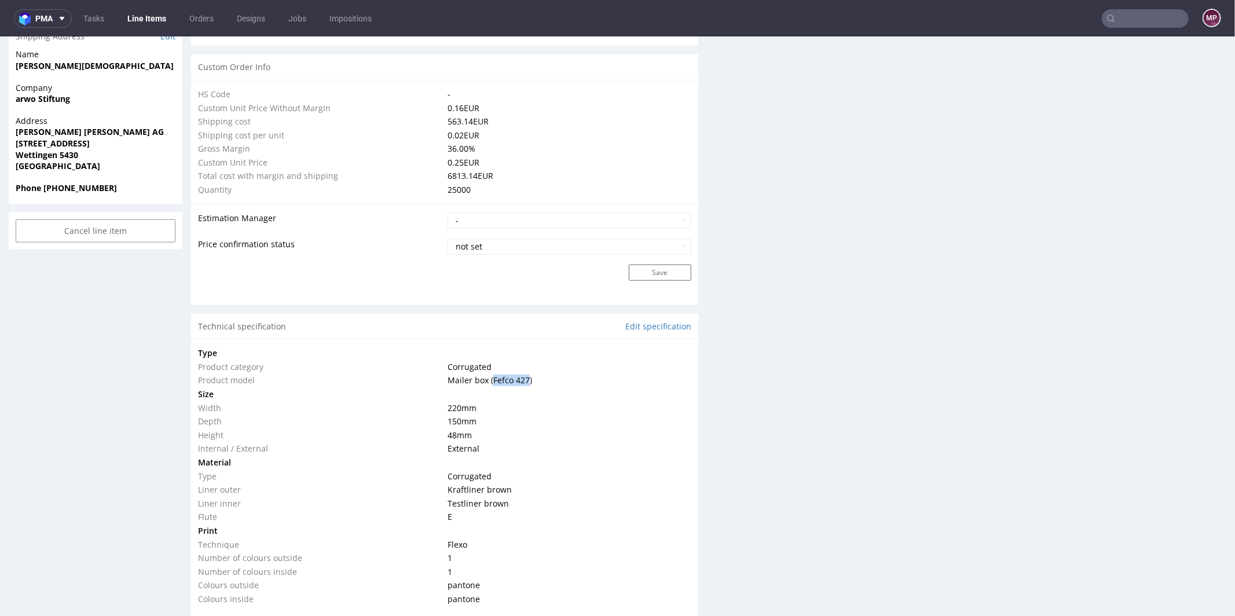
copy span "Fefco 427"
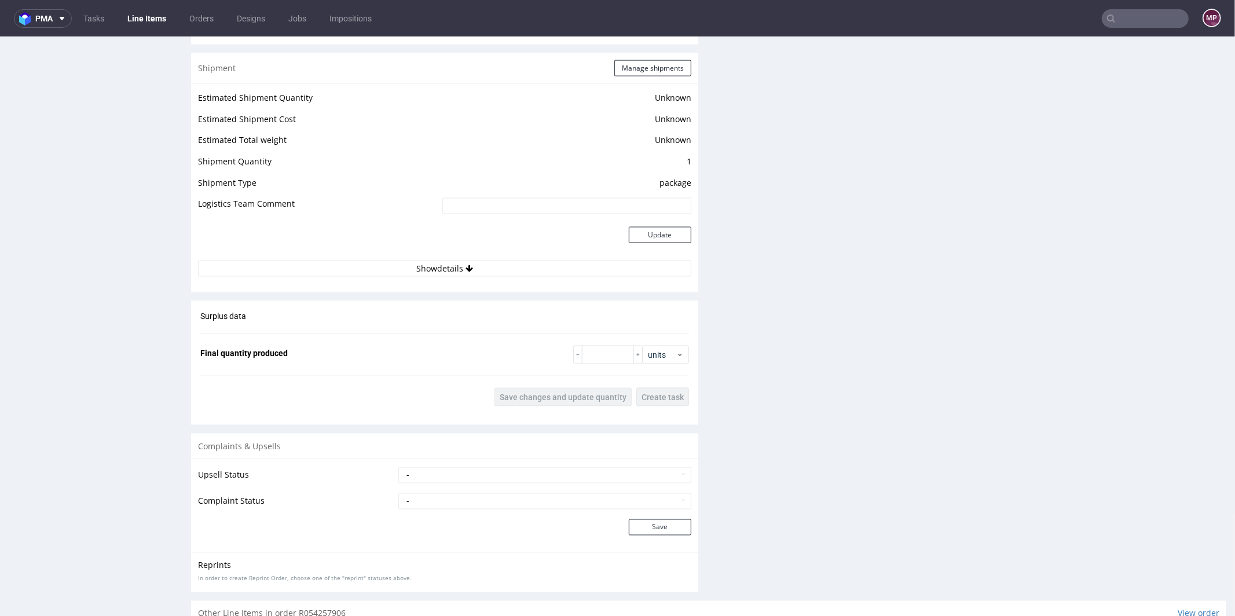
scroll to position [1563, 0]
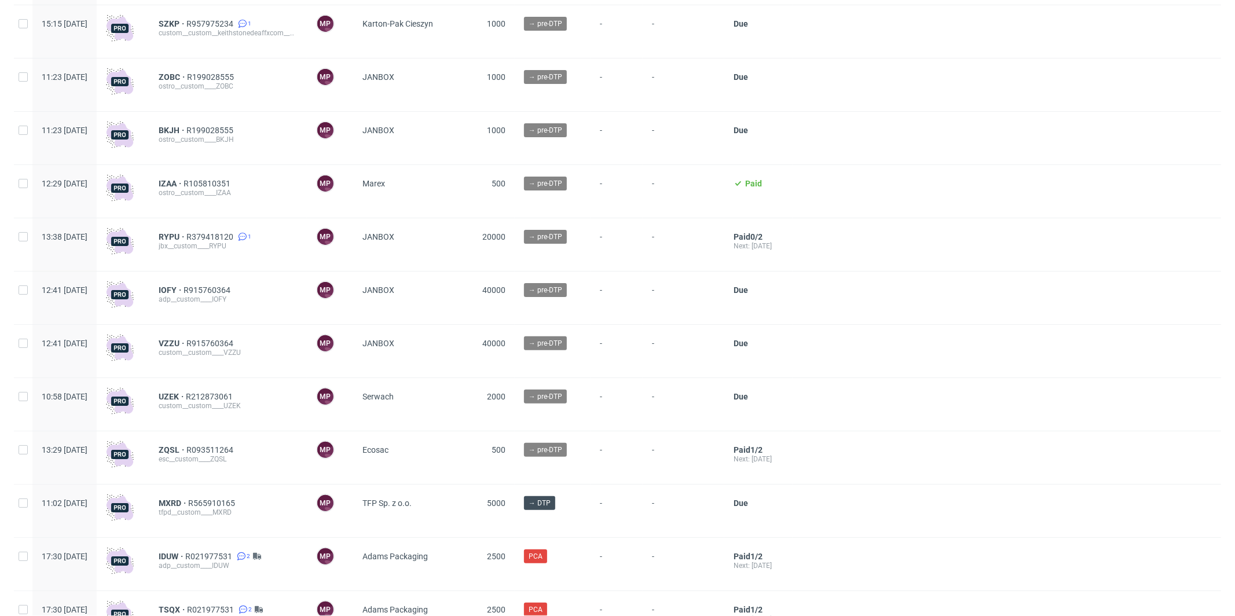
scroll to position [161, 0]
click at [235, 397] on span "R212873061" at bounding box center [210, 396] width 49 height 9
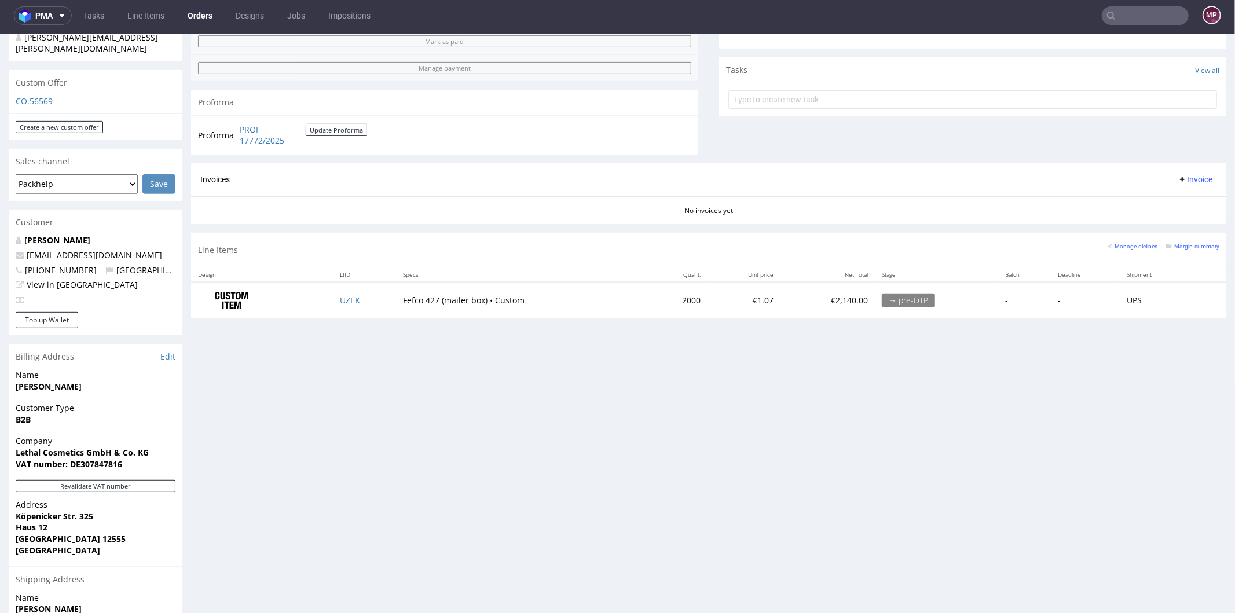
scroll to position [383, 0]
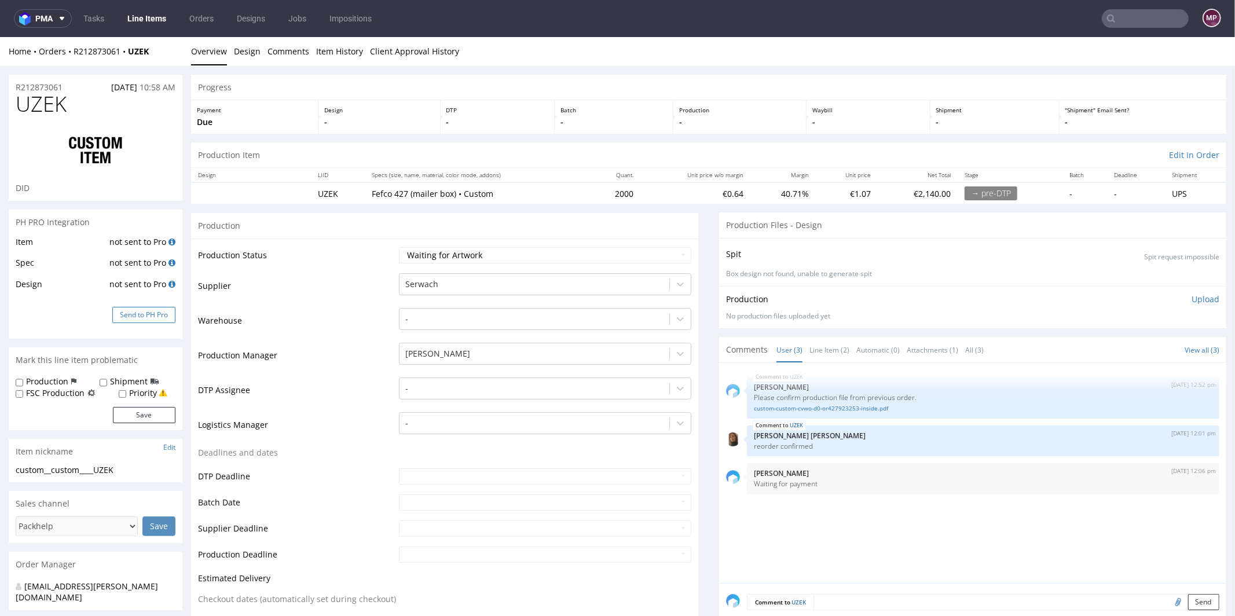
click at [163, 321] on button "Send to PH Pro" at bounding box center [143, 314] width 63 height 16
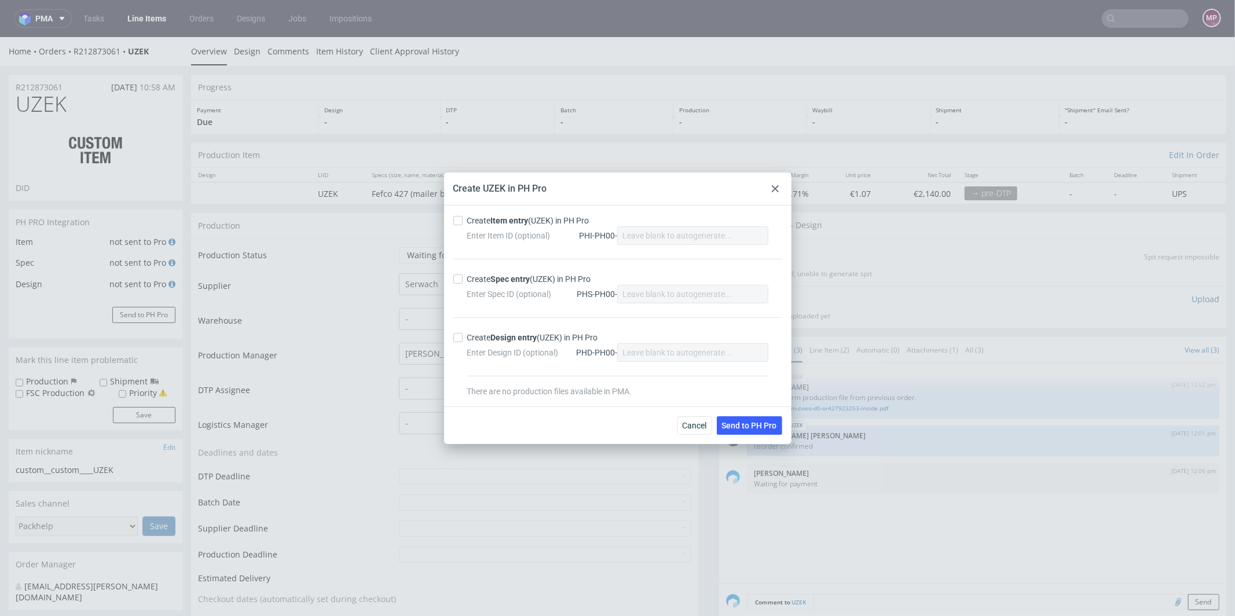
click at [467, 222] on div "Create Item entry (UZEK) in PH Pro" at bounding box center [528, 221] width 122 height 12
click at [463, 222] on input "Create Item entry (UZEK) in PH Pro" at bounding box center [457, 220] width 9 height 9
checkbox input "true"
click at [465, 284] on label "Create Spec entry (UZEK) in PH Pro" at bounding box center [617, 279] width 329 height 12
click at [463, 284] on input "Create Spec entry (UZEK) in PH Pro" at bounding box center [457, 279] width 9 height 9
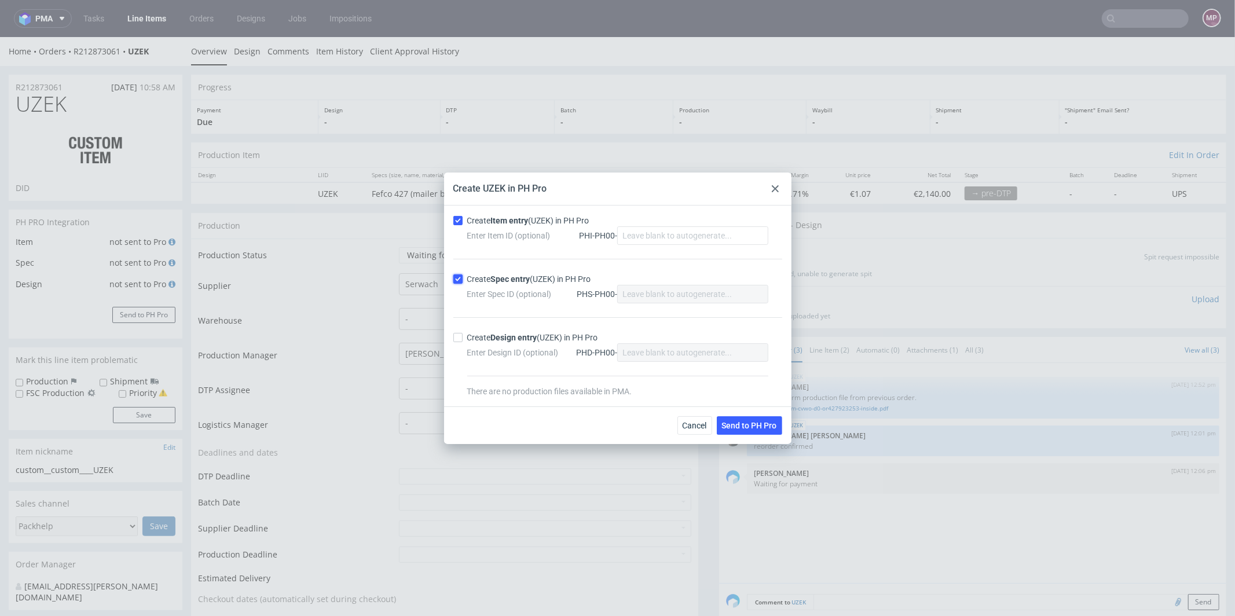
checkbox input "true"
click at [766, 425] on span "Send to PH Pro" at bounding box center [749, 426] width 55 height 8
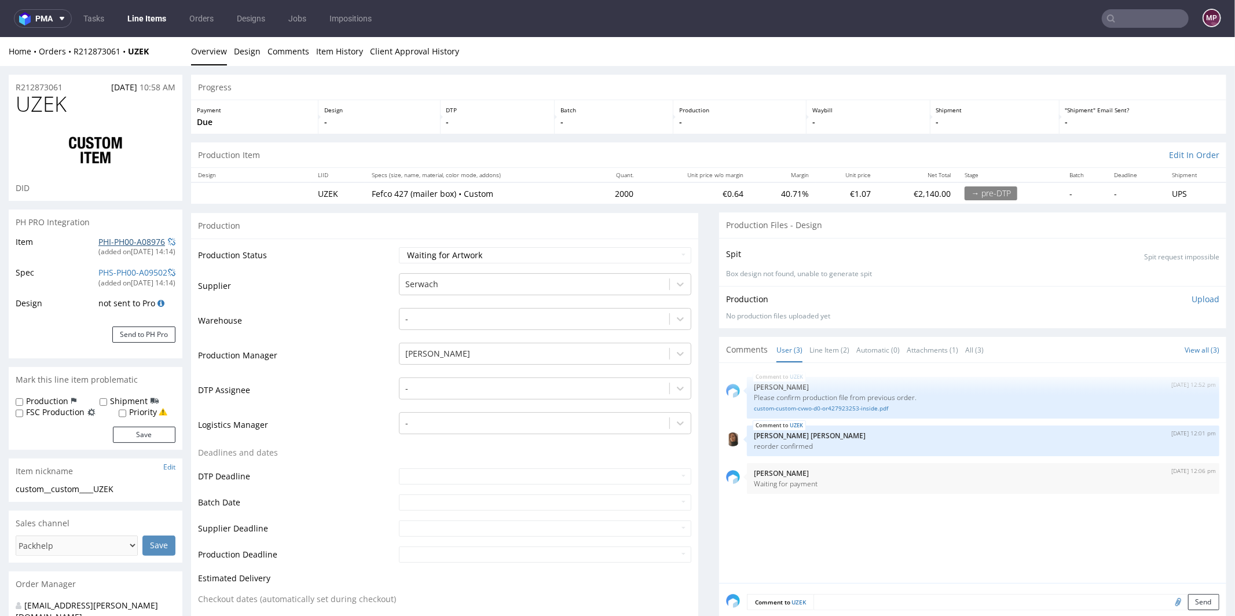
click at [145, 240] on link "PHI-PH00-A08976" at bounding box center [131, 241] width 67 height 11
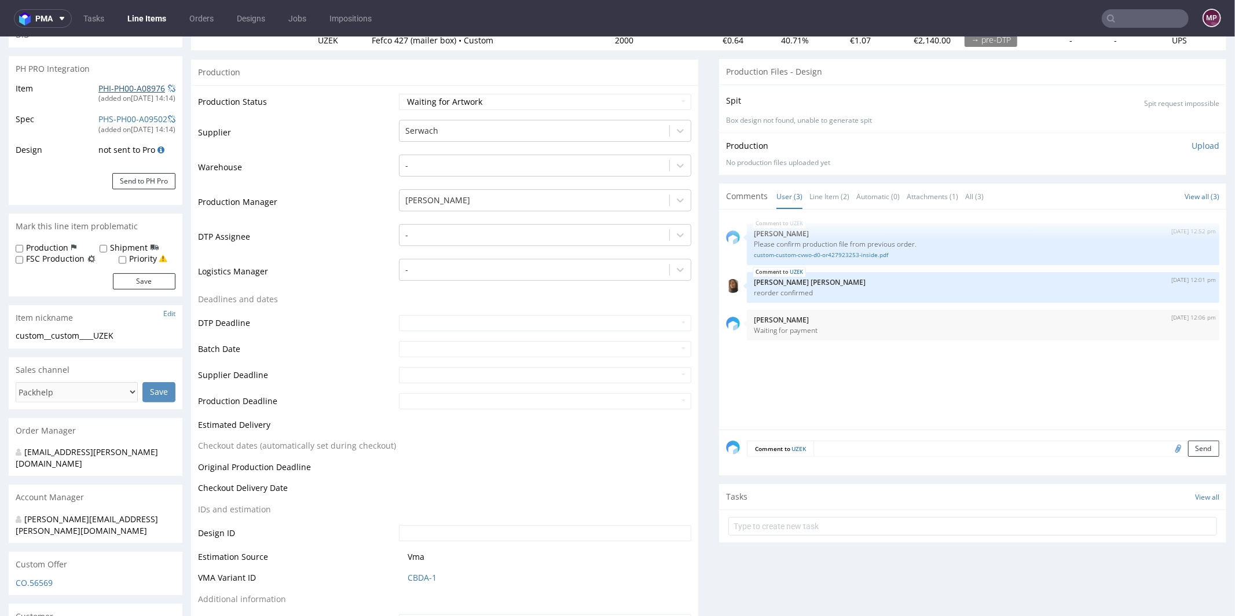
scroll to position [225, 0]
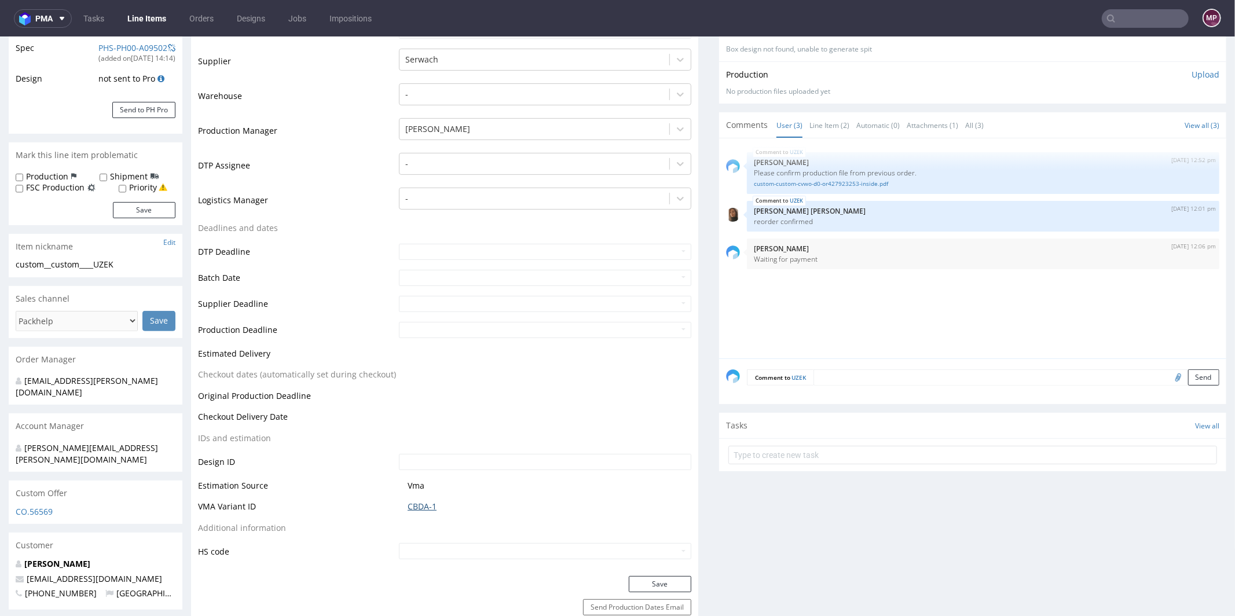
click at [431, 500] on link "CBDA-1" at bounding box center [422, 506] width 29 height 12
click at [809, 183] on link "custom-custom-cvwo-d0-or427923253-inside.pdf" at bounding box center [983, 183] width 459 height 9
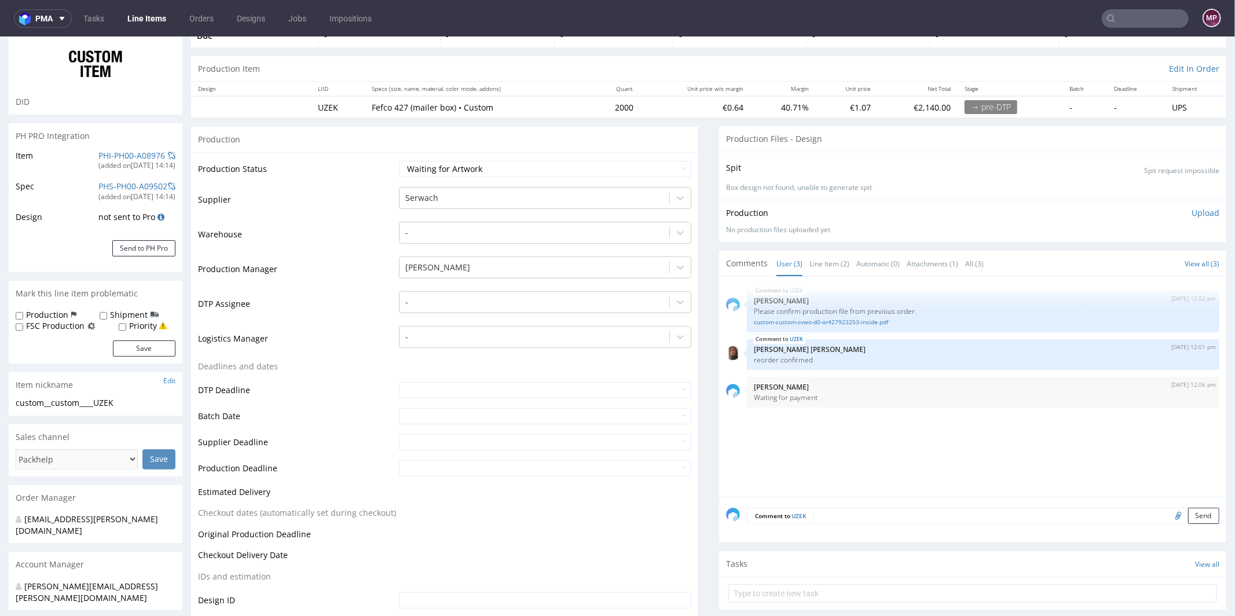
scroll to position [86, 0]
drag, startPoint x: 634, startPoint y: 104, endPoint x: 600, endPoint y: 104, distance: 33.6
click at [600, 104] on tr "UZEK Fefco 427 (mailer box) • Custom 2000 €0.64 40.71% €1.07 €2,140.00 → pre-DT…" at bounding box center [709, 106] width 1036 height 21
copy td "2000"
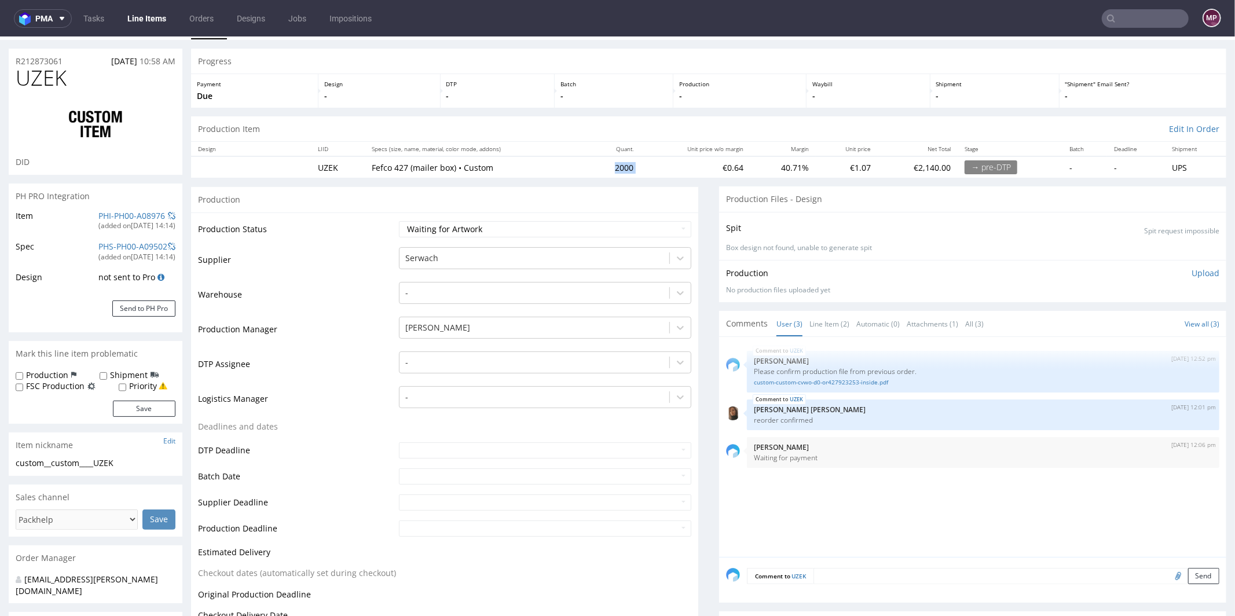
scroll to position [0, 0]
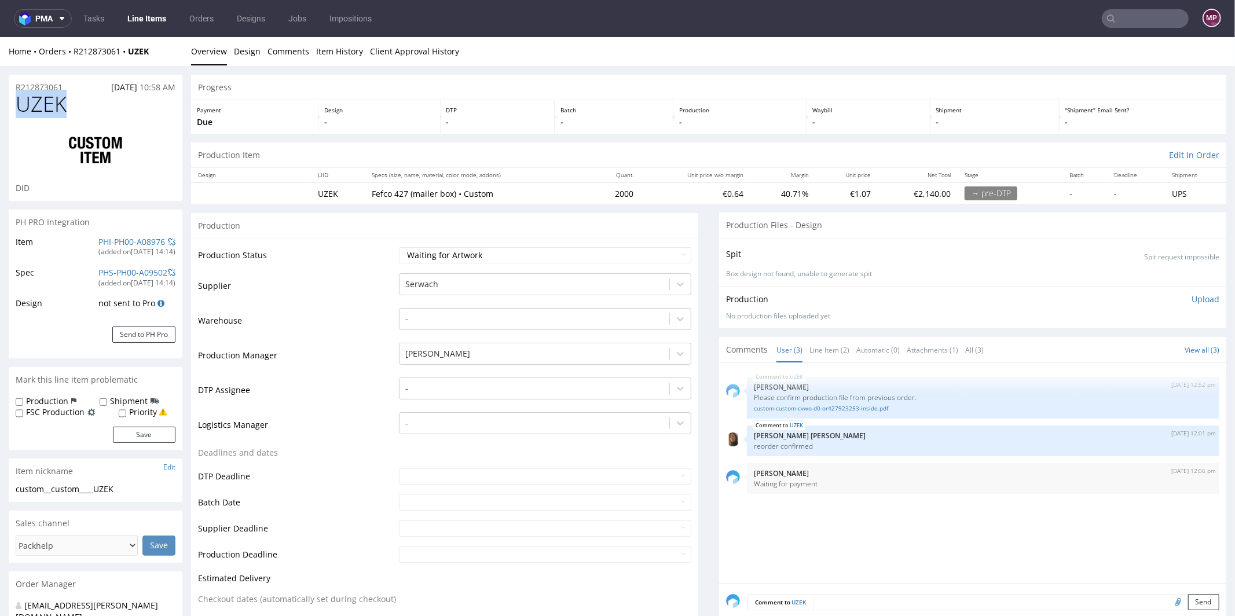
drag, startPoint x: 118, startPoint y: 112, endPoint x: 22, endPoint y: 105, distance: 95.9
click at [22, 105] on h1 "UZEK" at bounding box center [96, 103] width 160 height 23
copy span "UZEK"
click at [74, 86] on div "R212873061 22.08.2025 10:58 AM" at bounding box center [96, 83] width 174 height 19
drag, startPoint x: 71, startPoint y: 86, endPoint x: 16, endPoint y: 85, distance: 54.4
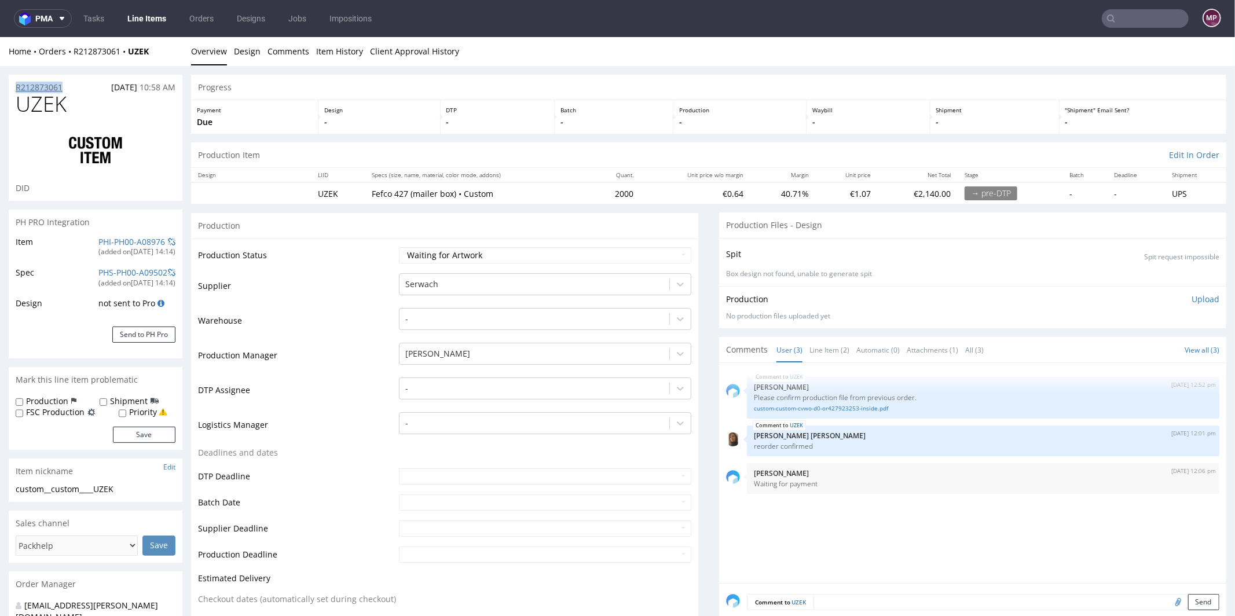
click at [16, 85] on div "R212873061 22.08.2025 10:58 AM" at bounding box center [96, 83] width 174 height 19
copy p "R212873061"
drag, startPoint x: 90, startPoint y: 98, endPoint x: 61, endPoint y: 103, distance: 28.7
click at [89, 99] on h1 "UZEK" at bounding box center [96, 103] width 160 height 23
drag, startPoint x: 61, startPoint y: 103, endPoint x: 17, endPoint y: 104, distance: 44.6
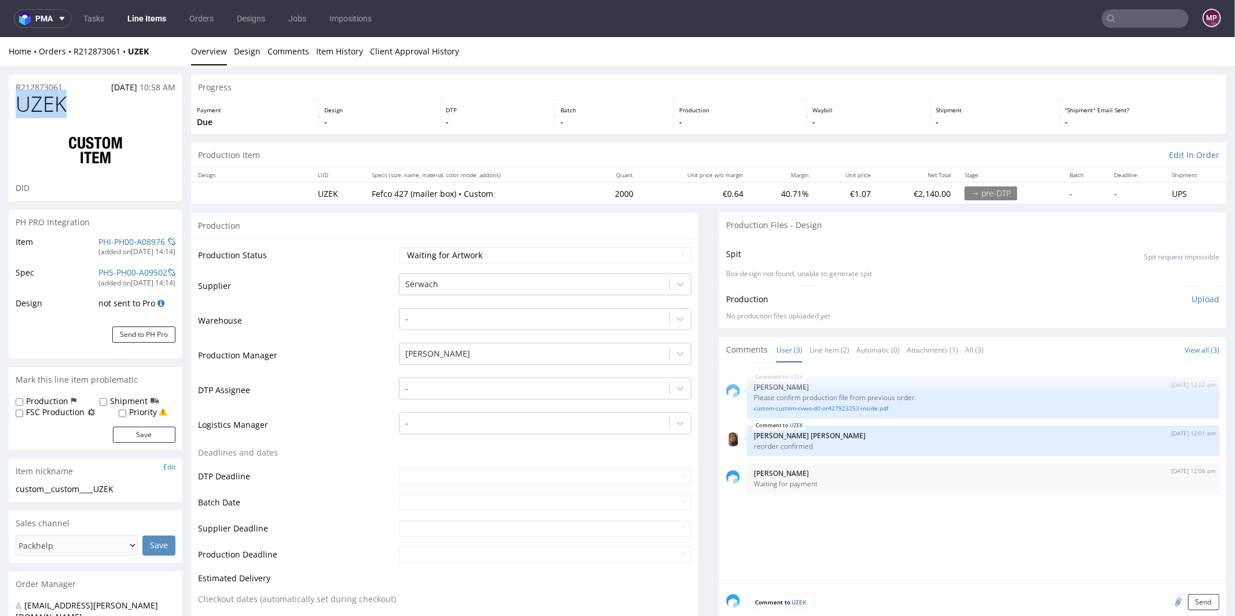
click at [17, 104] on h1 "UZEK" at bounding box center [96, 103] width 160 height 23
copy span "UZEK"
click at [466, 250] on select "Waiting for Artwork Waiting for Diecut Waiting for Mockup Waiting for DTP Waiti…" at bounding box center [545, 255] width 292 height 16
select select "production_in_process"
click at [399, 247] on select "Waiting for Artwork Waiting for Diecut Waiting for Mockup Waiting for DTP Waiti…" at bounding box center [545, 255] width 292 height 16
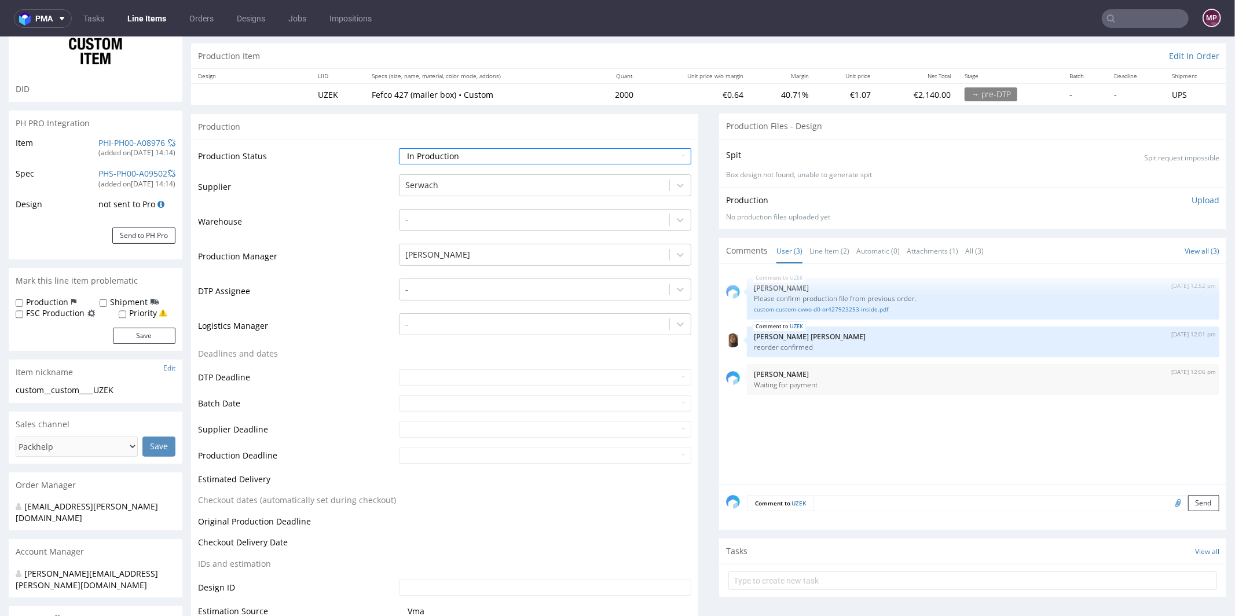
scroll to position [114, 0]
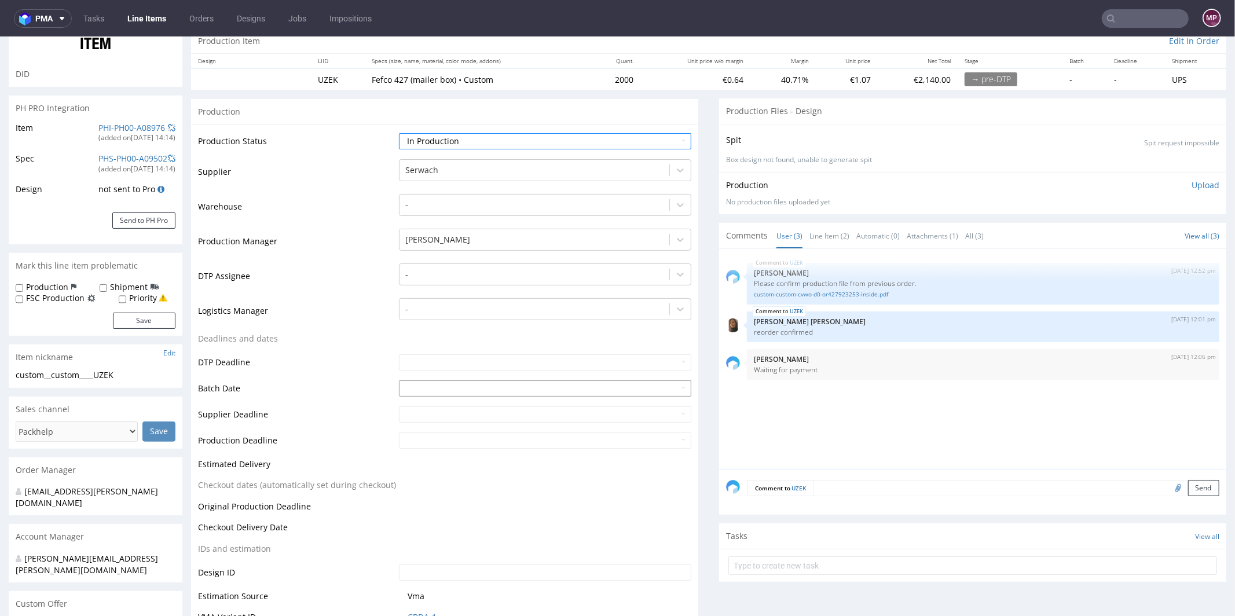
click at [408, 387] on input "text" at bounding box center [545, 388] width 292 height 16
click at [444, 353] on td "26" at bounding box center [441, 351] width 17 height 17
type input "2025-08-26"
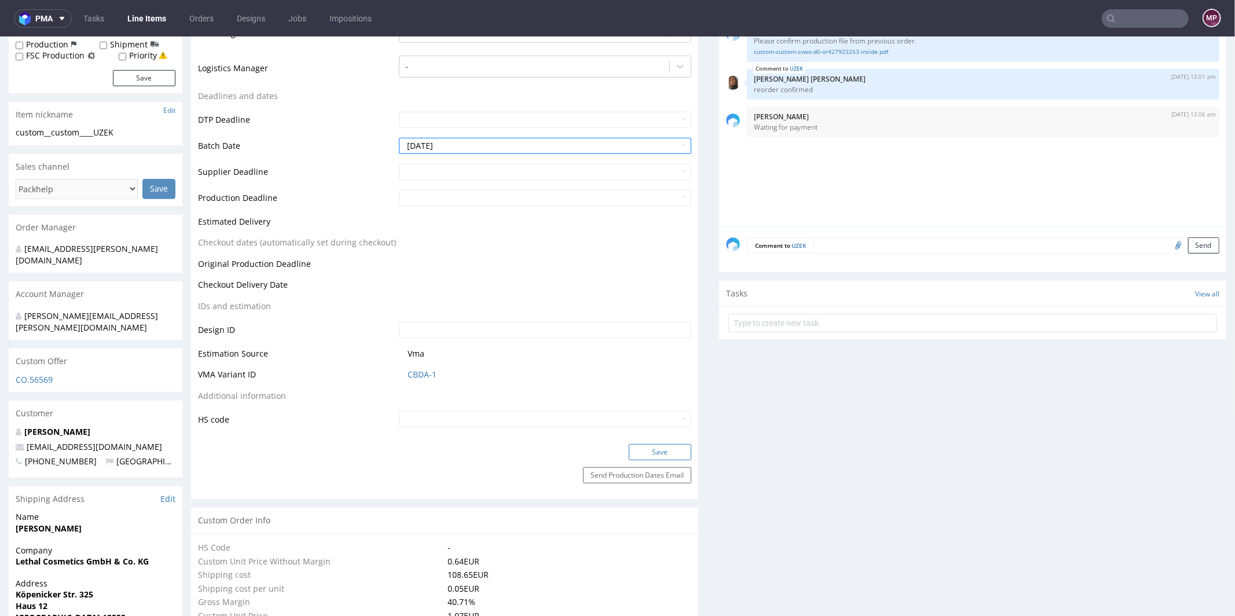
click at [654, 454] on button "Save" at bounding box center [660, 452] width 63 height 16
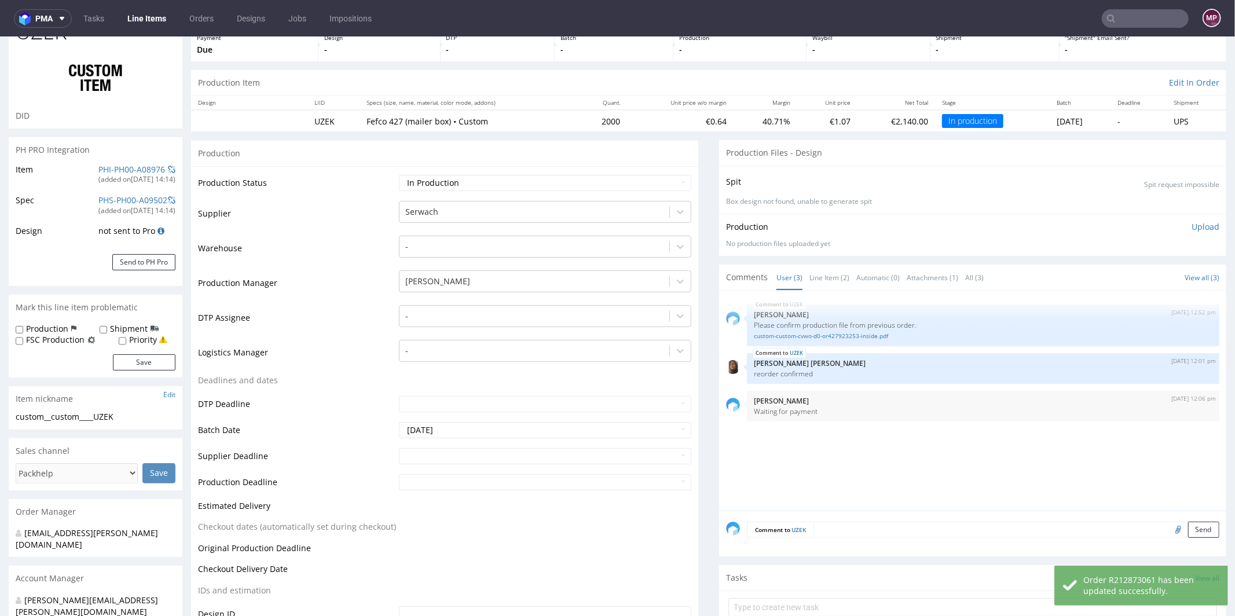
scroll to position [0, 0]
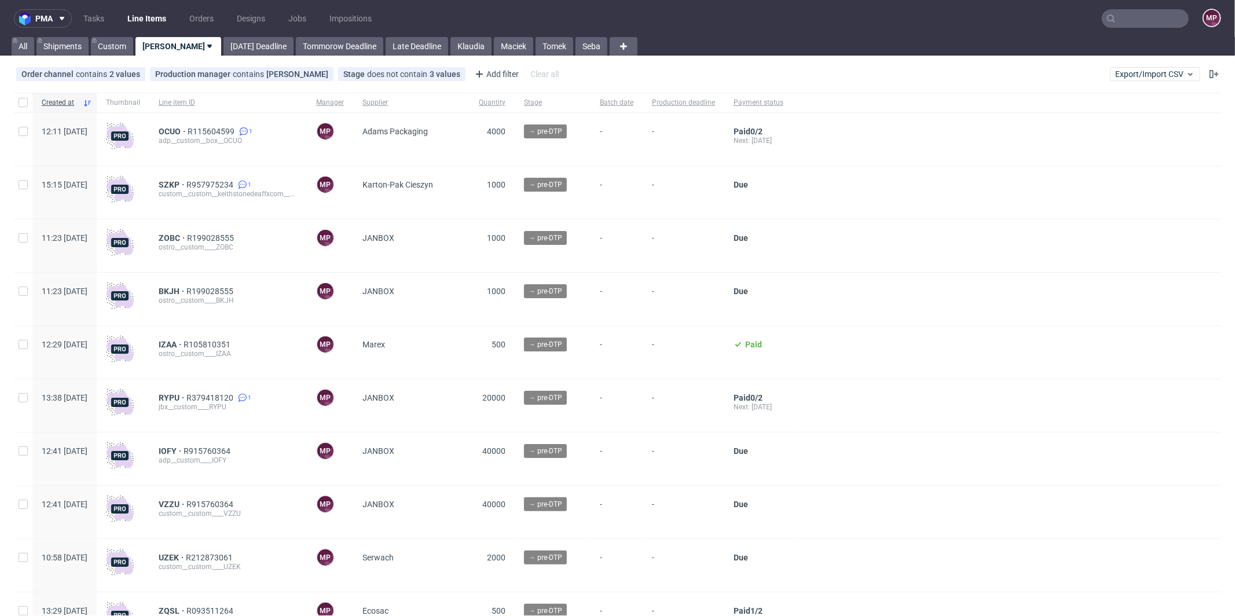
click at [1140, 17] on input "text" at bounding box center [1145, 18] width 87 height 19
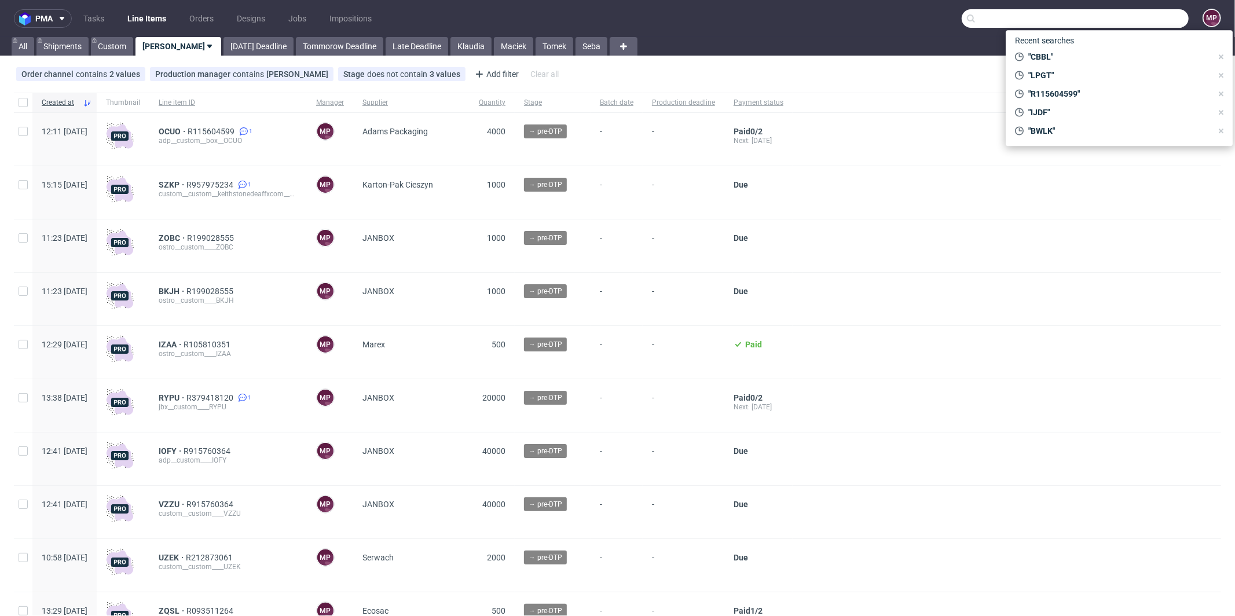
paste input "BDKL"
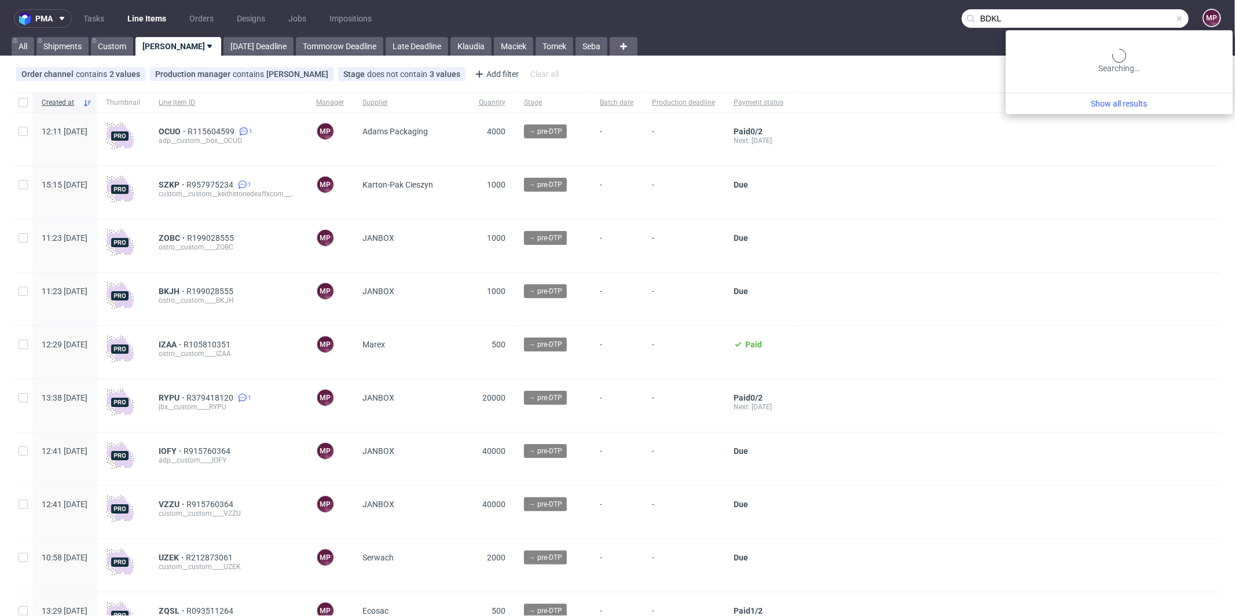
type input "BDKL"
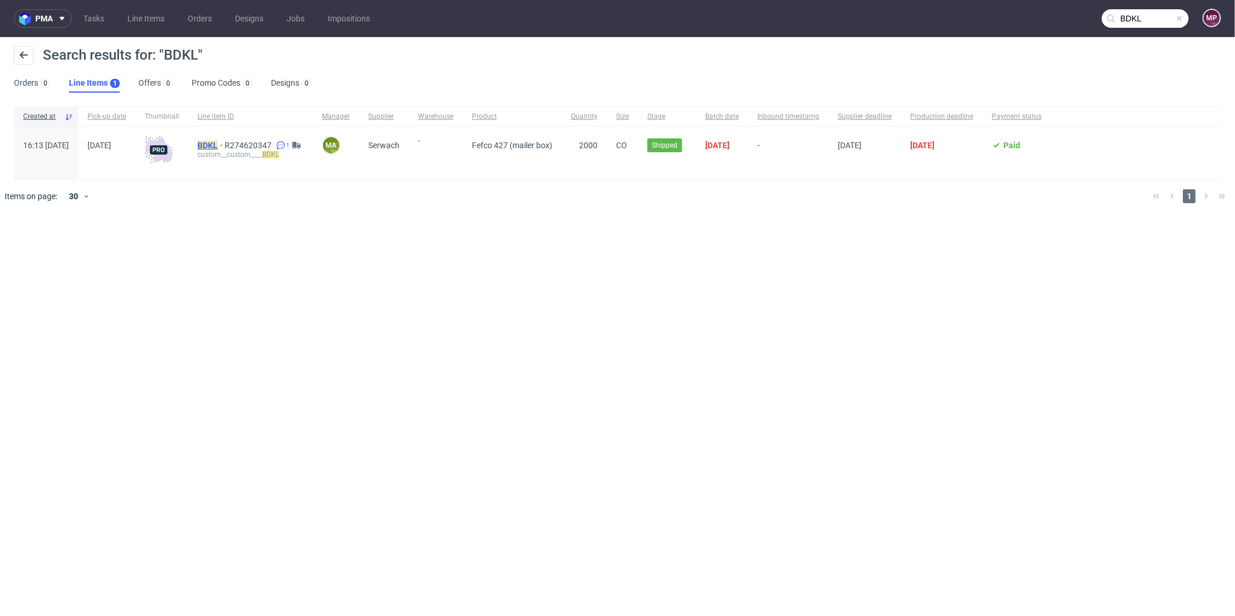
click at [218, 147] on mark "BDKL" at bounding box center [207, 145] width 20 height 9
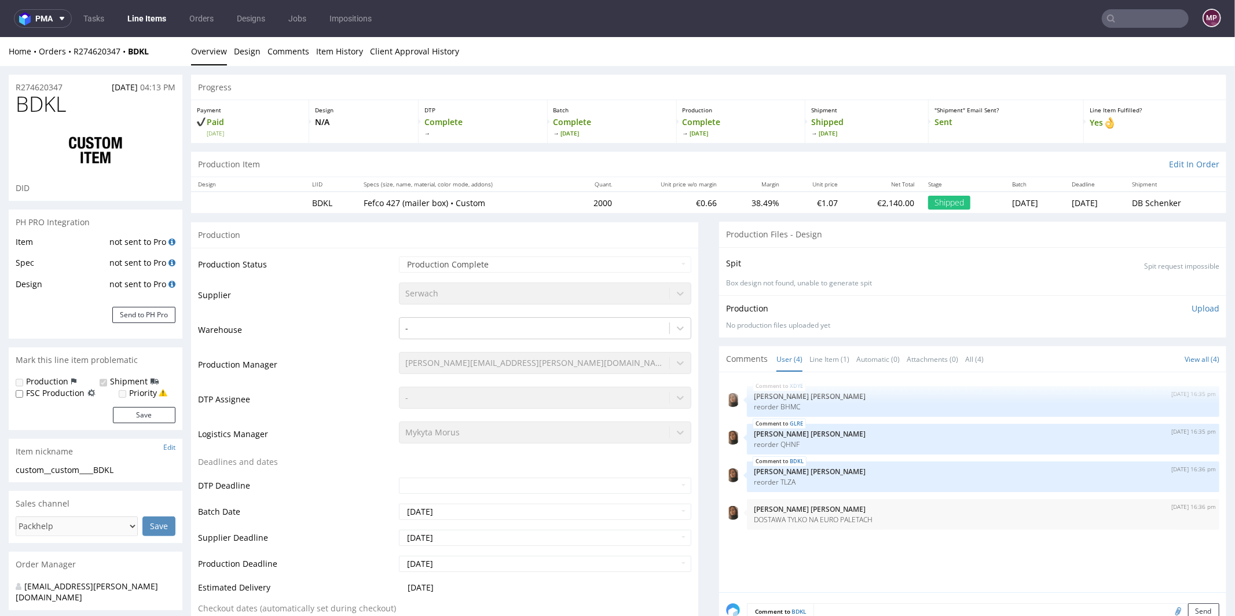
select select "in_progress"
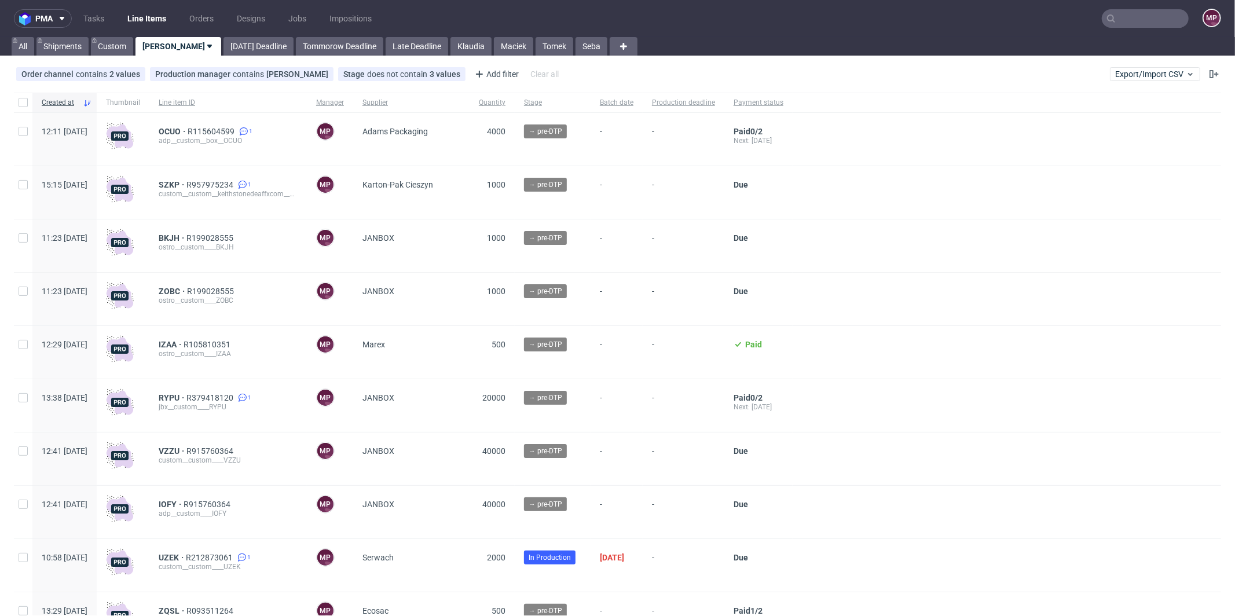
click at [1123, 24] on input "text" at bounding box center [1145, 18] width 87 height 19
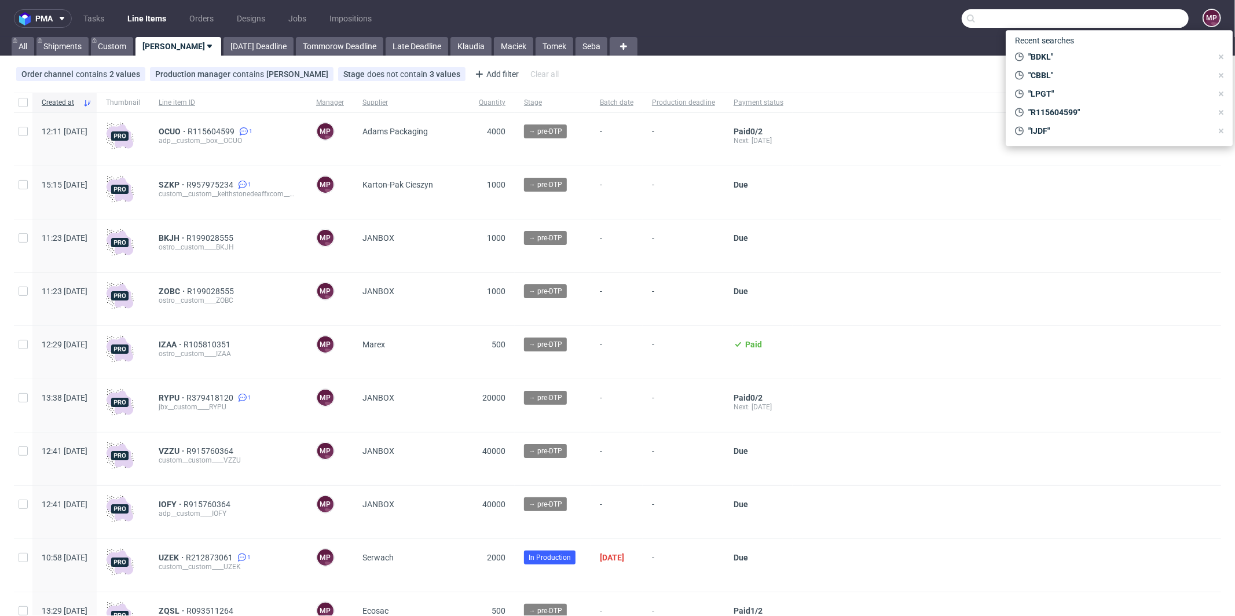
paste input "FHDA"
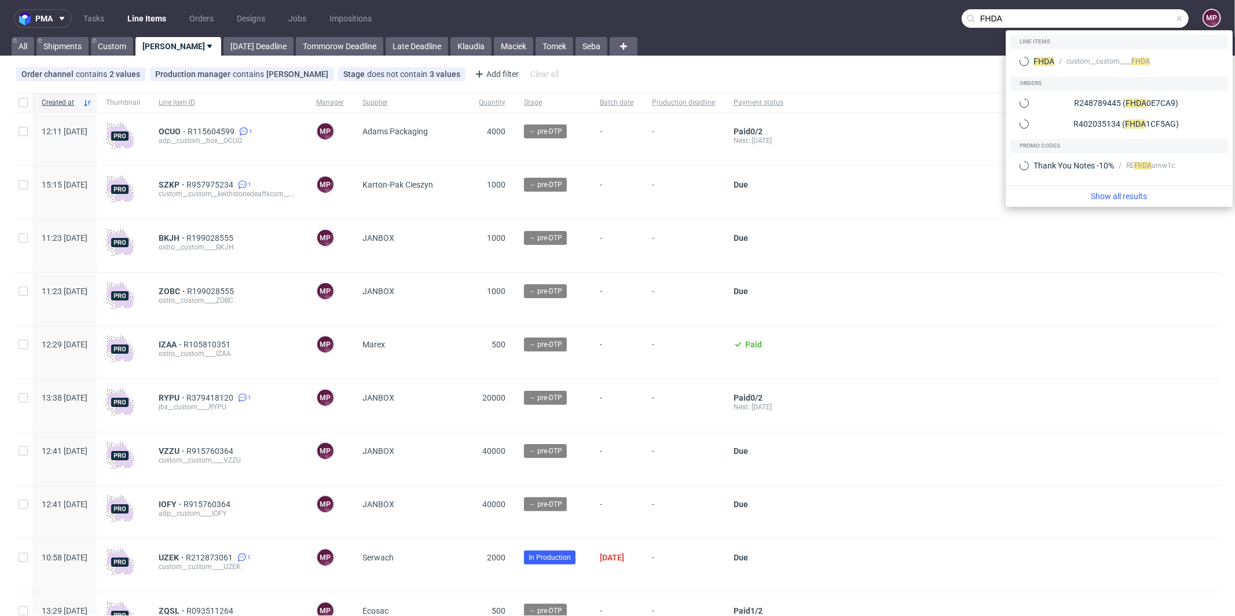
type input "FHDA"
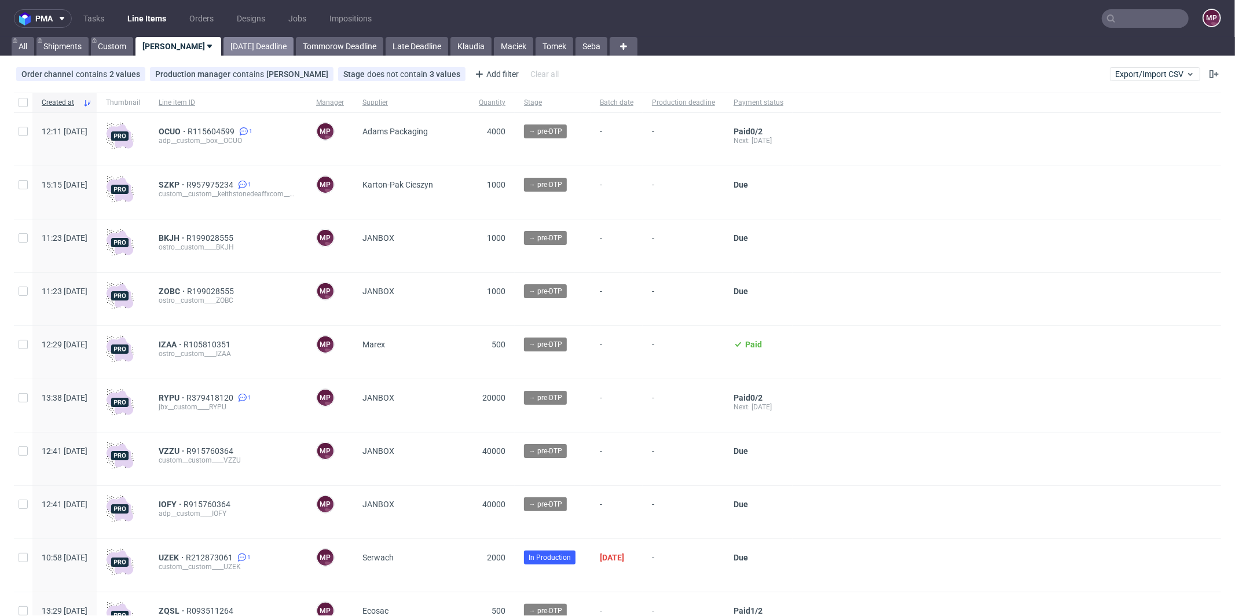
click at [224, 42] on link "[DATE] Deadline" at bounding box center [259, 46] width 70 height 19
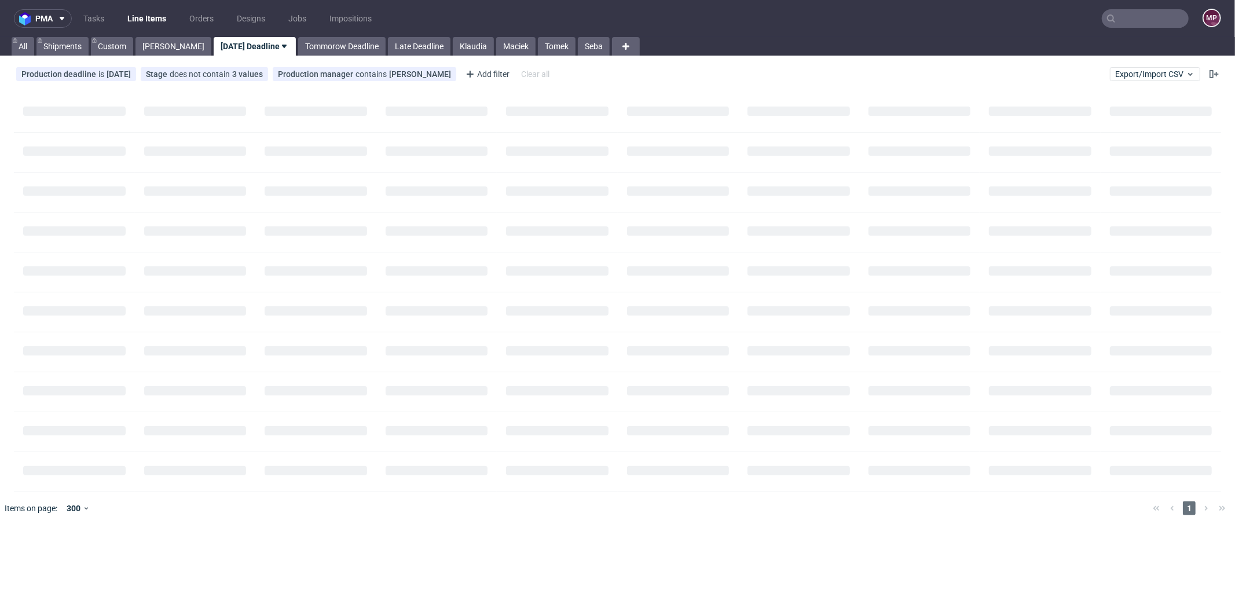
click at [217, 42] on link "[DATE] Deadline" at bounding box center [255, 46] width 82 height 19
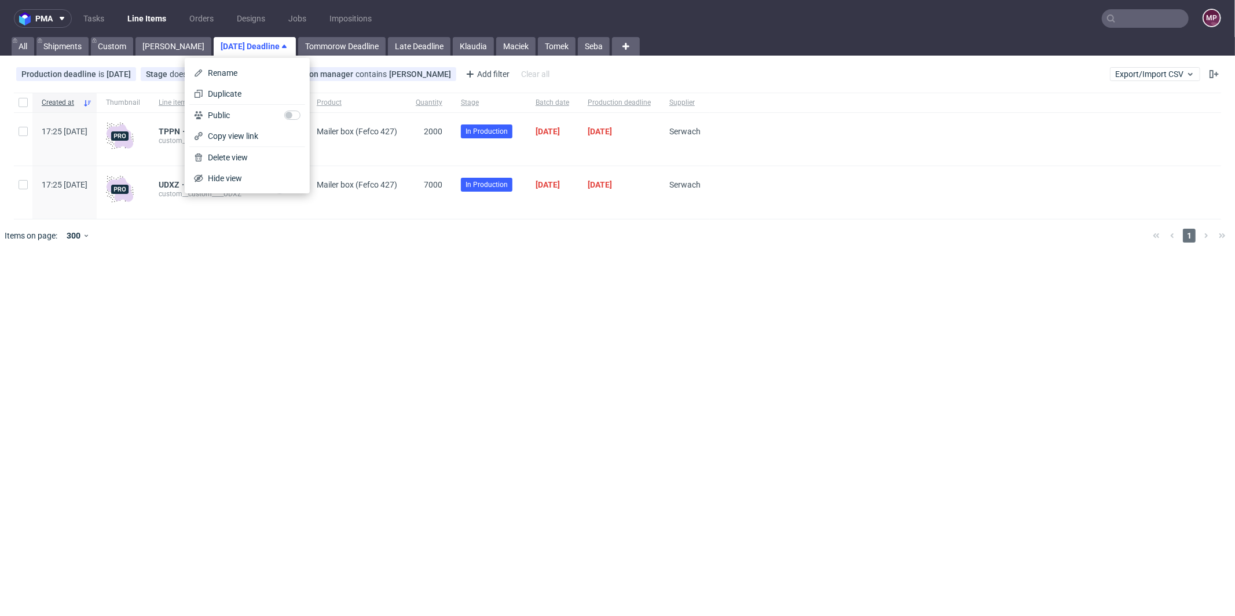
click at [336, 320] on div "pma Tasks Line Items Orders Designs Jobs Impositions MP All Shipments Custom Mi…" at bounding box center [617, 308] width 1235 height 616
click at [187, 127] on span "TPPN" at bounding box center [173, 131] width 28 height 9
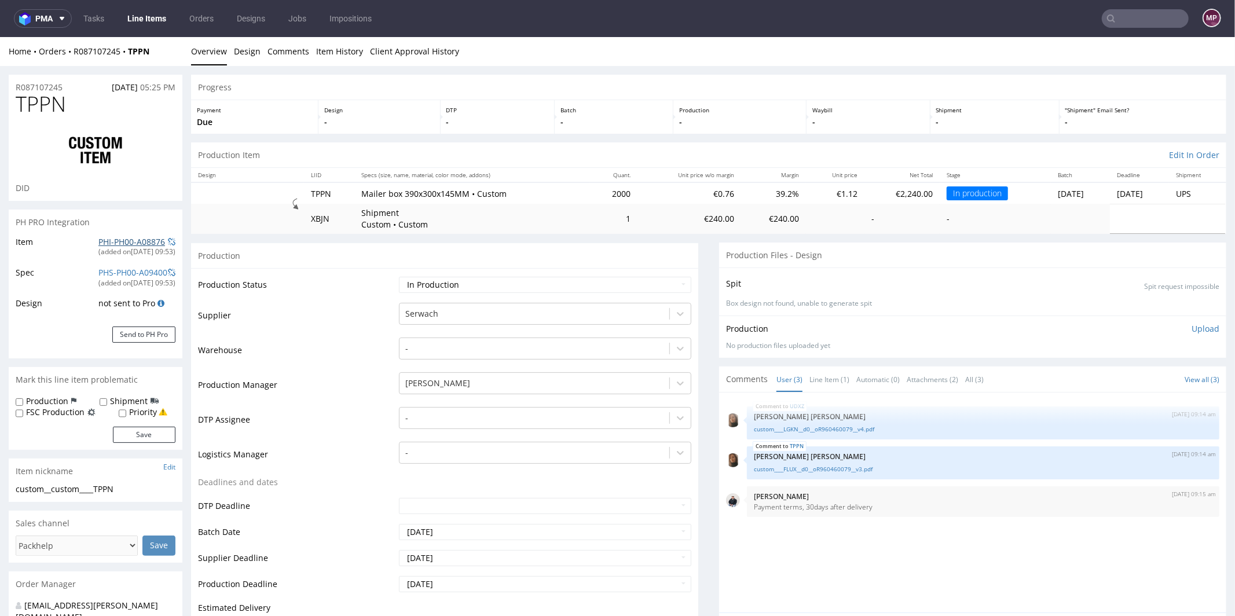
click at [116, 244] on link "PHI-PH00-A08876" at bounding box center [131, 241] width 67 height 11
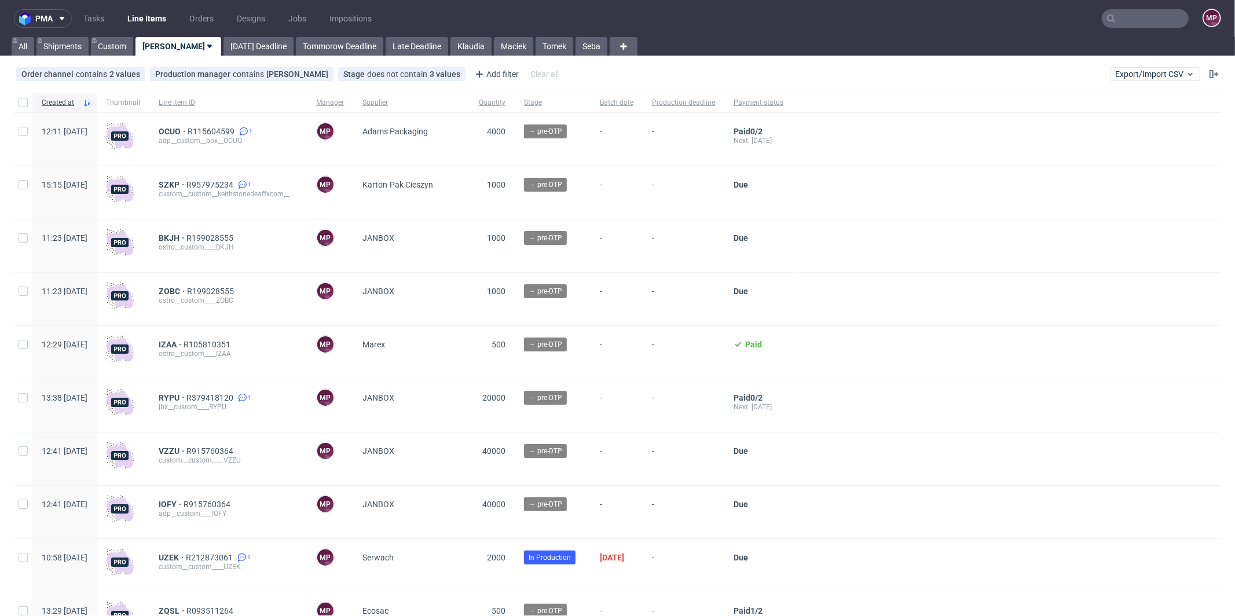
click at [1133, 17] on input "text" at bounding box center [1145, 18] width 87 height 19
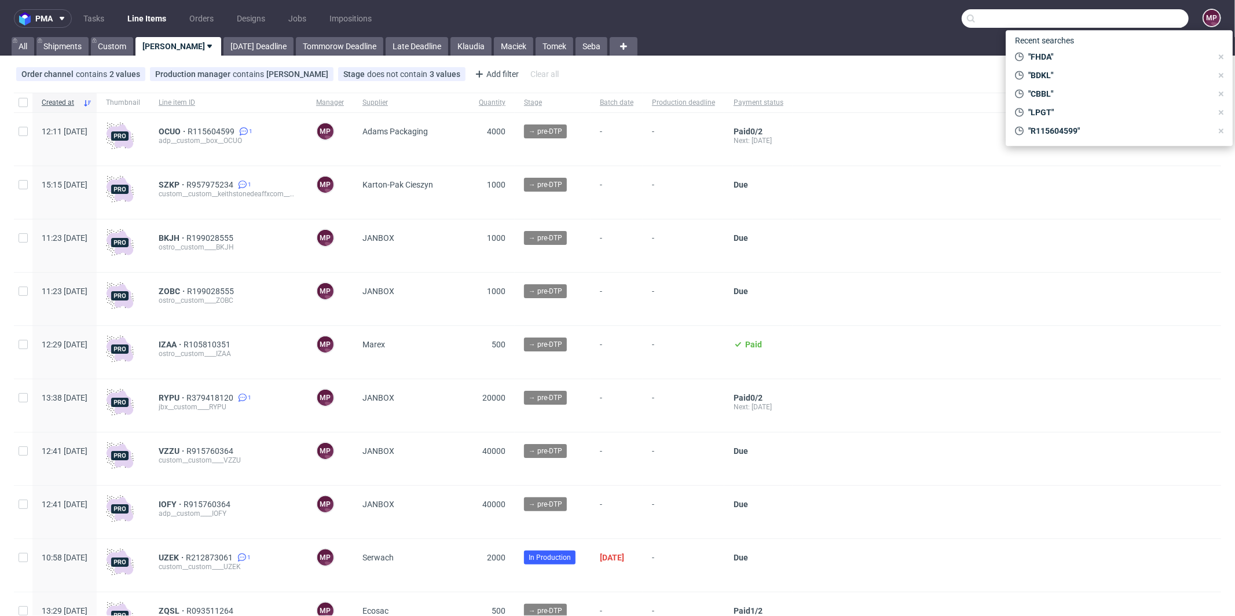
paste input "R594468883"
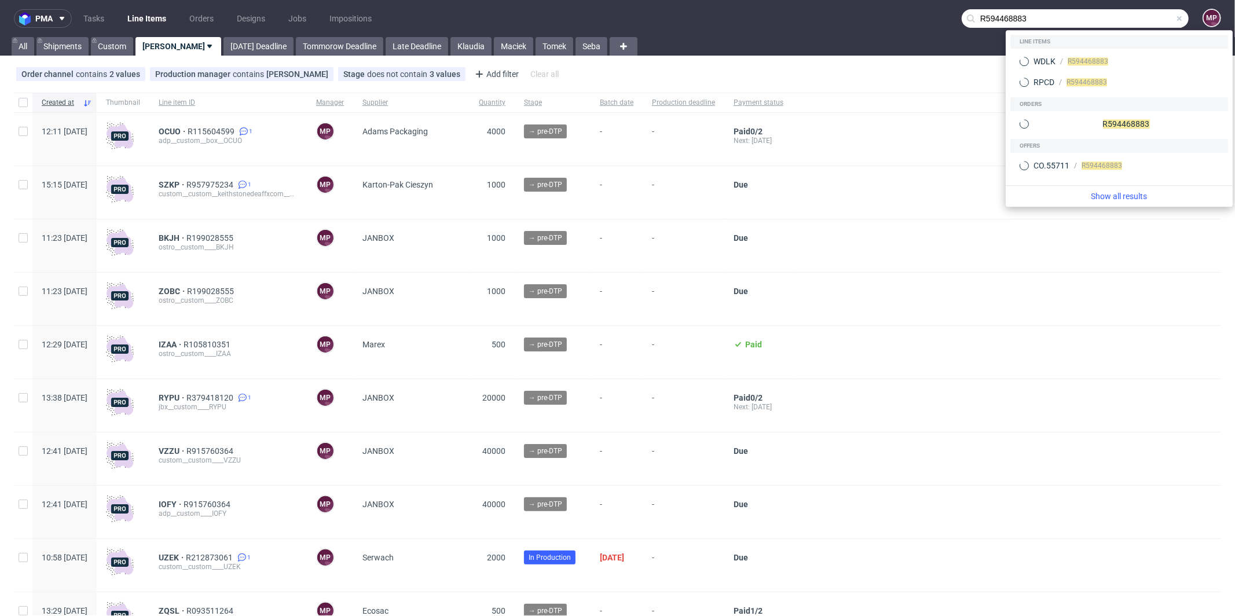
type input "R594468883"
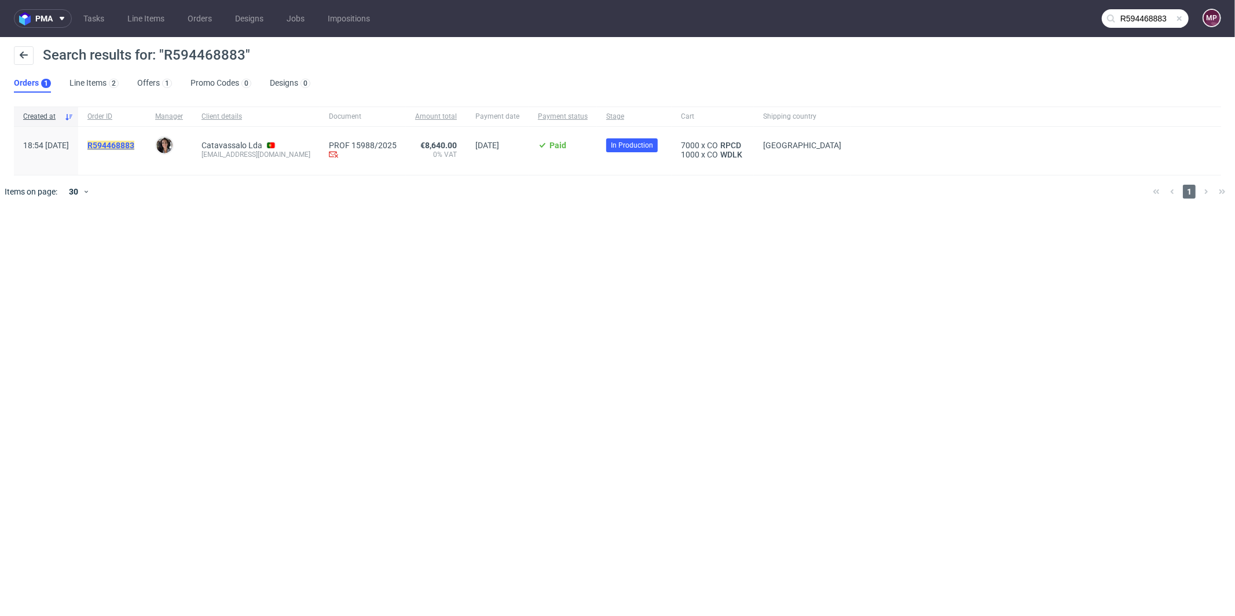
click at [134, 145] on mark "R594468883" at bounding box center [110, 145] width 47 height 9
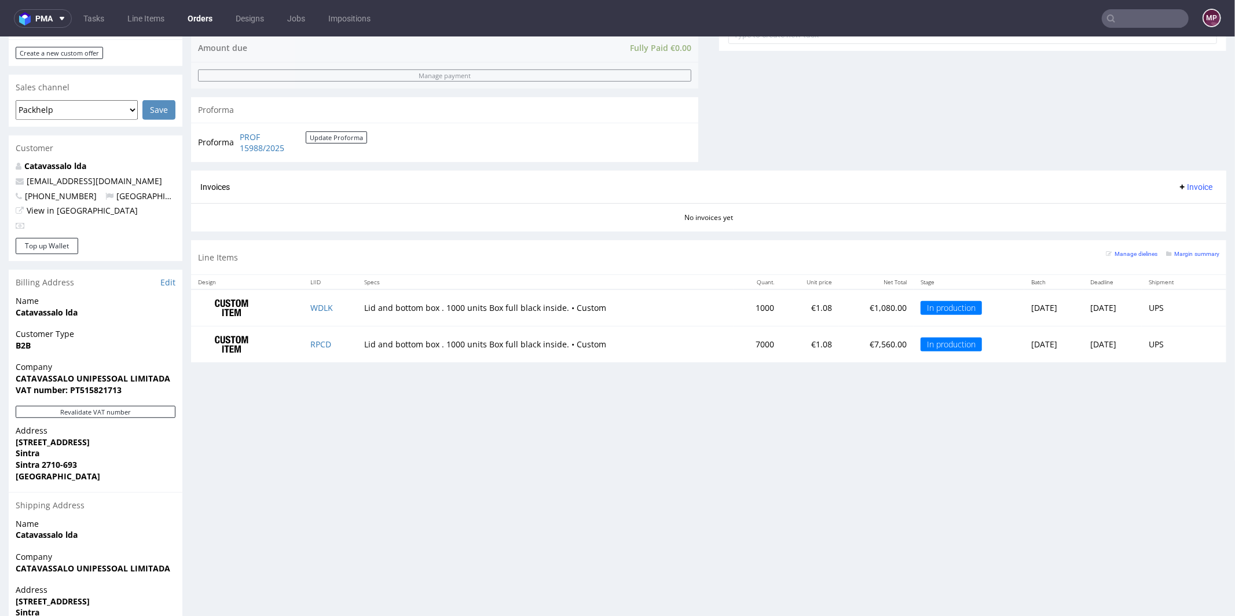
scroll to position [508, 0]
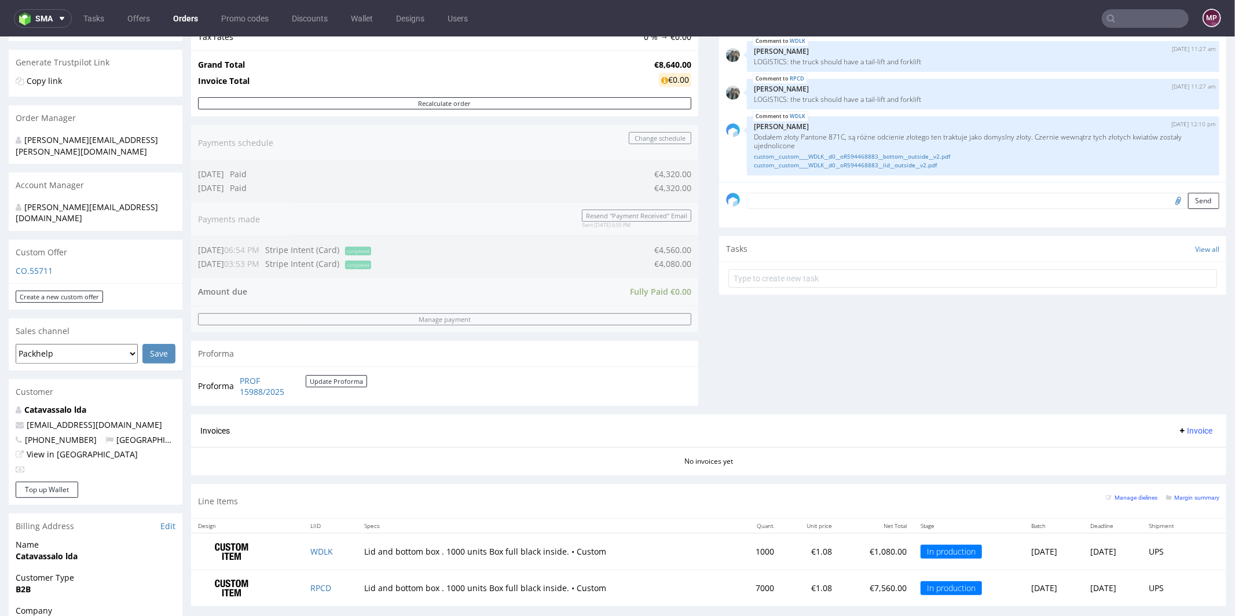
scroll to position [280, 0]
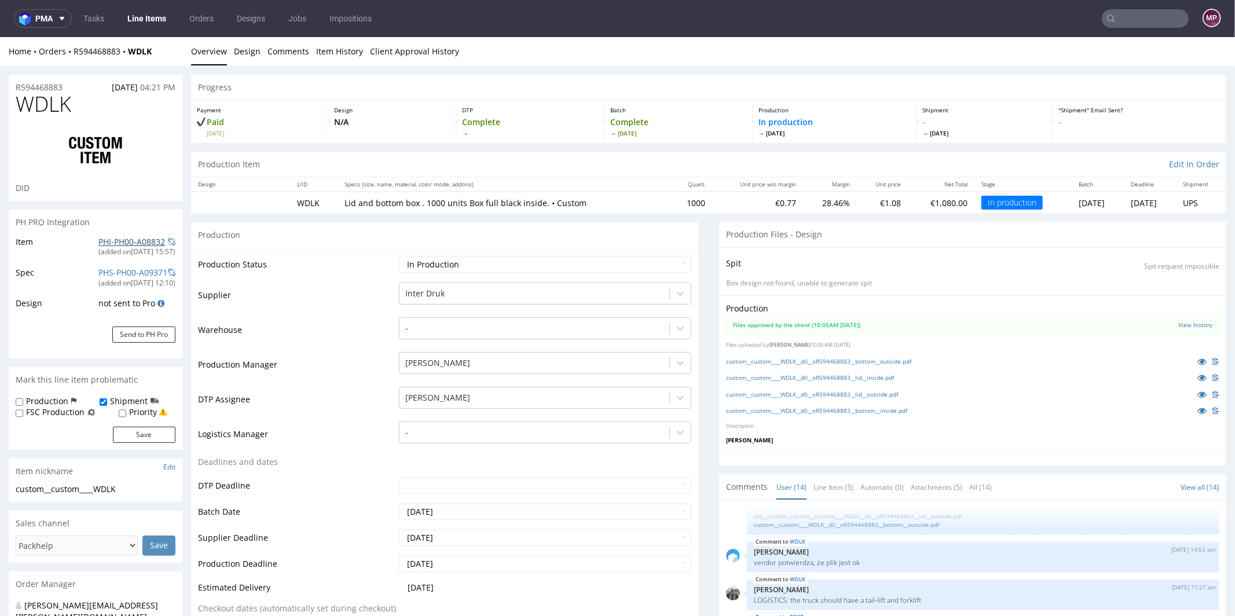
click at [139, 244] on link "PHI-PH00-A08832" at bounding box center [131, 241] width 67 height 11
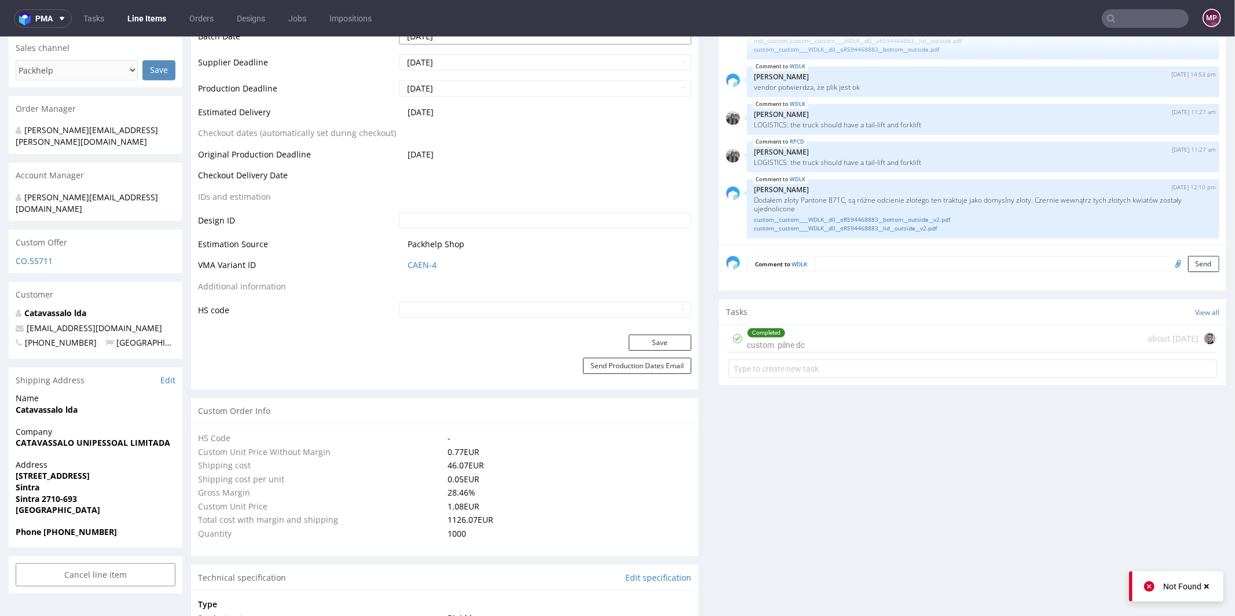
scroll to position [400, 0]
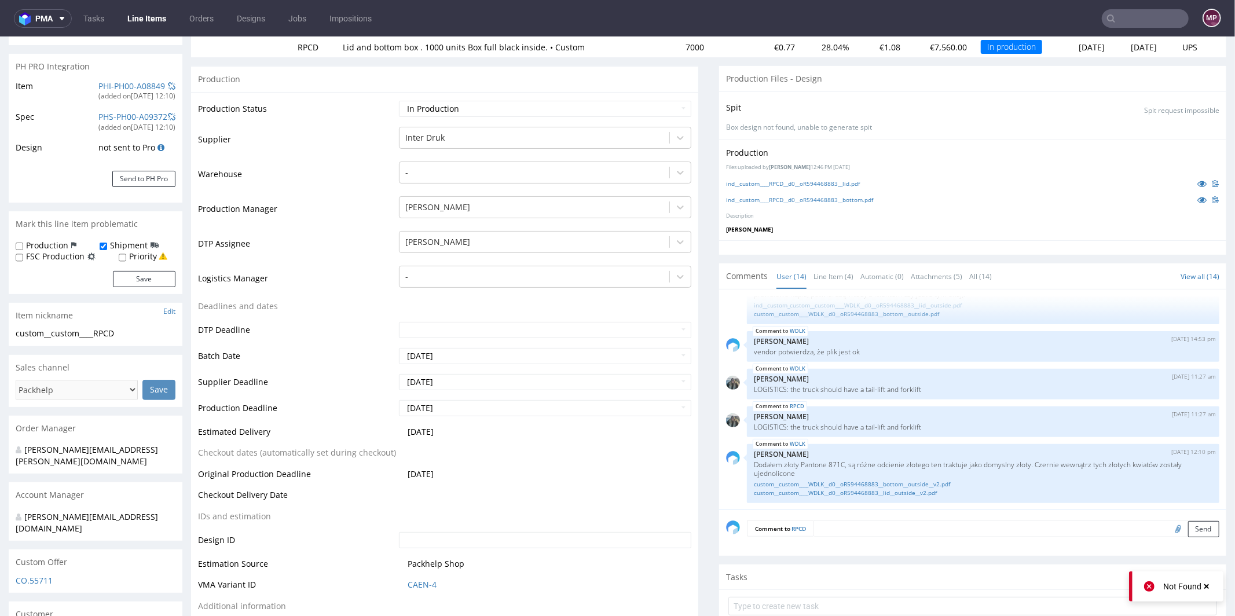
scroll to position [543, 0]
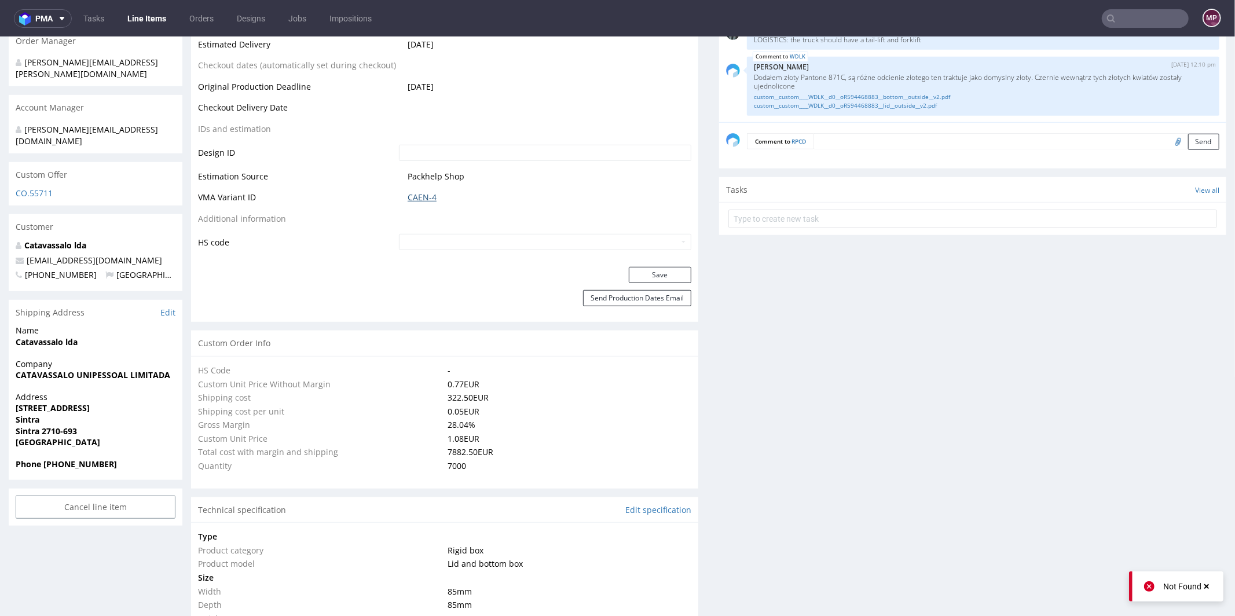
click at [421, 199] on link "CAEN-4" at bounding box center [422, 197] width 29 height 12
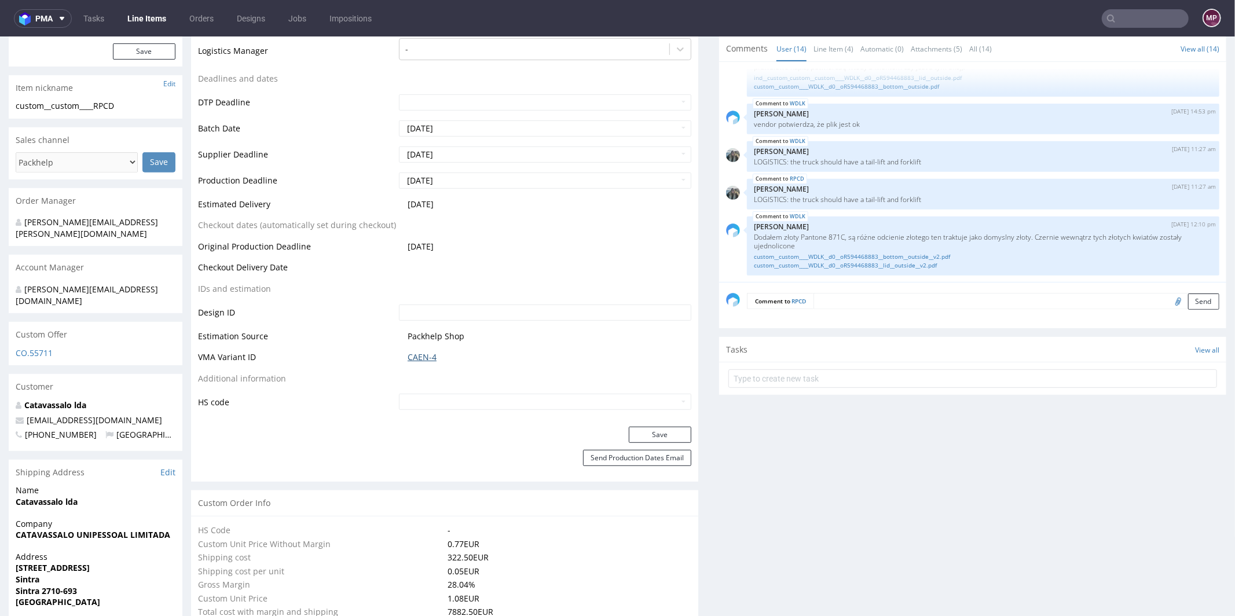
scroll to position [0, 0]
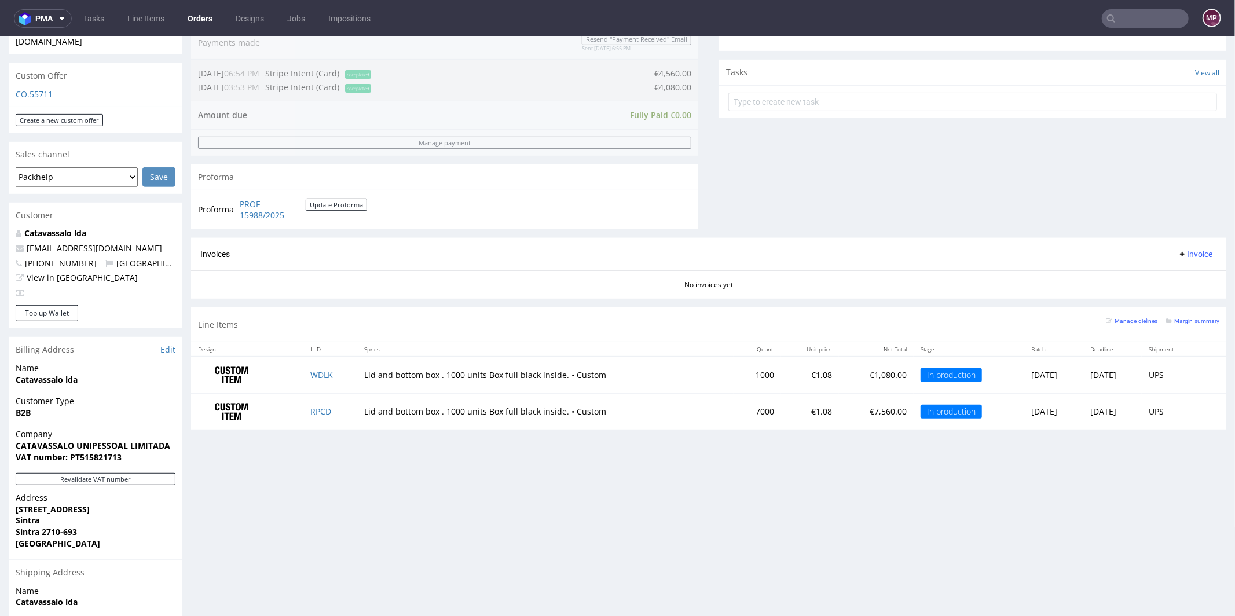
scroll to position [508, 0]
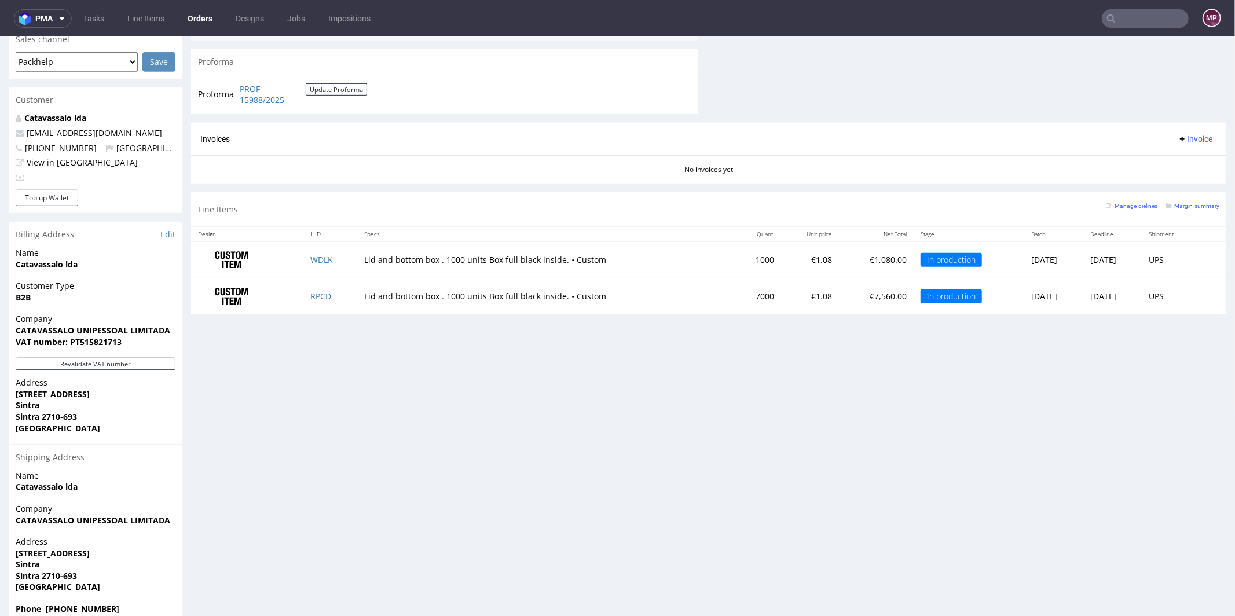
click at [335, 296] on td "RPCD" at bounding box center [330, 295] width 54 height 36
click at [334, 294] on td "RPCD" at bounding box center [330, 295] width 54 height 36
copy link "RPCD"
click at [336, 258] on td "WDLK" at bounding box center [330, 259] width 54 height 36
copy link "WDLK"
